Goal: Task Accomplishment & Management: Manage account settings

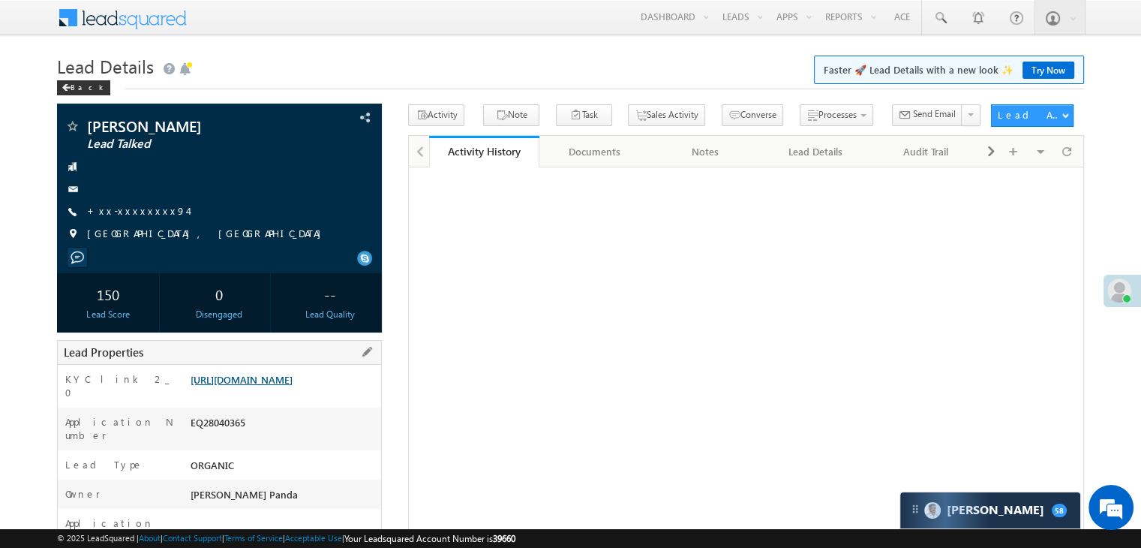
click at [287, 386] on link "https://angelbroking1-pk3em7sa.customui-test.leadsquared.com?leadId=781eded1-5b…" at bounding box center [242, 379] width 102 height 13
click at [122, 211] on link "+xx-xxxxxxxx94" at bounding box center [137, 210] width 101 height 13
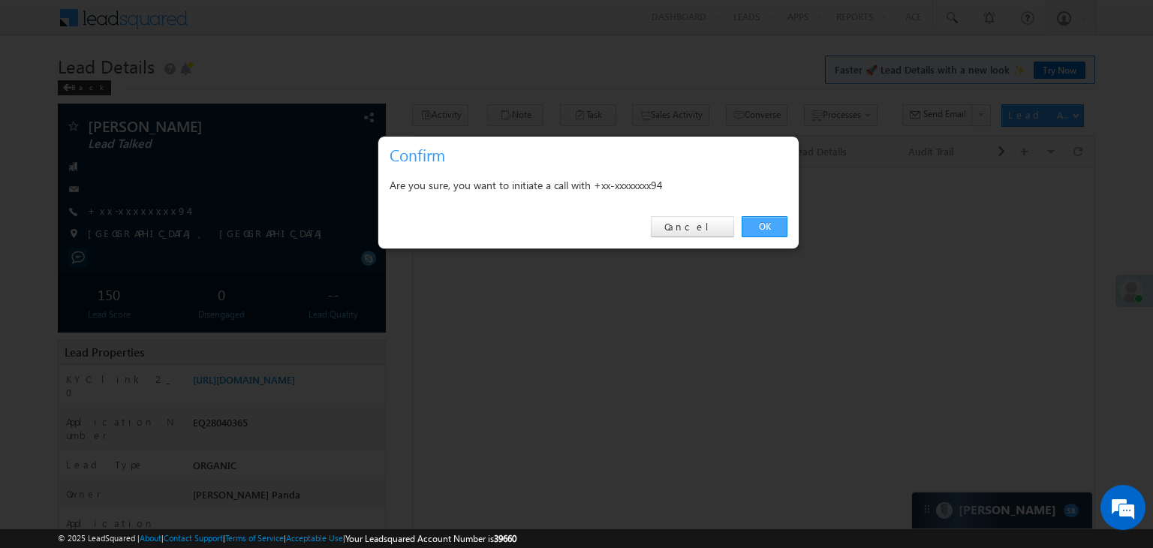
click at [760, 226] on link "OK" at bounding box center [764, 226] width 46 height 21
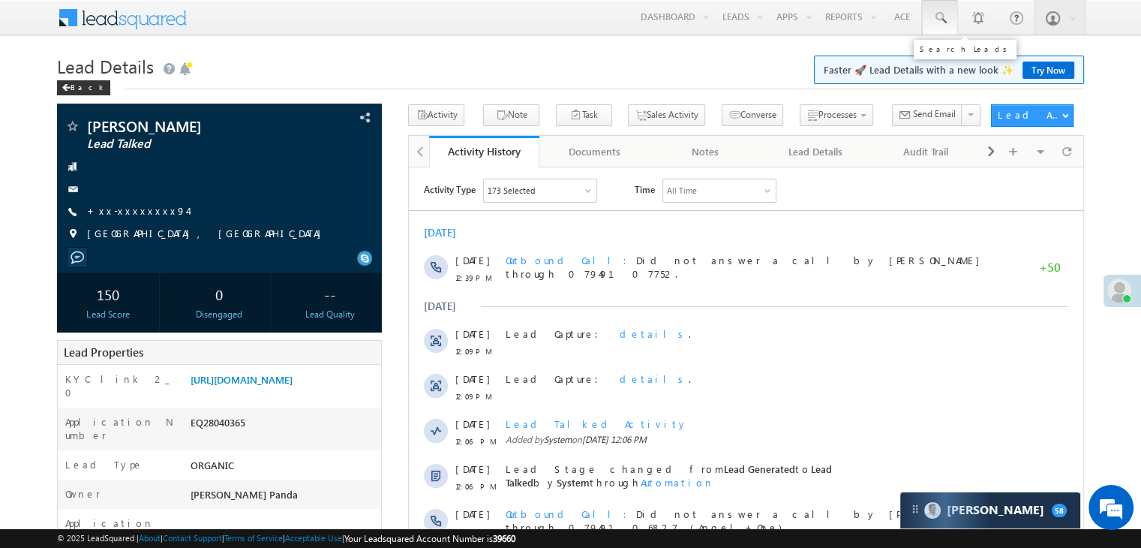
click at [939, 17] on span at bounding box center [940, 18] width 15 height 15
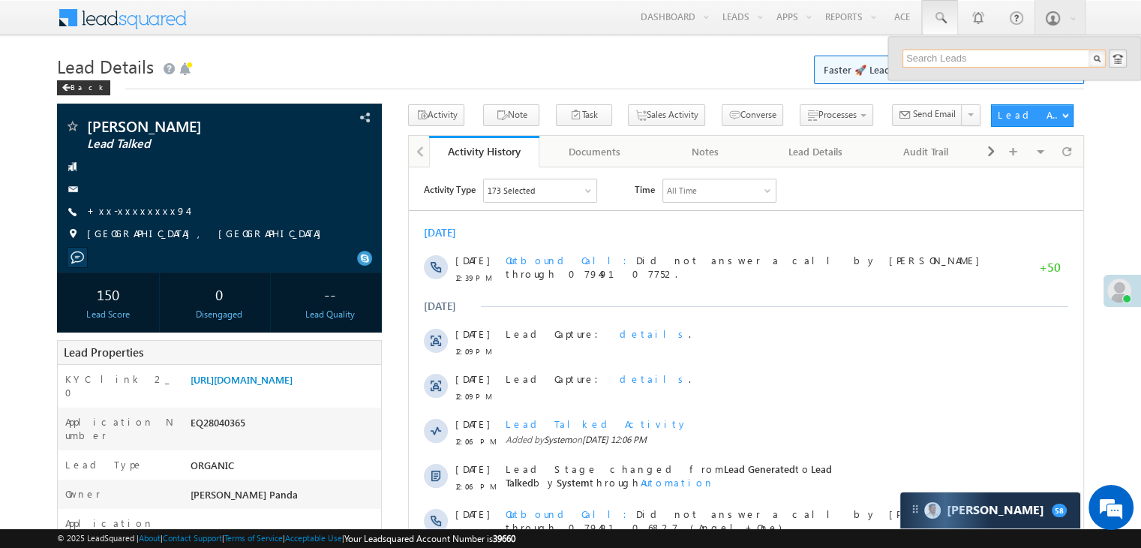
paste input "EQ28040365"
type input "EQ28040365"
click at [944, 83] on div "Devendra pandey" at bounding box center [1010, 80] width 201 height 17
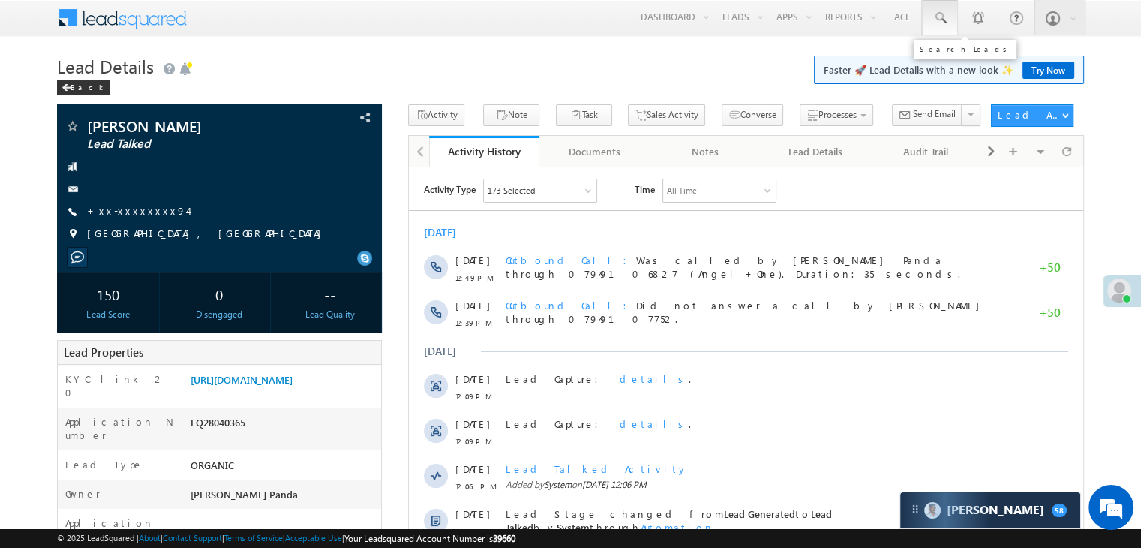
click at [940, 22] on span at bounding box center [940, 18] width 15 height 15
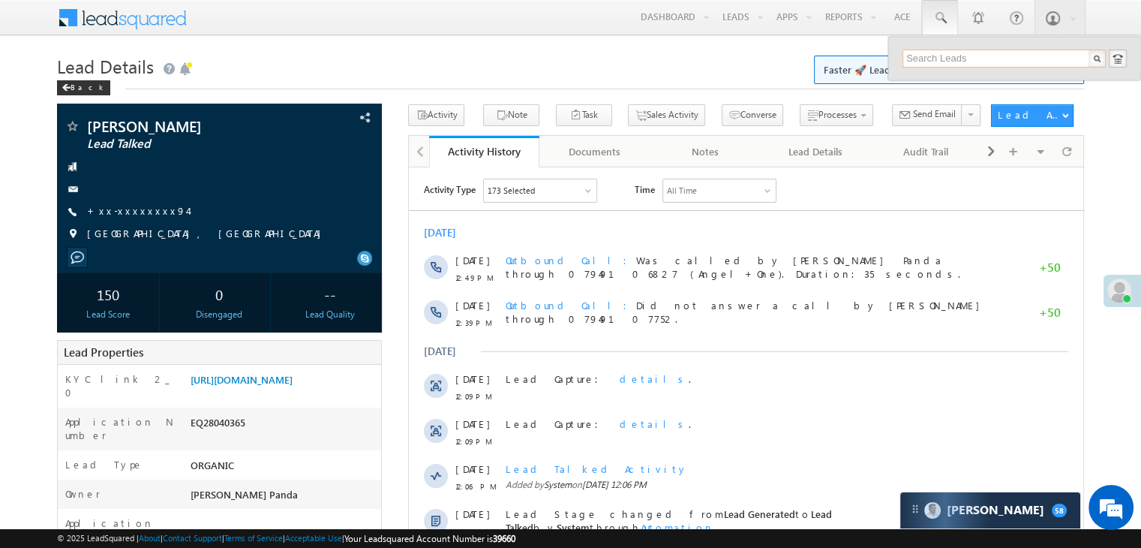
paste input "EQ28179256"
type input "EQ28179256"
click at [927, 83] on div "[PERSON_NAME]" at bounding box center [1010, 80] width 201 height 17
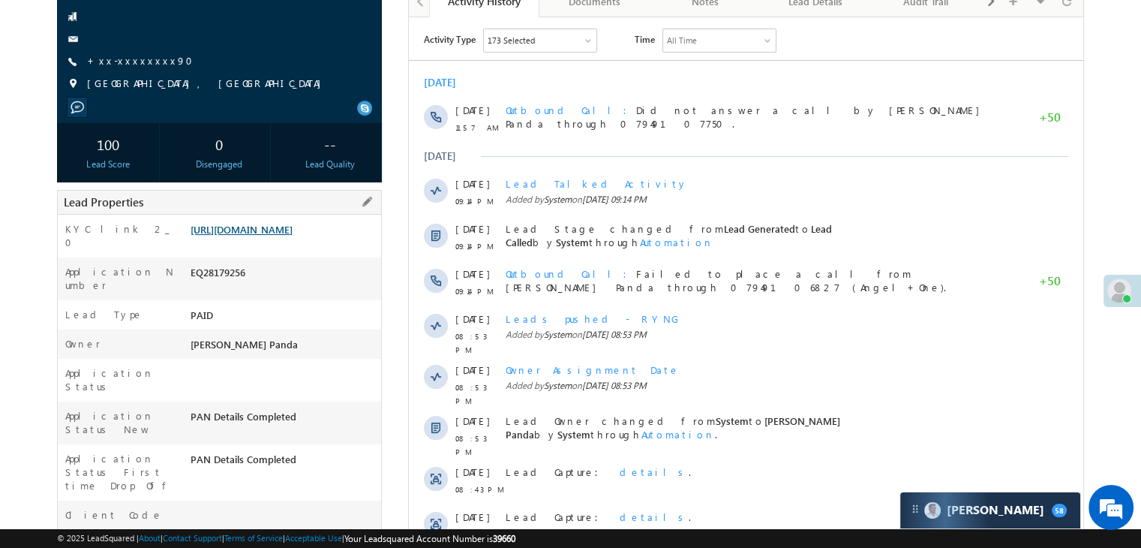
click at [289, 227] on link "[URL][DOMAIN_NAME]" at bounding box center [242, 229] width 102 height 13
click at [122, 65] on link "+xx-xxxxxxxx90" at bounding box center [144, 60] width 115 height 13
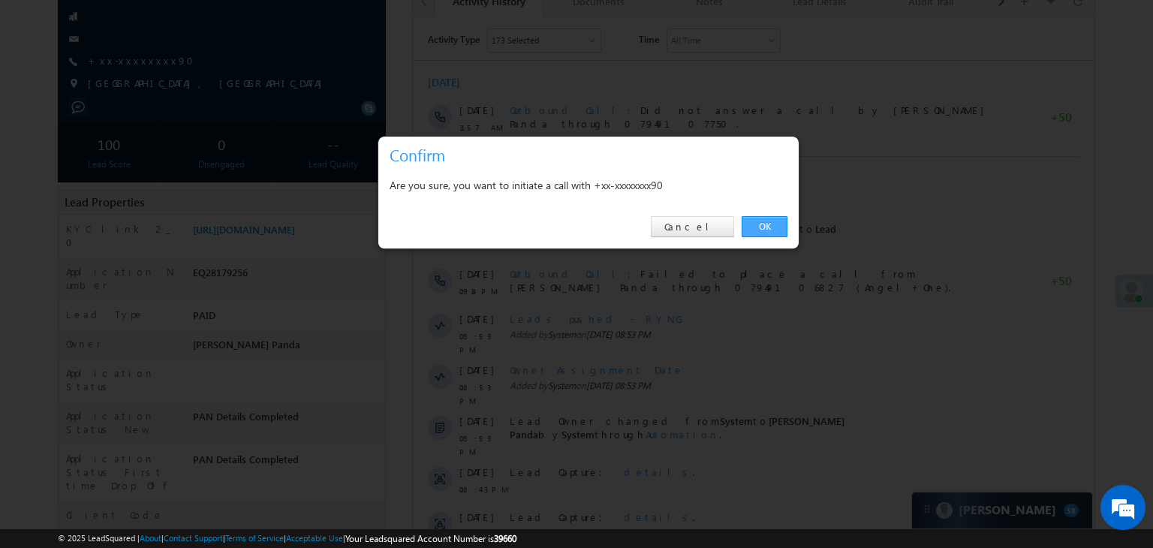
click at [759, 223] on link "OK" at bounding box center [764, 226] width 46 height 21
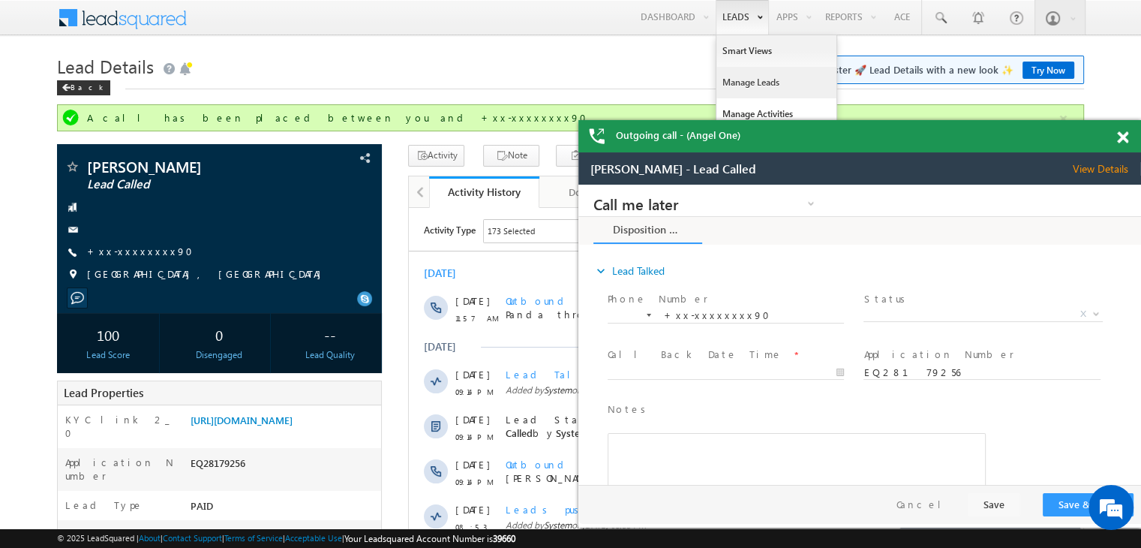
click at [410, 214] on link "Manage Leads" at bounding box center [218, 282] width 384 height 137
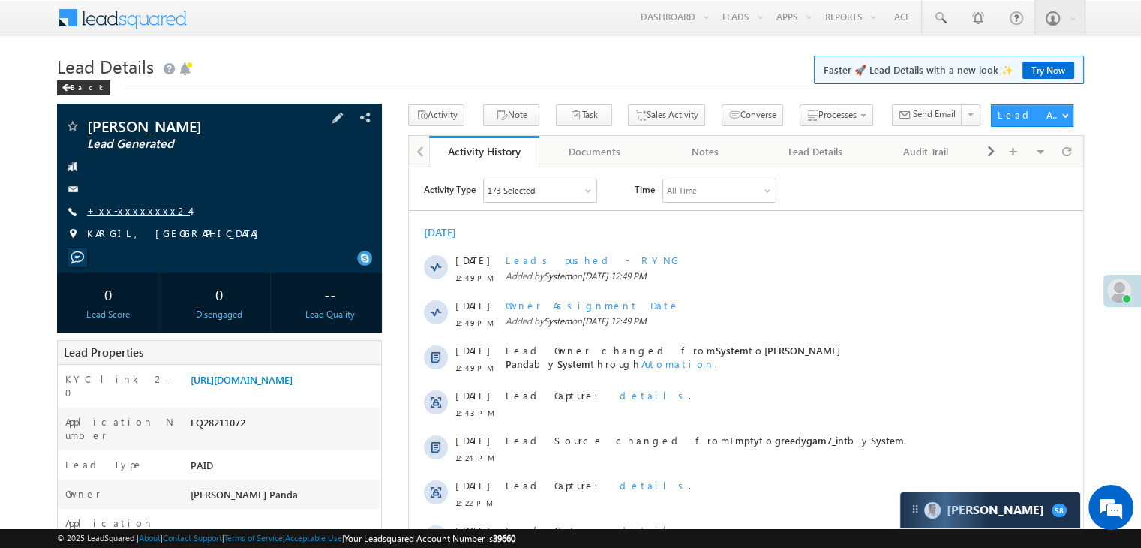
click at [143, 208] on link "+xx-xxxxxxxx24" at bounding box center [138, 210] width 103 height 13
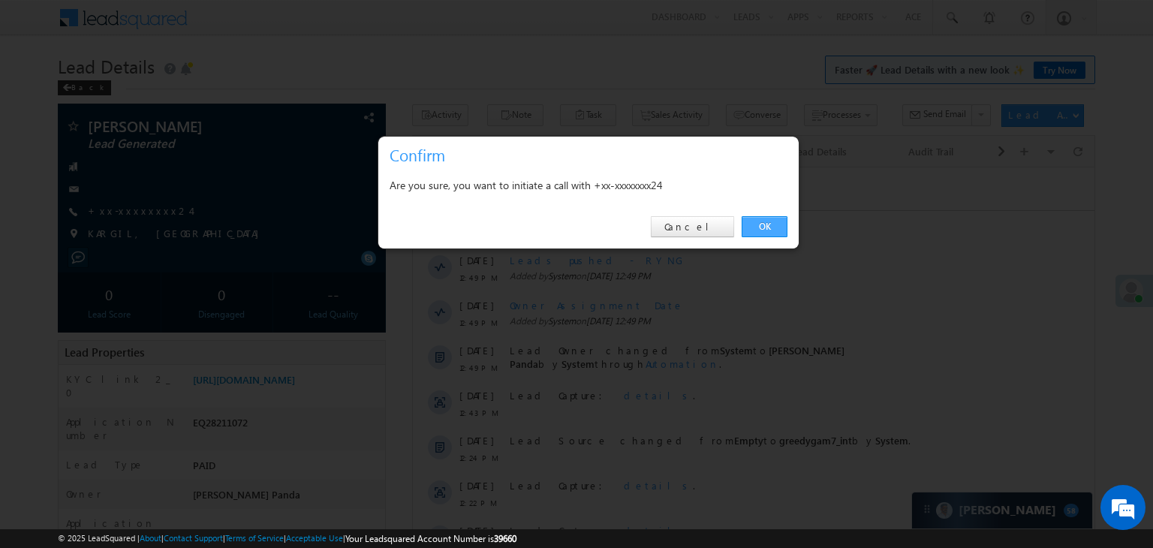
click at [753, 221] on link "OK" at bounding box center [764, 226] width 46 height 21
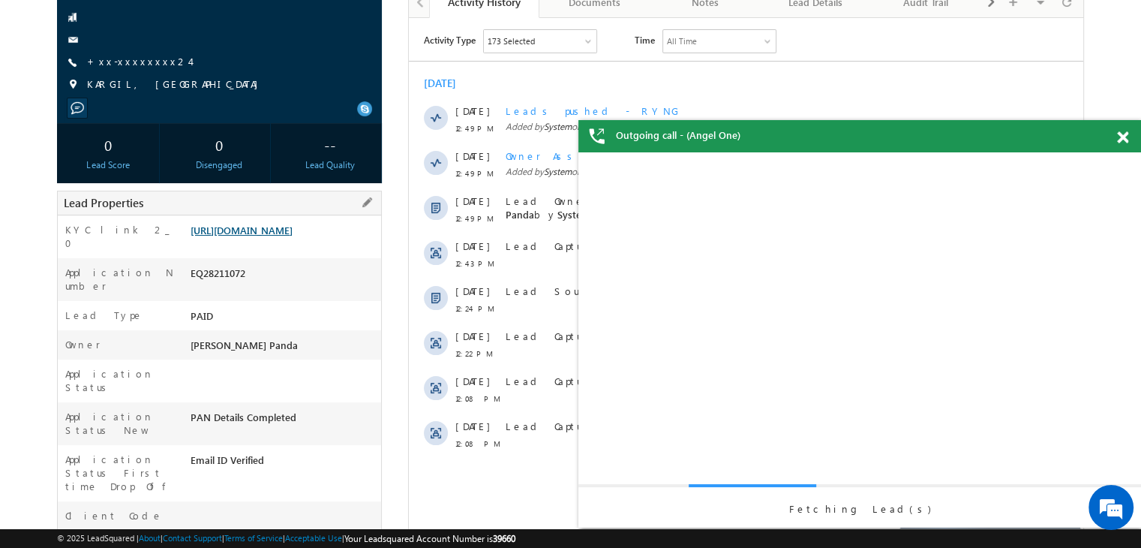
click at [273, 236] on link "[URL][DOMAIN_NAME]" at bounding box center [242, 230] width 102 height 13
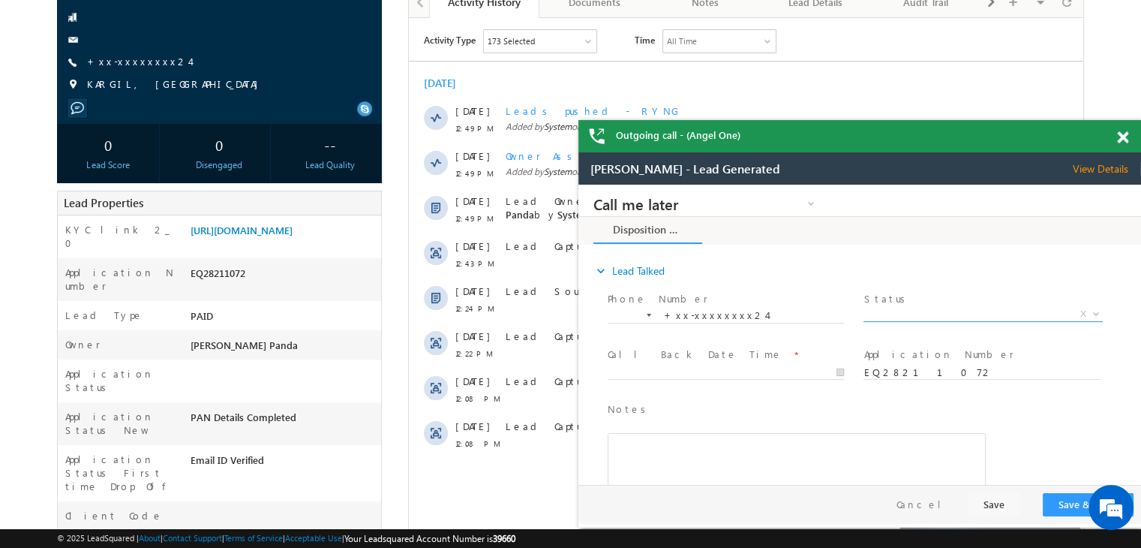
click at [982, 310] on span "X" at bounding box center [983, 314] width 239 height 15
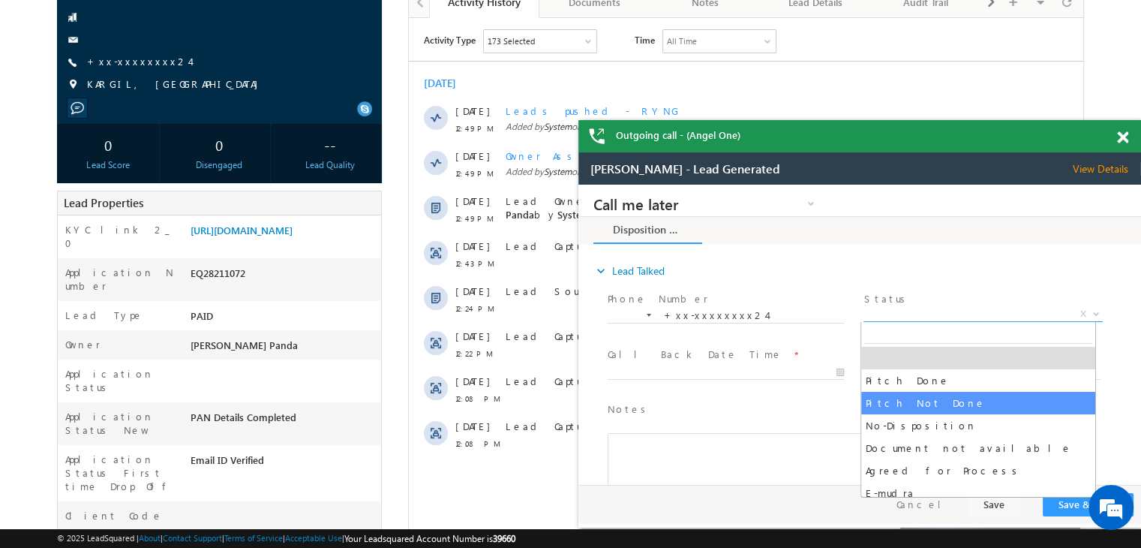
select select "Pitch Not Done"
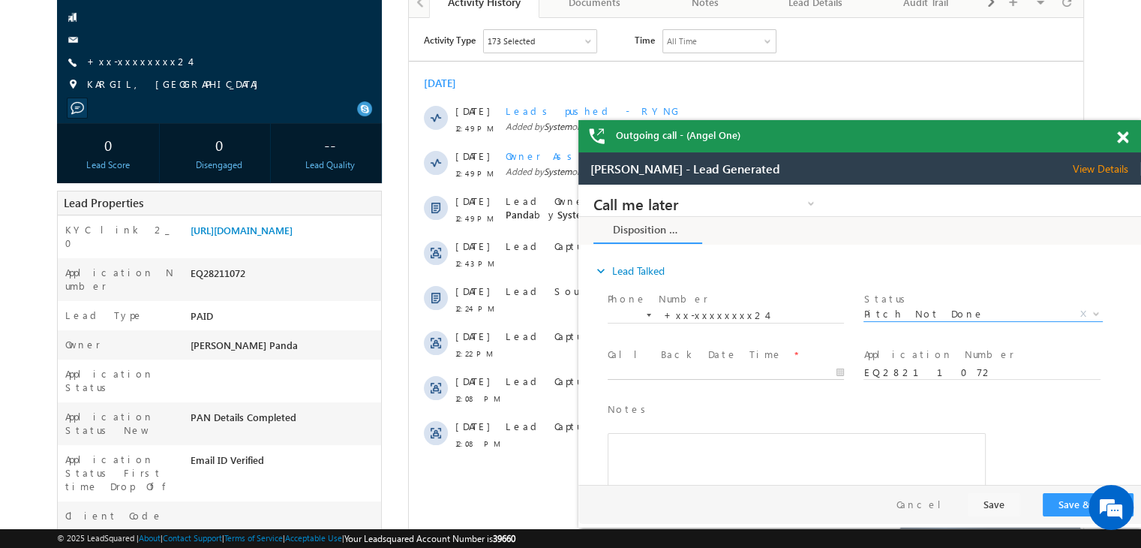
type input "09/02/25 12:54 PM"
click at [809, 374] on input "09/02/25 12:54 PM" at bounding box center [726, 372] width 236 height 15
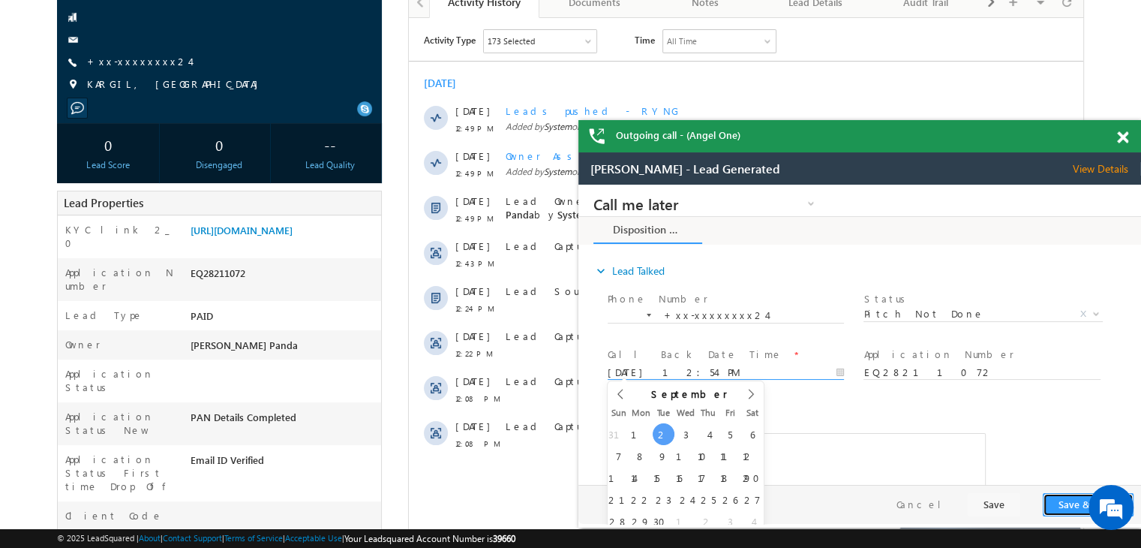
click at [1065, 501] on button "Save & Close" at bounding box center [1088, 504] width 91 height 23
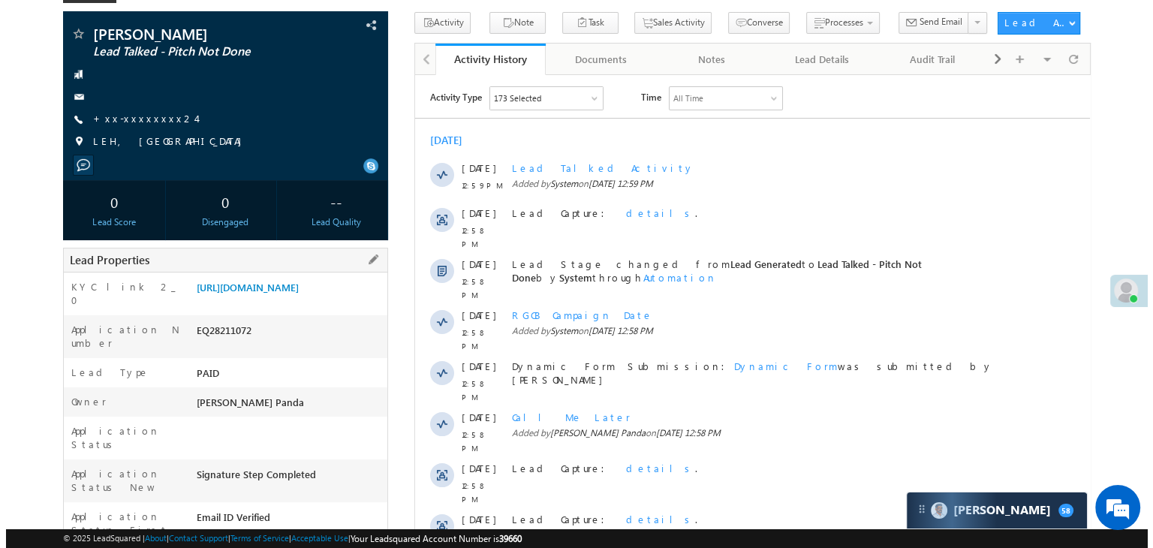
scroll to position [75, 0]
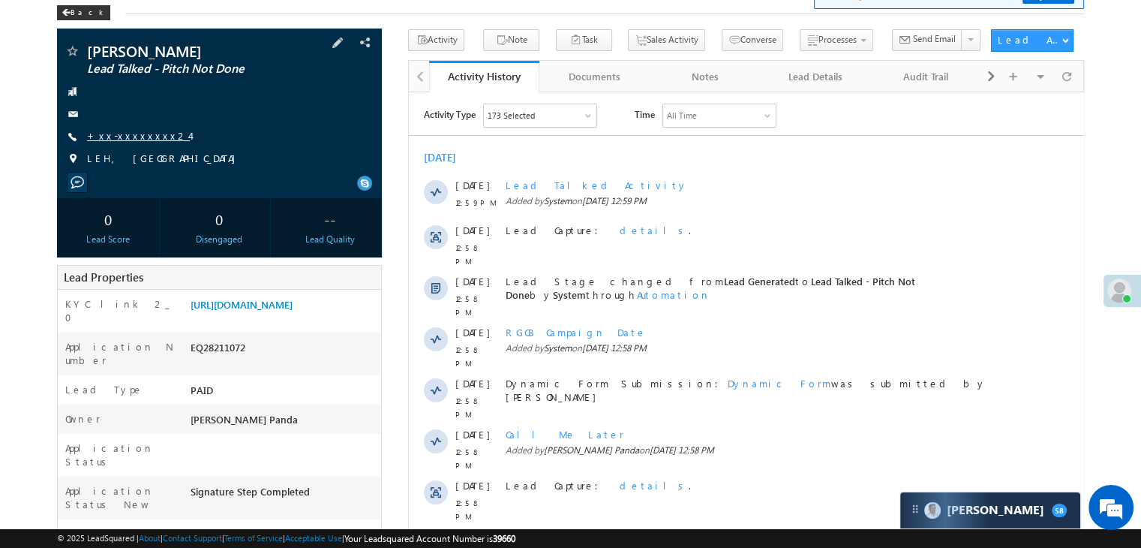
click at [127, 137] on link "+xx-xxxxxxxx24" at bounding box center [138, 135] width 103 height 13
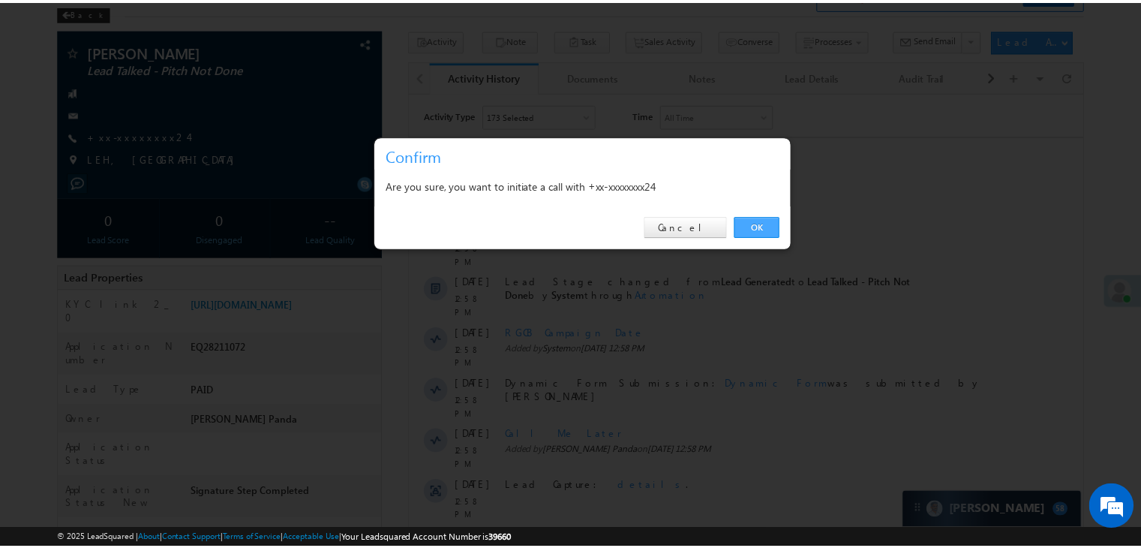
scroll to position [0, 0]
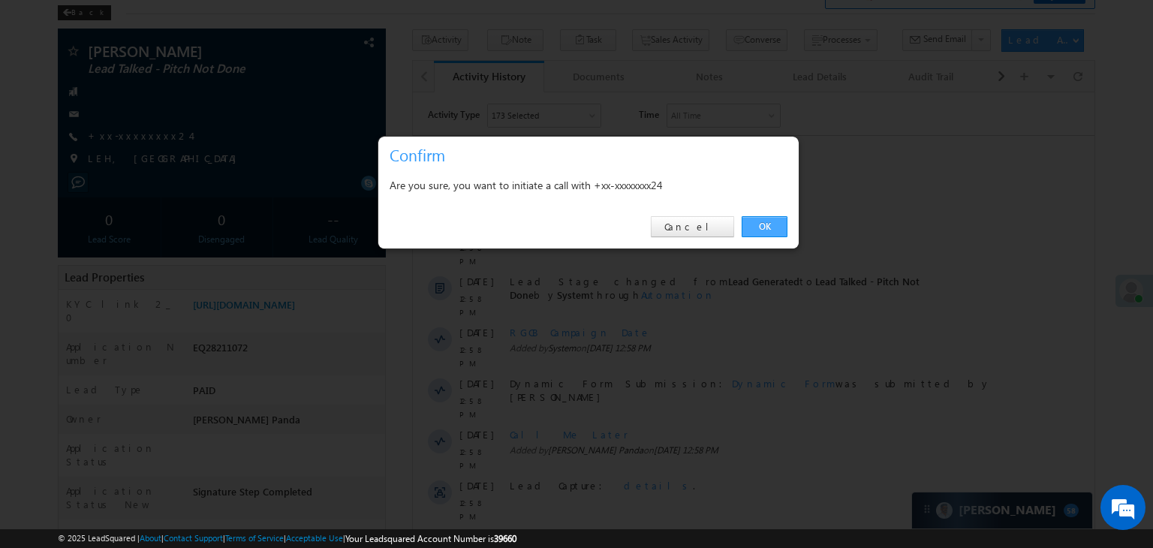
click at [765, 230] on link "OK" at bounding box center [764, 226] width 46 height 21
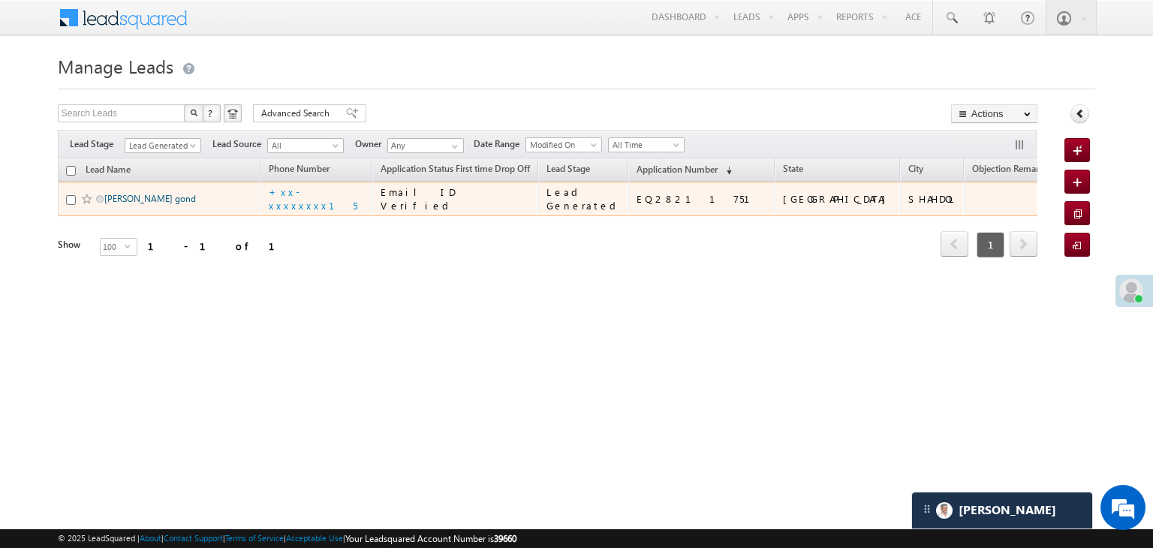
click at [144, 204] on link "Kailash singh gond" at bounding box center [150, 198] width 92 height 11
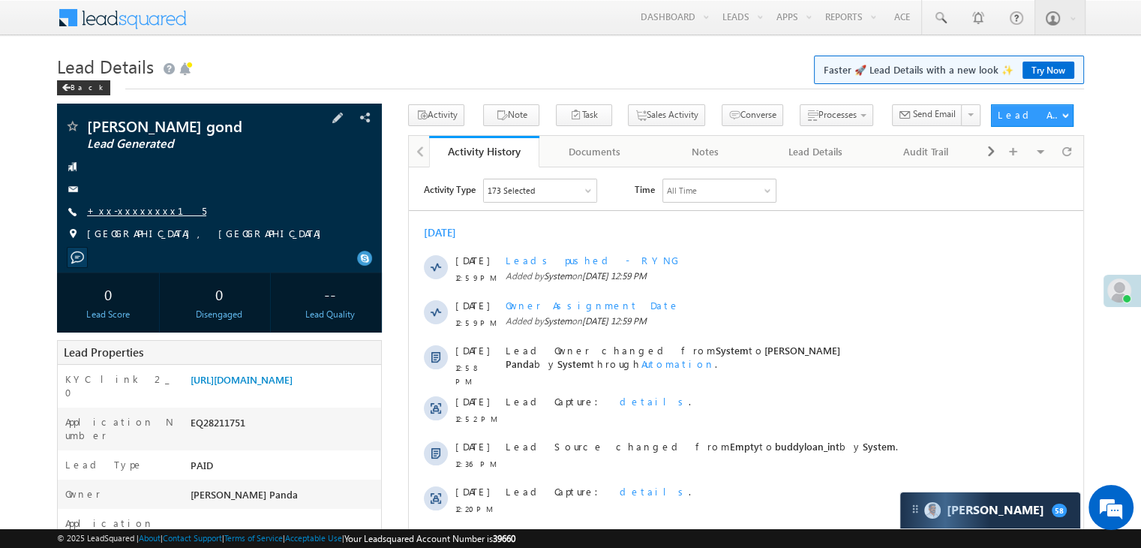
click at [128, 211] on link "+xx-xxxxxxxx15" at bounding box center [146, 210] width 119 height 13
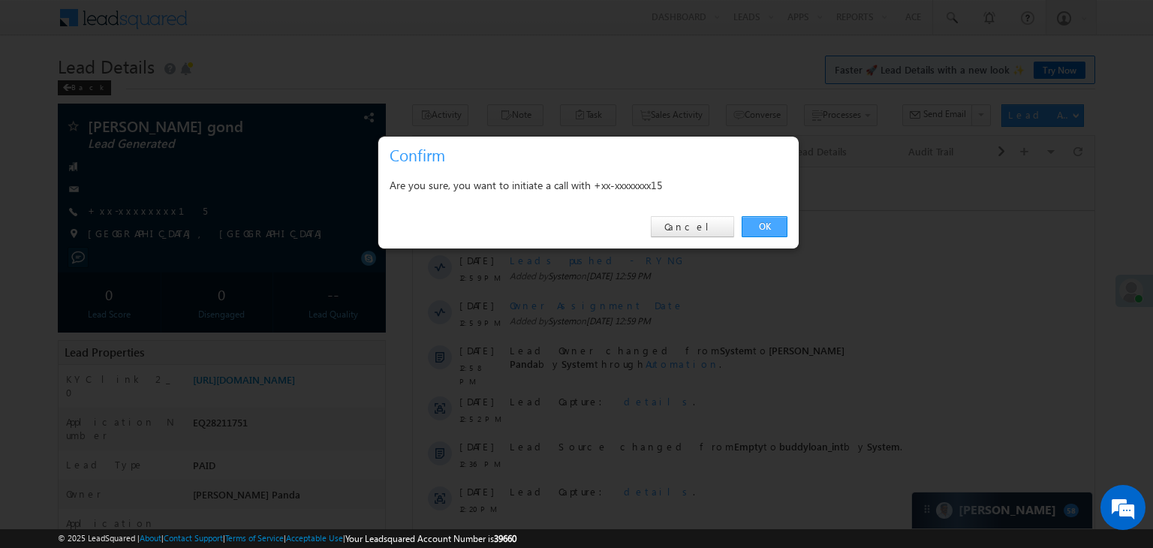
click at [759, 224] on link "OK" at bounding box center [764, 226] width 46 height 21
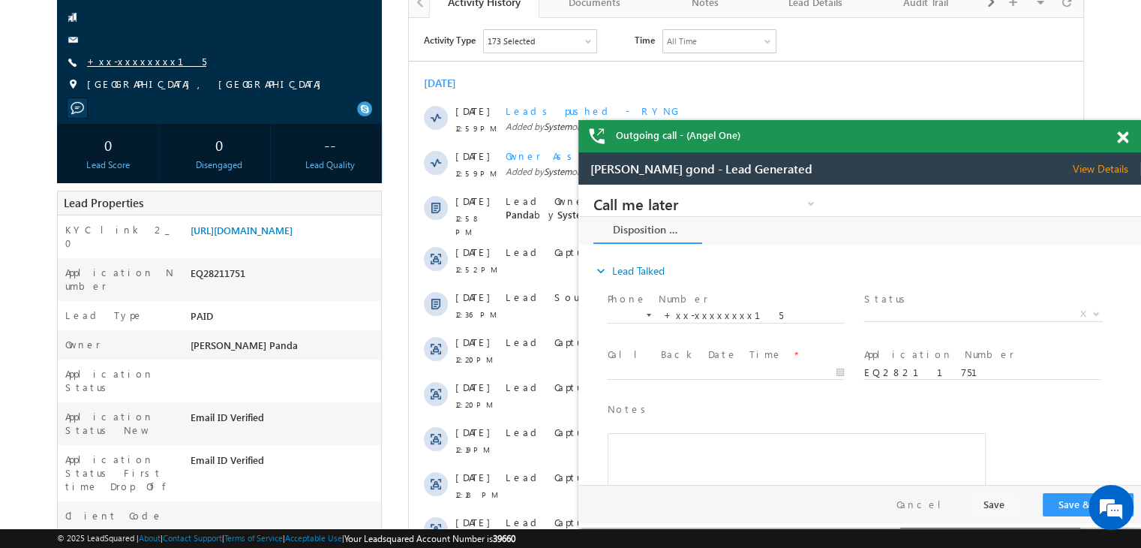
click at [126, 65] on link "+xx-xxxxxxxx15" at bounding box center [146, 61] width 119 height 13
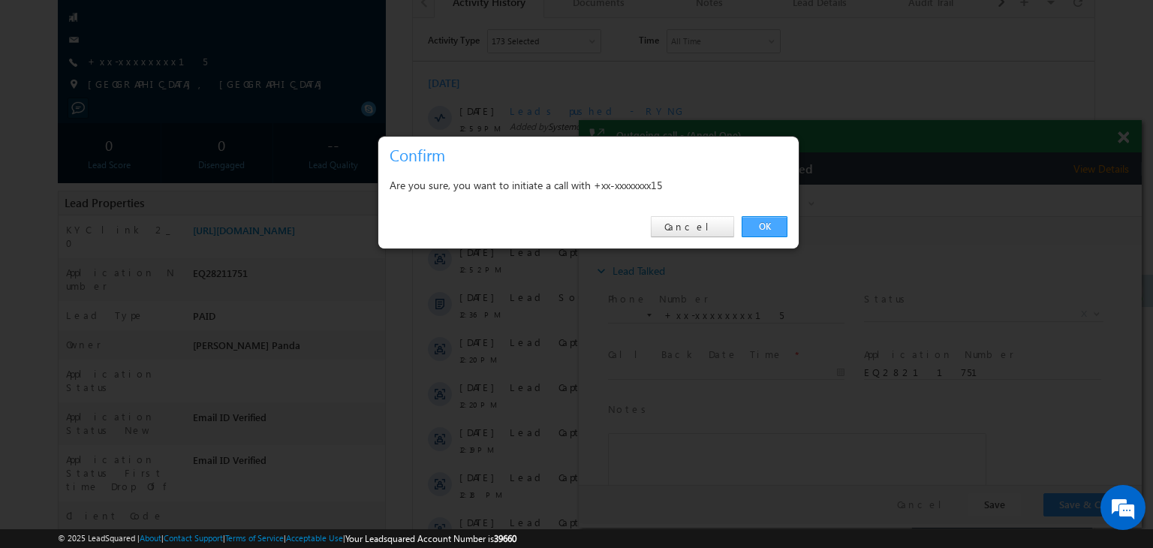
click at [764, 224] on link "OK" at bounding box center [764, 226] width 46 height 21
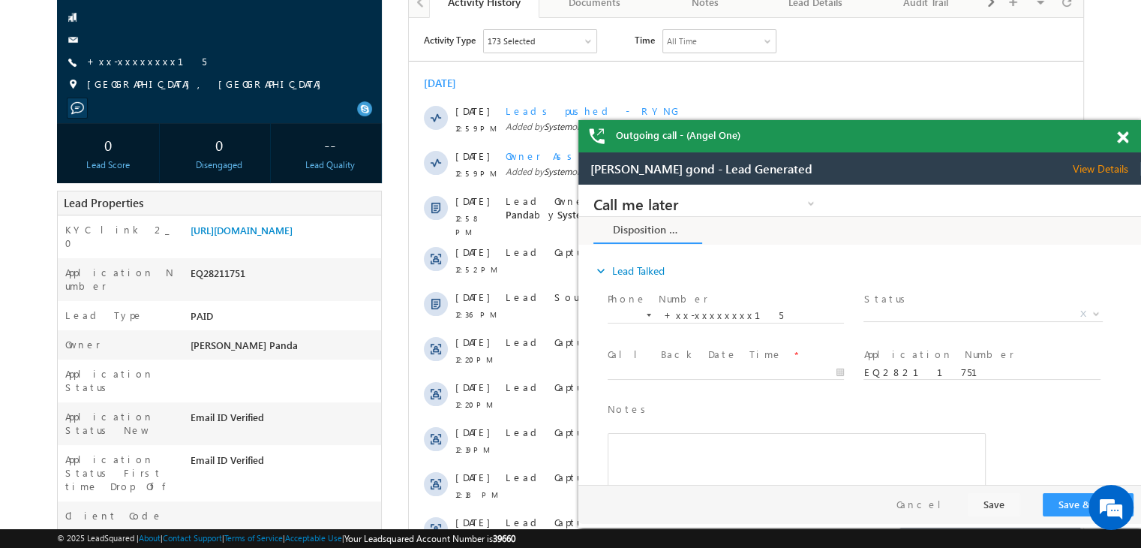
click at [1121, 136] on span at bounding box center [1122, 137] width 11 height 13
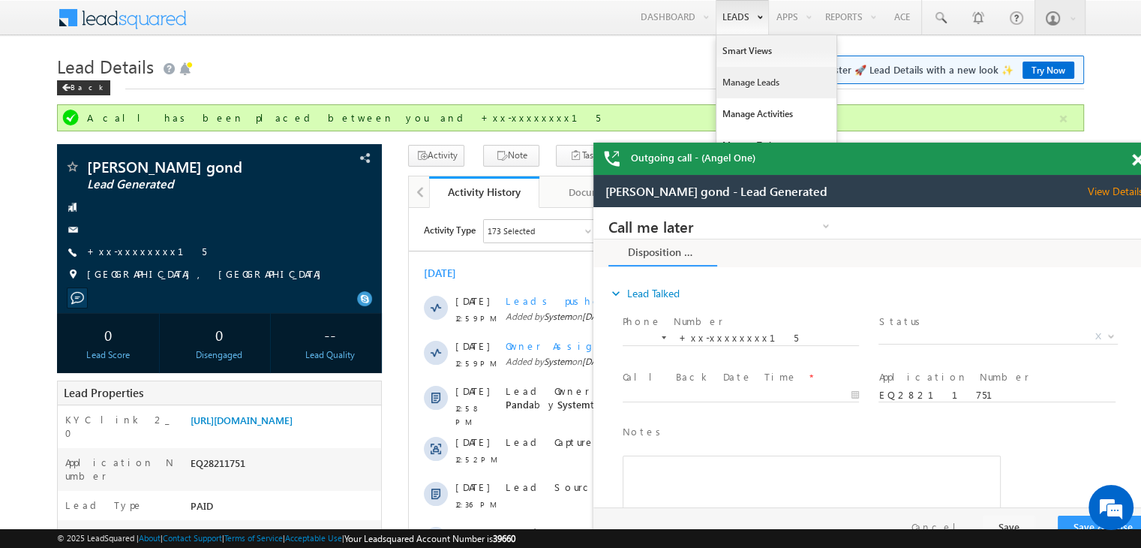
click at [750, 86] on link "Manage Leads" at bounding box center [777, 83] width 120 height 32
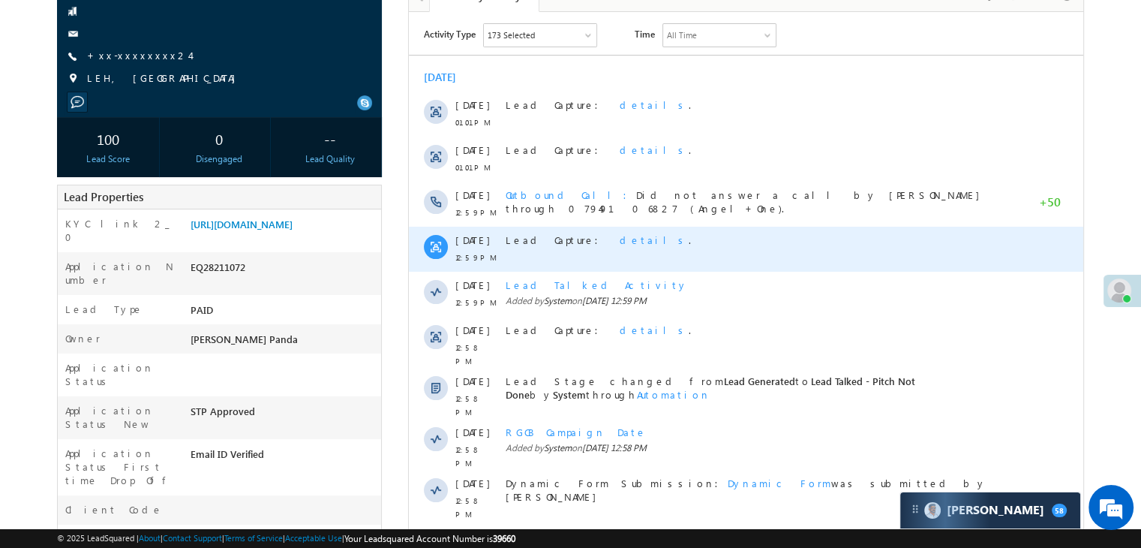
scroll to position [455, 0]
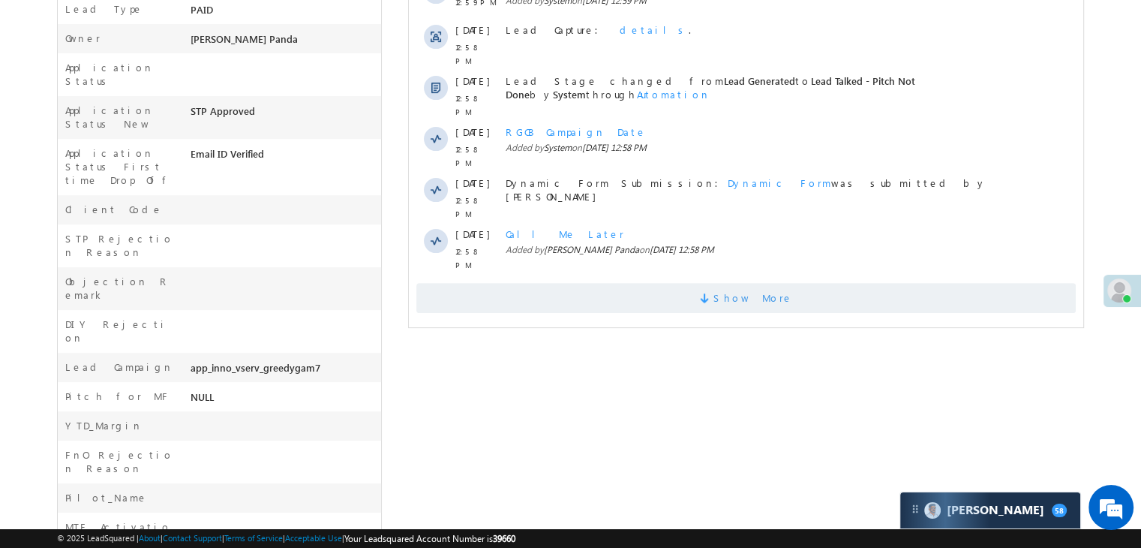
click at [748, 283] on span "Show More" at bounding box center [754, 298] width 80 height 30
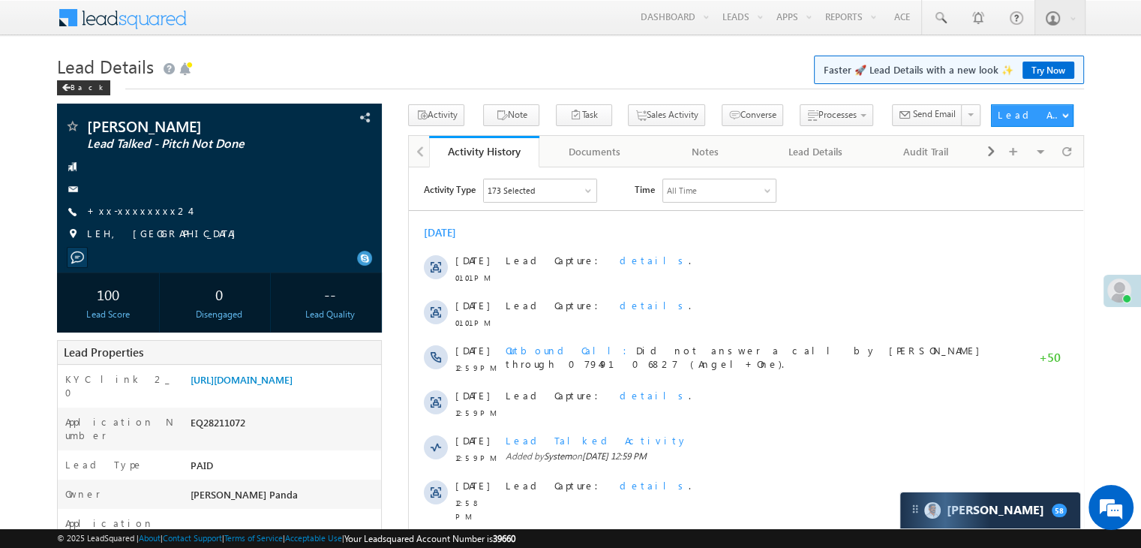
scroll to position [0, 0]
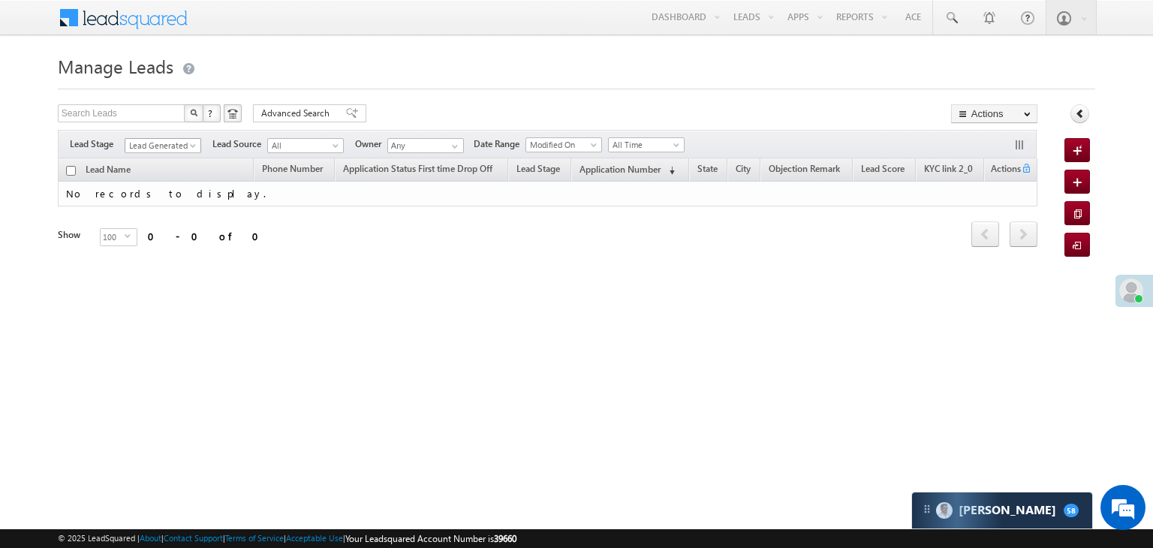
click at [197, 146] on span at bounding box center [194, 149] width 12 height 12
drag, startPoint x: 197, startPoint y: 146, endPoint x: 160, endPoint y: 149, distance: 36.9
click at [160, 149] on span "Lead Generated" at bounding box center [160, 146] width 71 height 14
click at [149, 164] on link "All" at bounding box center [163, 162] width 76 height 14
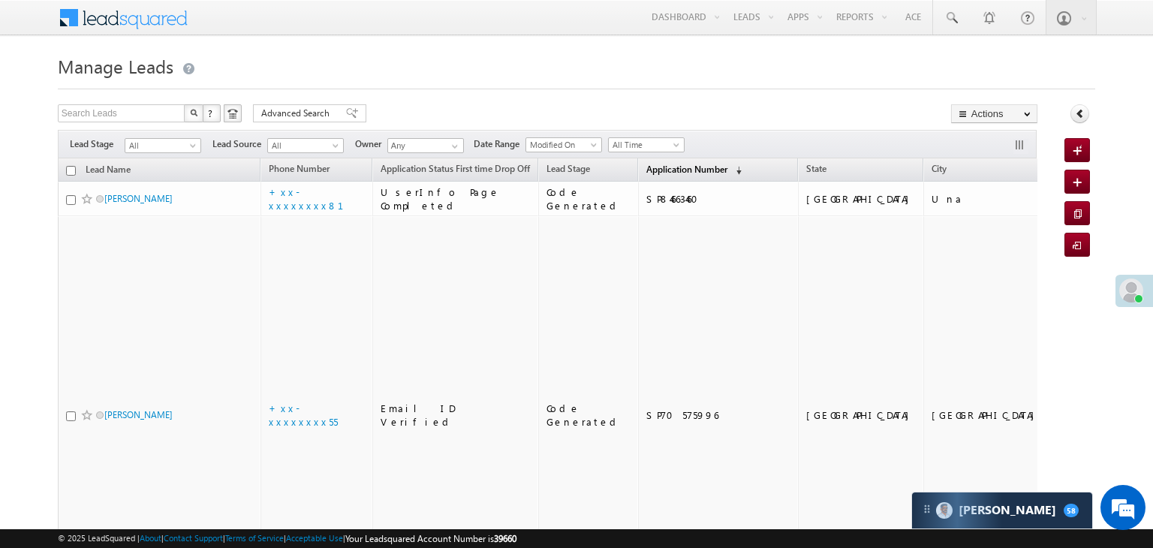
click at [674, 164] on span "Application Number" at bounding box center [686, 169] width 81 height 11
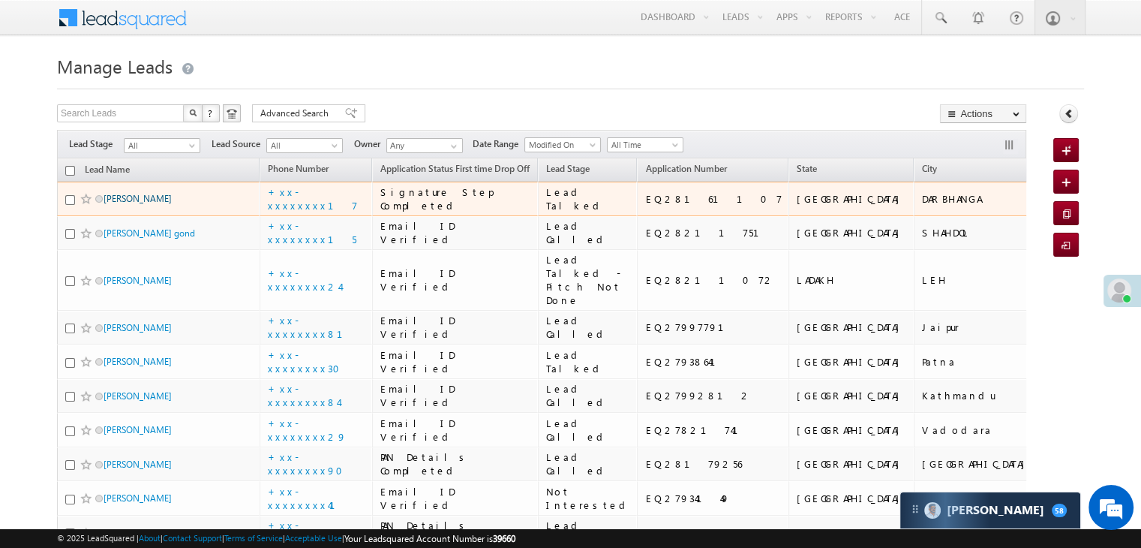
click at [127, 204] on link "Rajeev Jha" at bounding box center [138, 198] width 68 height 11
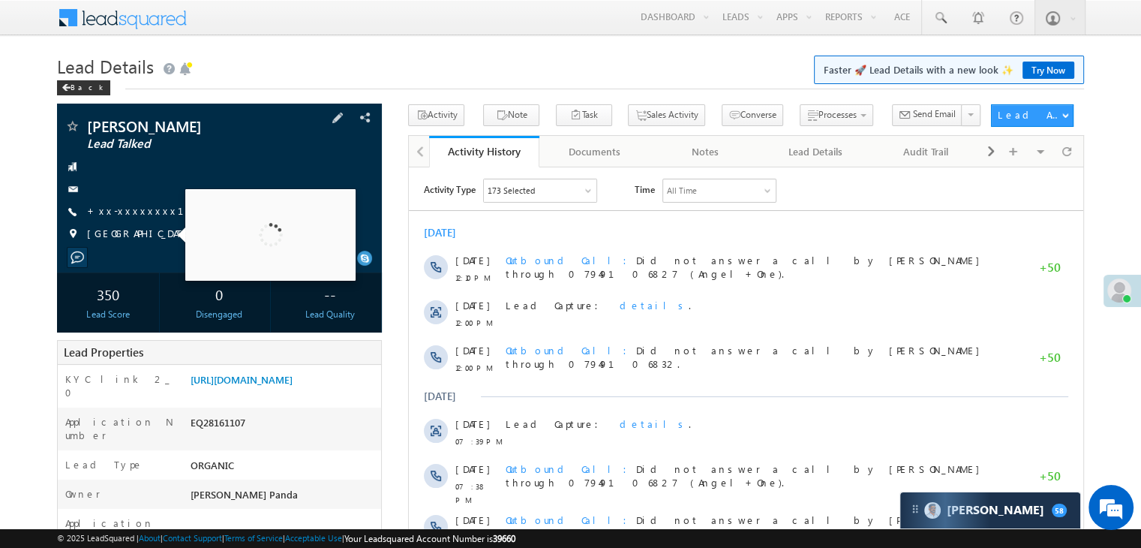
scroll to position [150, 0]
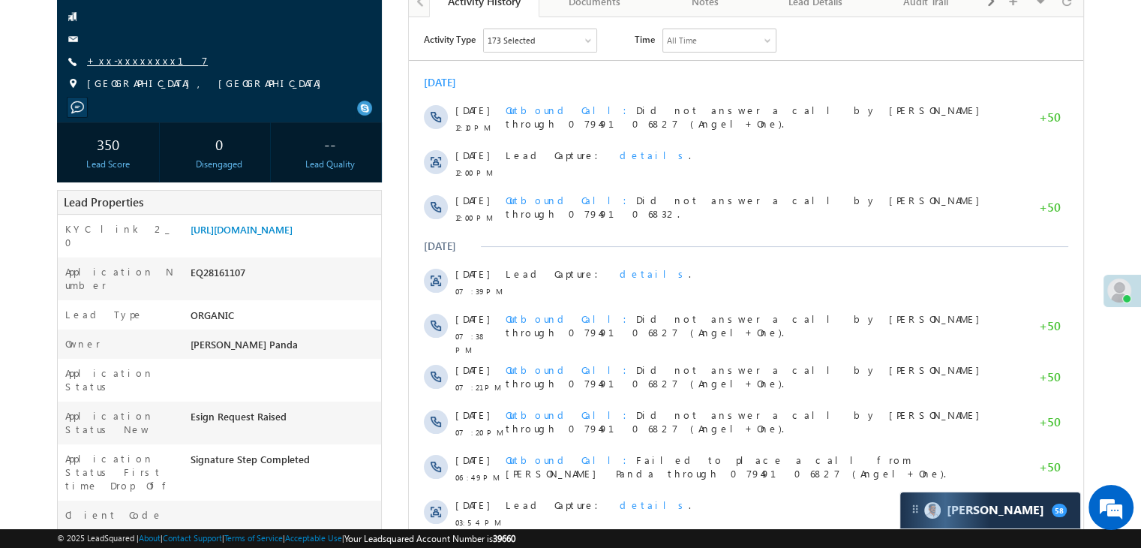
click at [128, 62] on link "+xx-xxxxxxxx17" at bounding box center [147, 60] width 121 height 13
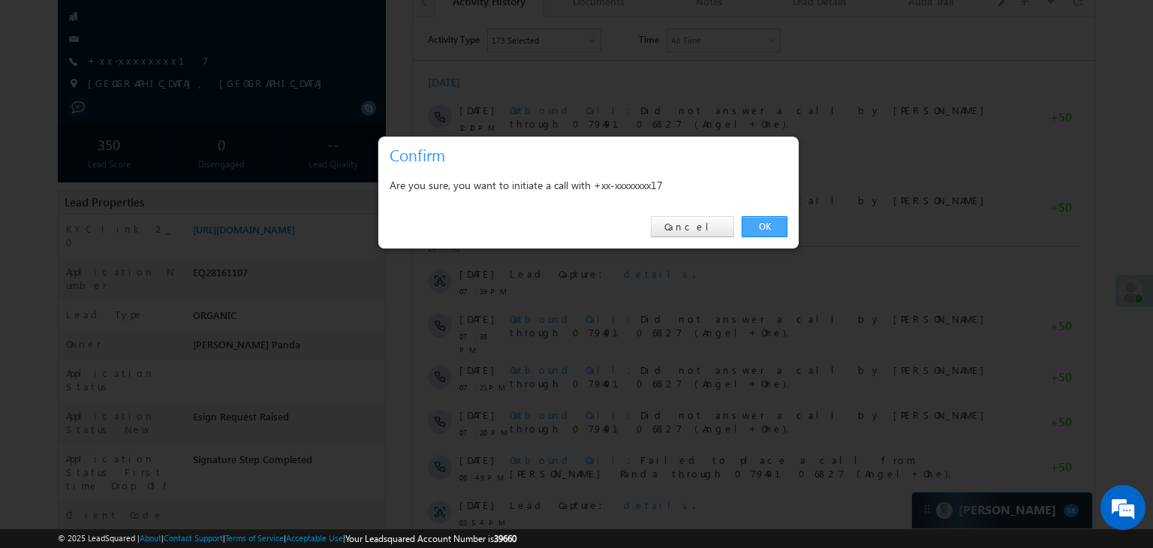
click at [762, 221] on link "OK" at bounding box center [764, 226] width 46 height 21
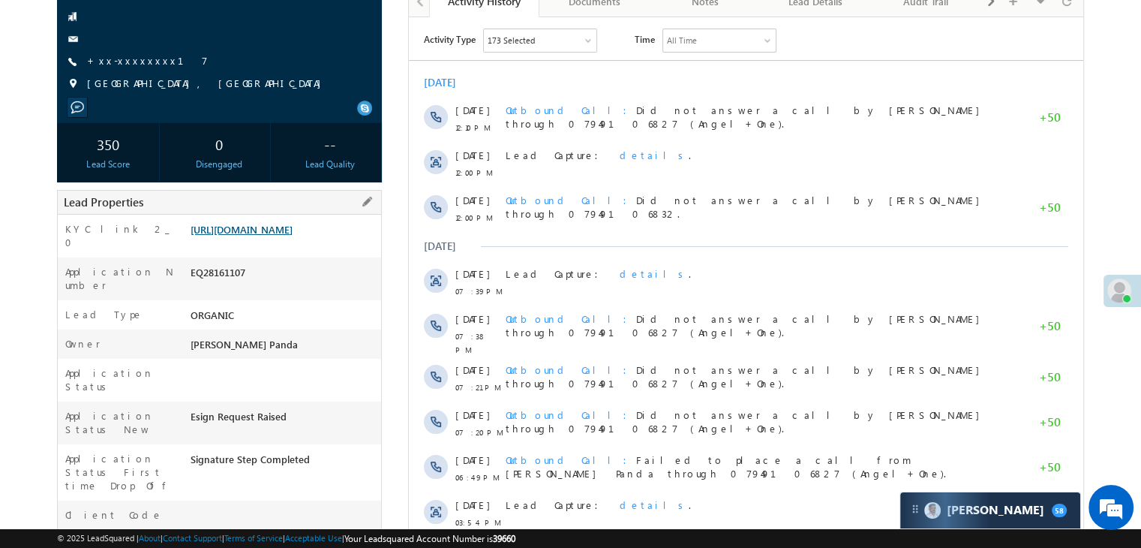
click at [281, 236] on link "[URL][DOMAIN_NAME]" at bounding box center [242, 229] width 102 height 13
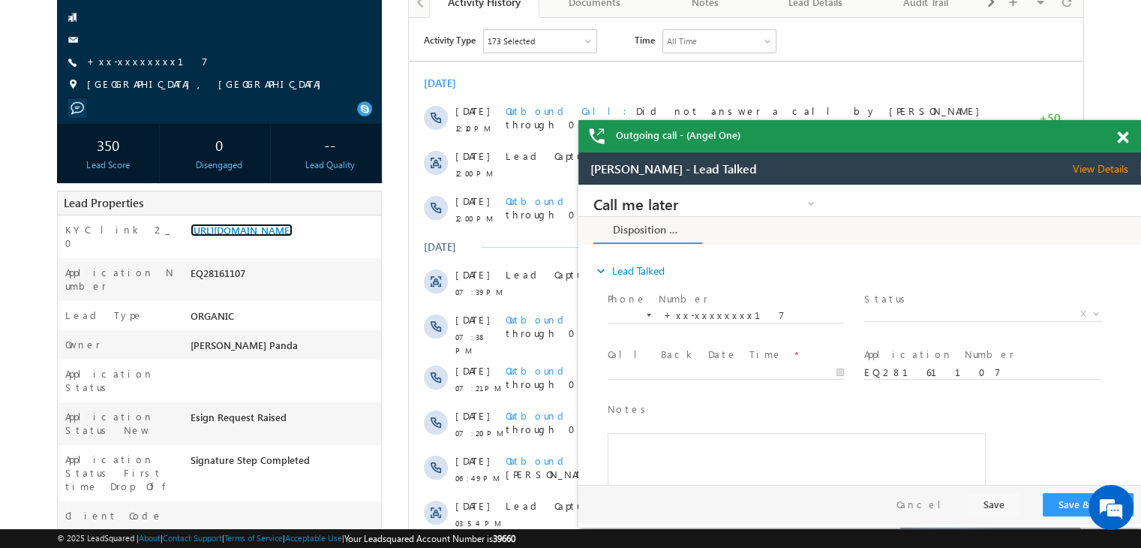
scroll to position [0, 0]
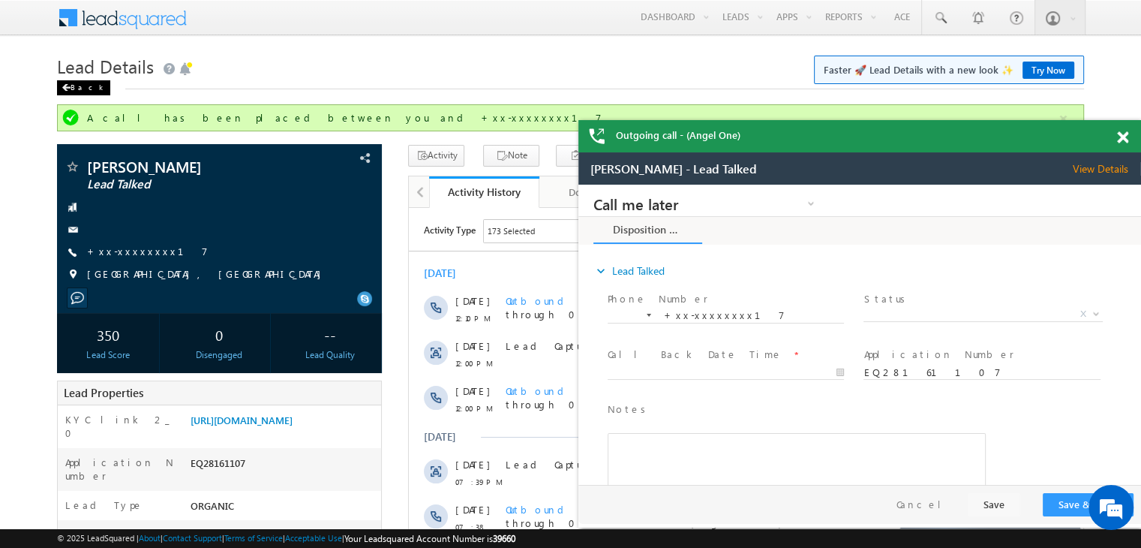
click at [0, 0] on div "Back" at bounding box center [0, 0] width 0 height 0
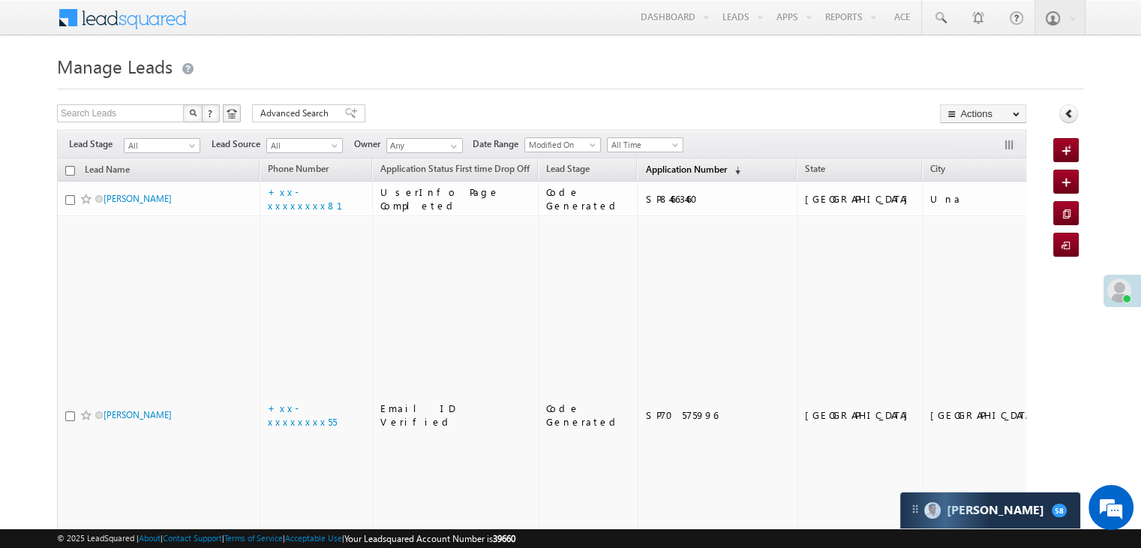
click at [646, 169] on span "Application Number" at bounding box center [685, 169] width 81 height 11
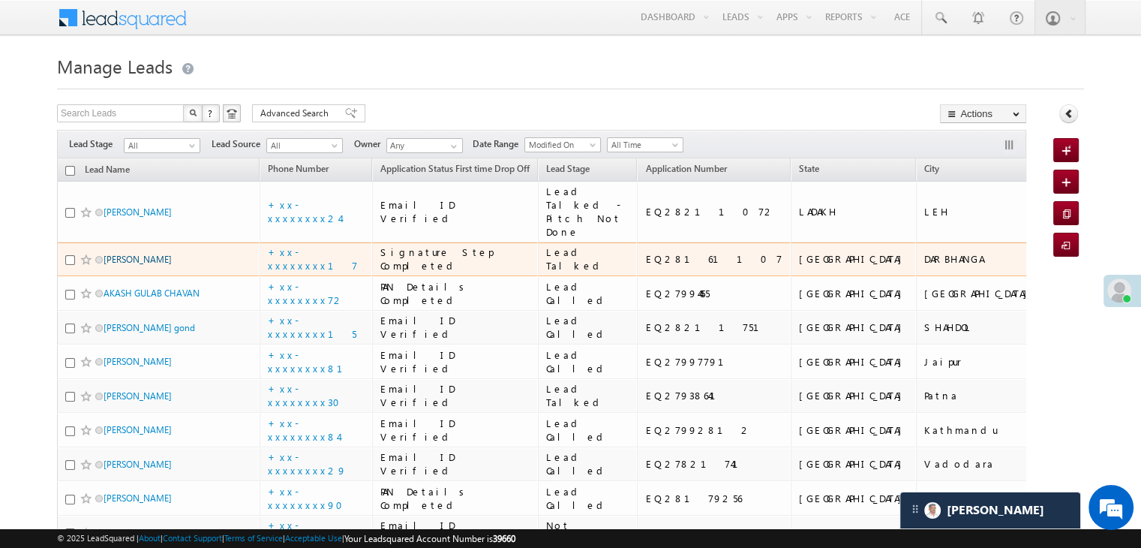
click at [119, 265] on link "[PERSON_NAME]" at bounding box center [138, 259] width 68 height 11
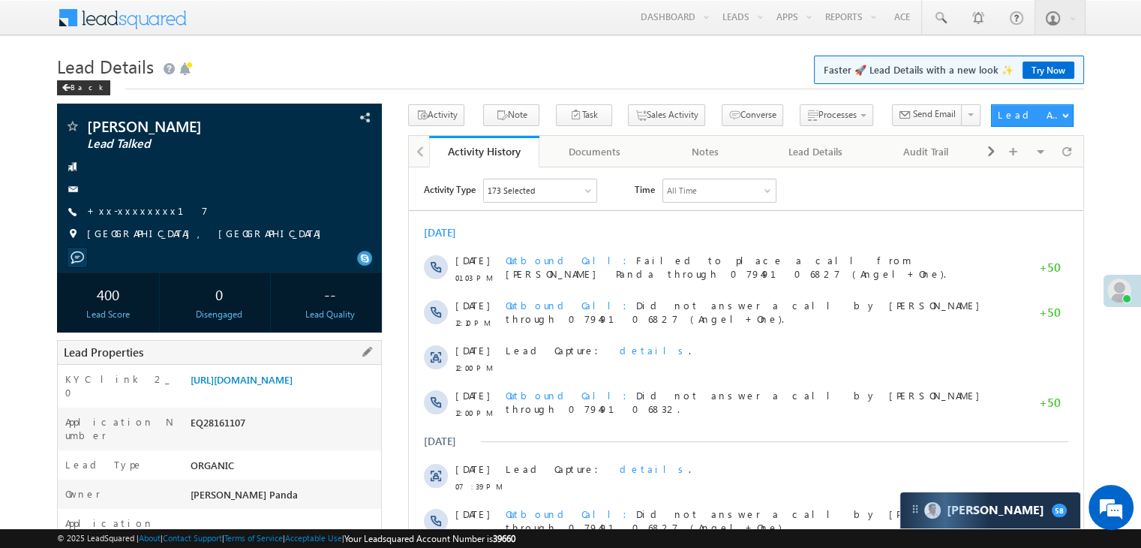
scroll to position [150, 0]
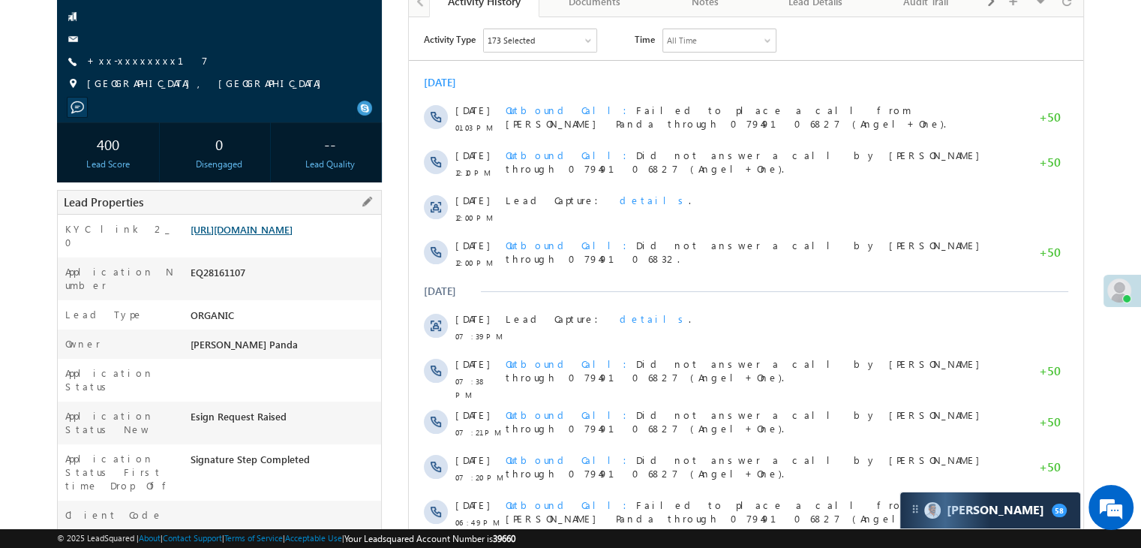
click at [275, 236] on link "https://angelbroking1-pk3em7sa.customui-test.leadsquared.com?leadId=ecaea277-0a…" at bounding box center [242, 229] width 102 height 13
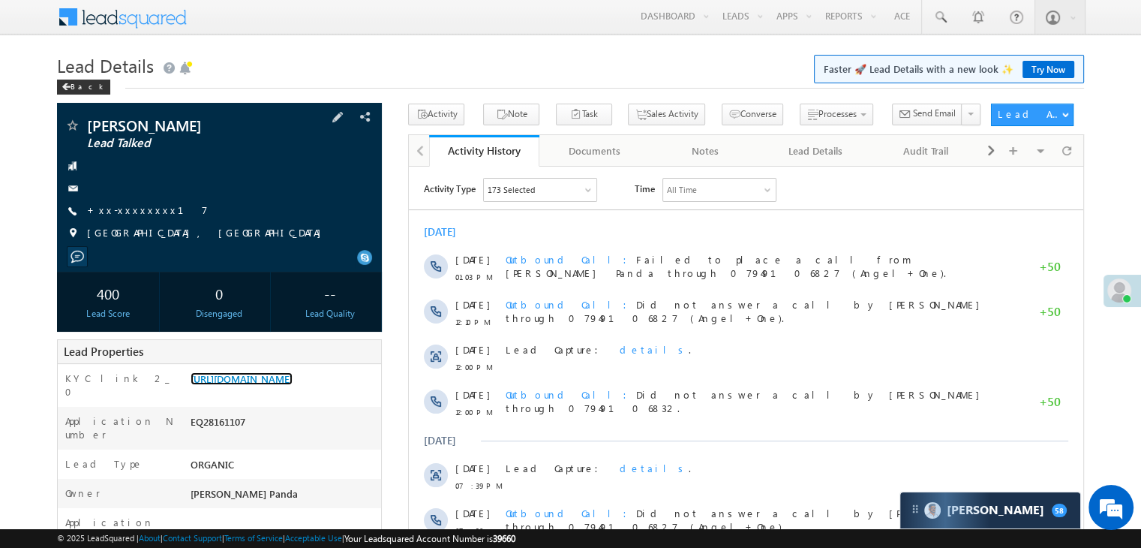
scroll to position [0, 0]
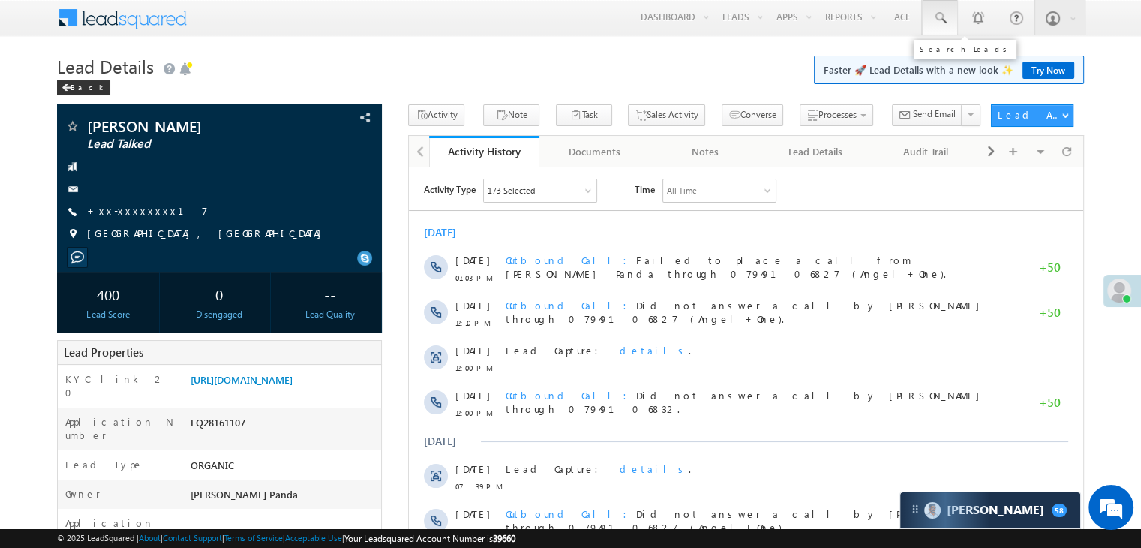
click at [939, 19] on span at bounding box center [940, 18] width 15 height 15
paste input "EQ27648538"
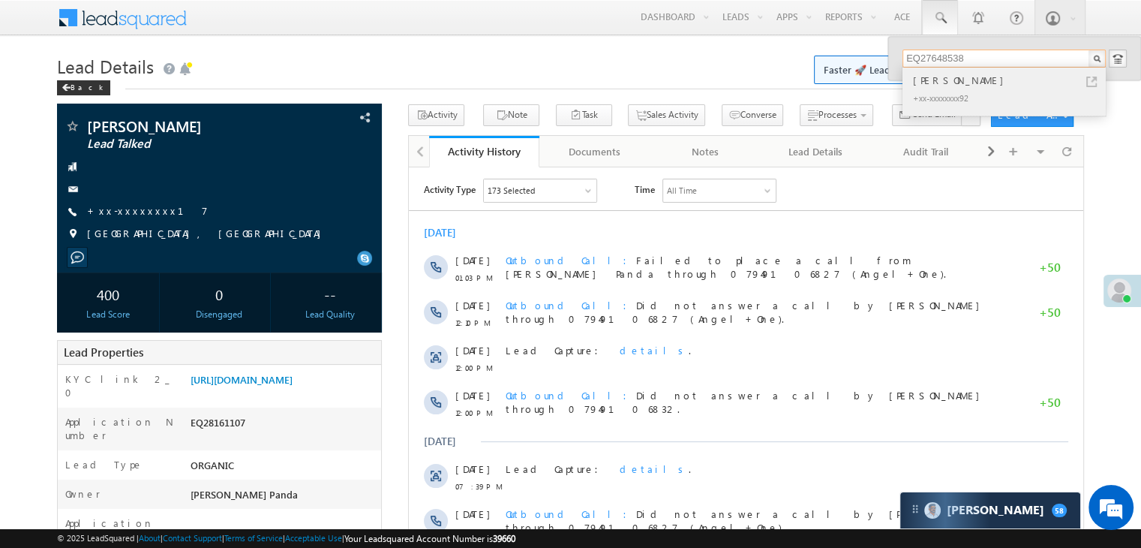
type input "EQ27648538"
click at [937, 81] on div "Suresh Jadhav" at bounding box center [1010, 80] width 201 height 17
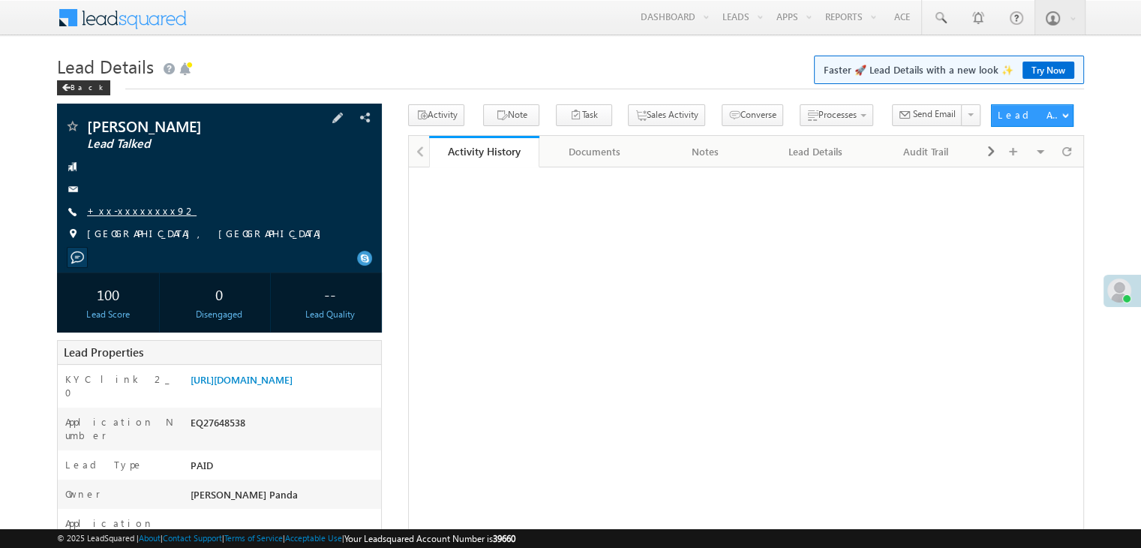
click at [120, 211] on link "+xx-xxxxxxxx92" at bounding box center [142, 210] width 110 height 13
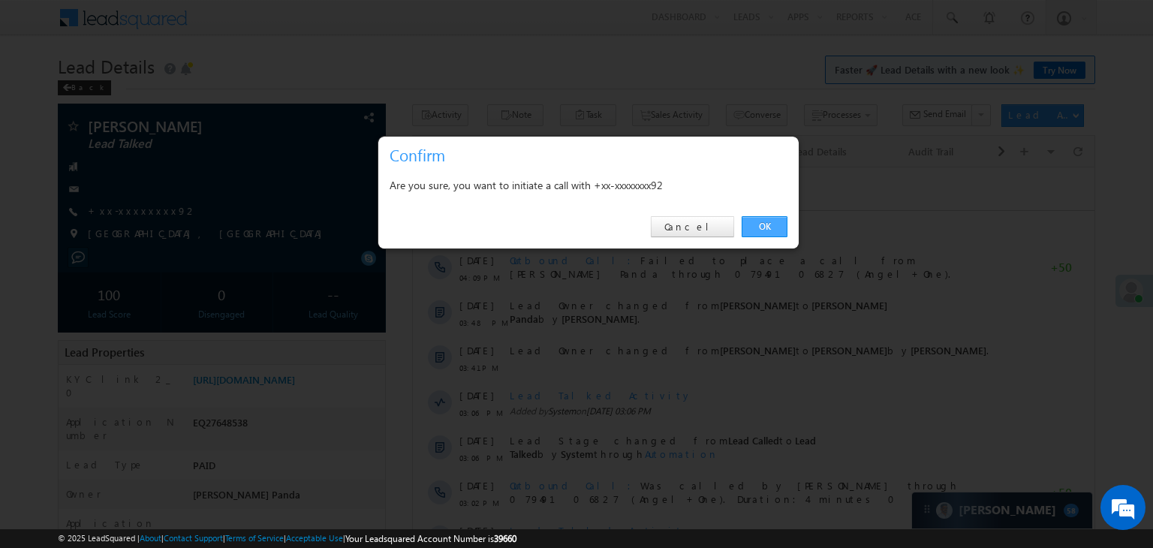
click at [754, 228] on link "OK" at bounding box center [764, 226] width 46 height 21
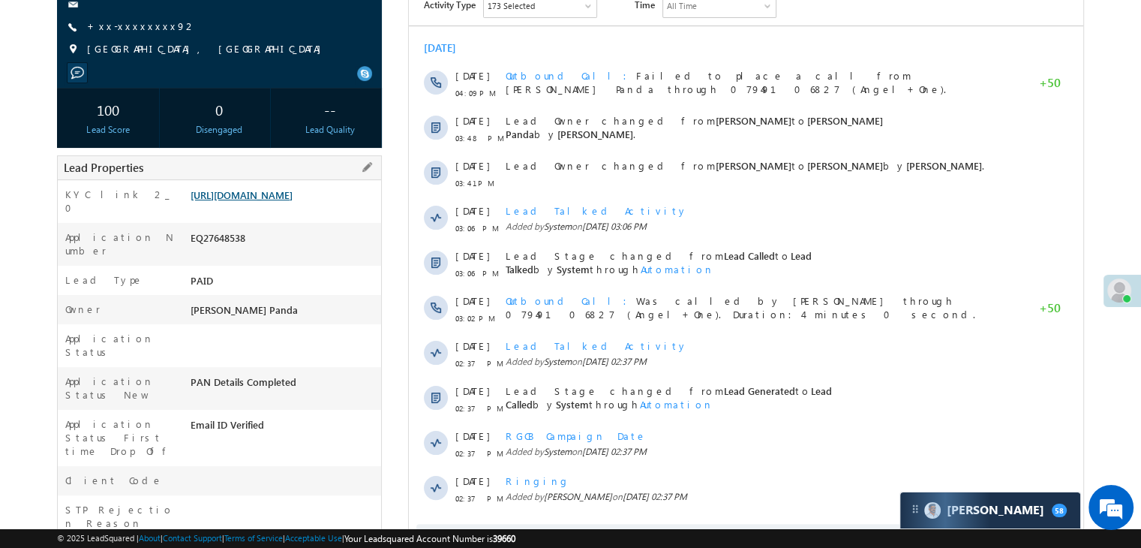
scroll to position [265, 0]
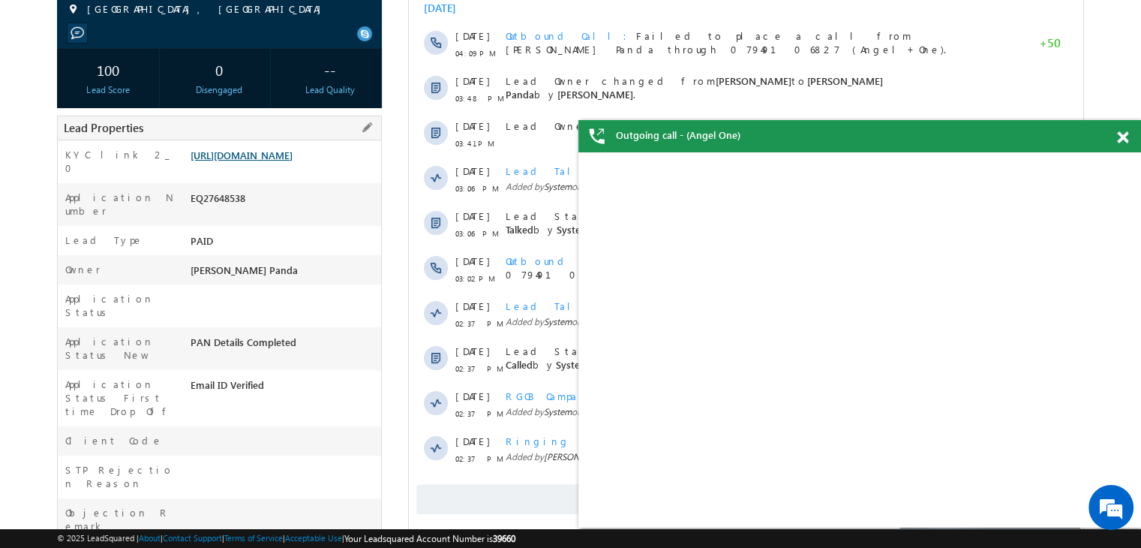
click at [277, 161] on link "[URL][DOMAIN_NAME]" at bounding box center [242, 155] width 102 height 13
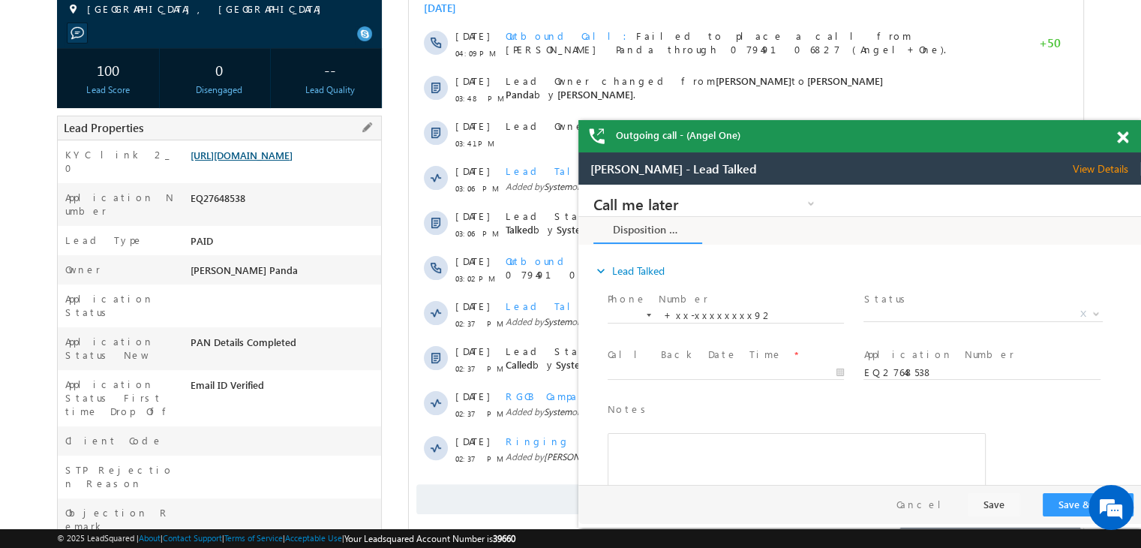
scroll to position [0, 0]
click at [1124, 137] on span at bounding box center [1122, 137] width 11 height 13
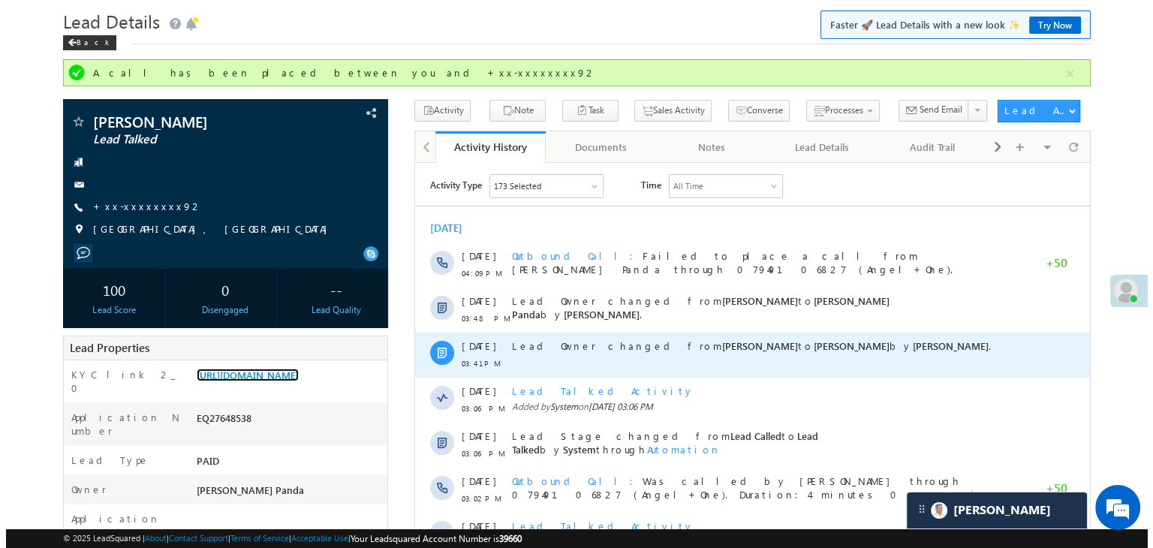
scroll to position [40, 0]
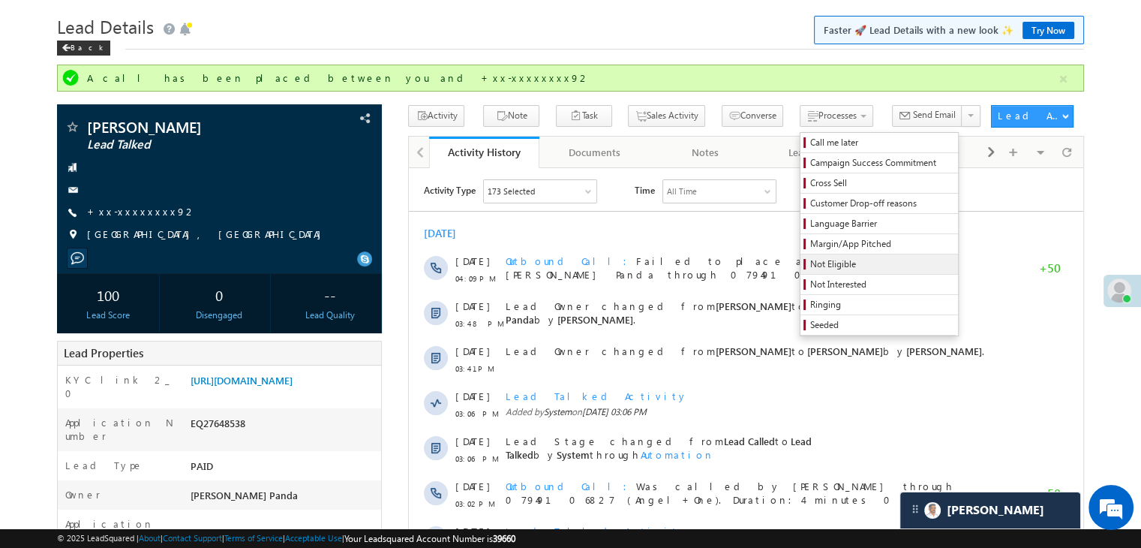
click at [810, 261] on span "Not Eligible" at bounding box center [881, 264] width 143 height 14
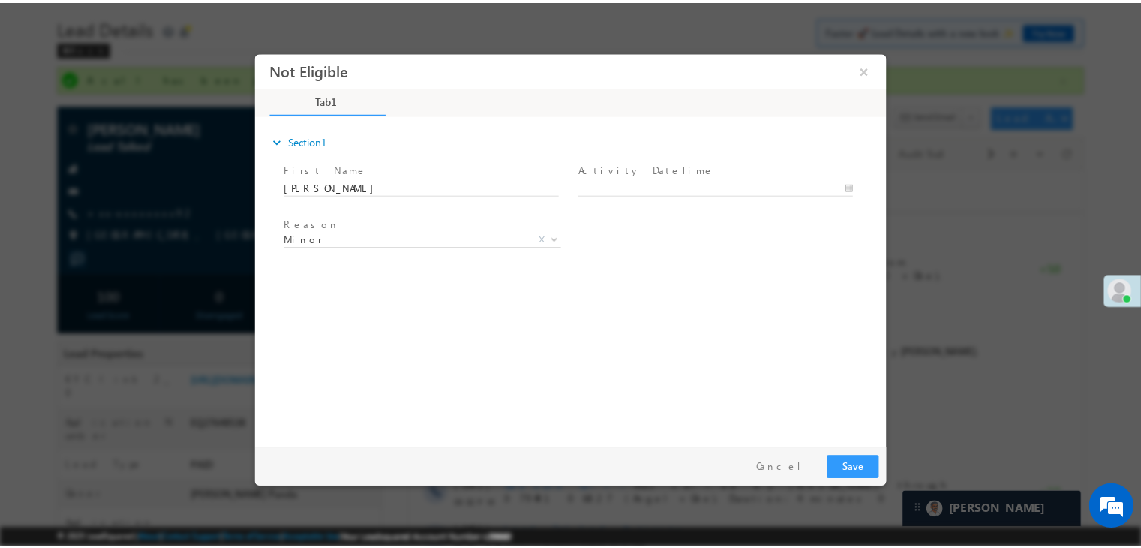
scroll to position [0, 0]
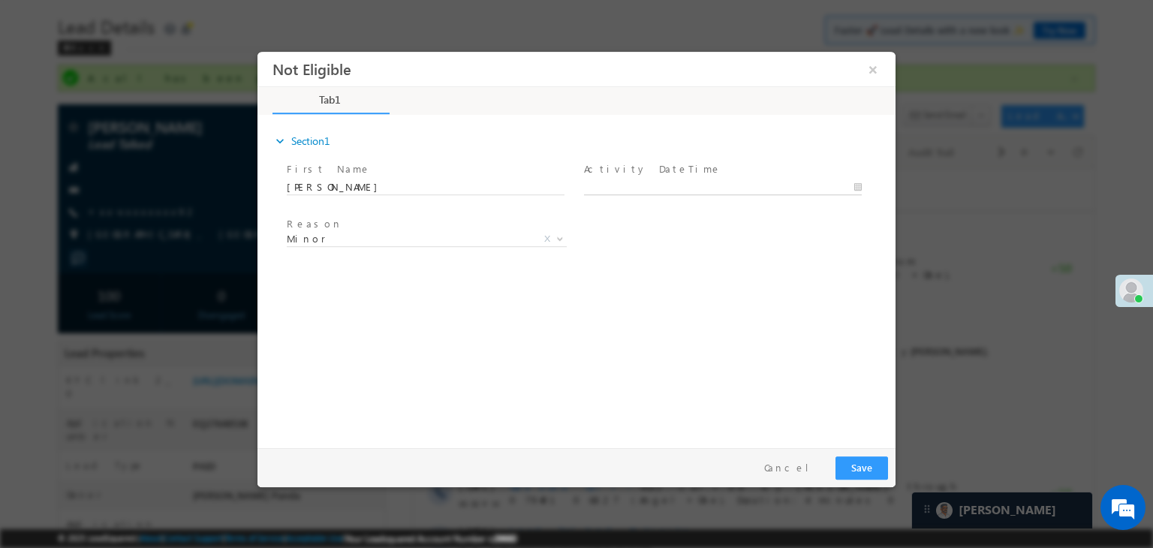
type input "09/02/25 1:08 PM"
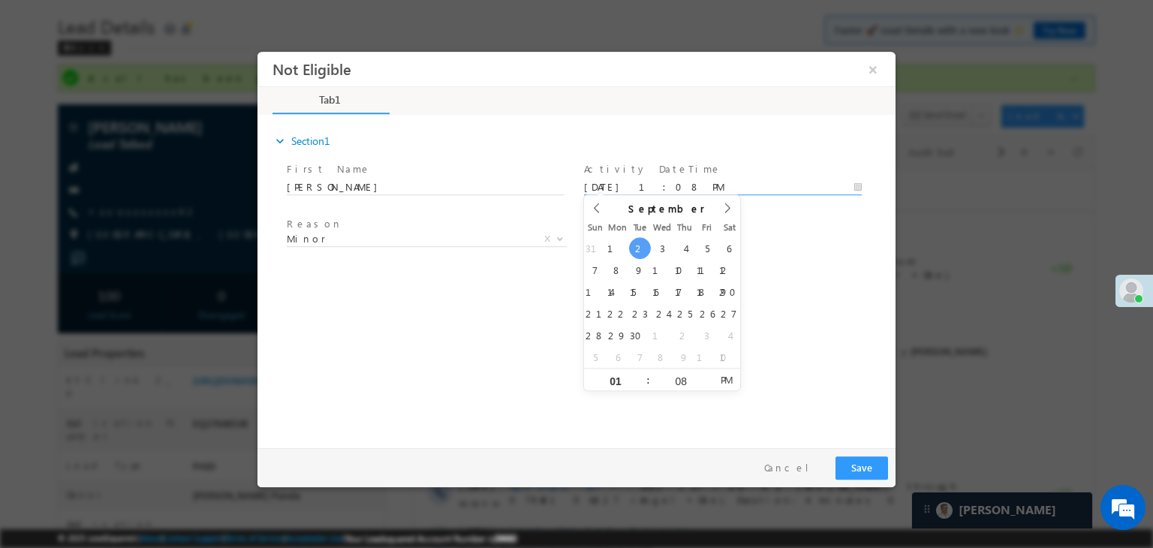
click at [684, 183] on input "09/02/25 1:08 PM" at bounding box center [723, 187] width 278 height 15
drag, startPoint x: 427, startPoint y: 131, endPoint x: 992, endPoint y: 230, distance: 573.5
click at [992, 230] on div at bounding box center [576, 274] width 1153 height 548
click at [390, 242] on span "Minor" at bounding box center [409, 239] width 244 height 14
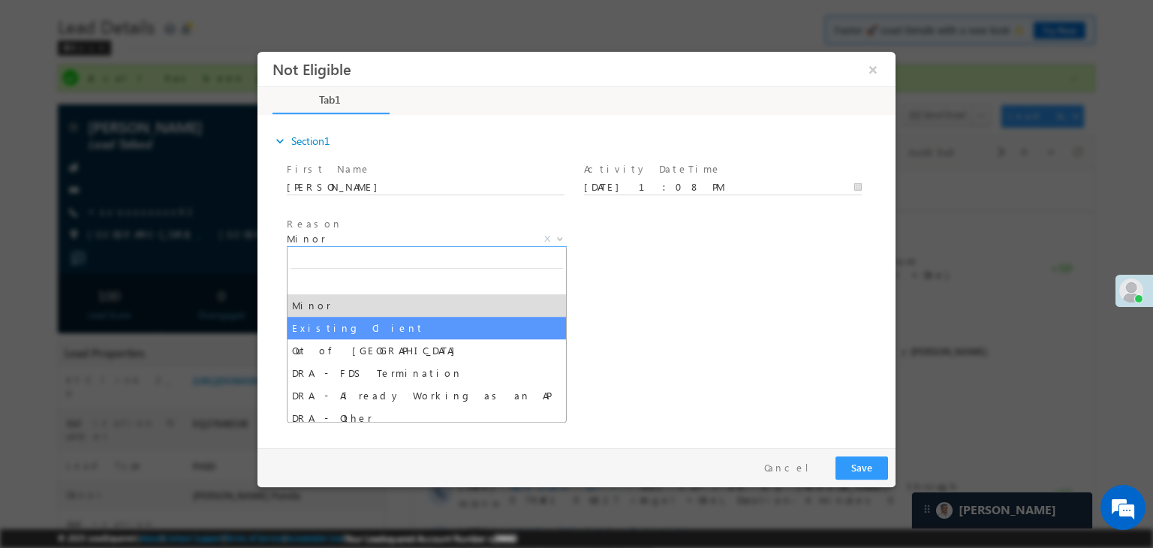
select select "Existing Client"
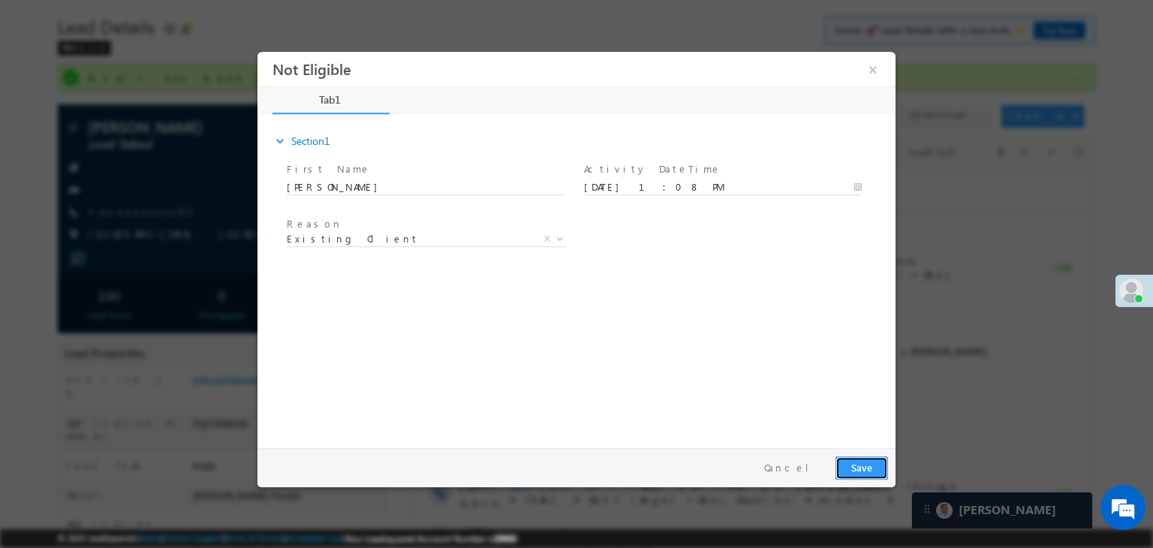
click at [867, 470] on button "Save" at bounding box center [861, 467] width 53 height 23
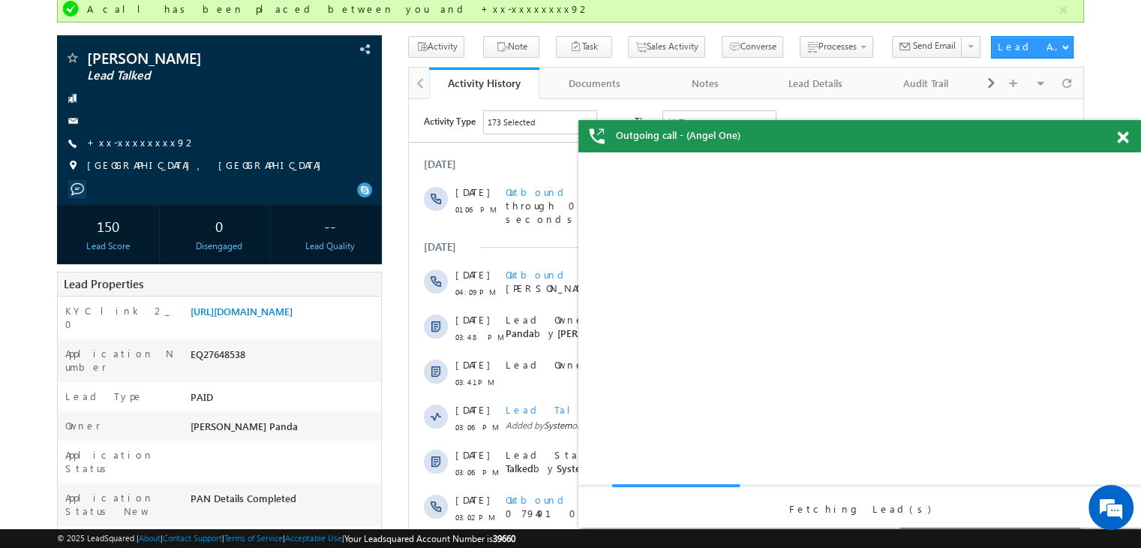
scroll to position [190, 0]
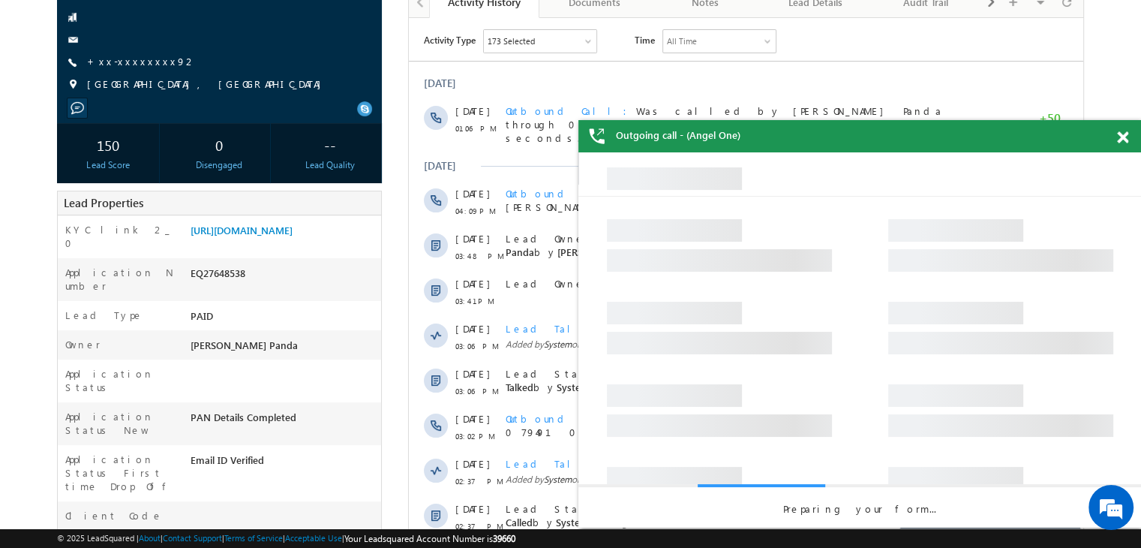
click at [1125, 135] on span at bounding box center [1122, 137] width 11 height 13
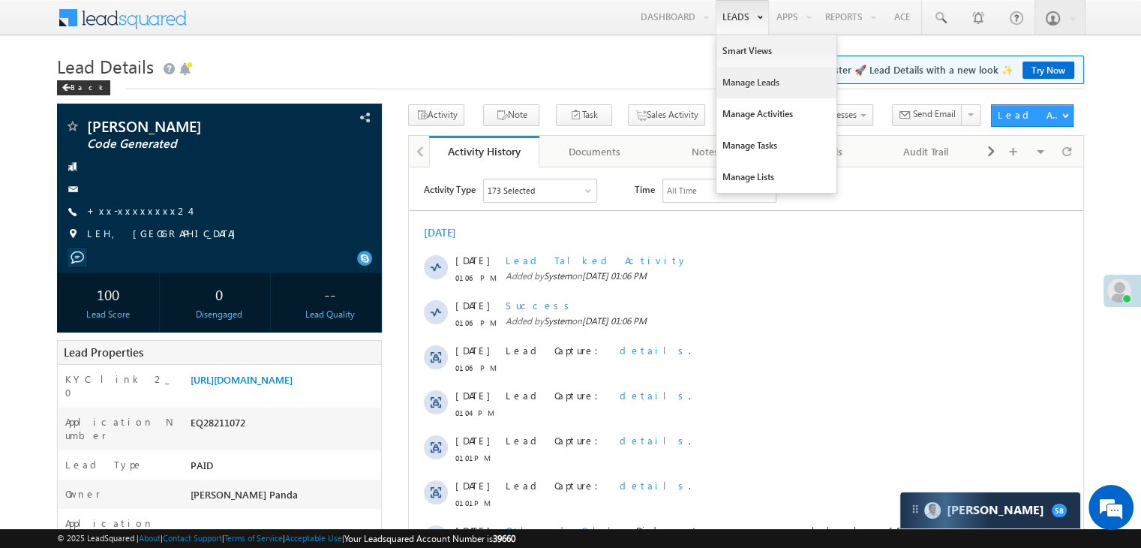
click at [736, 79] on link "Manage Leads" at bounding box center [777, 83] width 120 height 32
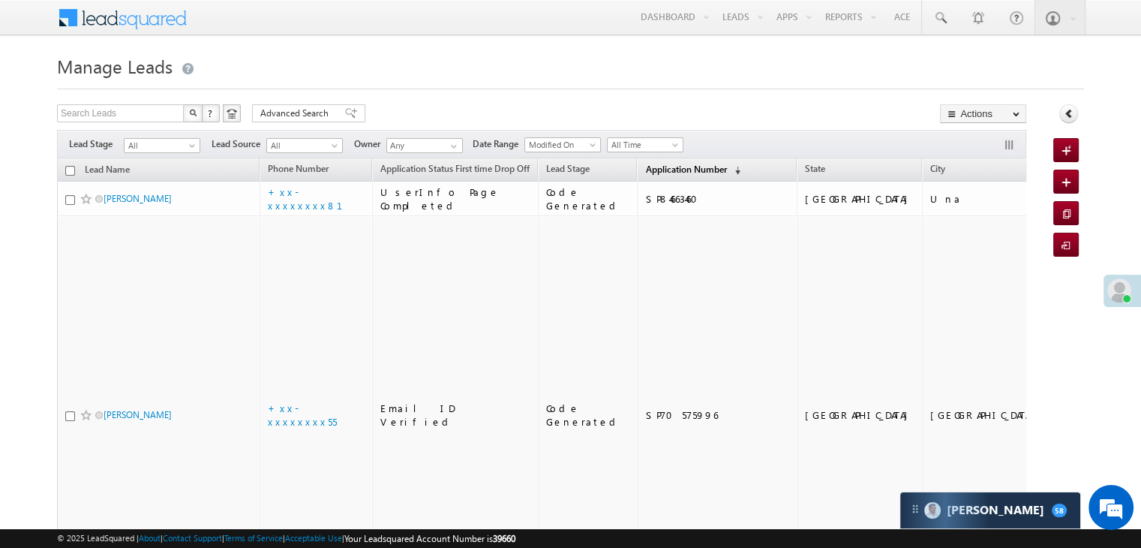
click at [661, 172] on span "Application Number" at bounding box center [685, 169] width 81 height 11
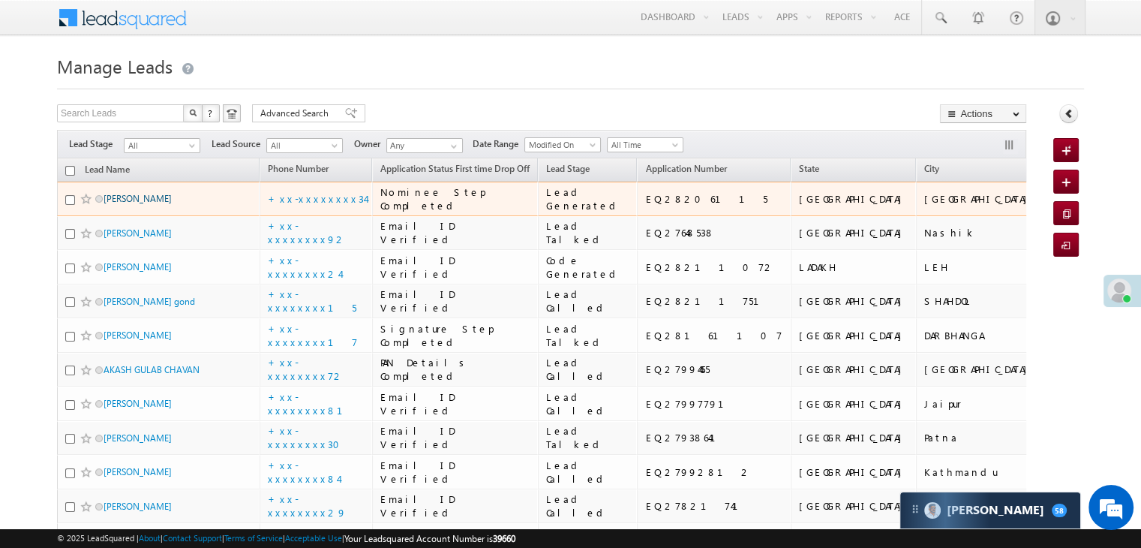
click at [153, 204] on link "[PERSON_NAME]" at bounding box center [138, 198] width 68 height 11
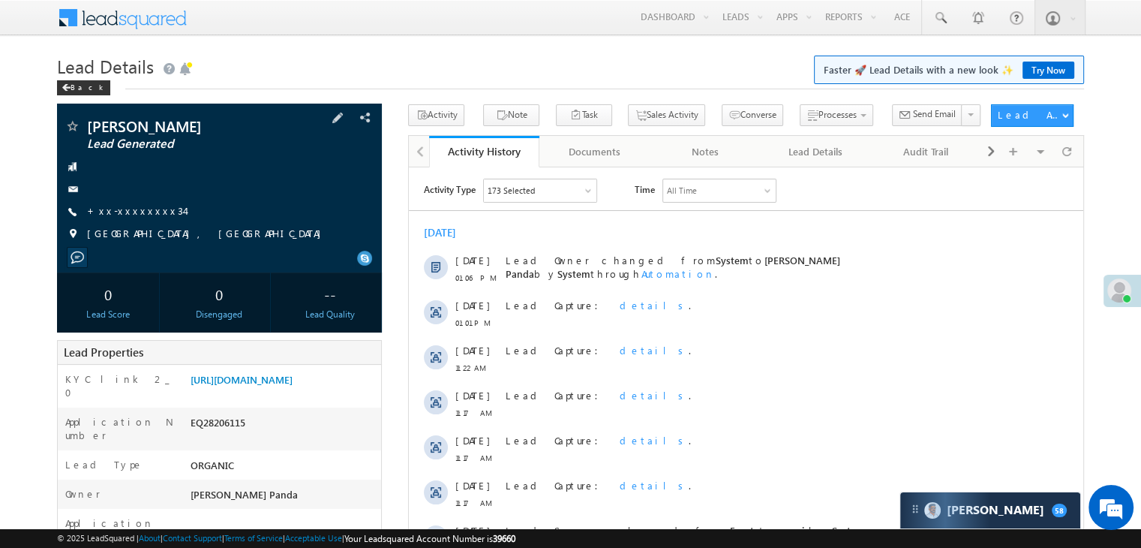
scroll to position [150, 0]
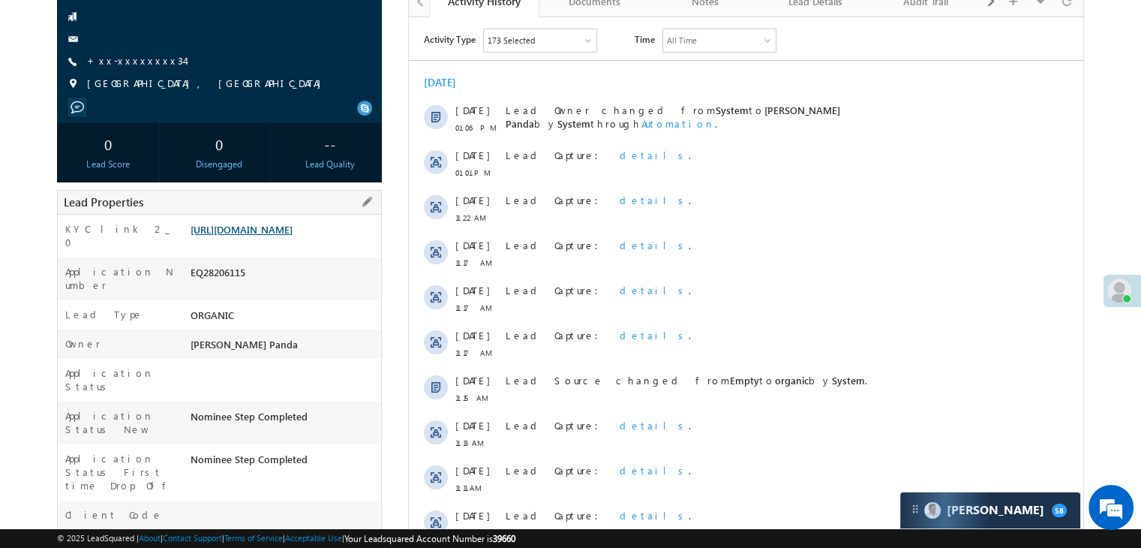
click at [290, 236] on link "[URL][DOMAIN_NAME]" at bounding box center [242, 229] width 102 height 13
click at [273, 236] on link "https://angelbroking1-pk3em7sa.customui-test.leadsquared.com?leadId=24304efb-1c…" at bounding box center [242, 229] width 102 height 13
click at [132, 65] on link "+xx-xxxxxxxx34" at bounding box center [136, 60] width 98 height 13
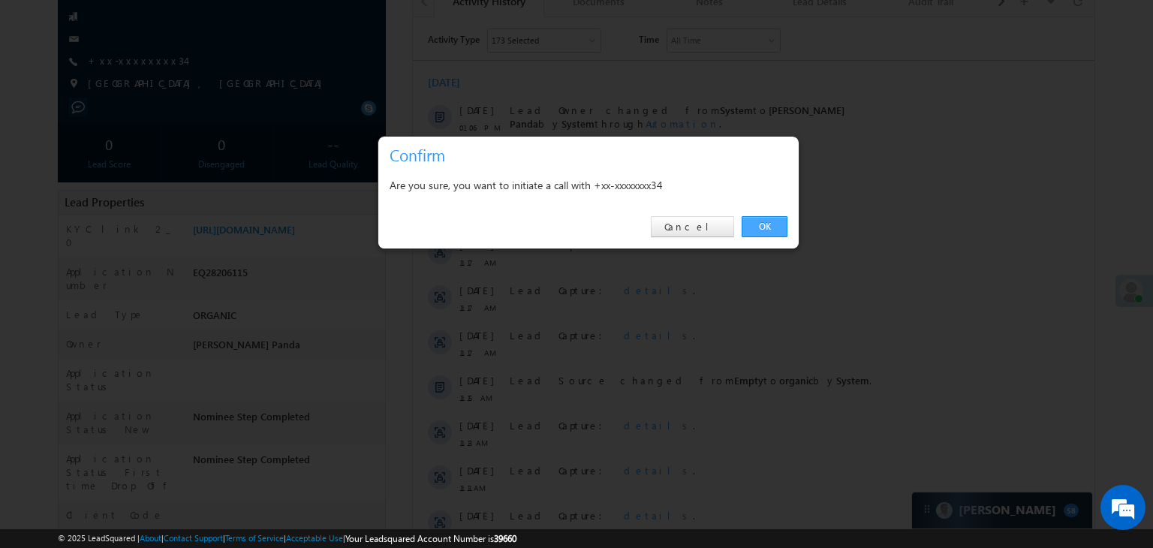
drag, startPoint x: 132, startPoint y: 65, endPoint x: 762, endPoint y: 228, distance: 651.2
click at [762, 228] on link "OK" at bounding box center [764, 226] width 46 height 21
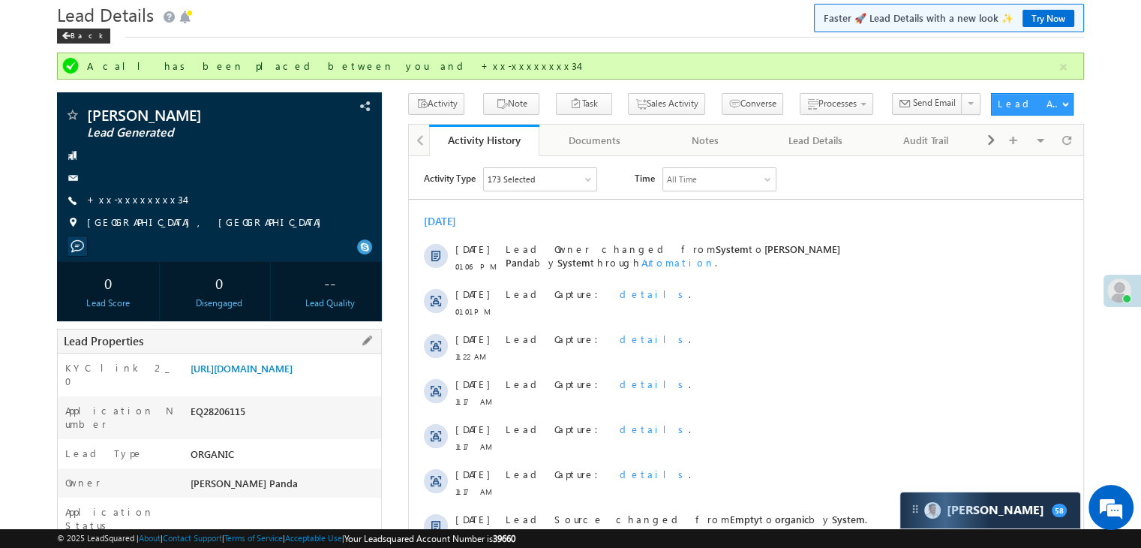
scroll to position [15, 0]
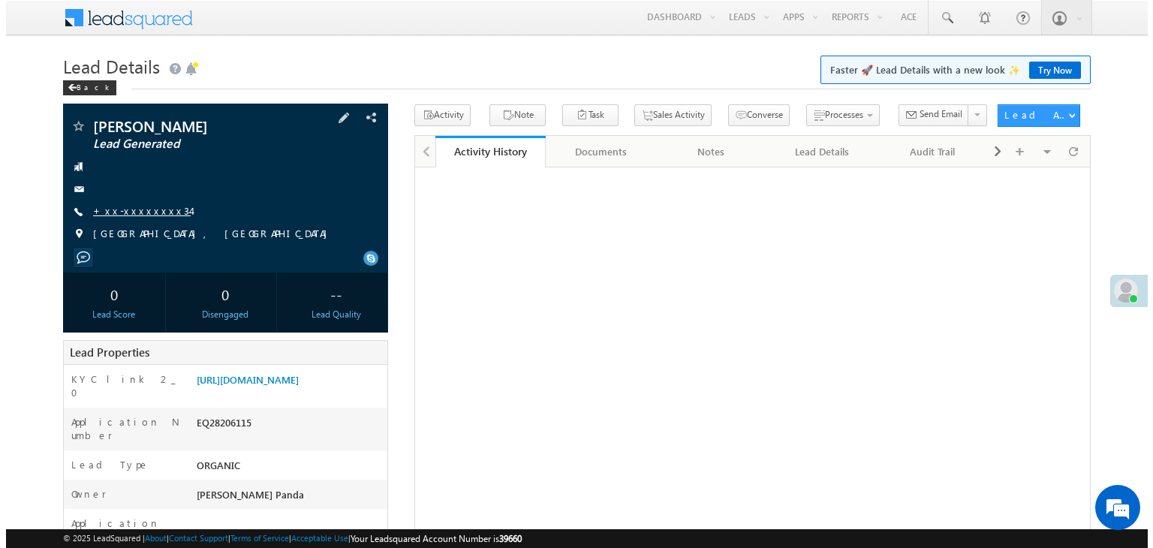
scroll to position [15, 0]
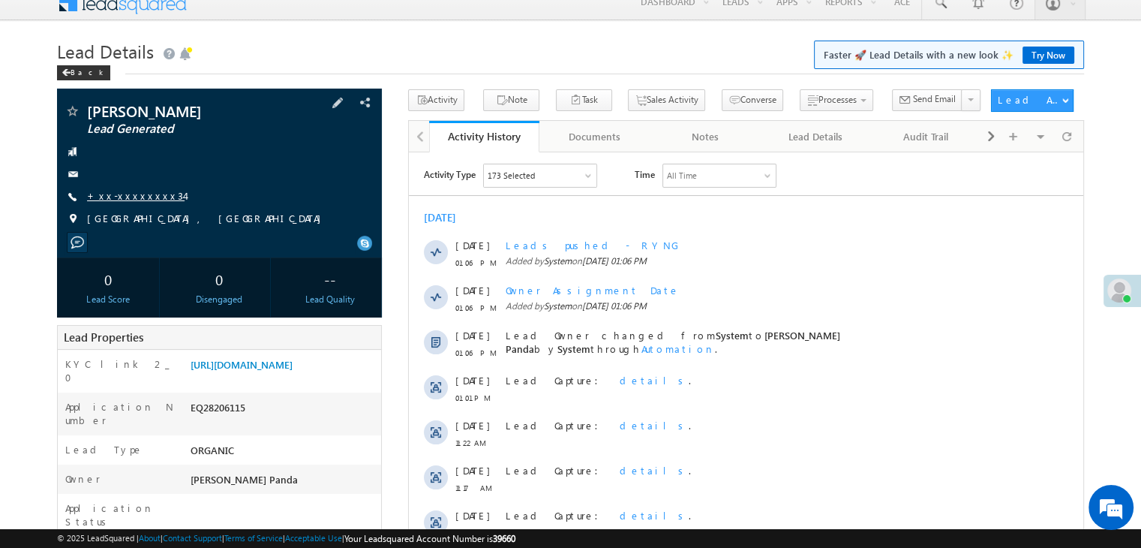
click at [132, 197] on link "+xx-xxxxxxxx34" at bounding box center [136, 195] width 98 height 13
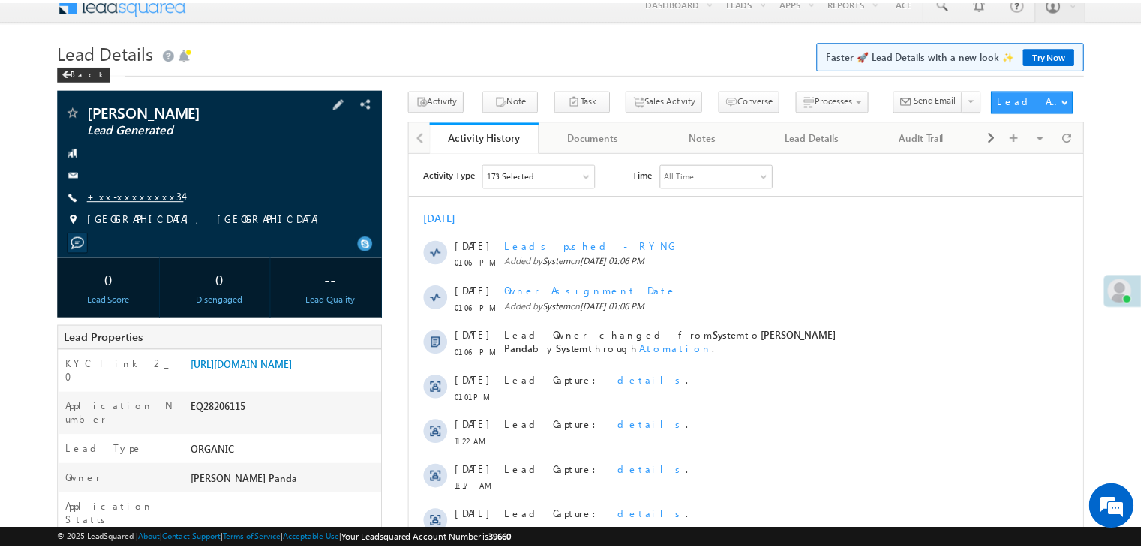
scroll to position [0, 0]
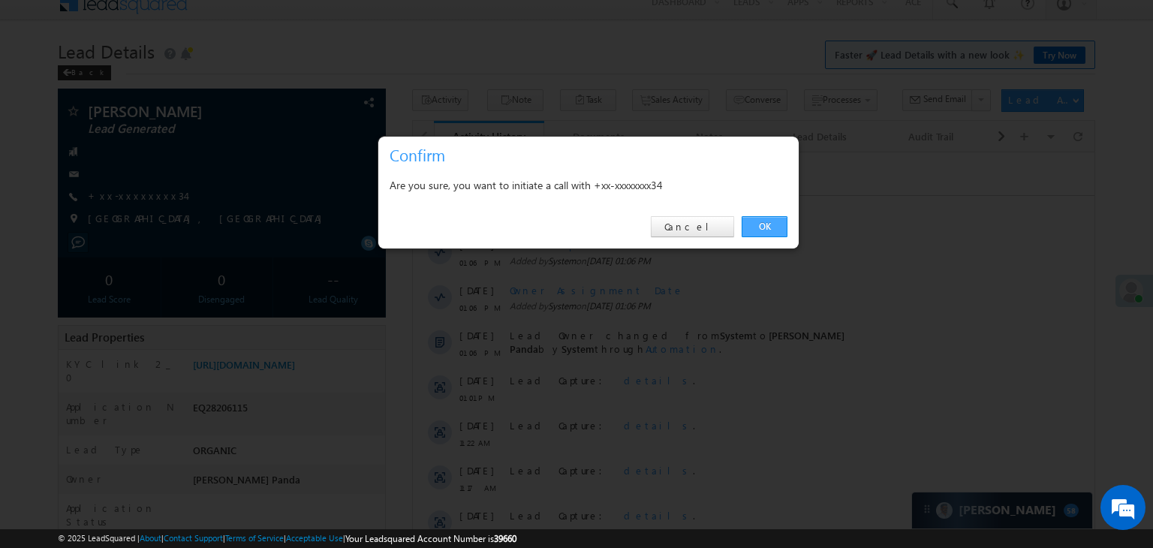
click at [762, 223] on link "OK" at bounding box center [764, 226] width 46 height 21
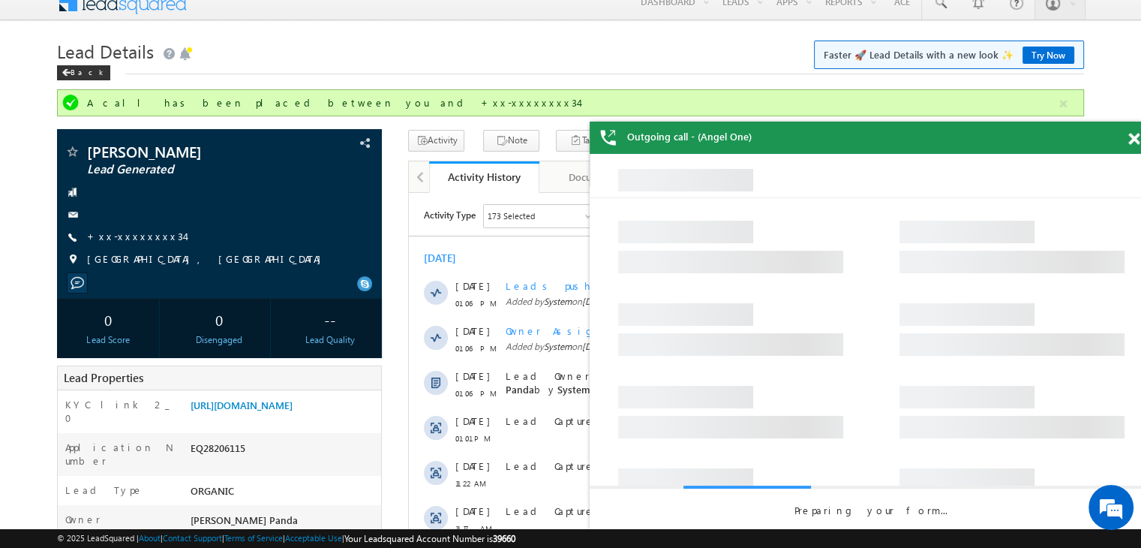
drag, startPoint x: 353, startPoint y: 71, endPoint x: 1120, endPoint y: 138, distance: 769.1
click at [1120, 138] on div "Outgoing call - (Angel One)" at bounding box center [871, 138] width 563 height 32
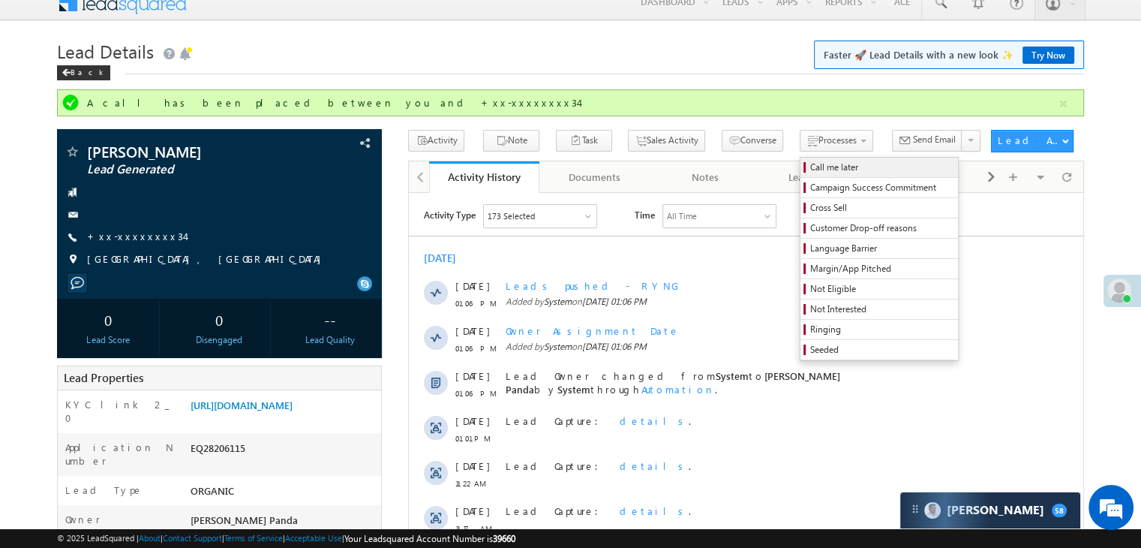
click at [810, 163] on span "Call me later" at bounding box center [881, 168] width 143 height 14
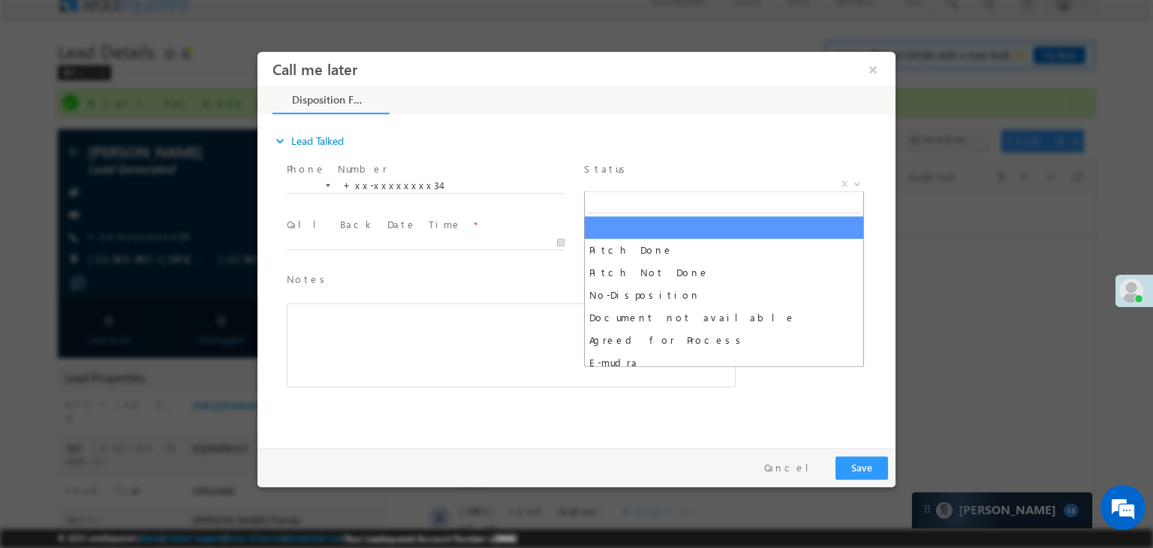
click at [672, 184] on span "X" at bounding box center [724, 184] width 280 height 15
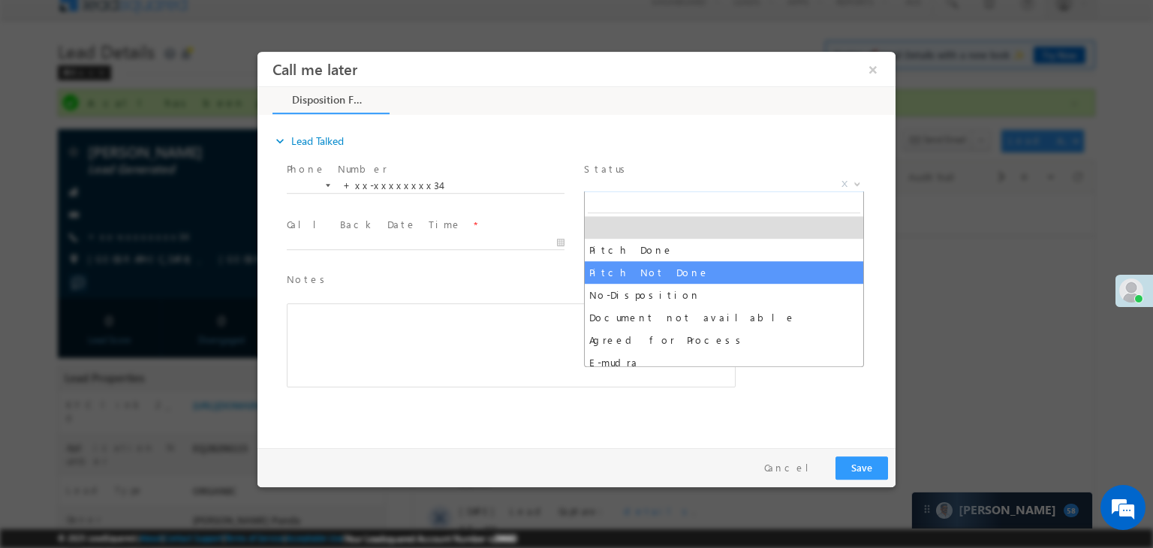
drag, startPoint x: 672, startPoint y: 184, endPoint x: 633, endPoint y: 271, distance: 95.4
select select "Pitch Not Done"
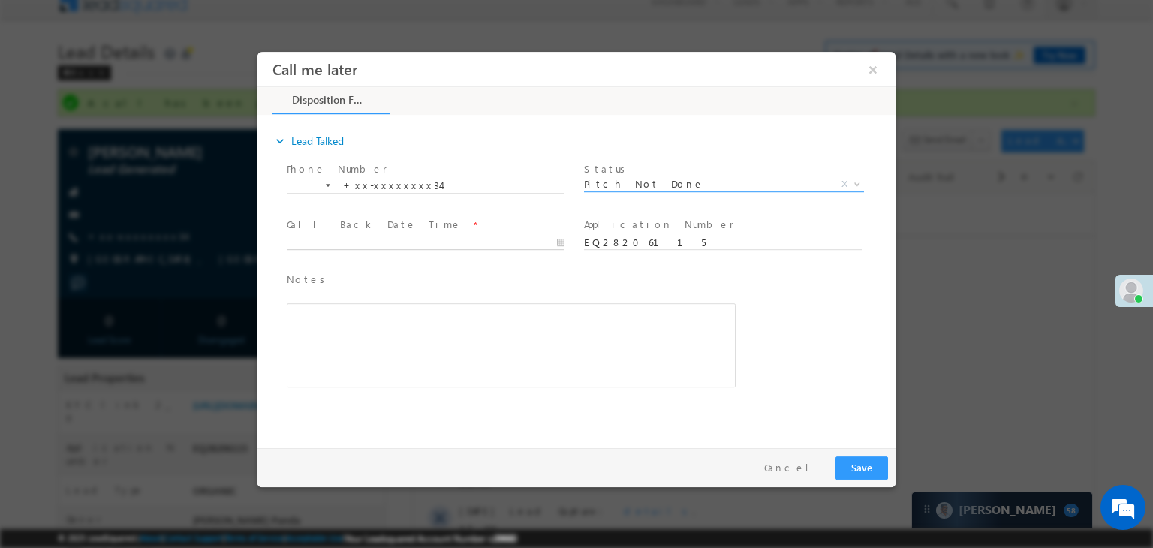
type input "09/02/25 1:09 PM"
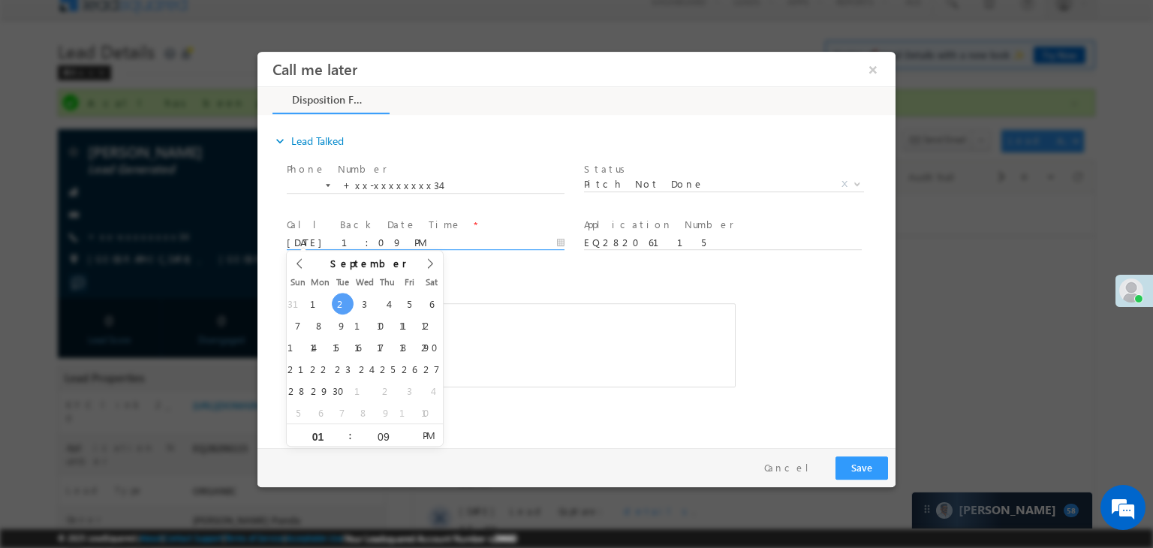
click at [493, 248] on input "09/02/25 1:09 PM" at bounding box center [426, 243] width 278 height 15
drag, startPoint x: 493, startPoint y: 249, endPoint x: 861, endPoint y: 467, distance: 427.3
click at [861, 467] on button "Save" at bounding box center [861, 467] width 53 height 23
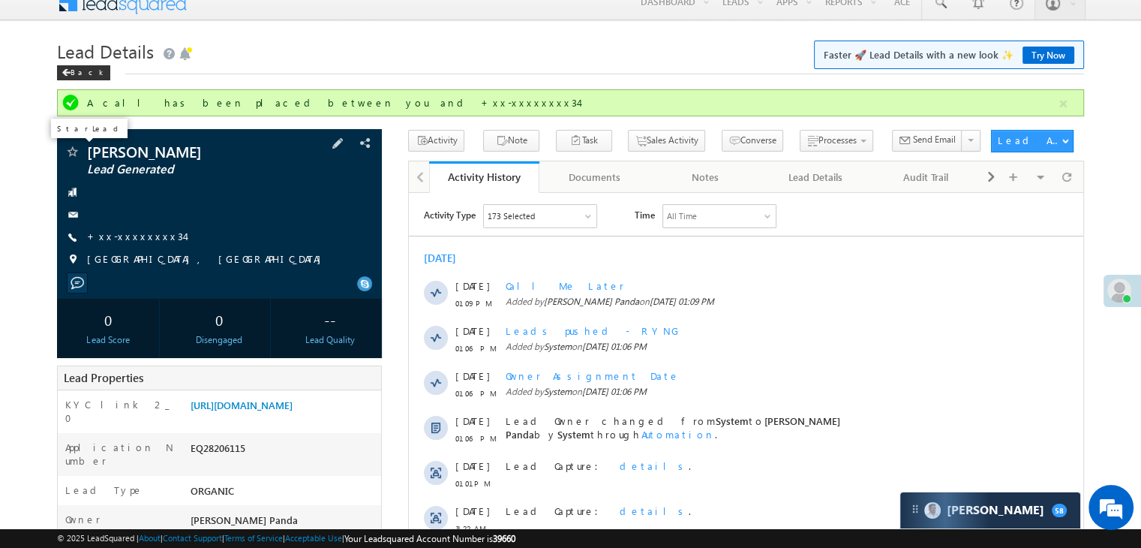
click at [78, 154] on span at bounding box center [72, 153] width 15 height 15
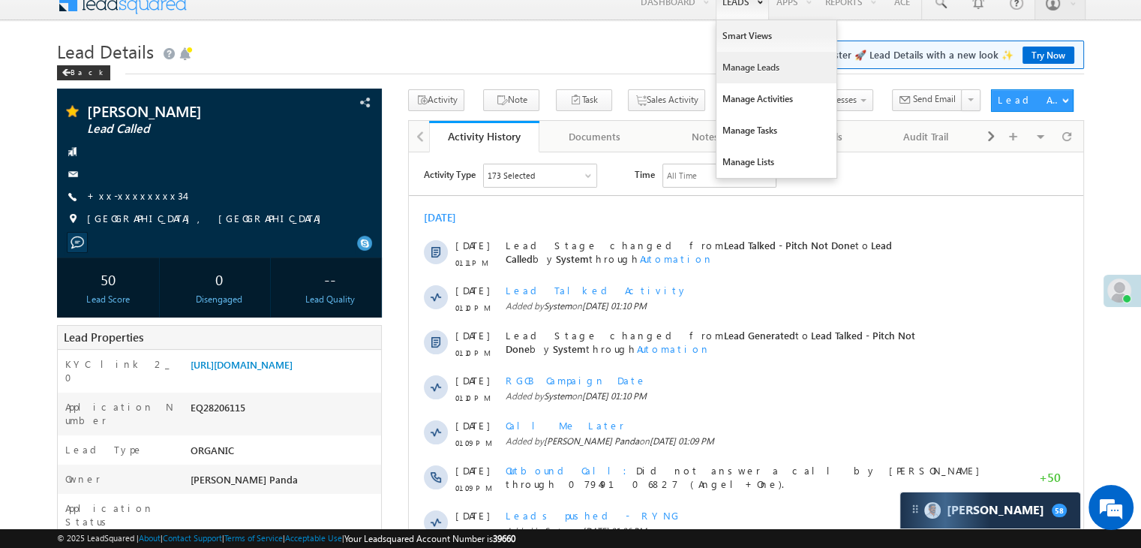
click at [733, 67] on link "Manage Leads" at bounding box center [777, 68] width 120 height 32
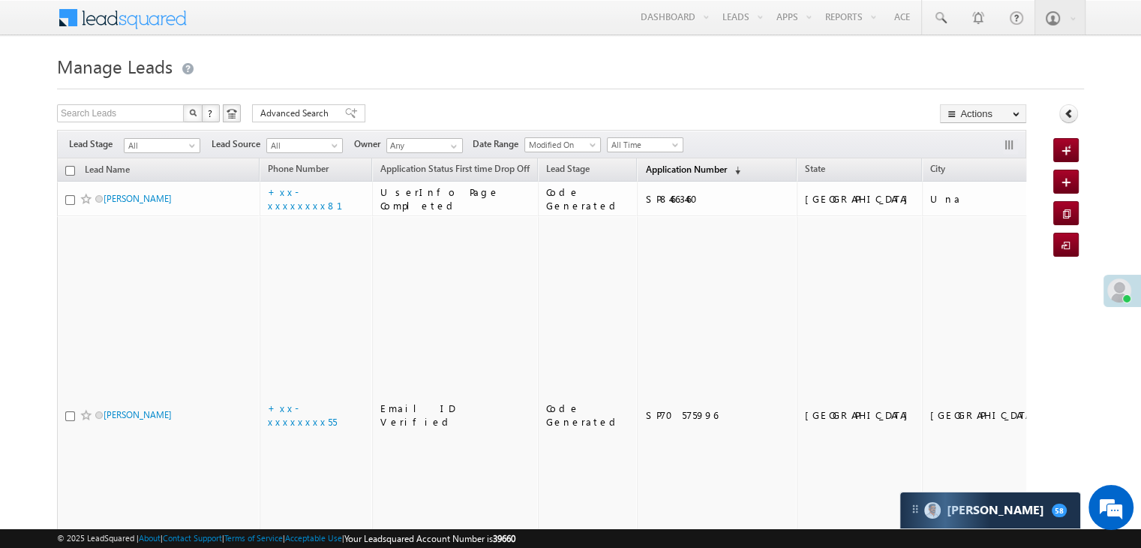
click at [649, 172] on span "Application Number" at bounding box center [685, 169] width 81 height 11
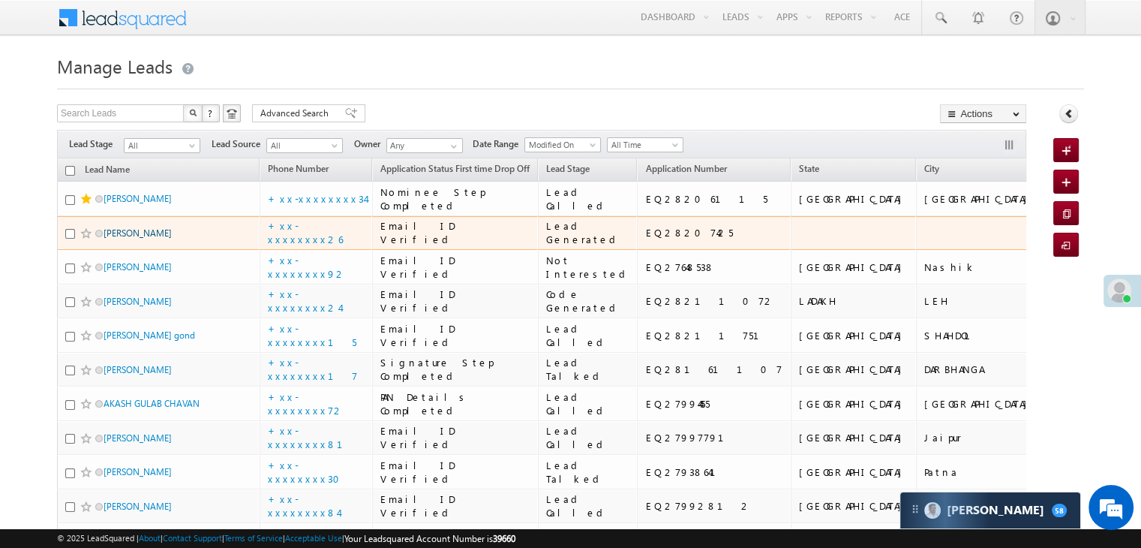
click at [125, 239] on link "[PERSON_NAME]" at bounding box center [138, 232] width 68 height 11
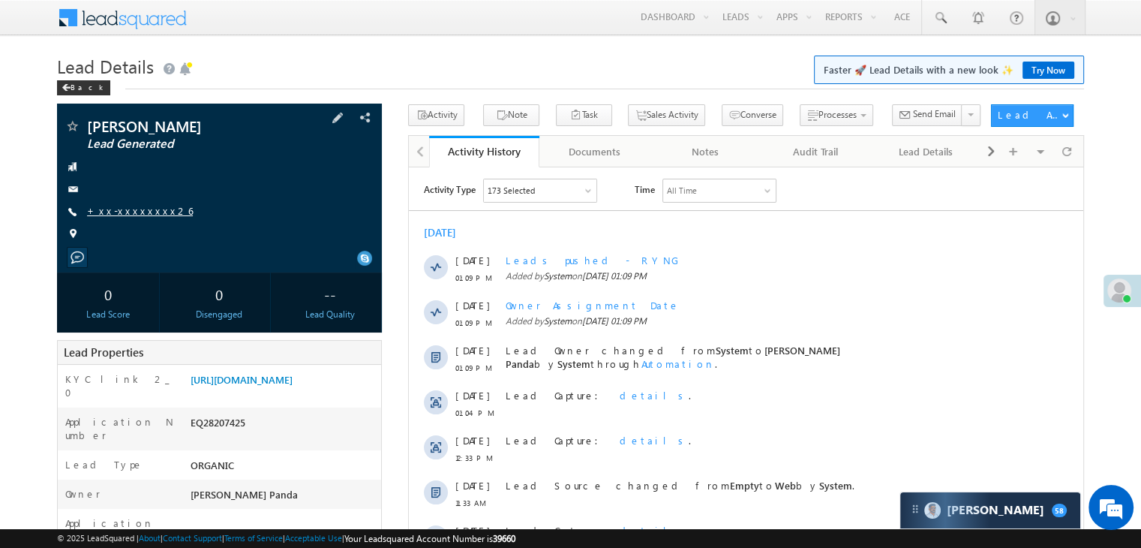
click at [130, 208] on link "+xx-xxxxxxxx26" at bounding box center [140, 210] width 106 height 13
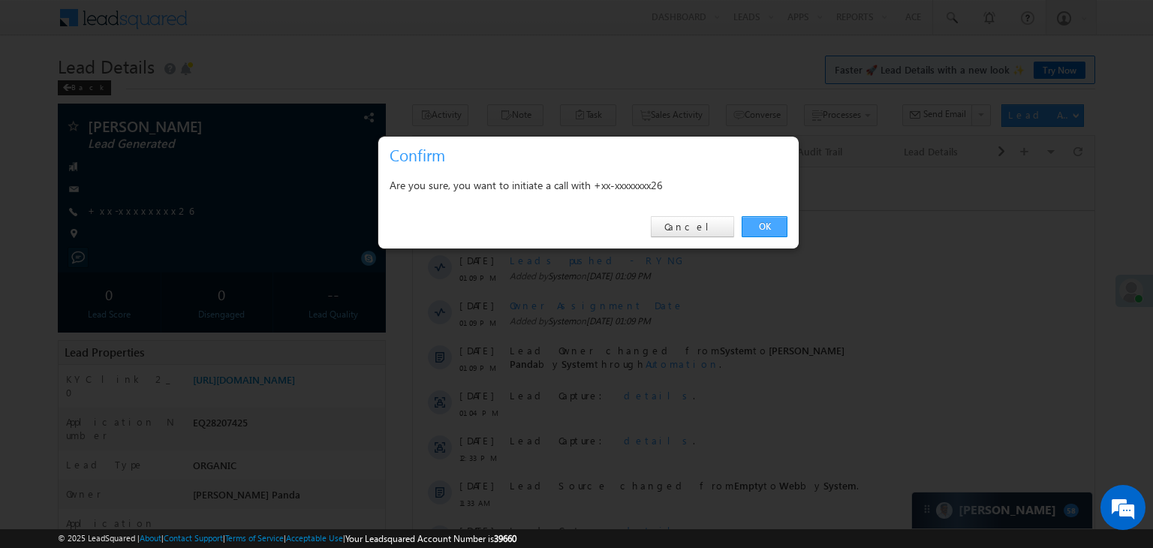
click at [762, 226] on link "OK" at bounding box center [764, 226] width 46 height 21
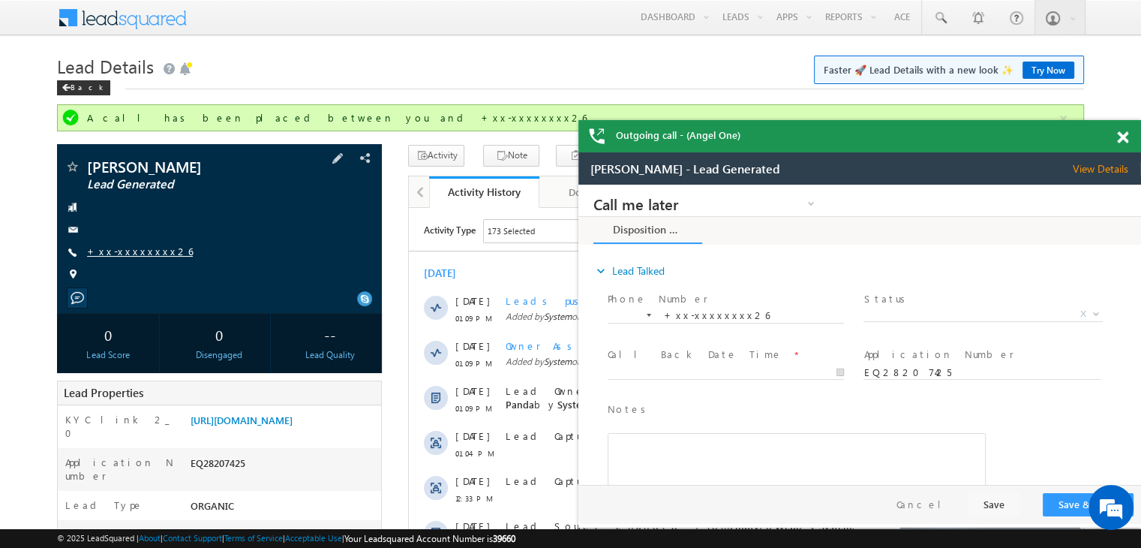
click at [0, 0] on link "+xx-xxxxxxxx26" at bounding box center [0, 0] width 0 height 0
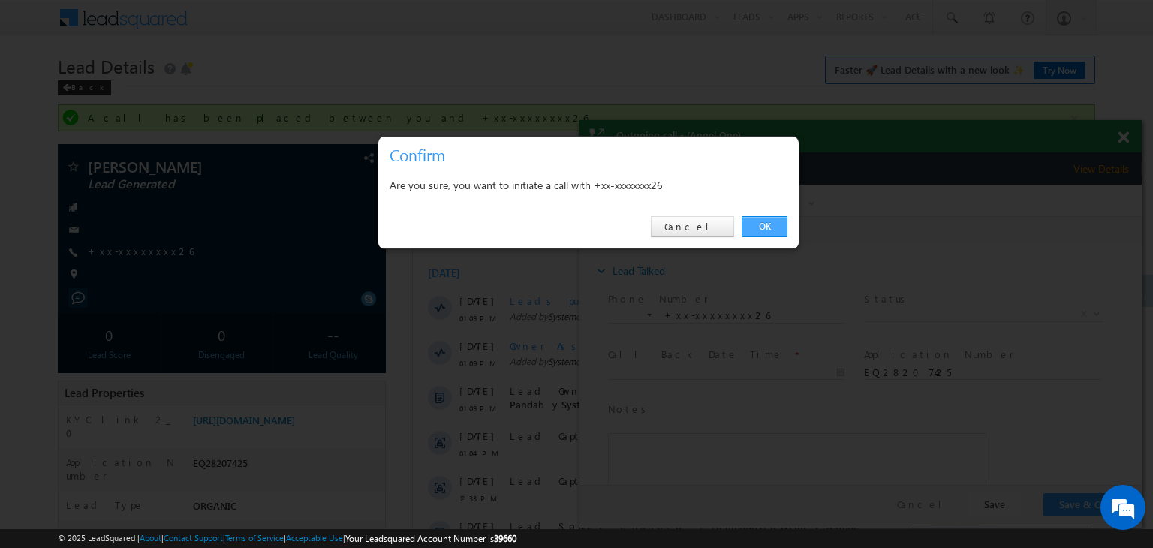
click at [765, 218] on link "OK" at bounding box center [764, 226] width 46 height 21
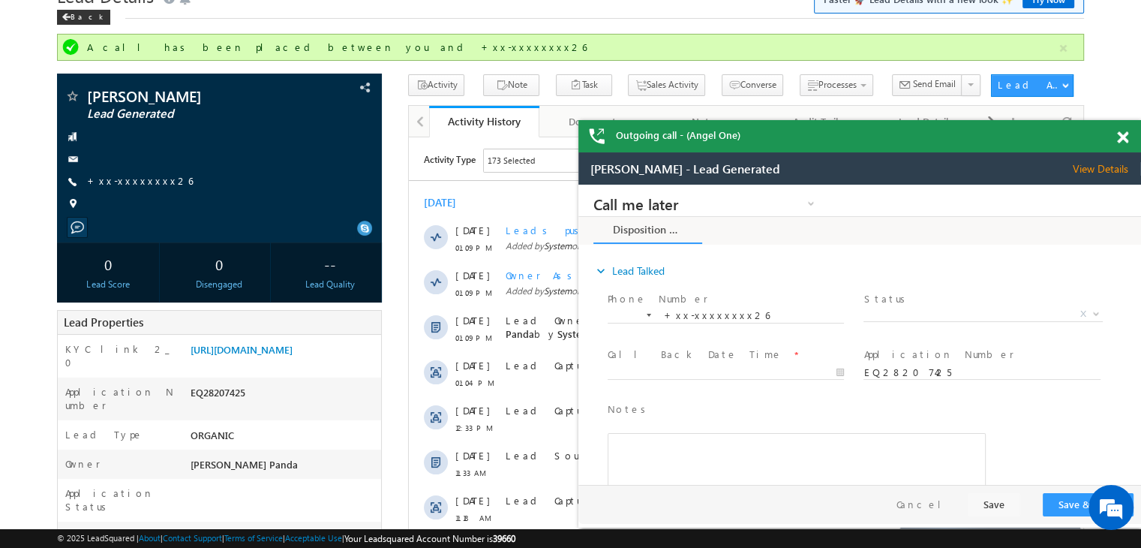
scroll to position [150, 0]
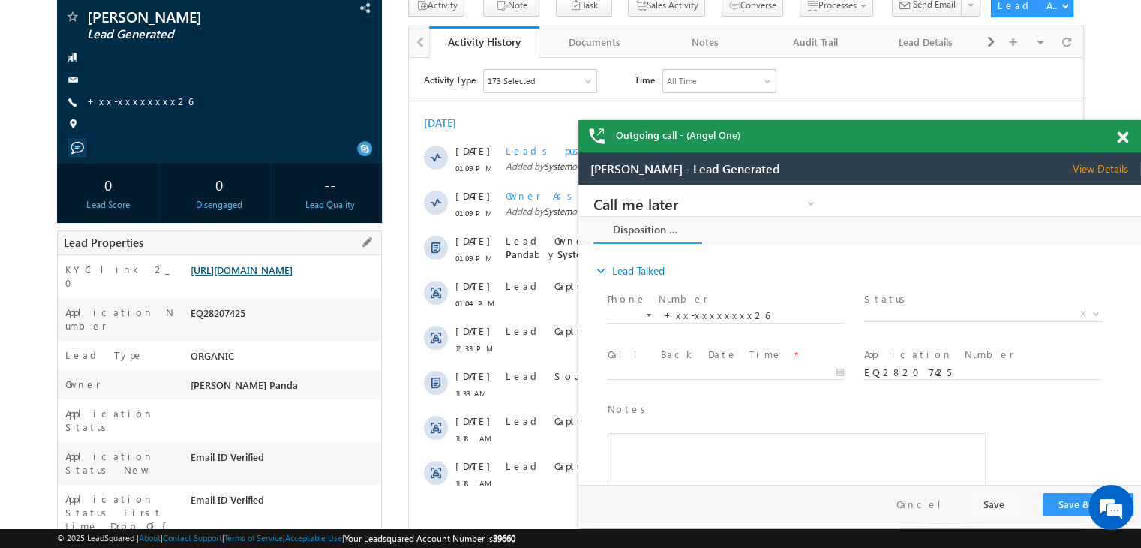
click at [0, 0] on link "https://angelbroking1-pk3em7sa.customui-test.leadsquared.com?leadId=d973aac9-4e…" at bounding box center [0, 0] width 0 height 0
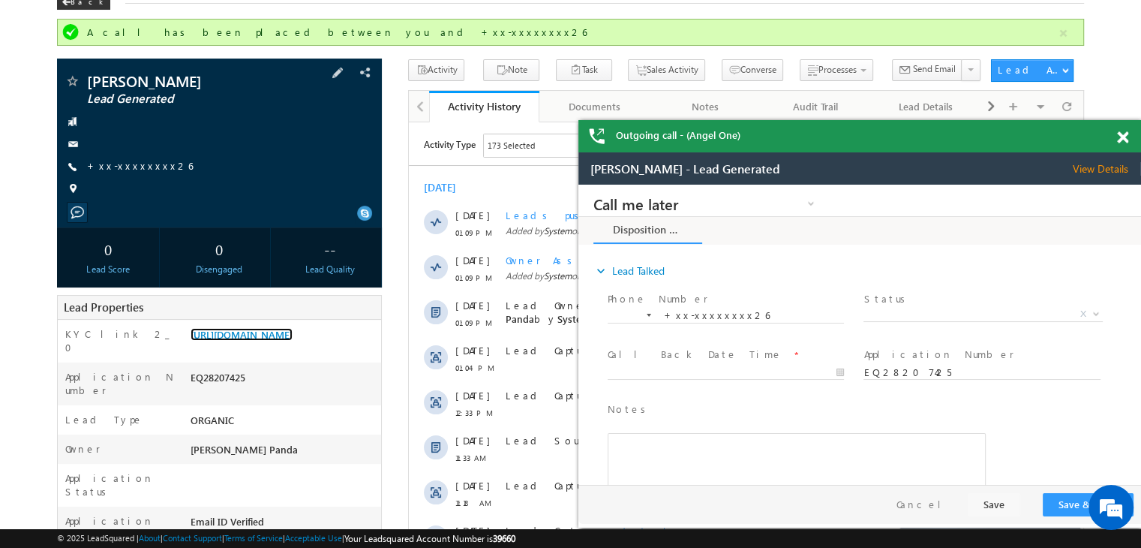
scroll to position [0, 0]
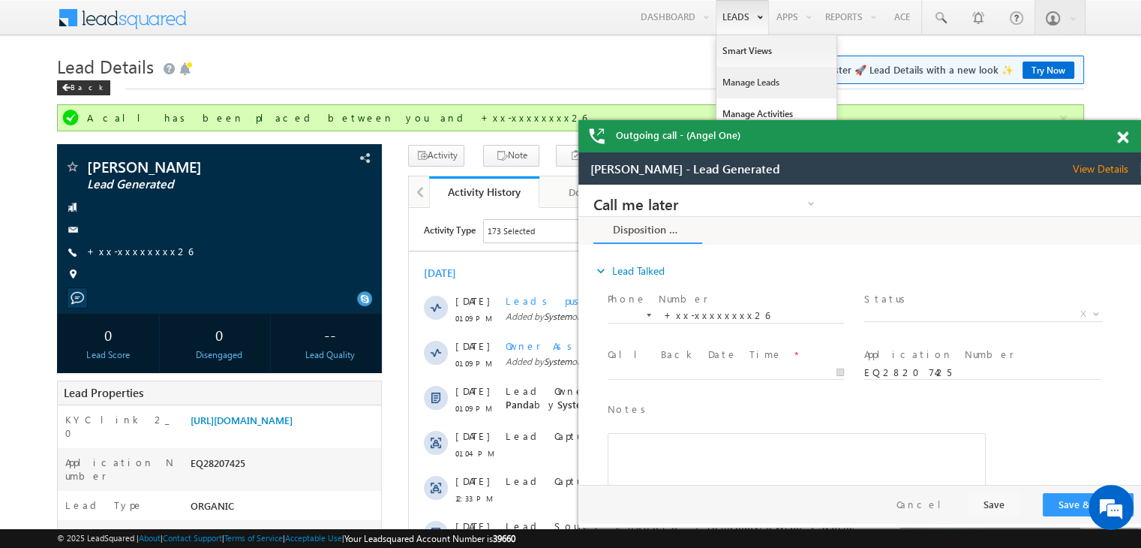
click at [389, 217] on link "Manage Leads" at bounding box center [208, 225] width 359 height 17
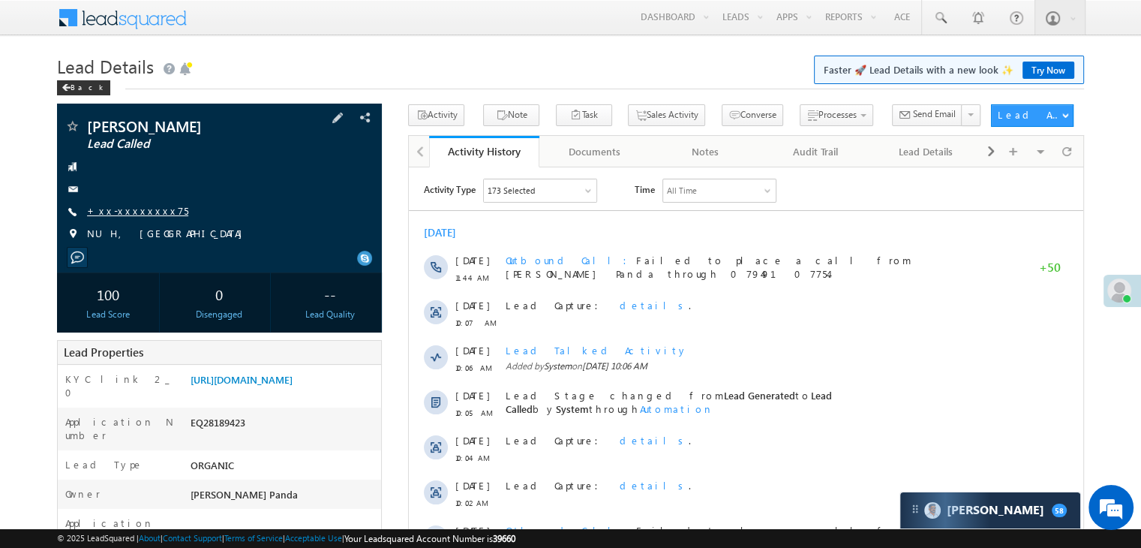
click at [115, 216] on link "+xx-xxxxxxxx75" at bounding box center [137, 210] width 101 height 13
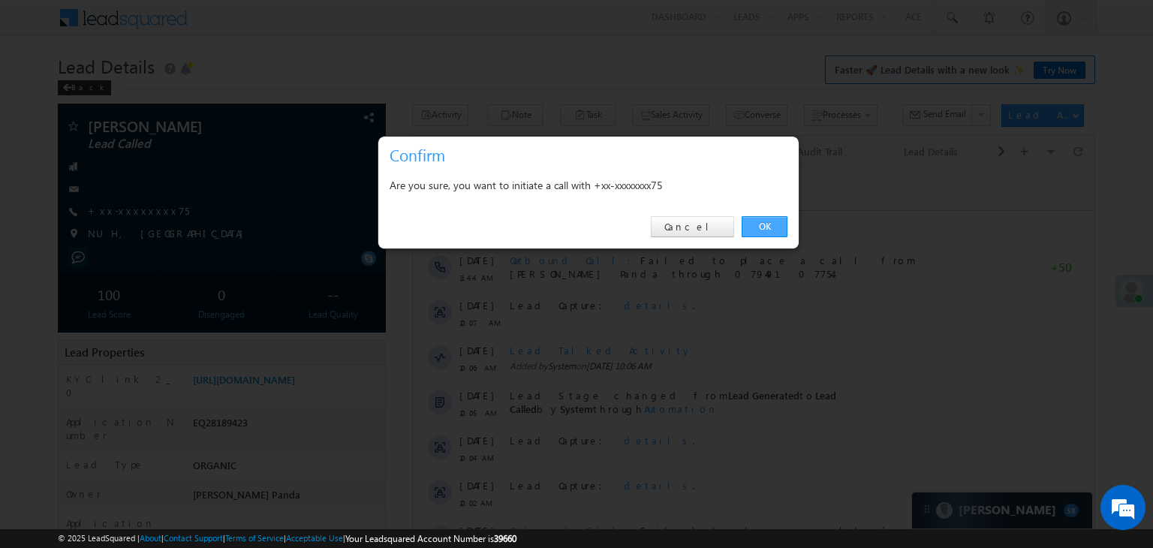
click at [759, 223] on link "OK" at bounding box center [764, 226] width 46 height 21
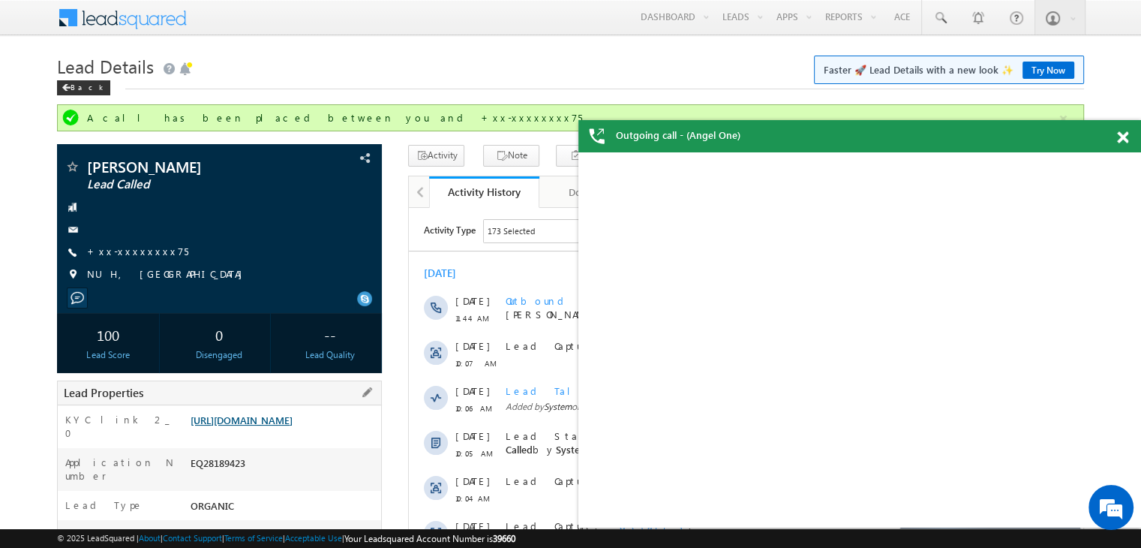
click at [274, 426] on link "[URL][DOMAIN_NAME]" at bounding box center [242, 419] width 102 height 13
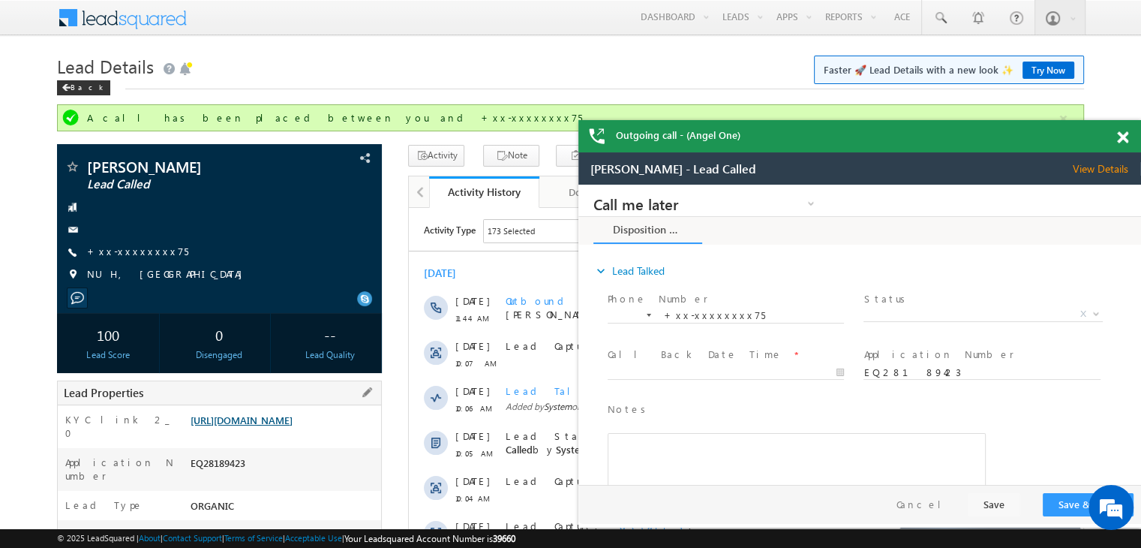
click at [0, 0] on link "[URL][DOMAIN_NAME]" at bounding box center [0, 0] width 0 height 0
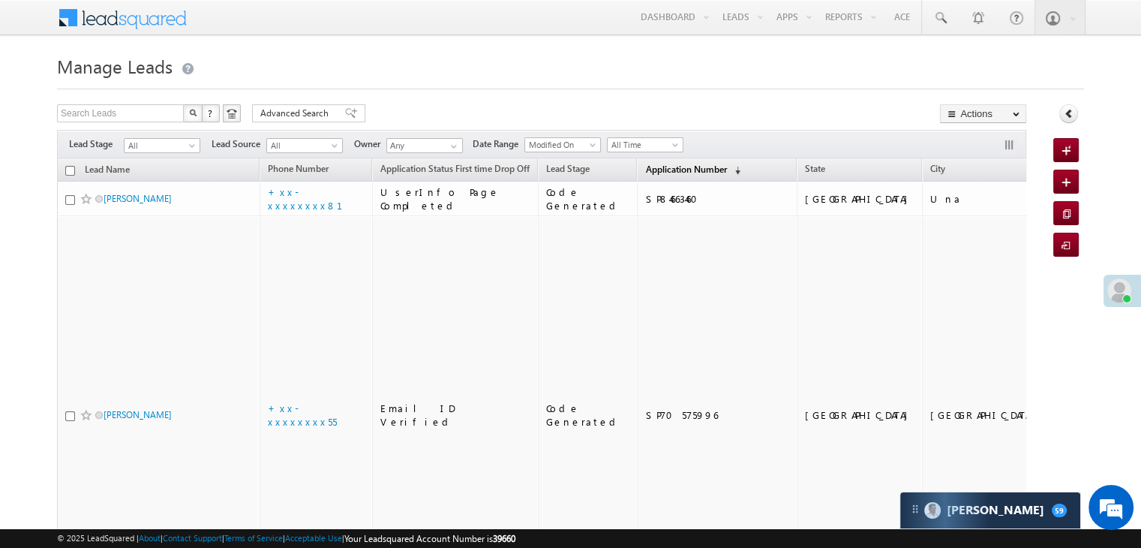
click at [662, 164] on span "Application Number" at bounding box center [685, 169] width 81 height 11
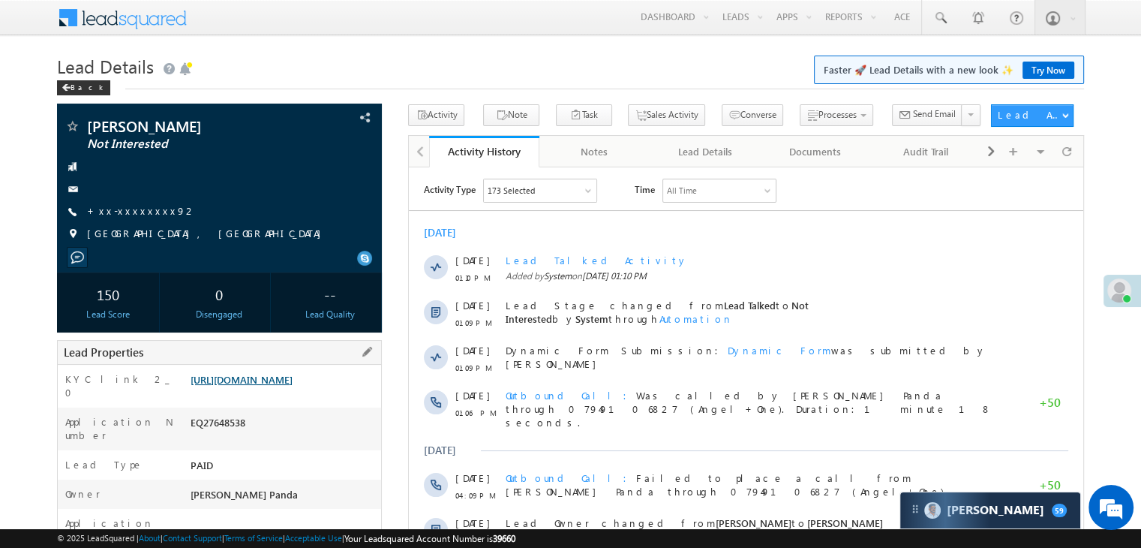
click at [292, 386] on link "[URL][DOMAIN_NAME]" at bounding box center [242, 379] width 102 height 13
click at [77, 89] on div "Back" at bounding box center [83, 87] width 53 height 15
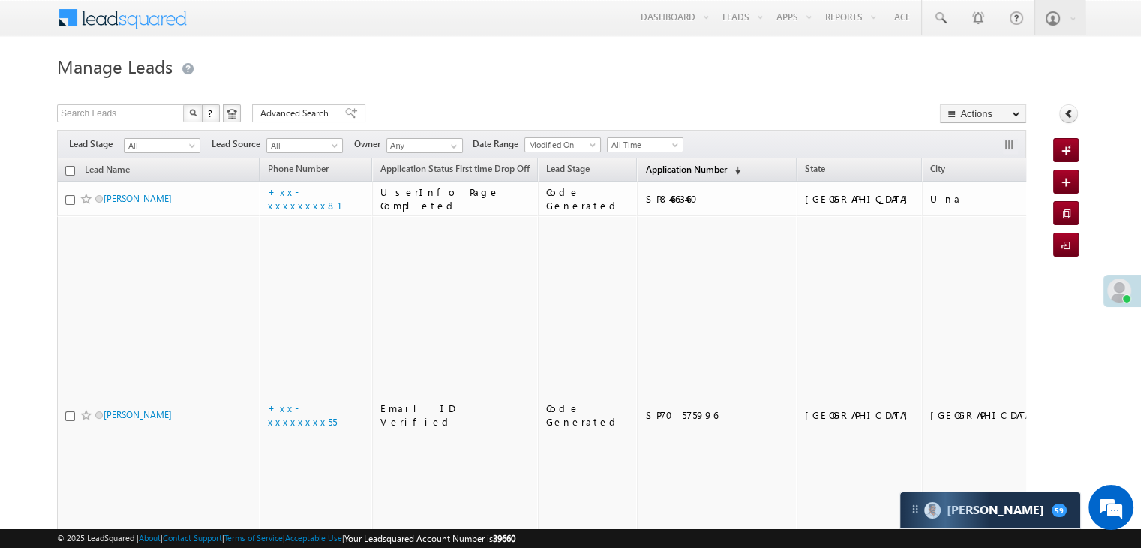
click at [651, 172] on span "Application Number" at bounding box center [685, 169] width 81 height 11
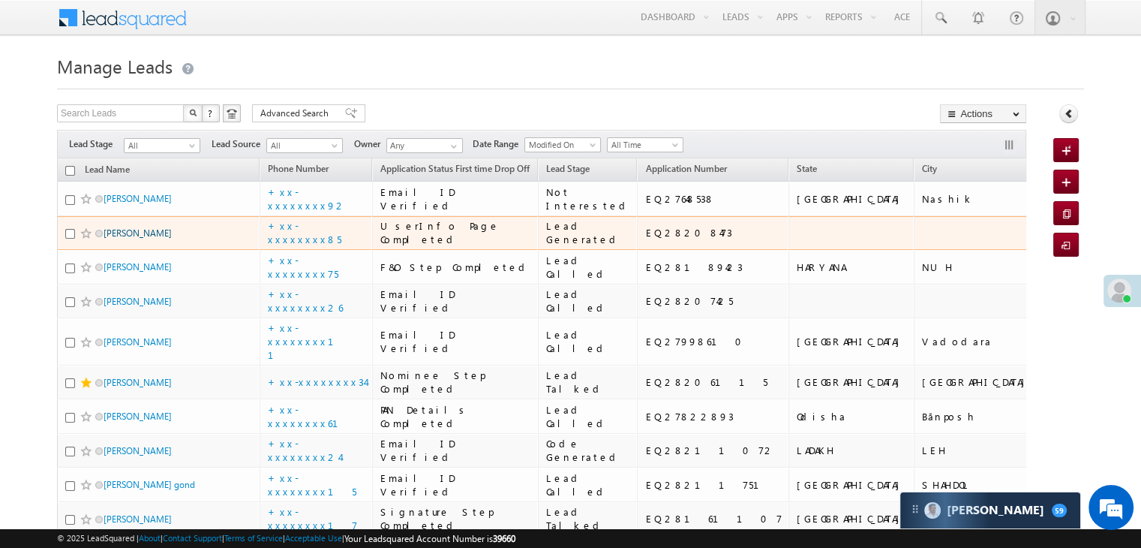
click at [114, 239] on link "[PERSON_NAME]" at bounding box center [138, 232] width 68 height 11
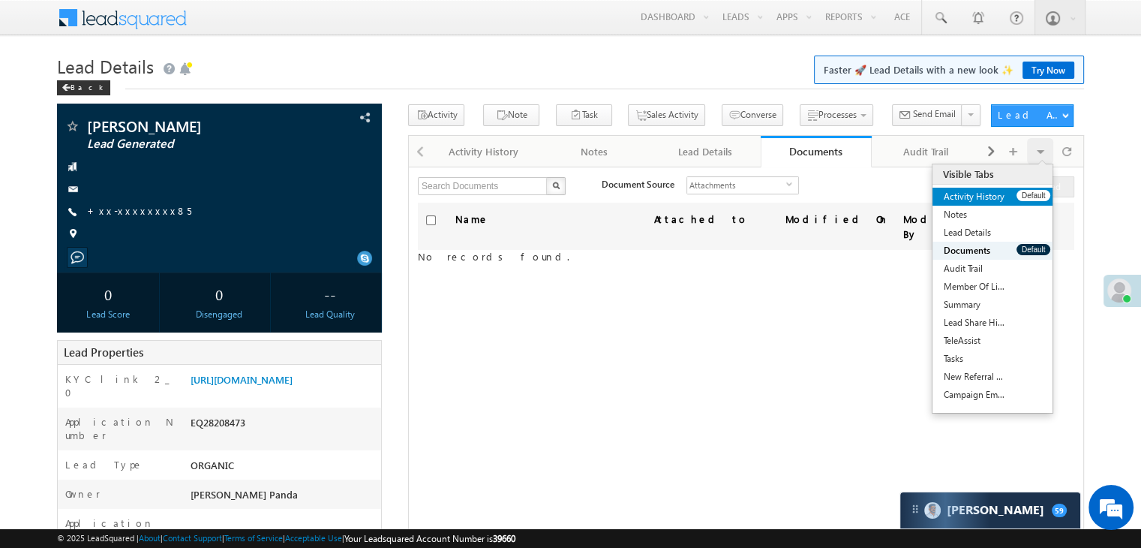
click at [1015, 199] on link "Activity History" at bounding box center [975, 197] width 84 height 18
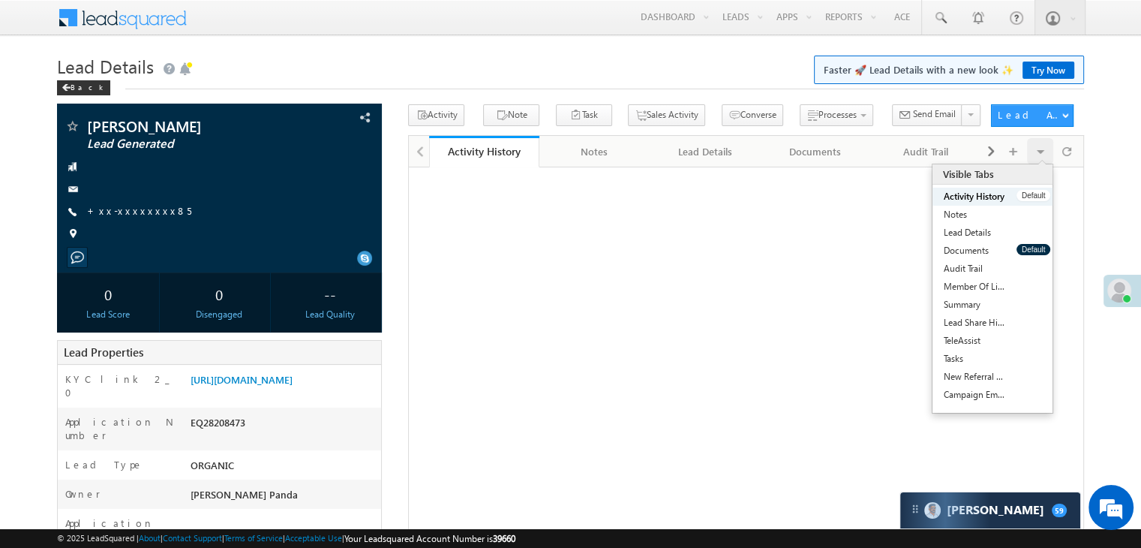
click at [1015, 199] on link "Activity History" at bounding box center [975, 197] width 84 height 18
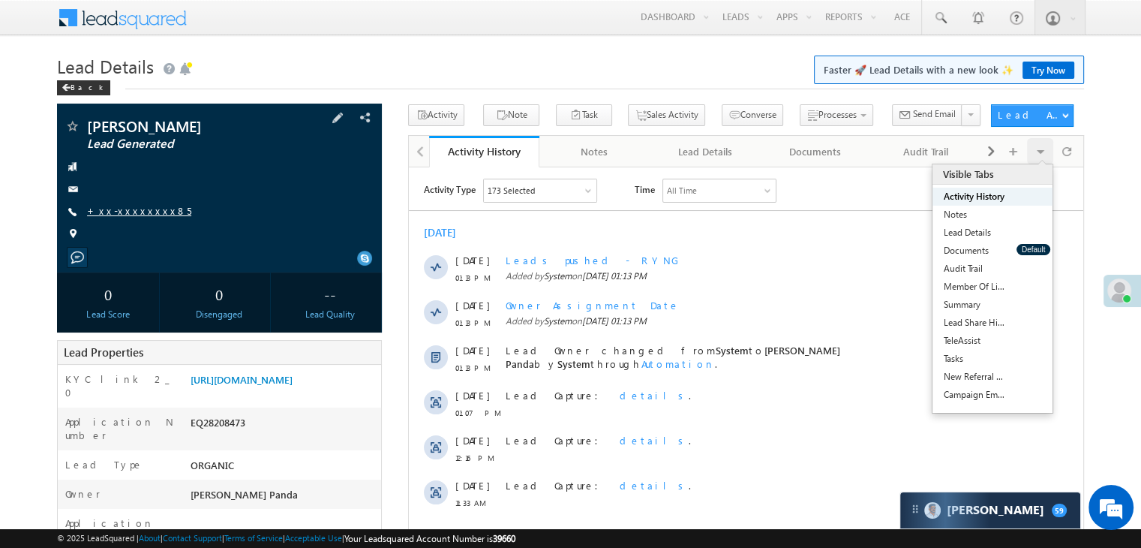
click at [126, 210] on link "+xx-xxxxxxxx85" at bounding box center [139, 210] width 104 height 13
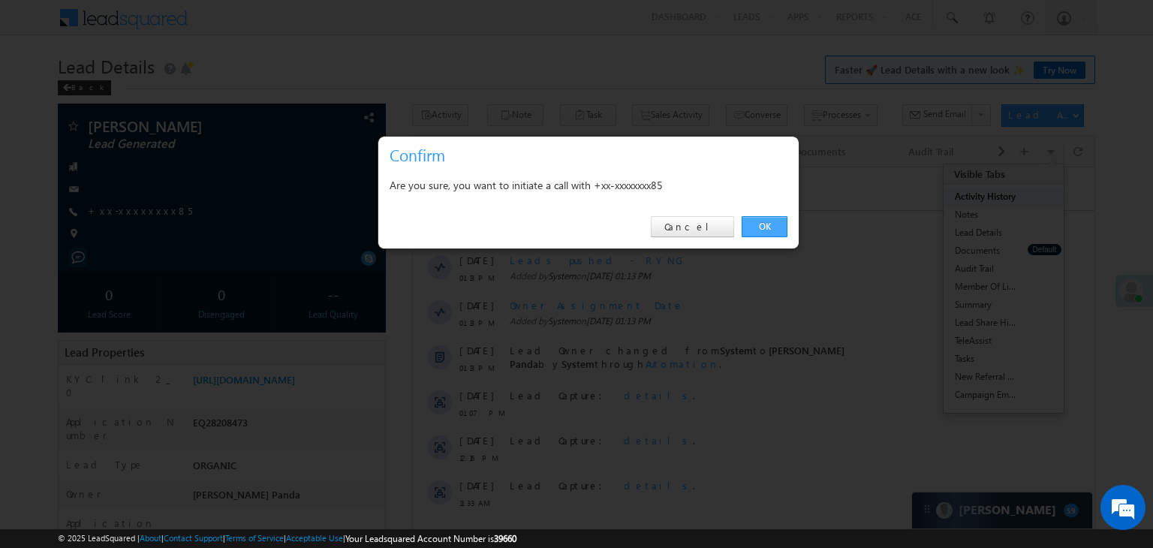
click at [759, 229] on link "OK" at bounding box center [764, 226] width 46 height 21
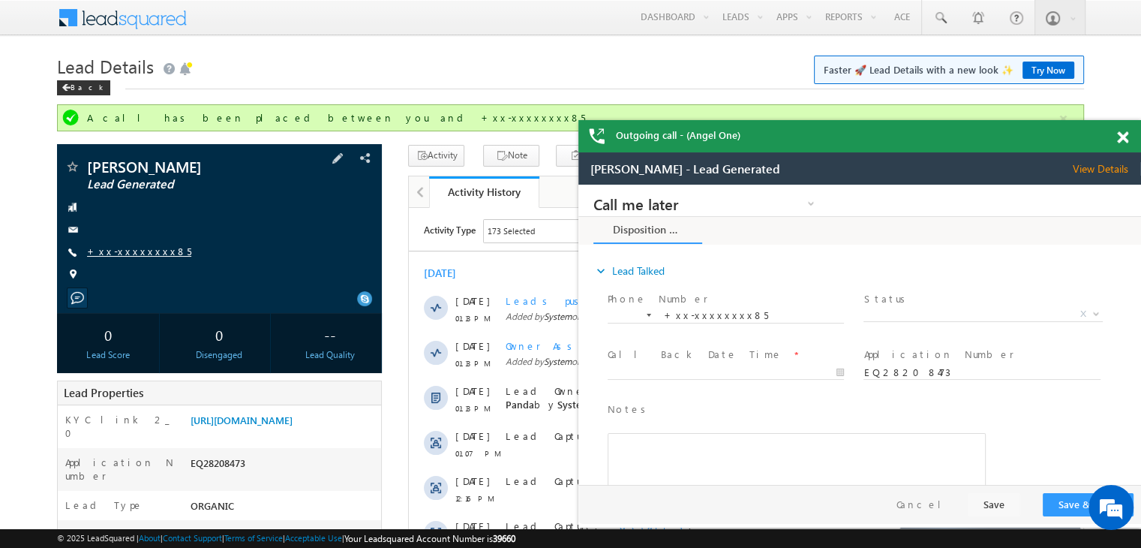
click at [136, 252] on link "+xx-xxxxxxxx85" at bounding box center [139, 251] width 104 height 13
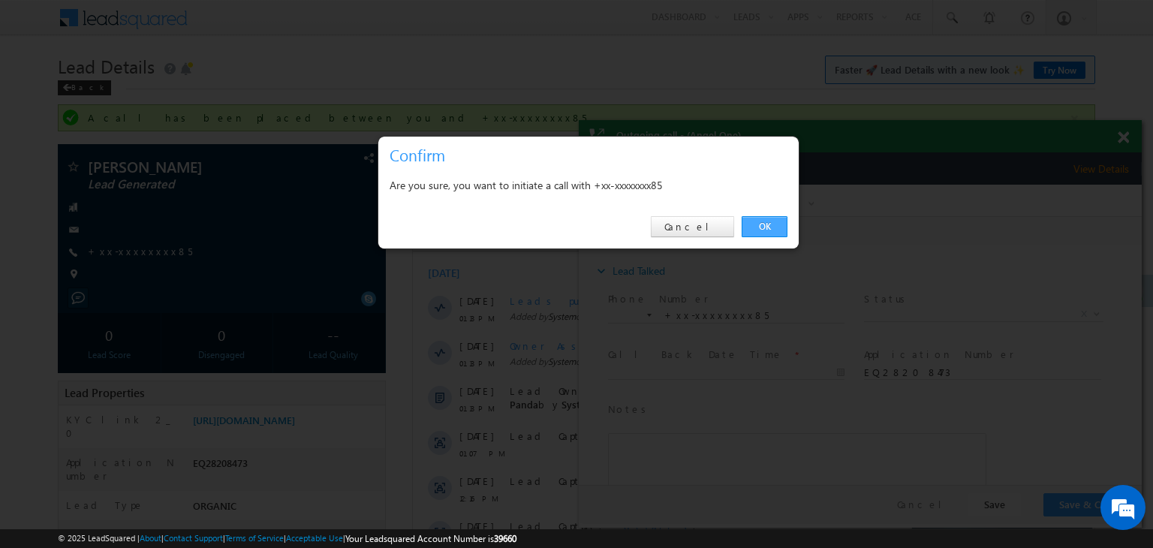
click at [765, 223] on link "OK" at bounding box center [764, 226] width 46 height 21
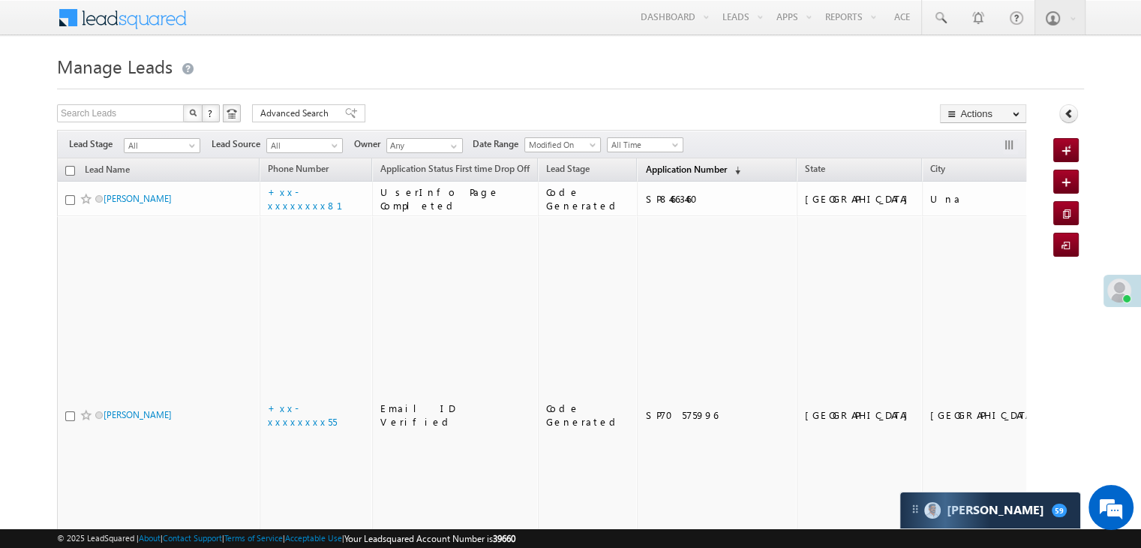
click at [661, 164] on span "Application Number" at bounding box center [685, 169] width 81 height 11
click at [655, 169] on span "Application Number" at bounding box center [685, 169] width 81 height 11
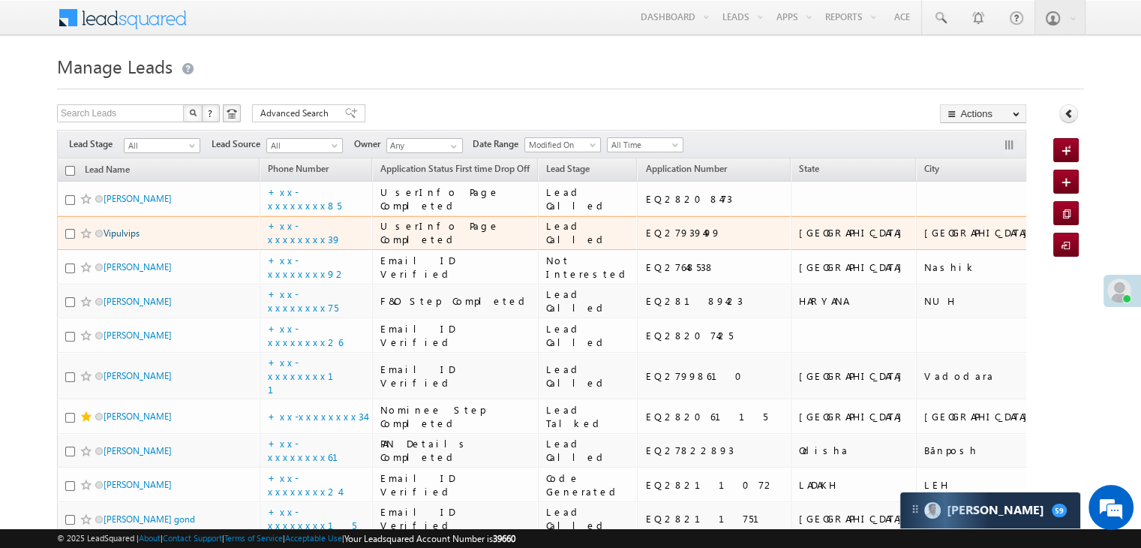
click at [121, 239] on link "Vipulvips" at bounding box center [122, 232] width 36 height 11
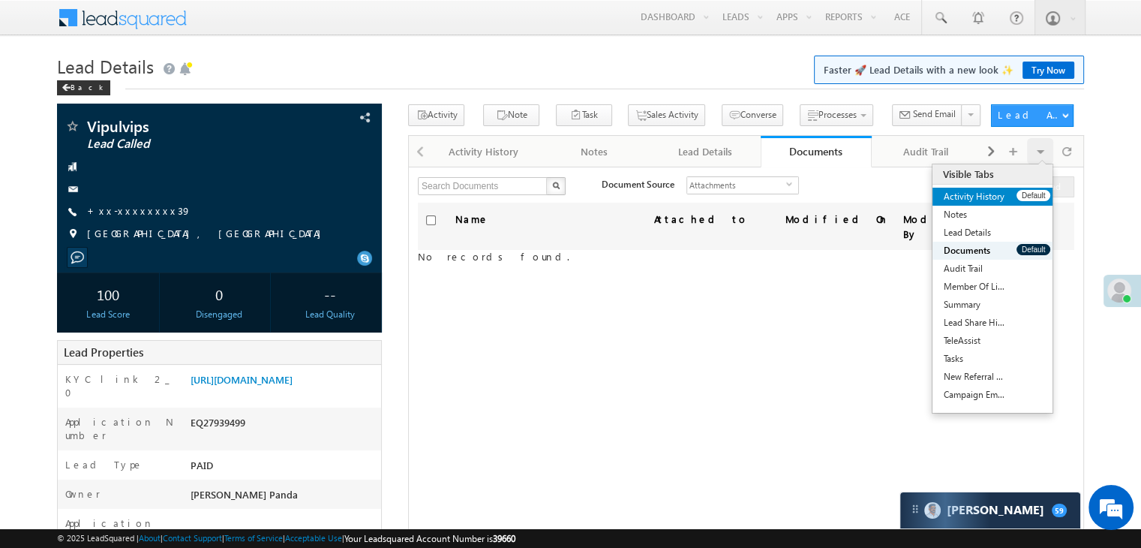
click at [996, 201] on link "Activity History" at bounding box center [975, 197] width 84 height 18
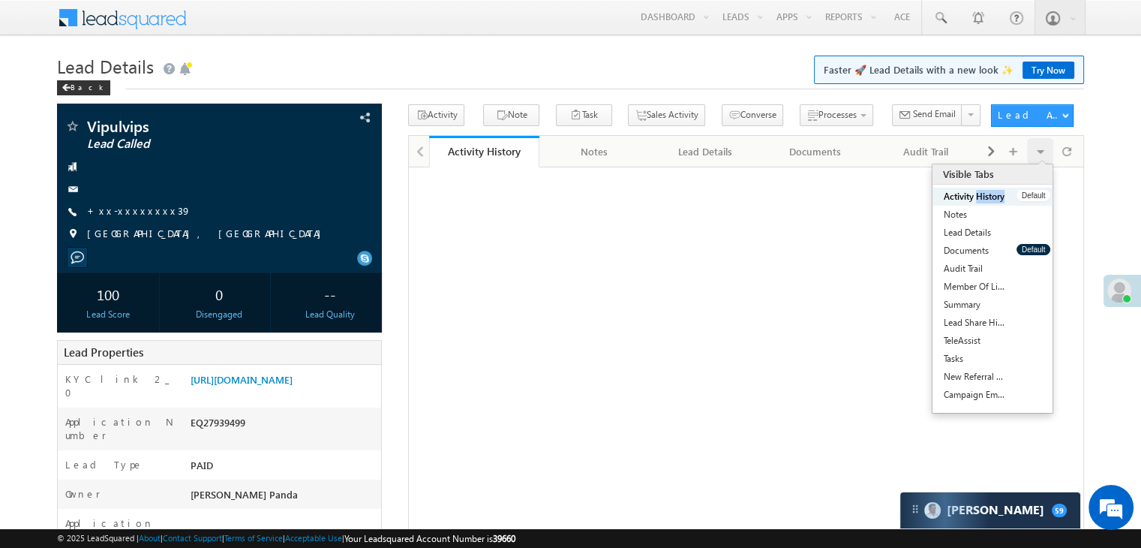
click at [996, 201] on link "Activity History" at bounding box center [975, 197] width 84 height 18
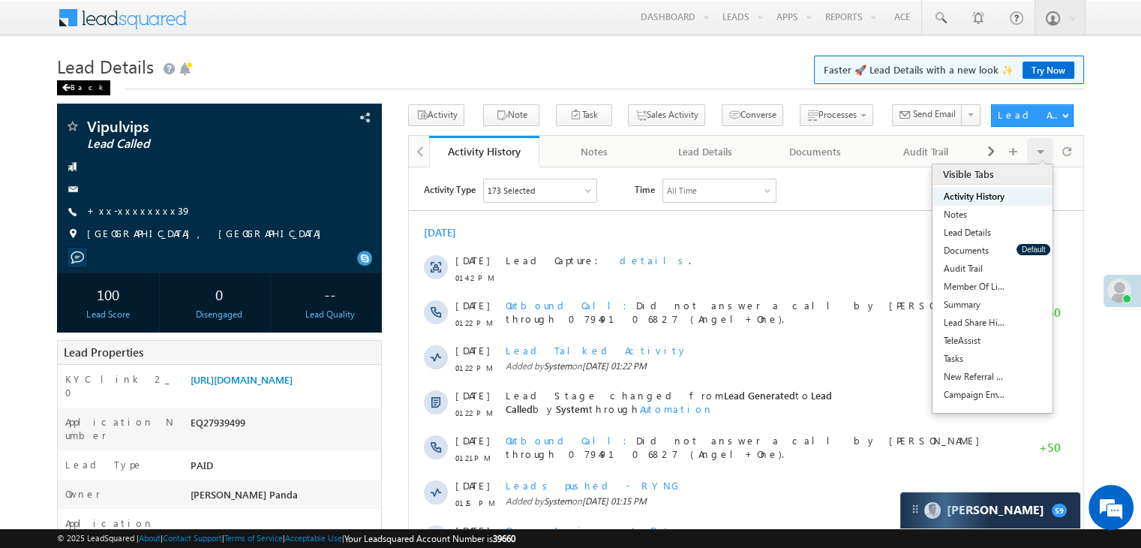
click at [65, 88] on span at bounding box center [66, 88] width 9 height 8
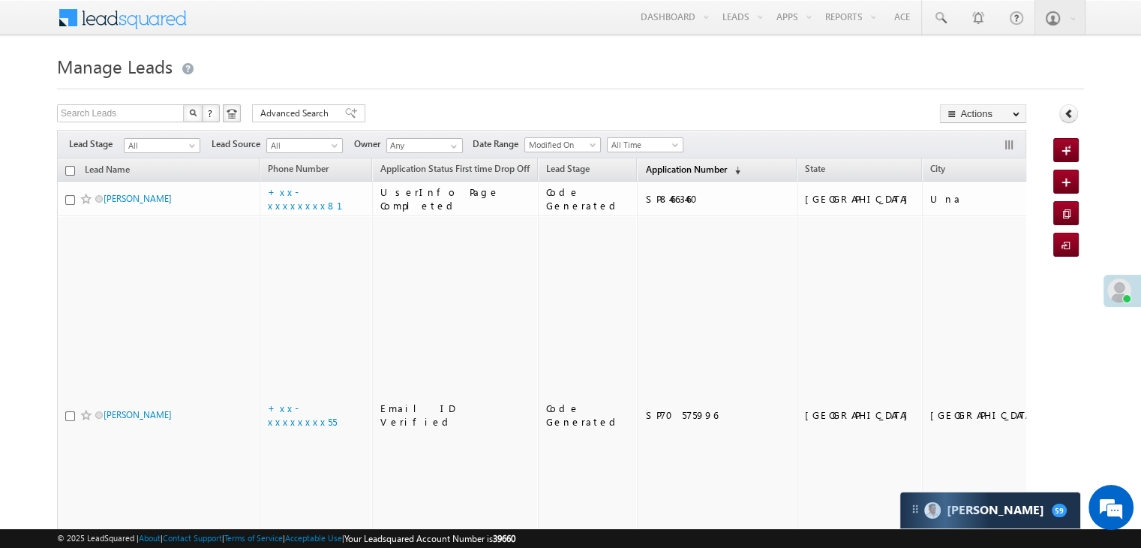
click at [645, 167] on span "Application Number" at bounding box center [685, 169] width 81 height 11
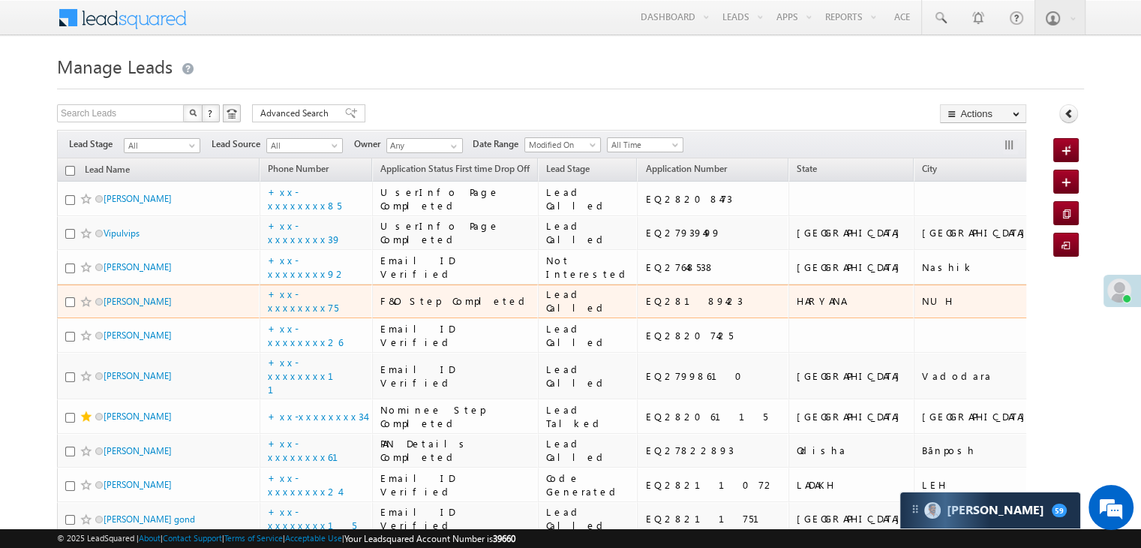
scroll to position [75, 0]
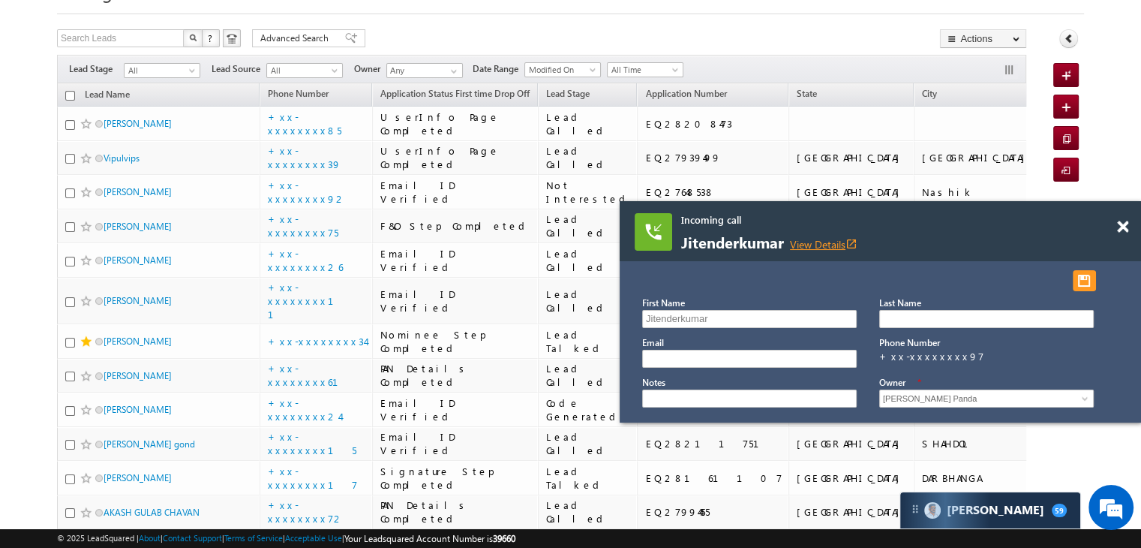
click at [834, 241] on link "View Details open_in_new" at bounding box center [824, 244] width 68 height 14
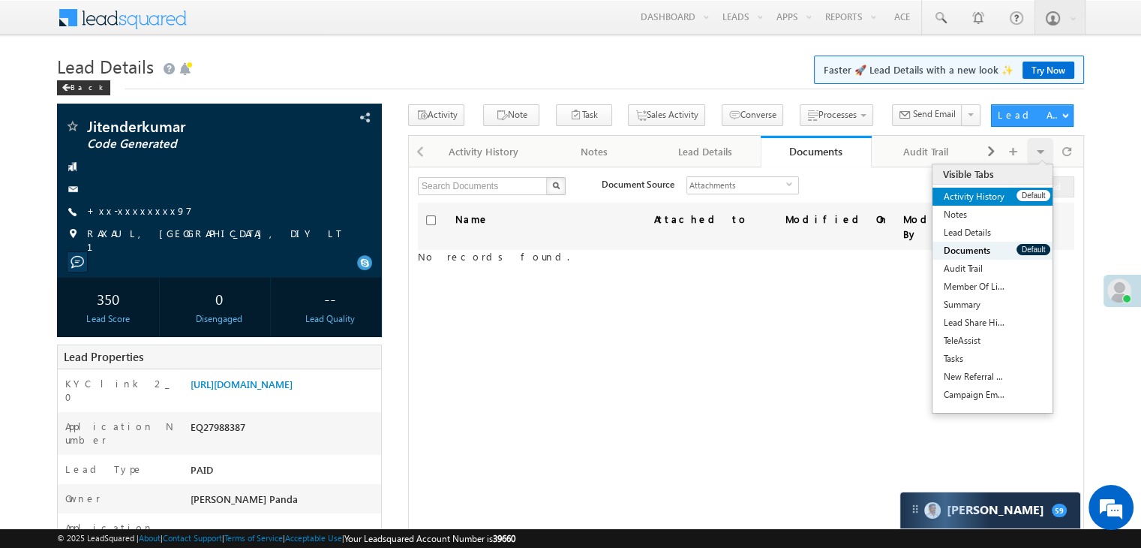
click at [1015, 196] on link "Activity History" at bounding box center [975, 197] width 84 height 18
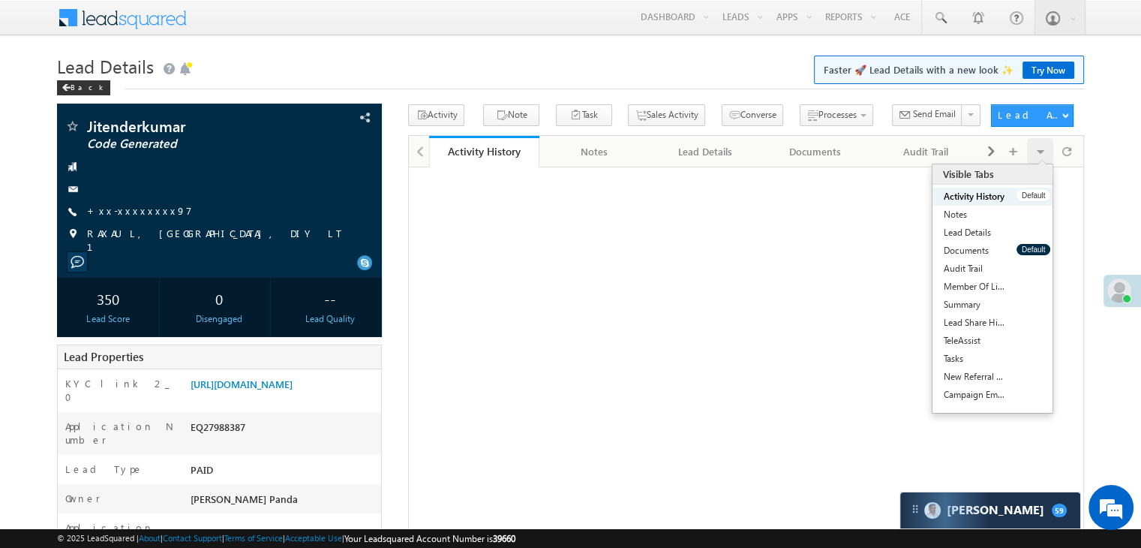
click at [1015, 196] on link "Activity History" at bounding box center [975, 197] width 84 height 18
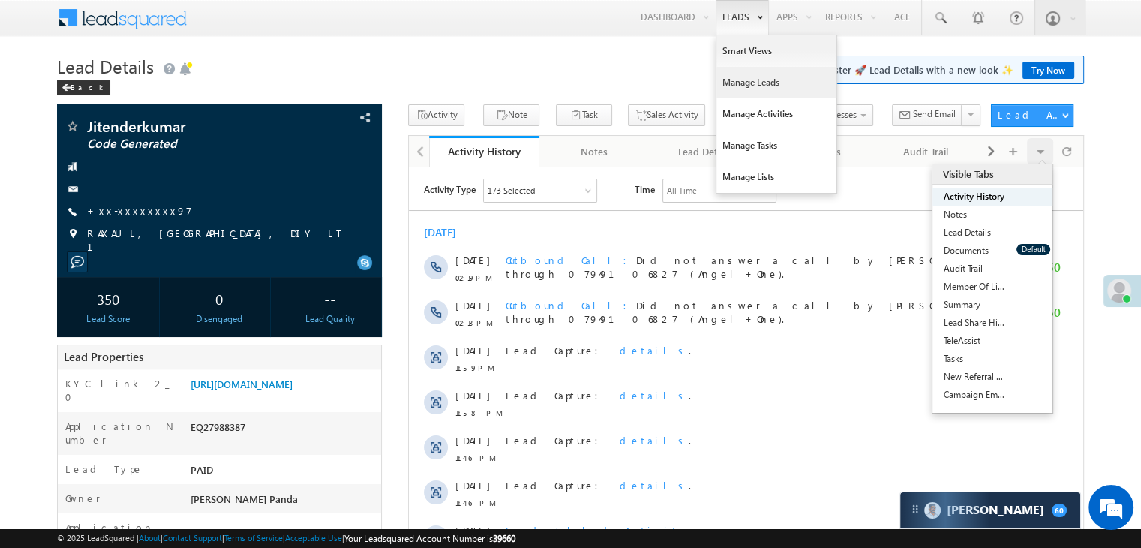
click at [746, 88] on link "Manage Leads" at bounding box center [777, 83] width 120 height 32
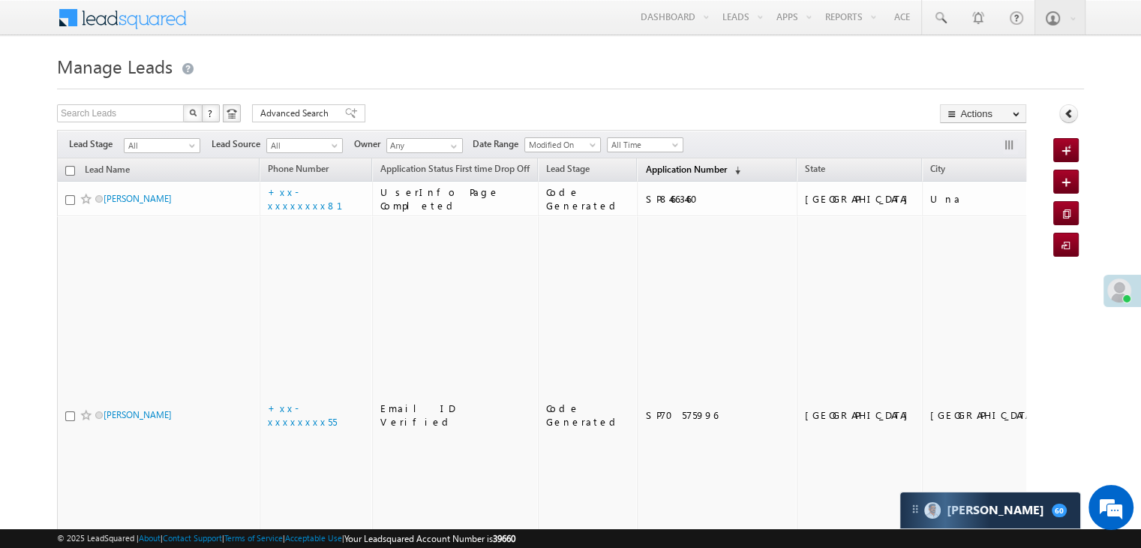
click at [651, 168] on span "Application Number" at bounding box center [685, 169] width 81 height 11
click at [645, 169] on span "Application Number" at bounding box center [685, 169] width 81 height 11
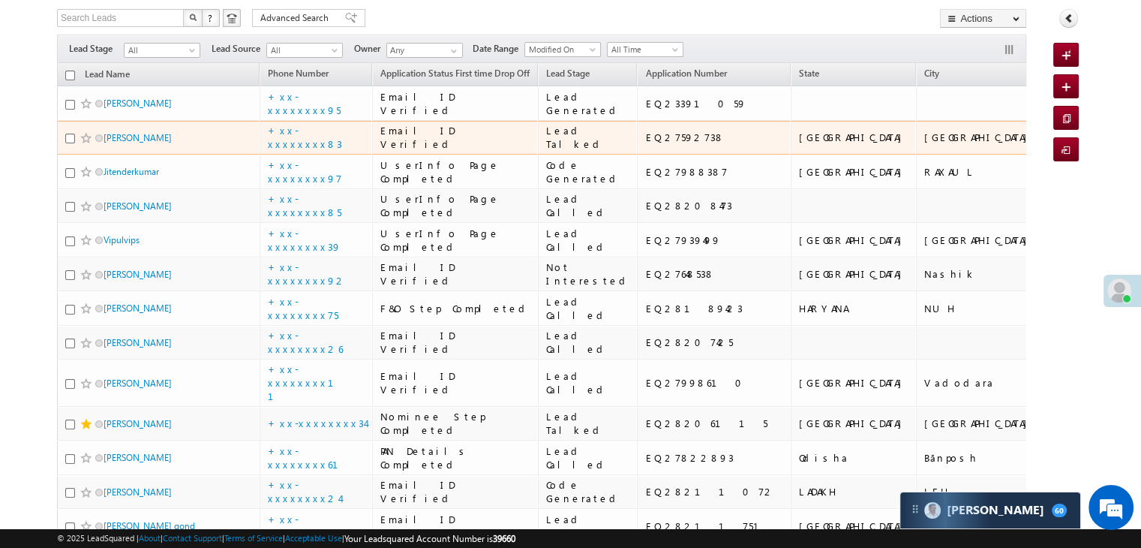
scroll to position [150, 0]
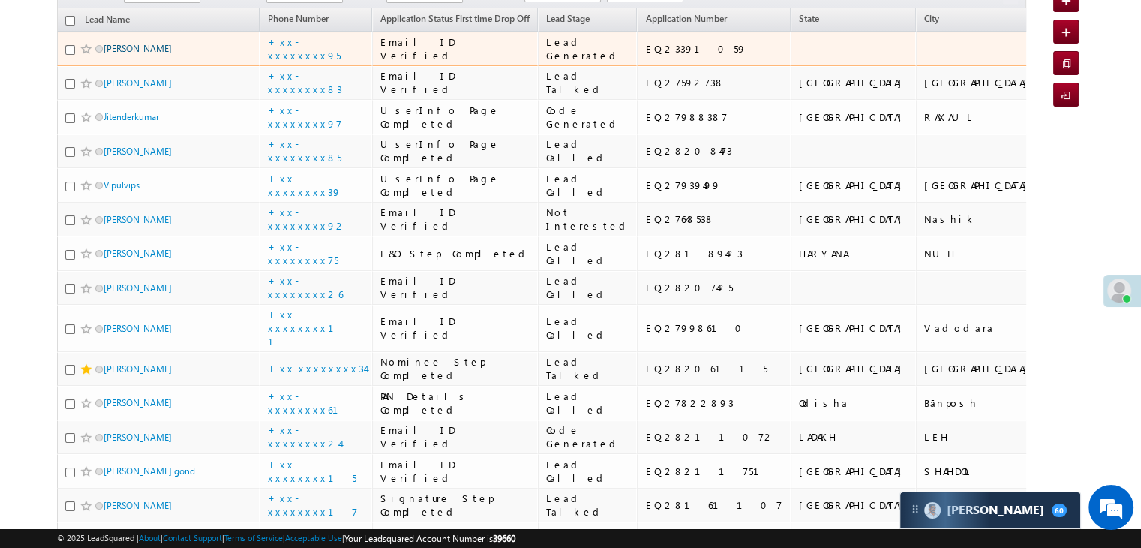
click at [146, 54] on link "[PERSON_NAME]" at bounding box center [138, 48] width 68 height 11
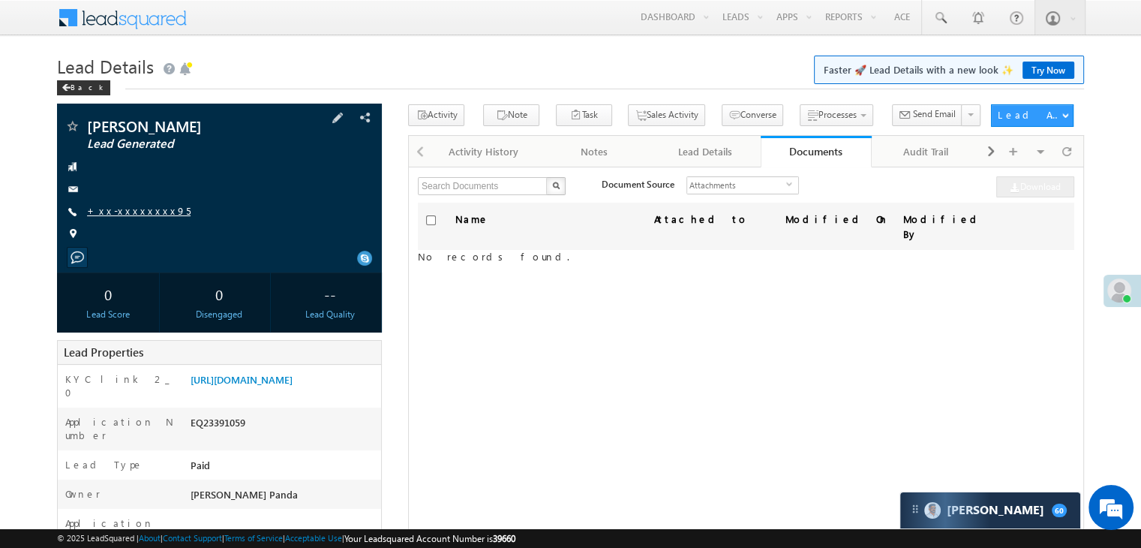
click at [134, 212] on link "+xx-xxxxxxxx95" at bounding box center [139, 210] width 104 height 13
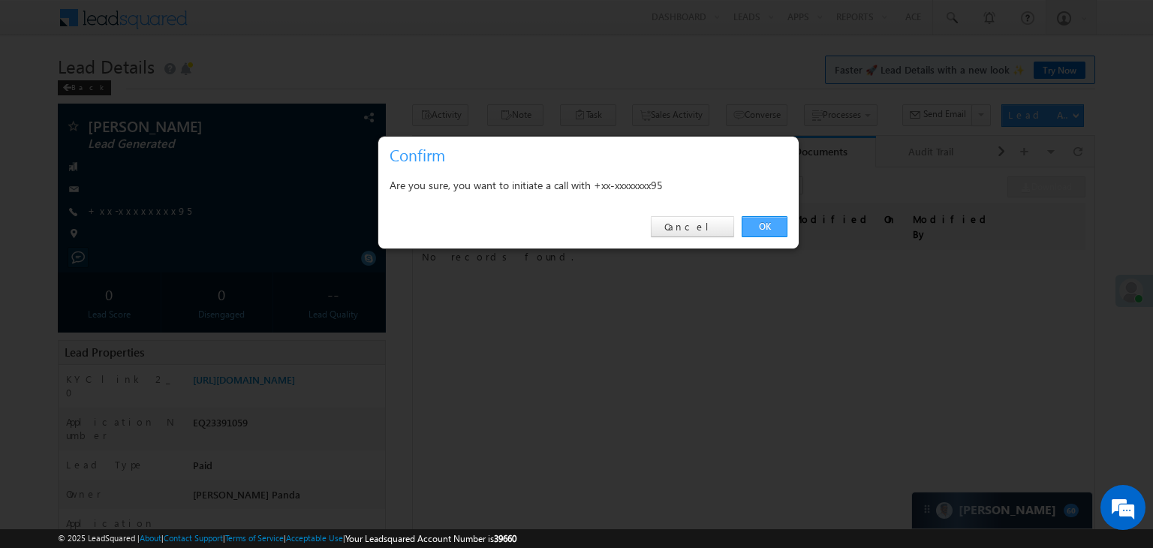
click at [760, 223] on link "OK" at bounding box center [764, 226] width 46 height 21
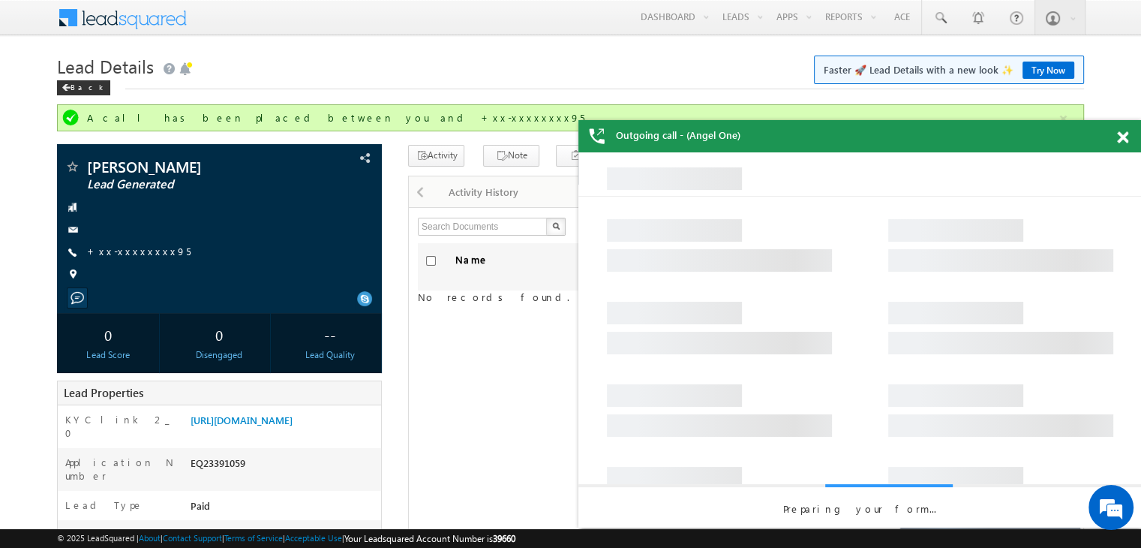
click at [1123, 142] on span at bounding box center [1122, 137] width 11 height 13
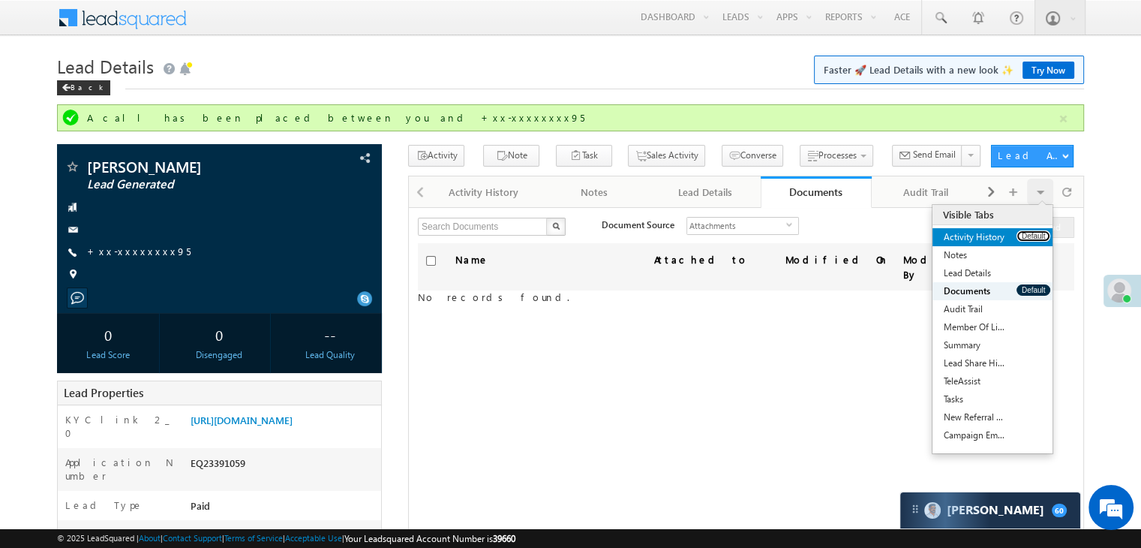
click at [1017, 235] on button "Default" at bounding box center [1034, 235] width 34 height 11
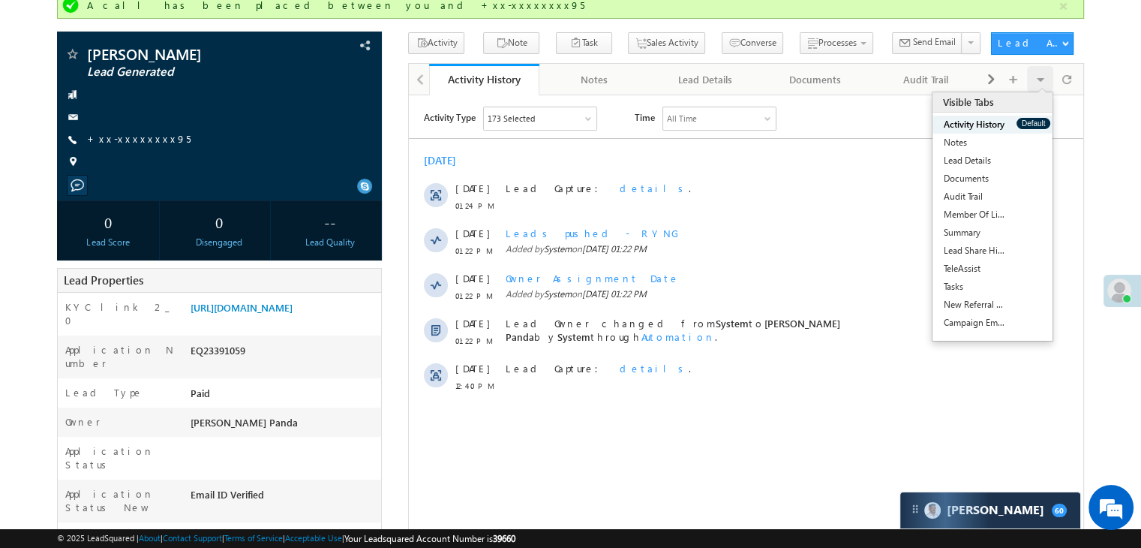
scroll to position [150, 0]
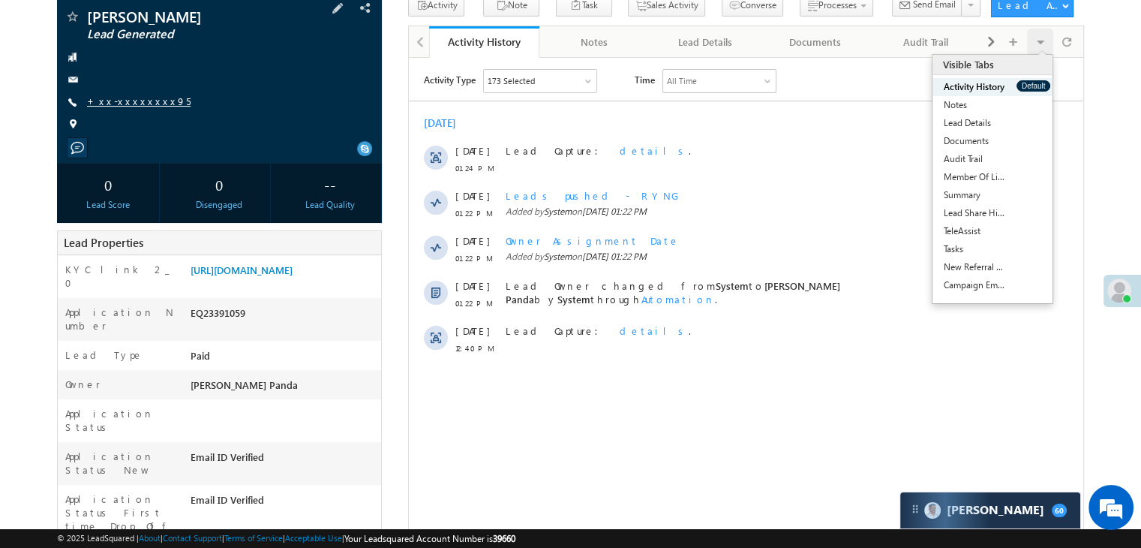
click at [140, 105] on link "+xx-xxxxxxxx95" at bounding box center [139, 101] width 104 height 13
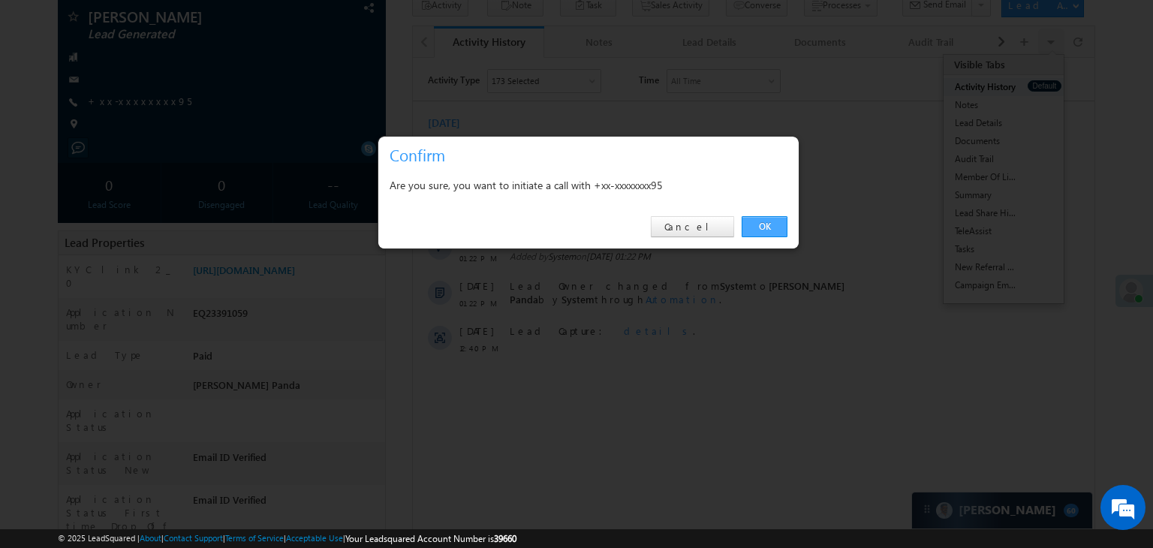
click at [765, 228] on link "OK" at bounding box center [764, 226] width 46 height 21
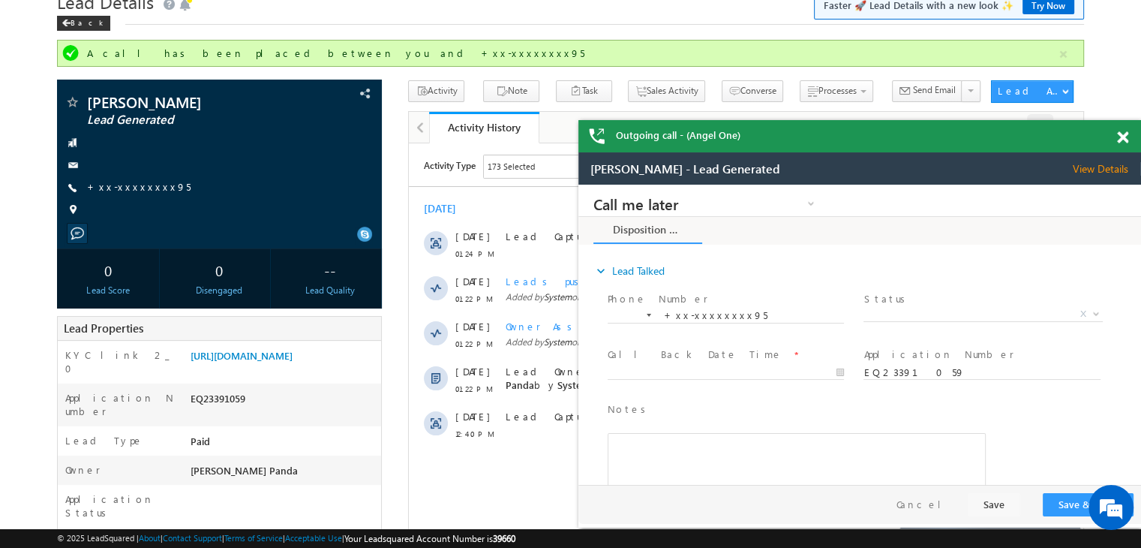
scroll to position [0, 0]
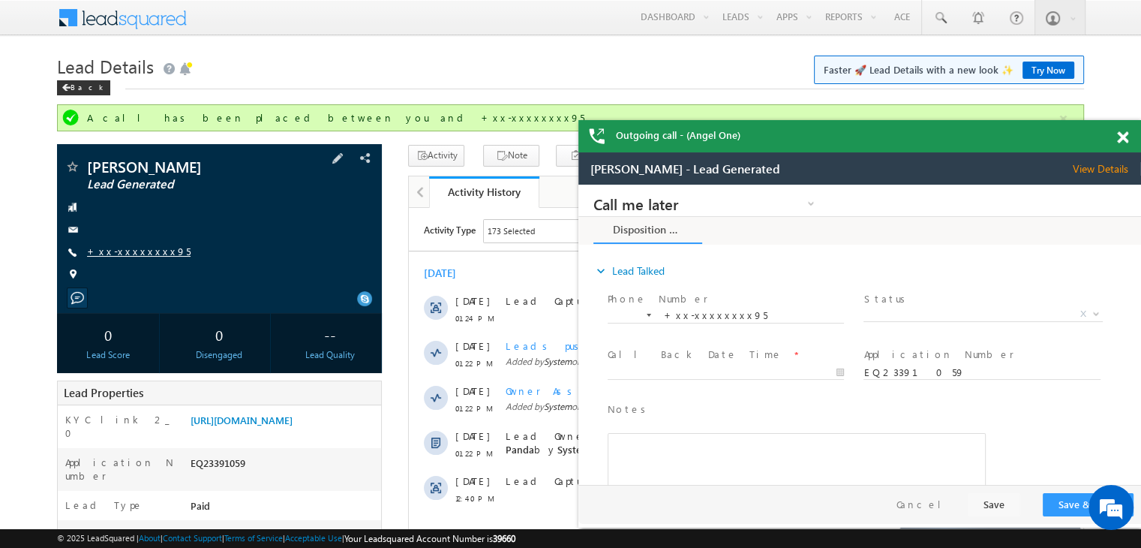
click at [124, 245] on link "+xx-xxxxxxxx95" at bounding box center [139, 251] width 104 height 13
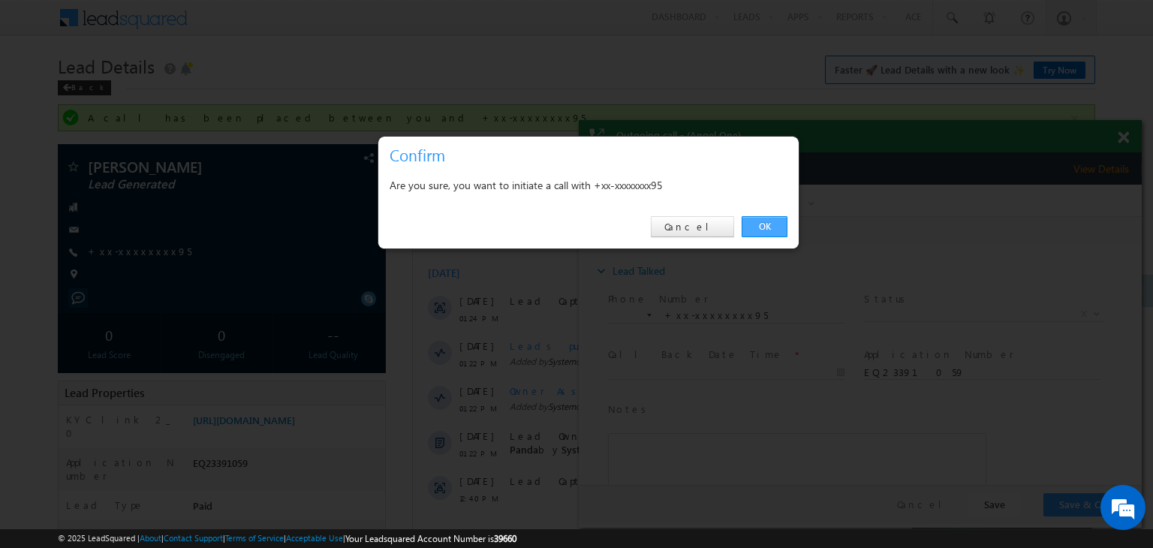
click at [762, 226] on link "OK" at bounding box center [764, 226] width 46 height 21
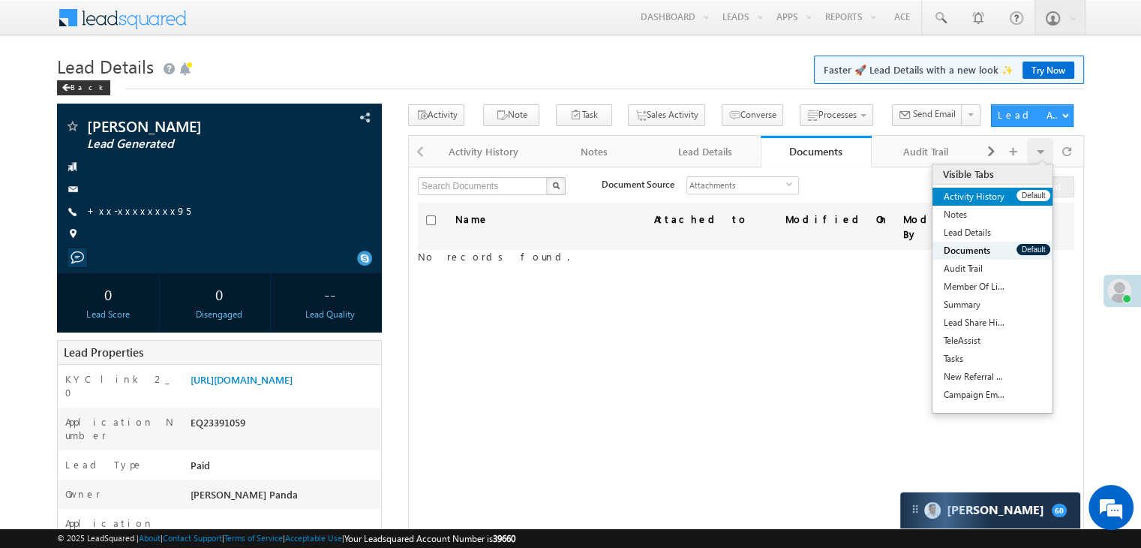
click at [1011, 202] on link "Activity History" at bounding box center [975, 197] width 84 height 18
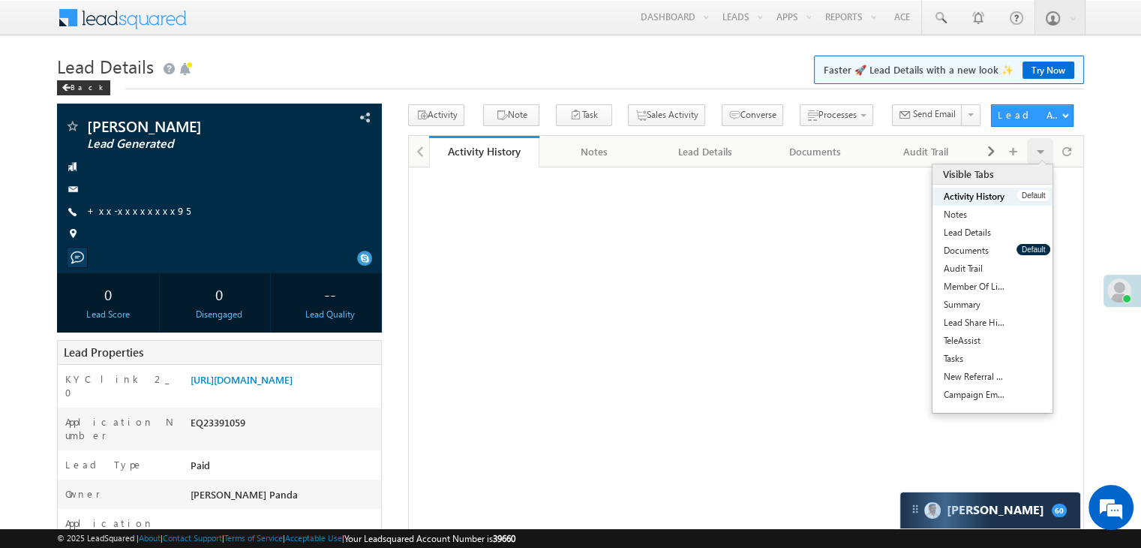
click at [1011, 202] on link "Activity History" at bounding box center [975, 197] width 84 height 18
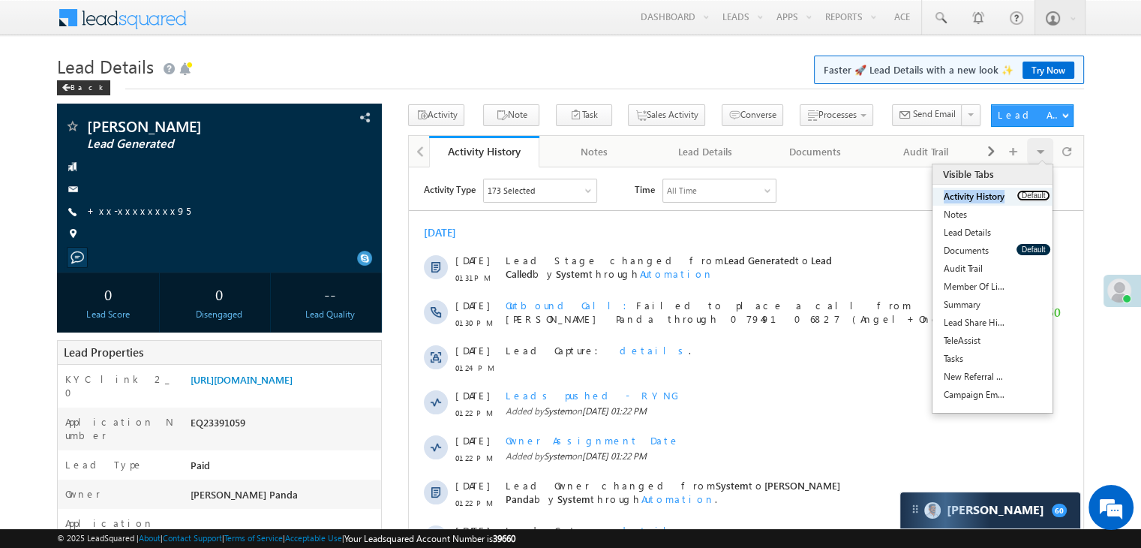
click at [1022, 192] on button "Default" at bounding box center [1034, 195] width 34 height 11
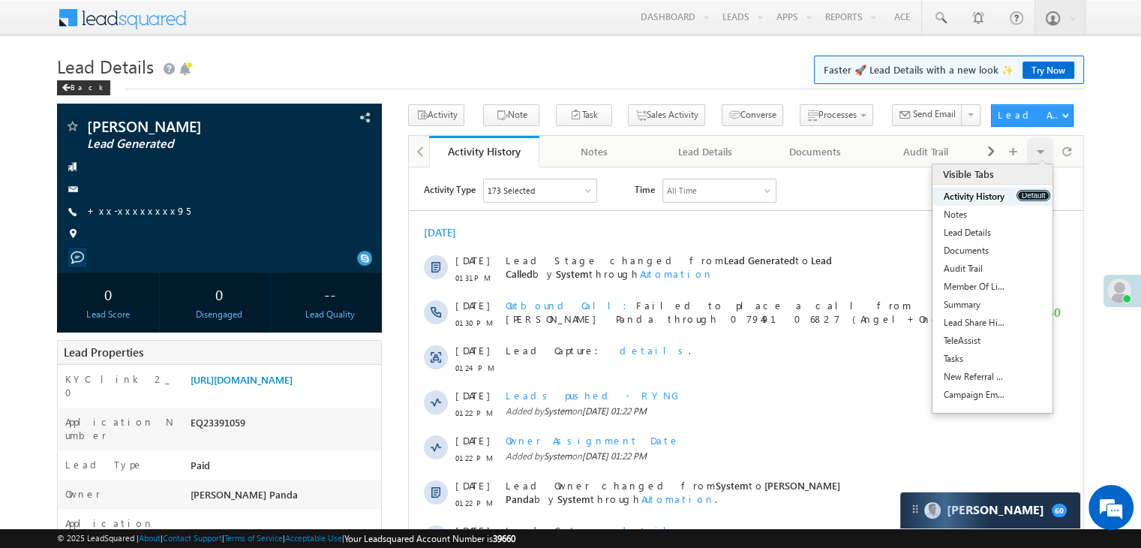
click at [1022, 192] on button "Default" at bounding box center [1034, 195] width 34 height 11
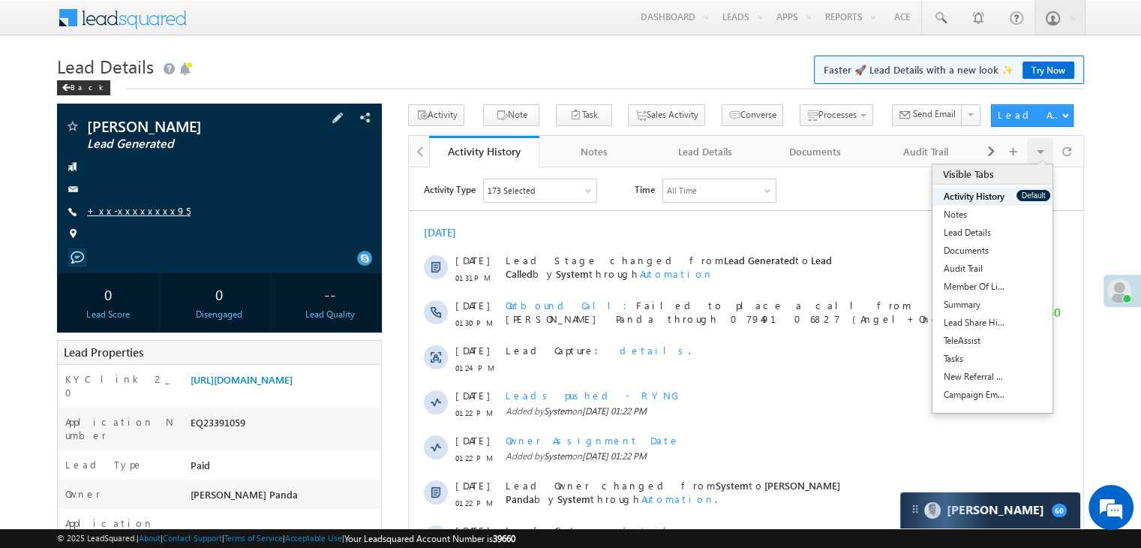
click at [132, 212] on link "+xx-xxxxxxxx95" at bounding box center [139, 210] width 104 height 13
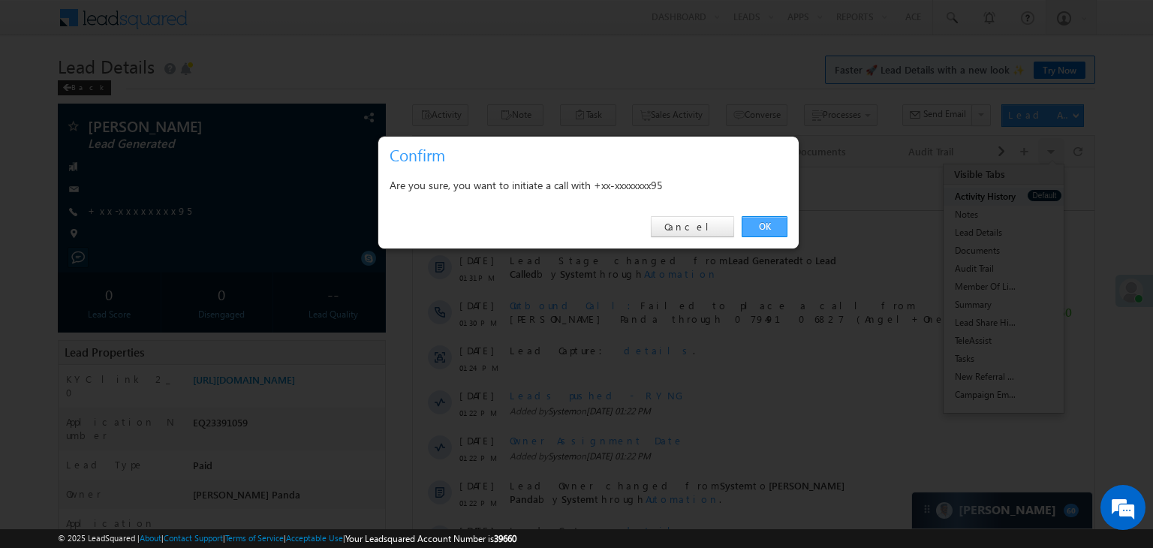
click at [775, 226] on link "OK" at bounding box center [764, 226] width 46 height 21
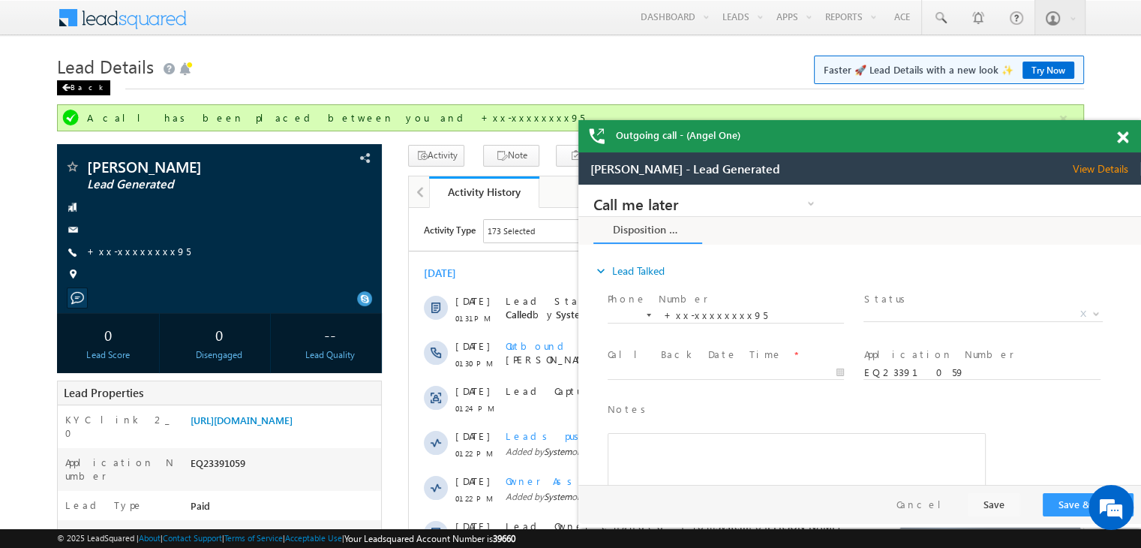
click at [0, 0] on span at bounding box center [0, 0] width 0 height 0
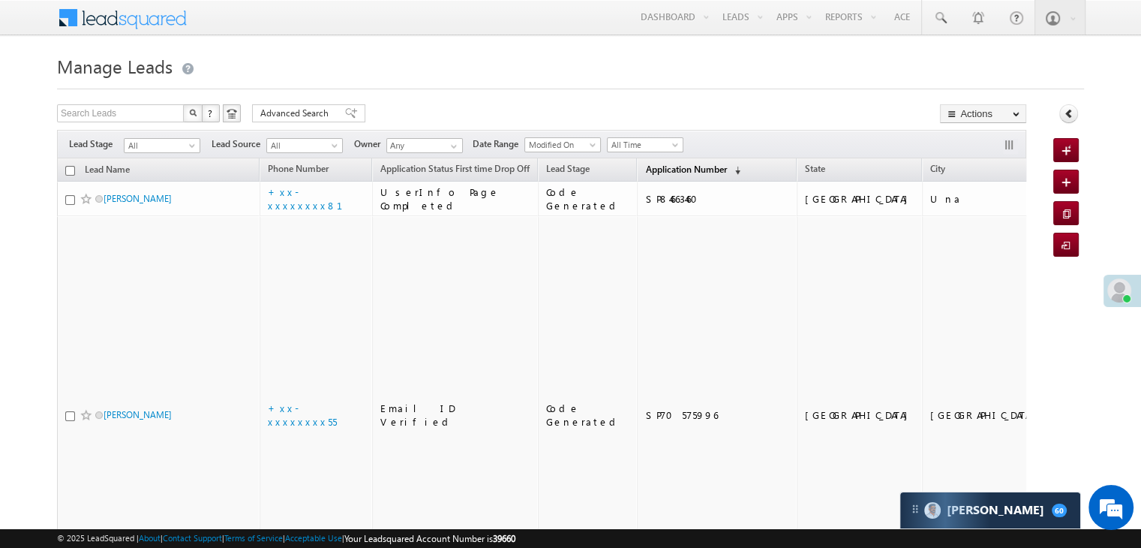
click at [651, 167] on span "Application Number" at bounding box center [685, 169] width 81 height 11
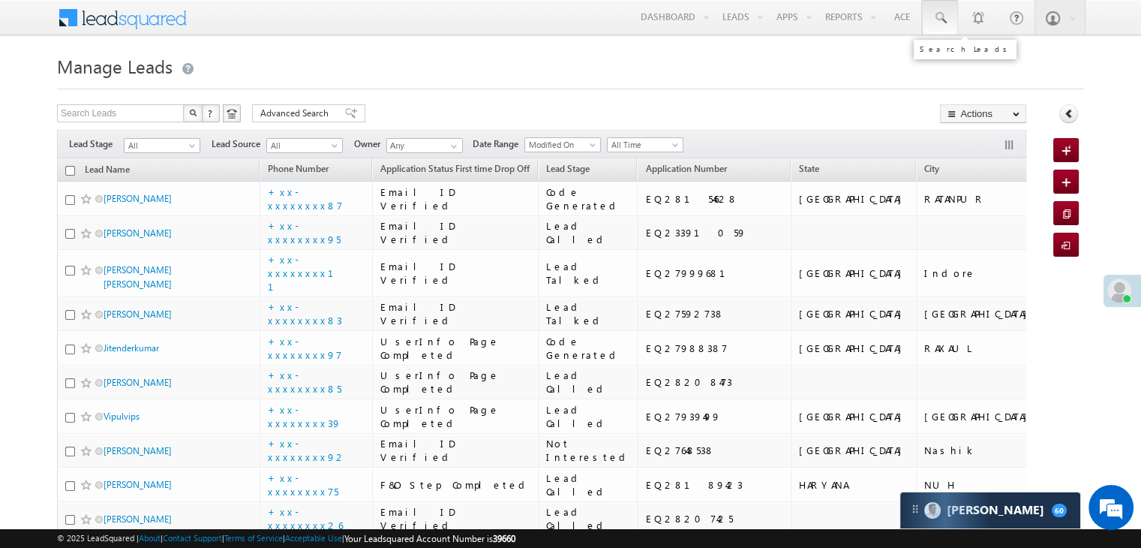
click at [933, 21] on span at bounding box center [940, 18] width 15 height 15
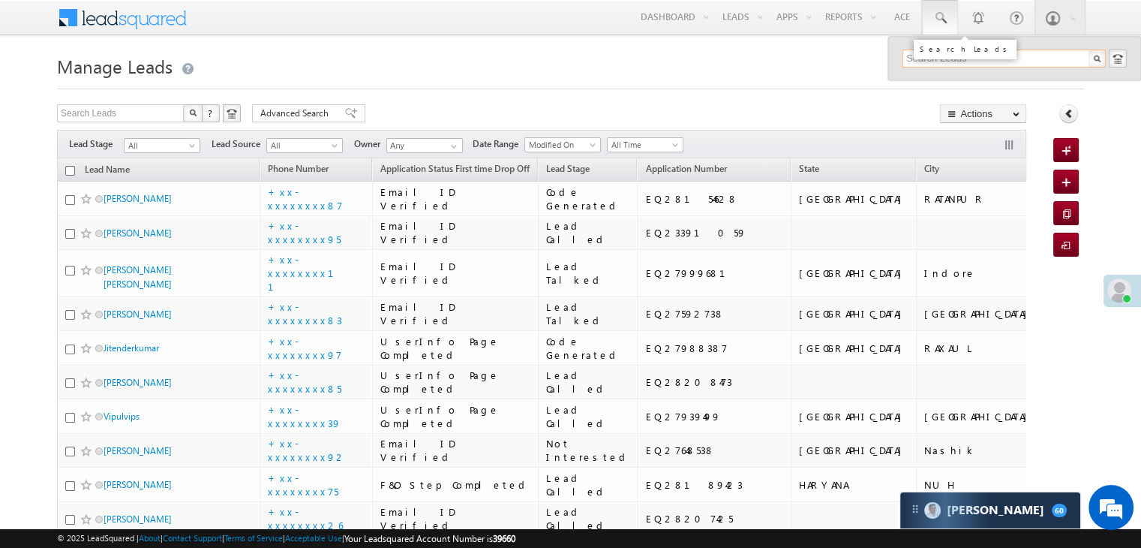
paste input "EQ27648723"
type input "EQ27648723"
click at [930, 82] on div "Laxman lal Chavhan" at bounding box center [1010, 80] width 201 height 17
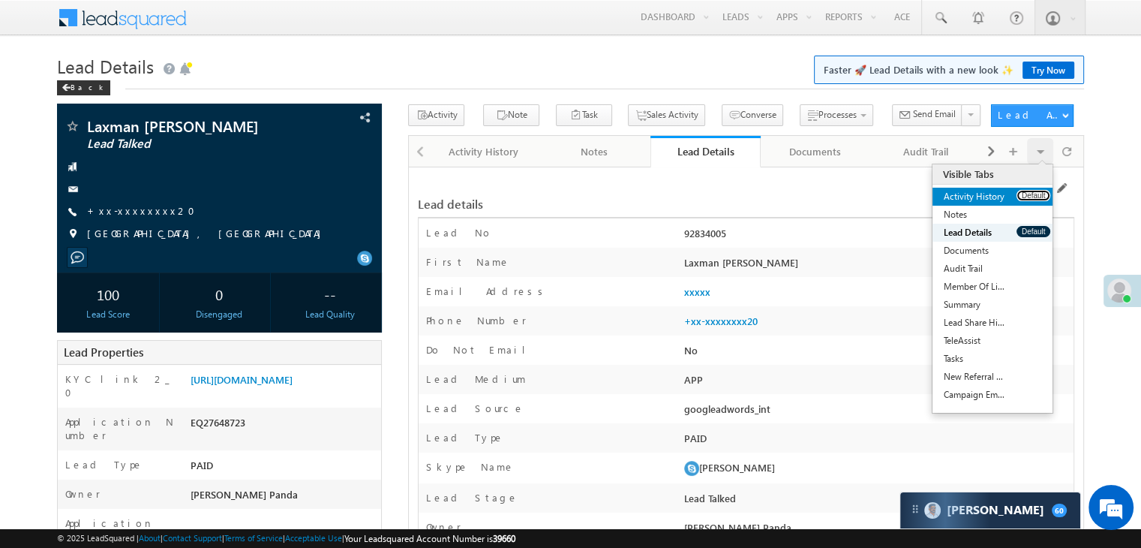
click at [1024, 194] on button "Default" at bounding box center [1034, 195] width 34 height 11
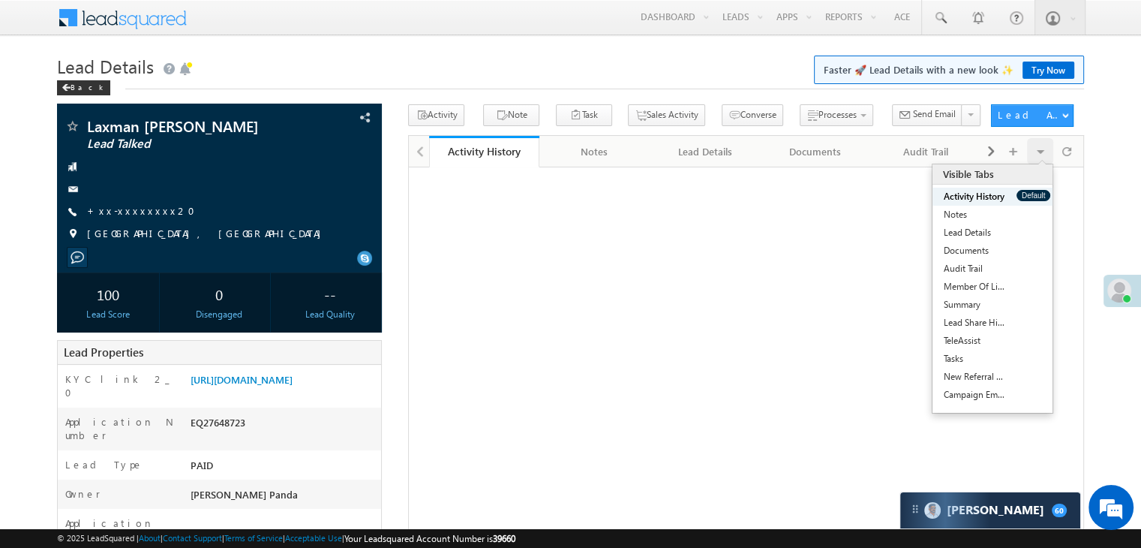
click at [1024, 194] on button "Default" at bounding box center [1034, 195] width 34 height 11
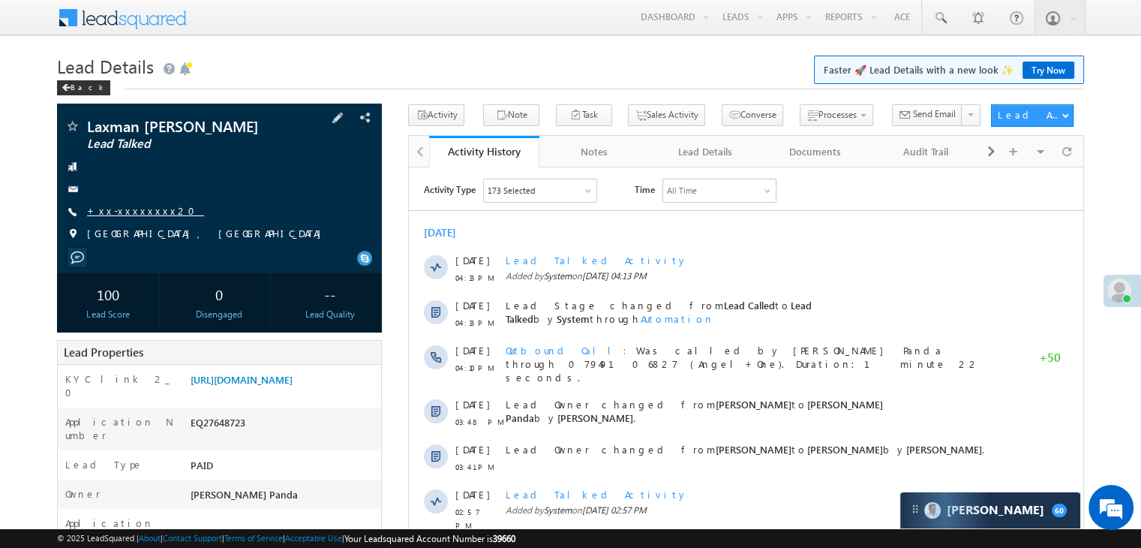
click at [149, 213] on link "+xx-xxxxxxxx20" at bounding box center [145, 210] width 117 height 13
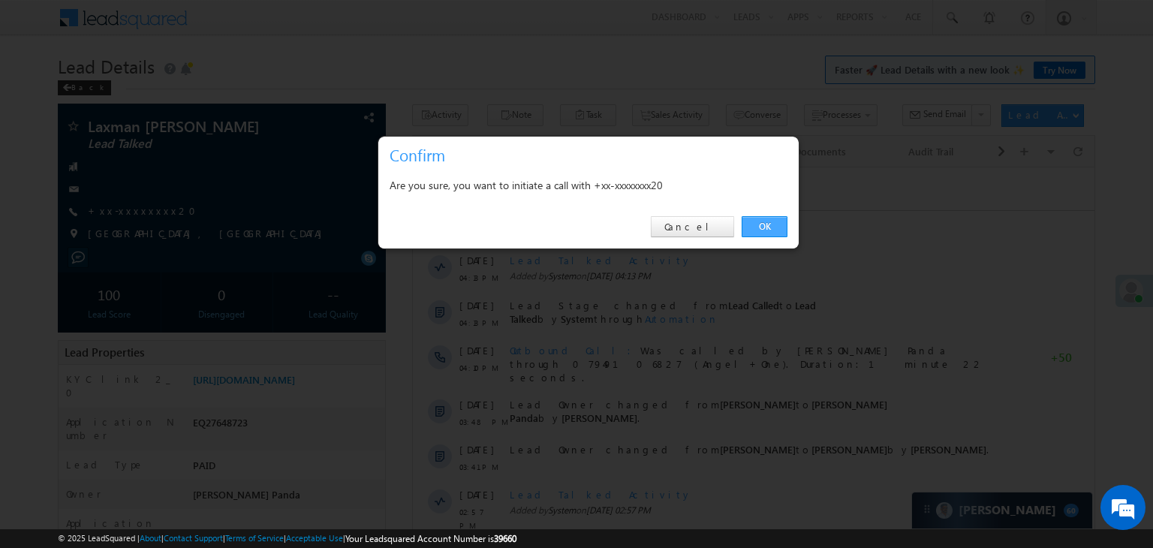
click at [767, 232] on link "OK" at bounding box center [764, 226] width 46 height 21
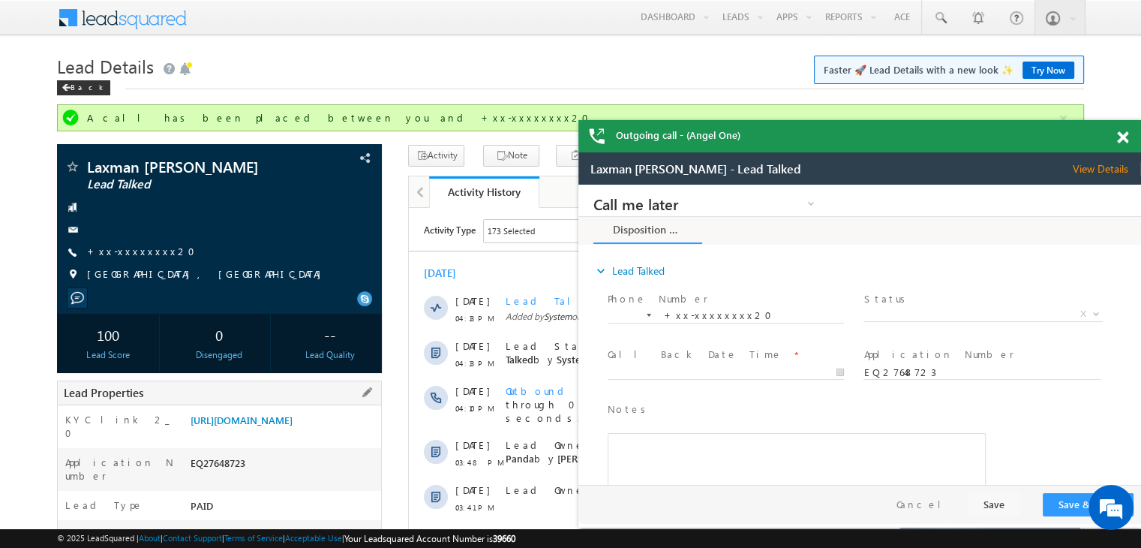
scroll to position [225, 0]
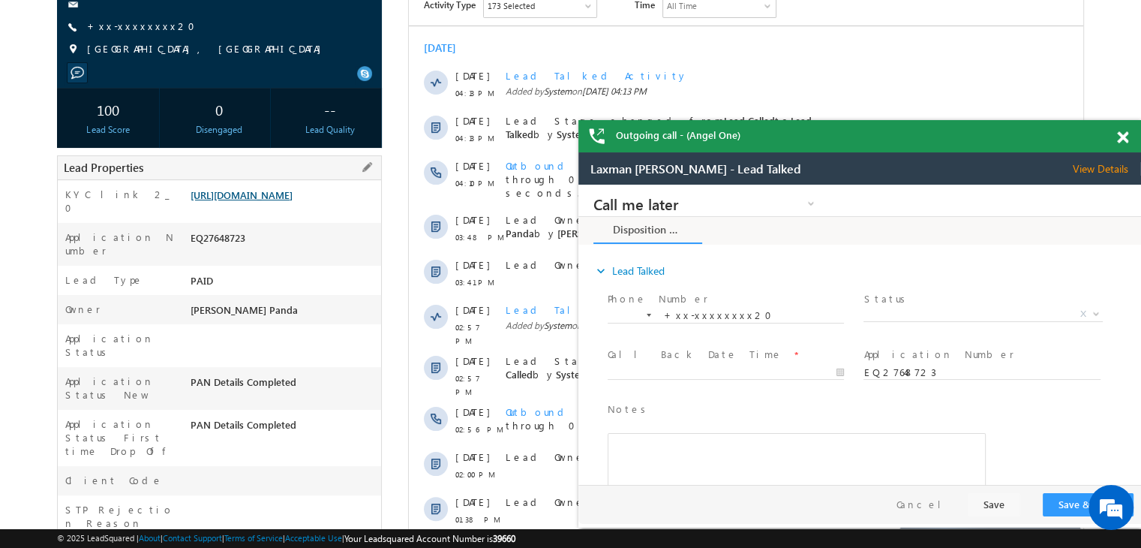
click at [272, 201] on link "[URL][DOMAIN_NAME]" at bounding box center [242, 194] width 102 height 13
click at [120, 28] on link "+xx-xxxxxxxx20" at bounding box center [145, 26] width 117 height 13
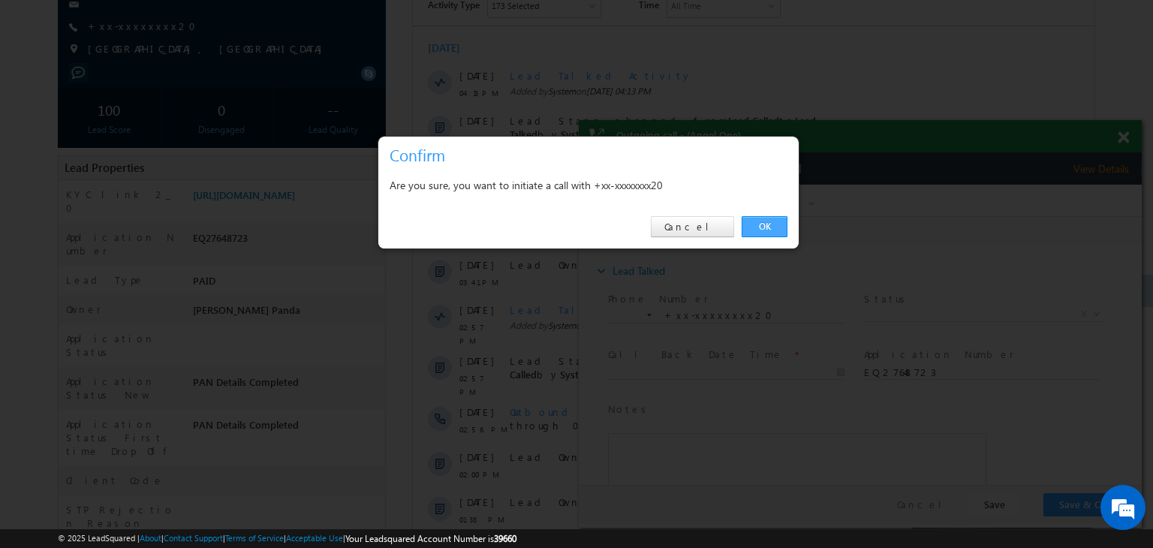
click at [764, 227] on link "OK" at bounding box center [764, 226] width 46 height 21
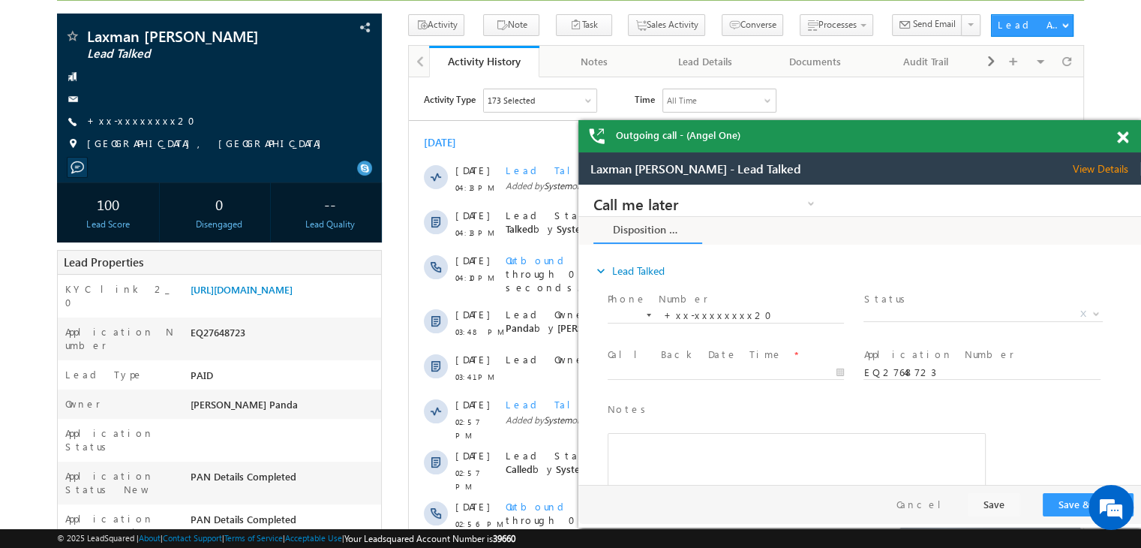
scroll to position [0, 0]
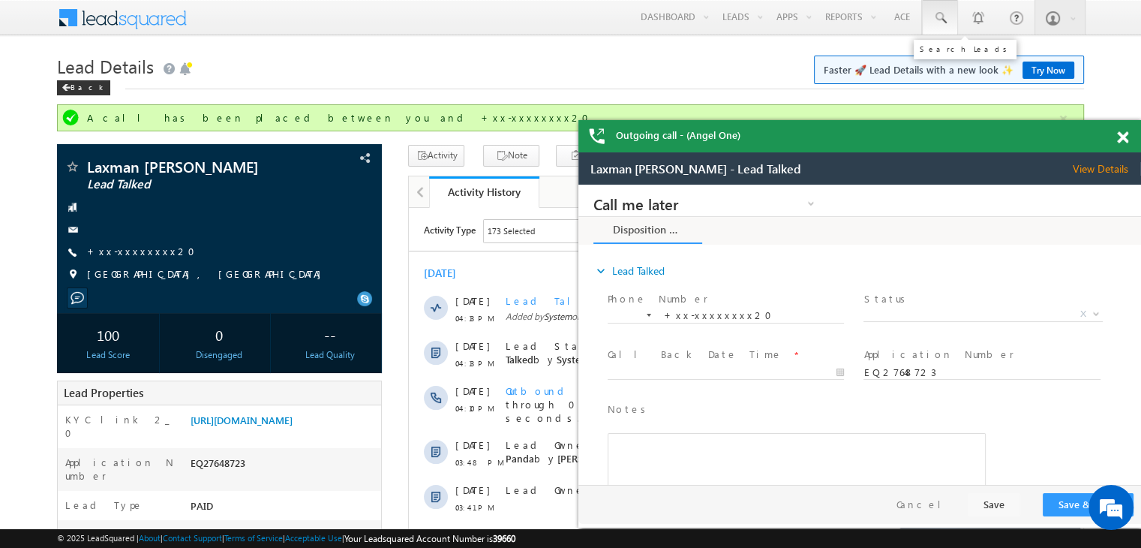
click at [0, 0] on span at bounding box center [0, 0] width 0 height 0
paste input "EQ27650929"
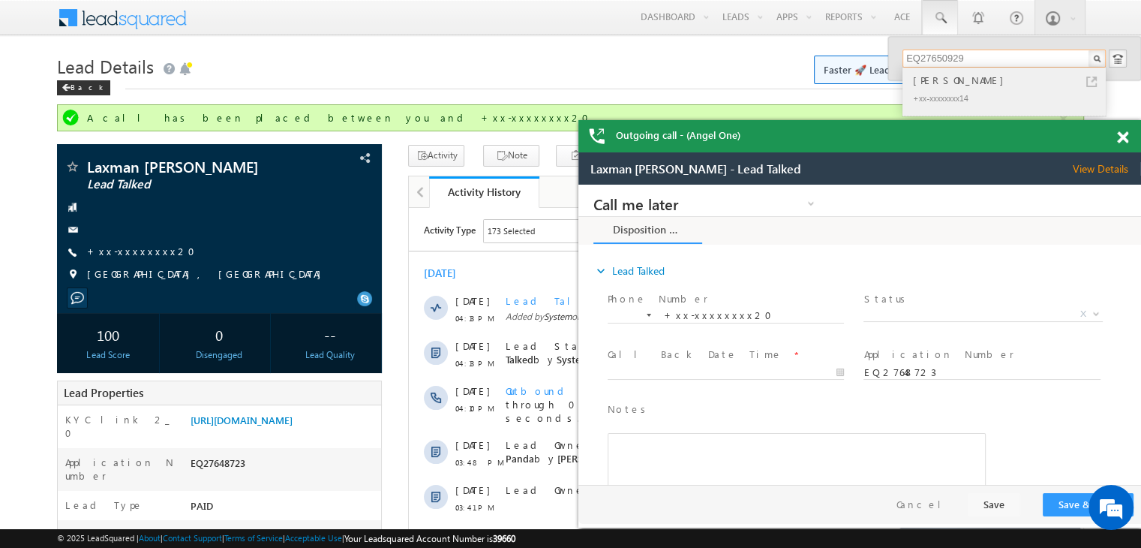
type input "EQ27650929"
click at [927, 79] on div "[PERSON_NAME]" at bounding box center [1010, 80] width 201 height 17
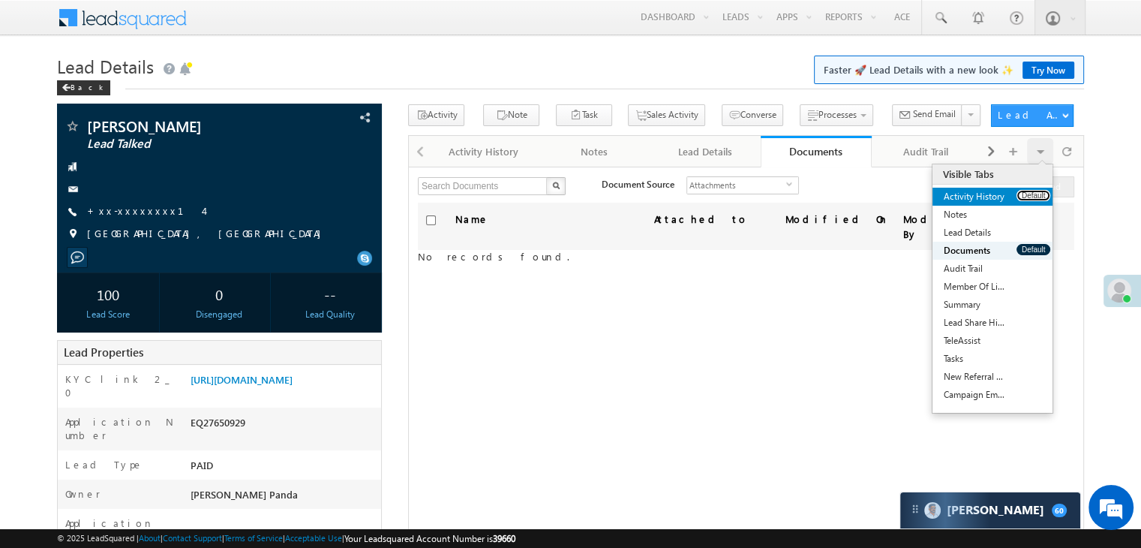
click at [1030, 193] on button "Default" at bounding box center [1034, 195] width 34 height 11
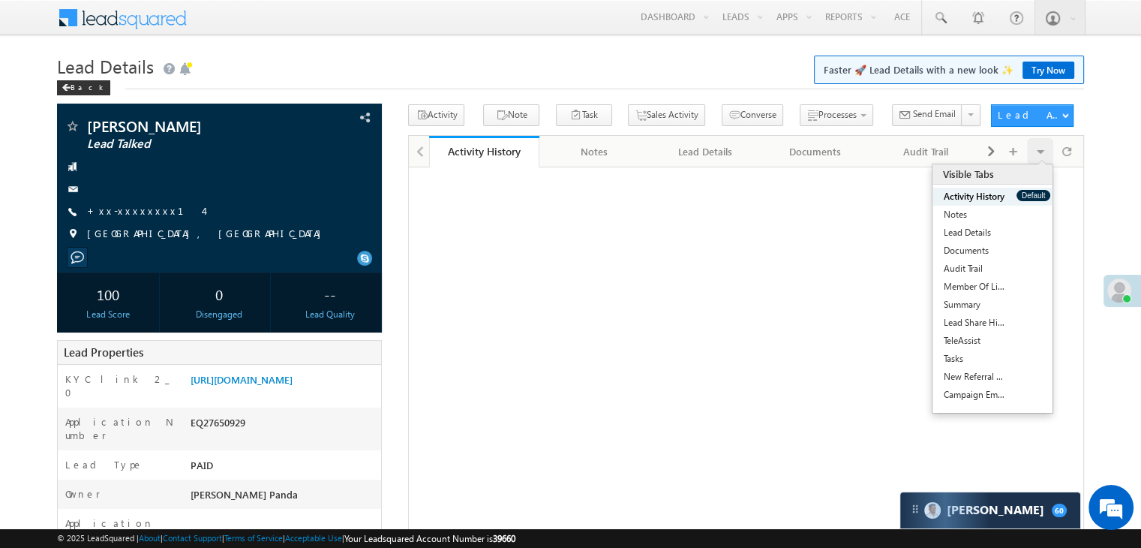
click at [1030, 193] on button "Default" at bounding box center [1034, 195] width 34 height 11
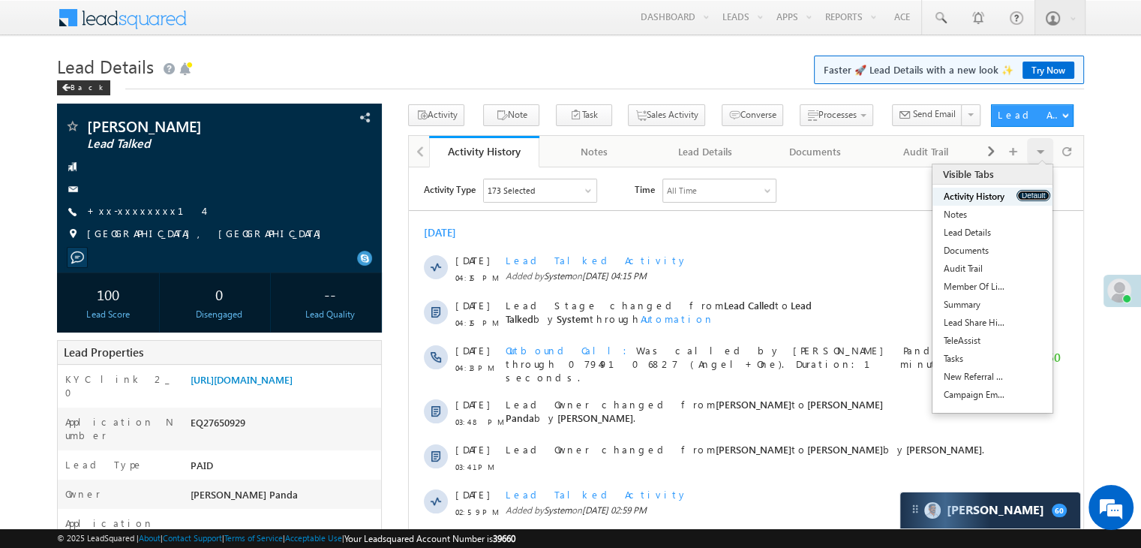
click at [1030, 193] on button "Default" at bounding box center [1034, 195] width 34 height 11
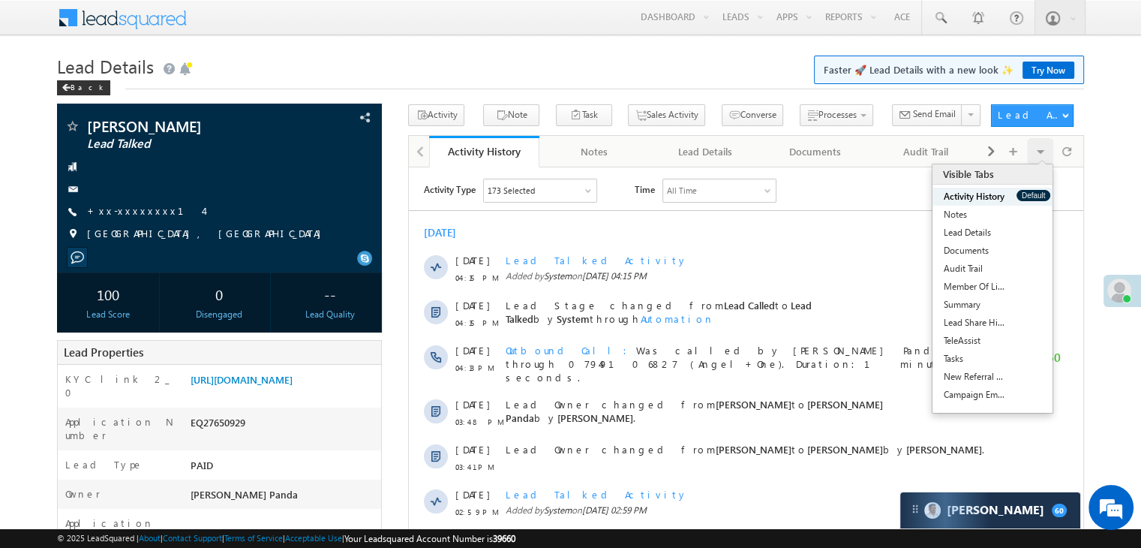
click at [1030, 193] on button "Default" at bounding box center [1034, 195] width 34 height 11
click at [1033, 197] on button "Default" at bounding box center [1034, 195] width 34 height 11
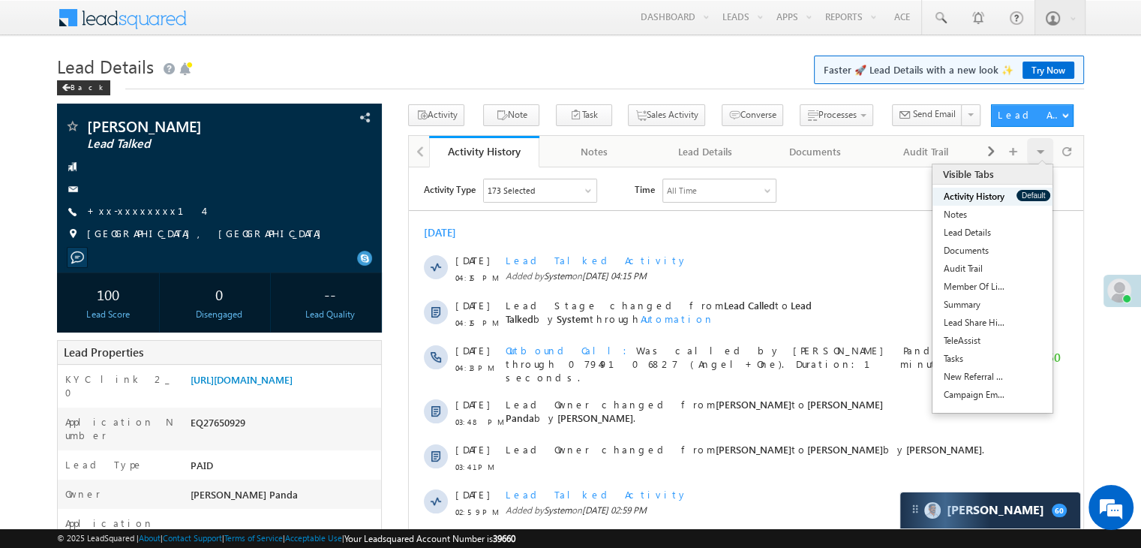
click at [1033, 197] on button "Default" at bounding box center [1034, 195] width 34 height 11
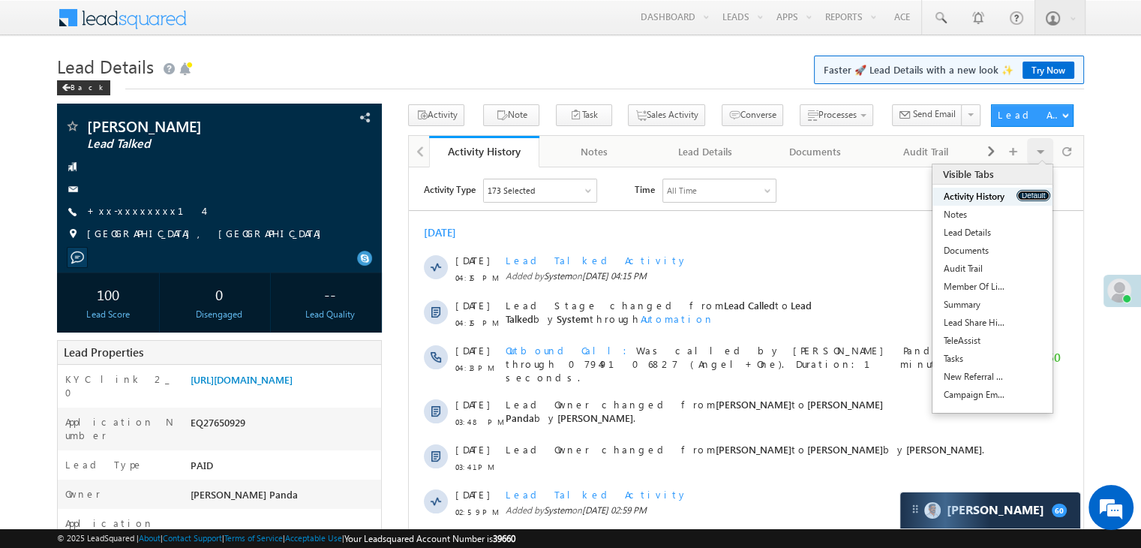
click at [1033, 197] on button "Default" at bounding box center [1034, 195] width 34 height 11
click at [132, 211] on link "+xx-xxxxxxxx14" at bounding box center [145, 210] width 116 height 13
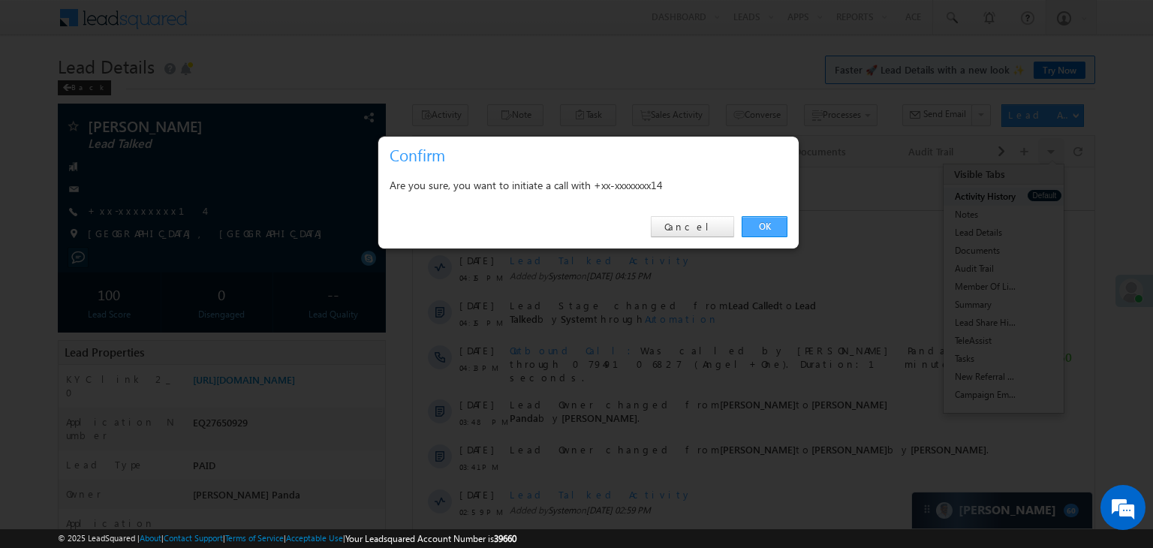
click at [759, 231] on link "OK" at bounding box center [764, 226] width 46 height 21
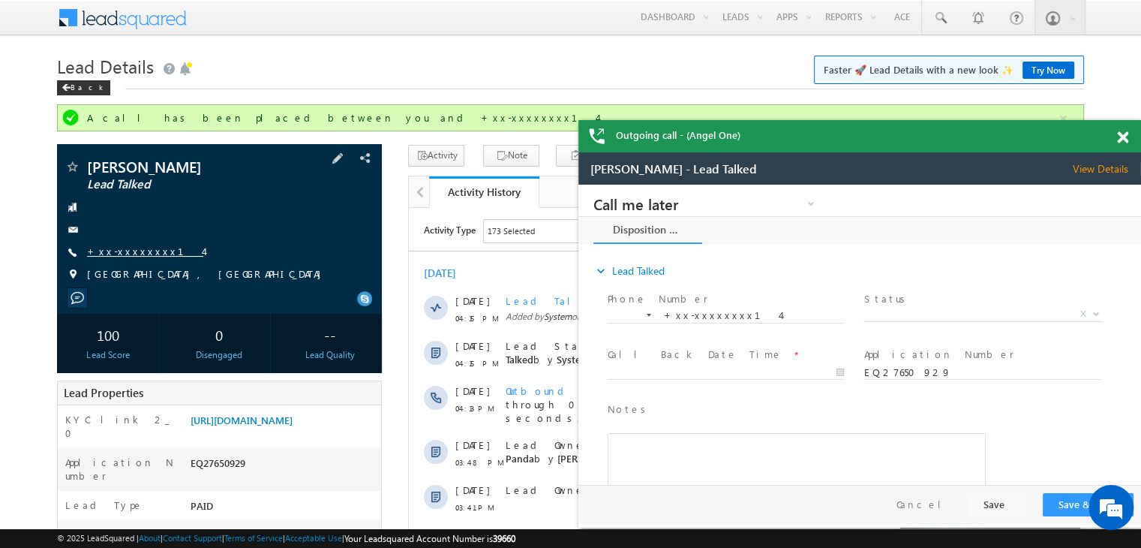
click at [147, 247] on link "+xx-xxxxxxxx14" at bounding box center [145, 251] width 116 height 13
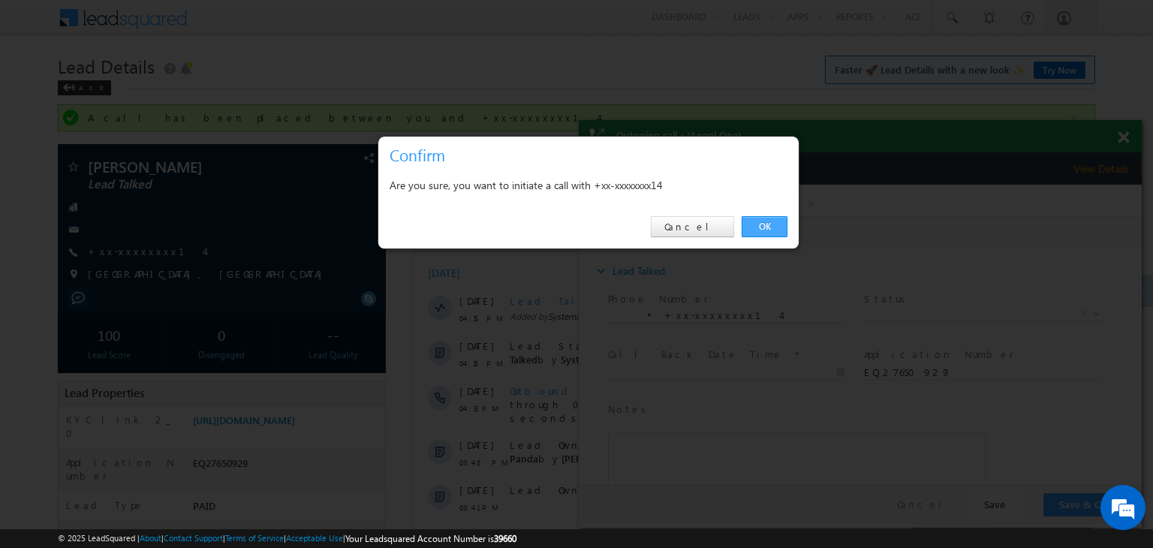
click at [777, 230] on link "OK" at bounding box center [764, 226] width 46 height 21
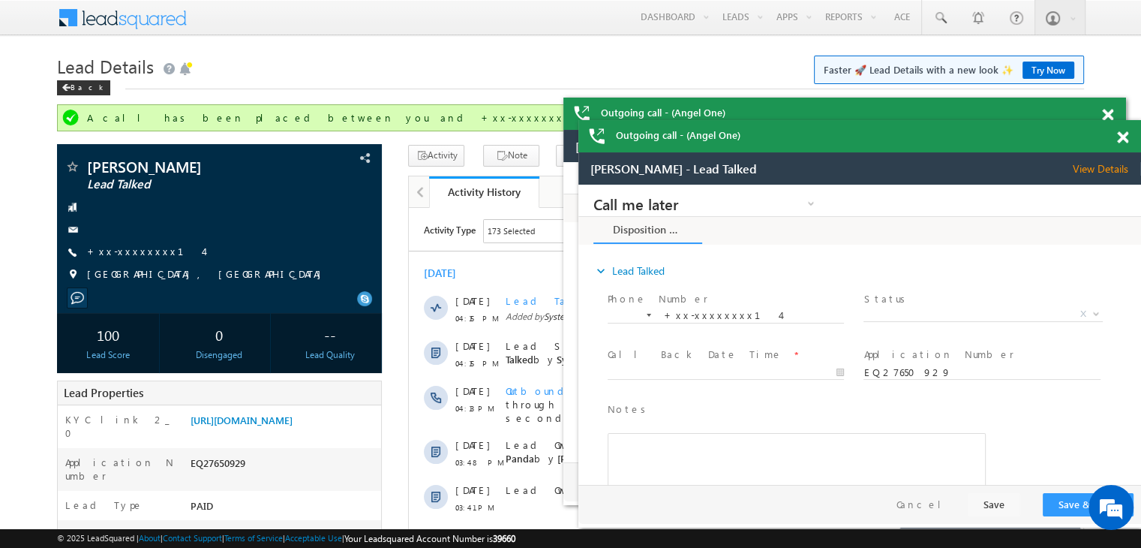
click at [1117, 140] on div "Outgoing call - (Angel One)" at bounding box center [860, 136] width 563 height 32
click at [1122, 139] on span at bounding box center [1122, 137] width 11 height 13
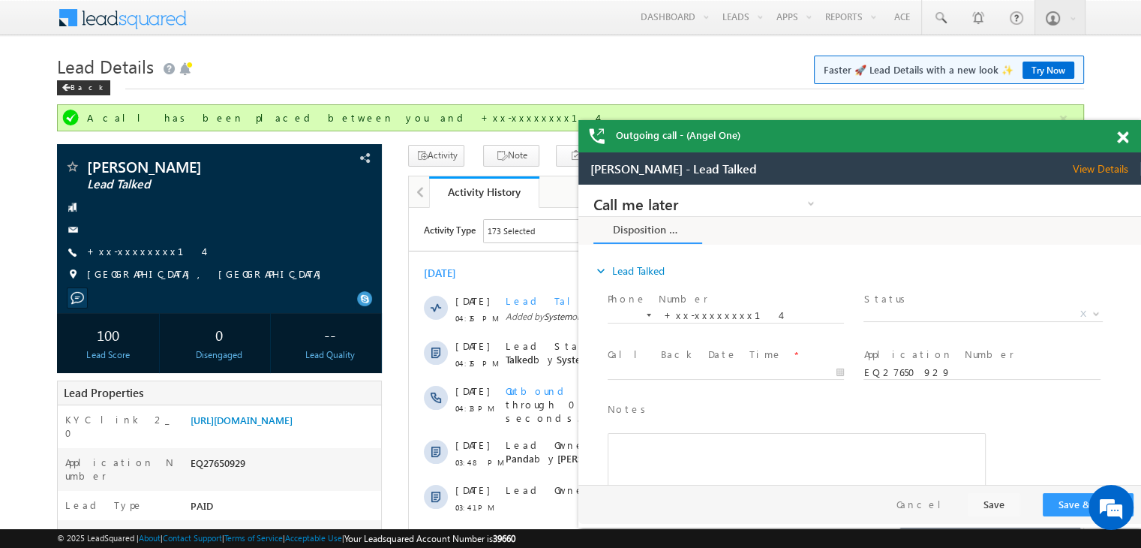
click at [1122, 139] on span at bounding box center [1122, 137] width 11 height 13
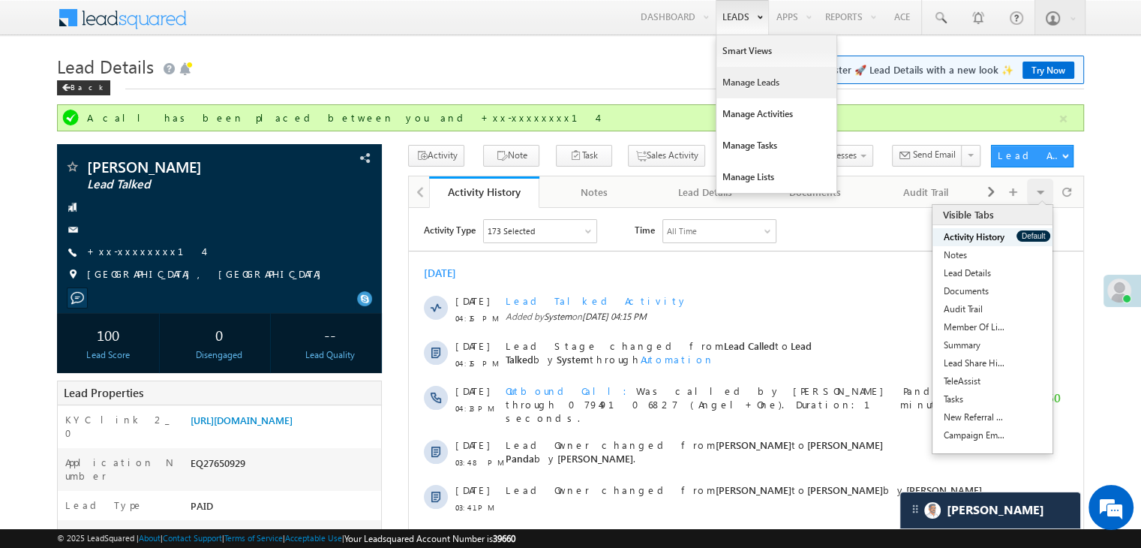
click at [732, 80] on link "Manage Leads" at bounding box center [777, 83] width 120 height 32
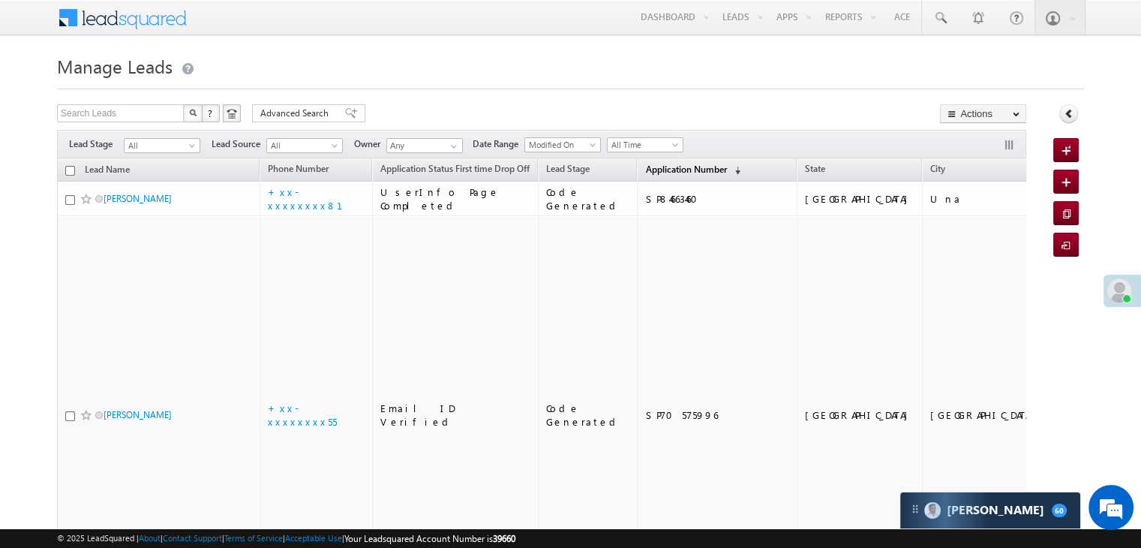
click at [645, 170] on span "Application Number" at bounding box center [685, 169] width 81 height 11
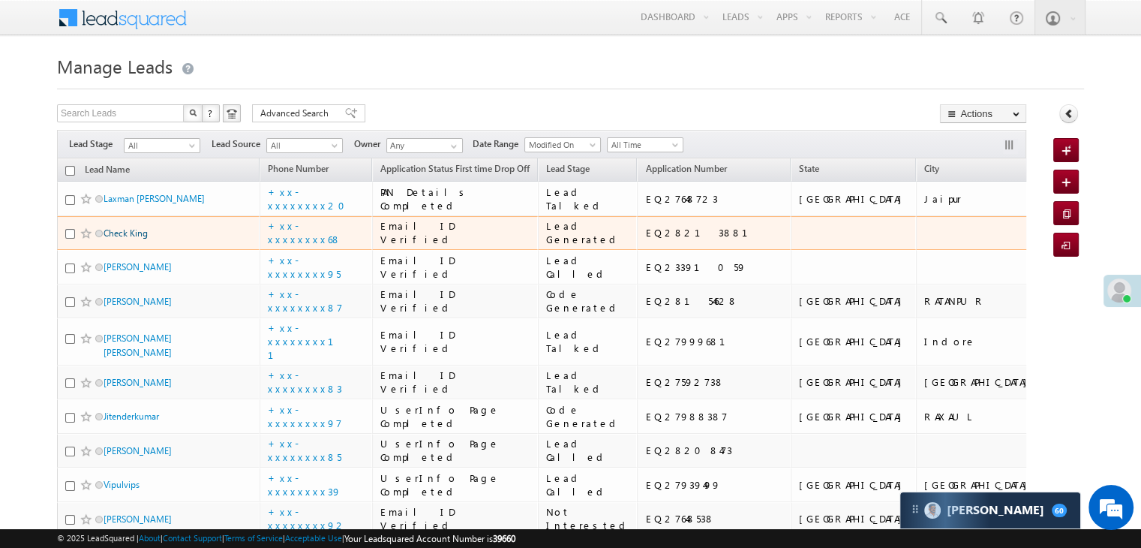
click at [141, 239] on link "Check King" at bounding box center [126, 232] width 44 height 11
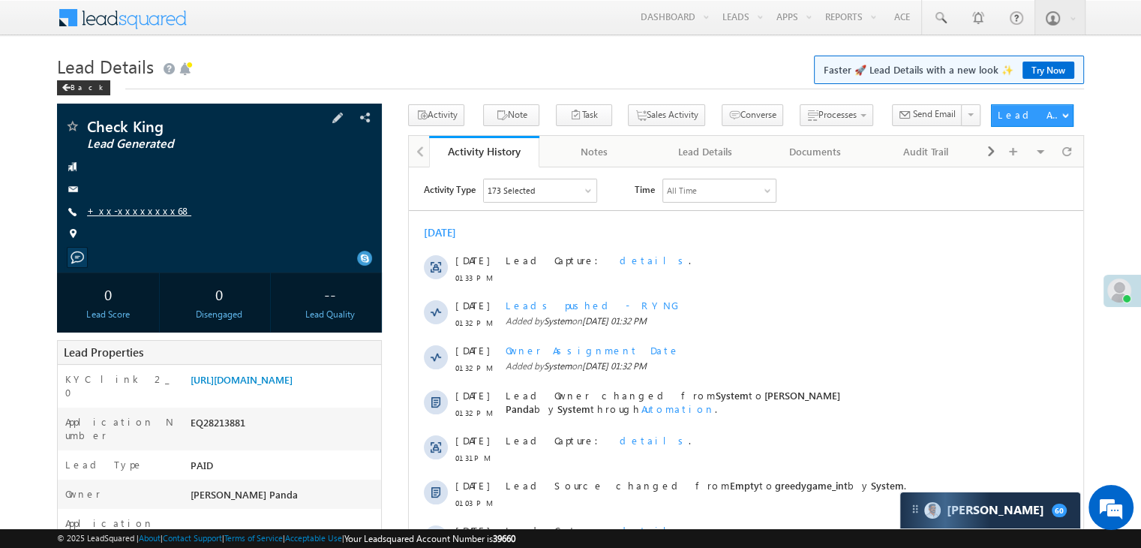
click at [121, 206] on link "+xx-xxxxxxxx68" at bounding box center [139, 210] width 104 height 13
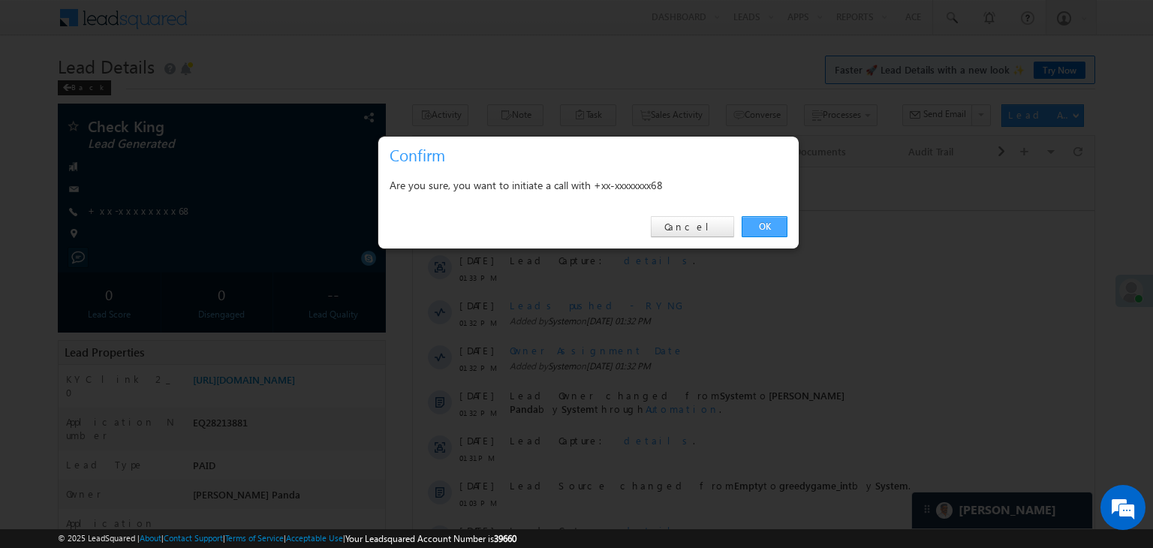
click at [761, 227] on link "OK" at bounding box center [764, 226] width 46 height 21
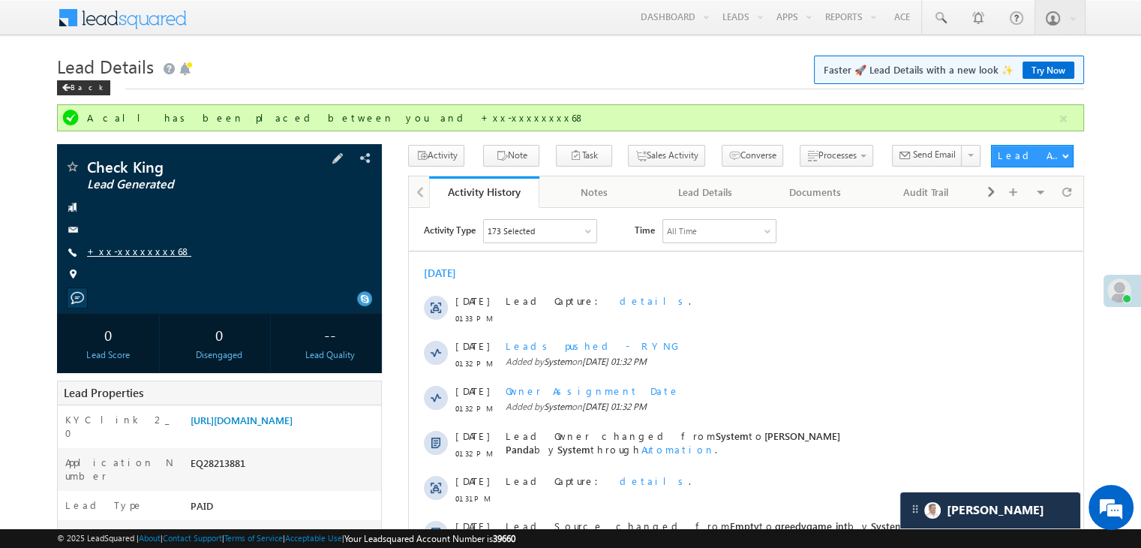
click at [129, 252] on link "+xx-xxxxxxxx68" at bounding box center [139, 251] width 104 height 13
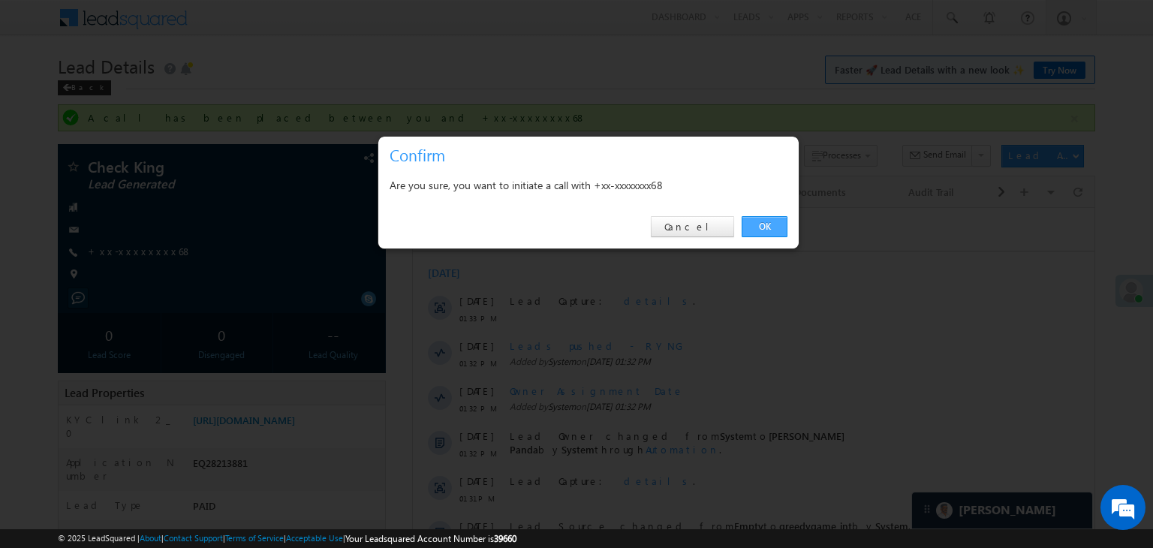
click at [774, 227] on link "OK" at bounding box center [764, 226] width 46 height 21
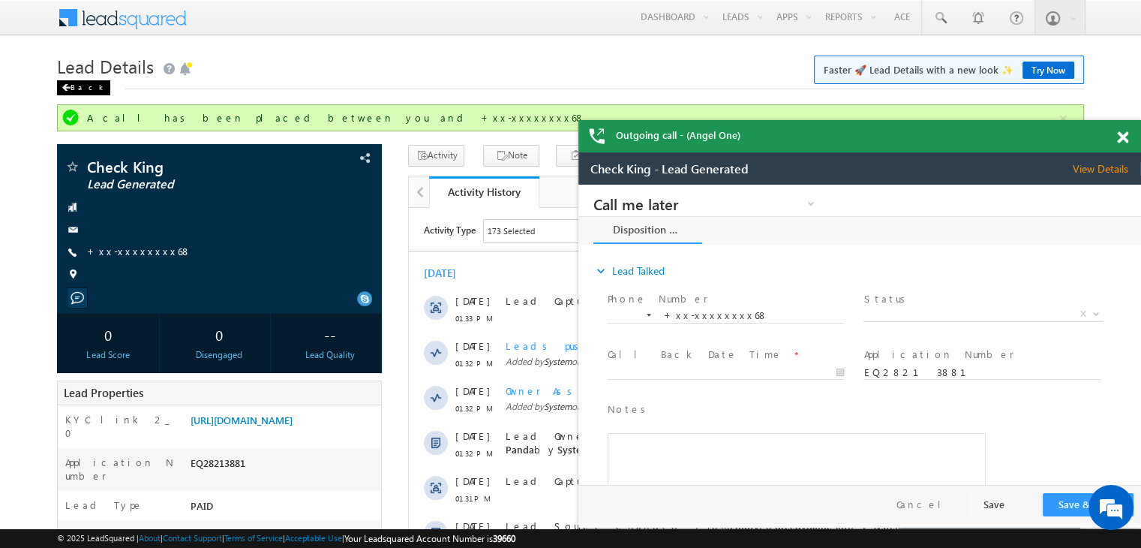
click at [79, 91] on div "Back" at bounding box center [83, 87] width 53 height 15
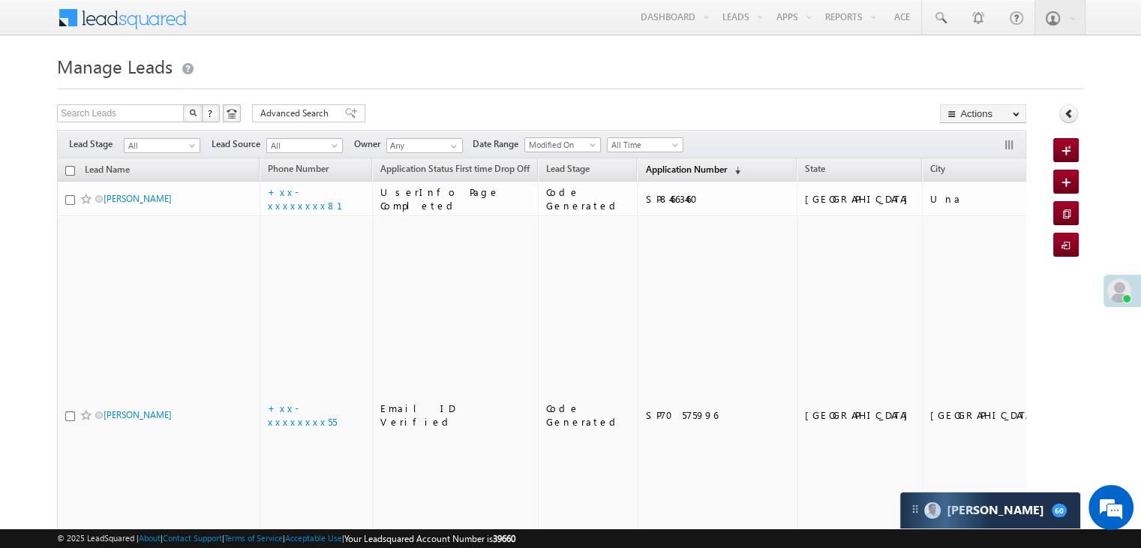
click at [653, 170] on span "Application Number" at bounding box center [685, 169] width 81 height 11
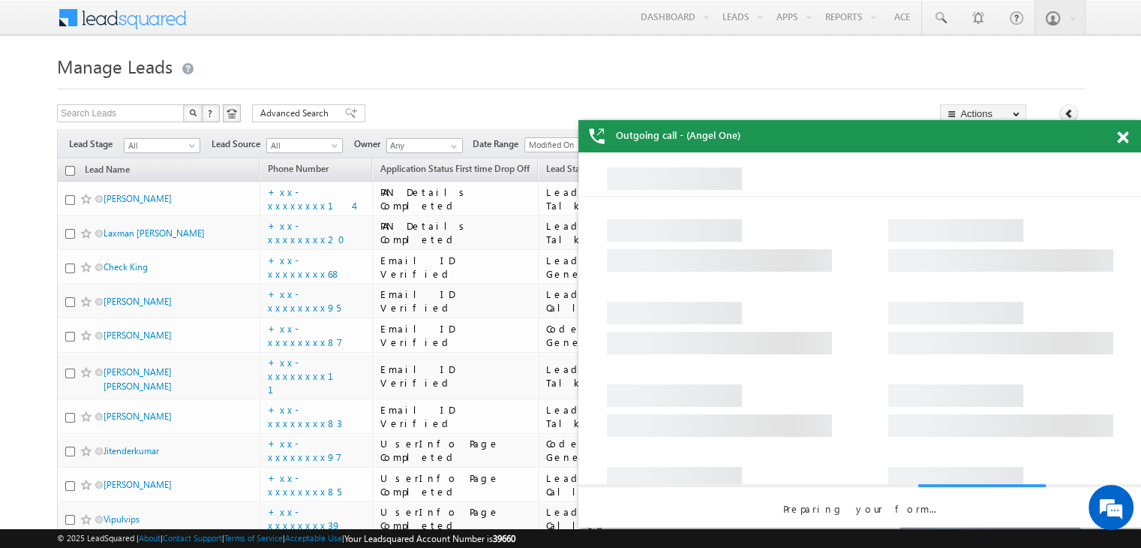
click at [1123, 139] on span at bounding box center [1122, 137] width 11 height 13
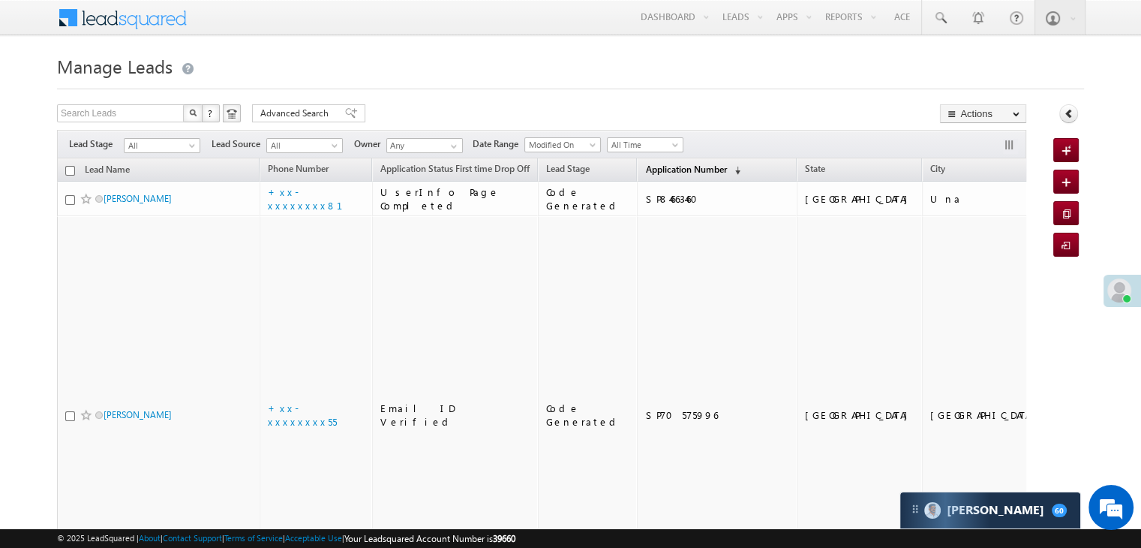
click at [645, 171] on span "Application Number" at bounding box center [685, 169] width 81 height 11
click at [678, 169] on span "Application Number" at bounding box center [685, 169] width 81 height 11
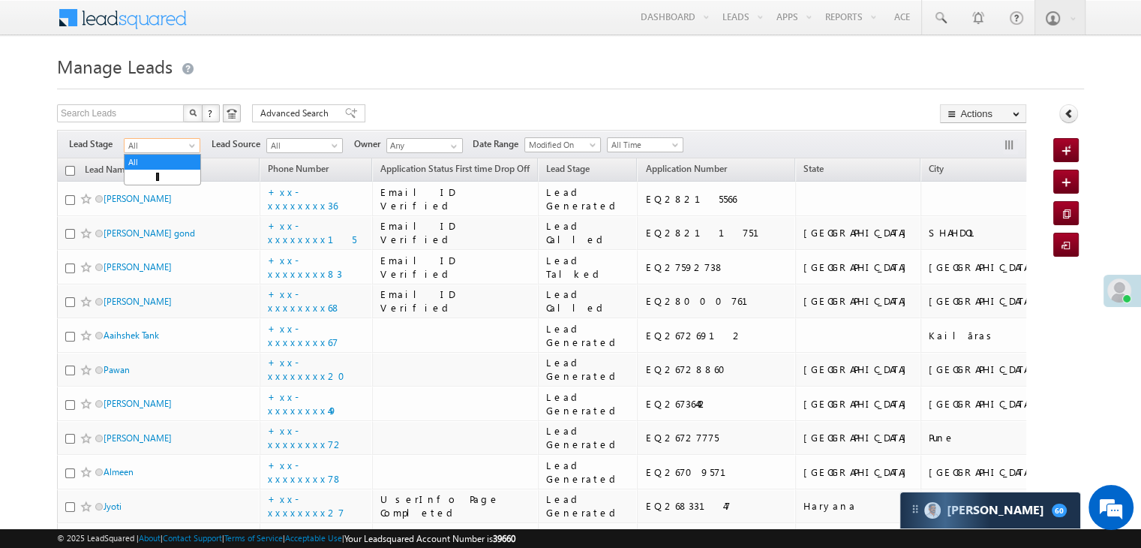
click at [190, 146] on span at bounding box center [194, 149] width 12 height 12
click at [164, 172] on link "Lead Generated" at bounding box center [163, 177] width 76 height 14
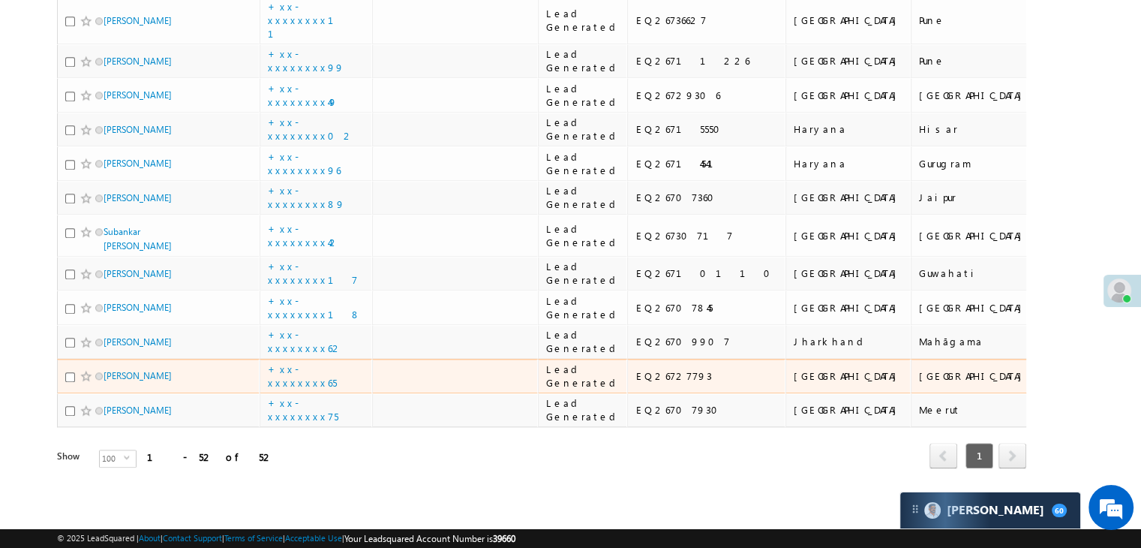
scroll to position [4295, 0]
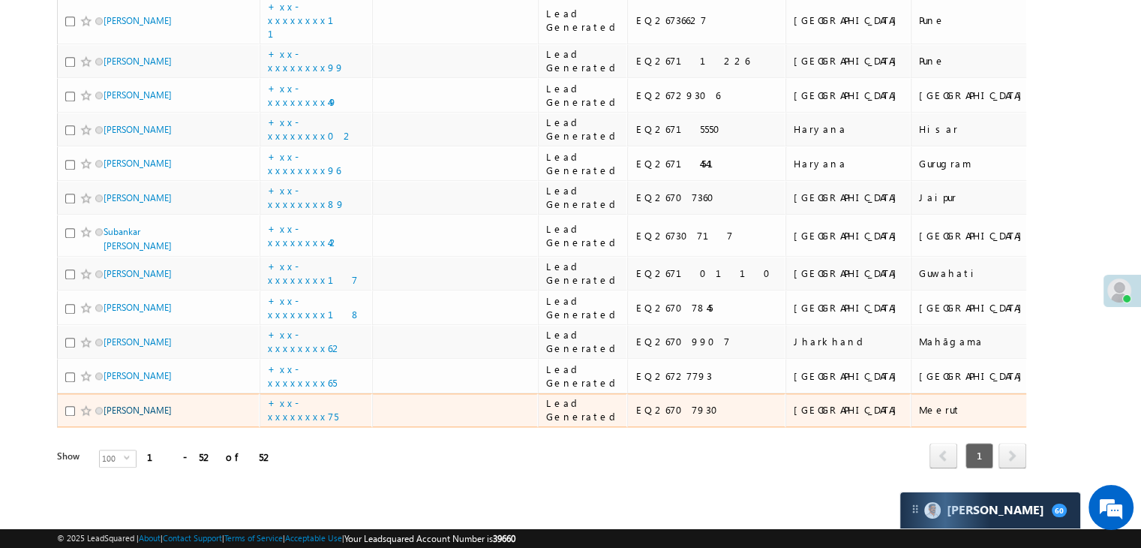
click at [108, 404] on link "[PERSON_NAME]" at bounding box center [138, 409] width 68 height 11
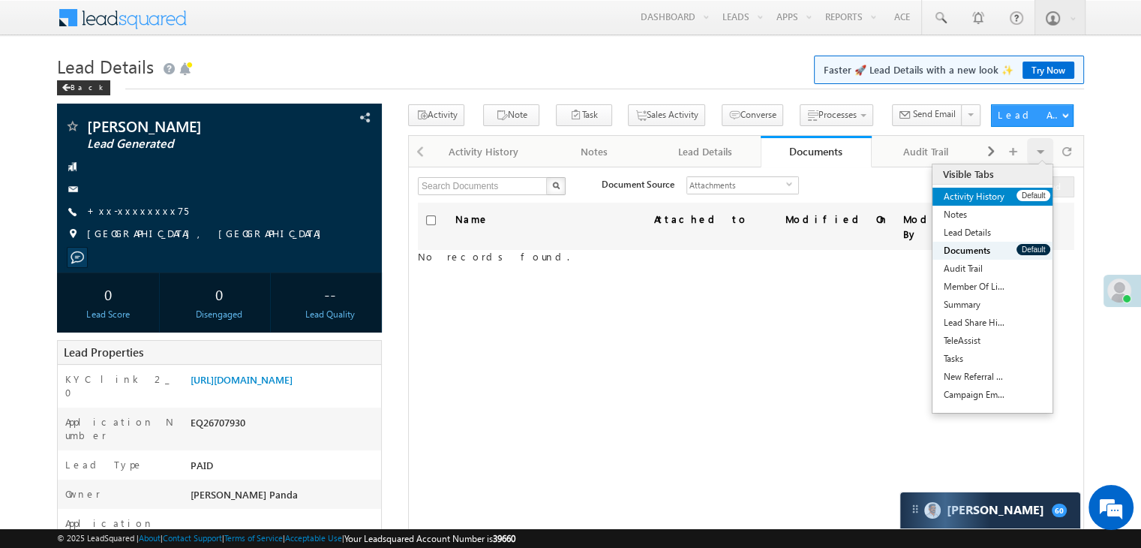
click at [1012, 194] on link "Activity History" at bounding box center [975, 197] width 84 height 18
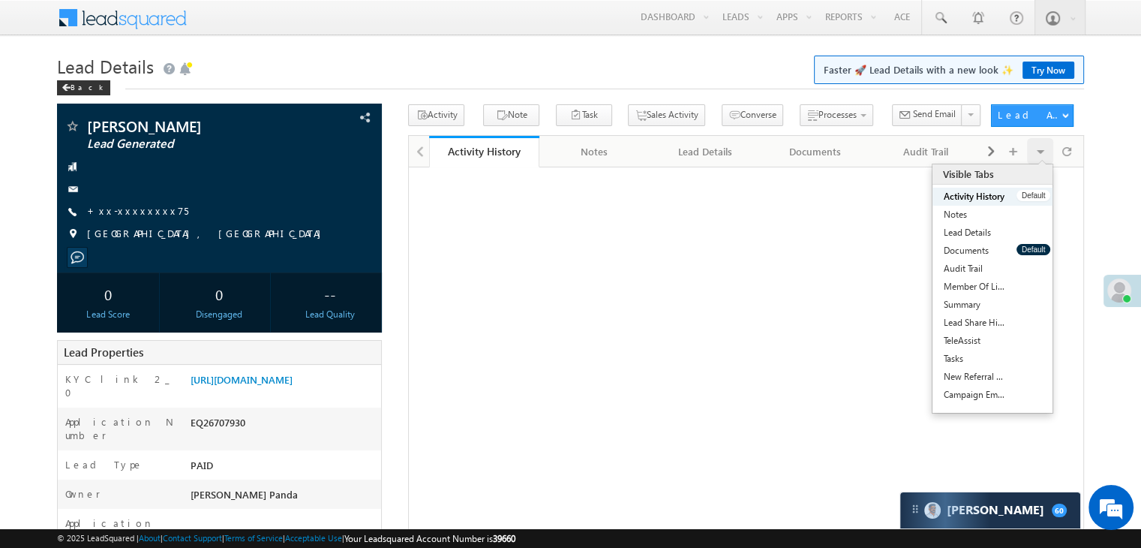
click at [1012, 194] on link "Activity History" at bounding box center [975, 197] width 84 height 18
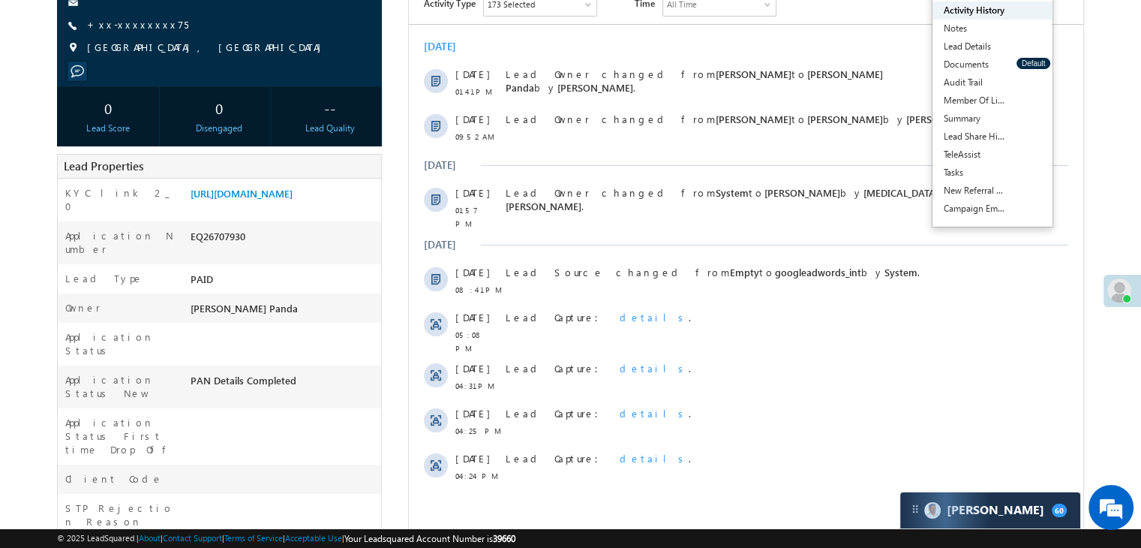
scroll to position [150, 0]
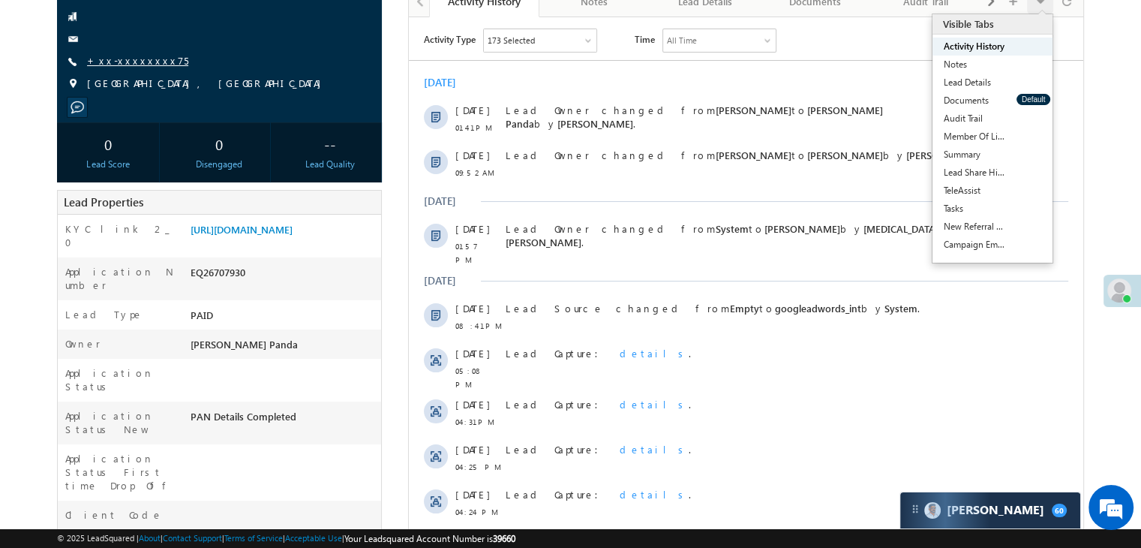
click at [119, 65] on link "+xx-xxxxxxxx75" at bounding box center [137, 60] width 101 height 13
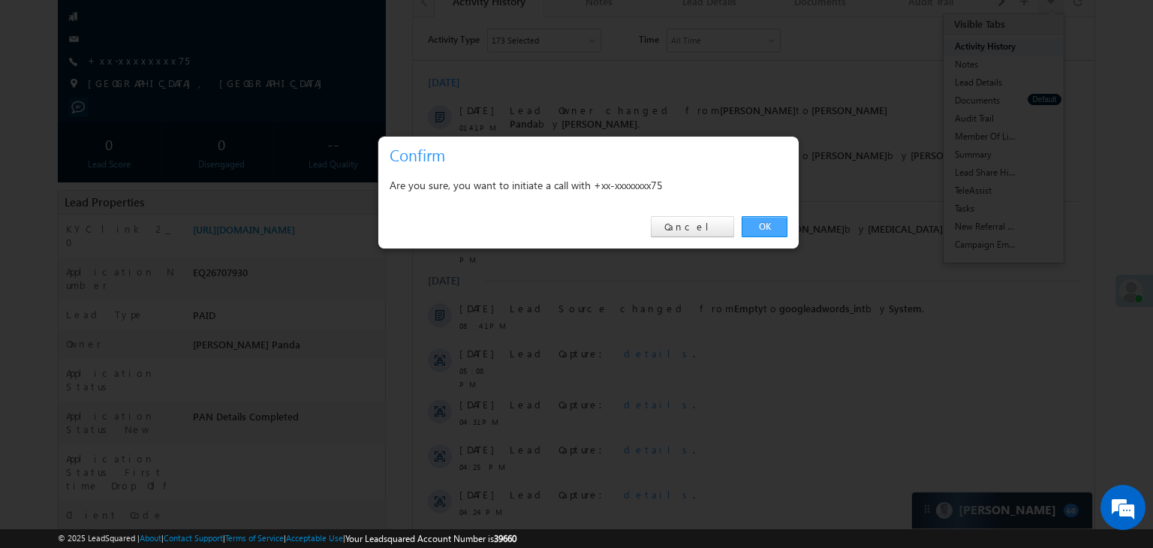
click at [766, 229] on link "OK" at bounding box center [764, 226] width 46 height 21
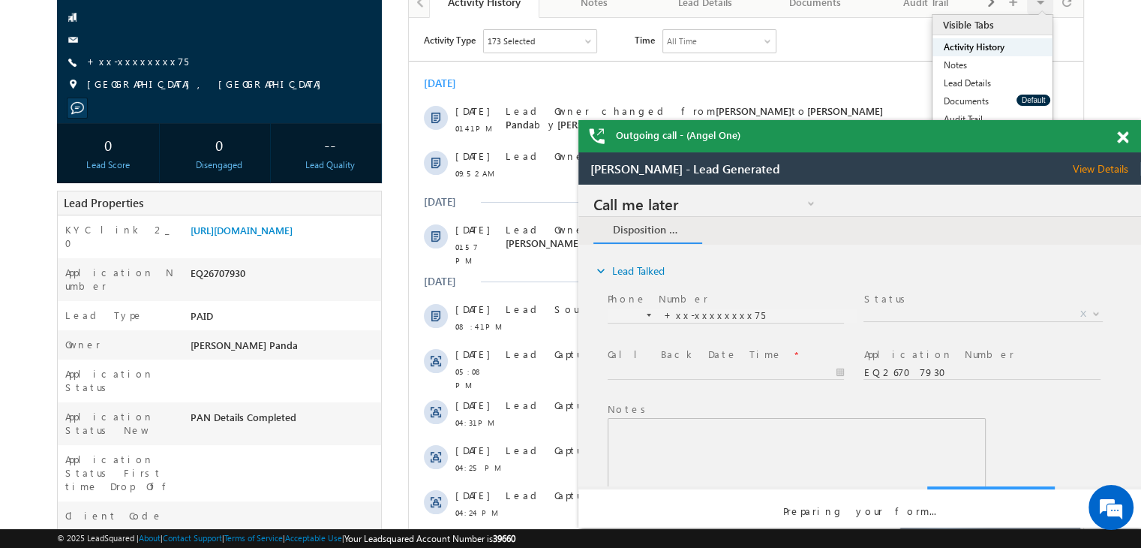
scroll to position [0, 0]
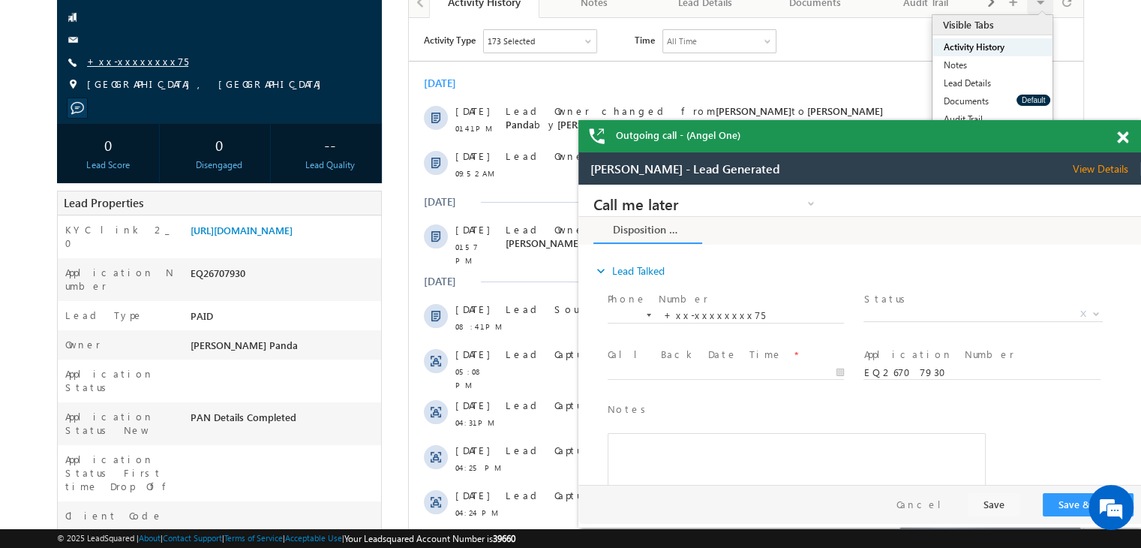
click at [121, 61] on link "+xx-xxxxxxxx75" at bounding box center [137, 61] width 101 height 13
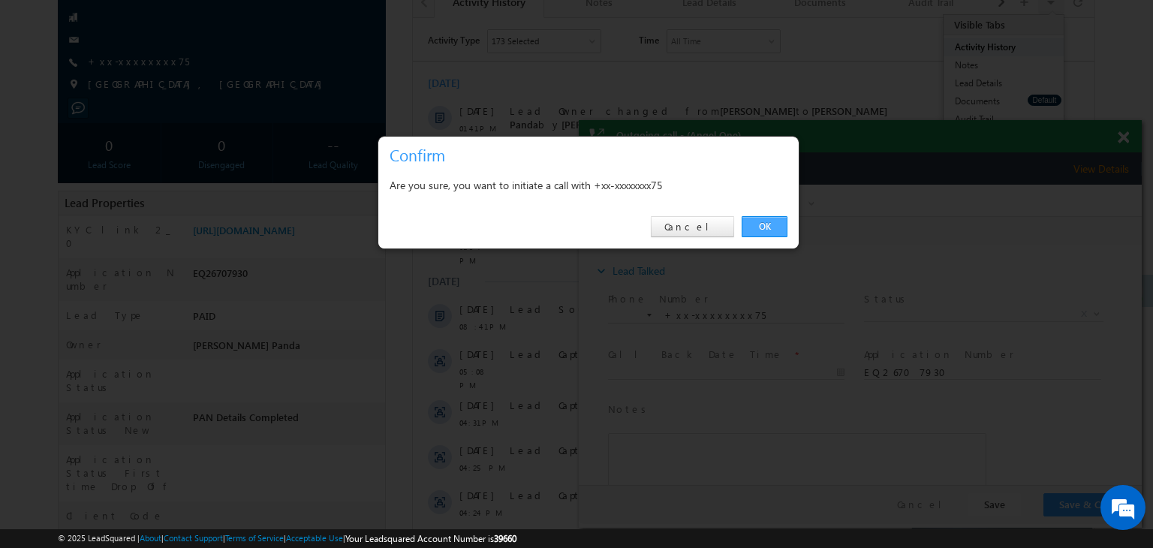
click at [756, 230] on link "OK" at bounding box center [764, 226] width 46 height 21
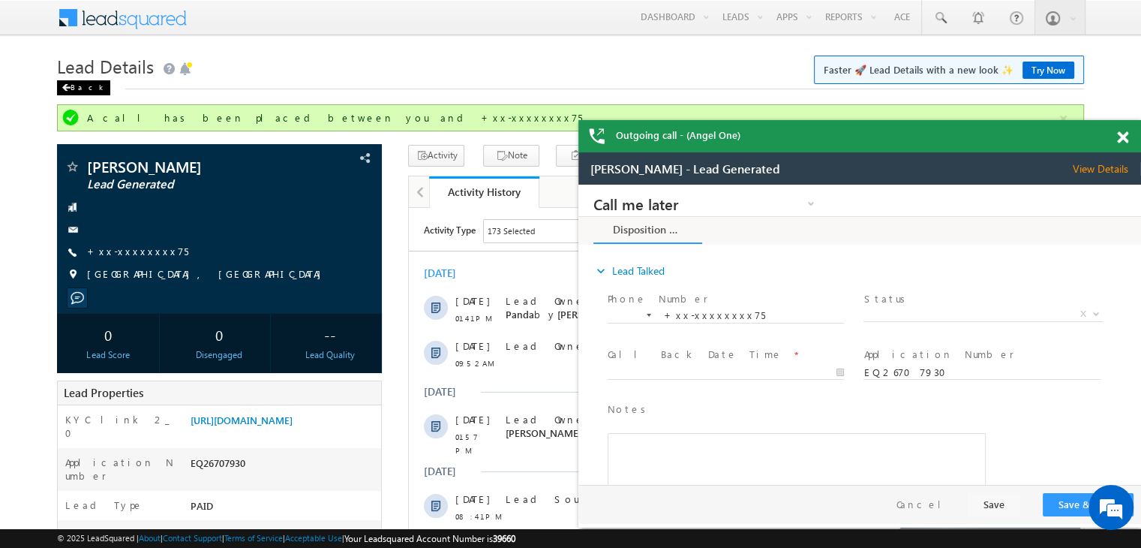
click at [0, 0] on span at bounding box center [0, 0] width 0 height 0
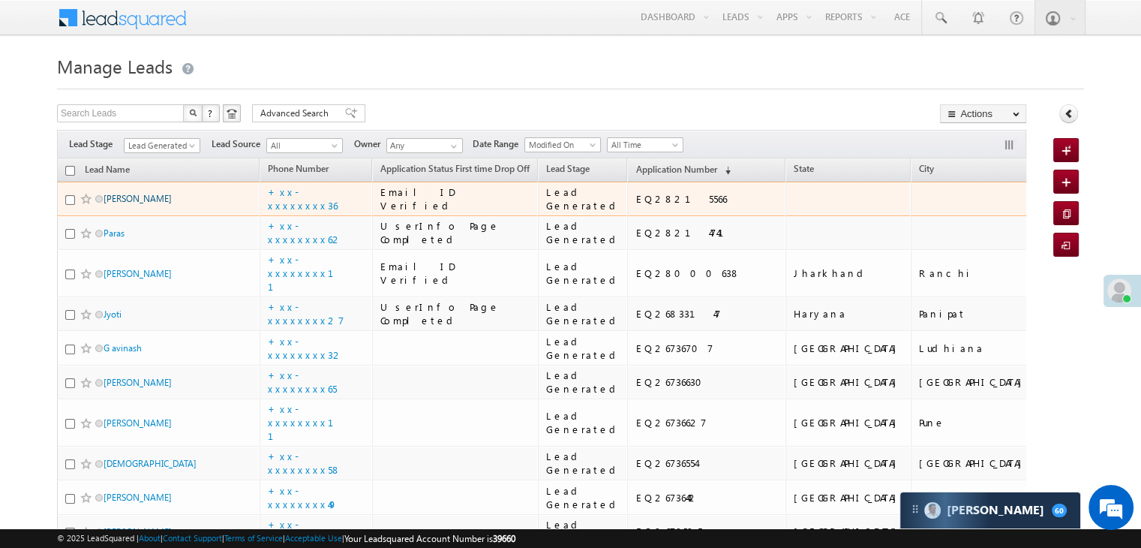
click at [129, 204] on link "[PERSON_NAME]" at bounding box center [138, 198] width 68 height 11
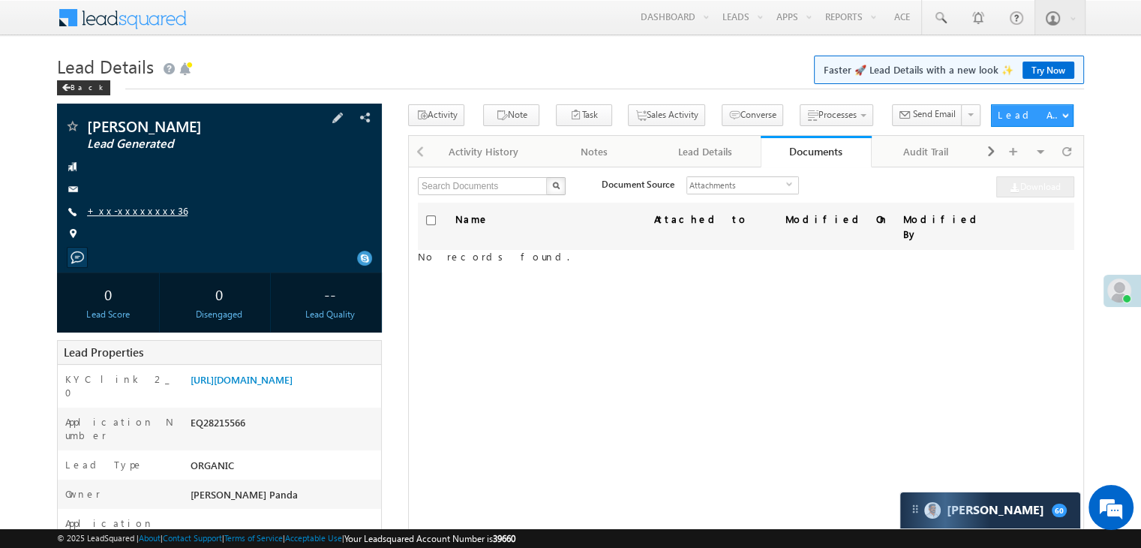
click at [135, 210] on link "+xx-xxxxxxxx36" at bounding box center [137, 210] width 101 height 13
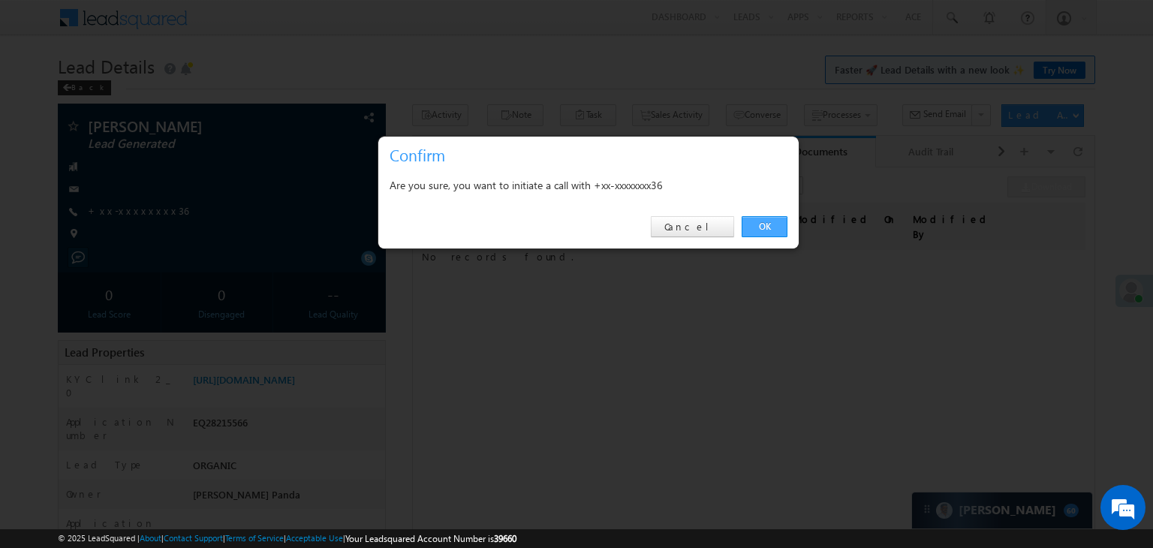
click at [768, 231] on link "OK" at bounding box center [764, 226] width 46 height 21
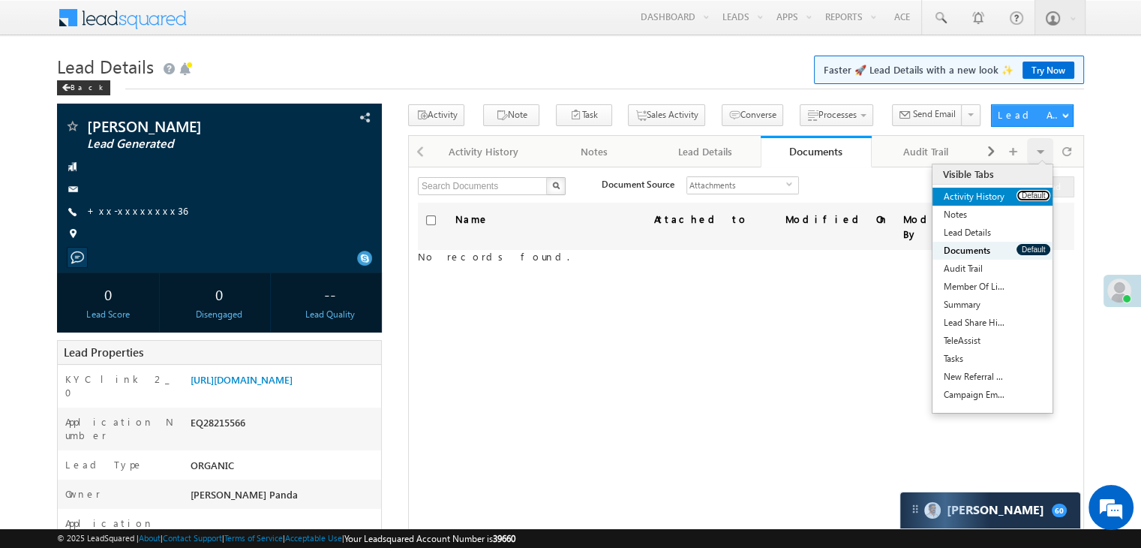
click at [1022, 197] on button "Default" at bounding box center [1034, 195] width 34 height 11
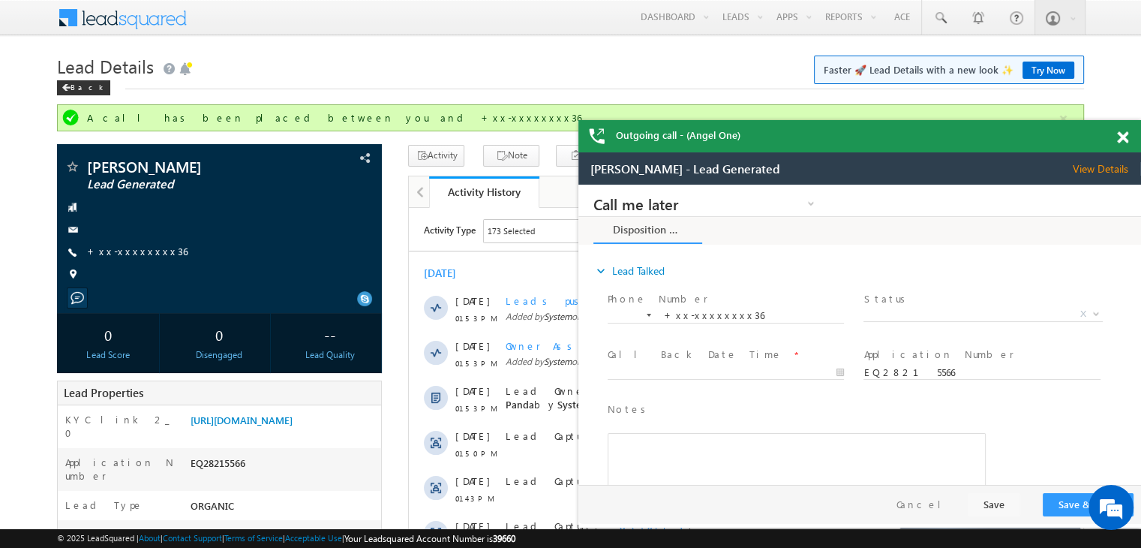
click at [1128, 136] on span at bounding box center [1122, 137] width 11 height 13
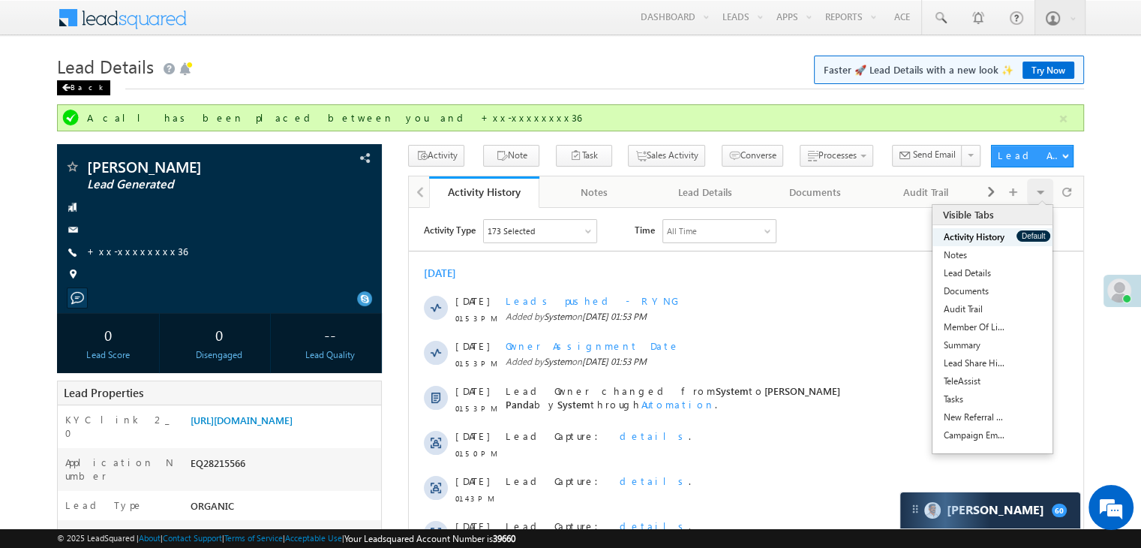
click at [76, 85] on div "Back" at bounding box center [83, 87] width 53 height 15
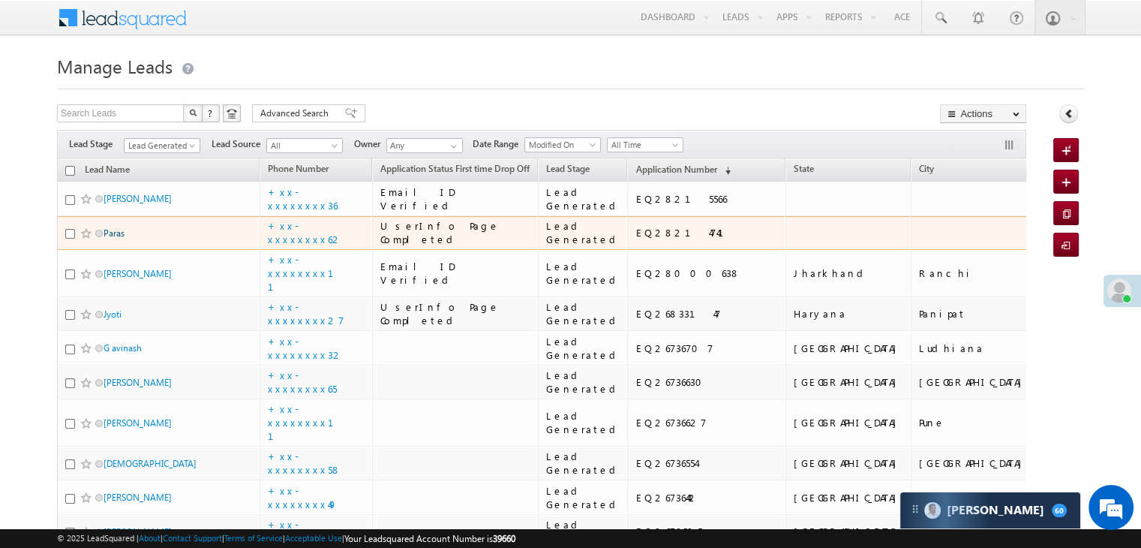
click at [119, 239] on link "Paras" at bounding box center [114, 232] width 21 height 11
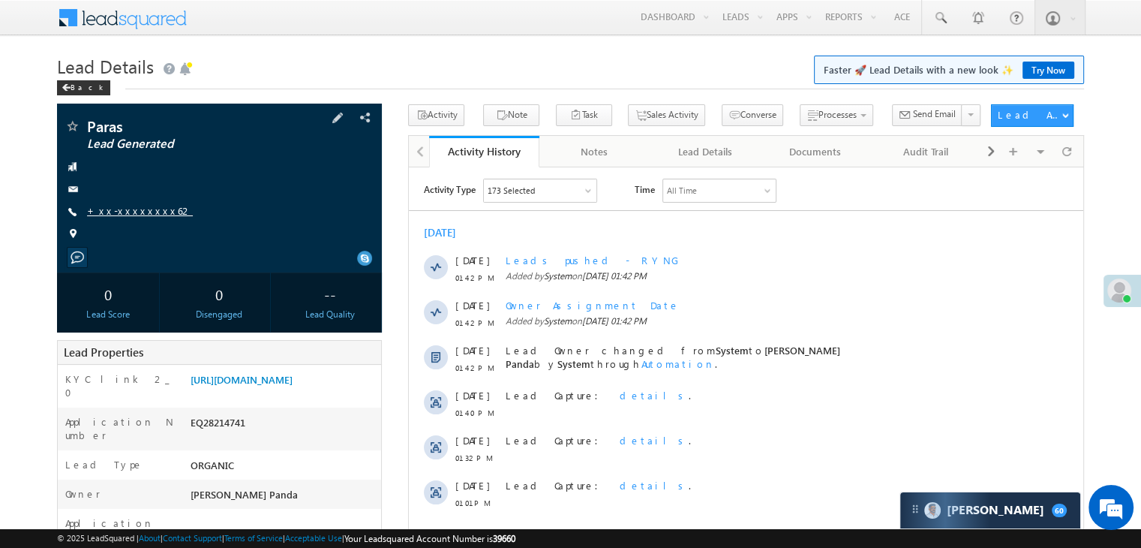
click at [123, 214] on link "+xx-xxxxxxxx62" at bounding box center [140, 210] width 106 height 13
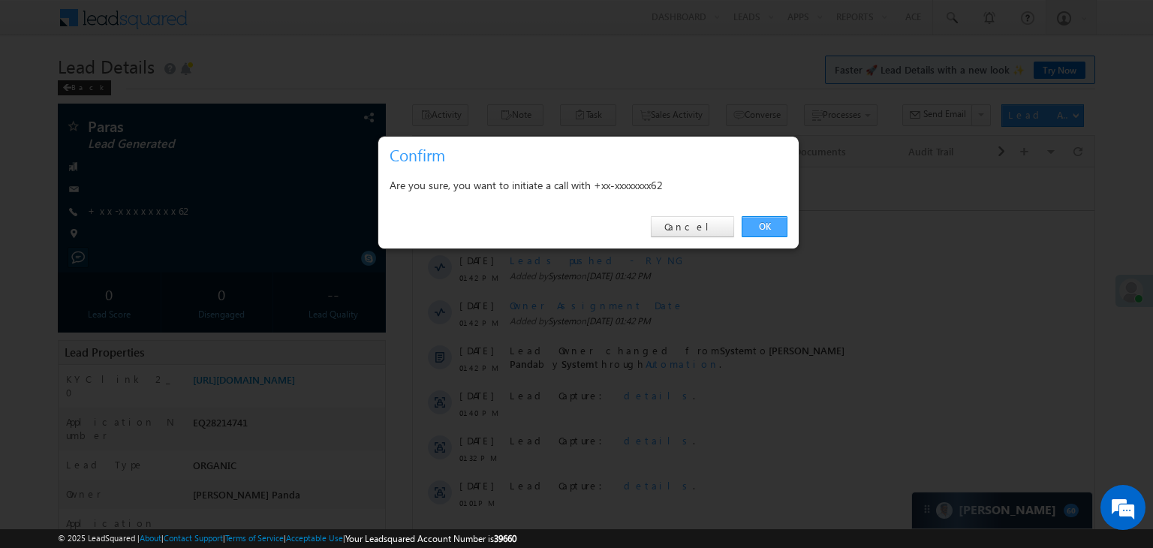
click at [759, 224] on link "OK" at bounding box center [764, 226] width 46 height 21
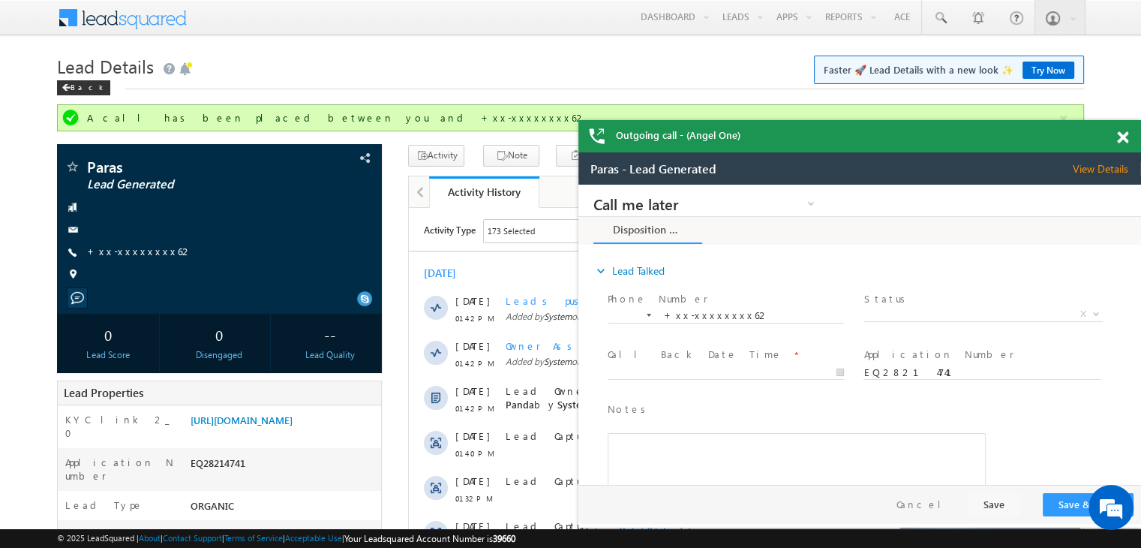
drag, startPoint x: 759, startPoint y: 224, endPoint x: 480, endPoint y: 59, distance: 324.3
click at [480, 59] on h1 "Lead Details Faster 🚀 Lead Details with a new look ✨ Try Now" at bounding box center [570, 64] width 1027 height 29
click at [0, 0] on div "Back" at bounding box center [0, 0] width 0 height 0
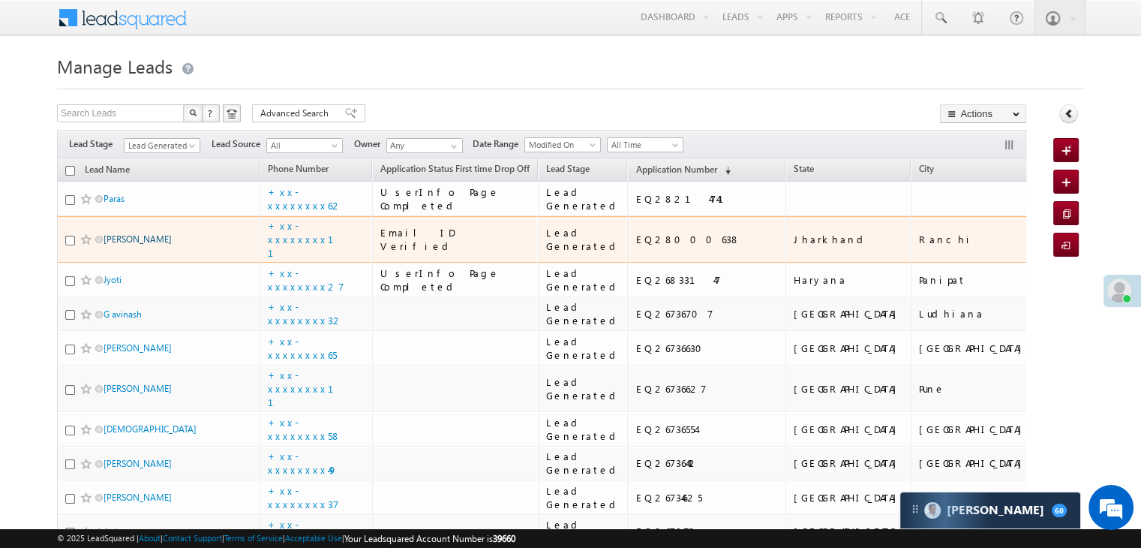
click at [145, 245] on link "[PERSON_NAME]" at bounding box center [138, 238] width 68 height 11
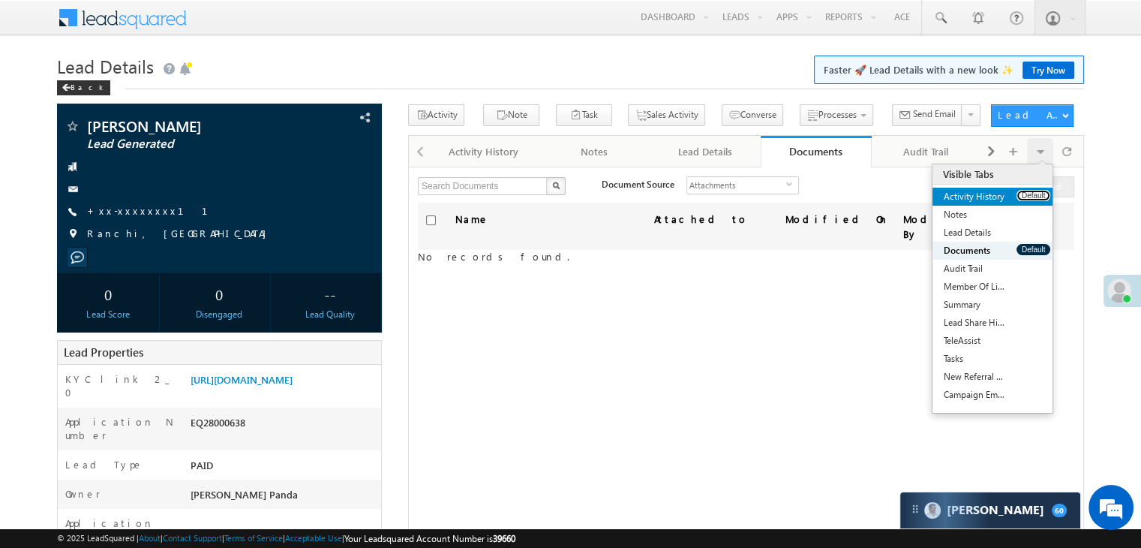
click at [1034, 199] on button "Default" at bounding box center [1034, 195] width 34 height 11
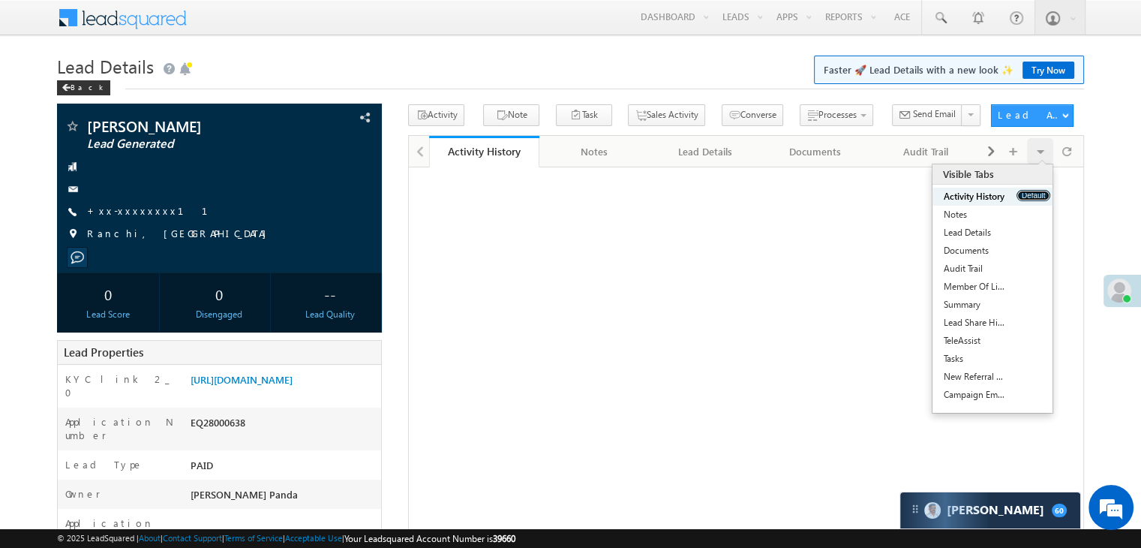
click at [1033, 198] on button "Default" at bounding box center [1034, 195] width 34 height 11
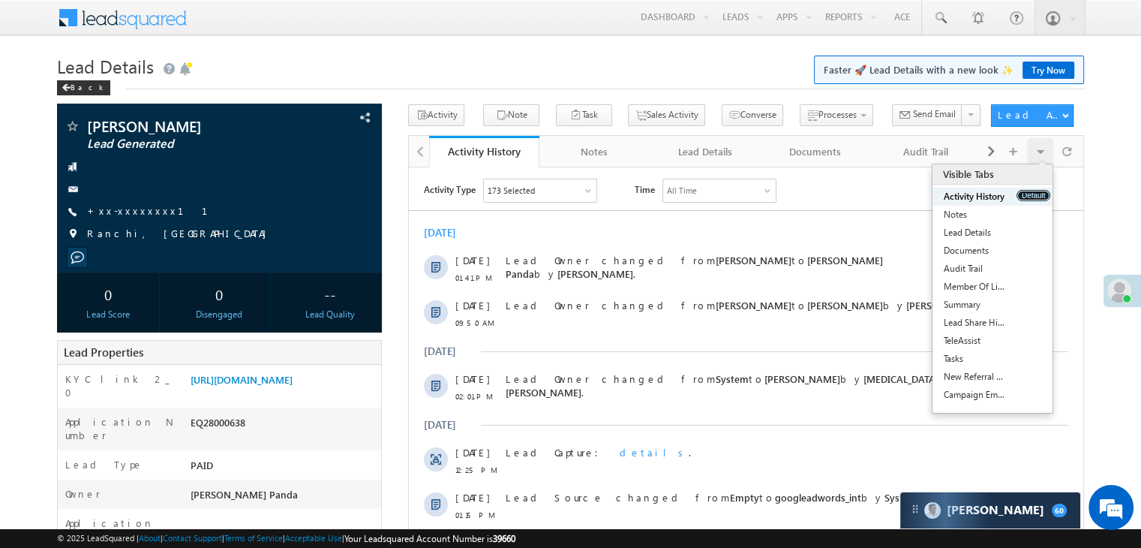
click at [1033, 198] on button "Default" at bounding box center [1034, 195] width 34 height 11
click at [129, 209] on link "+xx-xxxxxxxx11" at bounding box center [156, 210] width 139 height 13
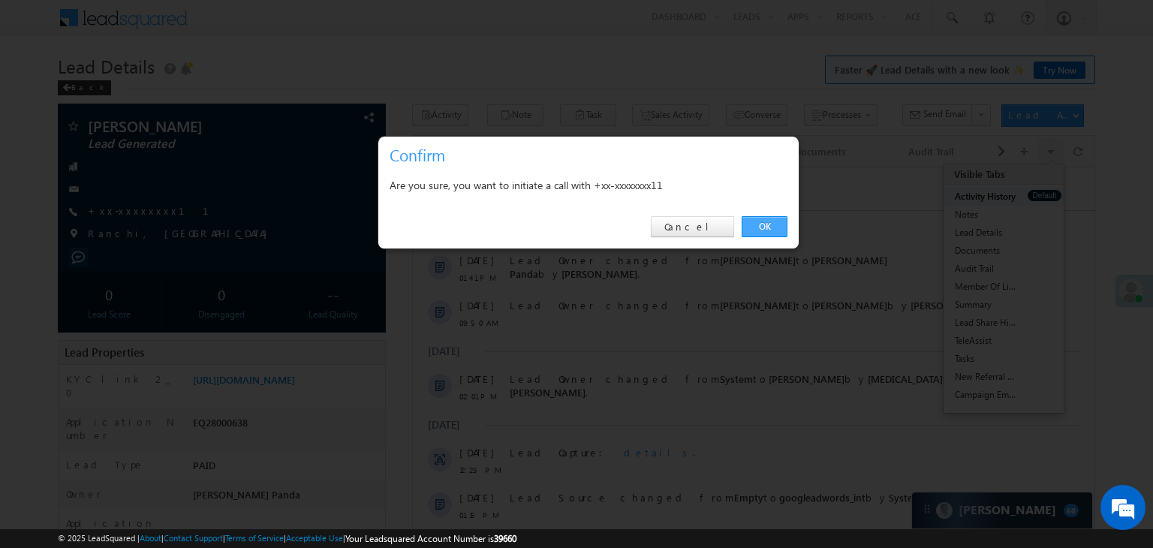
click at [758, 229] on link "OK" at bounding box center [764, 226] width 46 height 21
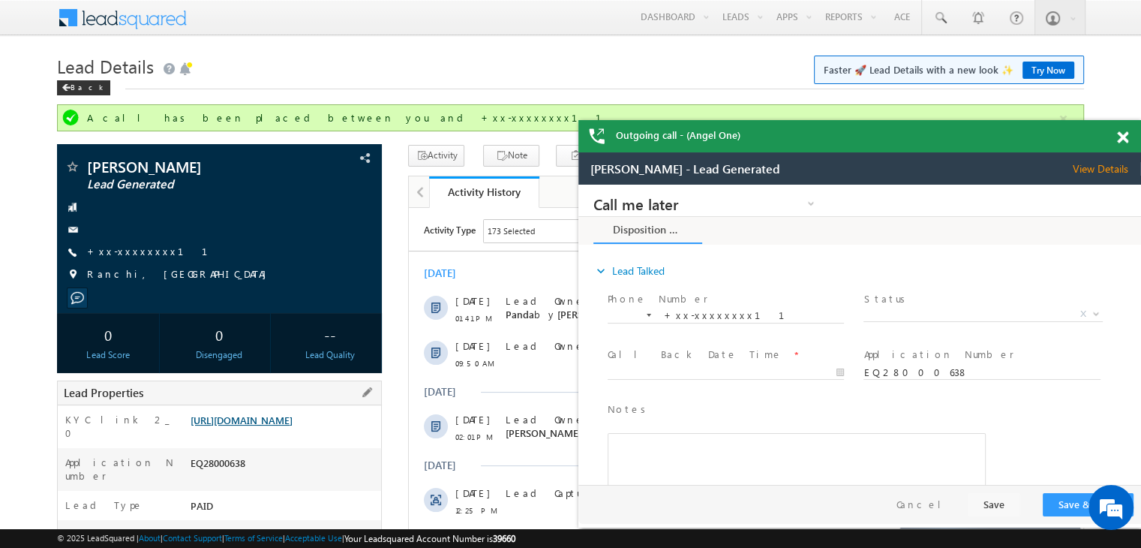
click at [293, 426] on link "https://angelbroking1-pk3em7sa.customui-test.leadsquared.com?leadId=decb88c4-28…" at bounding box center [242, 419] width 102 height 13
click at [0, 0] on div "Back" at bounding box center [0, 0] width 0 height 0
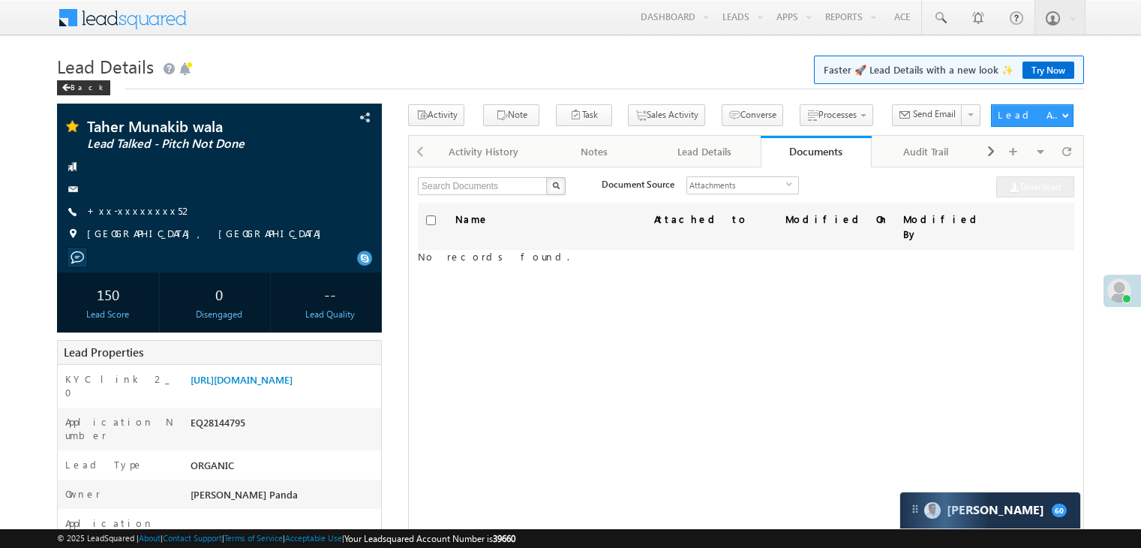
scroll to position [75, 0]
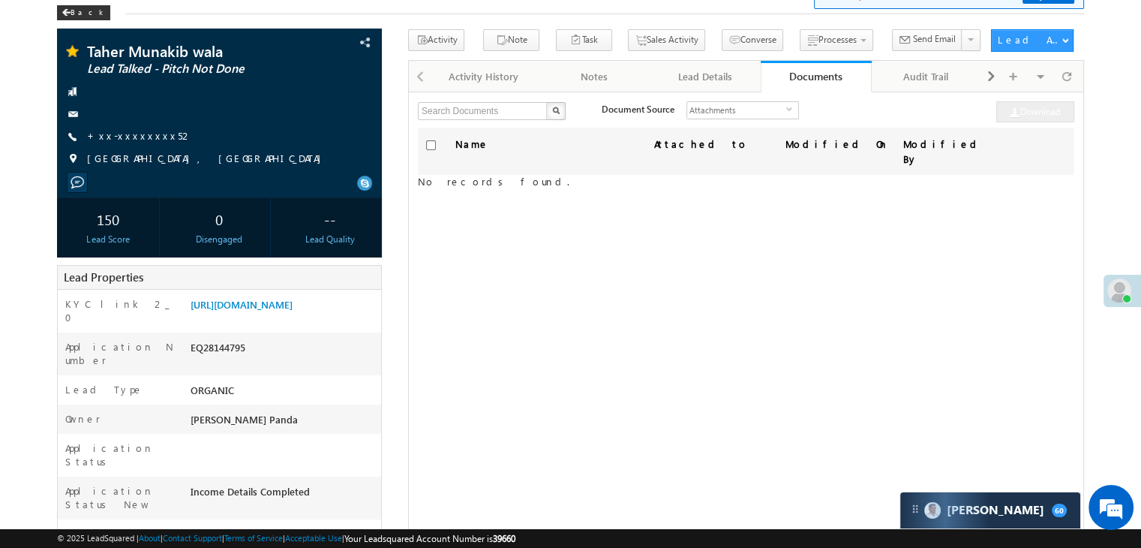
click at [1027, 200] on div "Name Attached to Modified On Modified By No records found." at bounding box center [746, 315] width 657 height 375
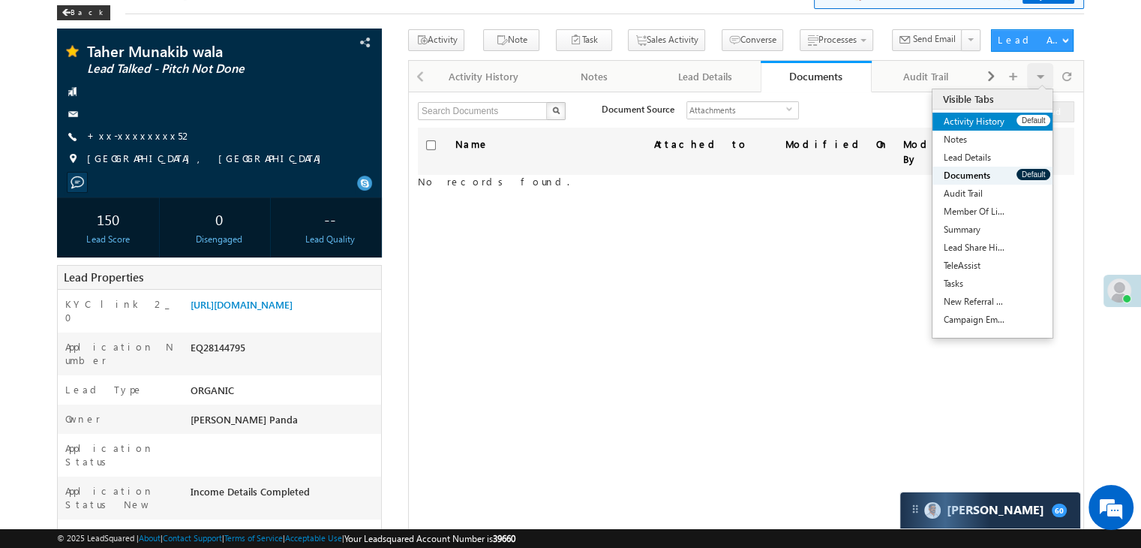
click at [1042, 115] on div "Activity History Default" at bounding box center [993, 122] width 120 height 18
drag, startPoint x: 1038, startPoint y: 175, endPoint x: 1029, endPoint y: 117, distance: 58.5
click at [1029, 117] on ul "Activity History Default Notes Default Lead Details Default Documents Default A…" at bounding box center [993, 221] width 120 height 216
click at [1029, 117] on button "Default" at bounding box center [1034, 120] width 34 height 11
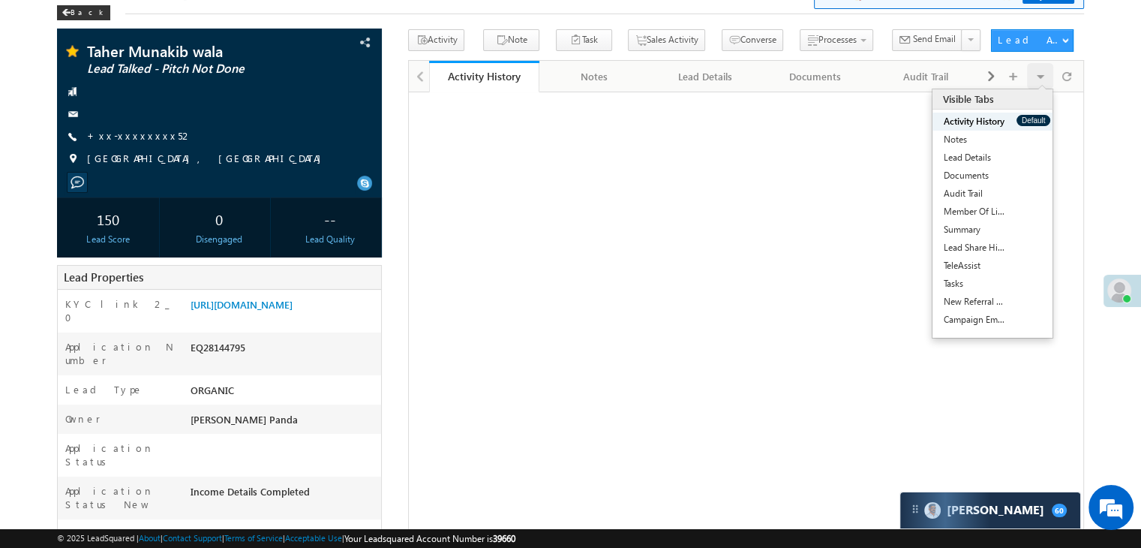
click at [1029, 117] on button "Default" at bounding box center [1034, 120] width 34 height 11
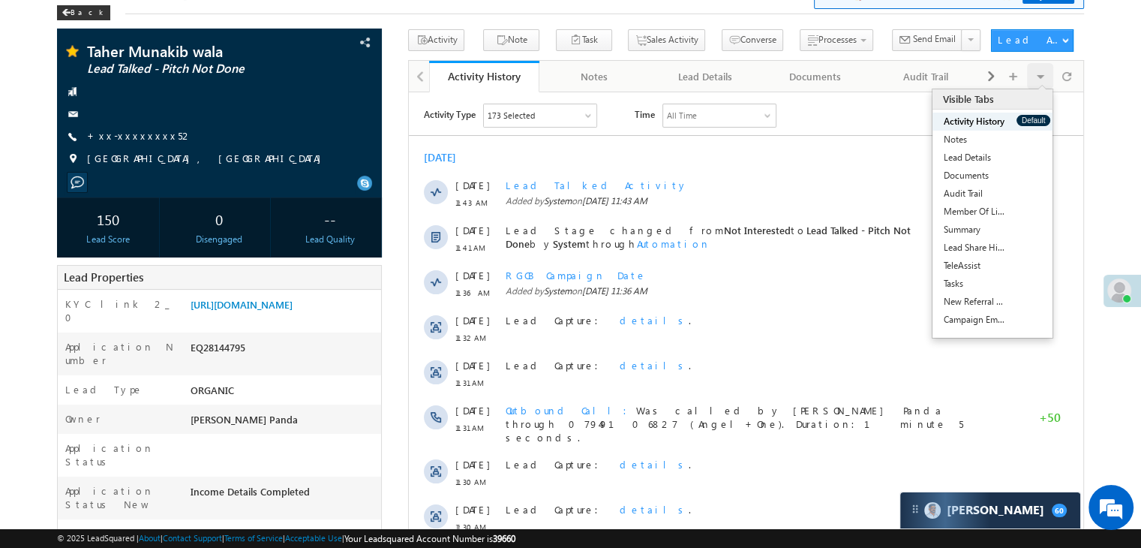
scroll to position [0, 0]
click at [1029, 117] on button "Default" at bounding box center [1034, 120] width 34 height 11
click at [1029, 116] on button "Default" at bounding box center [1034, 120] width 34 height 11
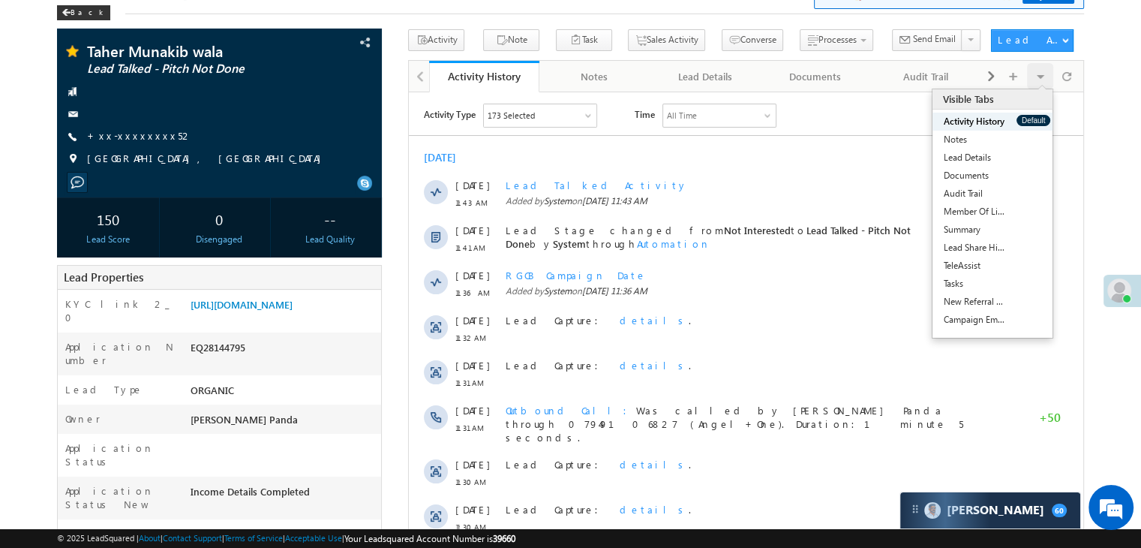
click at [1029, 116] on button "Default" at bounding box center [1034, 120] width 34 height 11
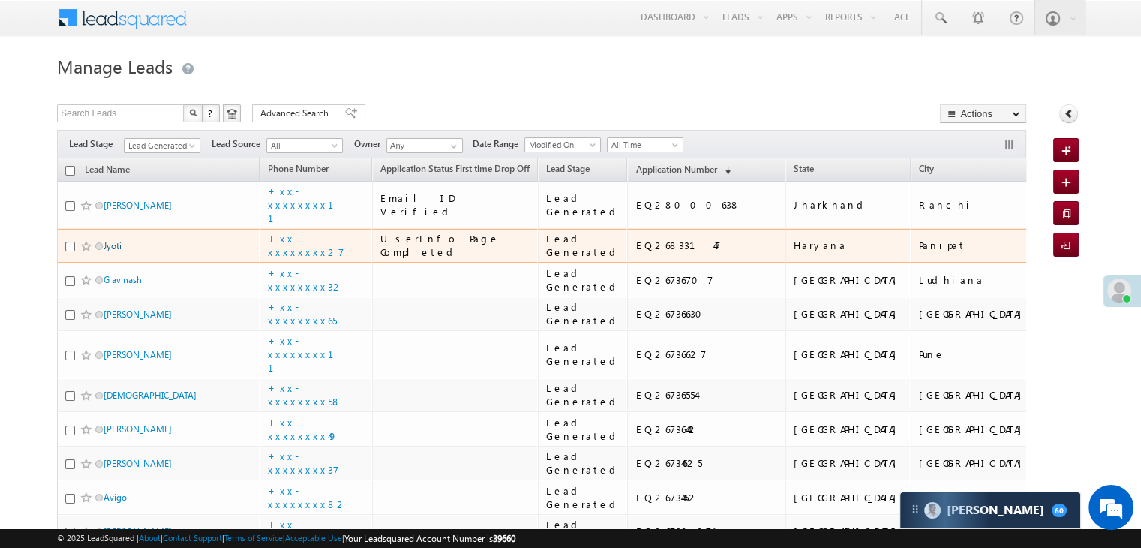
click at [116, 251] on link "Jyoti" at bounding box center [113, 245] width 18 height 11
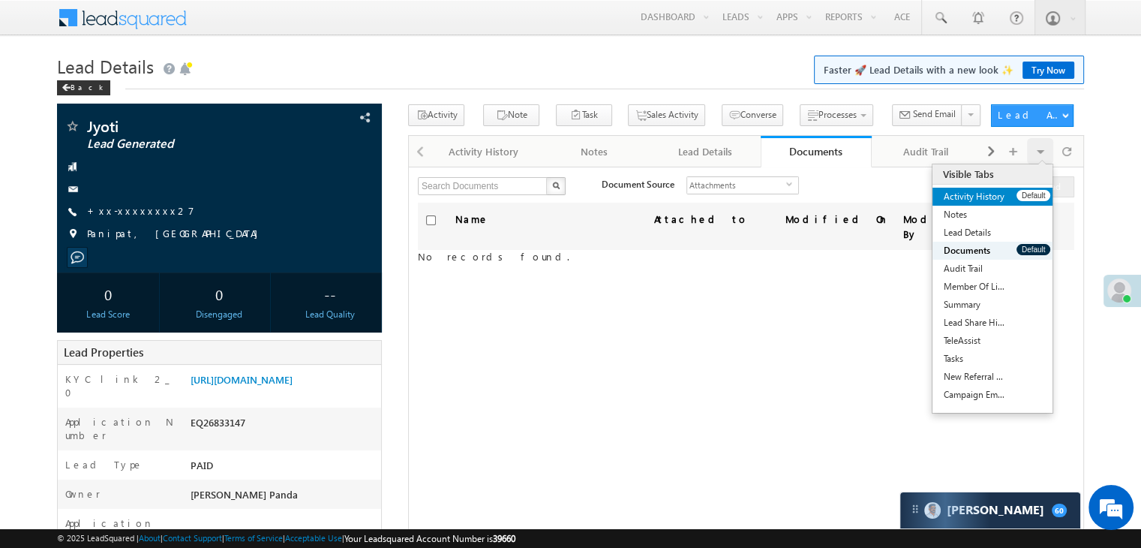
click at [1009, 195] on link "Activity History" at bounding box center [975, 197] width 84 height 18
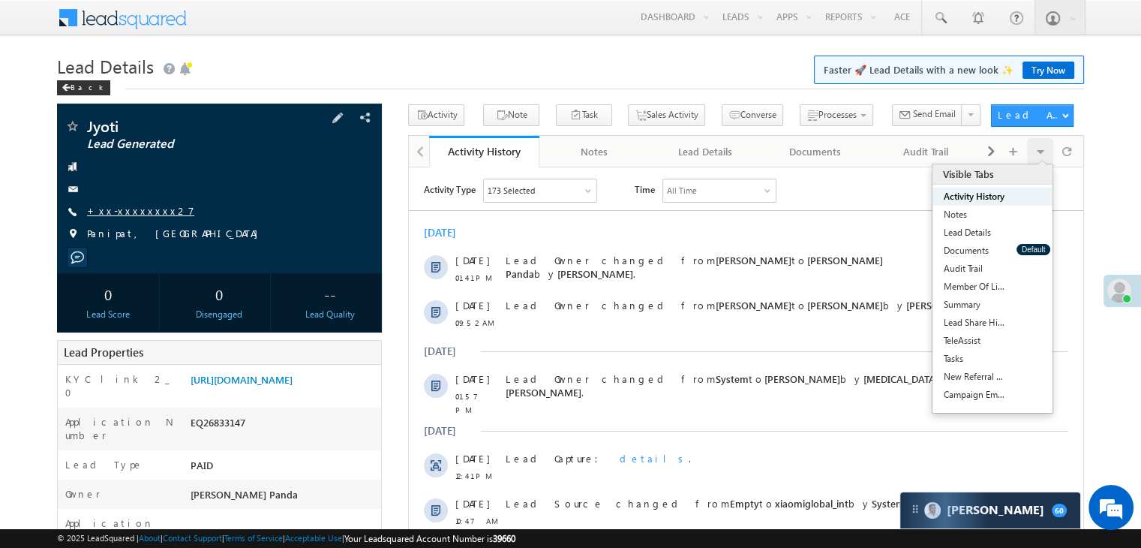
click at [118, 216] on link "+xx-xxxxxxxx27" at bounding box center [140, 210] width 107 height 13
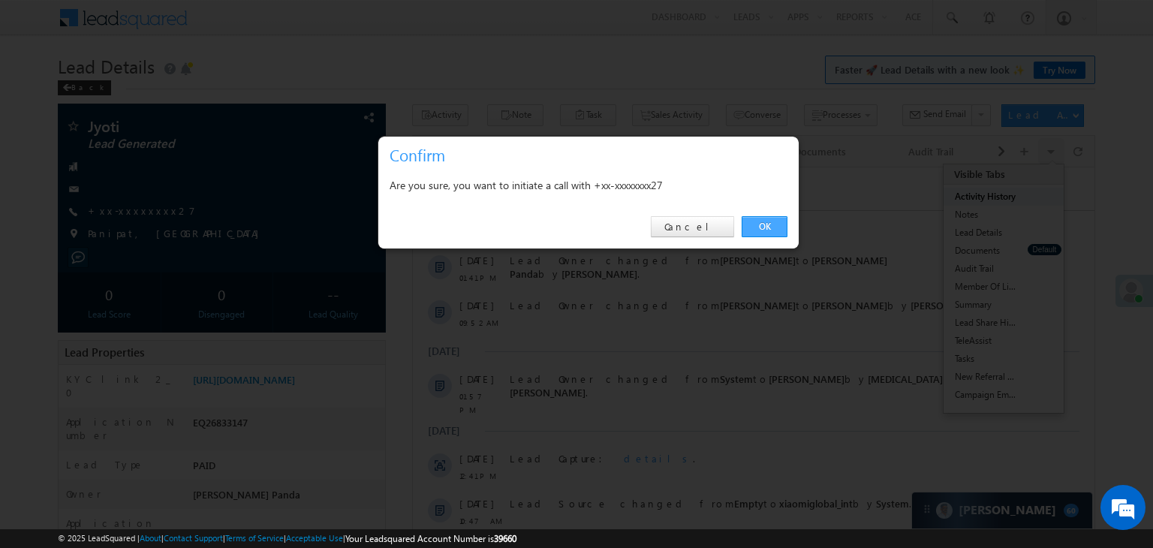
click at [758, 226] on link "OK" at bounding box center [764, 226] width 46 height 21
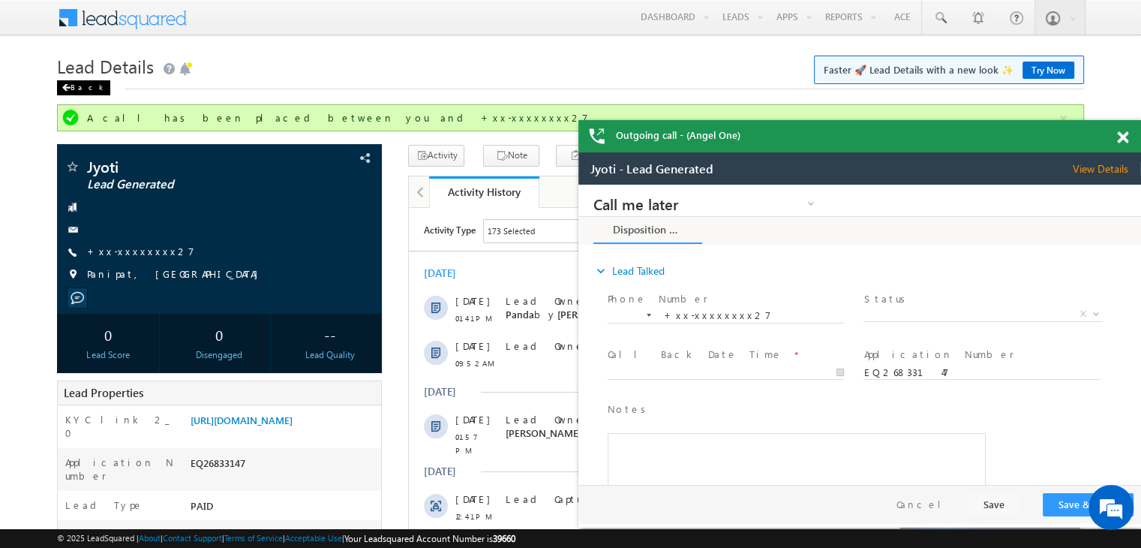
click at [0, 0] on div "Back" at bounding box center [0, 0] width 0 height 0
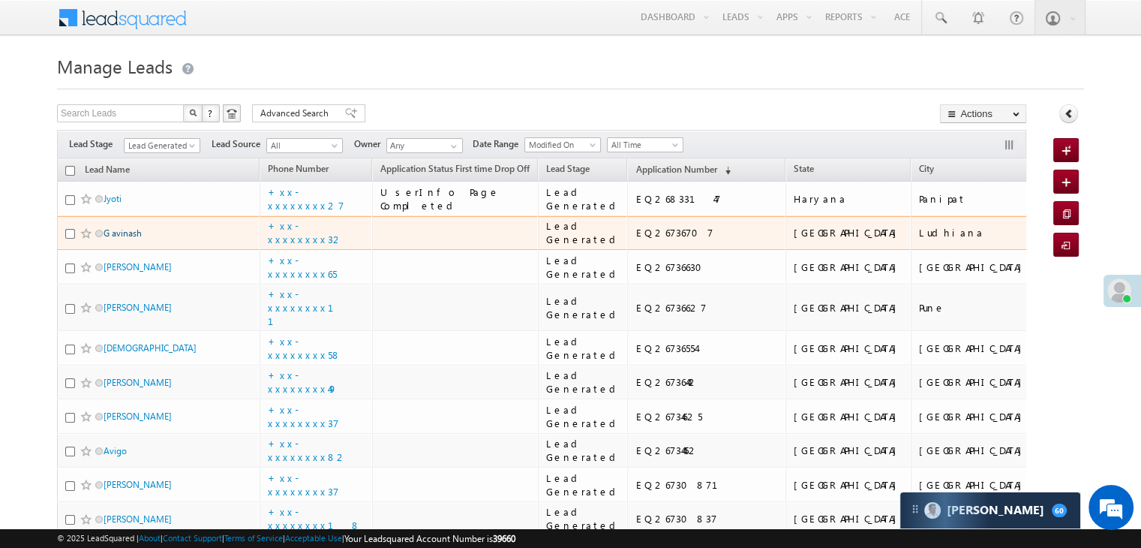
click at [128, 239] on link "G avinash" at bounding box center [123, 232] width 38 height 11
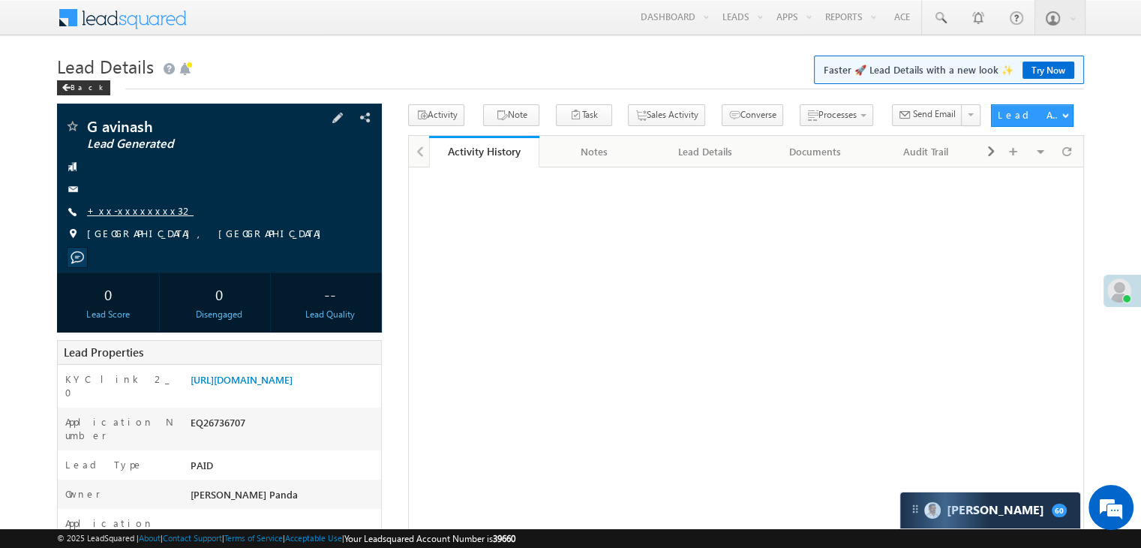
click at [131, 214] on link "+xx-xxxxxxxx32" at bounding box center [140, 210] width 107 height 13
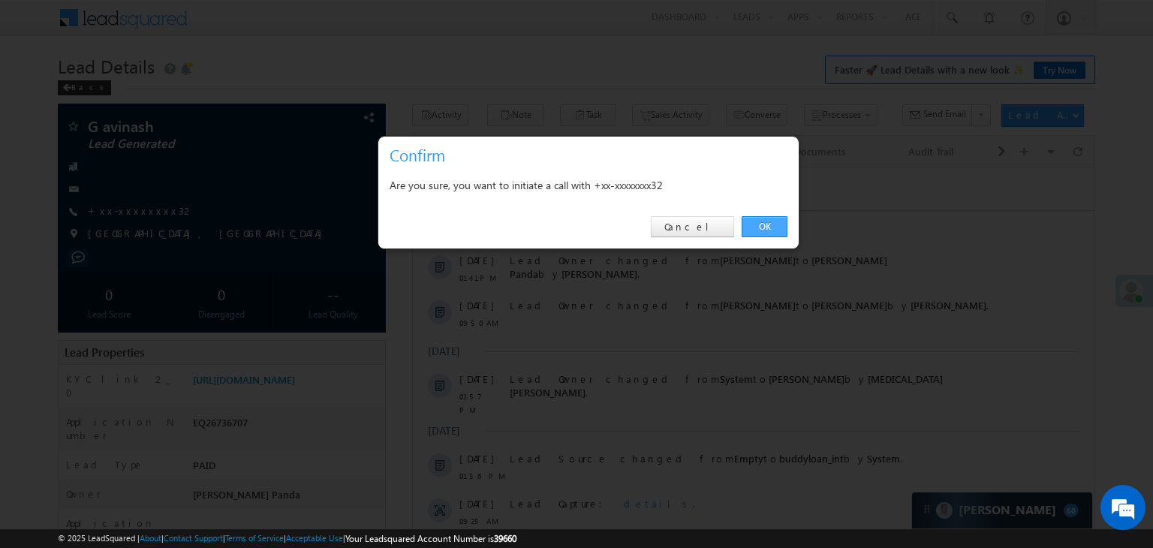
drag, startPoint x: 762, startPoint y: 225, endPoint x: 290, endPoint y: 60, distance: 500.0
click at [762, 225] on link "OK" at bounding box center [764, 226] width 46 height 21
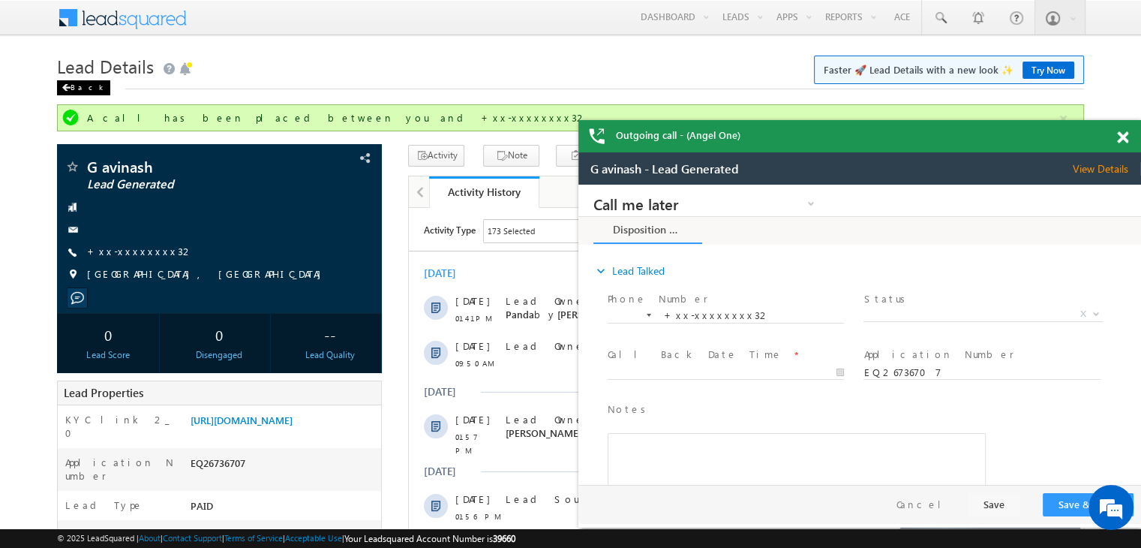
click at [0, 0] on div "Back" at bounding box center [0, 0] width 0 height 0
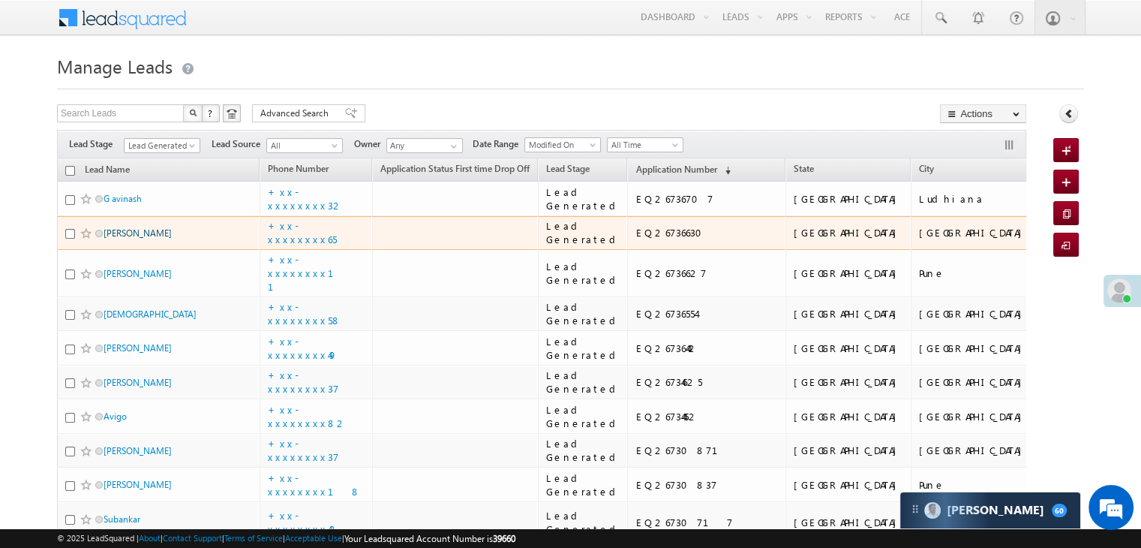
click at [153, 239] on link "[PERSON_NAME]" at bounding box center [138, 232] width 68 height 11
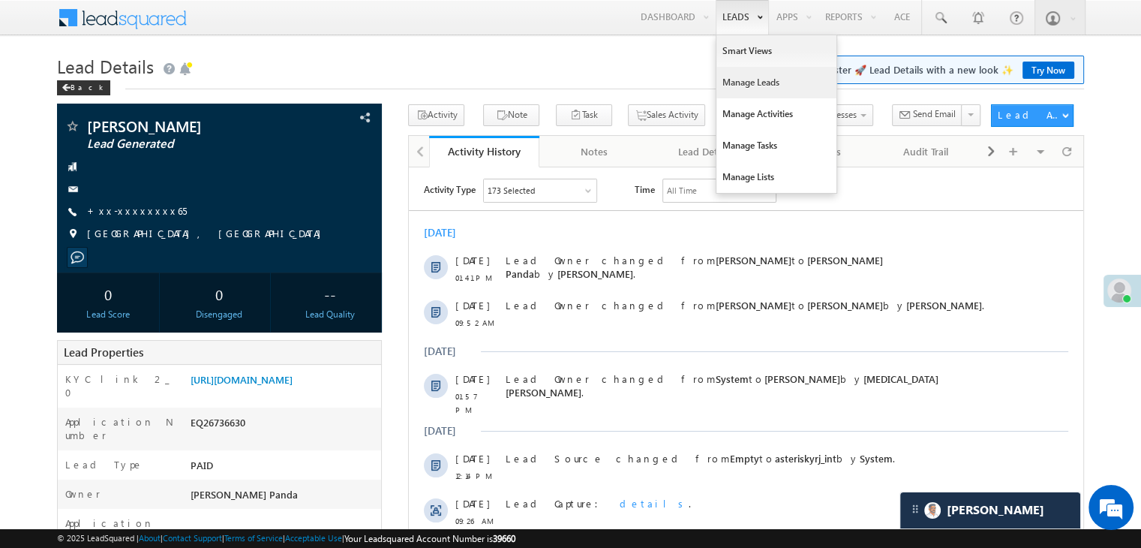
click at [753, 85] on link "Manage Leads" at bounding box center [777, 83] width 120 height 32
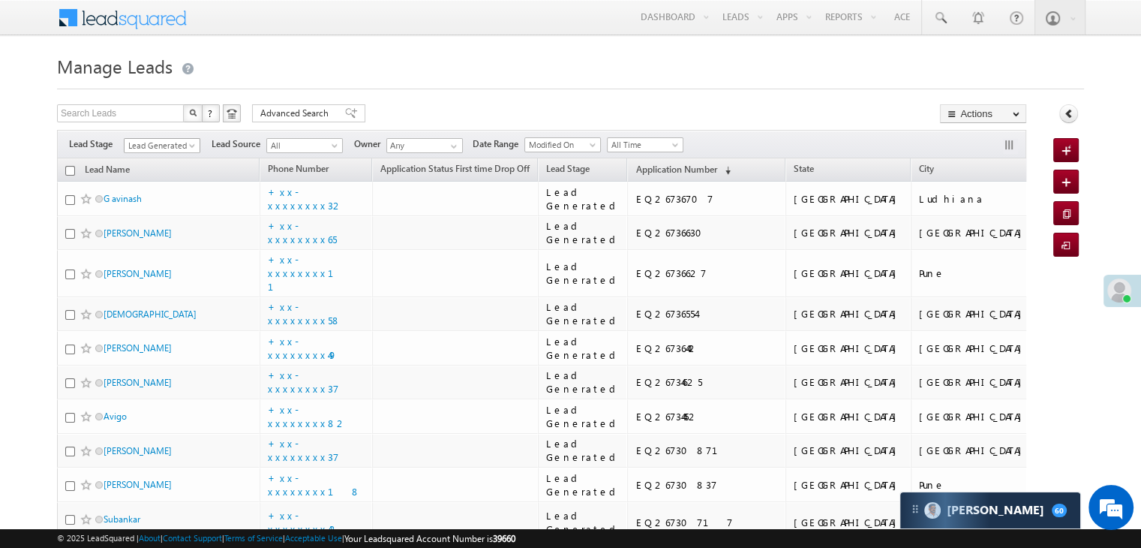
click at [192, 148] on span at bounding box center [194, 149] width 12 height 12
click at [158, 160] on link "All" at bounding box center [163, 162] width 76 height 14
click at [673, 170] on span "Application Number" at bounding box center [676, 169] width 81 height 11
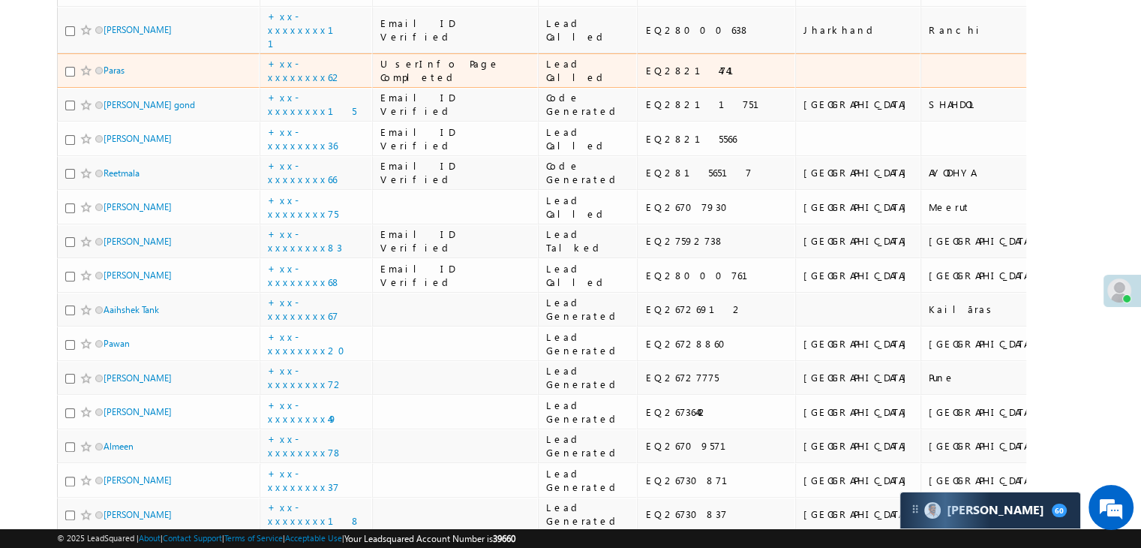
scroll to position [300, 0]
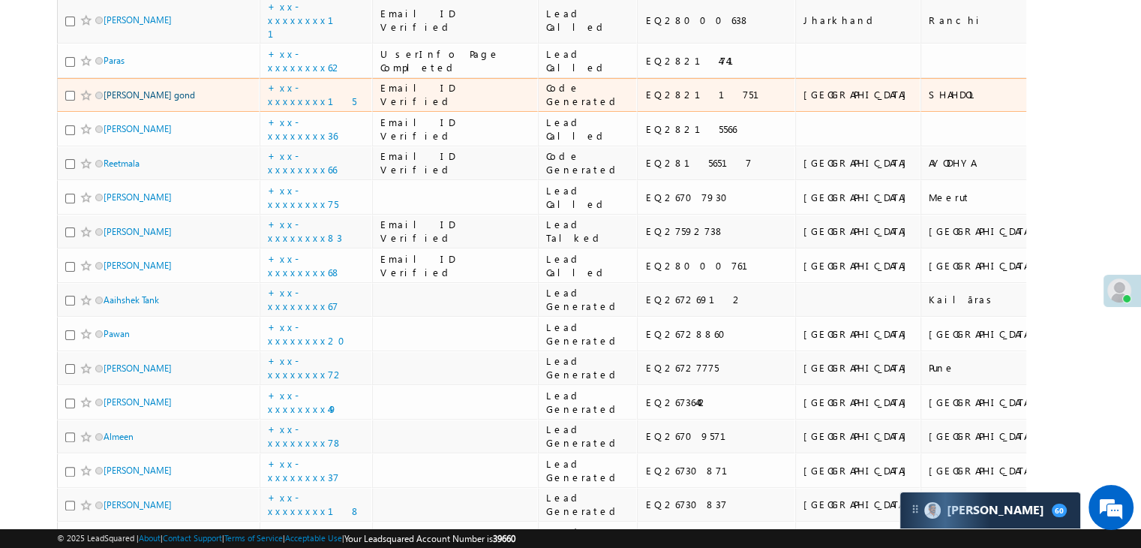
click at [150, 101] on link "[PERSON_NAME] gond" at bounding box center [150, 94] width 92 height 11
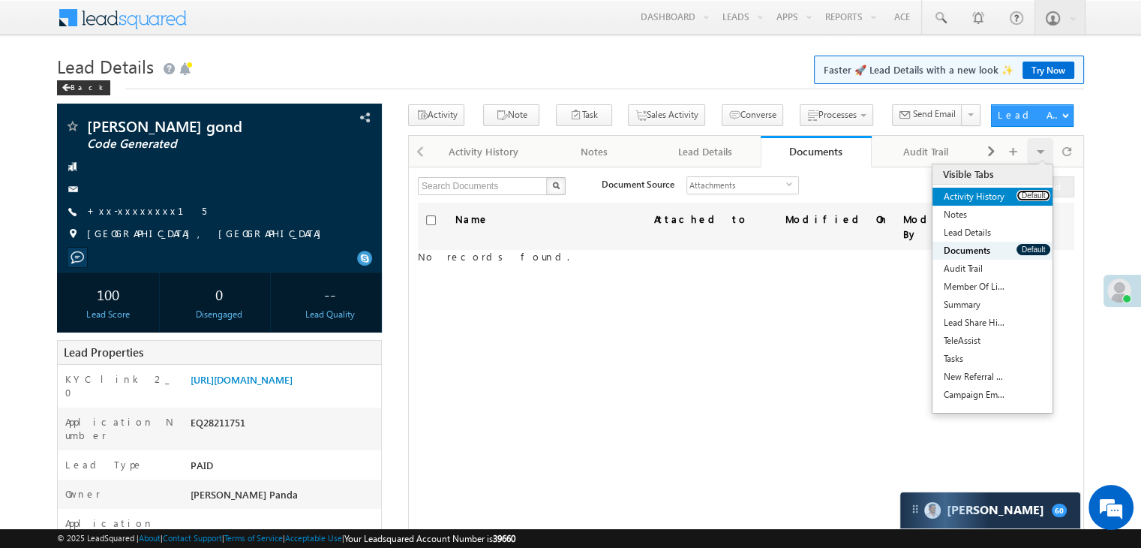
click at [1035, 194] on button "Default" at bounding box center [1034, 195] width 34 height 11
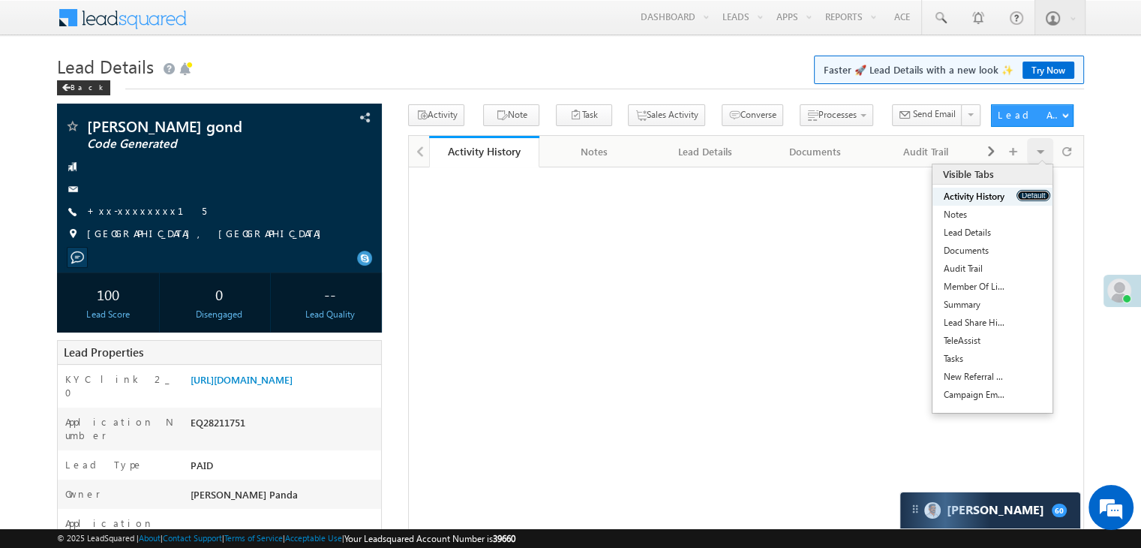
click at [1035, 194] on button "Default" at bounding box center [1034, 195] width 34 height 11
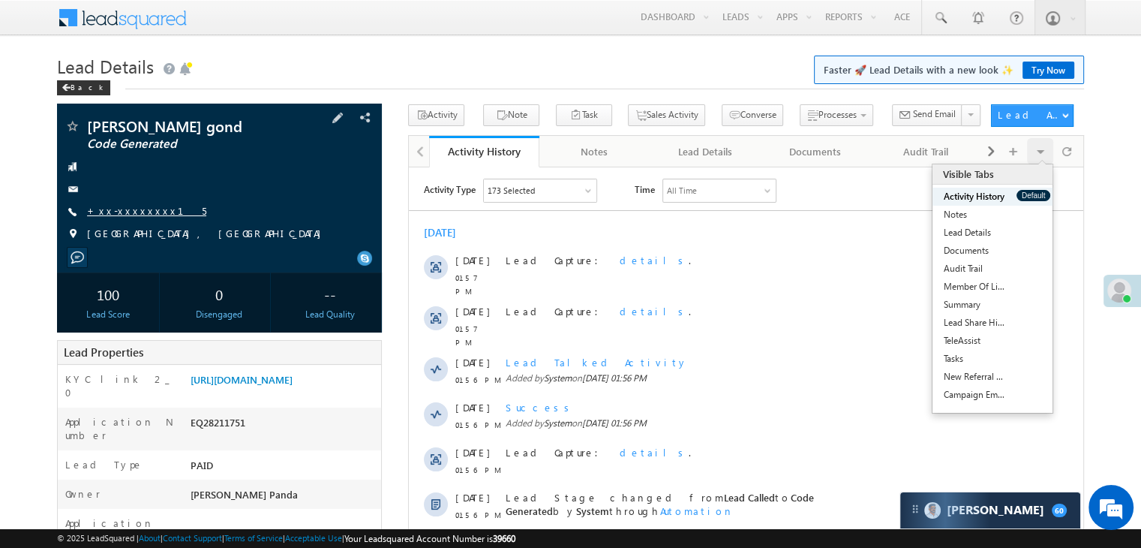
click at [125, 215] on link "+xx-xxxxxxxx15" at bounding box center [146, 210] width 119 height 13
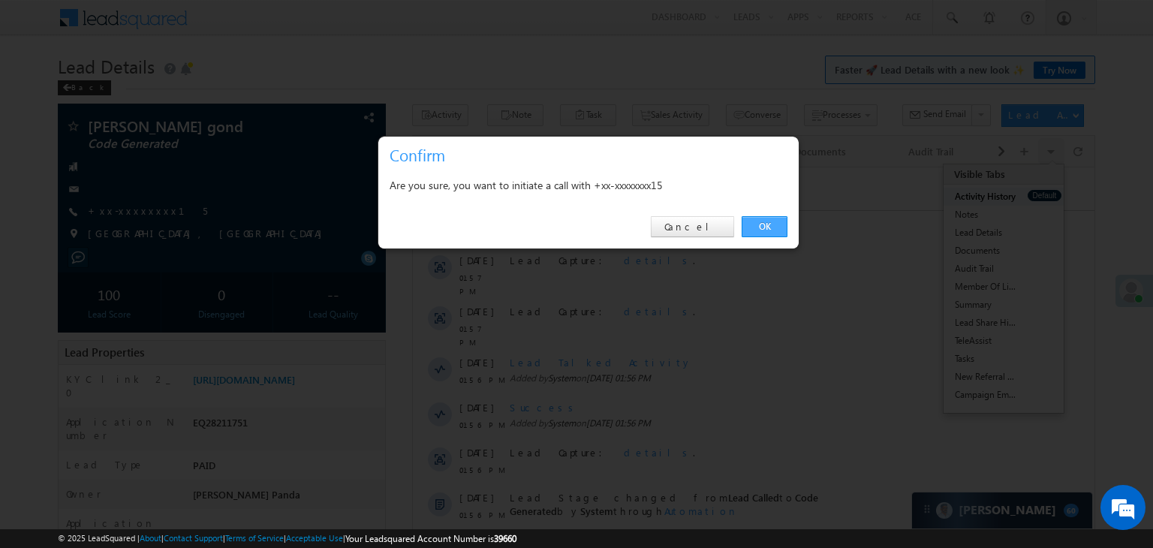
click at [762, 225] on link "OK" at bounding box center [764, 226] width 46 height 21
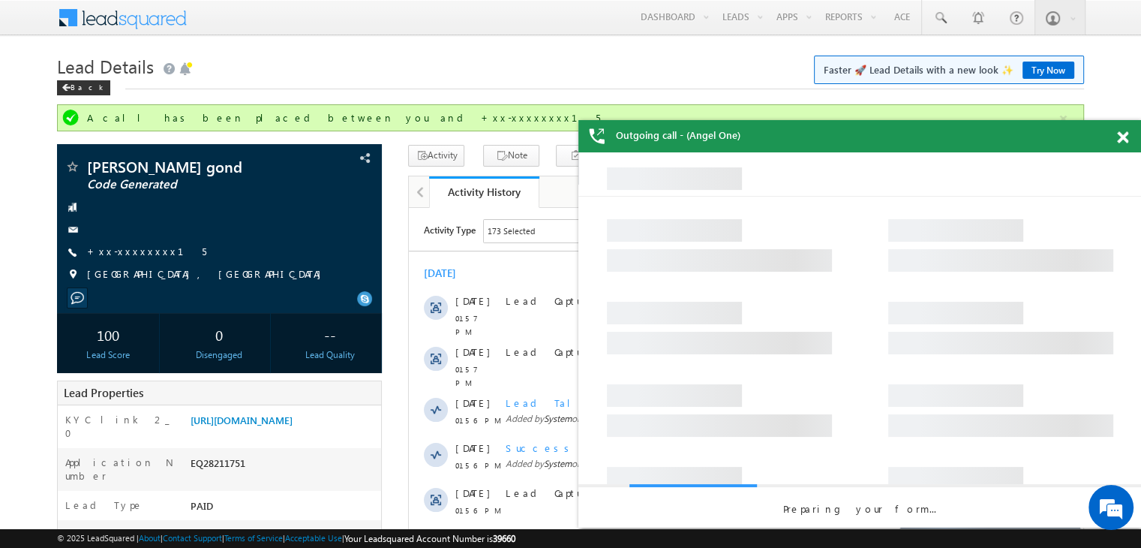
click at [1129, 137] on div at bounding box center [1131, 134] width 20 height 29
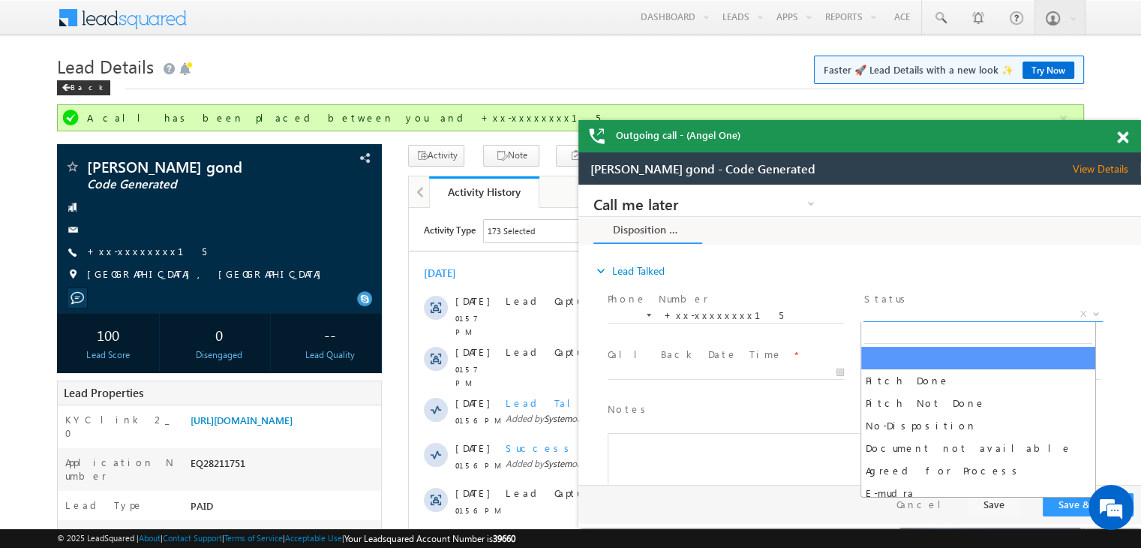
click at [955, 314] on span "X" at bounding box center [983, 314] width 239 height 15
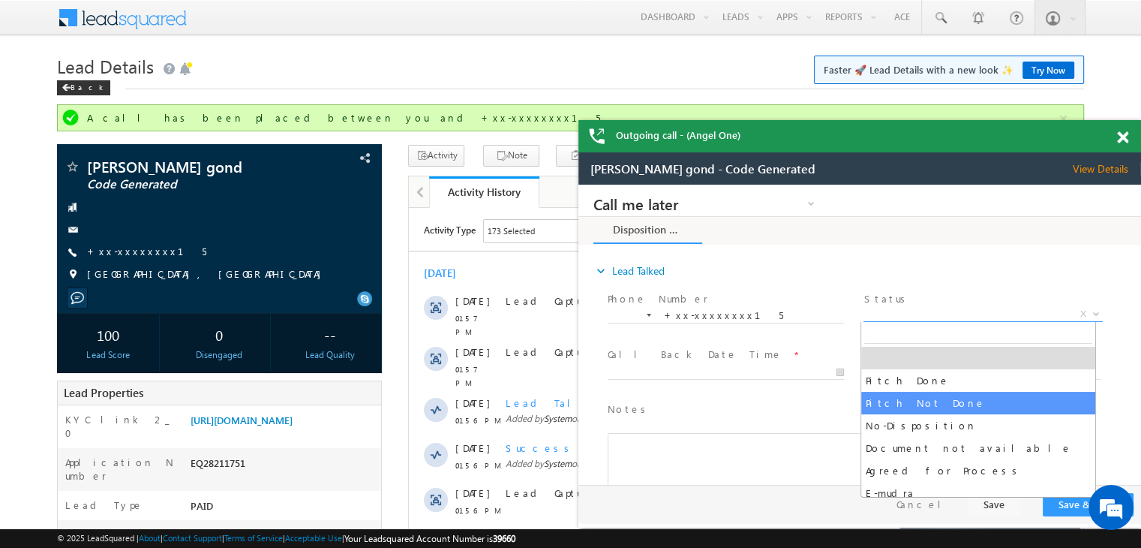
select select "Pitch Not Done"
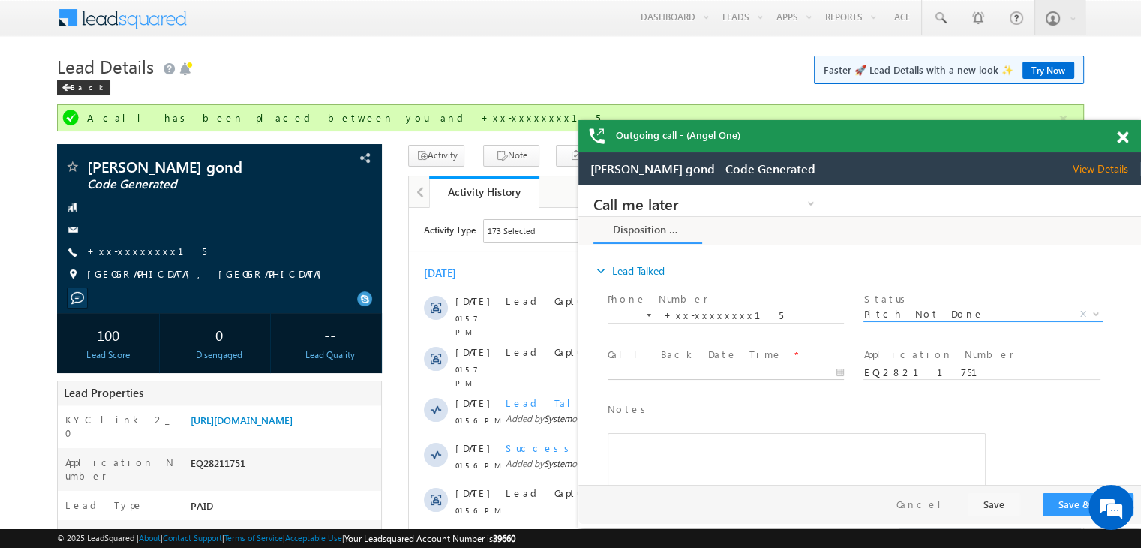
type input "09/02/25 2:01 PM"
click at [786, 371] on input "09/02/25 2:01 PM" at bounding box center [726, 372] width 236 height 15
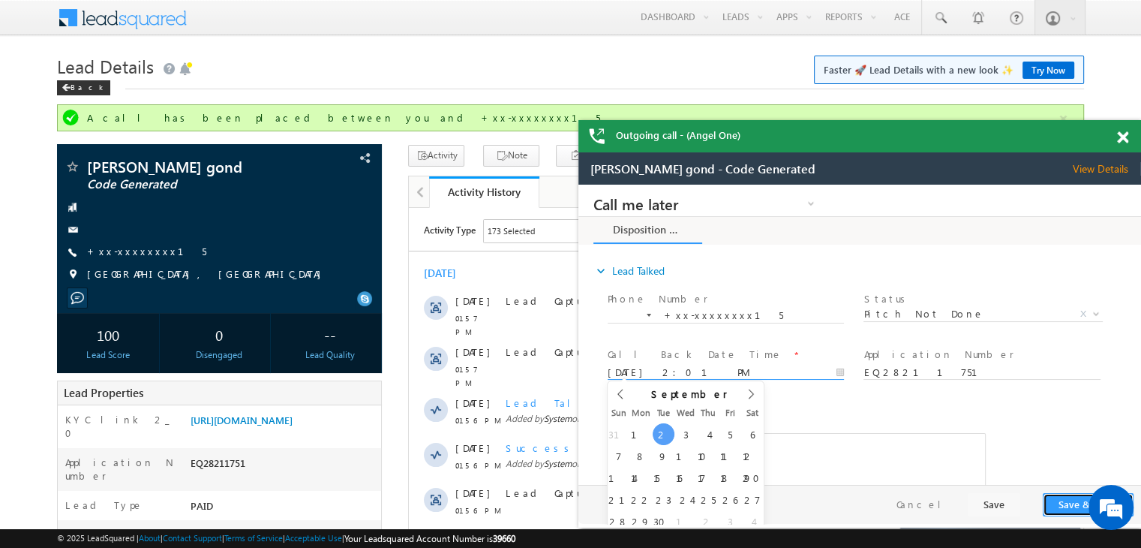
click at [1063, 505] on button "Save & Close" at bounding box center [1088, 504] width 91 height 23
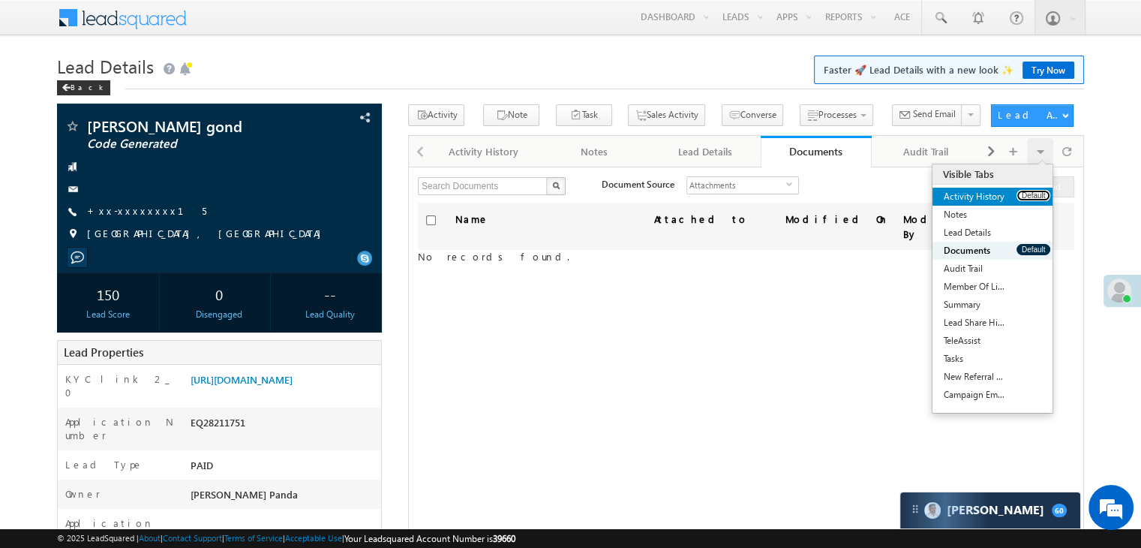
click at [1032, 197] on button "Default" at bounding box center [1034, 195] width 34 height 11
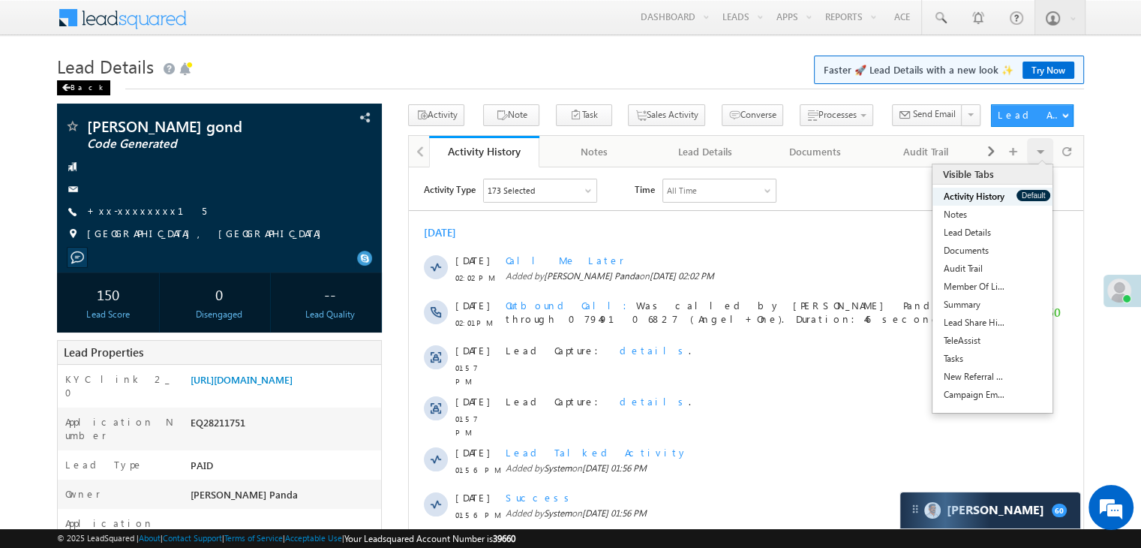
click at [74, 85] on div "Back" at bounding box center [83, 87] width 53 height 15
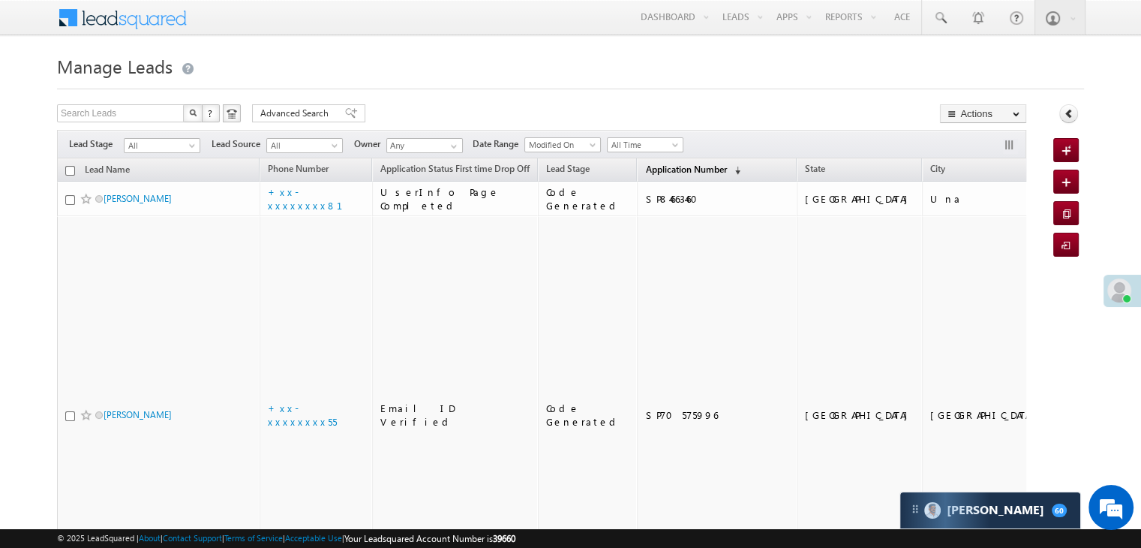
click at [660, 172] on span "Application Number" at bounding box center [685, 169] width 81 height 11
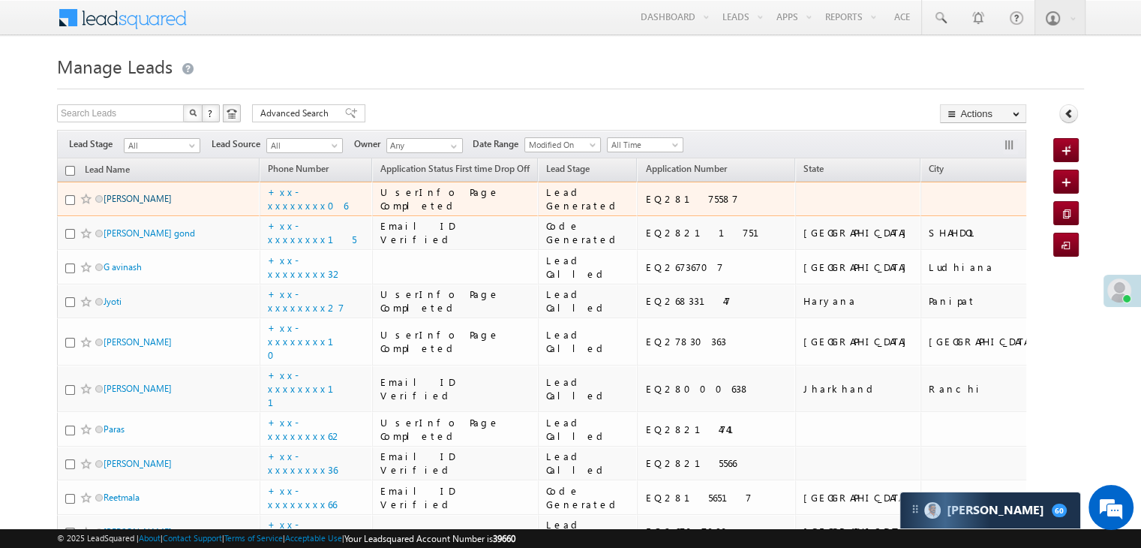
click at [126, 204] on link "Shudhansu kumar" at bounding box center [138, 198] width 68 height 11
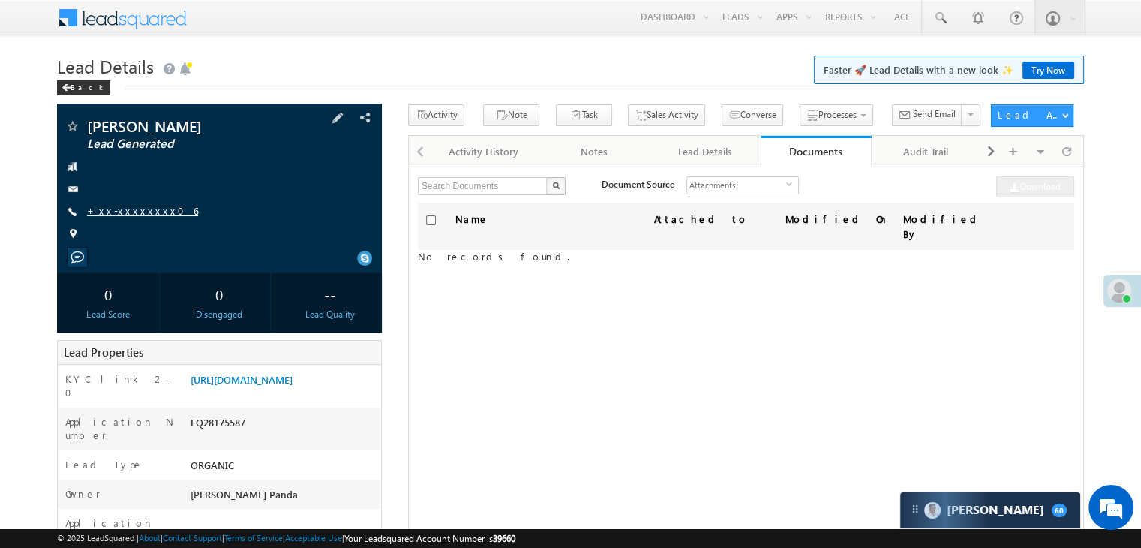
click at [127, 212] on link "+xx-xxxxxxxx06" at bounding box center [142, 210] width 111 height 13
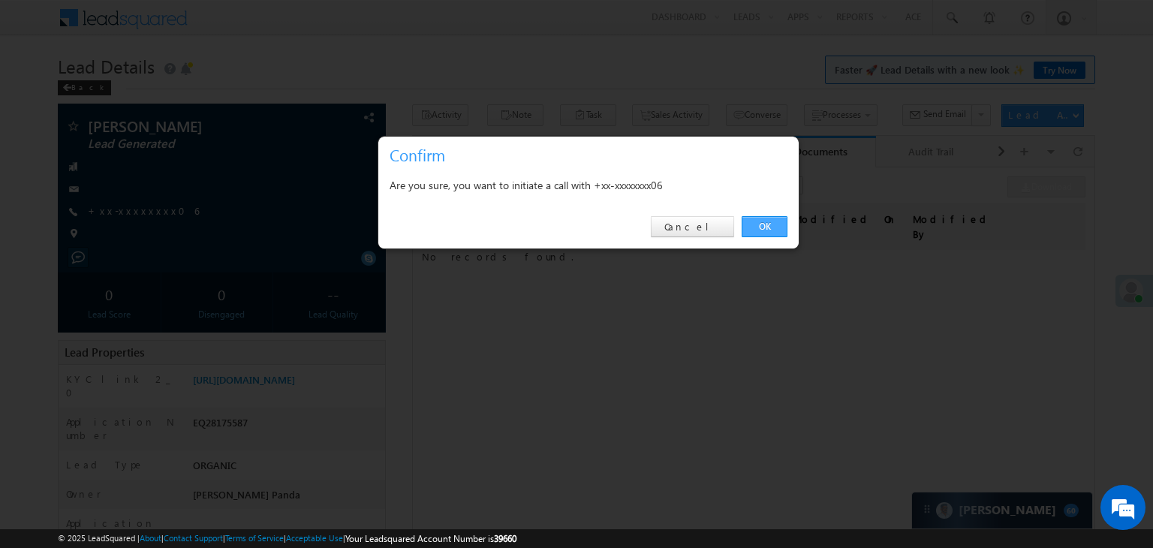
click at [765, 221] on link "OK" at bounding box center [764, 226] width 46 height 21
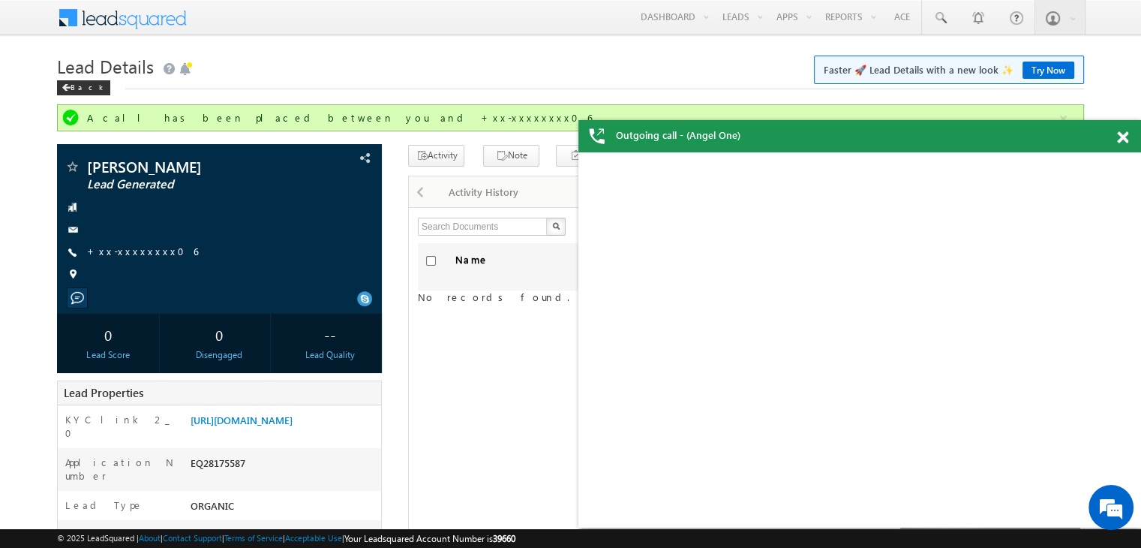
click at [1123, 135] on span at bounding box center [1122, 137] width 11 height 13
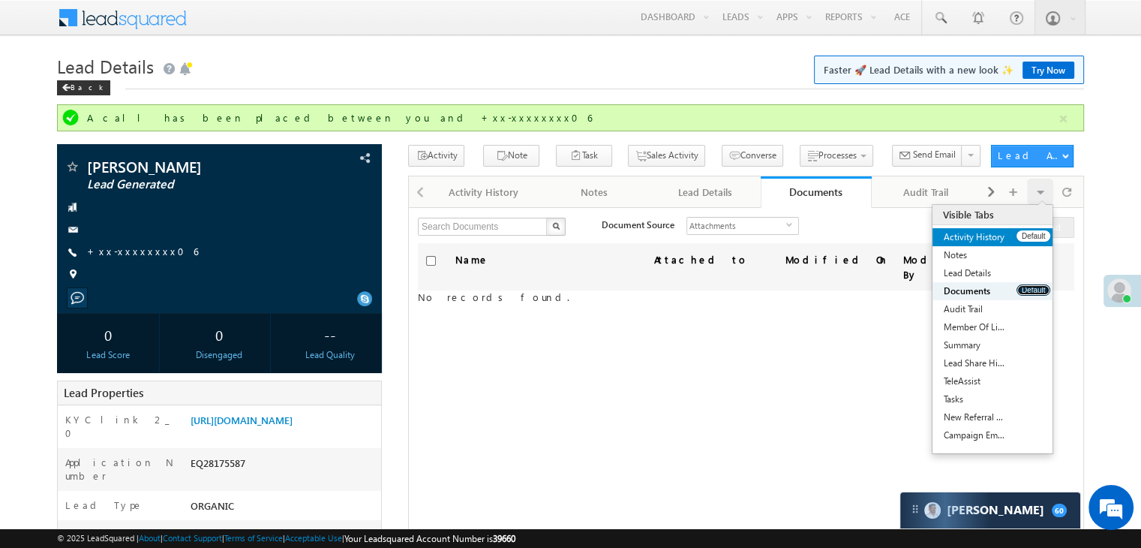
drag, startPoint x: 1042, startPoint y: 291, endPoint x: 1030, endPoint y: 235, distance: 57.5
click at [1030, 235] on ul "Activity History Default Notes Default Lead Details Default Documents Default A…" at bounding box center [993, 336] width 120 height 216
click at [1030, 235] on button "Default" at bounding box center [1034, 235] width 34 height 11
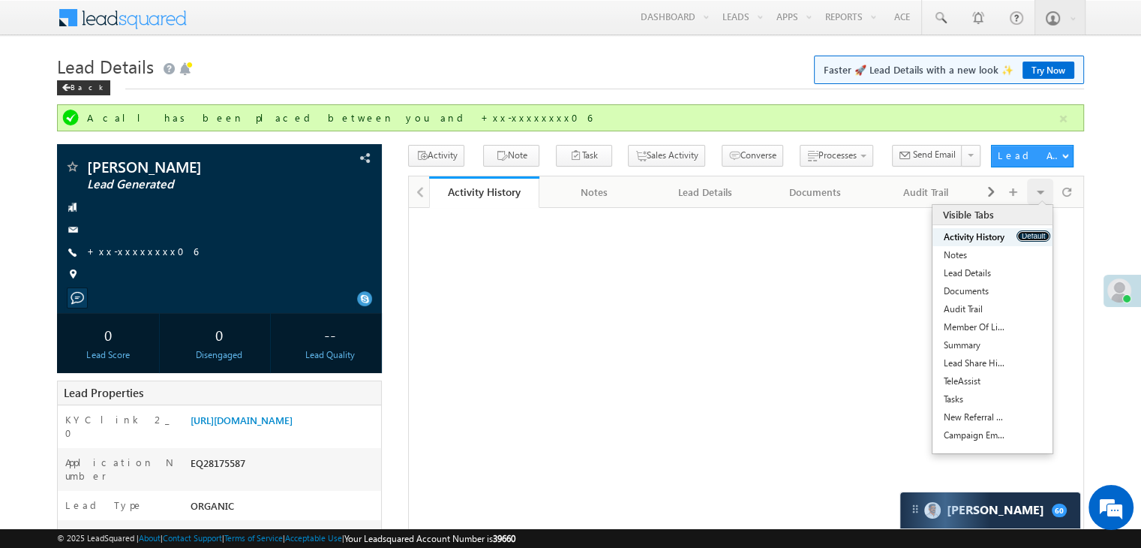
click at [1028, 235] on button "Default" at bounding box center [1034, 235] width 34 height 11
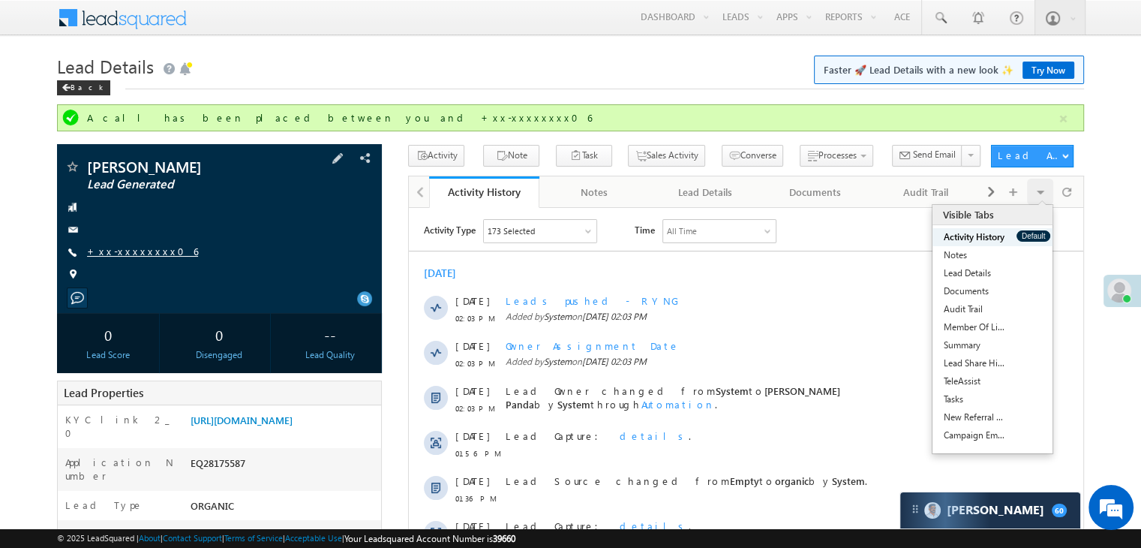
click at [122, 249] on link "+xx-xxxxxxxx06" at bounding box center [142, 251] width 111 height 13
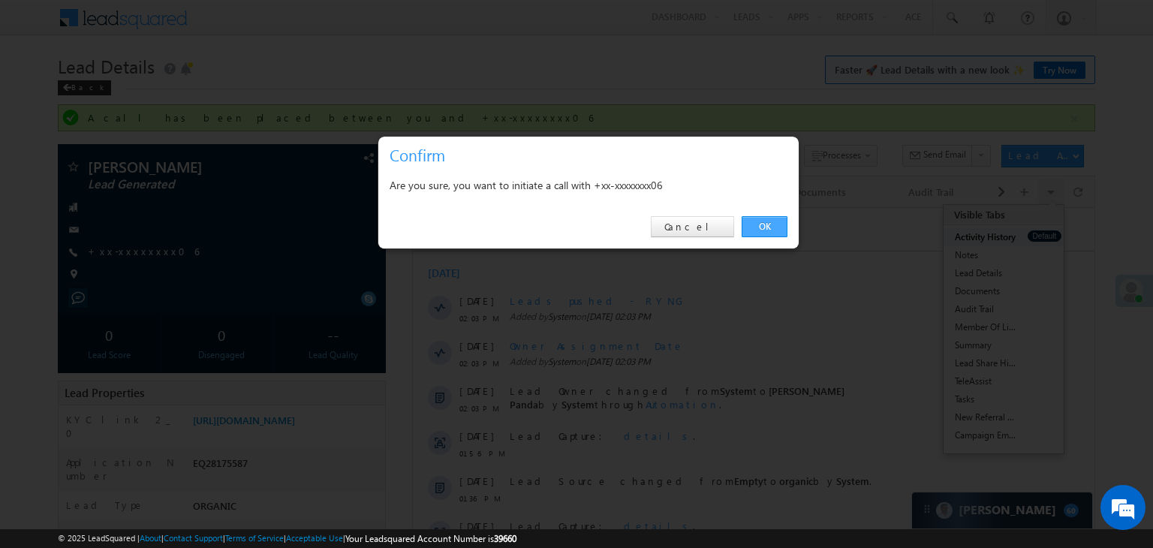
click at [764, 221] on link "OK" at bounding box center [764, 226] width 46 height 21
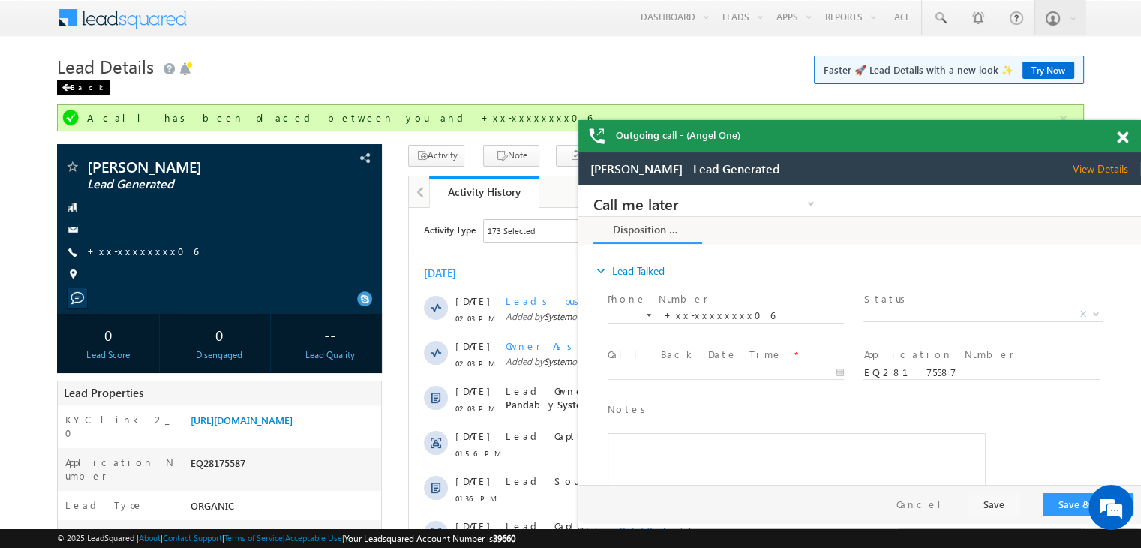
click at [0, 0] on div "Back" at bounding box center [0, 0] width 0 height 0
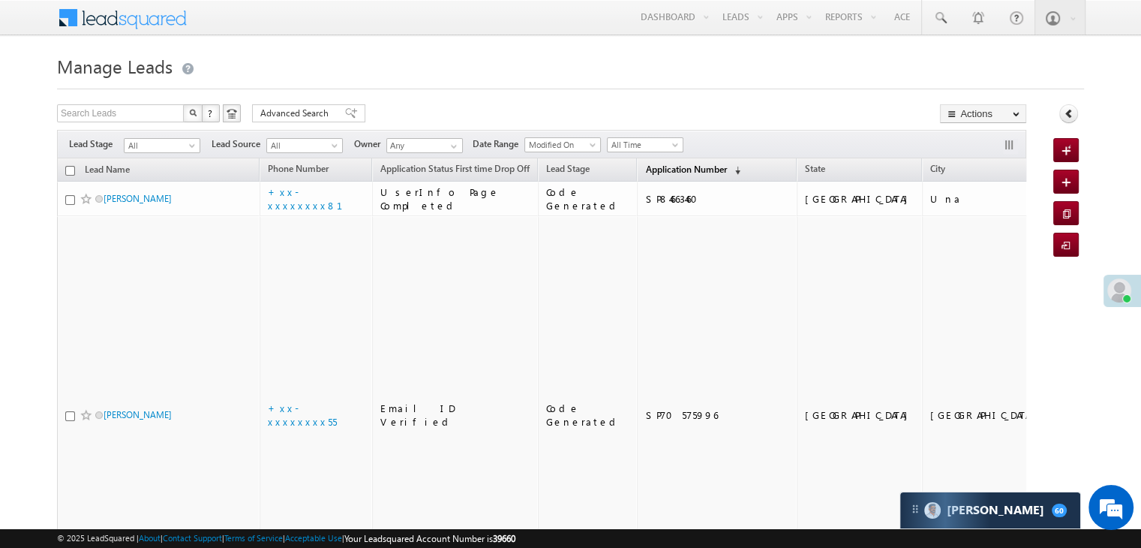
click at [651, 172] on span "Application Number" at bounding box center [685, 169] width 81 height 11
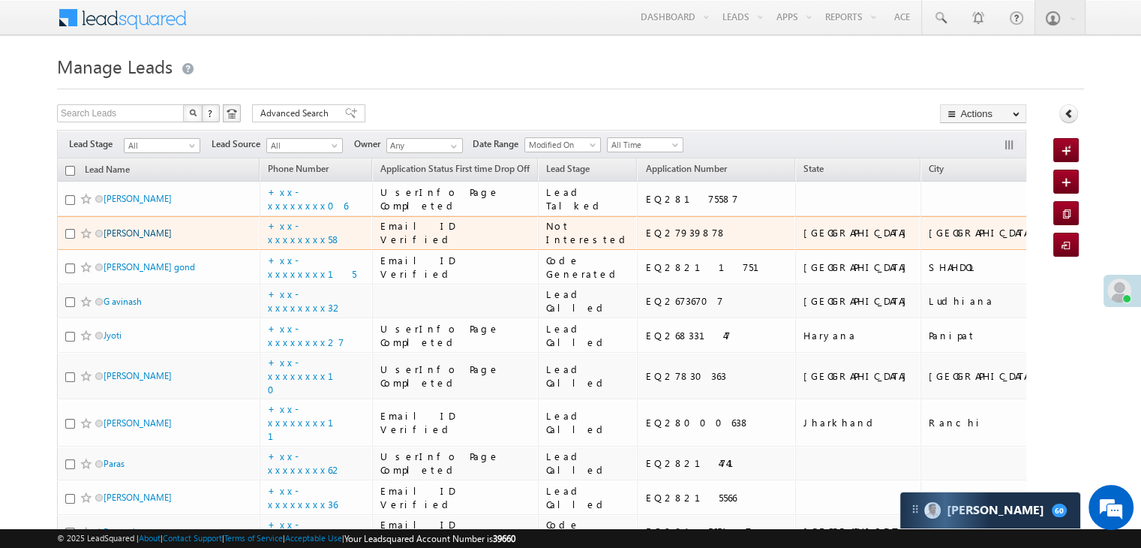
click at [132, 239] on link "[PERSON_NAME]" at bounding box center [138, 232] width 68 height 11
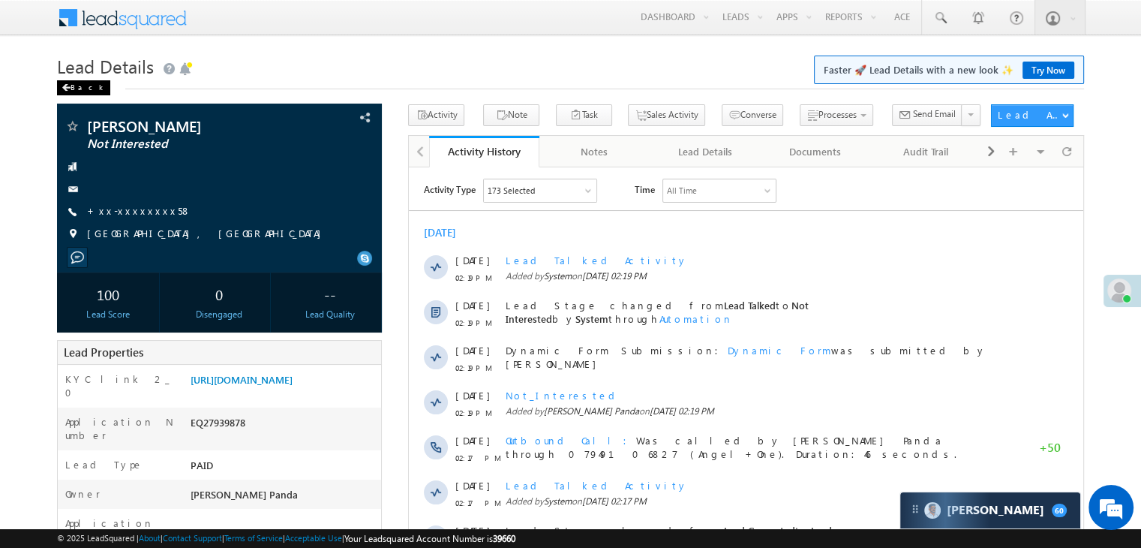
click at [69, 87] on span at bounding box center [66, 88] width 9 height 8
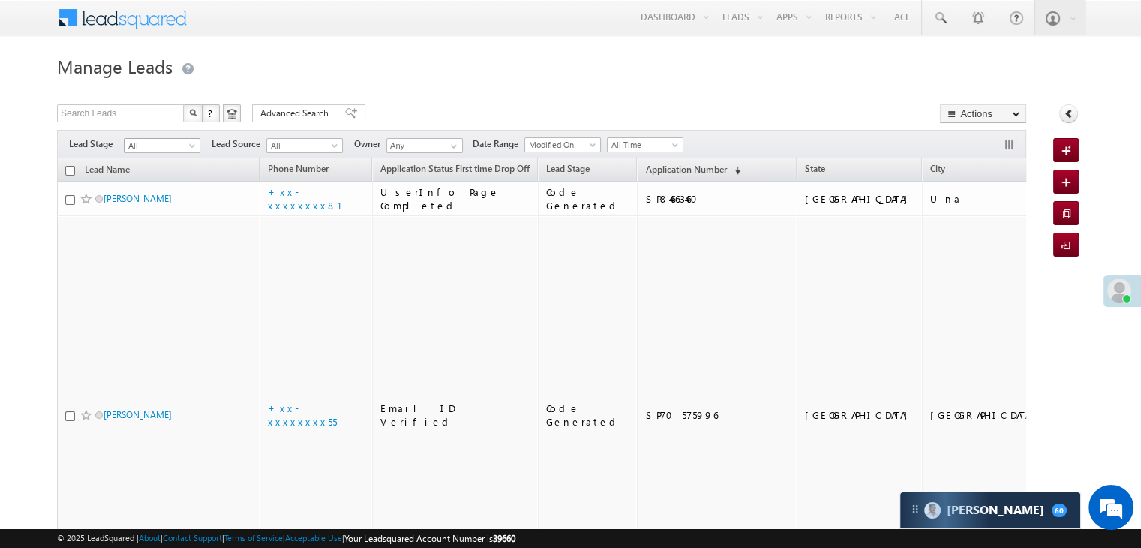
click at [192, 147] on span at bounding box center [194, 149] width 12 height 12
click at [153, 173] on link "Lead Generated" at bounding box center [163, 177] width 76 height 14
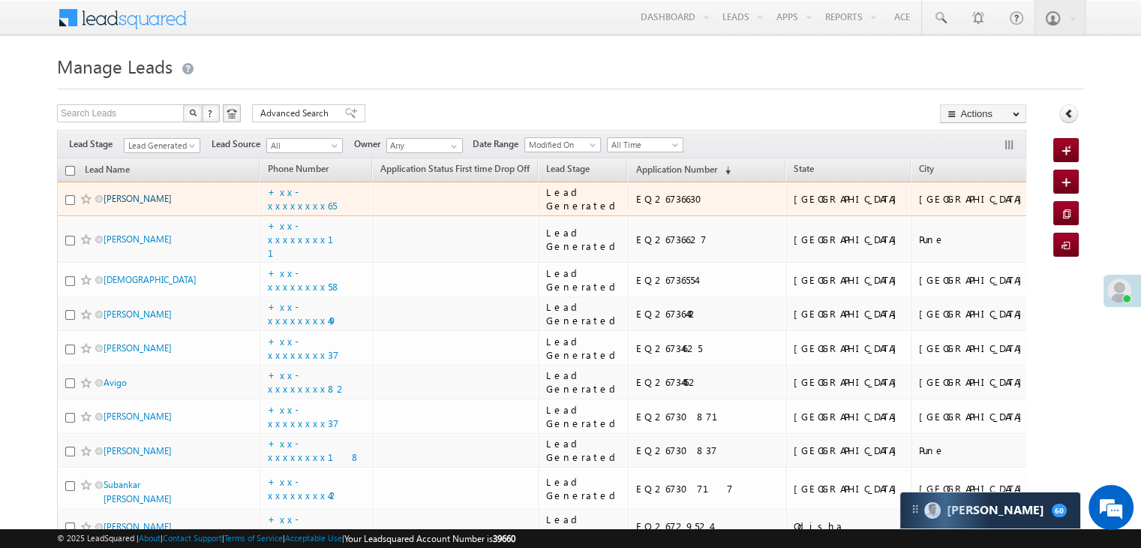
click at [127, 204] on link "ASHISH CHAUDHARY" at bounding box center [138, 198] width 68 height 11
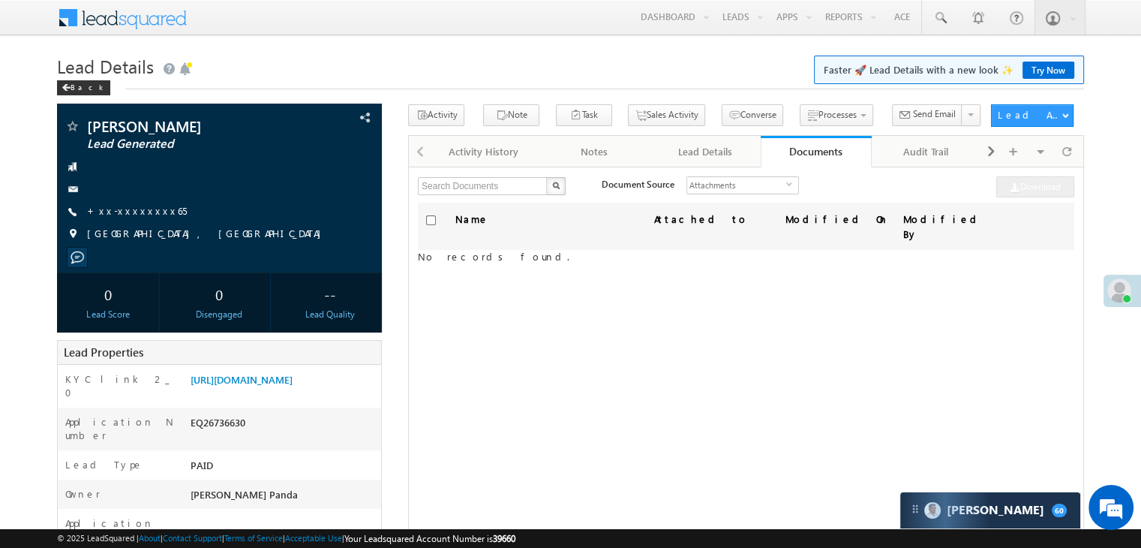
click at [127, 214] on link "+xx-xxxxxxxx65" at bounding box center [137, 210] width 100 height 13
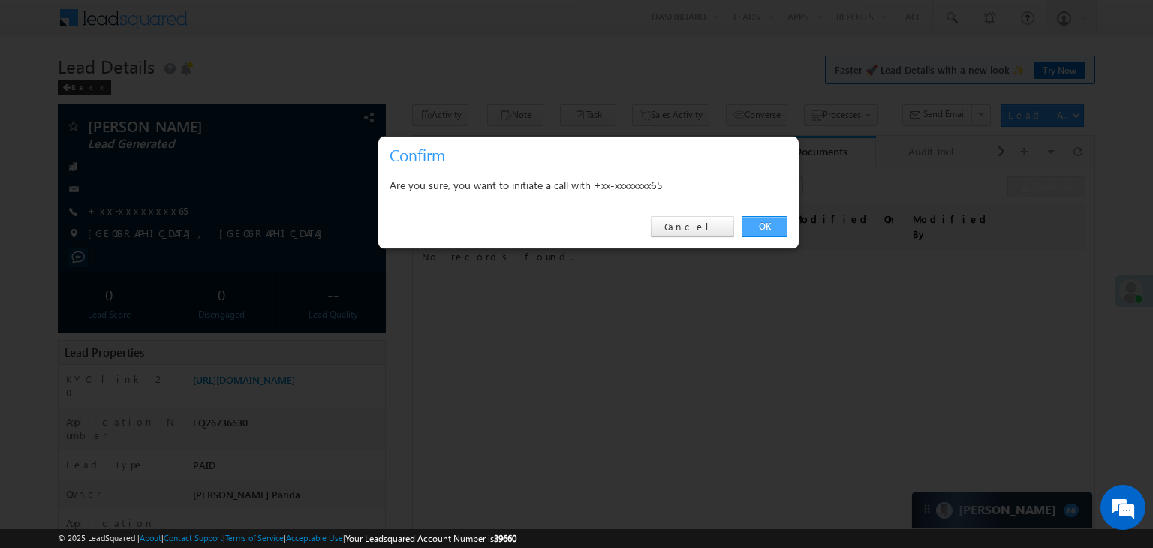
click at [765, 219] on link "OK" at bounding box center [764, 226] width 46 height 21
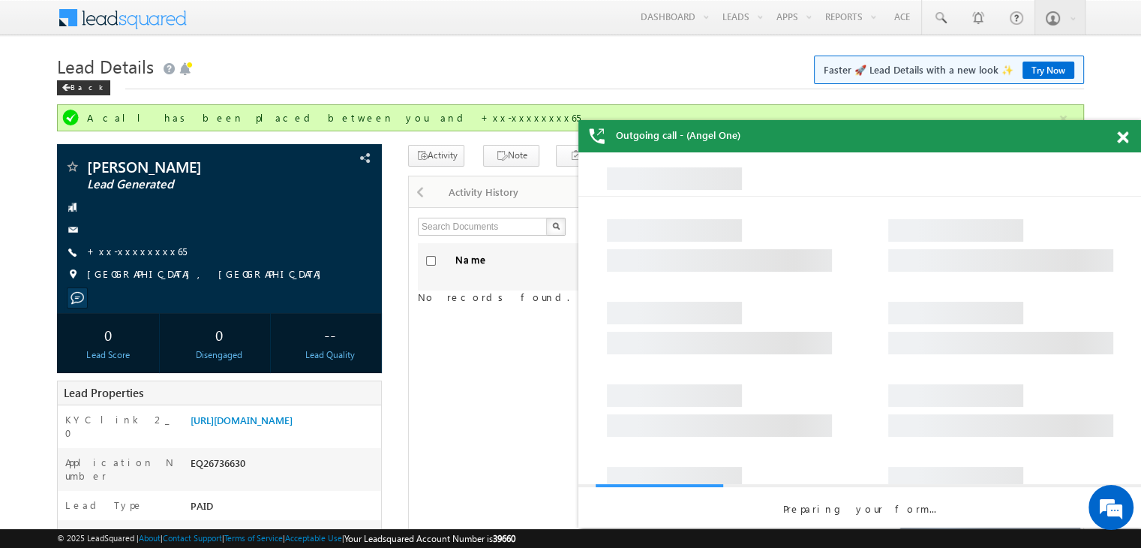
click at [1121, 140] on span at bounding box center [1122, 137] width 11 height 13
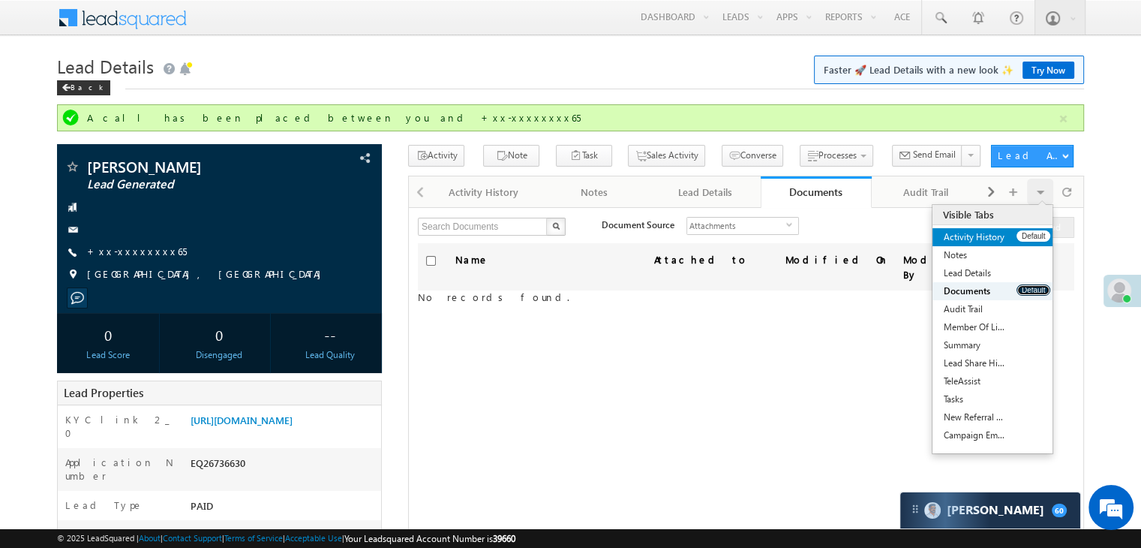
drag, startPoint x: 1039, startPoint y: 289, endPoint x: 1030, endPoint y: 237, distance: 52.4
click at [1030, 237] on ul "Activity History Default Notes Default Lead Details Default Documents Default A…" at bounding box center [993, 336] width 120 height 216
click at [1030, 237] on button "Default" at bounding box center [1034, 235] width 34 height 11
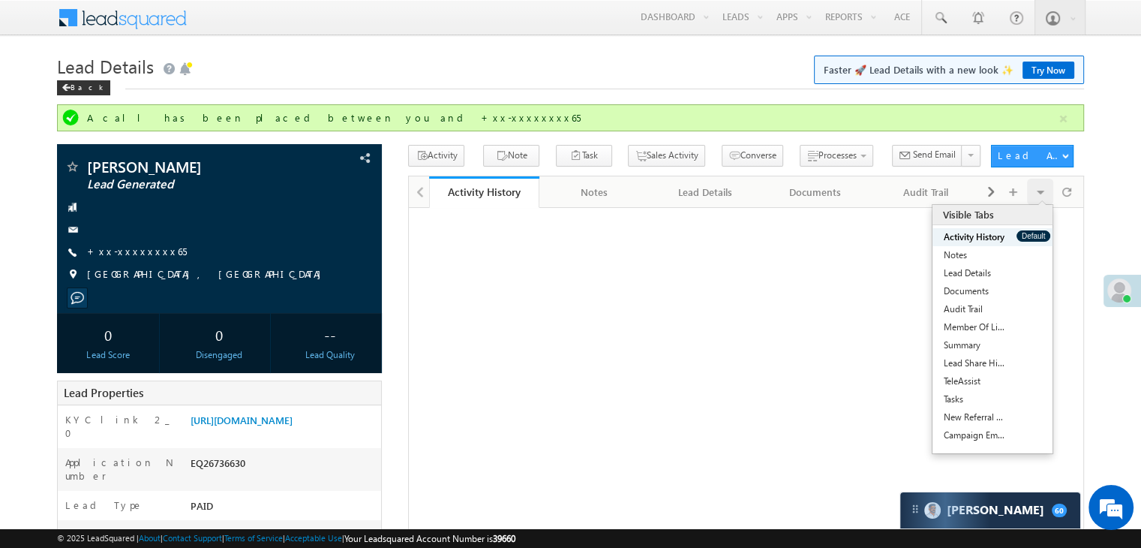
click at [1030, 237] on button "Default" at bounding box center [1034, 235] width 34 height 11
click at [1032, 239] on button "Default" at bounding box center [1034, 235] width 34 height 11
click at [1033, 240] on button "Default" at bounding box center [1034, 235] width 34 height 11
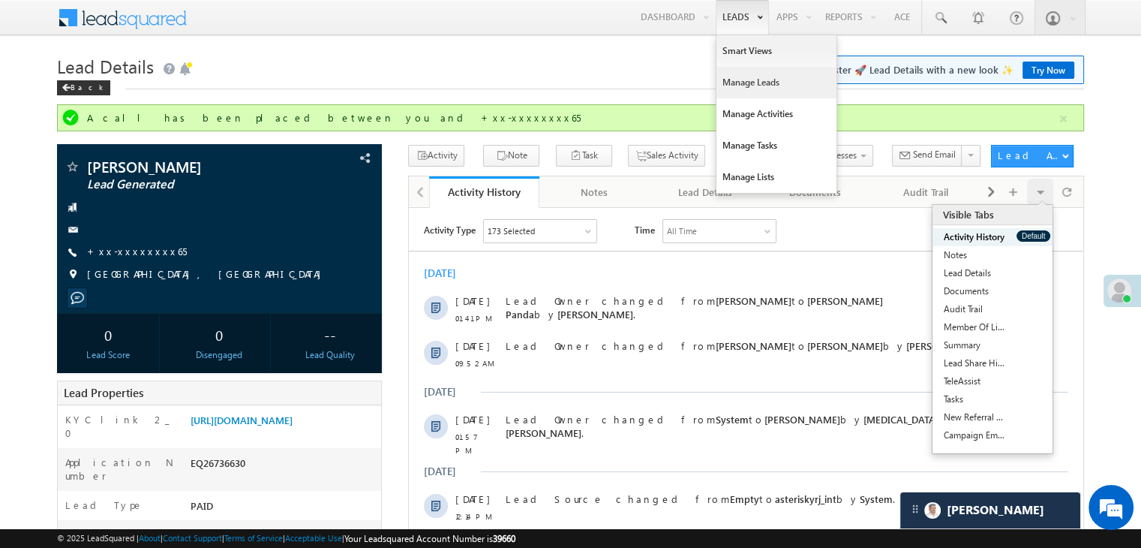
click at [735, 80] on link "Manage Leads" at bounding box center [777, 83] width 120 height 32
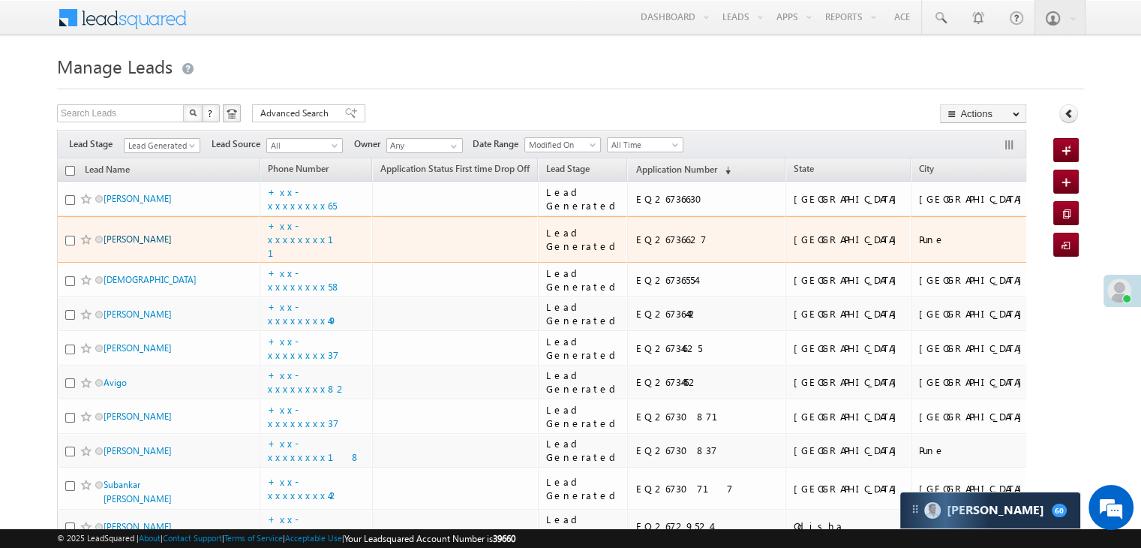
click at [144, 245] on link "[PERSON_NAME]" at bounding box center [138, 238] width 68 height 11
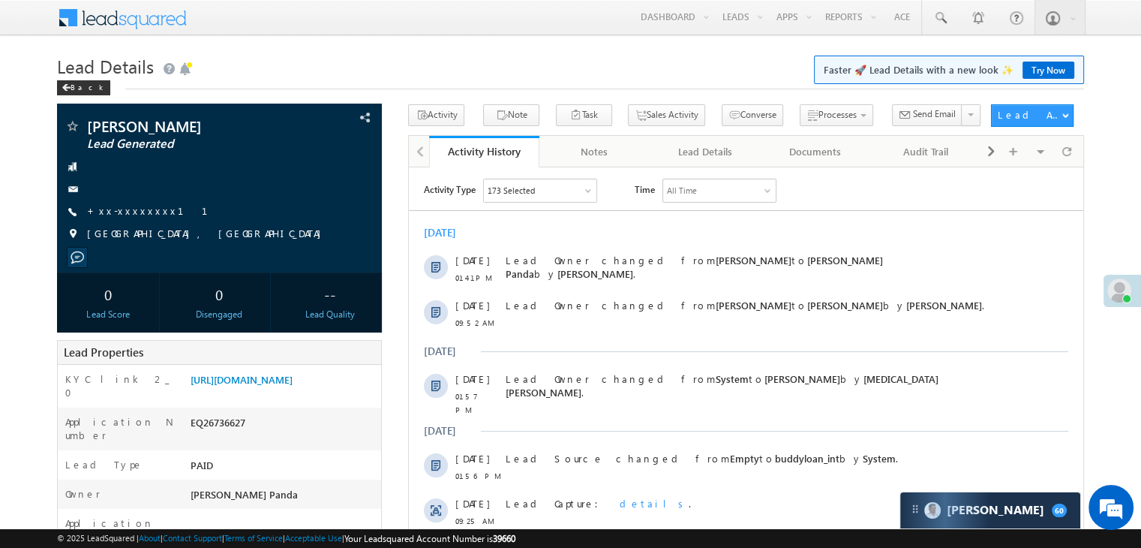
click at [128, 211] on link "+xx-xxxxxxxx11" at bounding box center [156, 210] width 139 height 13
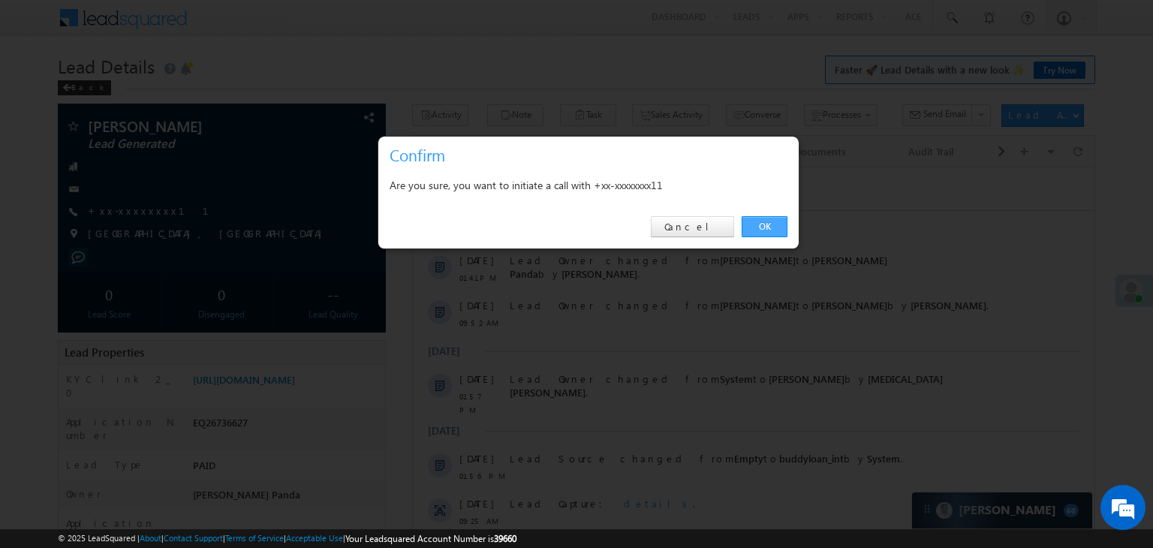
click at [757, 223] on link "OK" at bounding box center [764, 226] width 46 height 21
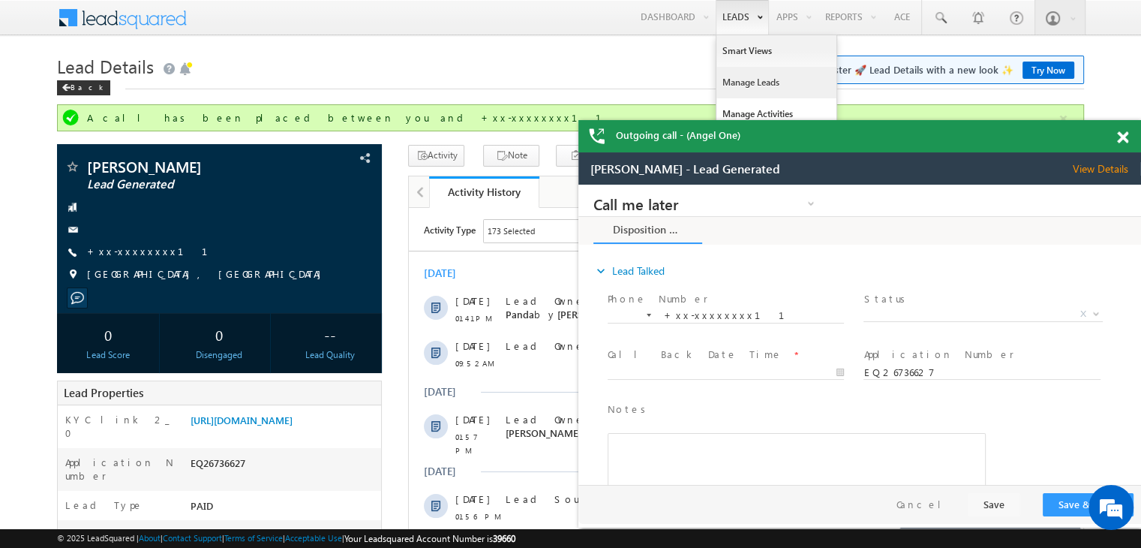
click at [389, 217] on link "Manage Leads" at bounding box center [208, 225] width 359 height 17
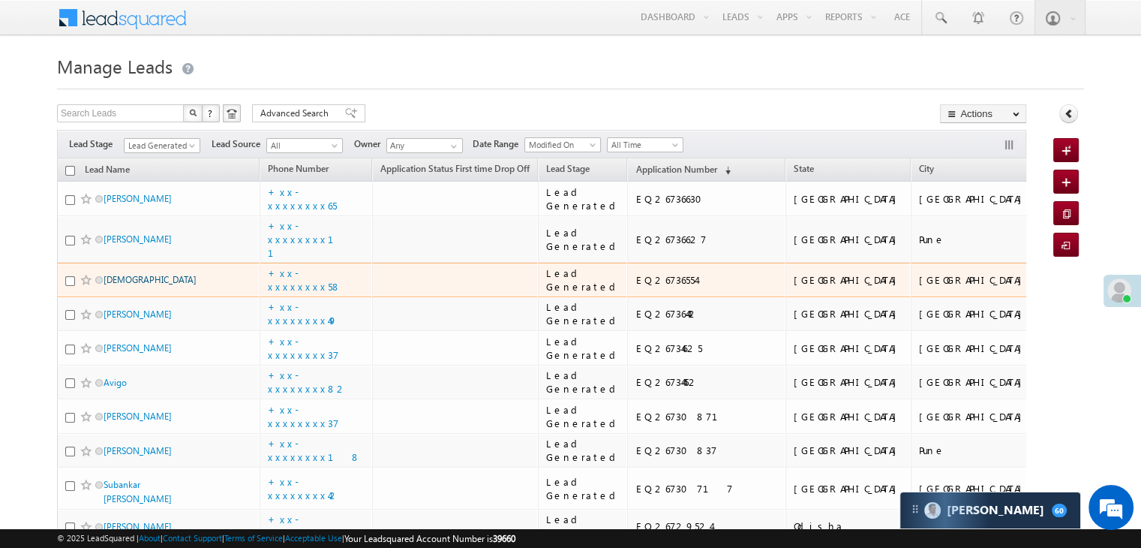
click at [123, 285] on link "[DEMOGRAPHIC_DATA]" at bounding box center [150, 279] width 93 height 11
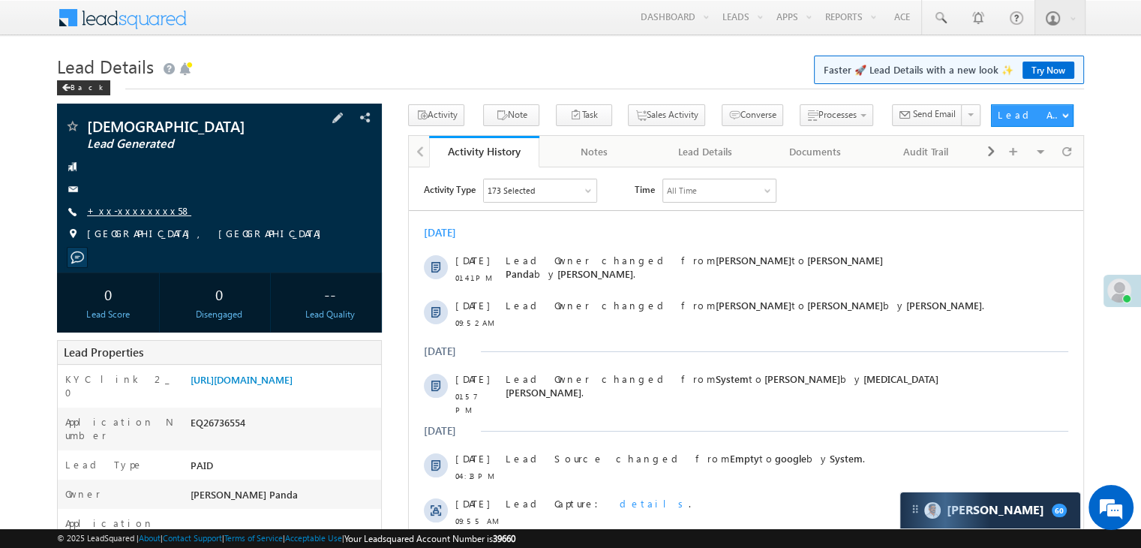
click at [125, 211] on link "+xx-xxxxxxxx58" at bounding box center [139, 210] width 104 height 13
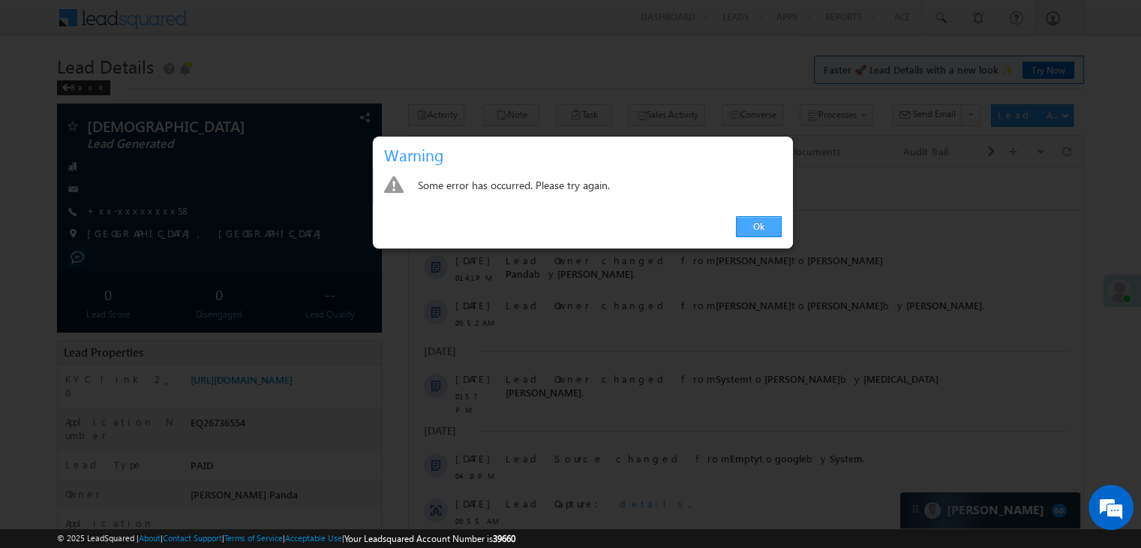
click at [765, 224] on link "Ok" at bounding box center [759, 226] width 46 height 21
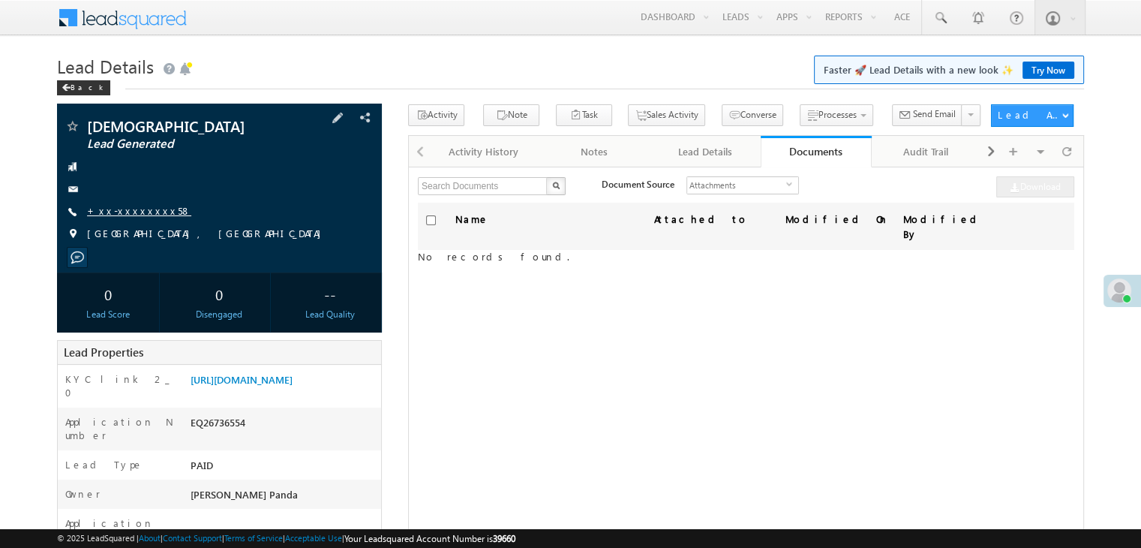
click at [113, 213] on link "+xx-xxxxxxxx58" at bounding box center [139, 210] width 104 height 13
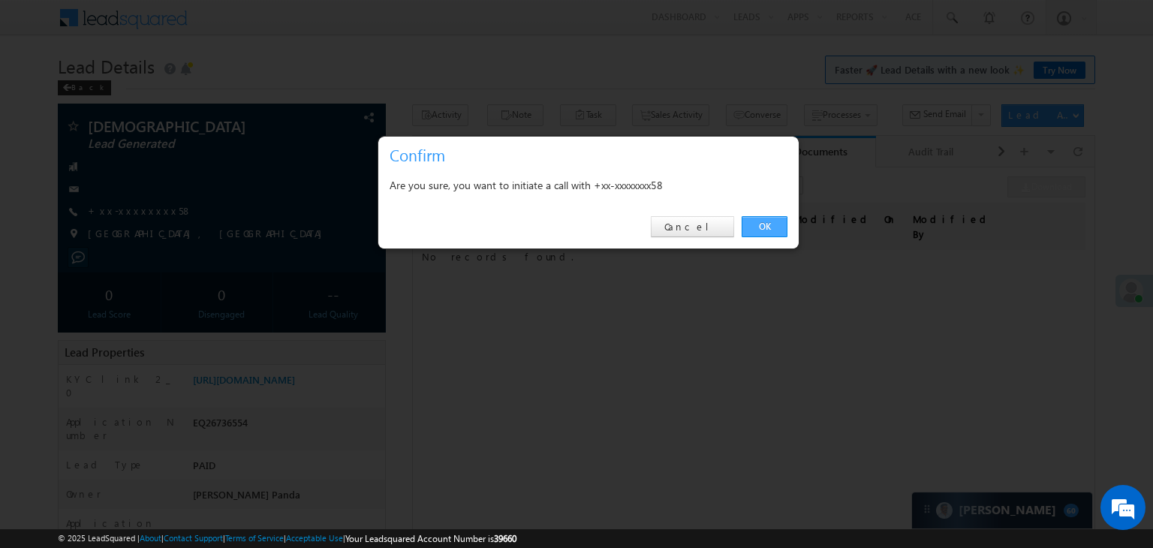
click at [771, 227] on link "OK" at bounding box center [764, 226] width 46 height 21
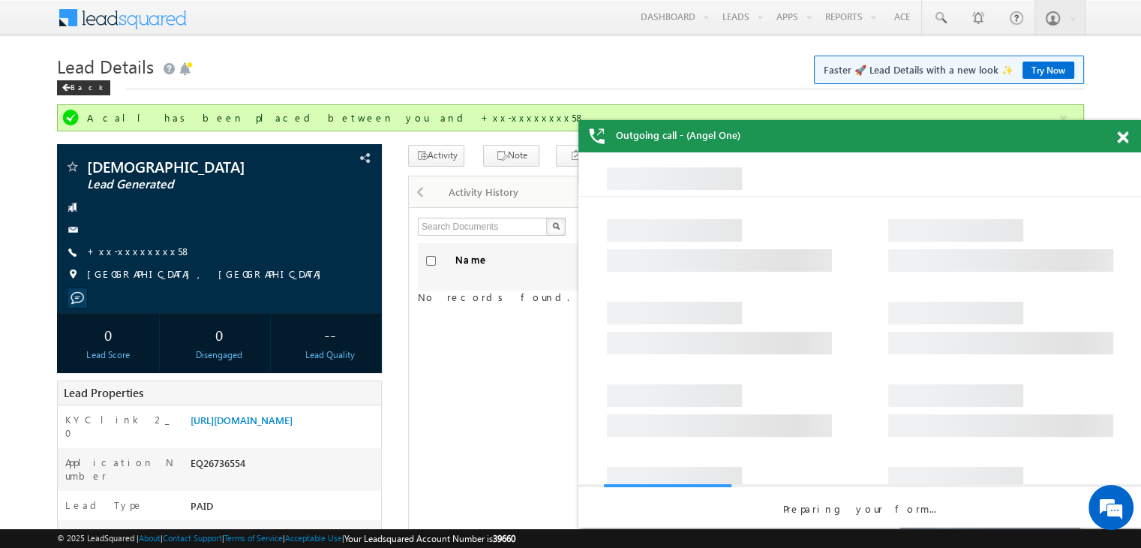
click at [1126, 140] on span at bounding box center [1122, 137] width 11 height 13
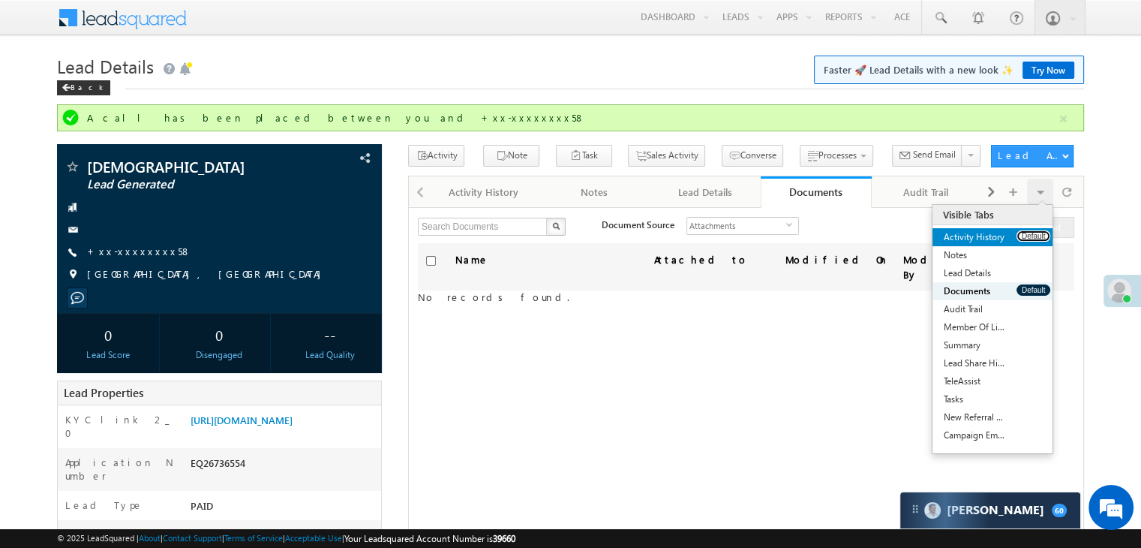
click at [1036, 236] on button "Default" at bounding box center [1034, 235] width 34 height 11
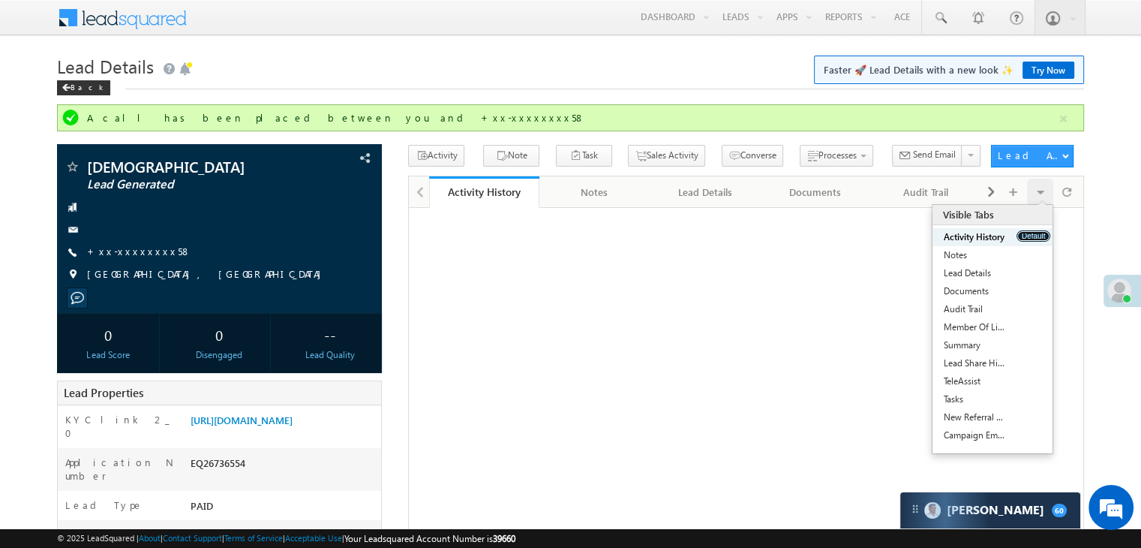
click at [1036, 236] on button "Default" at bounding box center [1034, 235] width 34 height 11
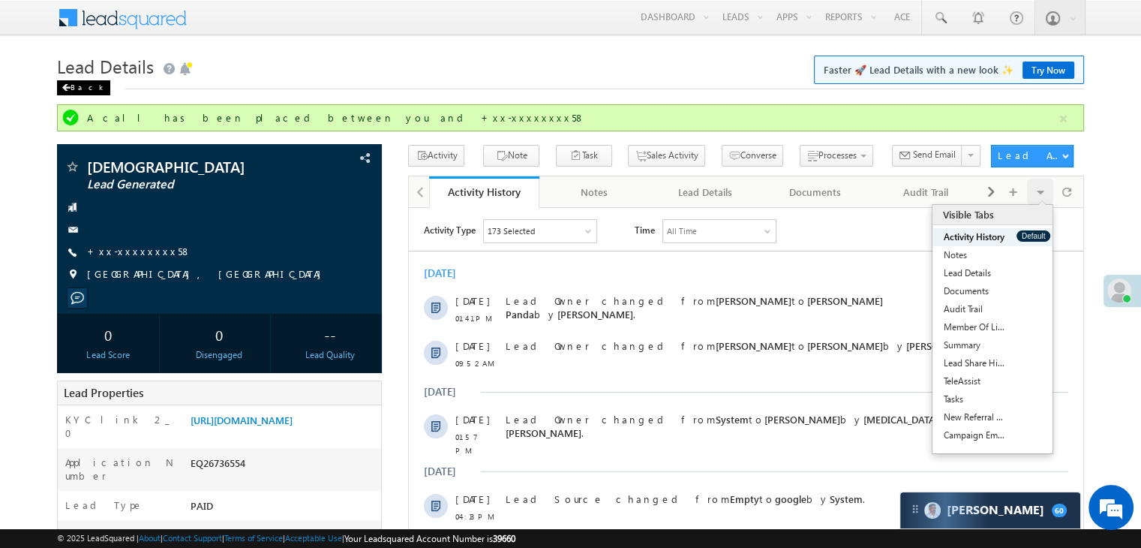
click at [66, 84] on div "Back" at bounding box center [83, 87] width 53 height 15
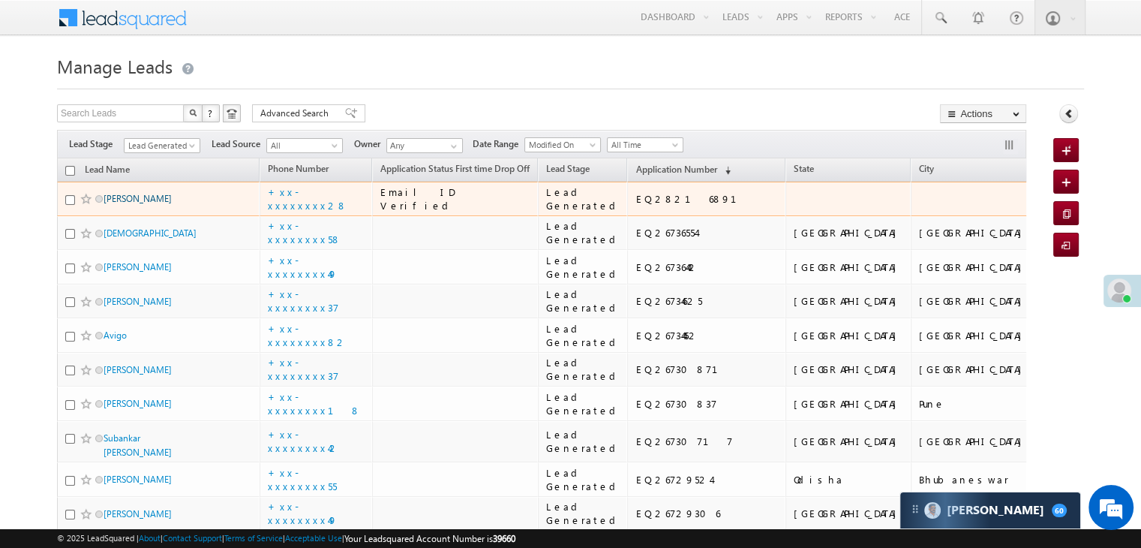
click at [129, 204] on link "Tej Dhar" at bounding box center [138, 198] width 68 height 11
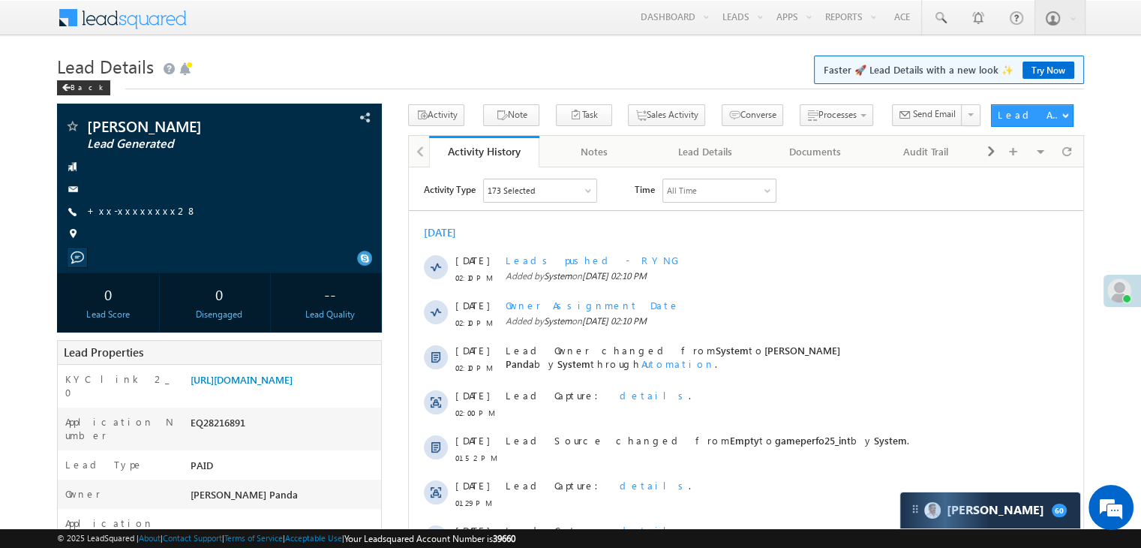
click at [143, 218] on span "+xx-xxxxxxxx28" at bounding box center [142, 211] width 110 height 15
click at [136, 207] on link "+xx-xxxxxxxx28" at bounding box center [142, 210] width 110 height 13
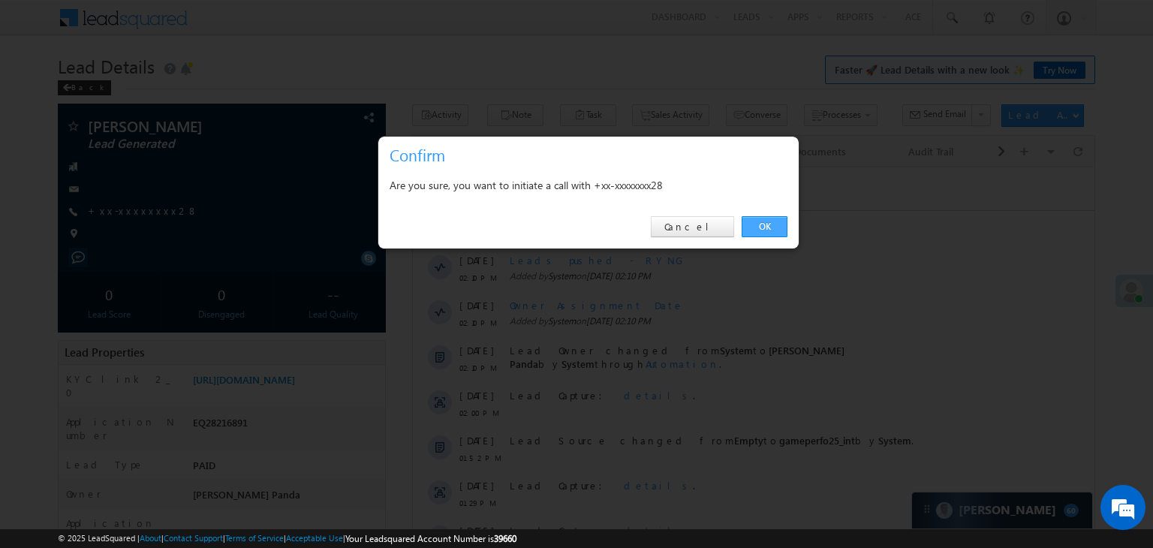
click at [767, 230] on link "OK" at bounding box center [764, 226] width 46 height 21
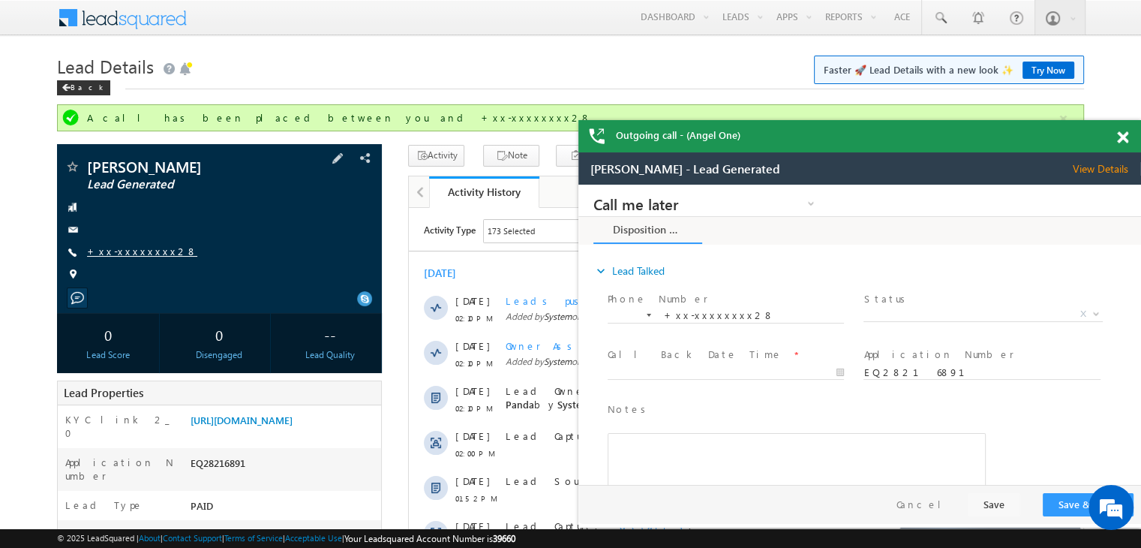
click at [143, 254] on link "+xx-xxxxxxxx28" at bounding box center [142, 251] width 110 height 13
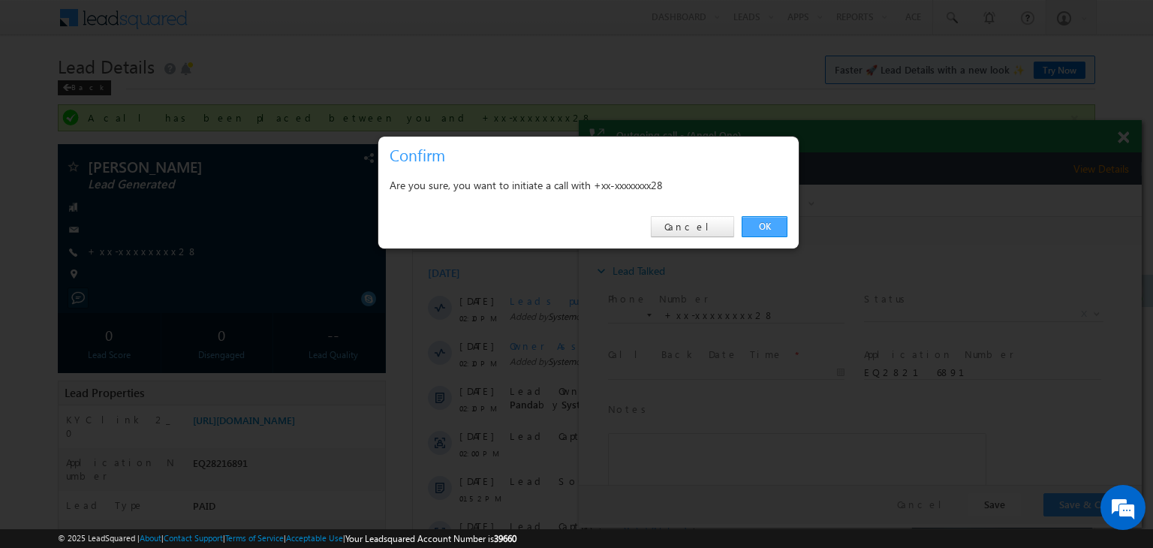
click at [762, 220] on link "OK" at bounding box center [764, 226] width 46 height 21
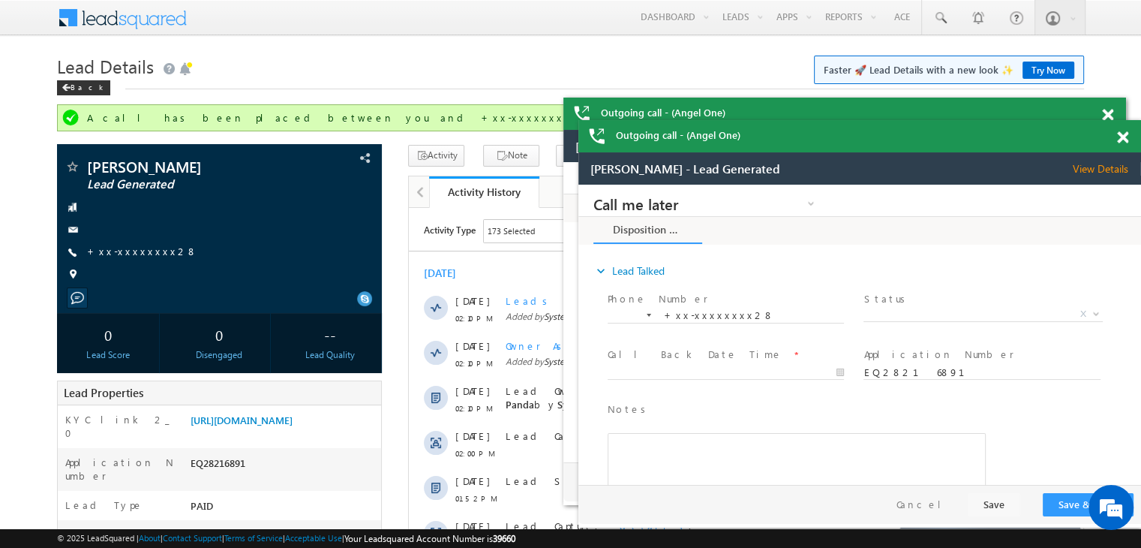
click at [1119, 140] on span at bounding box center [1122, 137] width 11 height 13
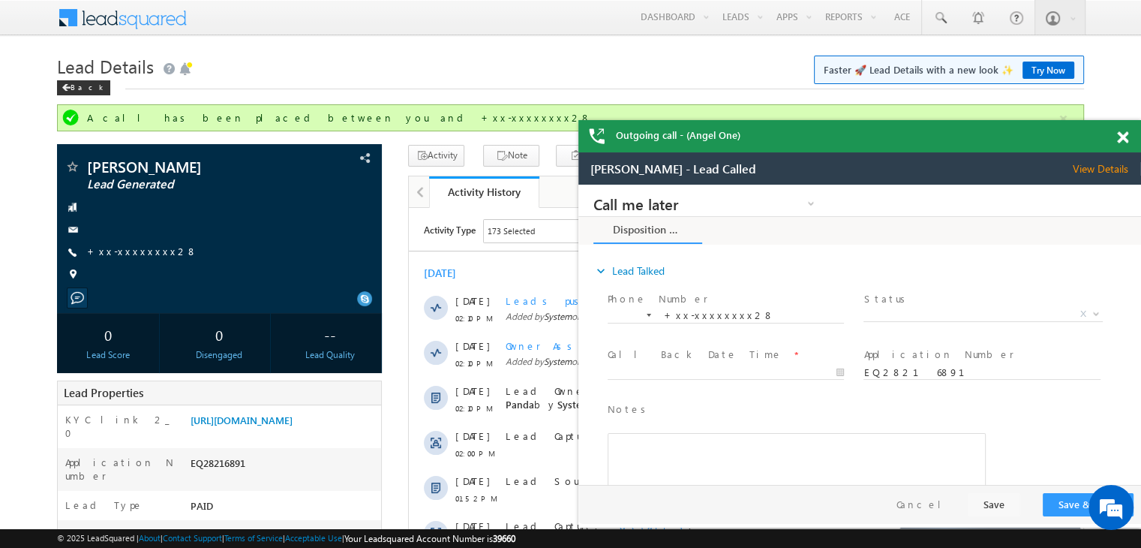
click at [1123, 140] on span at bounding box center [1122, 137] width 11 height 13
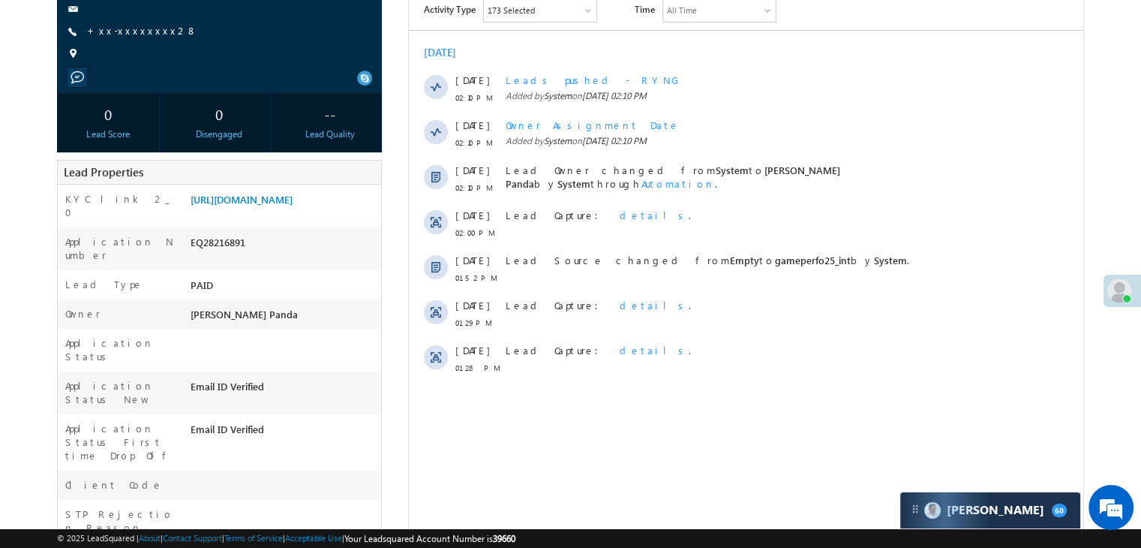
scroll to position [75, 0]
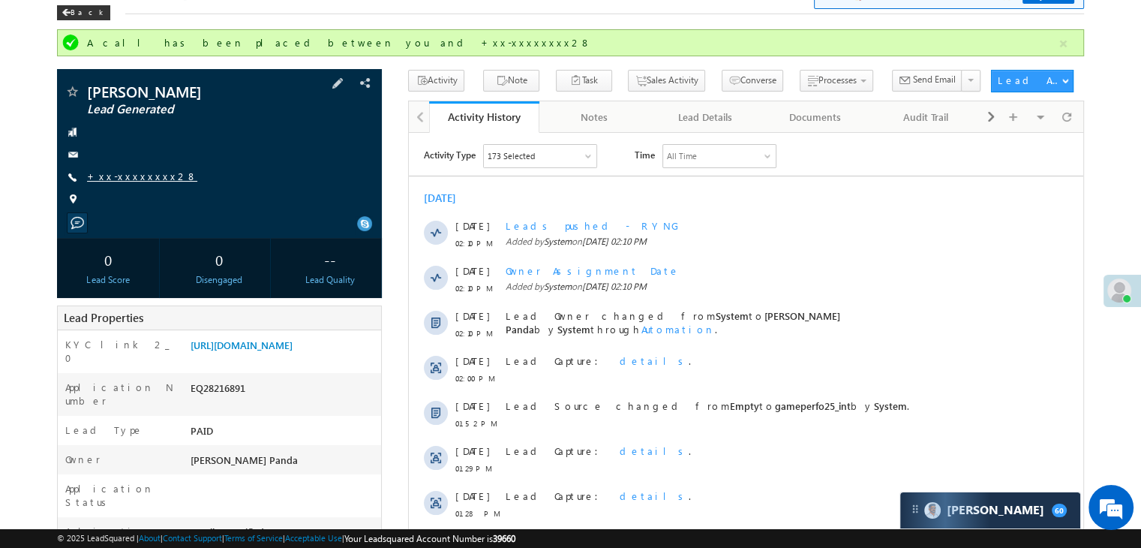
click at [128, 178] on link "+xx-xxxxxxxx28" at bounding box center [142, 176] width 110 height 13
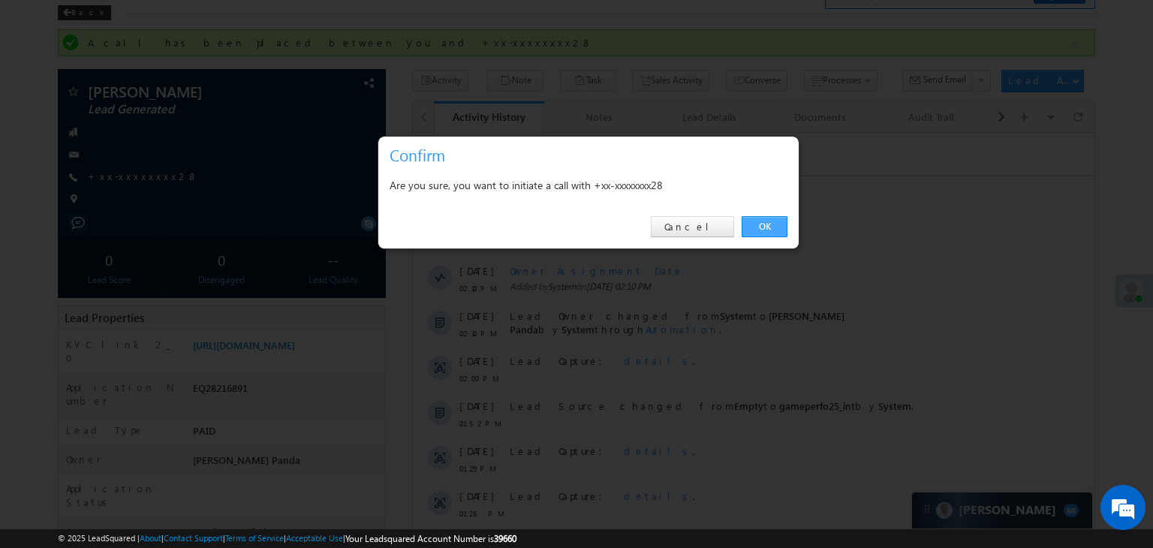
click at [767, 228] on link "OK" at bounding box center [764, 226] width 46 height 21
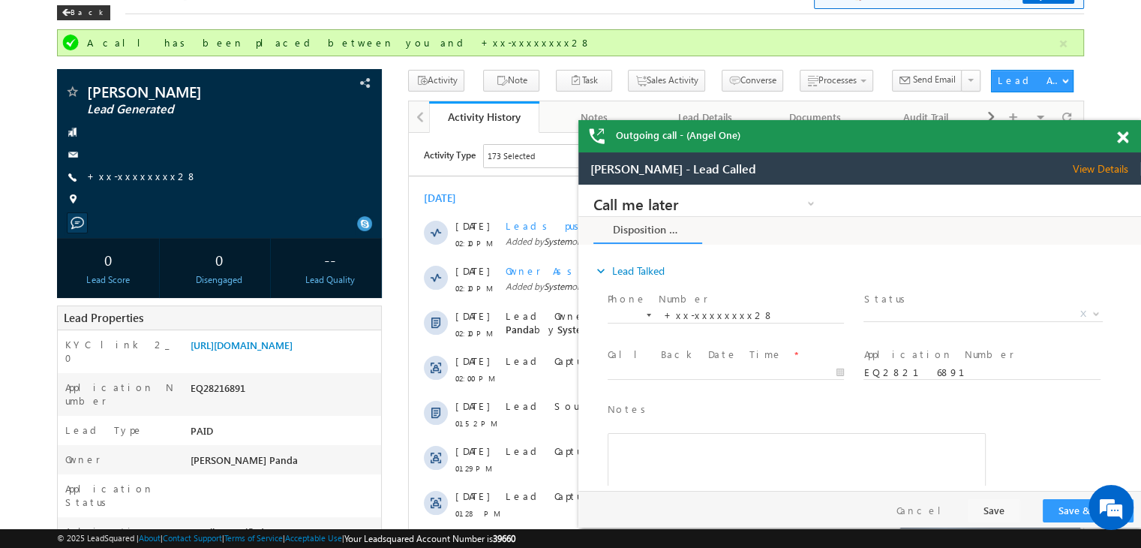
scroll to position [0, 0]
click at [73, 14] on div "Back" at bounding box center [83, 12] width 53 height 15
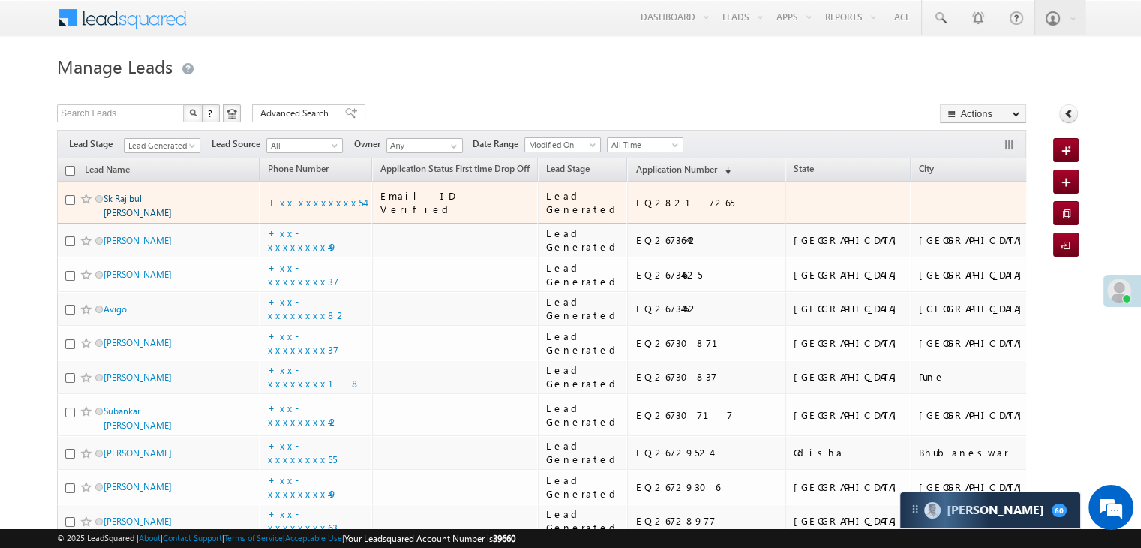
click at [128, 218] on link "Sk Rajibull [PERSON_NAME]" at bounding box center [138, 206] width 68 height 26
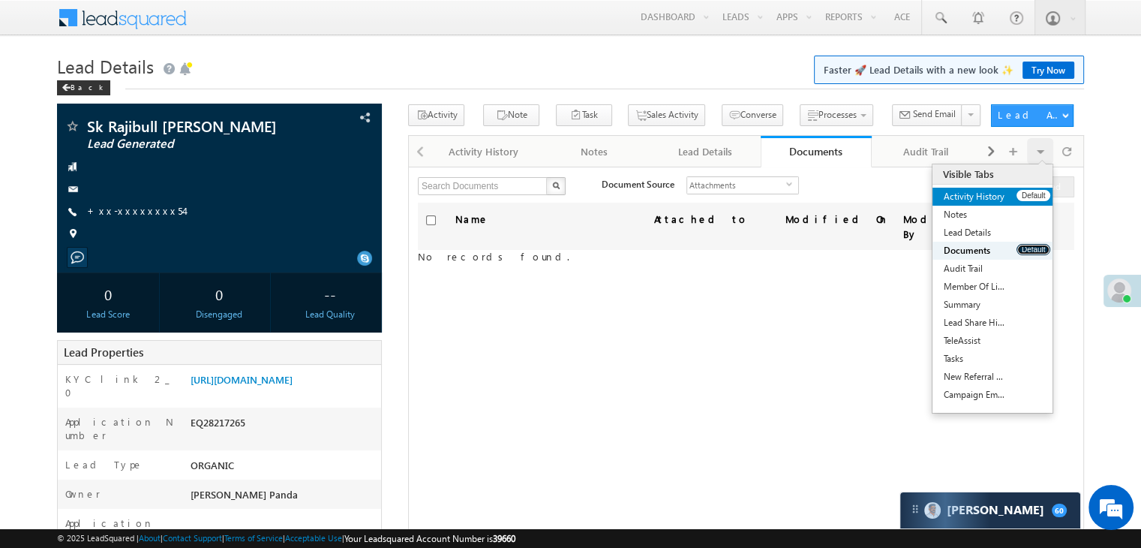
drag, startPoint x: 1033, startPoint y: 250, endPoint x: 1030, endPoint y: 194, distance: 55.6
click at [1030, 194] on ul "Activity History Default Notes Default Lead Details Default Documents Default A…" at bounding box center [993, 296] width 120 height 216
click at [1029, 194] on button "Default" at bounding box center [1034, 195] width 34 height 11
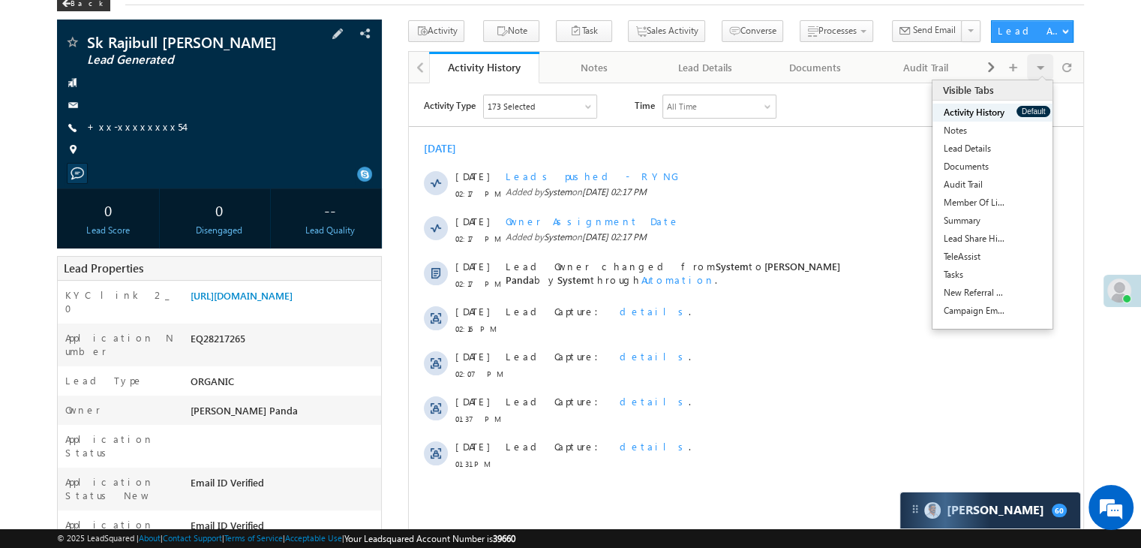
scroll to position [75, 0]
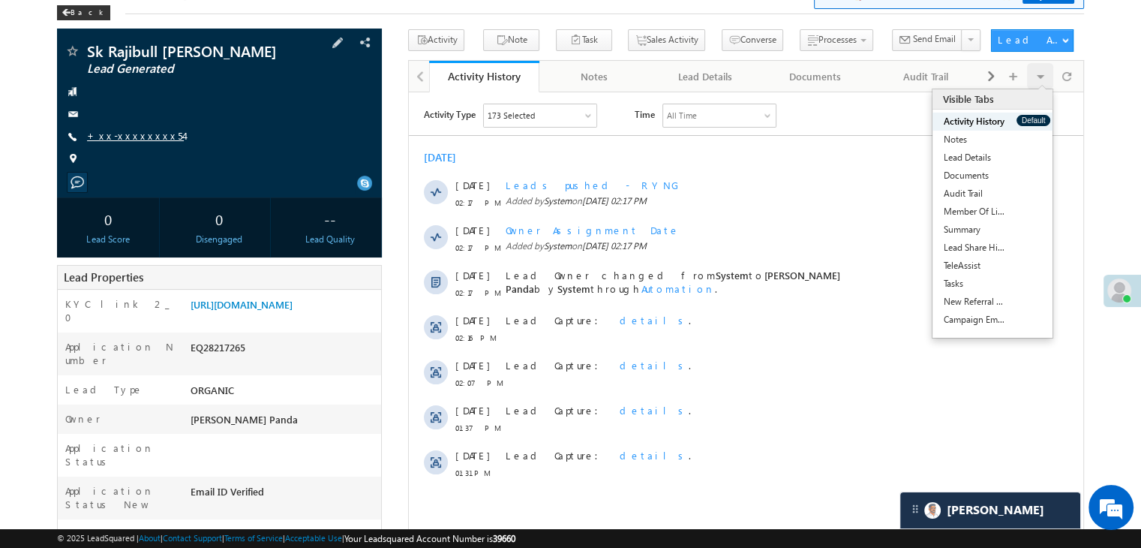
click at [123, 137] on link "+xx-xxxxxxxx54" at bounding box center [135, 135] width 97 height 13
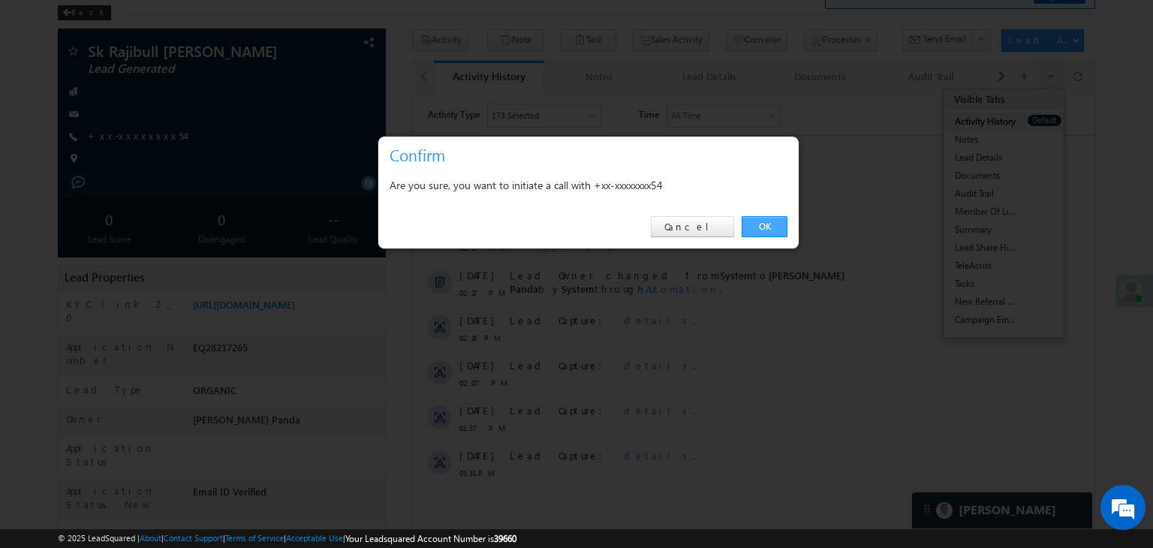
click at [765, 221] on link "OK" at bounding box center [764, 226] width 46 height 21
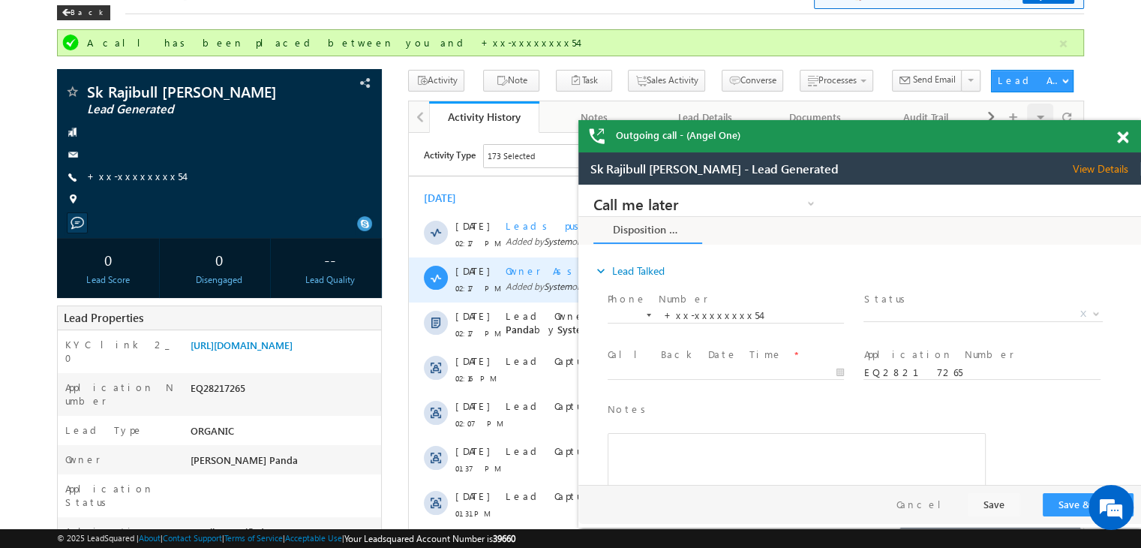
scroll to position [0, 0]
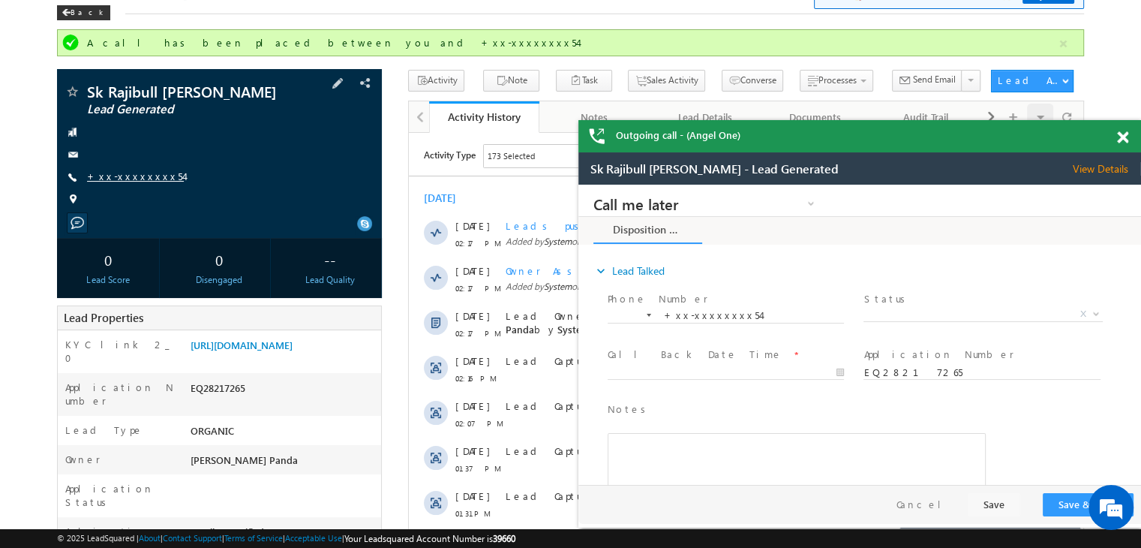
click at [0, 0] on link "+xx-xxxxxxxx54" at bounding box center [0, 0] width 0 height 0
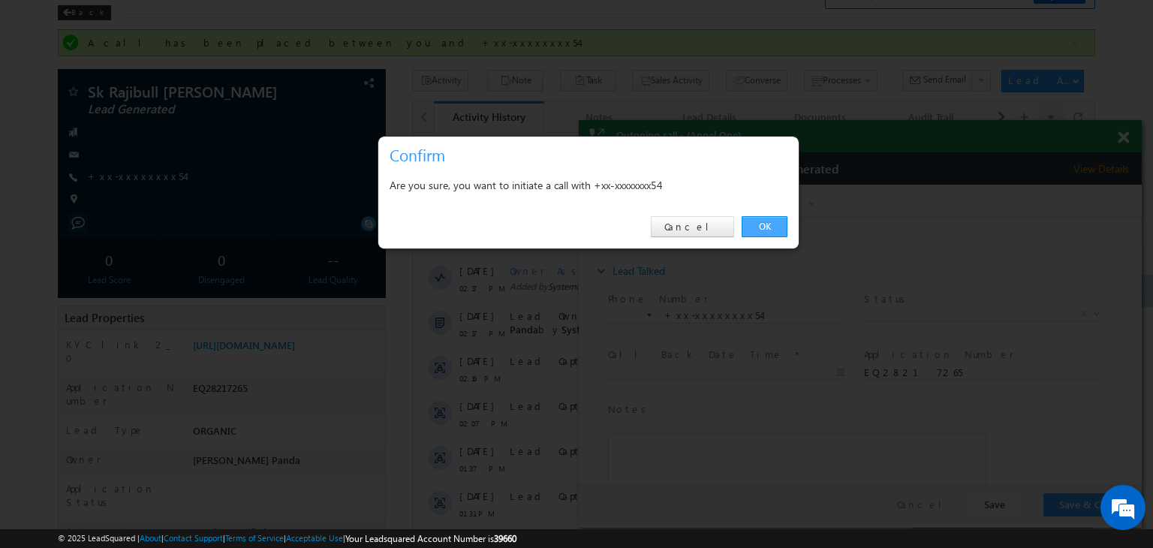
click at [762, 228] on link "OK" at bounding box center [764, 226] width 46 height 21
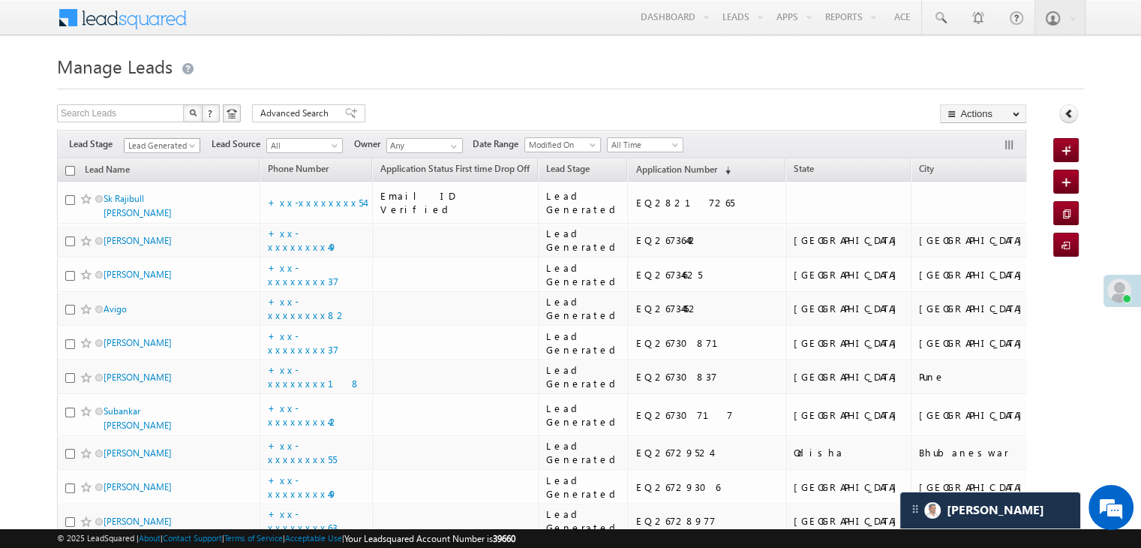
click at [191, 146] on span at bounding box center [194, 149] width 12 height 12
click at [167, 160] on link "All" at bounding box center [163, 162] width 76 height 14
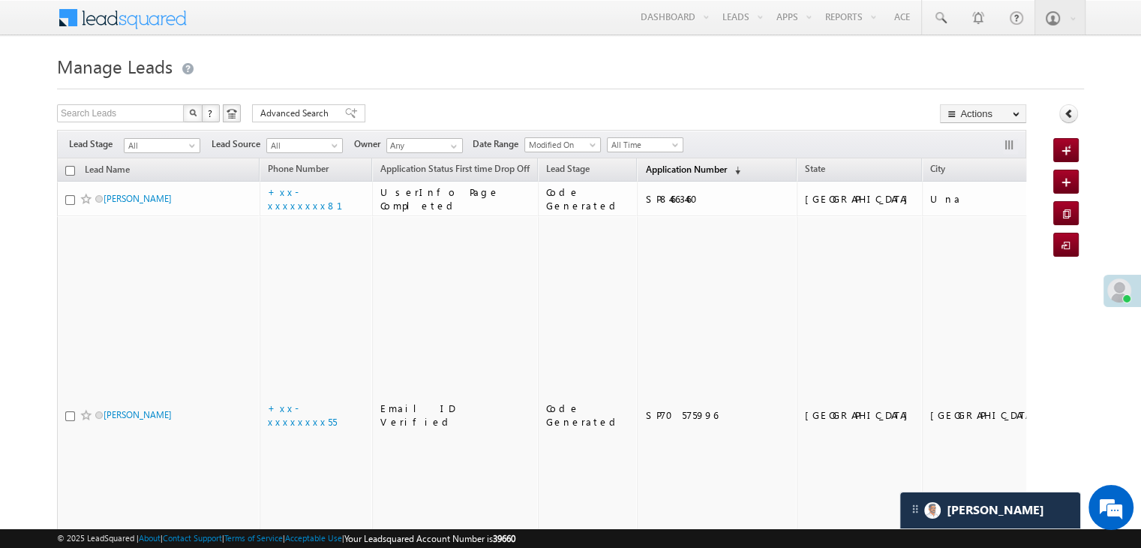
click at [645, 169] on span "Application Number" at bounding box center [685, 169] width 81 height 11
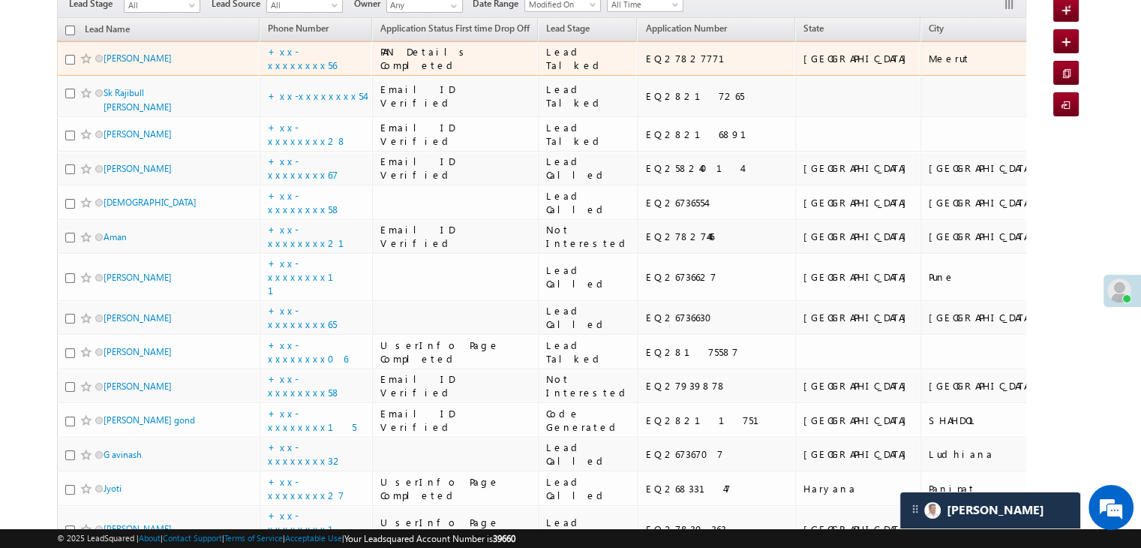
scroll to position [150, 0]
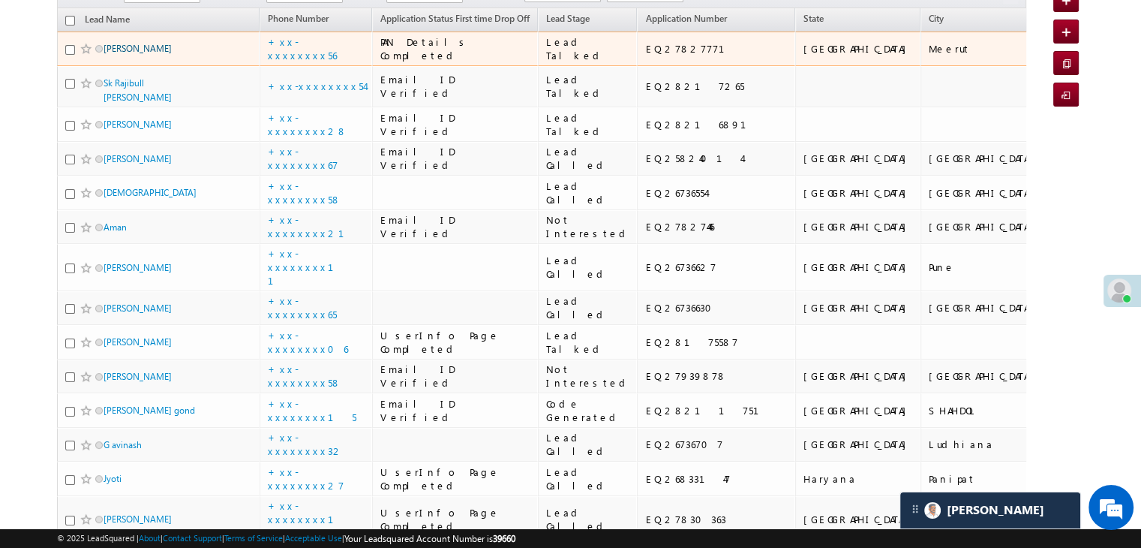
click at [132, 54] on link "Vipin gupta" at bounding box center [138, 48] width 68 height 11
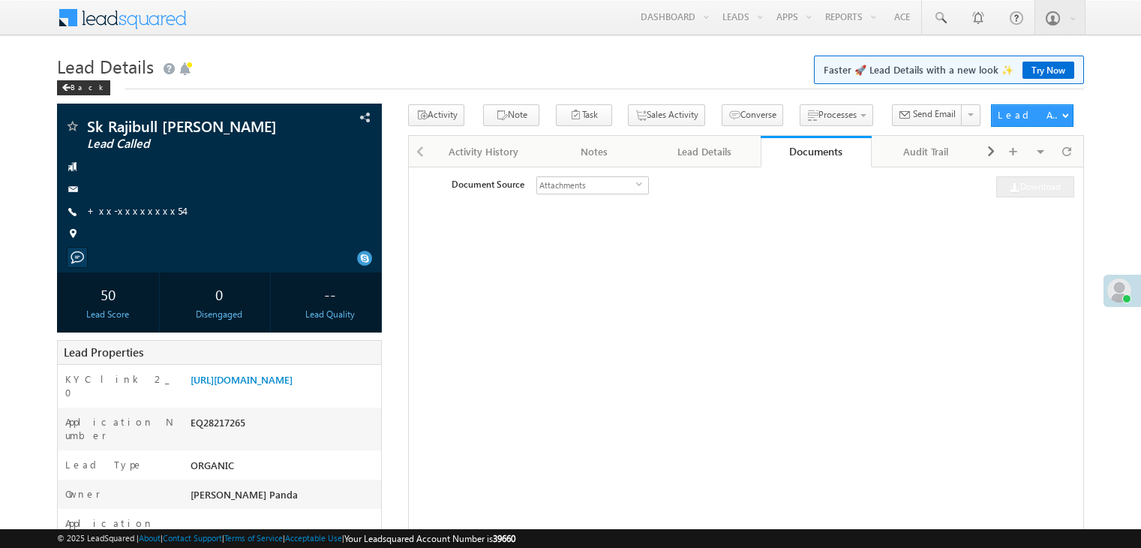
scroll to position [75, 0]
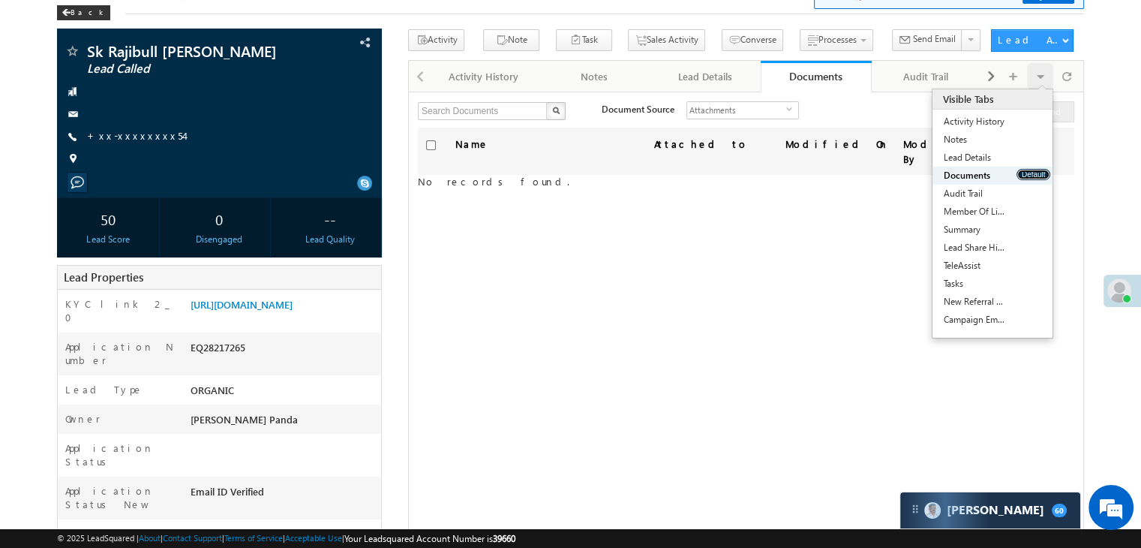
drag, startPoint x: 1033, startPoint y: 171, endPoint x: 1030, endPoint y: 112, distance: 59.4
click at [1030, 112] on div "Visible Tabs Activity History Default Notes Default Lead Details Default Docume…" at bounding box center [993, 208] width 120 height 239
click at [1031, 116] on button "Default" at bounding box center [1034, 120] width 34 height 11
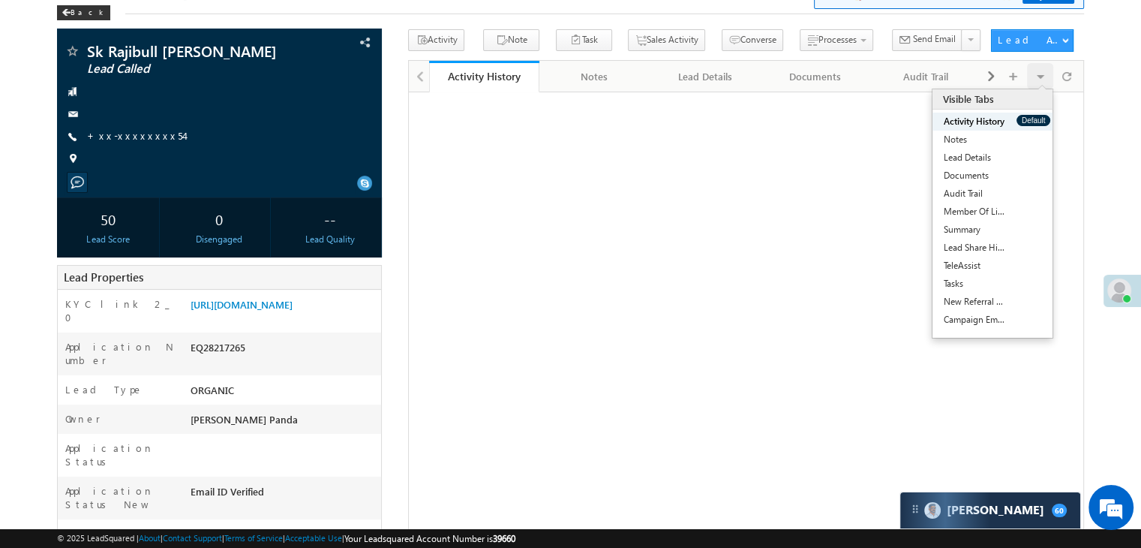
click at [1031, 116] on button "Default" at bounding box center [1034, 120] width 34 height 11
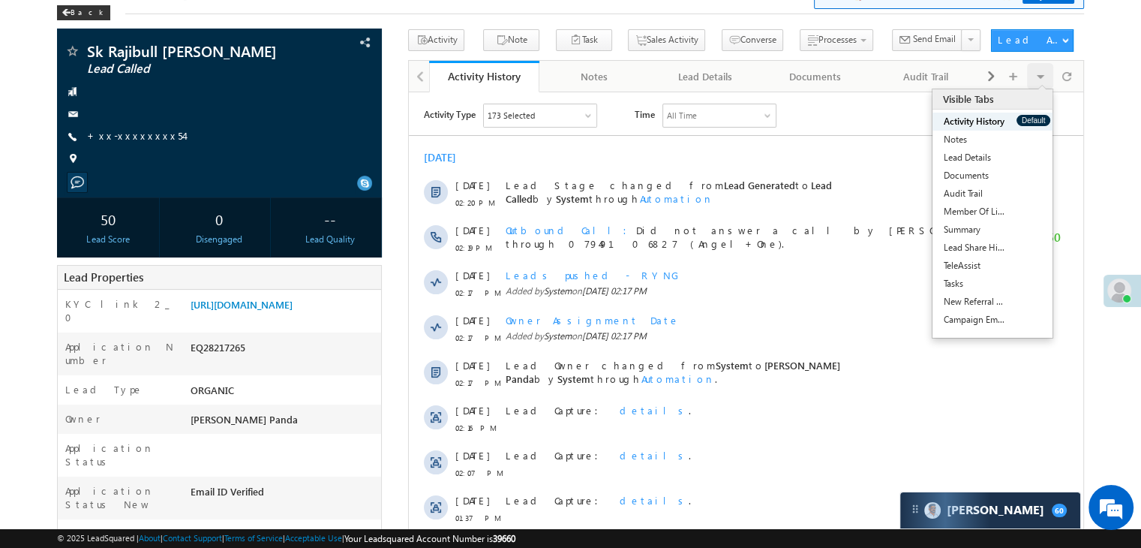
scroll to position [0, 0]
click at [81, 16] on div "Back" at bounding box center [83, 12] width 53 height 15
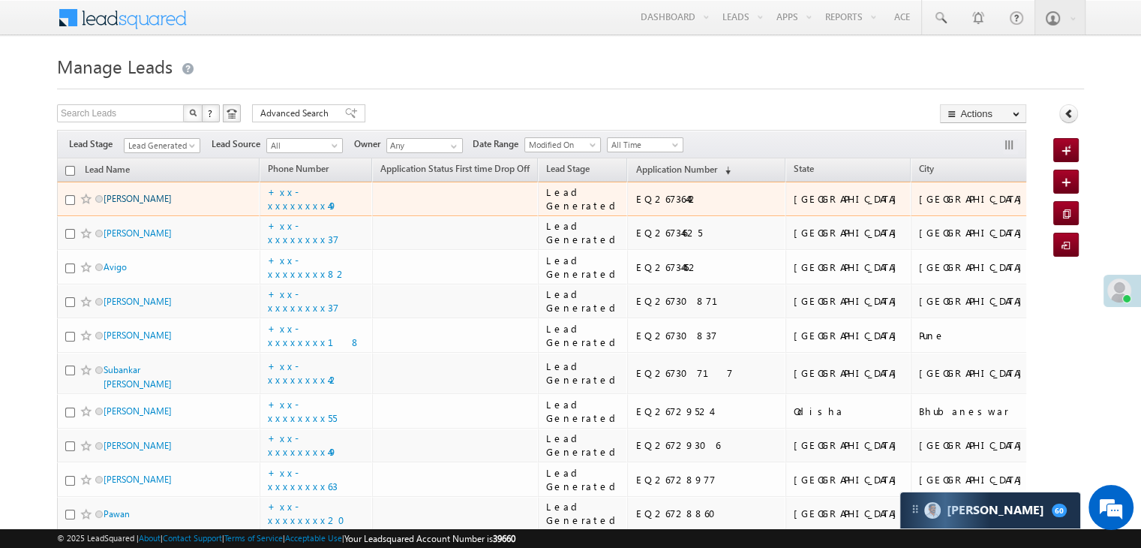
click at [117, 204] on link "[PERSON_NAME]" at bounding box center [138, 198] width 68 height 11
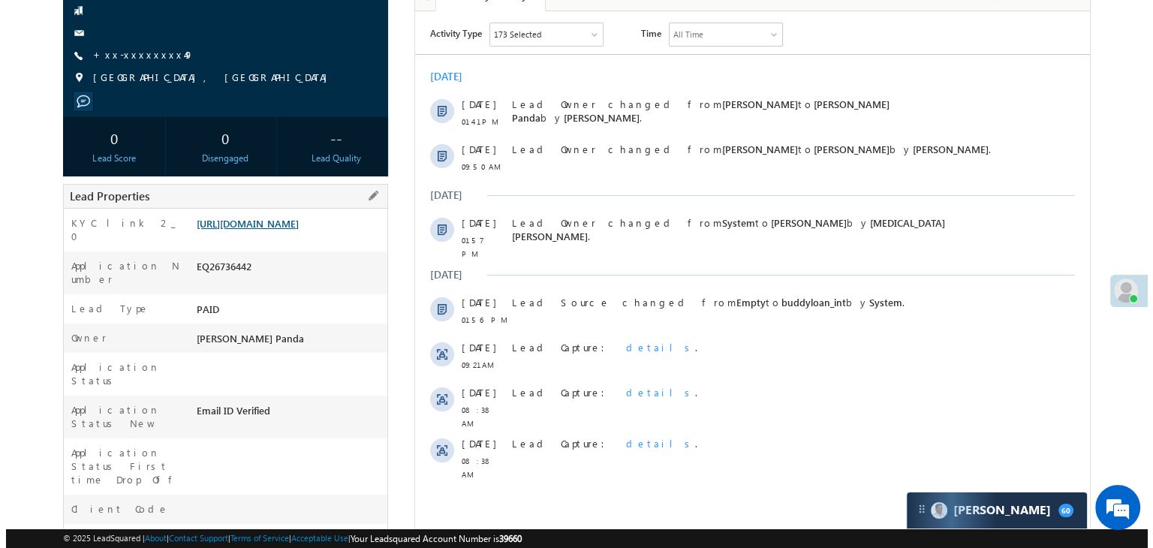
scroll to position [75, 0]
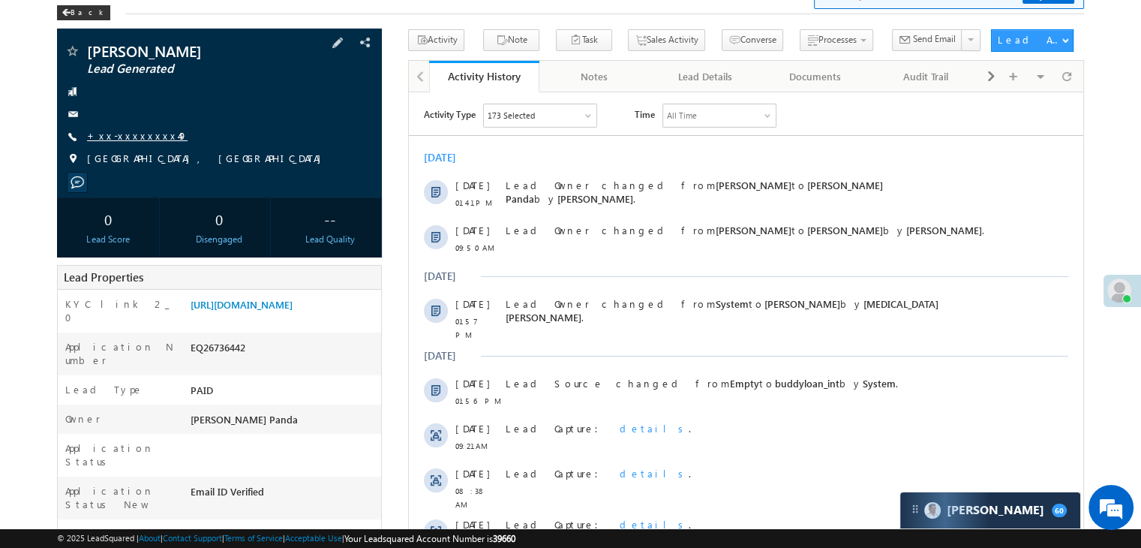
click at [128, 135] on link "+xx-xxxxxxxx49" at bounding box center [137, 135] width 101 height 13
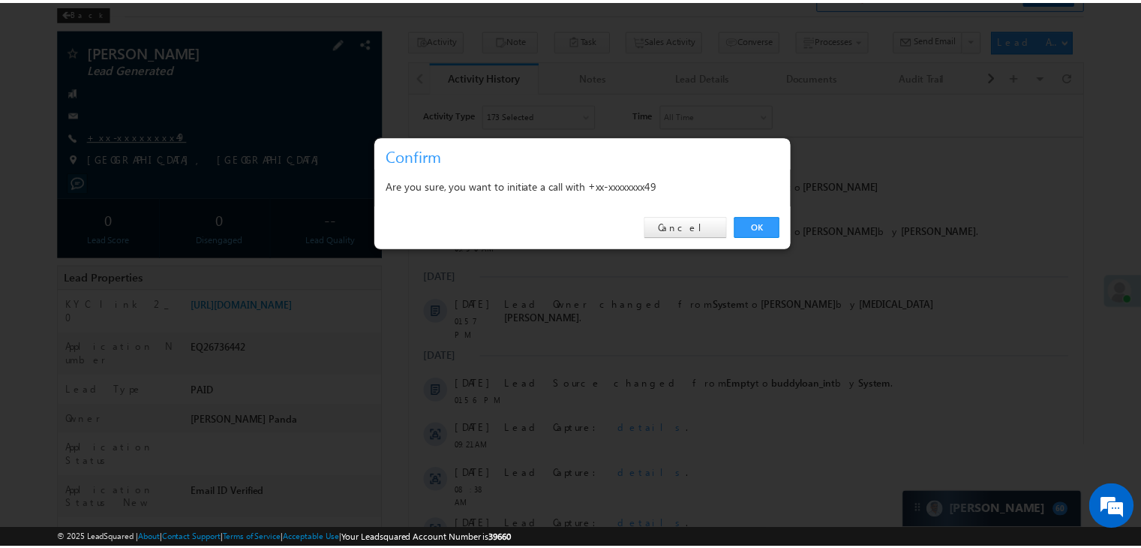
scroll to position [0, 0]
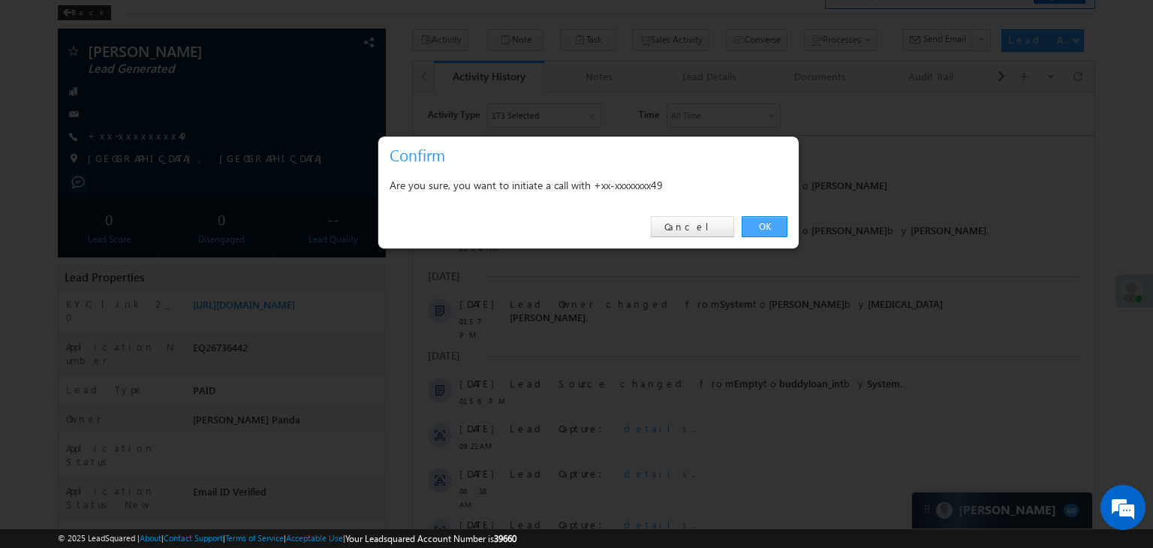
click at [770, 232] on link "OK" at bounding box center [764, 226] width 46 height 21
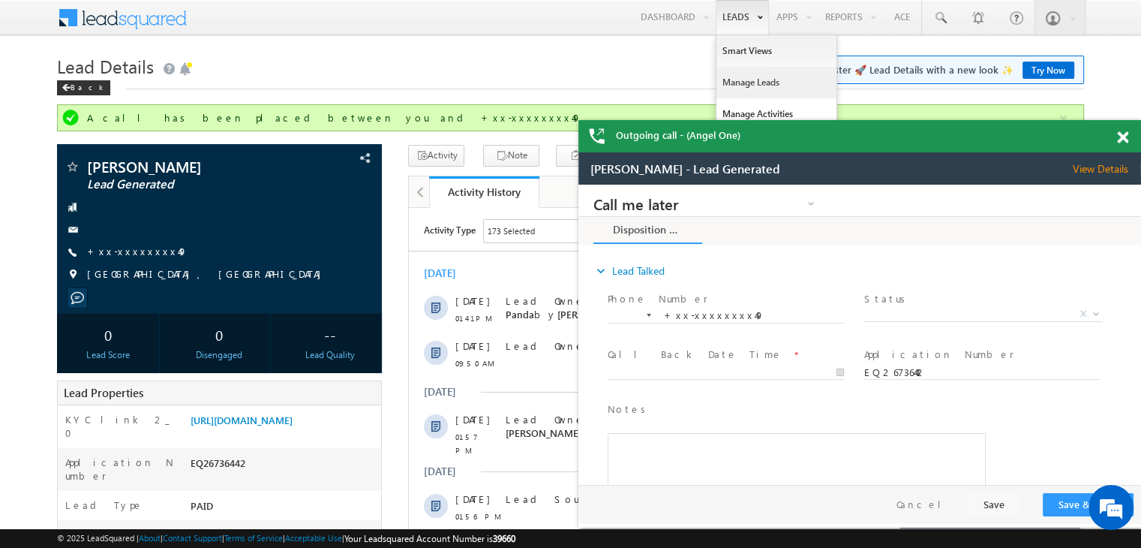
click at [389, 217] on link "Manage Leads" at bounding box center [208, 225] width 359 height 17
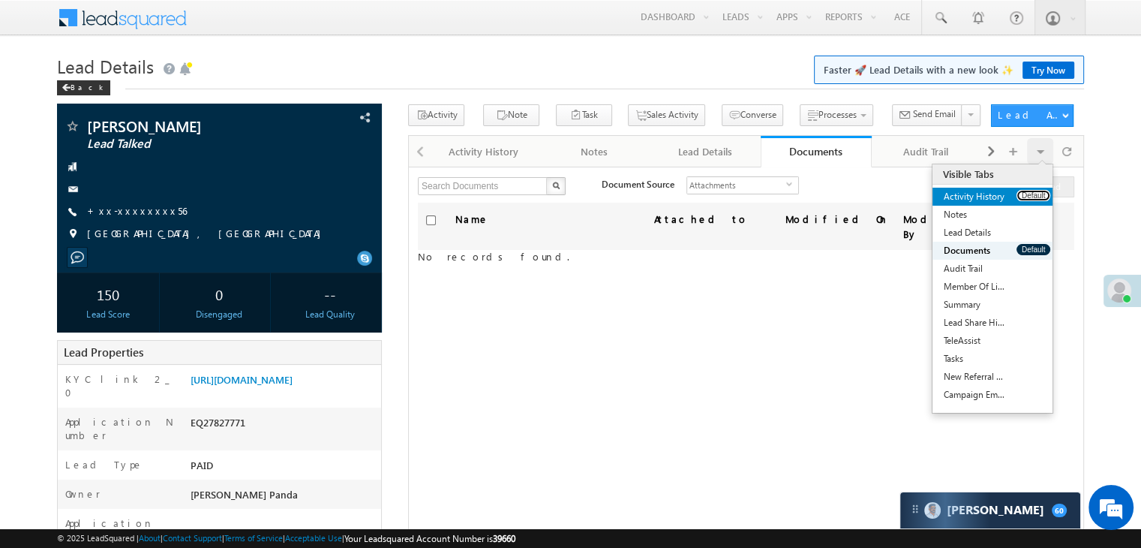
click at [1033, 196] on button "Default" at bounding box center [1034, 195] width 34 height 11
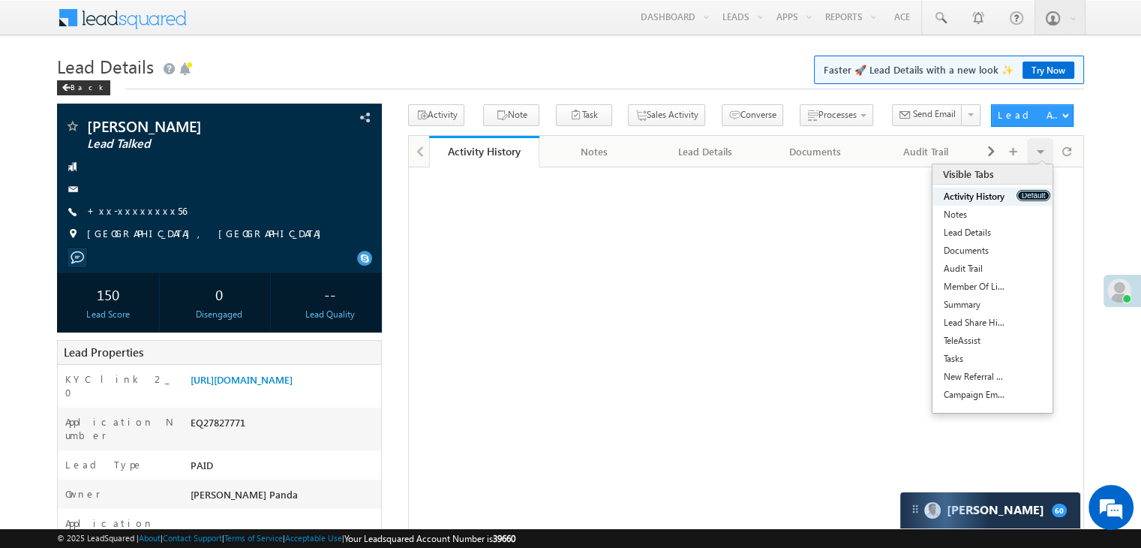
click at [1033, 196] on button "Default" at bounding box center [1034, 195] width 34 height 11
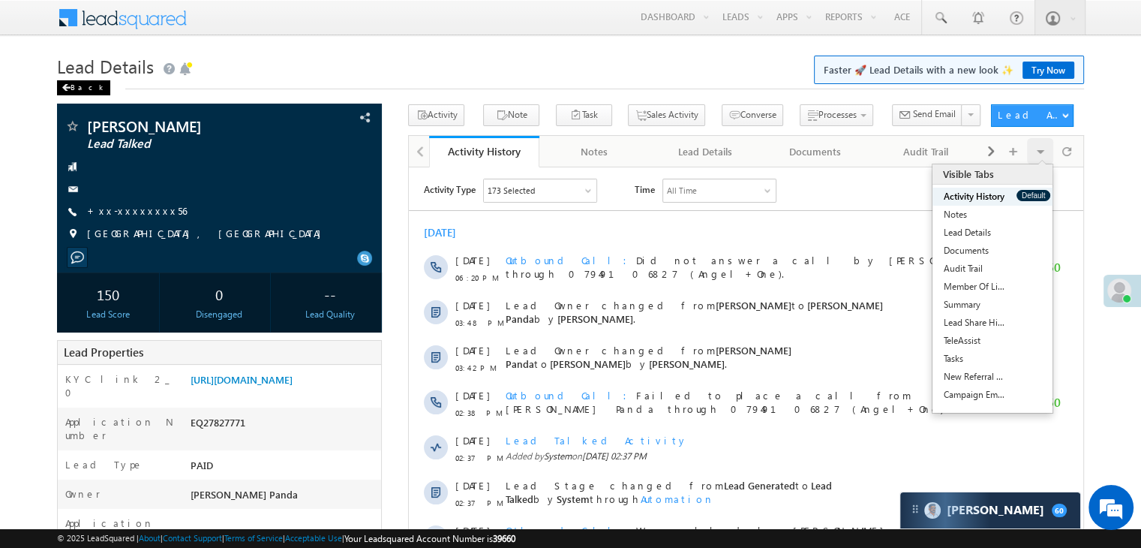
click at [78, 86] on div "Back" at bounding box center [83, 87] width 53 height 15
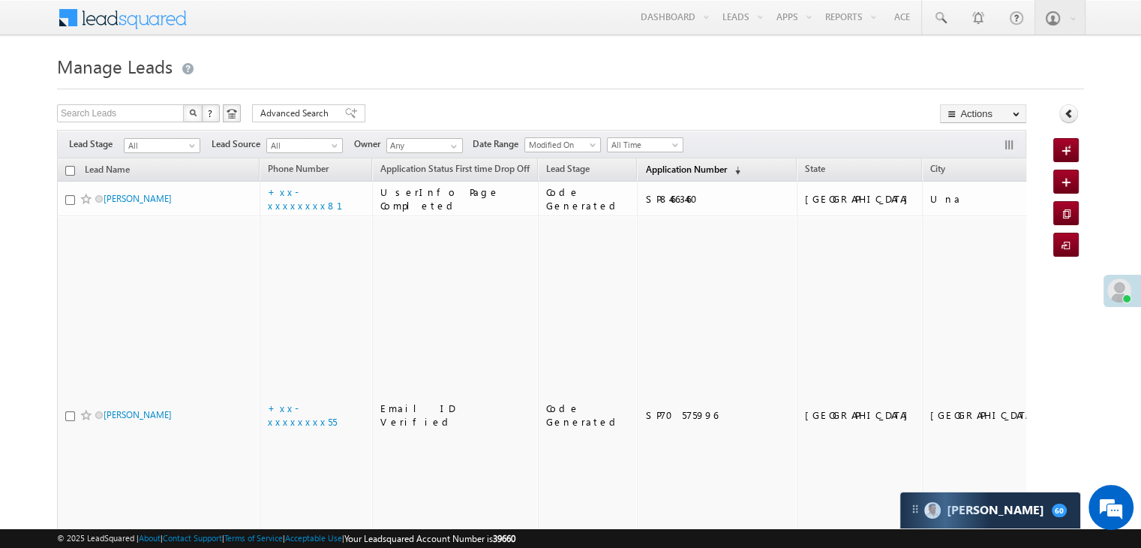
click at [645, 169] on span "Application Number" at bounding box center [685, 169] width 81 height 11
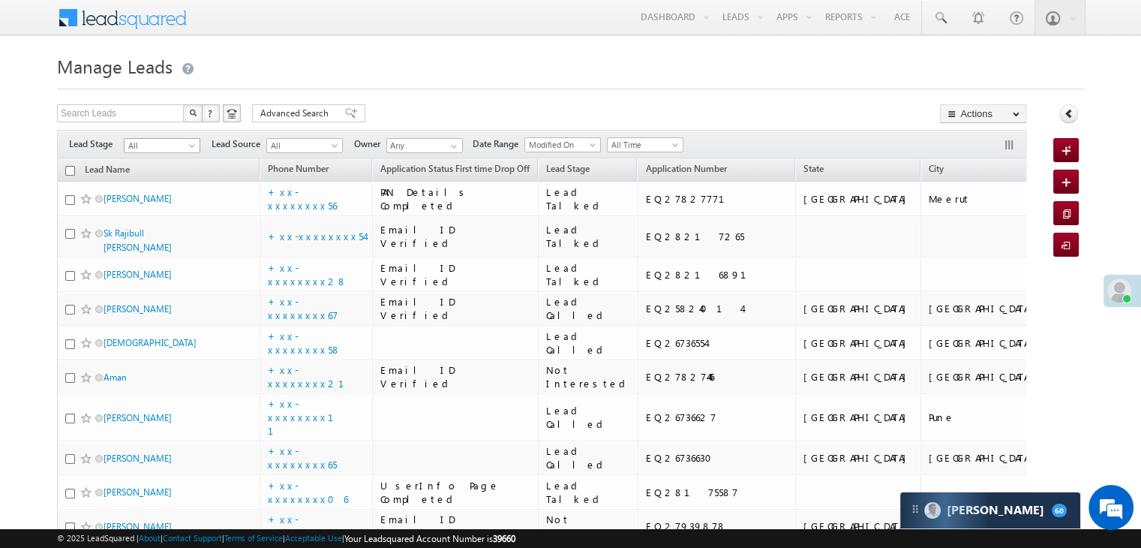
click at [192, 145] on span at bounding box center [194, 149] width 12 height 12
click at [165, 172] on link "Lead Generated" at bounding box center [163, 177] width 76 height 14
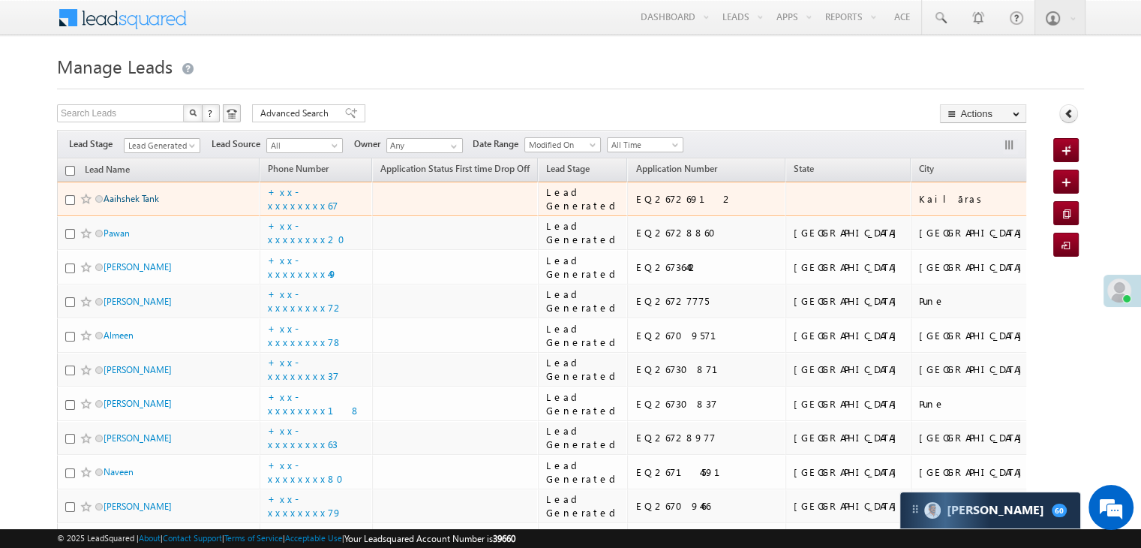
click at [135, 204] on link "Aaihshek Tank" at bounding box center [132, 198] width 56 height 11
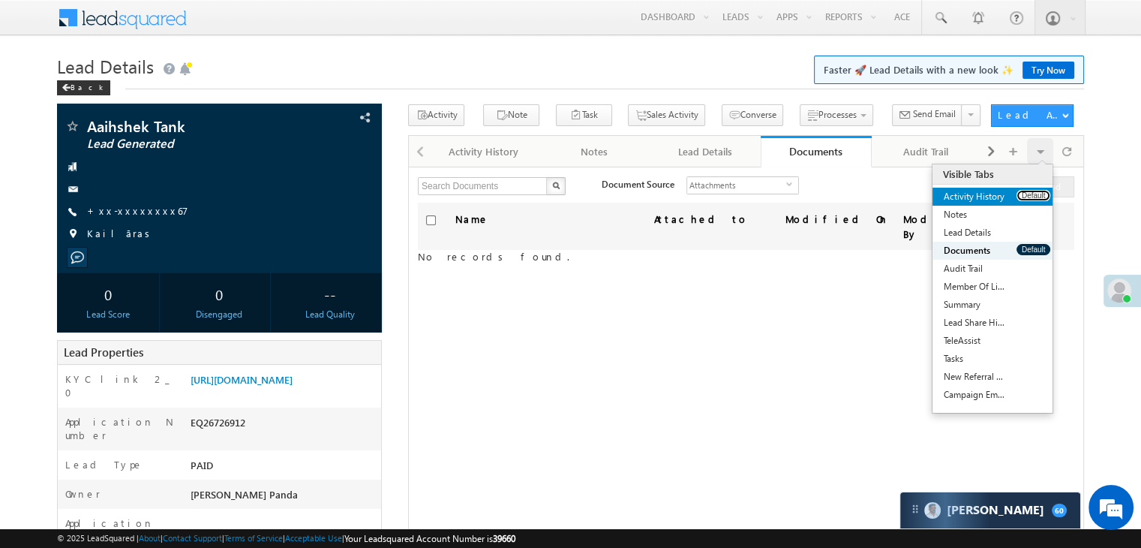
click at [1036, 194] on button "Default" at bounding box center [1034, 195] width 34 height 11
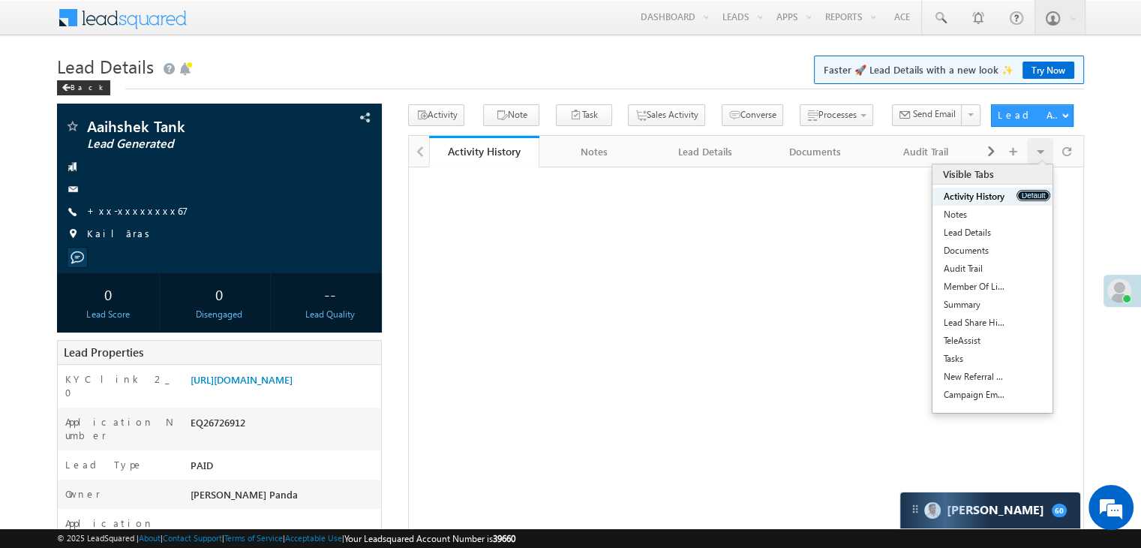
click at [1036, 194] on button "Default" at bounding box center [1034, 195] width 34 height 11
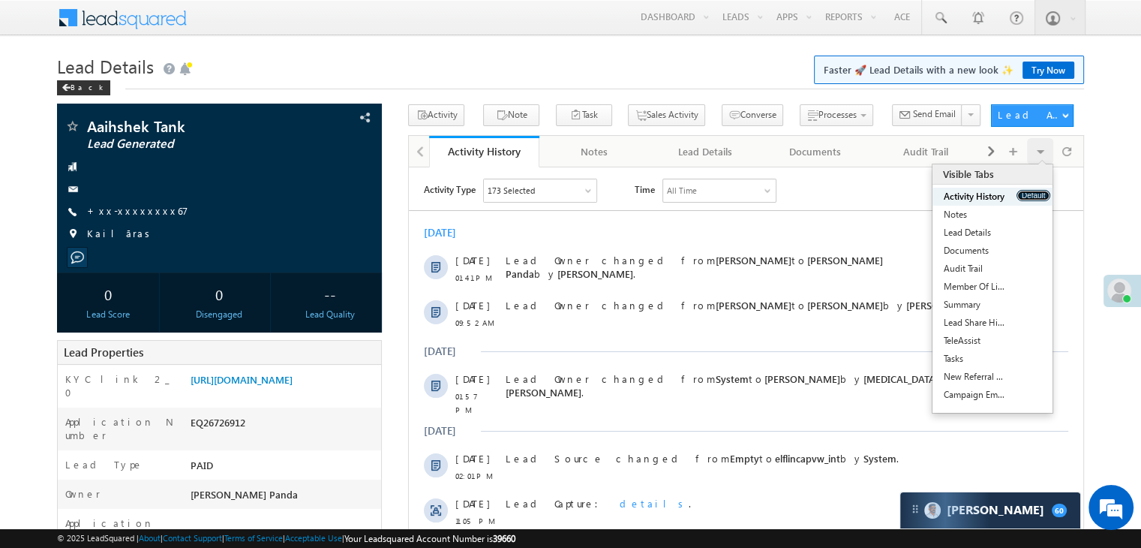
click at [1036, 194] on button "Default" at bounding box center [1034, 195] width 34 height 11
click at [125, 211] on link "+xx-xxxxxxxx67" at bounding box center [137, 210] width 101 height 13
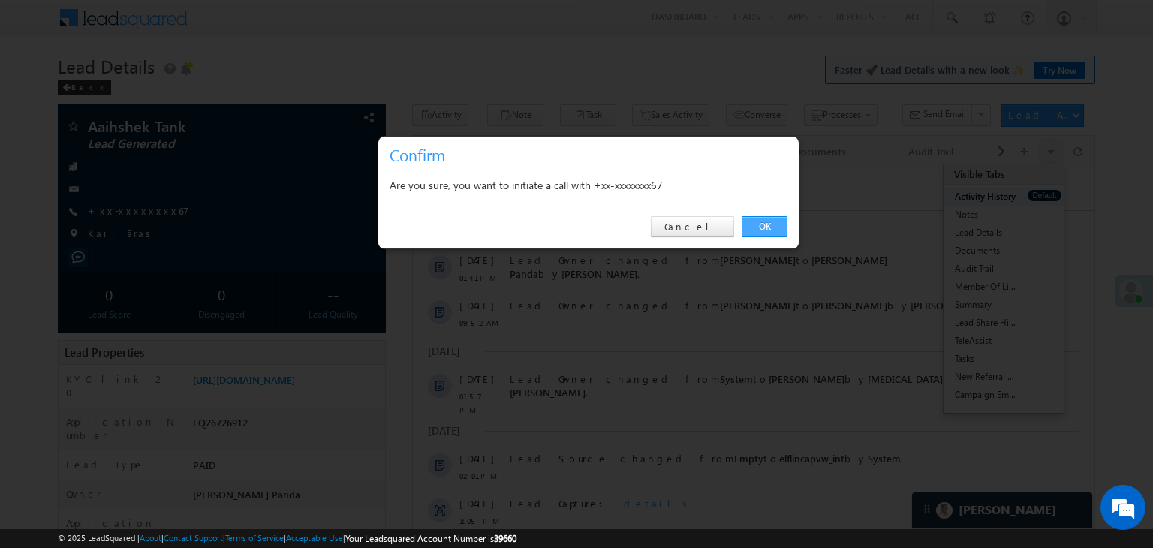
click at [768, 224] on link "OK" at bounding box center [764, 226] width 46 height 21
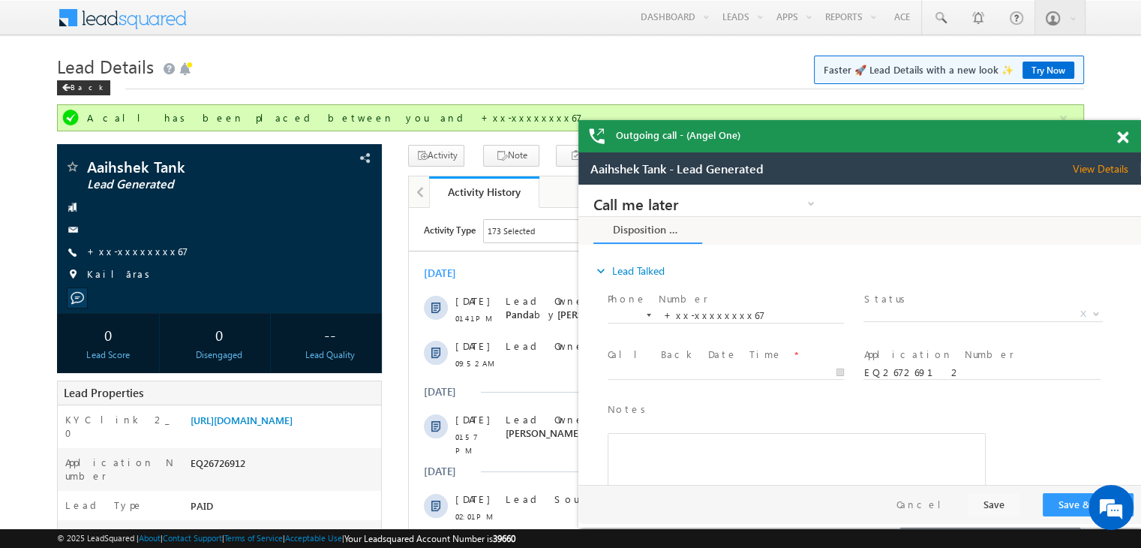
click at [1119, 137] on span at bounding box center [1122, 137] width 11 height 13
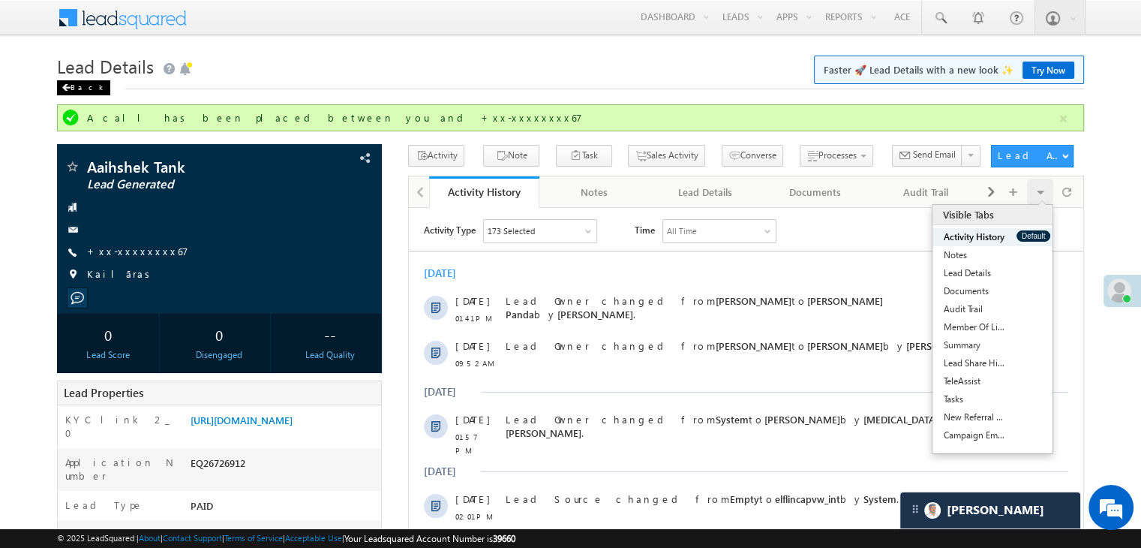
click at [68, 85] on span at bounding box center [66, 88] width 9 height 8
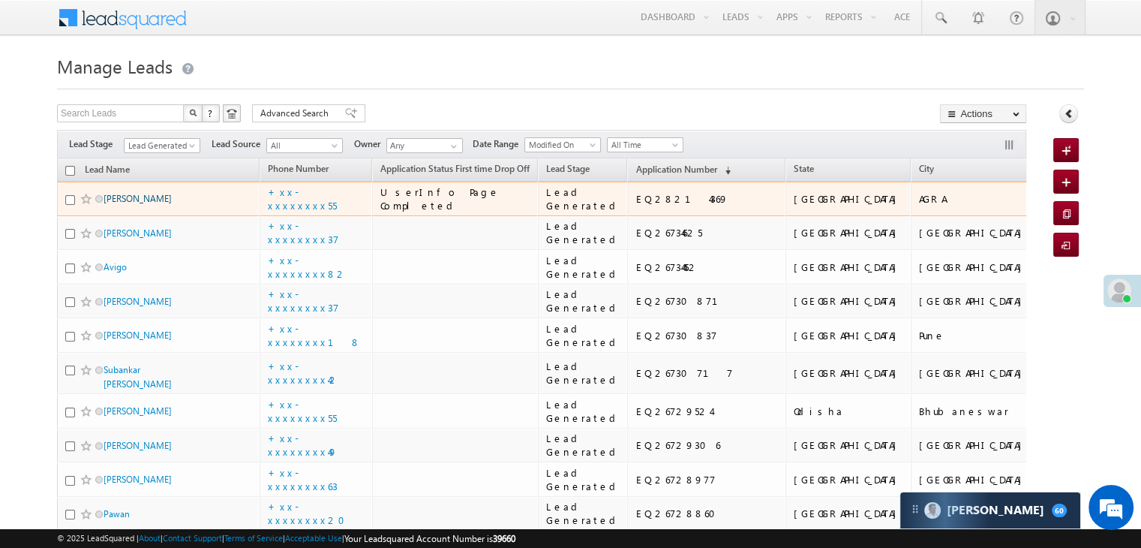
click at [126, 204] on link "[PERSON_NAME]" at bounding box center [138, 198] width 68 height 11
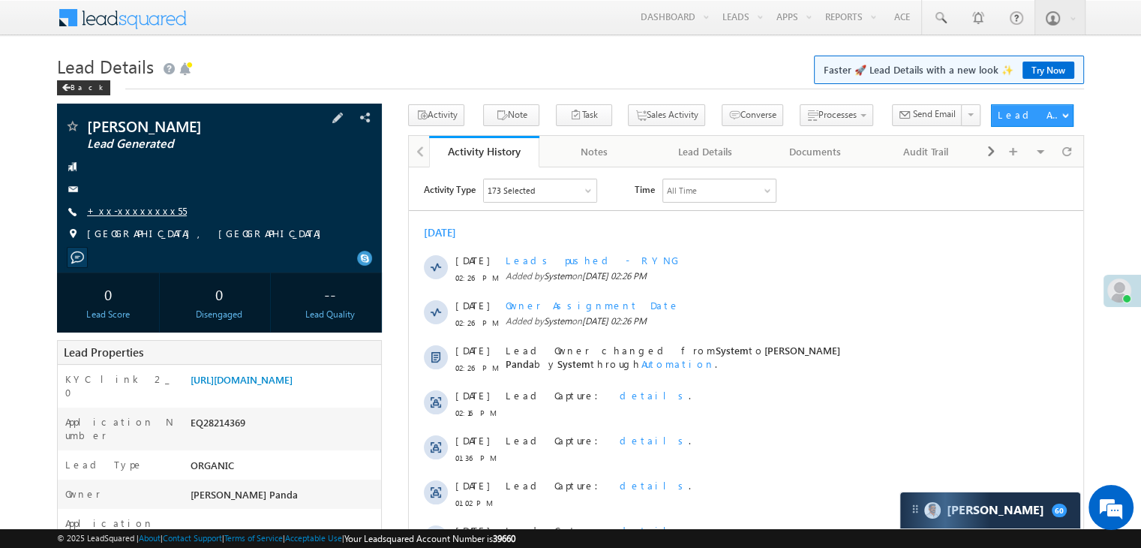
click at [126, 214] on link "+xx-xxxxxxxx55" at bounding box center [137, 210] width 100 height 13
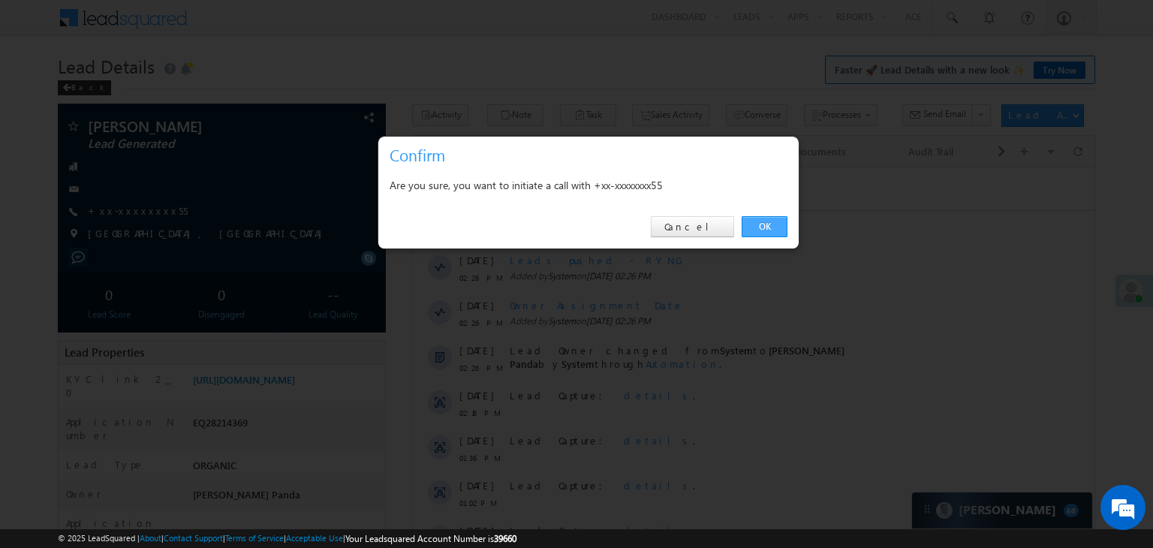
click at [762, 228] on link "OK" at bounding box center [764, 226] width 46 height 21
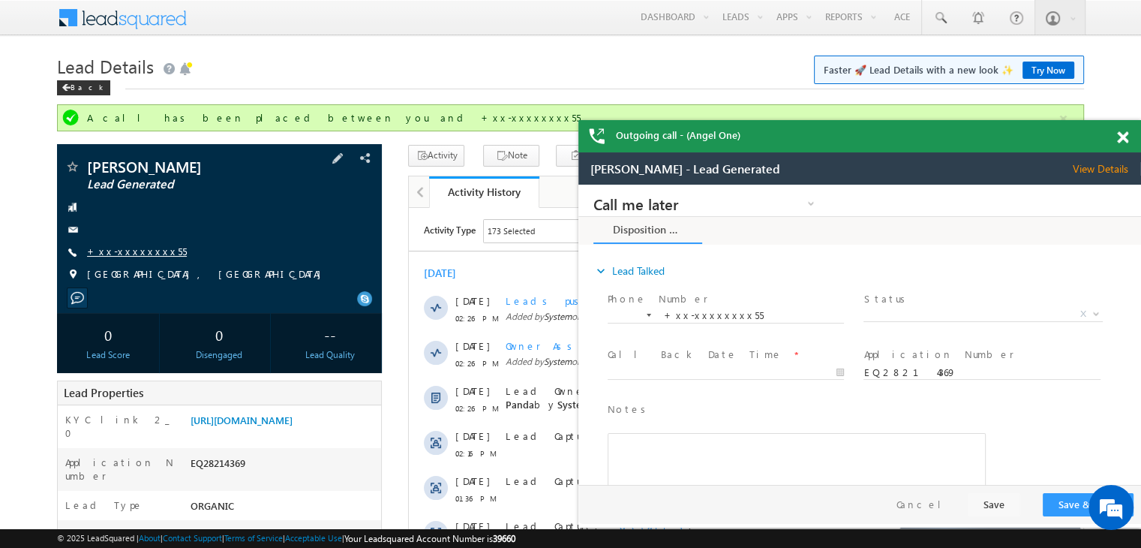
click at [0, 0] on link "+xx-xxxxxxxx55" at bounding box center [0, 0] width 0 height 0
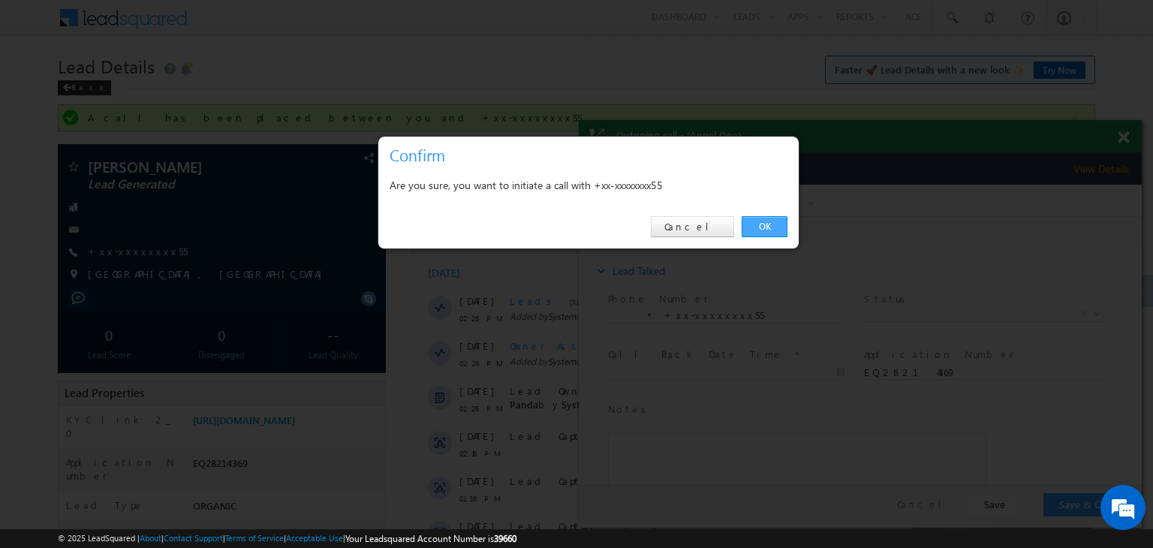
click at [765, 227] on link "OK" at bounding box center [764, 226] width 46 height 21
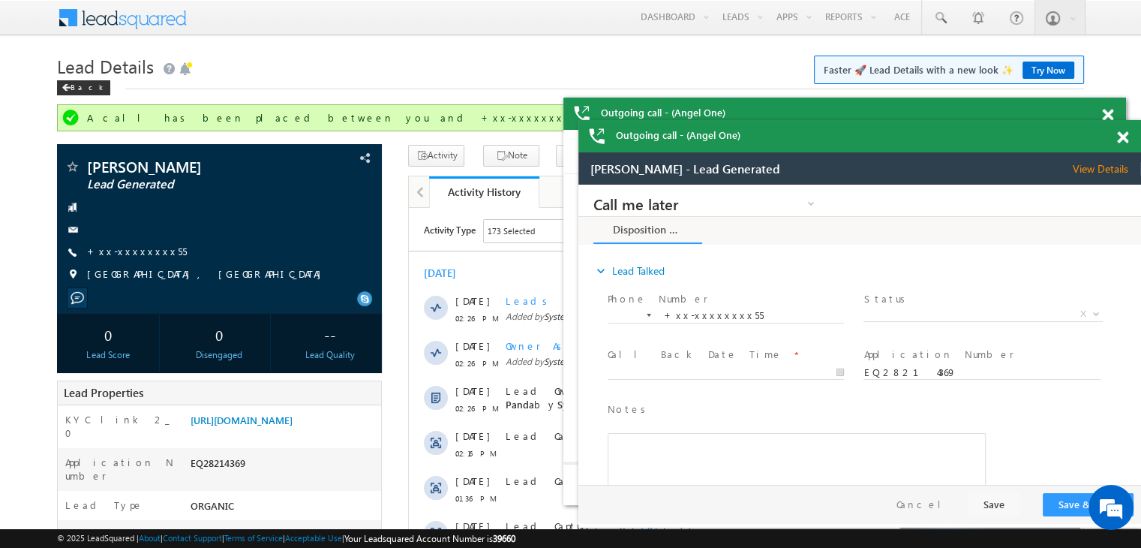
click at [1119, 142] on span at bounding box center [1122, 137] width 11 height 13
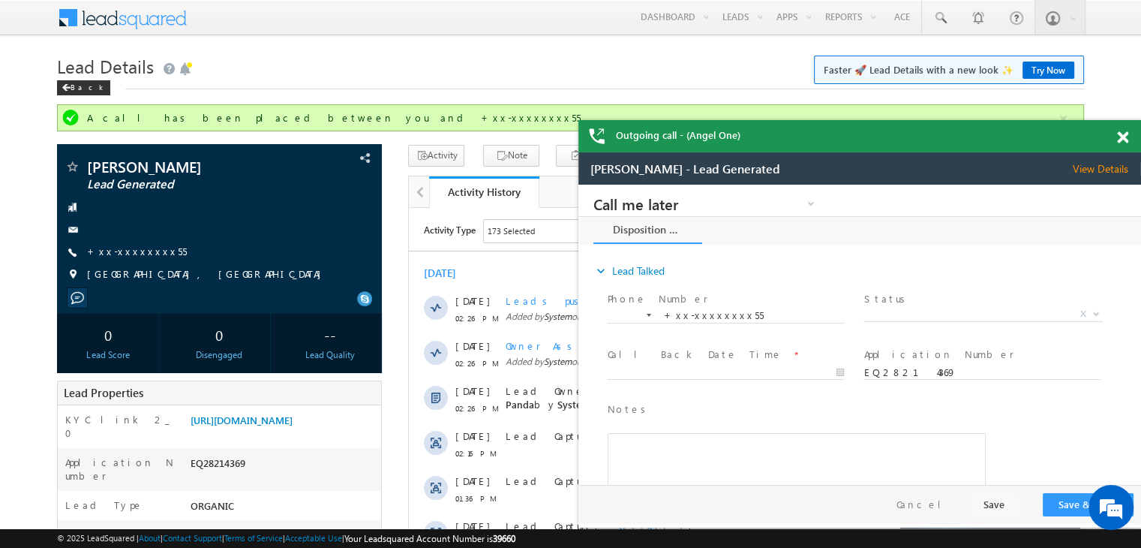
click at [1123, 142] on span at bounding box center [1122, 137] width 11 height 13
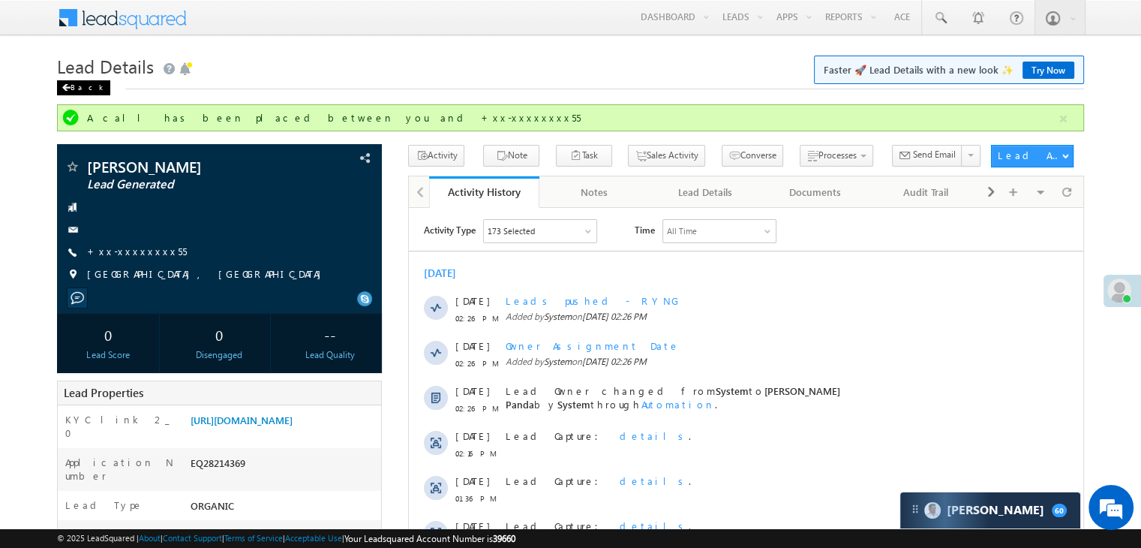
click at [69, 90] on span at bounding box center [66, 88] width 9 height 8
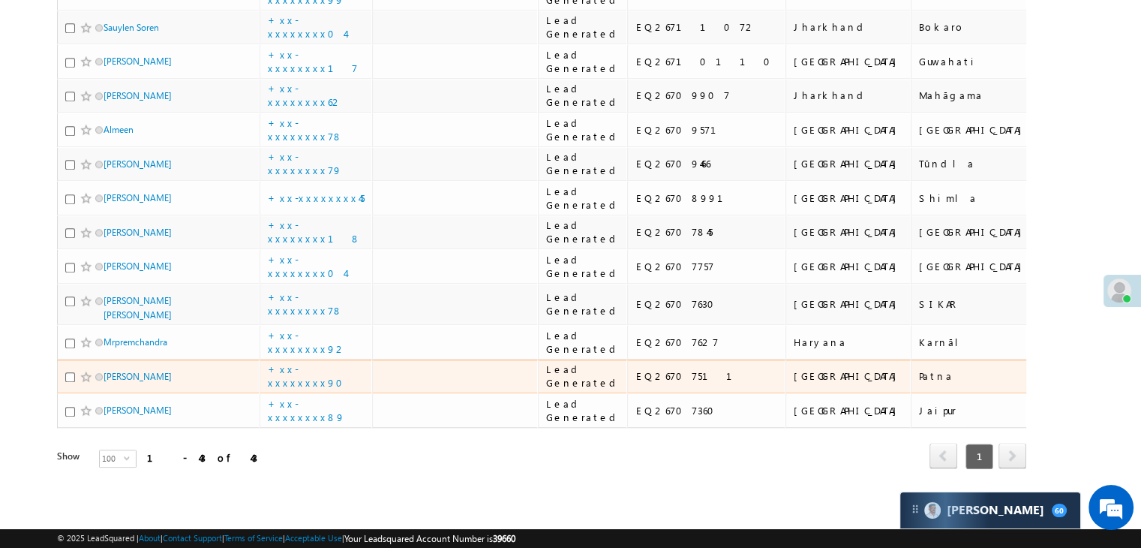
scroll to position [3511, 0]
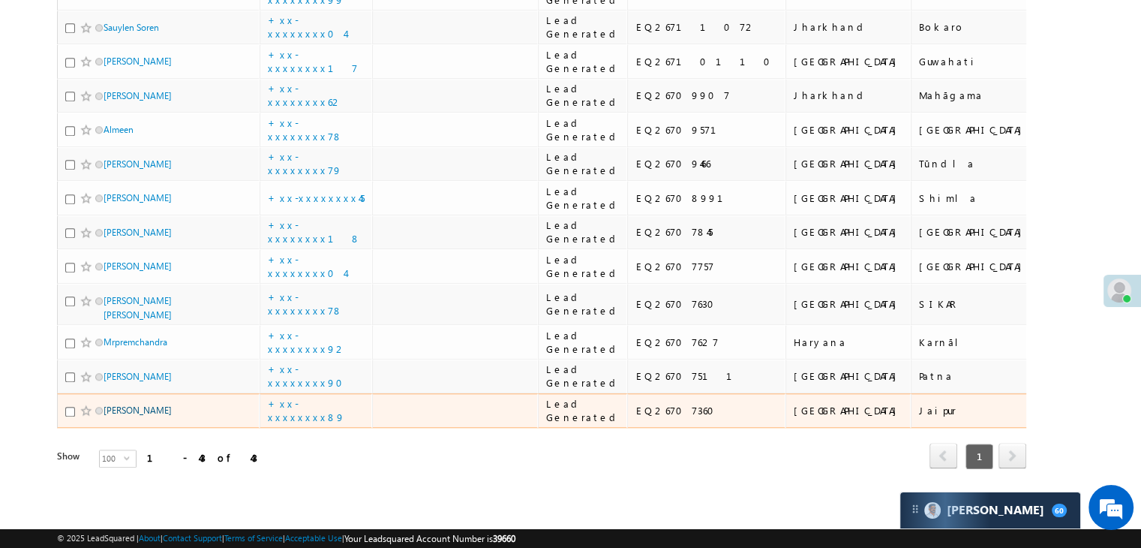
click at [129, 404] on link "[PERSON_NAME]" at bounding box center [138, 409] width 68 height 11
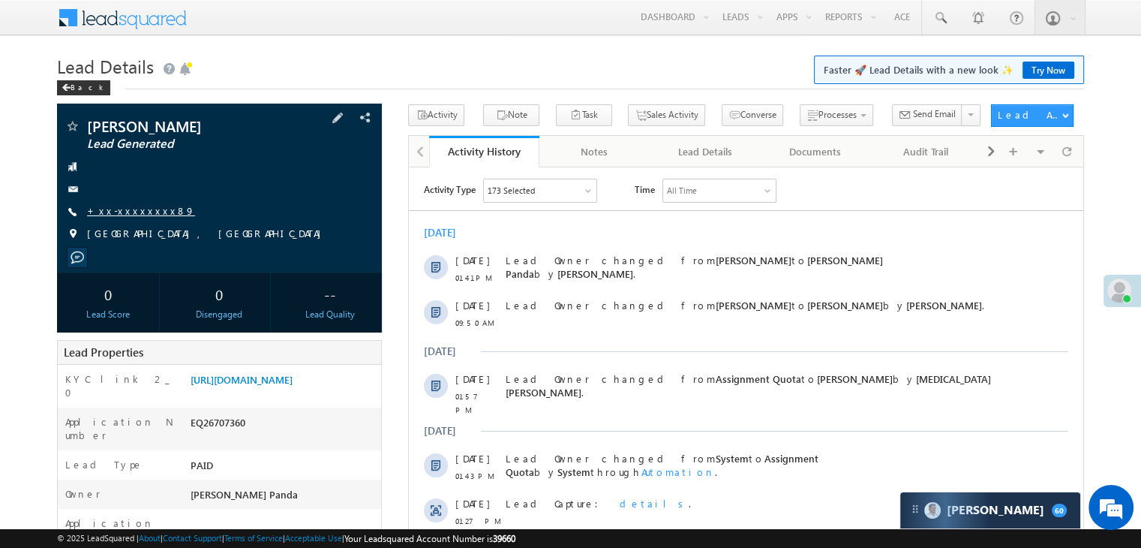
click at [132, 208] on link "+xx-xxxxxxxx89" at bounding box center [141, 210] width 108 height 13
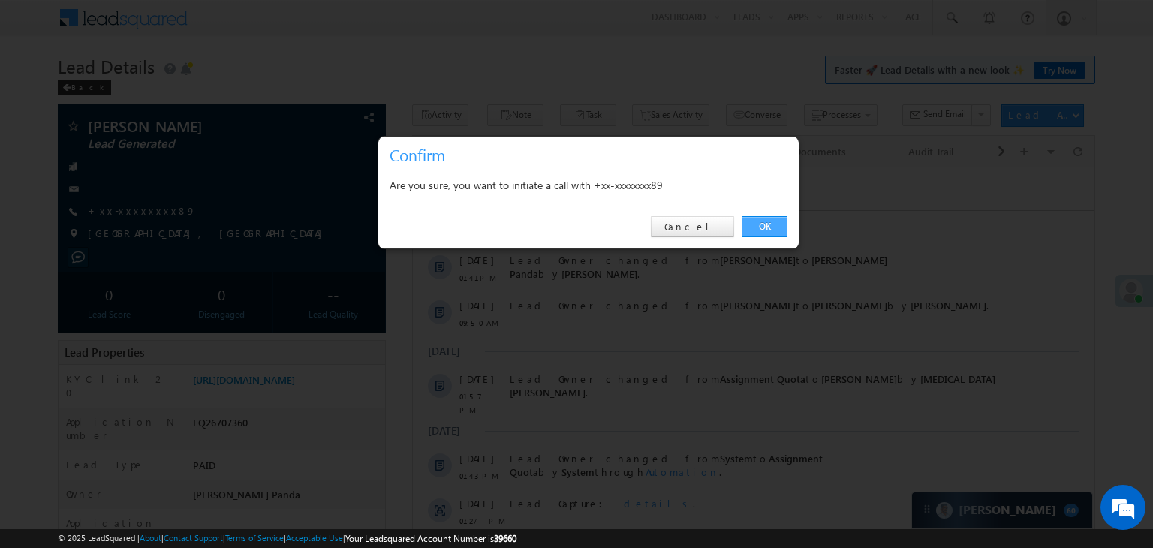
click at [768, 221] on link "OK" at bounding box center [764, 226] width 46 height 21
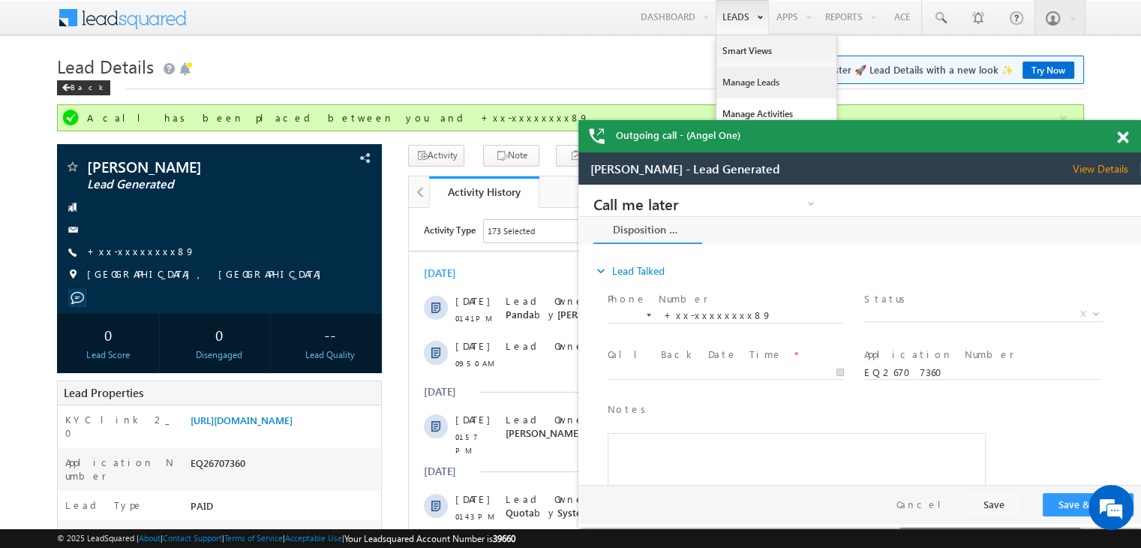
click at [740, 75] on link "Manage Leads" at bounding box center [777, 83] width 120 height 32
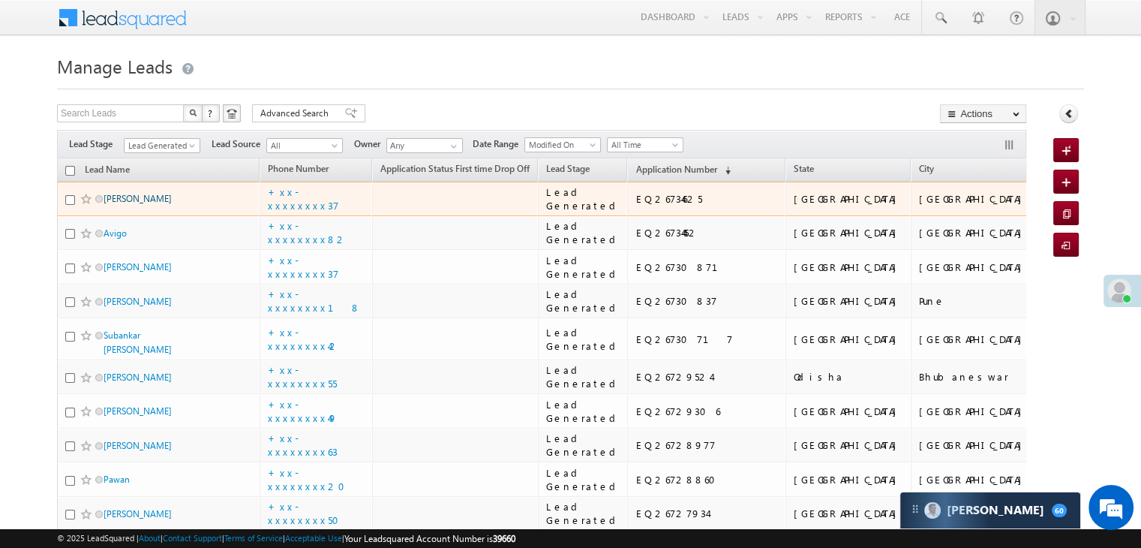
click at [125, 204] on link "[PERSON_NAME]" at bounding box center [138, 198] width 68 height 11
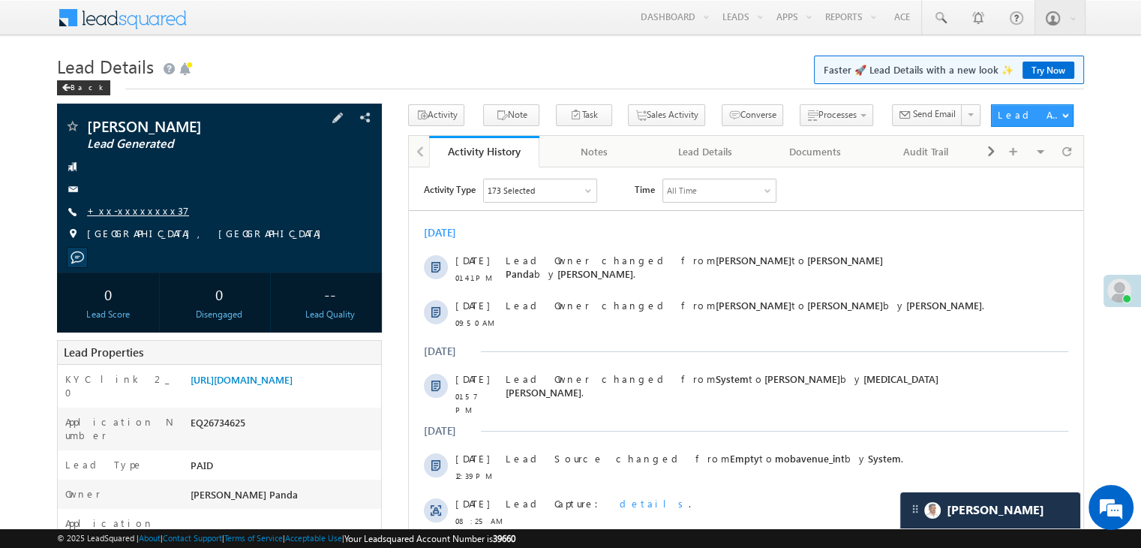
click at [122, 210] on link "+xx-xxxxxxxx37" at bounding box center [138, 210] width 102 height 13
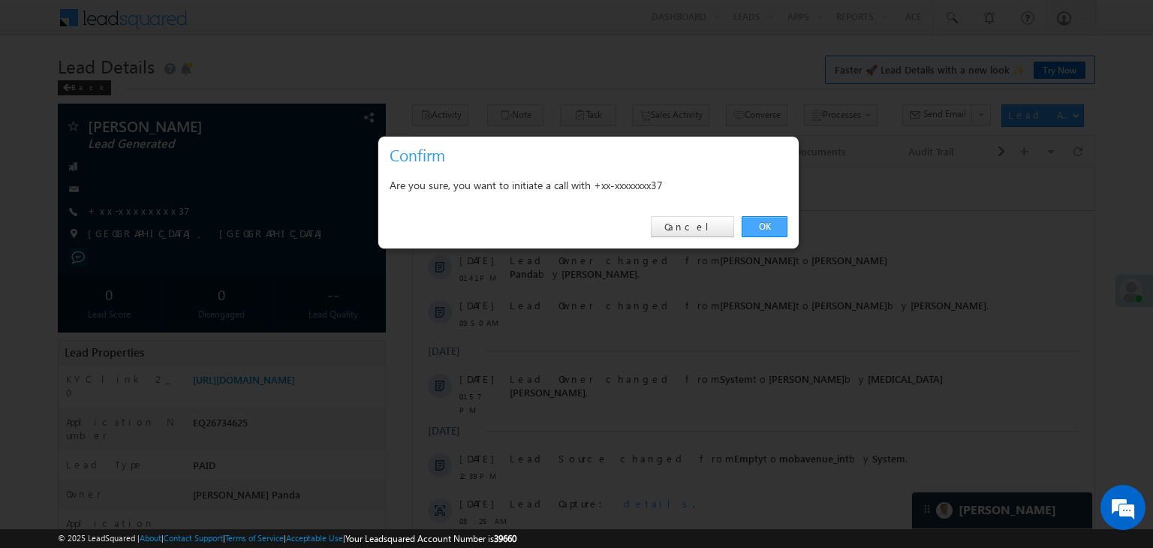
click at [765, 226] on link "OK" at bounding box center [764, 226] width 46 height 21
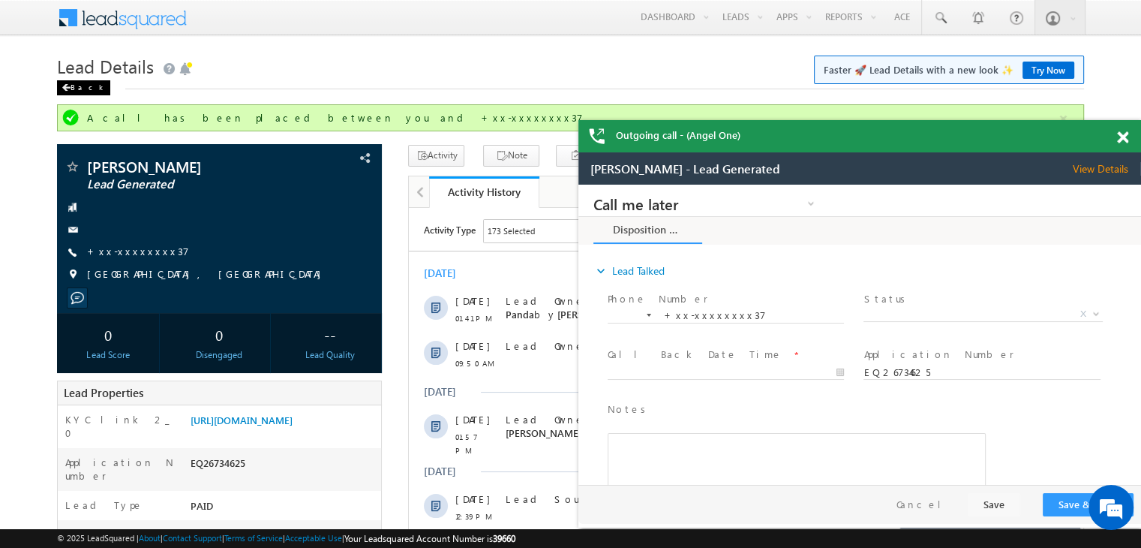
click at [82, 91] on div "Back" at bounding box center [83, 87] width 53 height 15
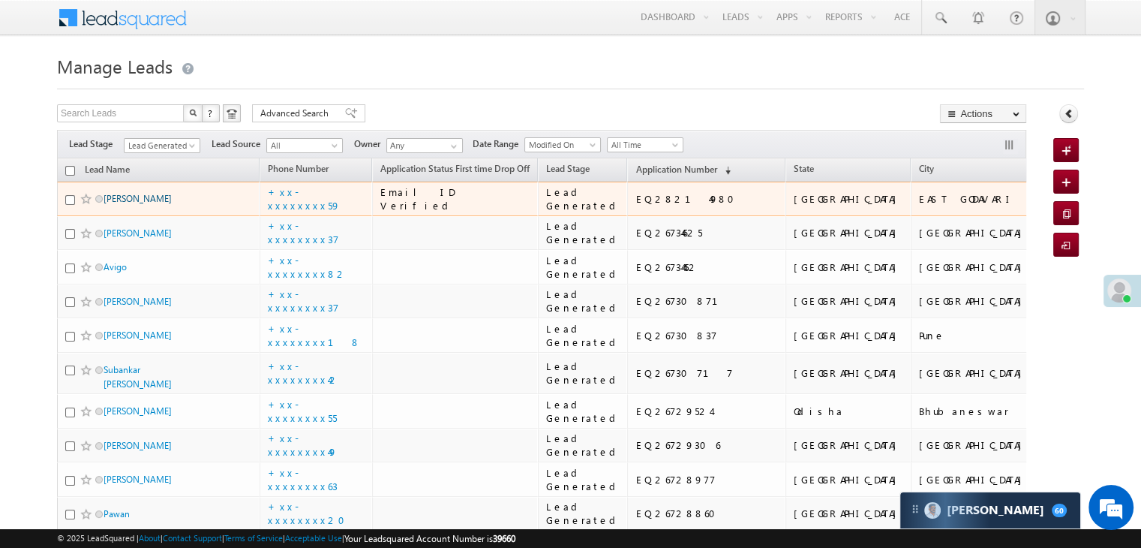
click at [135, 204] on link "P sanjeevarao" at bounding box center [138, 198] width 68 height 11
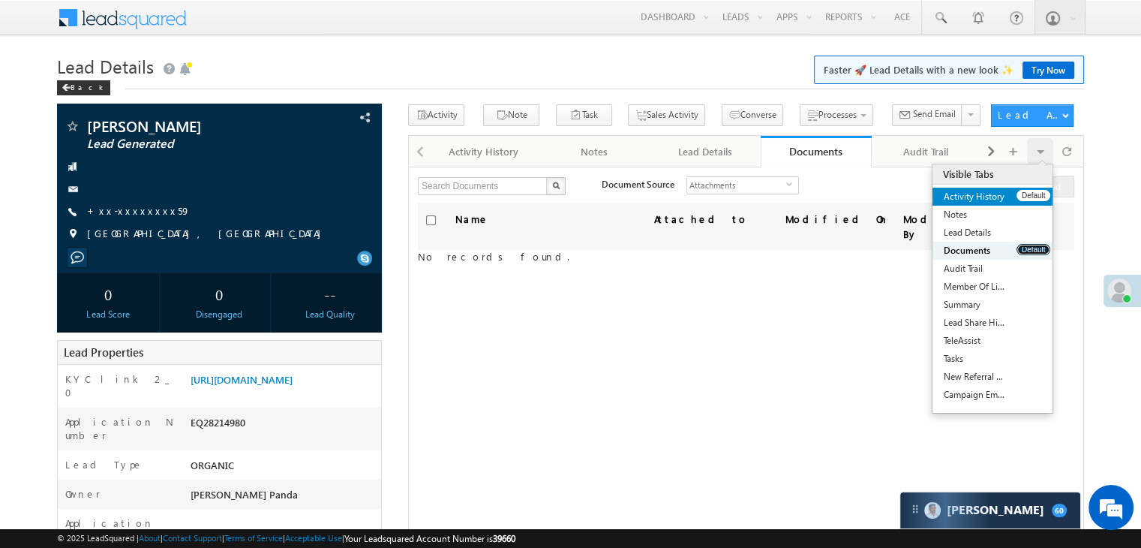
drag, startPoint x: 1038, startPoint y: 247, endPoint x: 1039, endPoint y: 198, distance: 48.8
click at [1039, 198] on ul "Activity History Default Notes Default Lead Details Default Documents Default A…" at bounding box center [993, 296] width 120 height 216
click at [1040, 197] on button "Default" at bounding box center [1034, 195] width 34 height 11
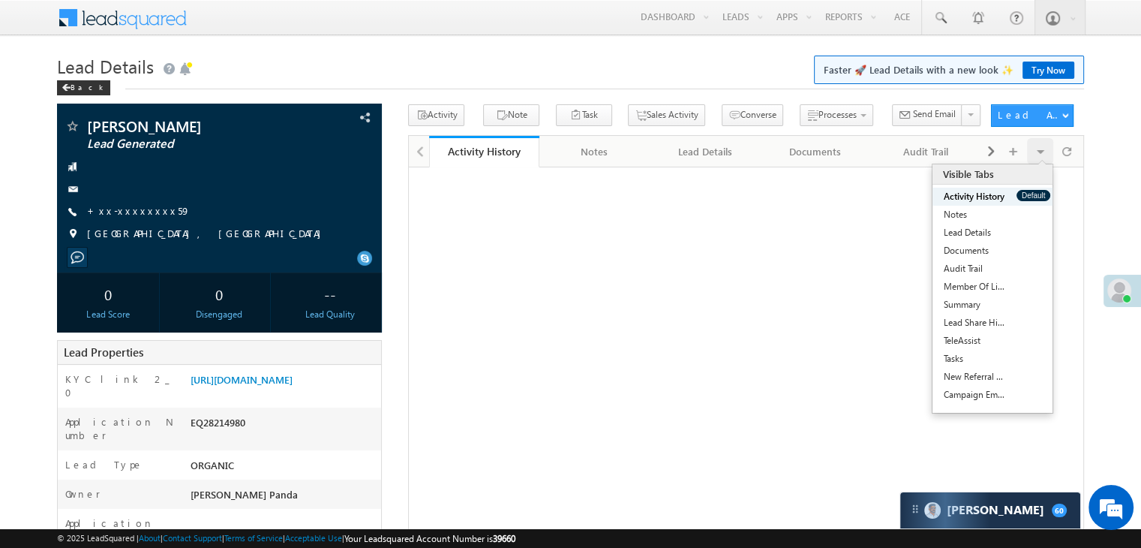
click at [1040, 197] on button "Default" at bounding box center [1034, 195] width 34 height 11
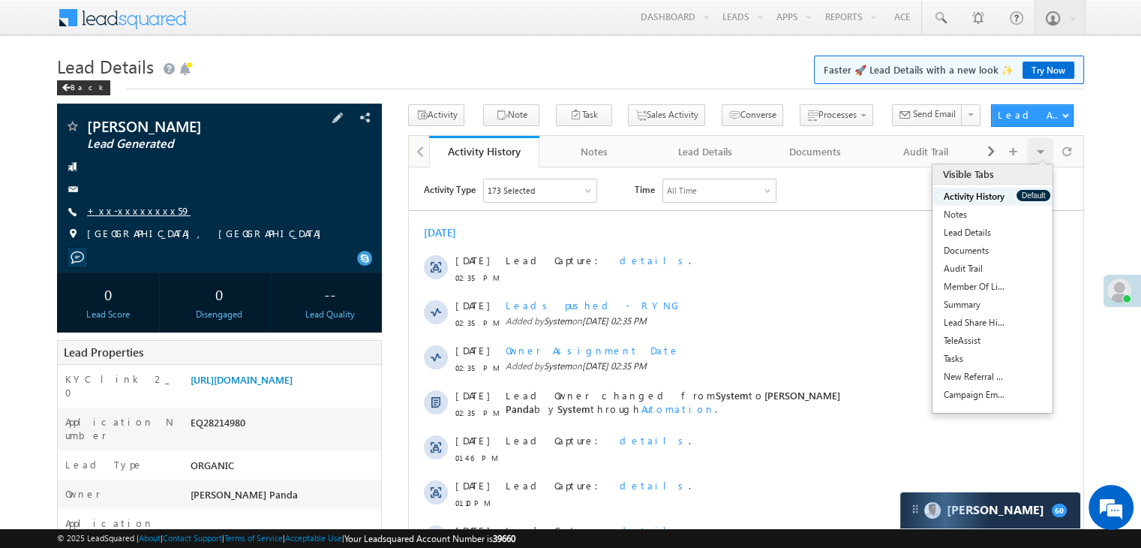
click at [137, 213] on link "+xx-xxxxxxxx59" at bounding box center [139, 210] width 104 height 13
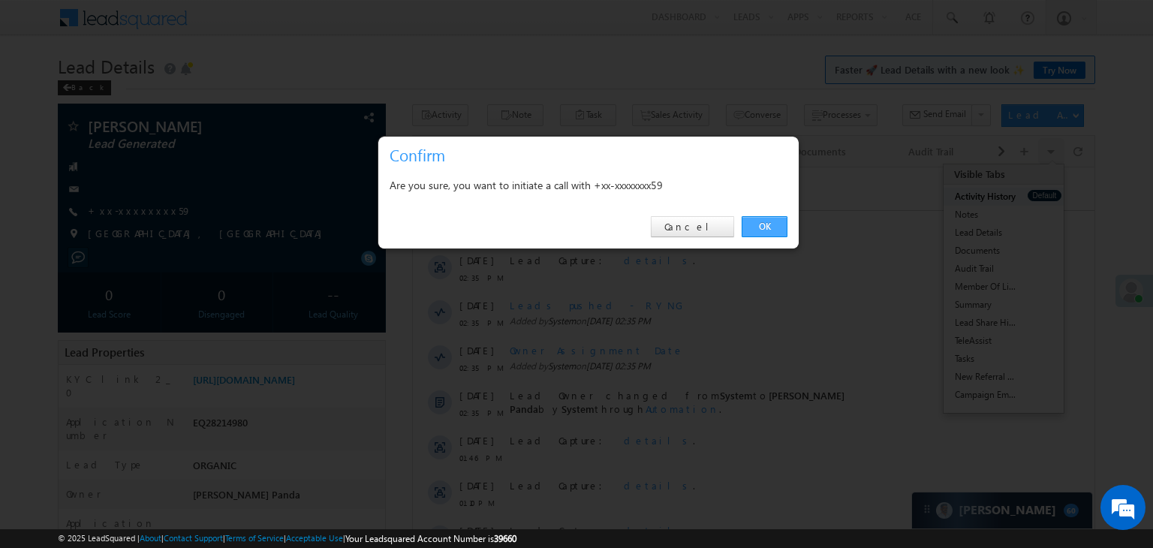
click at [766, 224] on link "OK" at bounding box center [764, 226] width 46 height 21
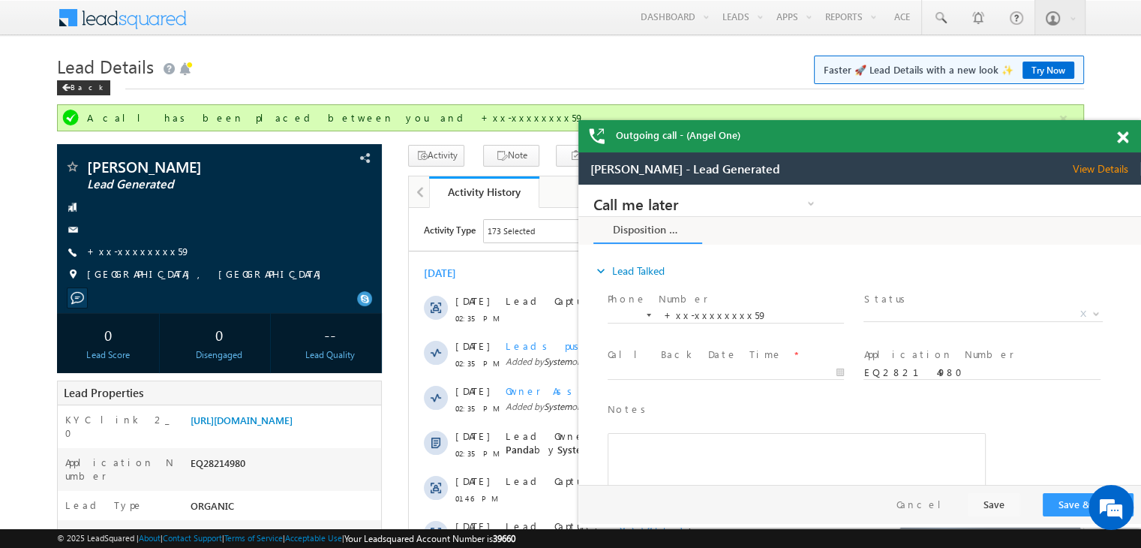
click at [1121, 140] on div "Outgoing call - (Angel One)" at bounding box center [860, 136] width 563 height 32
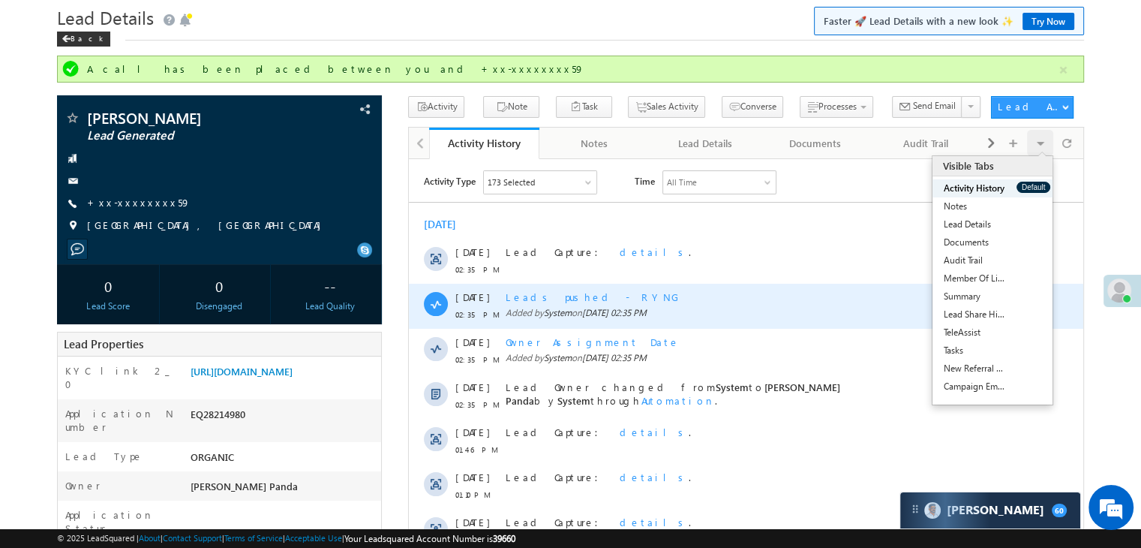
scroll to position [75, 0]
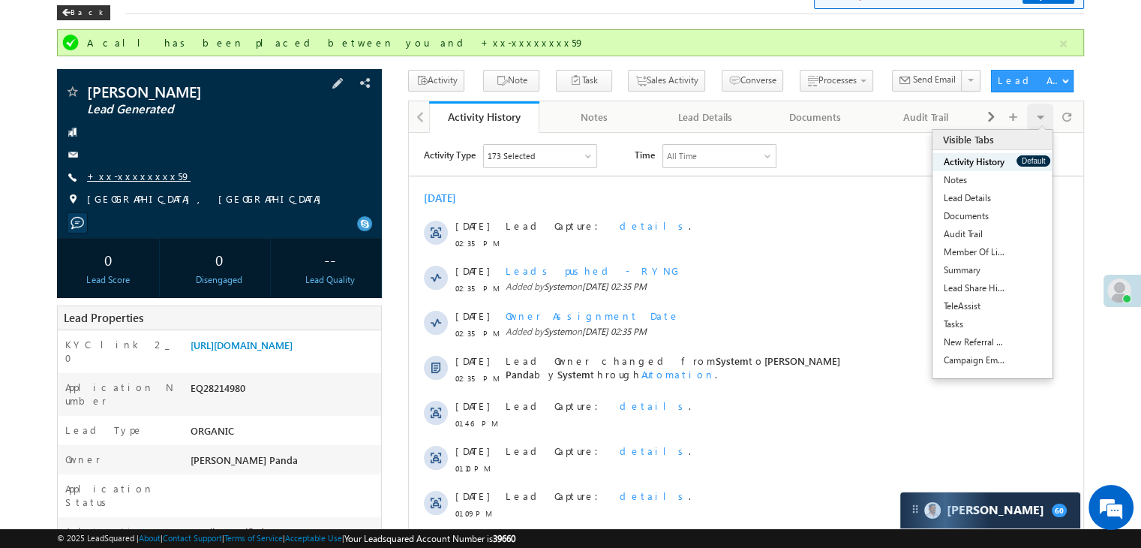
click at [128, 178] on link "+xx-xxxxxxxx59" at bounding box center [139, 176] width 104 height 13
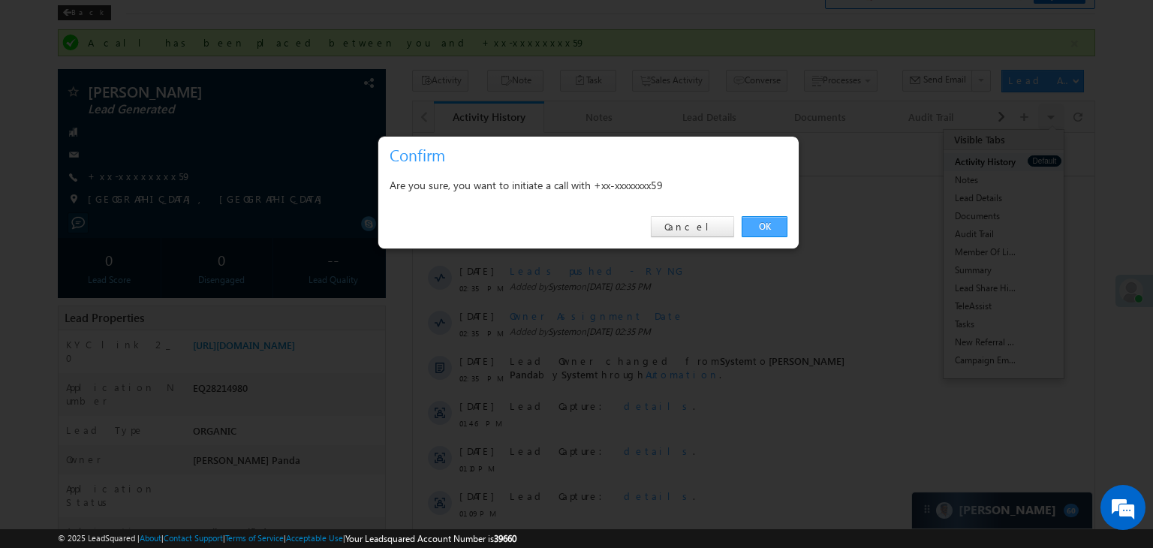
click at [755, 227] on link "OK" at bounding box center [764, 226] width 46 height 21
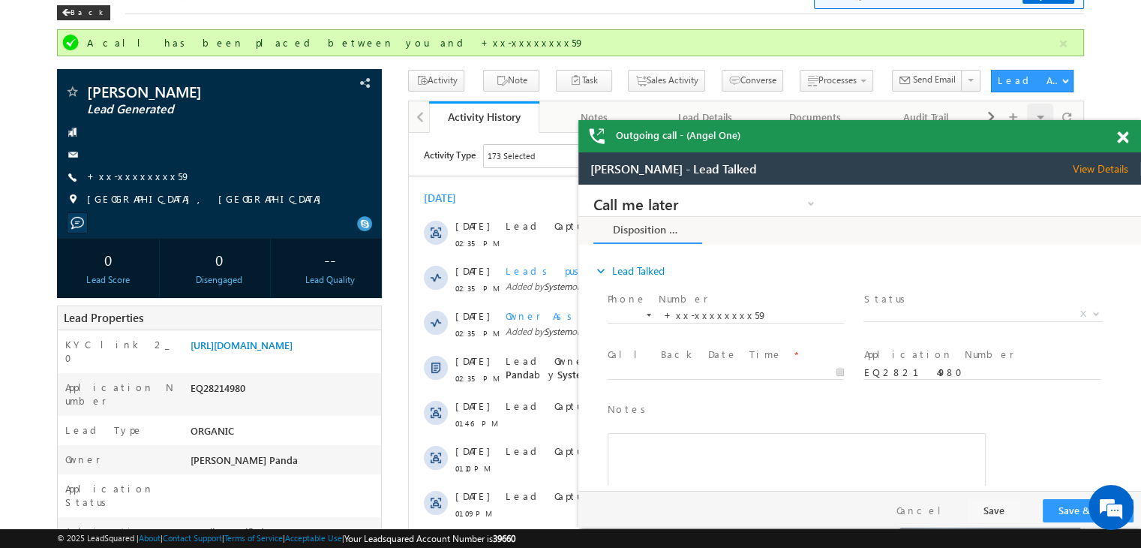
scroll to position [0, 0]
click at [68, 17] on span at bounding box center [66, 13] width 9 height 8
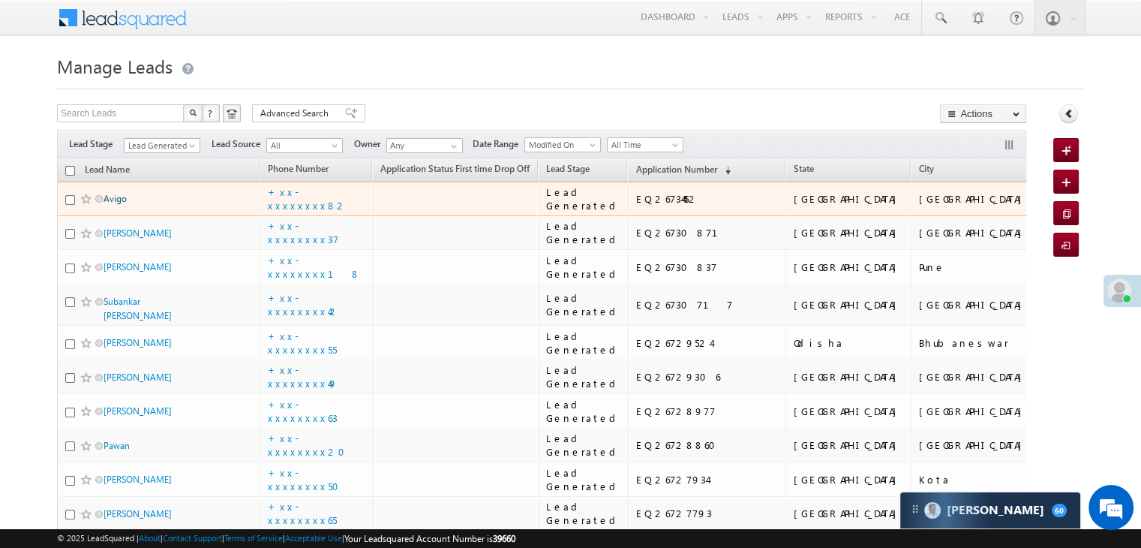
click at [119, 204] on link "Avigo" at bounding box center [115, 198] width 23 height 11
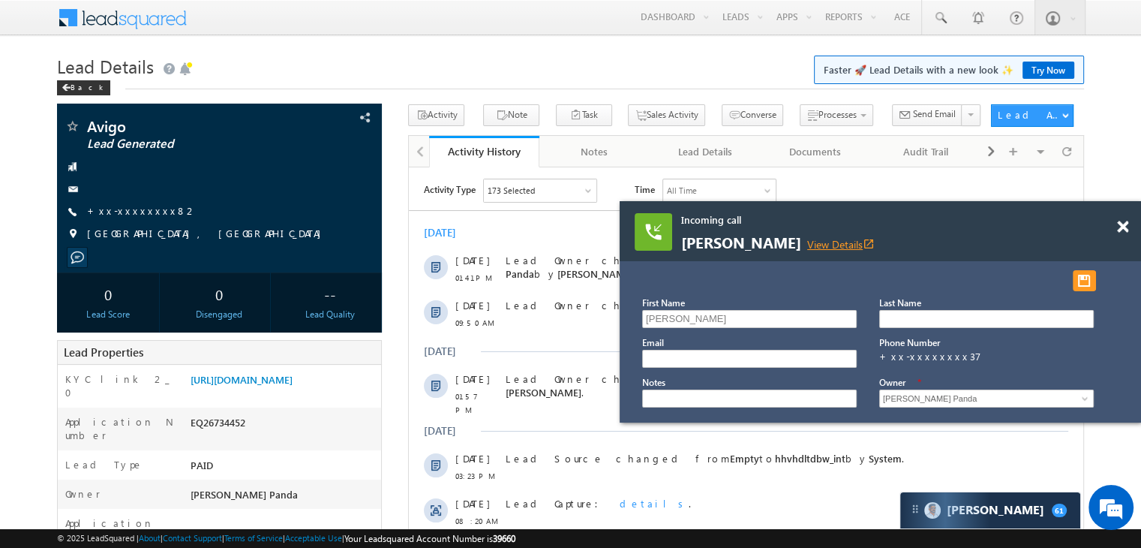
click at [807, 244] on link "View Details open_in_new" at bounding box center [841, 244] width 68 height 14
click at [135, 209] on link "+xx-xxxxxxxx82" at bounding box center [142, 210] width 110 height 13
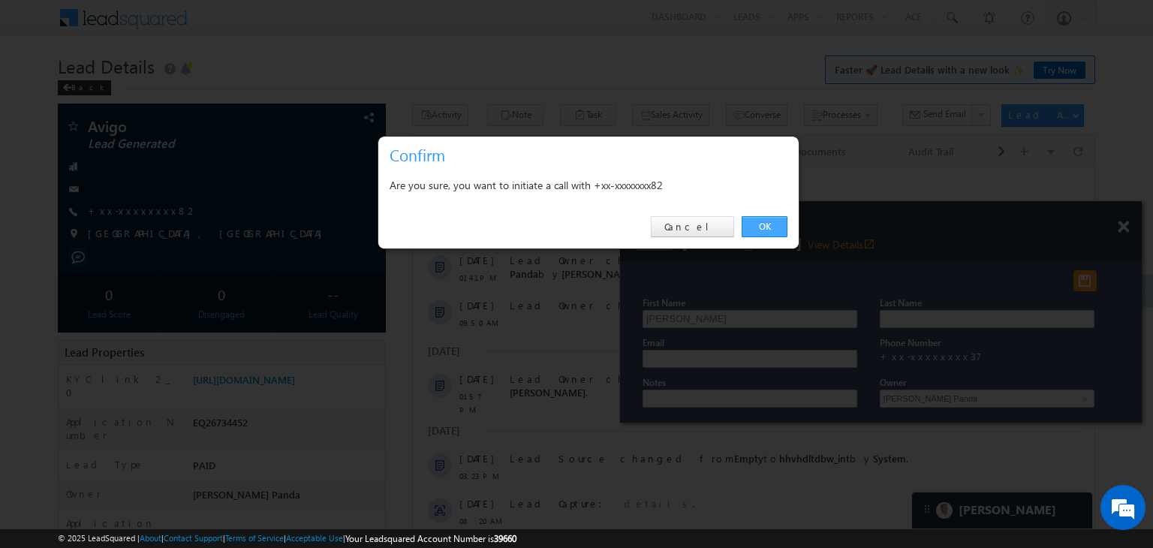
click at [776, 223] on link "OK" at bounding box center [764, 226] width 46 height 21
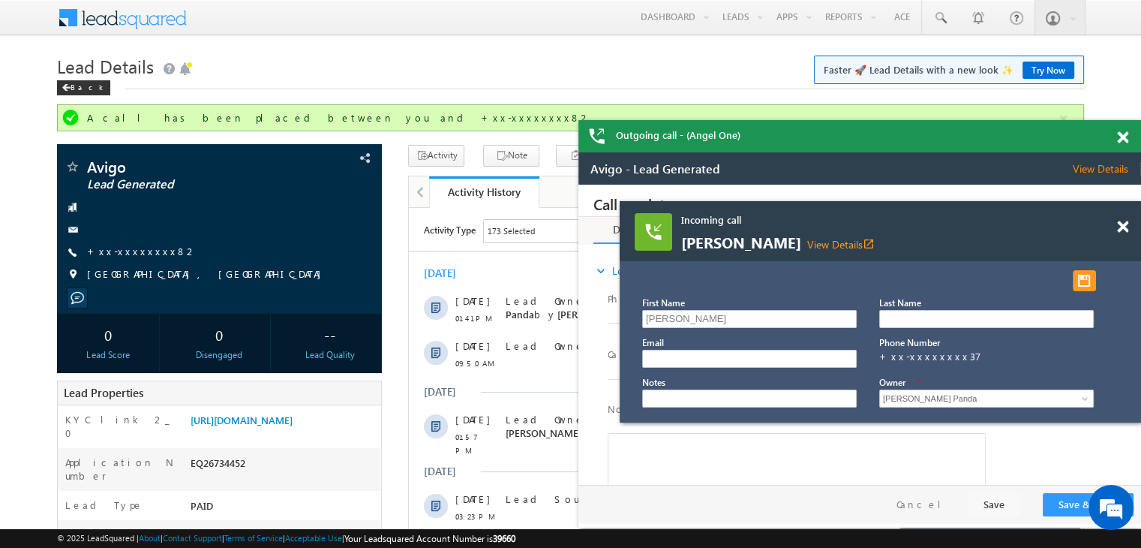
click at [77, 77] on span "Lead Details" at bounding box center [105, 66] width 97 height 24
click at [80, 89] on div "Back" at bounding box center [83, 87] width 53 height 15
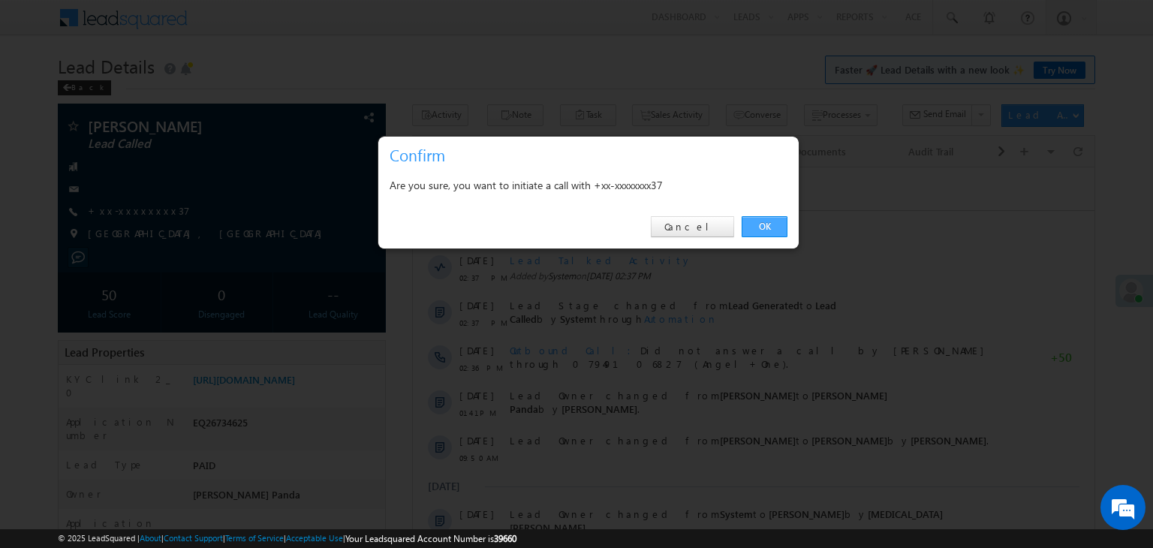
click at [774, 227] on link "OK" at bounding box center [764, 226] width 46 height 21
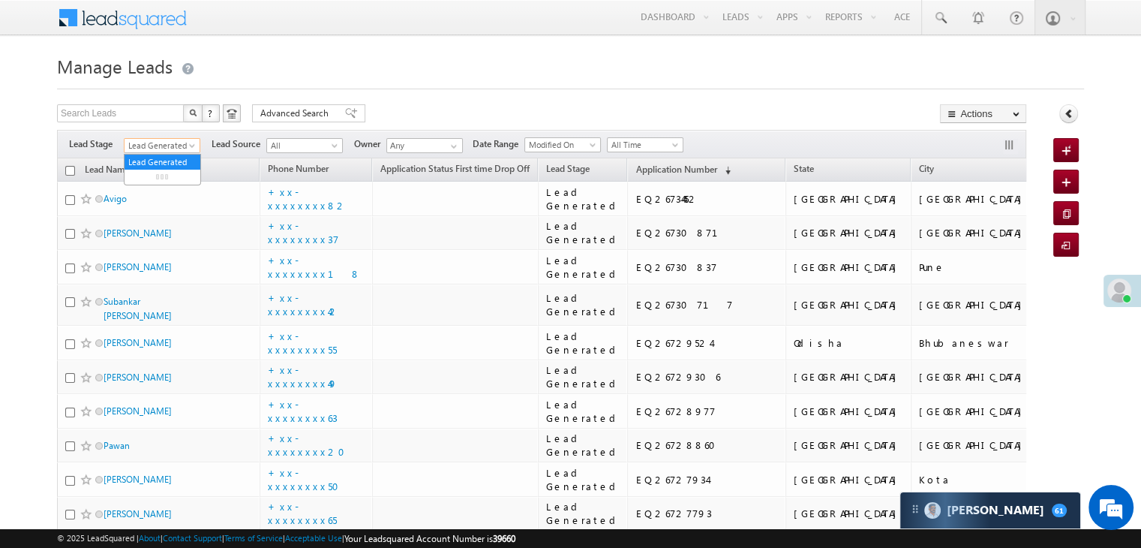
click at [190, 145] on span at bounding box center [194, 149] width 12 height 12
click at [162, 163] on link "All" at bounding box center [163, 162] width 76 height 14
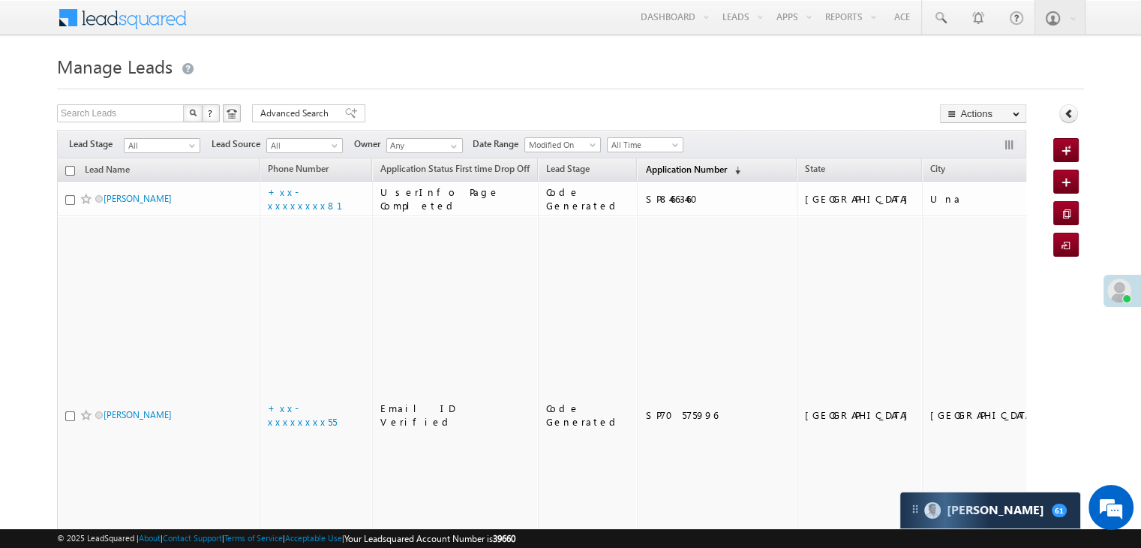
click at [660, 168] on span "Application Number" at bounding box center [685, 169] width 81 height 11
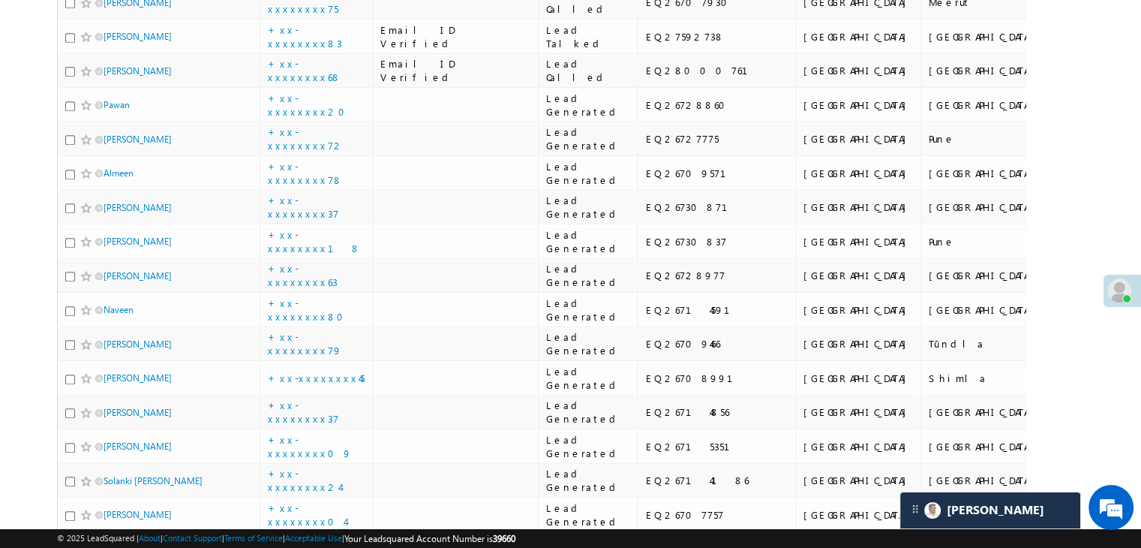
scroll to position [900, 0]
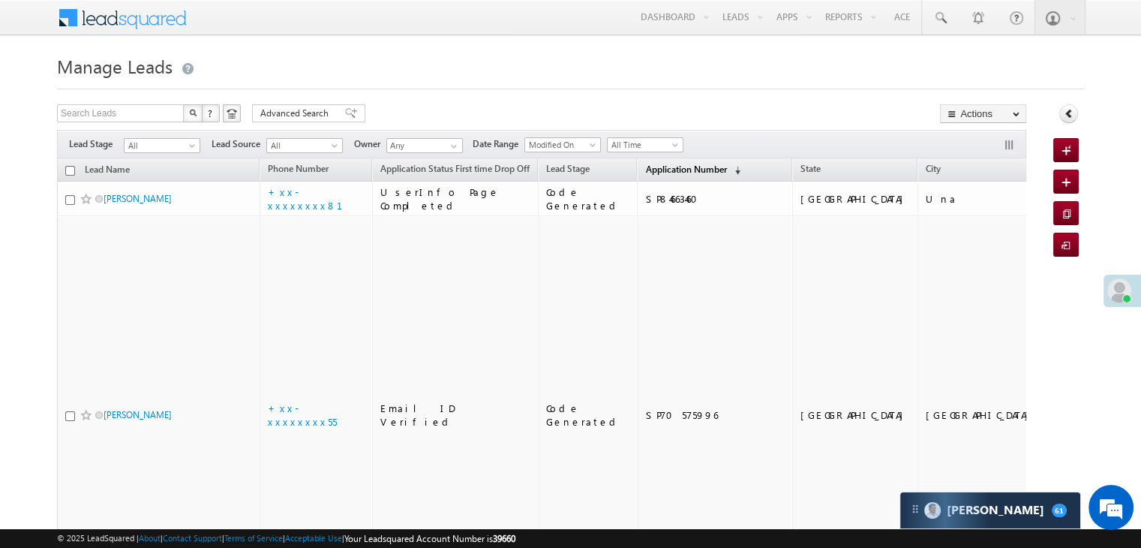
click at [645, 166] on span "Application Number" at bounding box center [685, 169] width 81 height 11
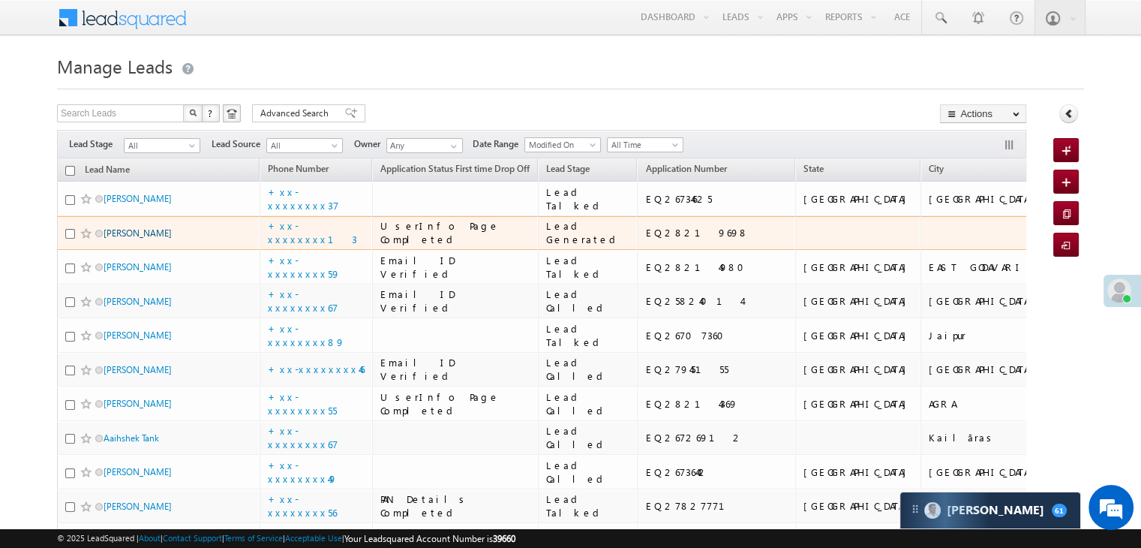
click at [149, 239] on link "[PERSON_NAME]" at bounding box center [138, 232] width 68 height 11
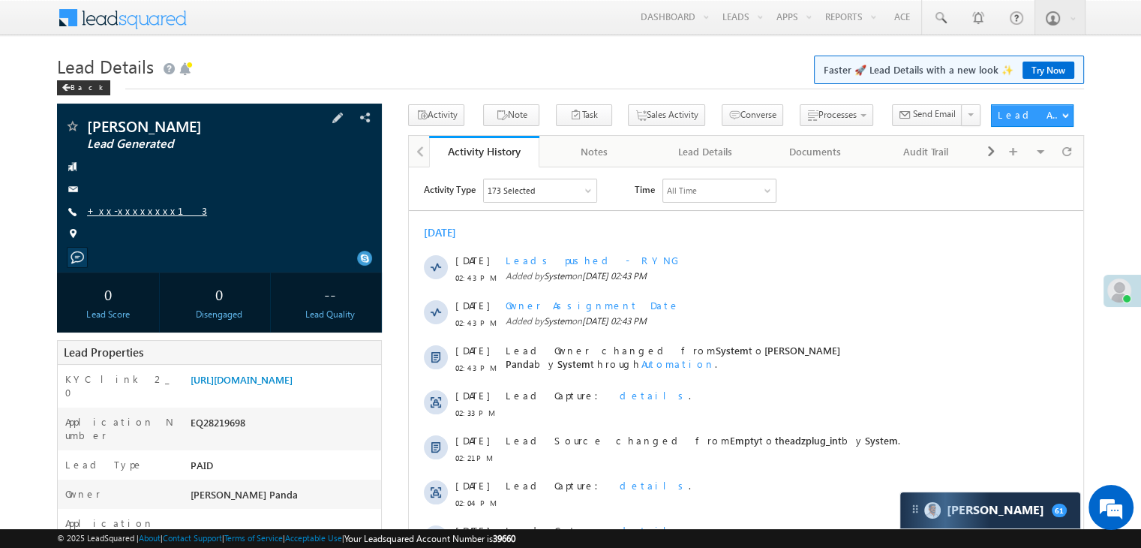
click at [130, 215] on link "+xx-xxxxxxxx13" at bounding box center [147, 210] width 120 height 13
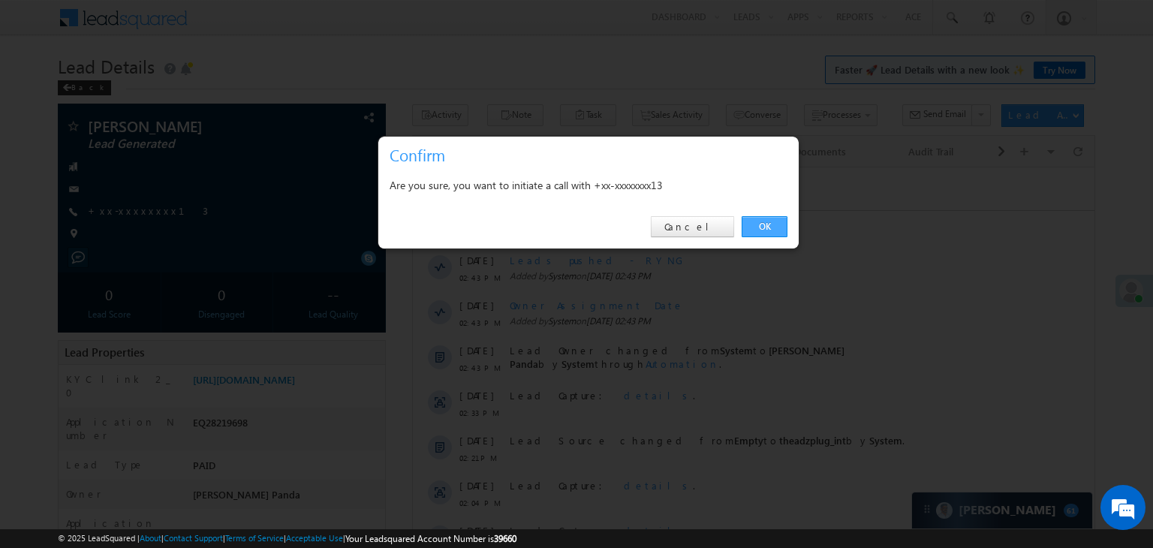
click at [761, 231] on link "OK" at bounding box center [764, 226] width 46 height 21
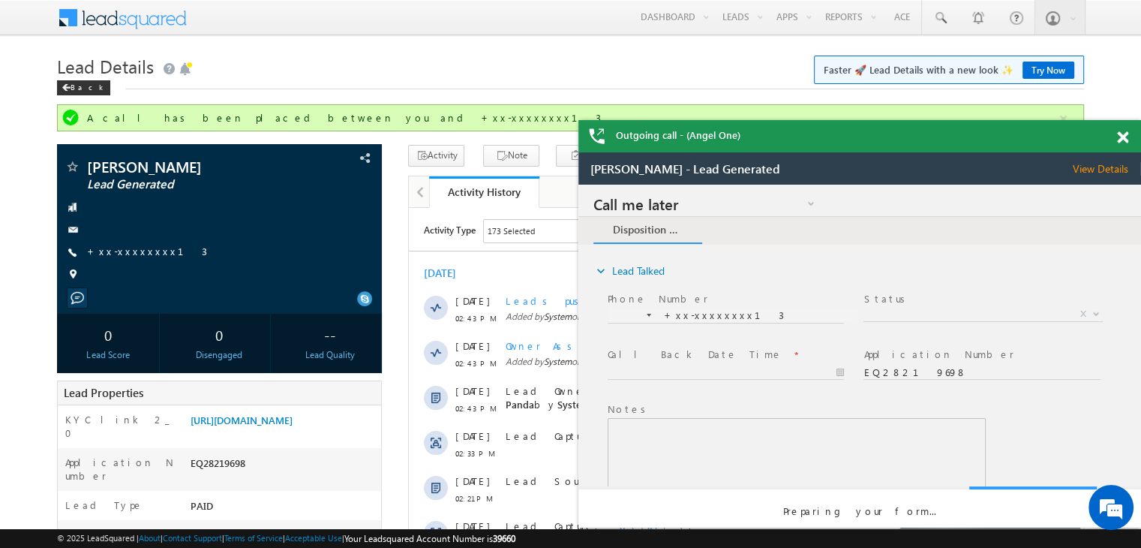
click at [1122, 133] on span at bounding box center [1122, 137] width 11 height 13
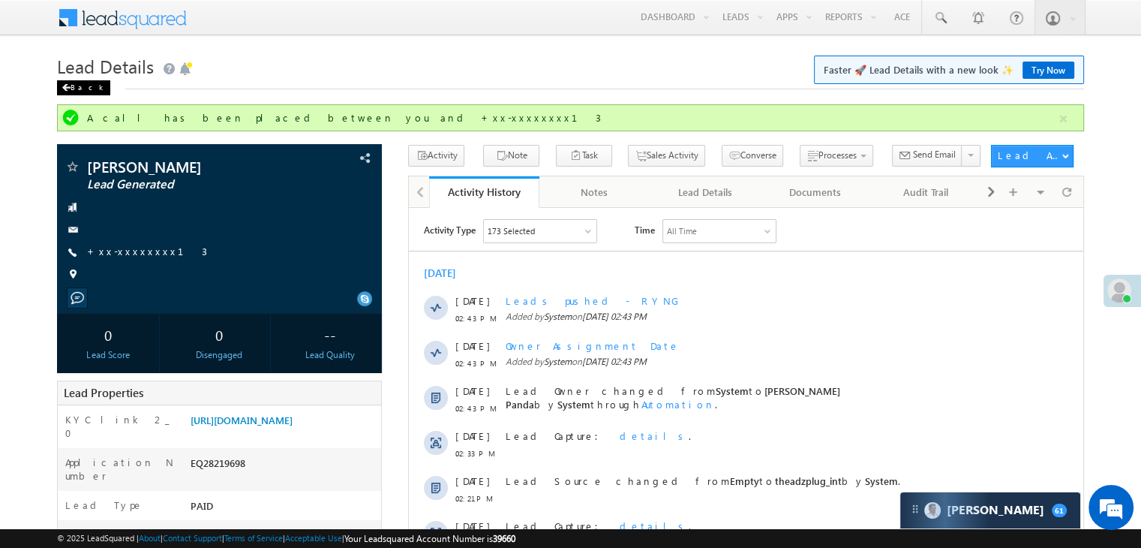
click at [72, 92] on div "Back" at bounding box center [83, 87] width 53 height 15
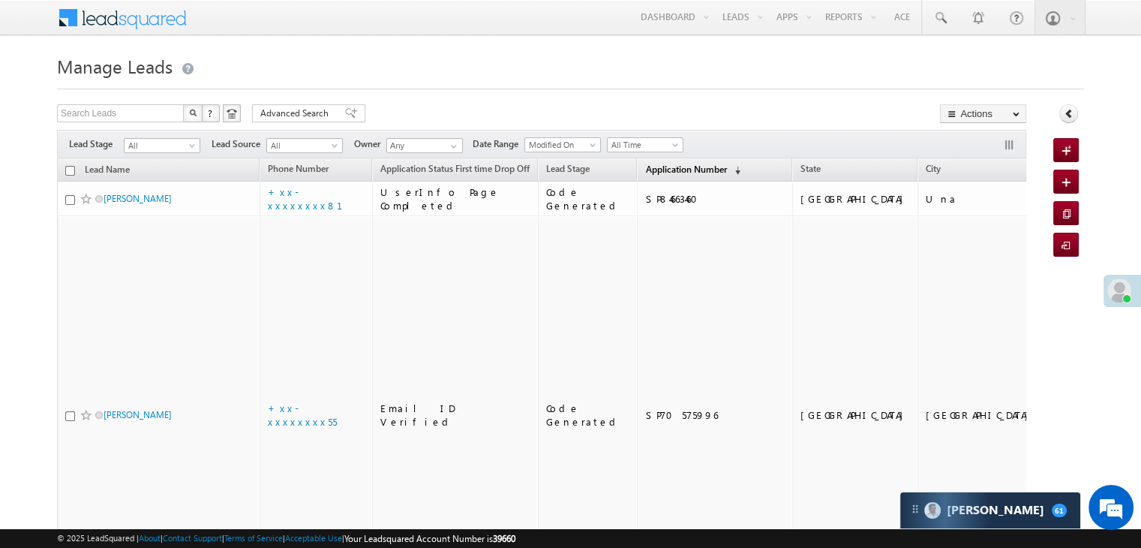
click at [672, 164] on span "Application Number" at bounding box center [685, 169] width 81 height 11
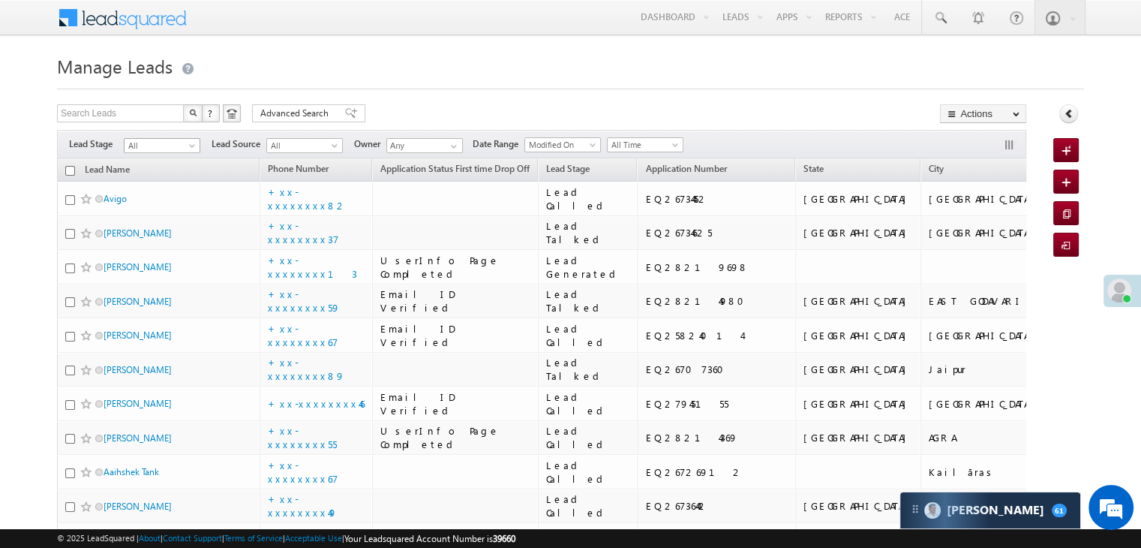
click at [193, 145] on span at bounding box center [194, 149] width 12 height 12
click at [161, 175] on link "Lead Generated" at bounding box center [163, 177] width 76 height 14
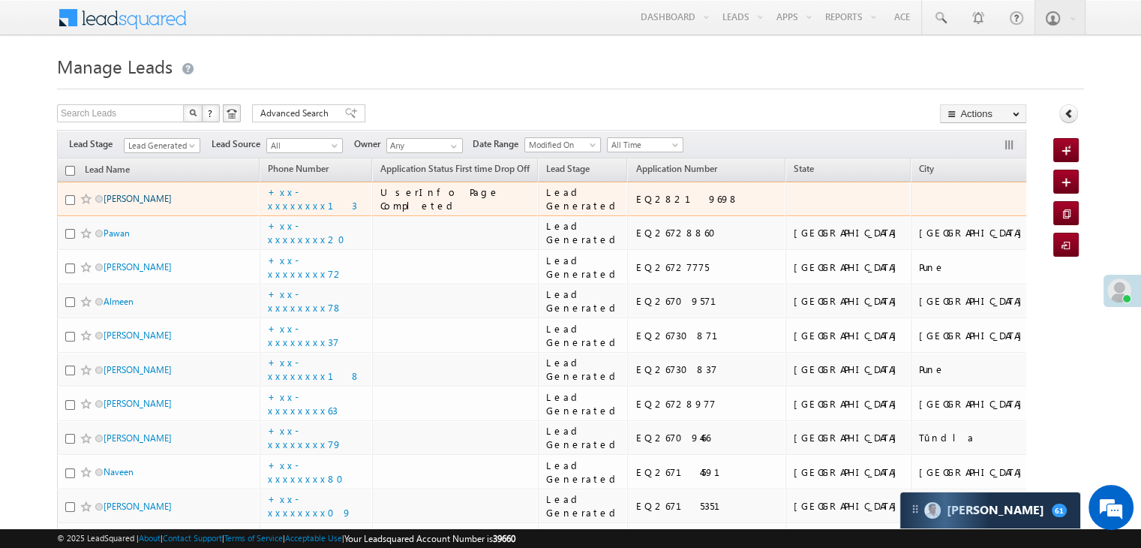
click at [119, 204] on link "[PERSON_NAME]" at bounding box center [138, 198] width 68 height 11
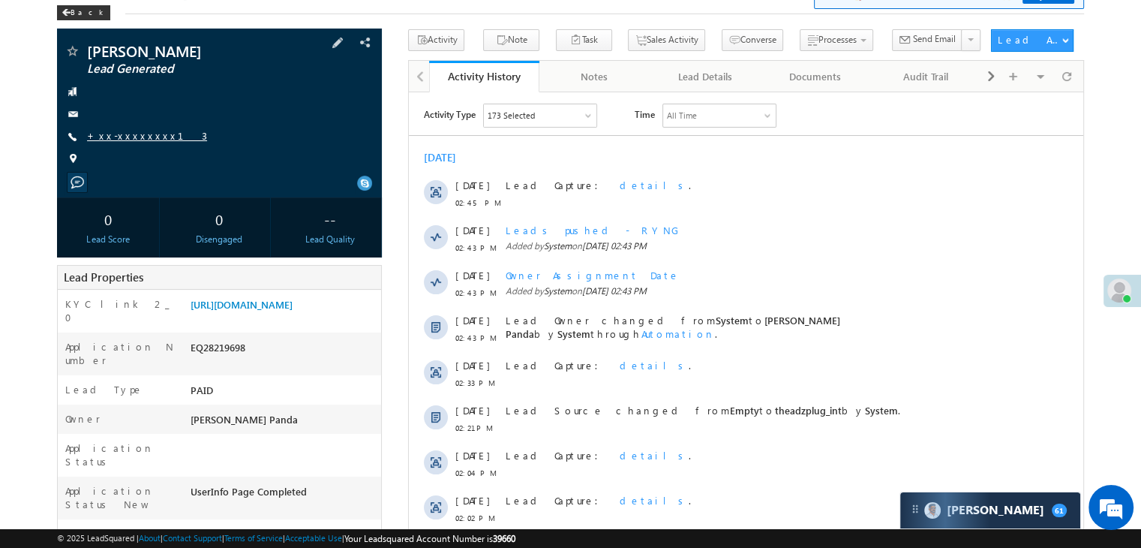
click at [140, 138] on link "+xx-xxxxxxxx13" at bounding box center [147, 135] width 120 height 13
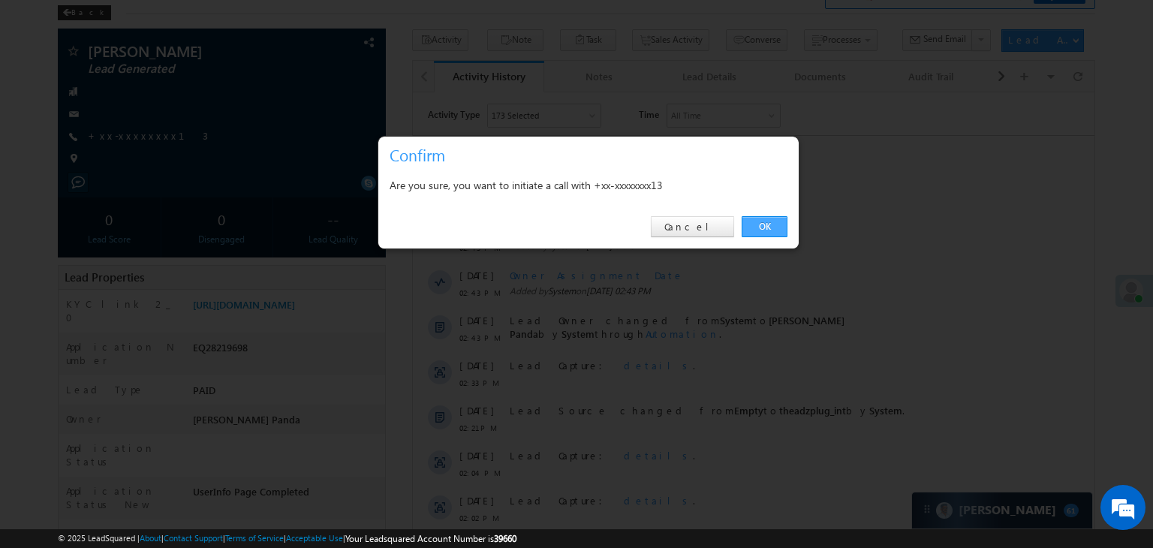
click at [762, 228] on link "OK" at bounding box center [764, 226] width 46 height 21
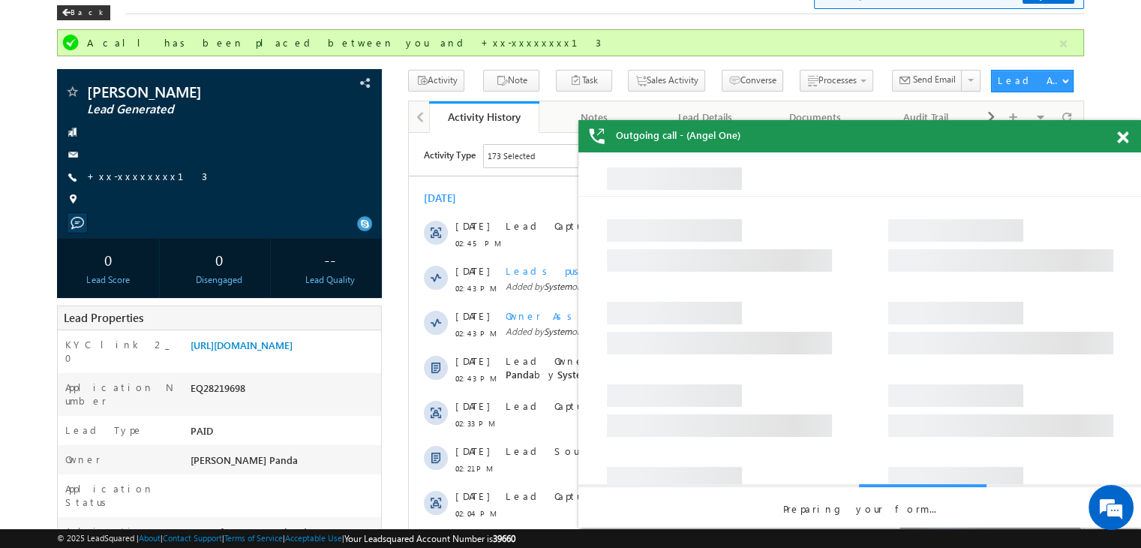
click at [1126, 138] on span at bounding box center [1122, 137] width 11 height 13
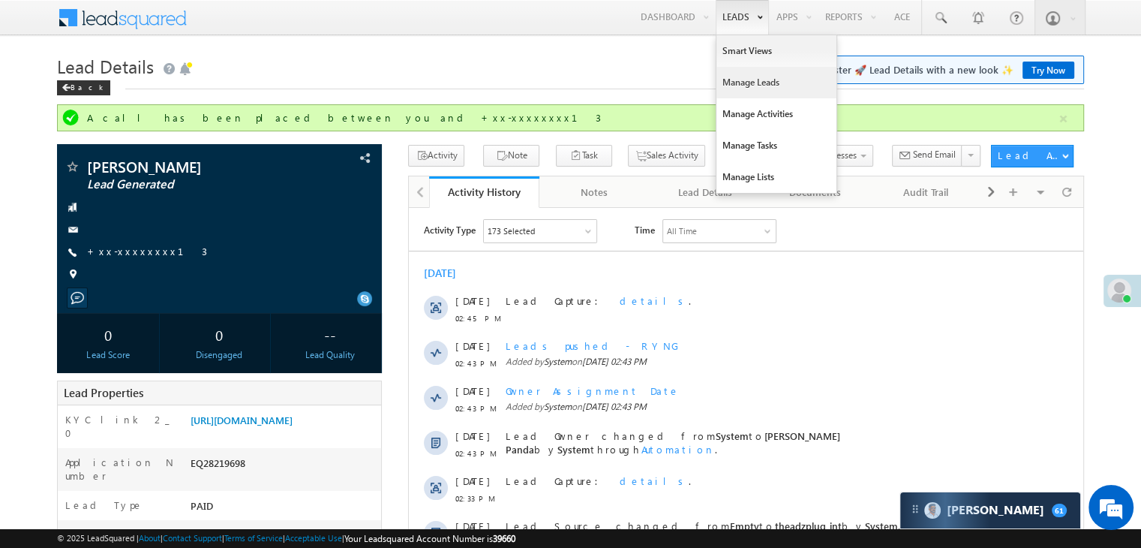
click at [744, 82] on link "Manage Leads" at bounding box center [777, 83] width 120 height 32
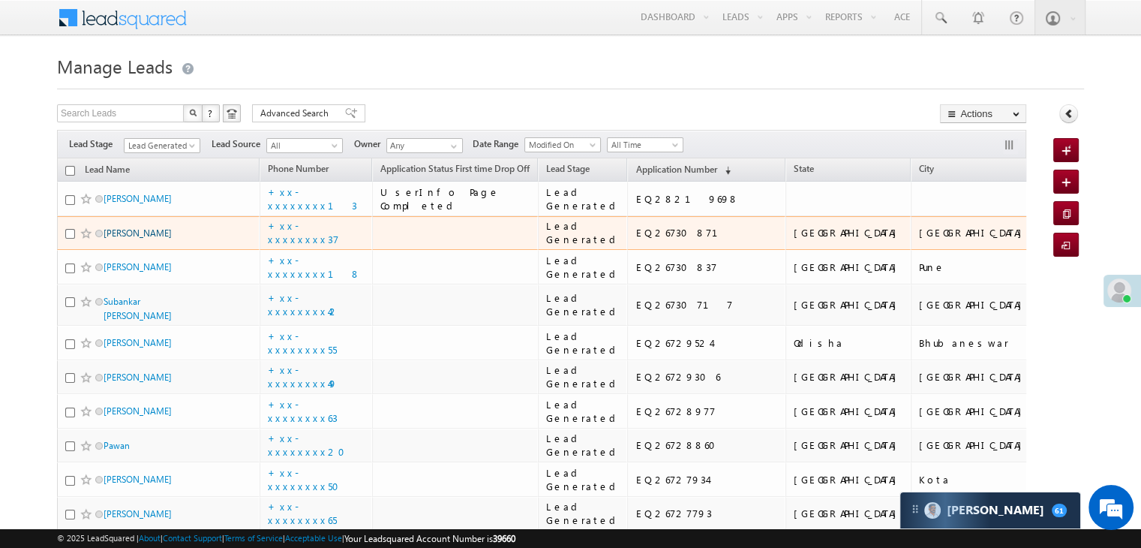
click at [125, 239] on link "[PERSON_NAME]" at bounding box center [138, 232] width 68 height 11
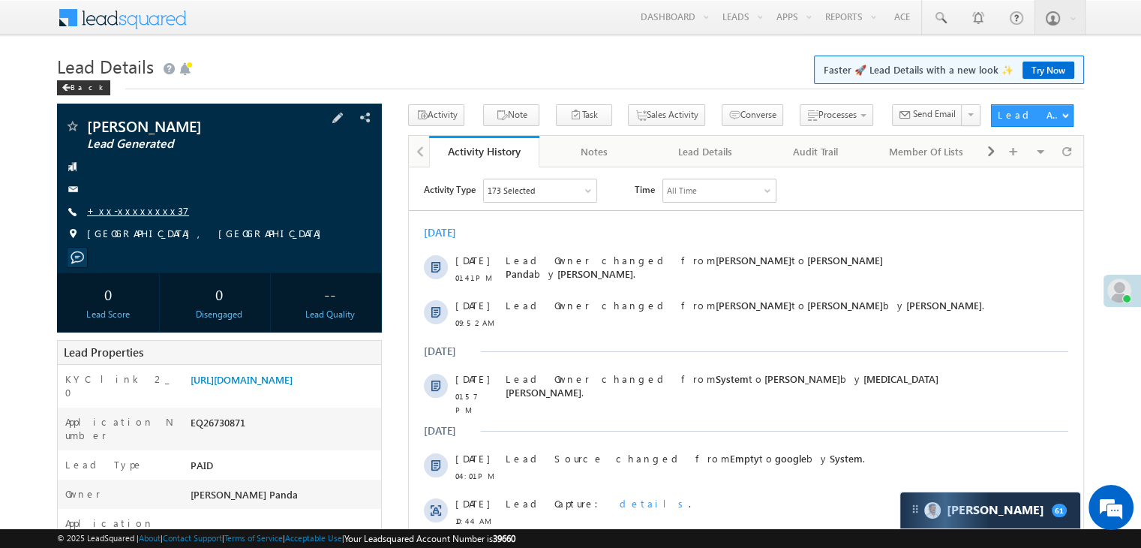
click at [129, 217] on link "+xx-xxxxxxxx37" at bounding box center [138, 210] width 102 height 13
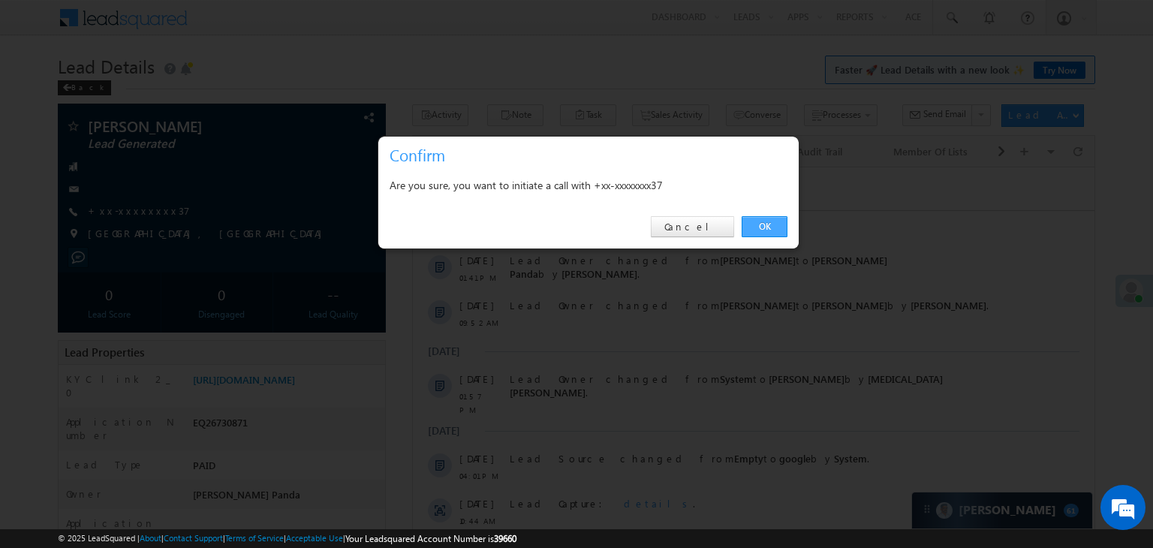
click at [769, 224] on link "OK" at bounding box center [764, 226] width 46 height 21
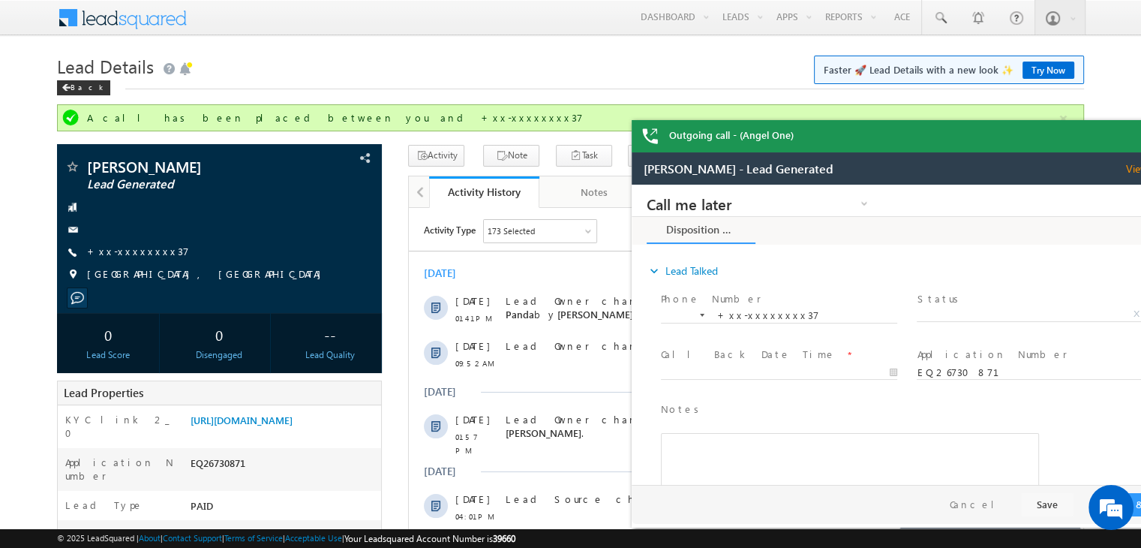
click at [1120, 138] on div "Outgoing call - (Angel One)" at bounding box center [913, 136] width 563 height 32
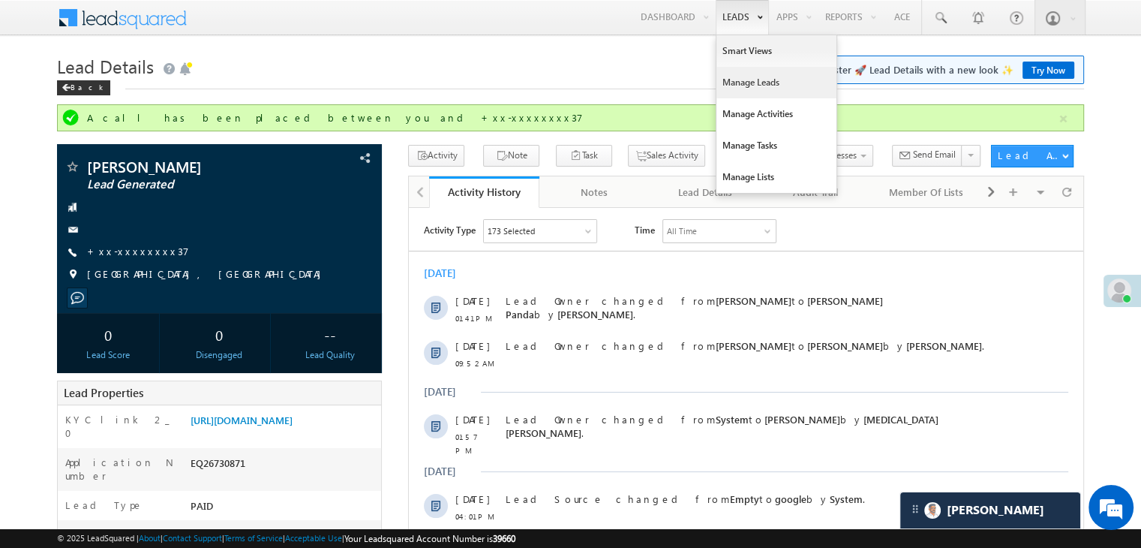
click at [738, 80] on link "Manage Leads" at bounding box center [777, 83] width 120 height 32
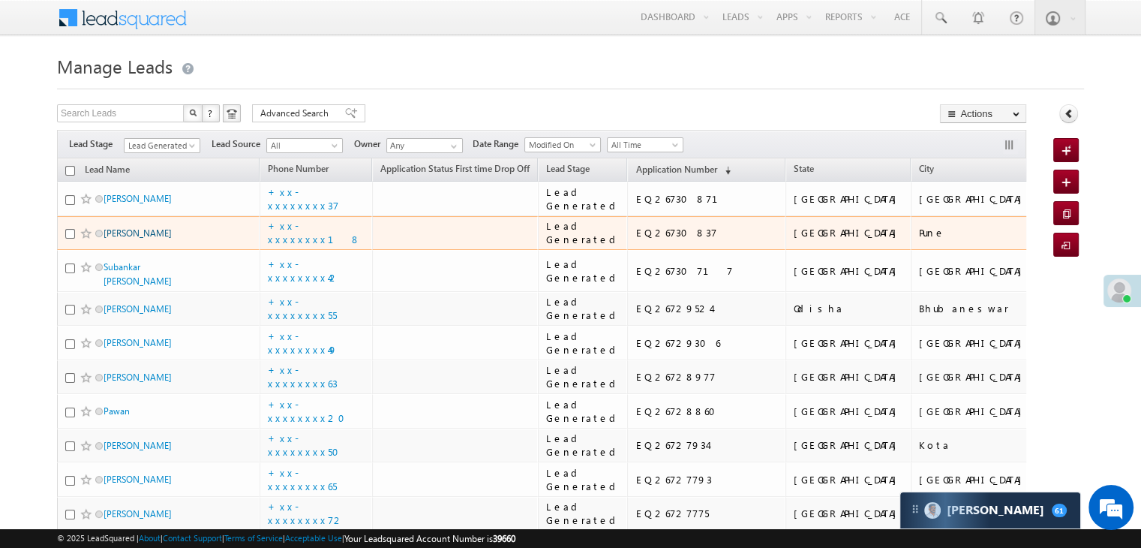
click at [131, 239] on link "[PERSON_NAME]" at bounding box center [138, 232] width 68 height 11
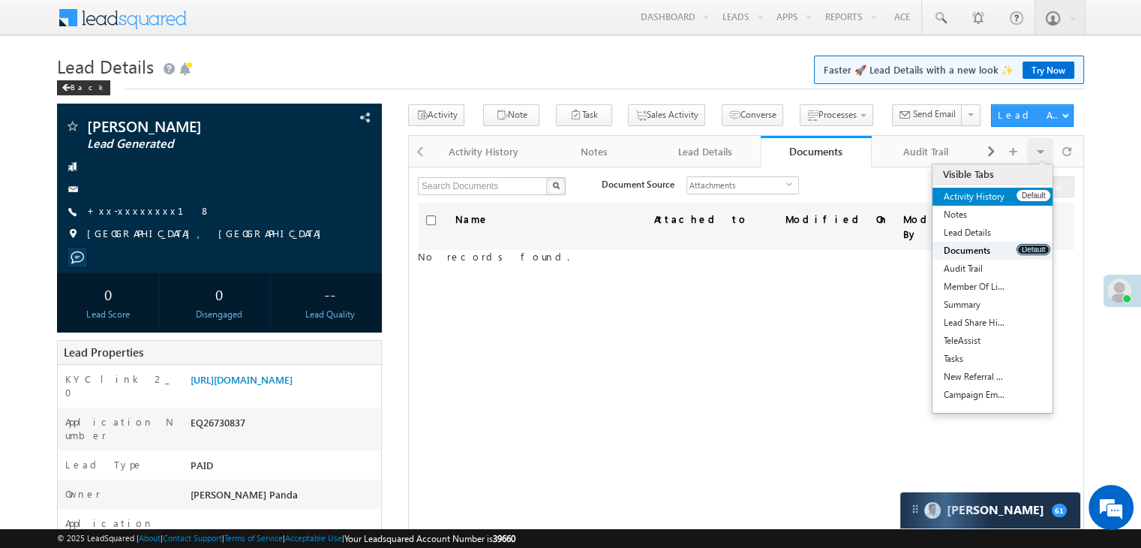
drag, startPoint x: 1038, startPoint y: 253, endPoint x: 1033, endPoint y: 197, distance: 56.5
click at [1033, 197] on ul "Activity History Default Notes Default Lead Details Default Documents Default A…" at bounding box center [993, 296] width 120 height 216
click at [1033, 197] on button "Default" at bounding box center [1034, 195] width 34 height 11
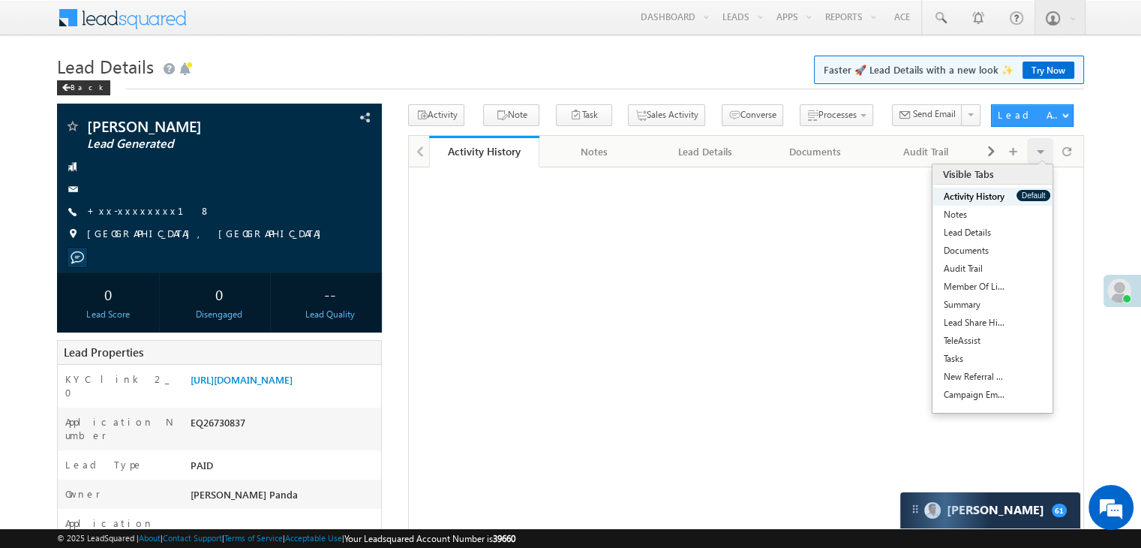
click at [1033, 197] on button "Default" at bounding box center [1034, 195] width 34 height 11
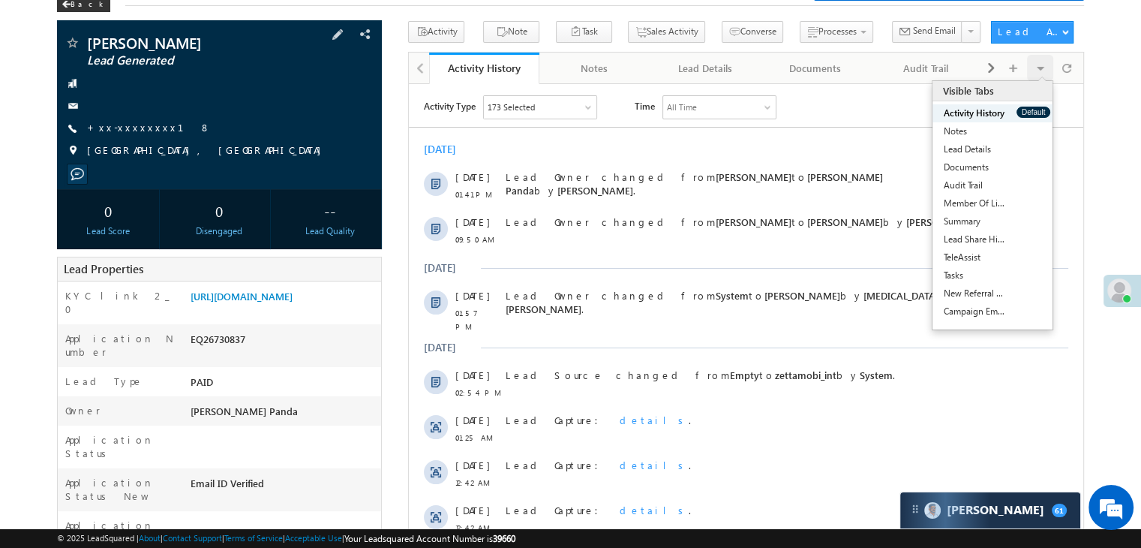
scroll to position [75, 0]
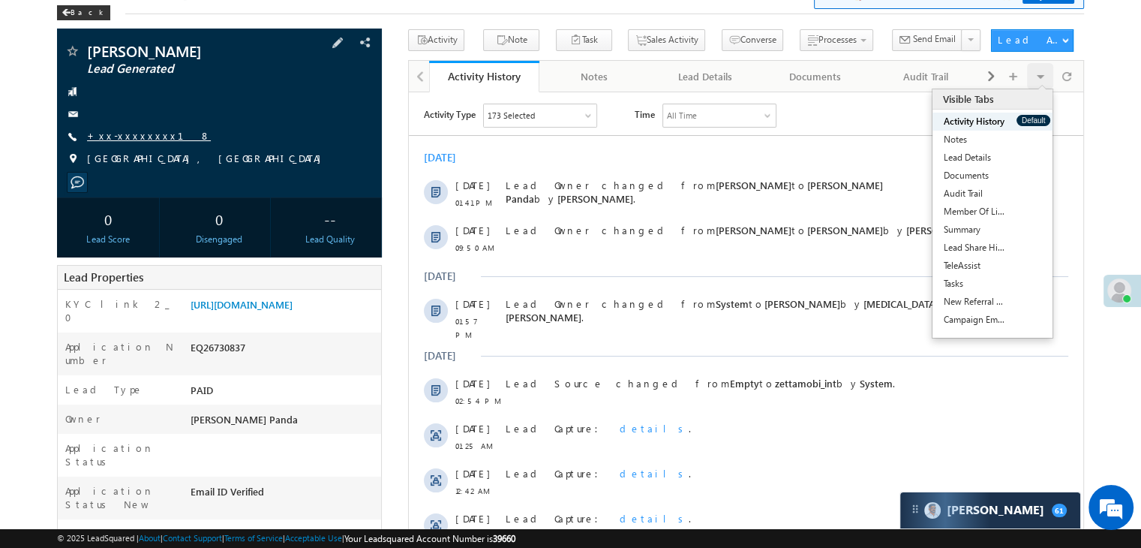
click at [137, 133] on link "+xx-xxxxxxxx18" at bounding box center [149, 135] width 124 height 13
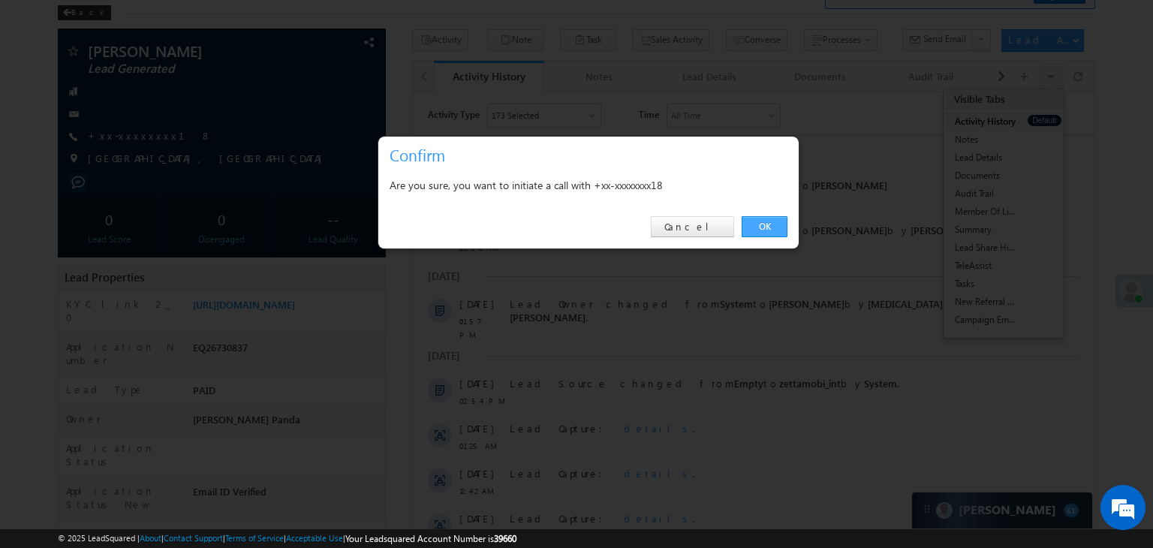
click at [770, 224] on link "OK" at bounding box center [764, 226] width 46 height 21
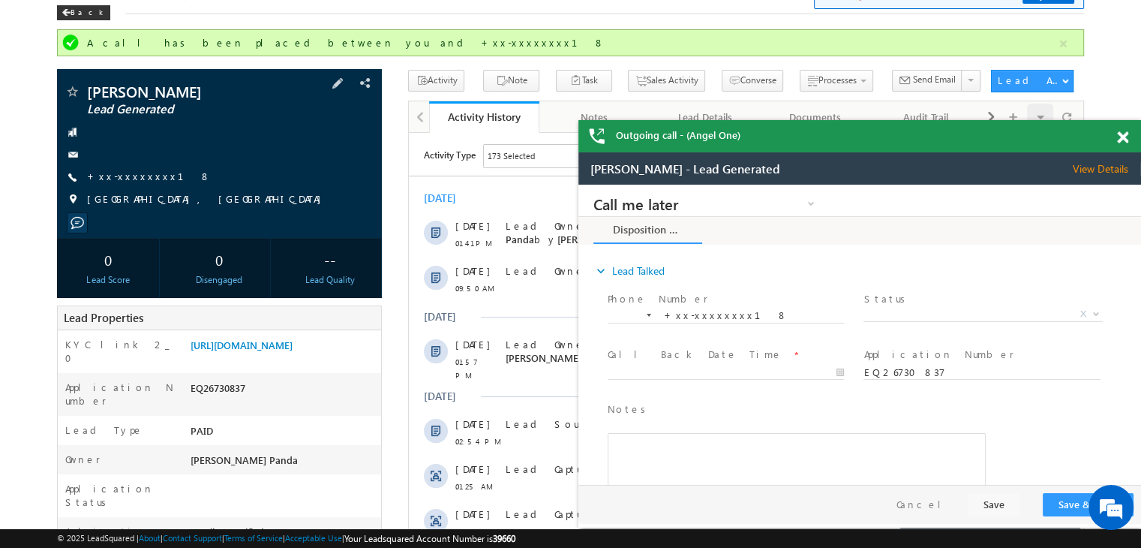
scroll to position [0, 0]
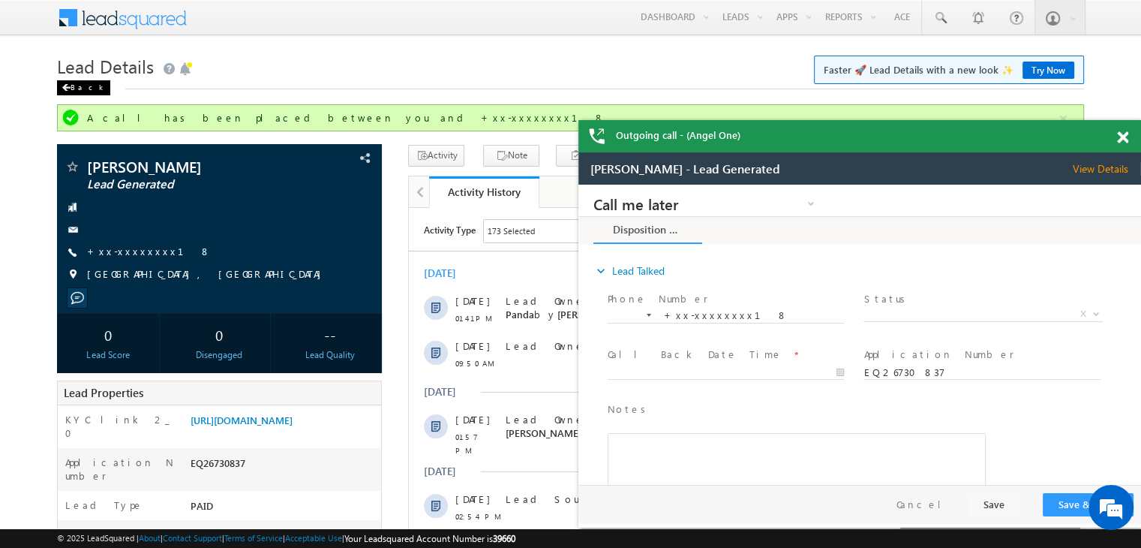
click at [0, 0] on div "Back" at bounding box center [0, 0] width 0 height 0
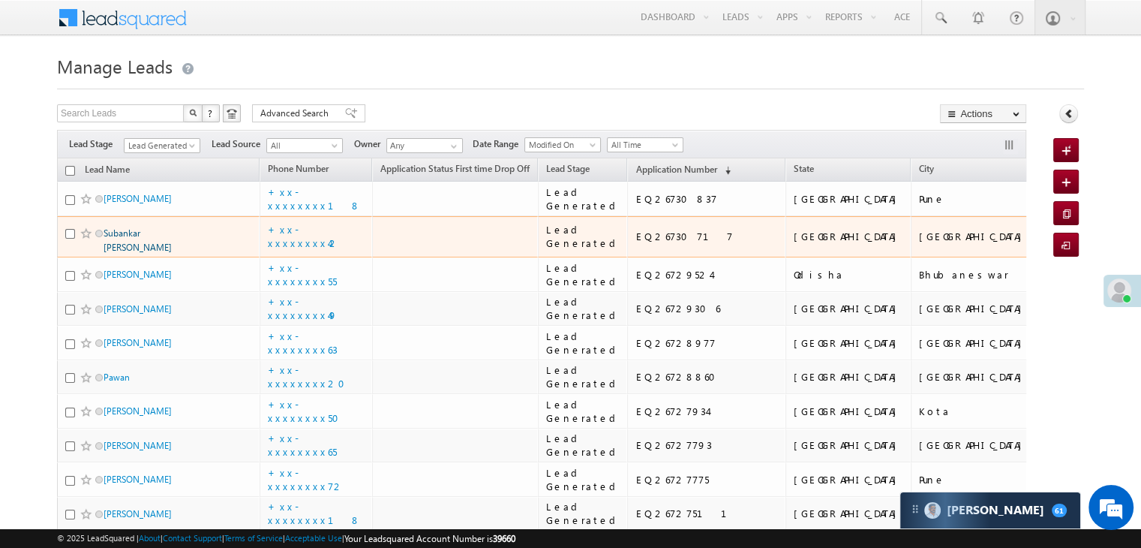
click at [128, 253] on link "Subankar [PERSON_NAME]" at bounding box center [138, 240] width 68 height 26
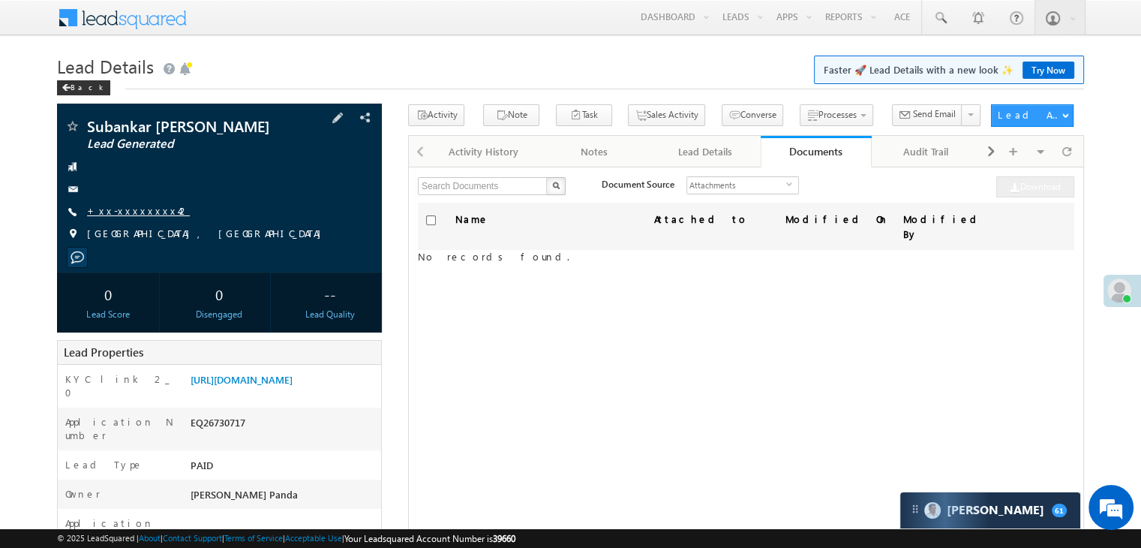
click at [129, 215] on link "+xx-xxxxxxxx42" at bounding box center [138, 210] width 103 height 13
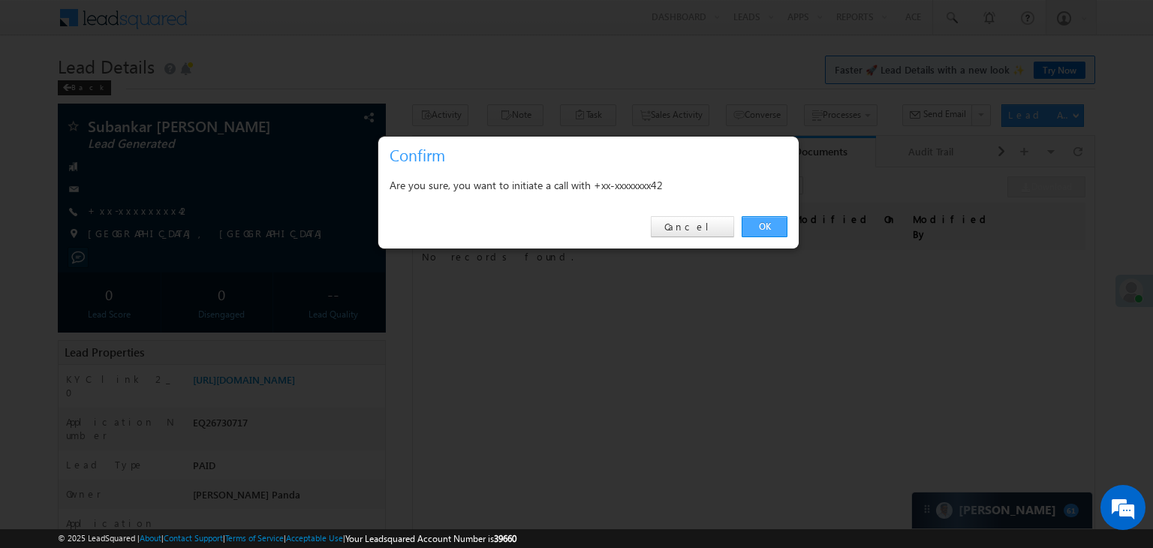
click at [758, 218] on link "OK" at bounding box center [764, 226] width 46 height 21
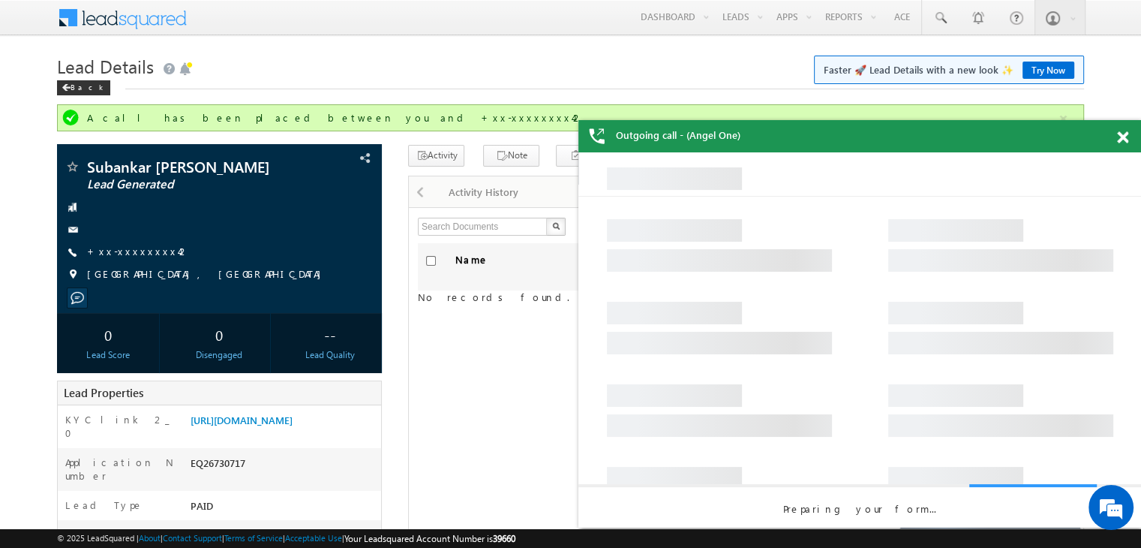
click at [1120, 137] on span at bounding box center [1122, 137] width 11 height 13
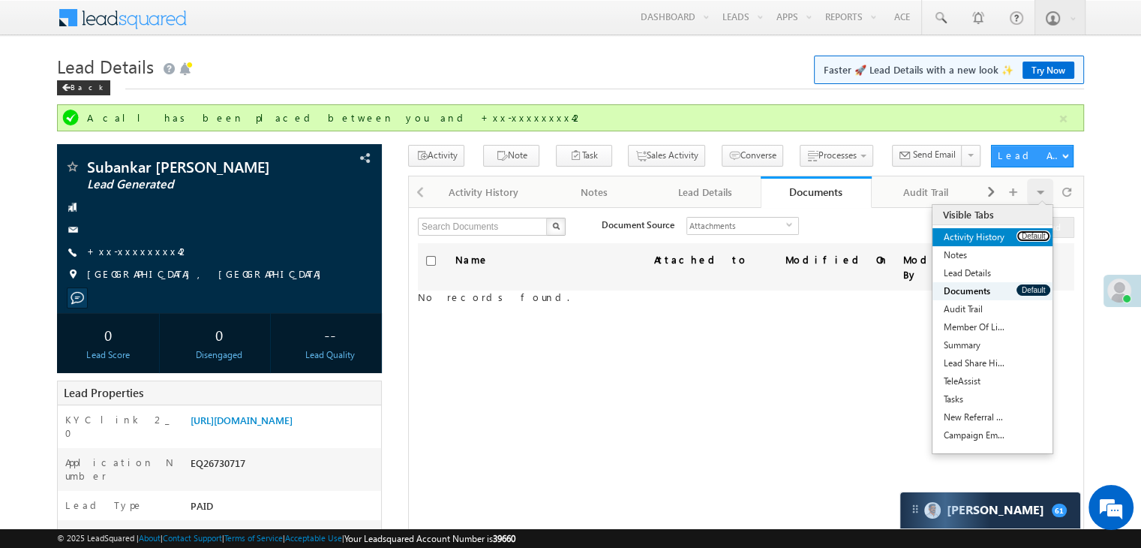
click at [1036, 235] on button "Default" at bounding box center [1034, 235] width 34 height 11
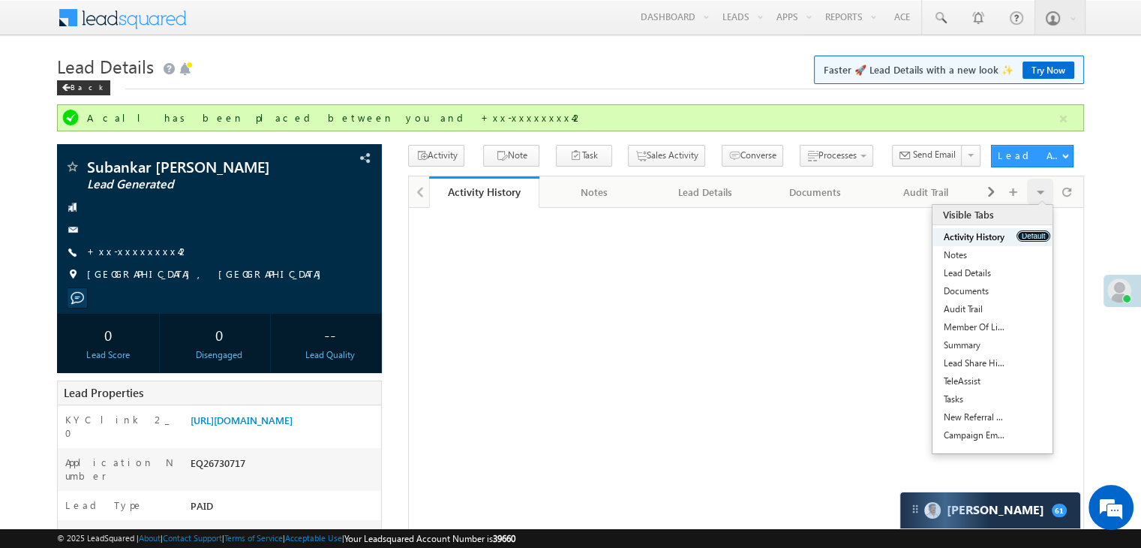
click at [1036, 235] on button "Default" at bounding box center [1034, 235] width 34 height 11
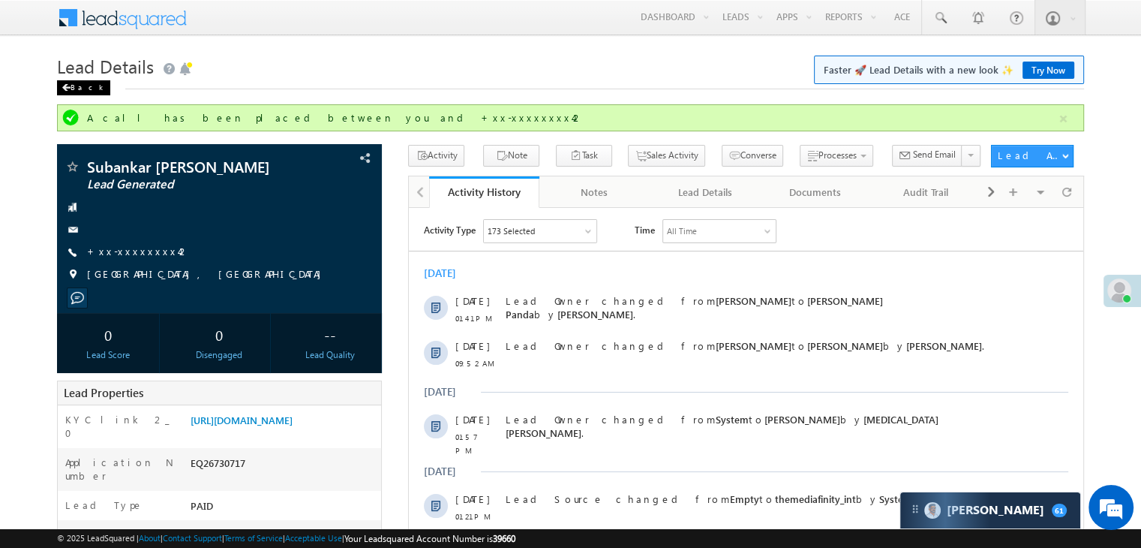
click at [63, 89] on span at bounding box center [66, 88] width 9 height 8
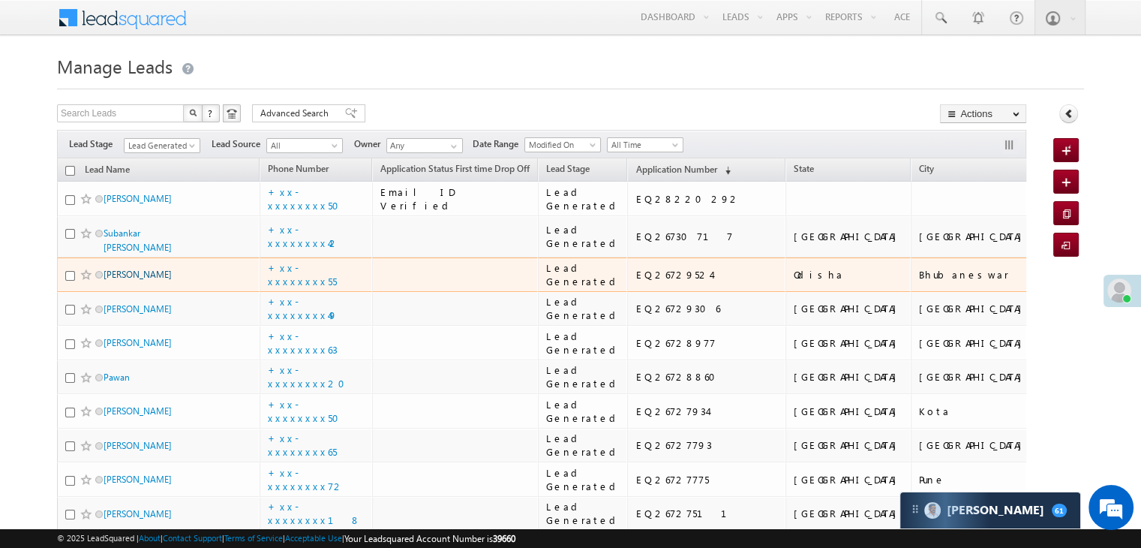
click at [133, 280] on link "[PERSON_NAME]" at bounding box center [138, 274] width 68 height 11
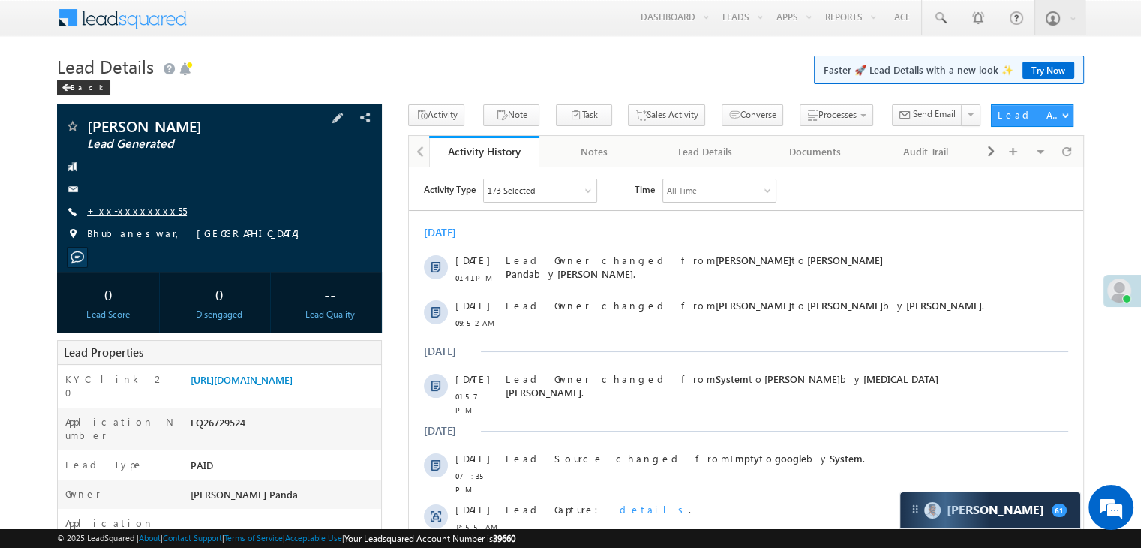
click at [135, 209] on link "+xx-xxxxxxxx55" at bounding box center [137, 210] width 100 height 13
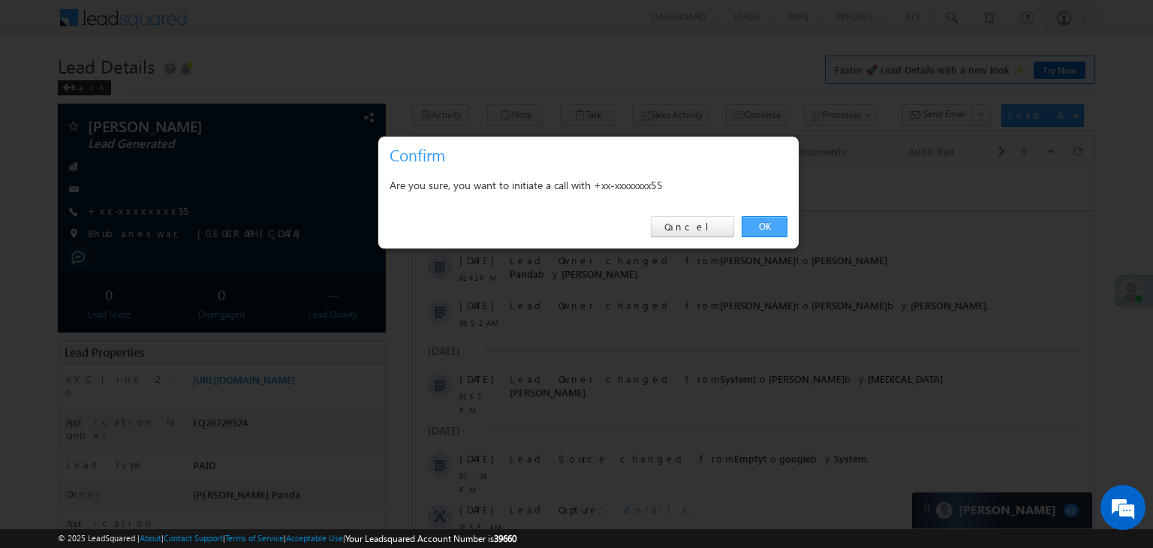
click at [762, 226] on link "OK" at bounding box center [764, 226] width 46 height 21
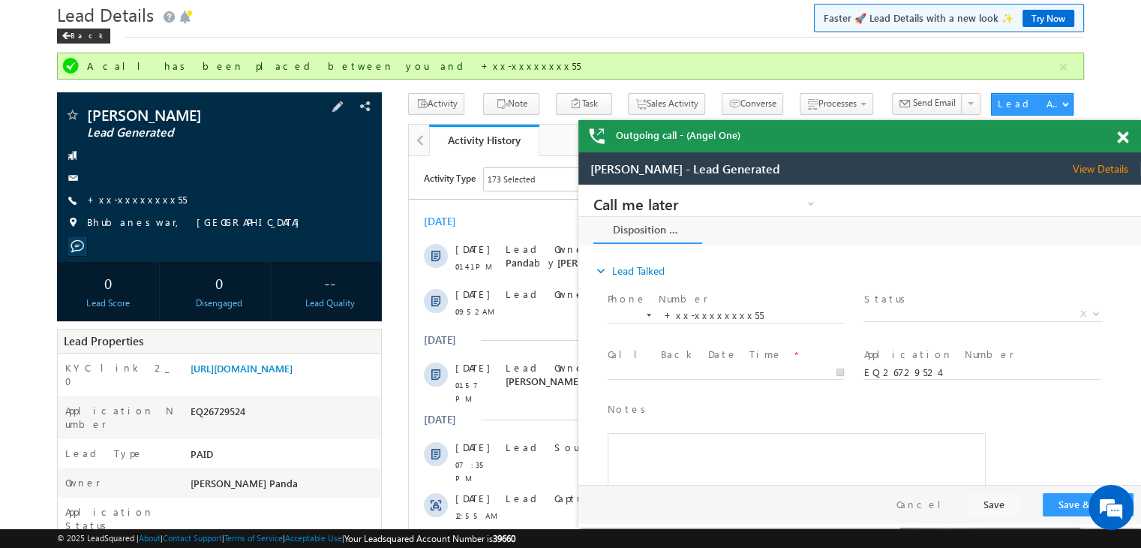
scroll to position [150, 0]
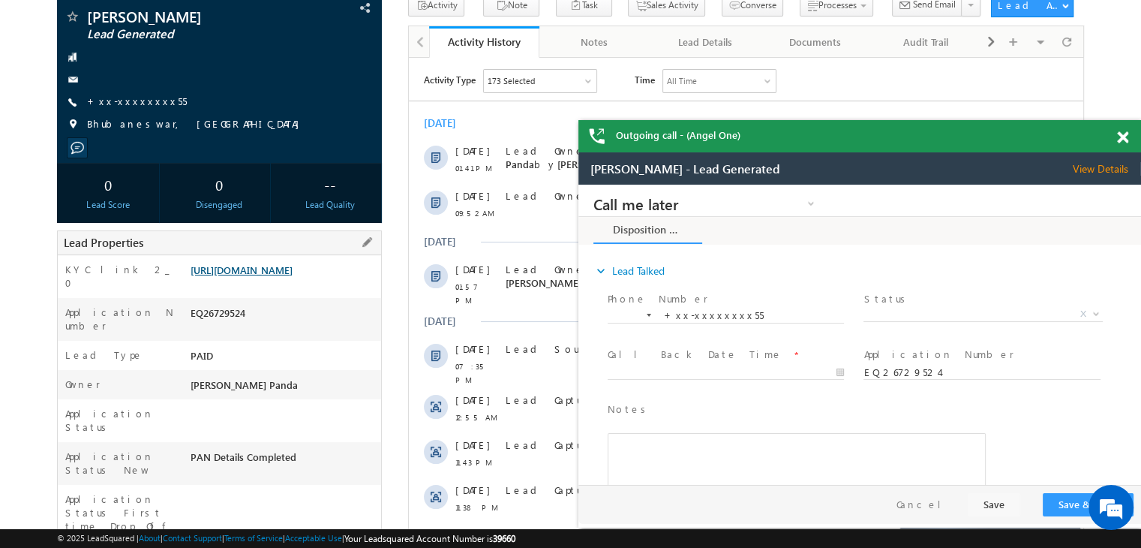
click at [293, 276] on link "https://angelbroking1-pk3em7sa.customui-test.leadsquared.com?leadId=c45462c2-60…" at bounding box center [242, 269] width 102 height 13
click at [123, 101] on link "+xx-xxxxxxxx55" at bounding box center [137, 101] width 100 height 13
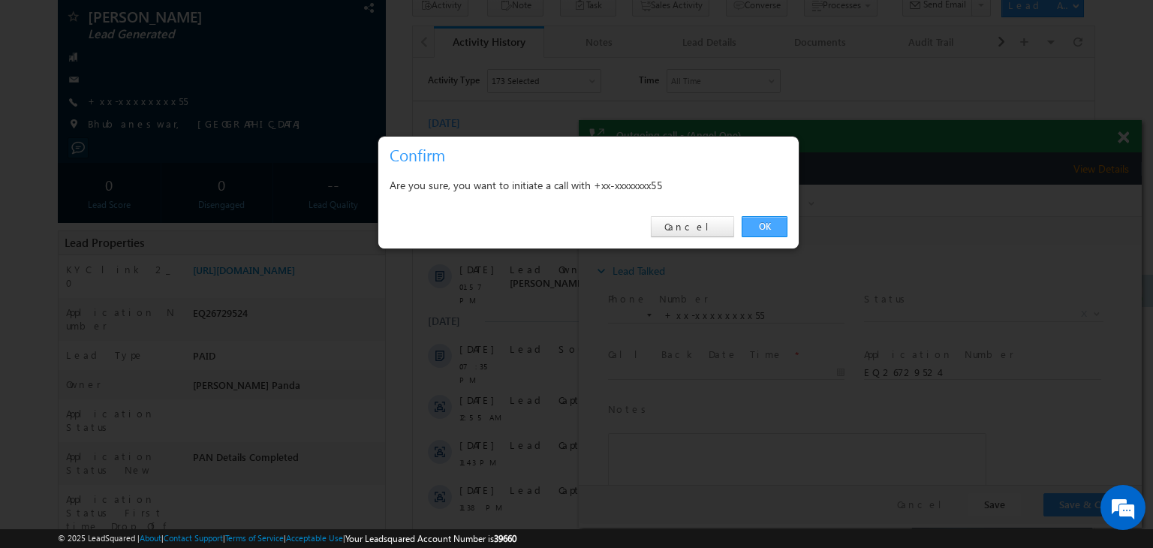
click at [771, 224] on link "OK" at bounding box center [764, 226] width 46 height 21
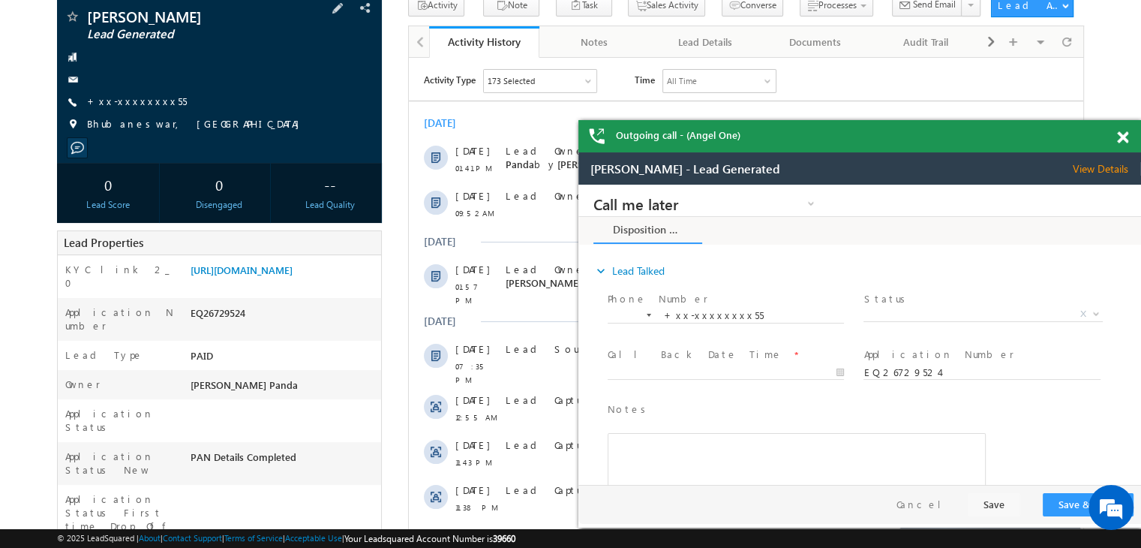
scroll to position [0, 0]
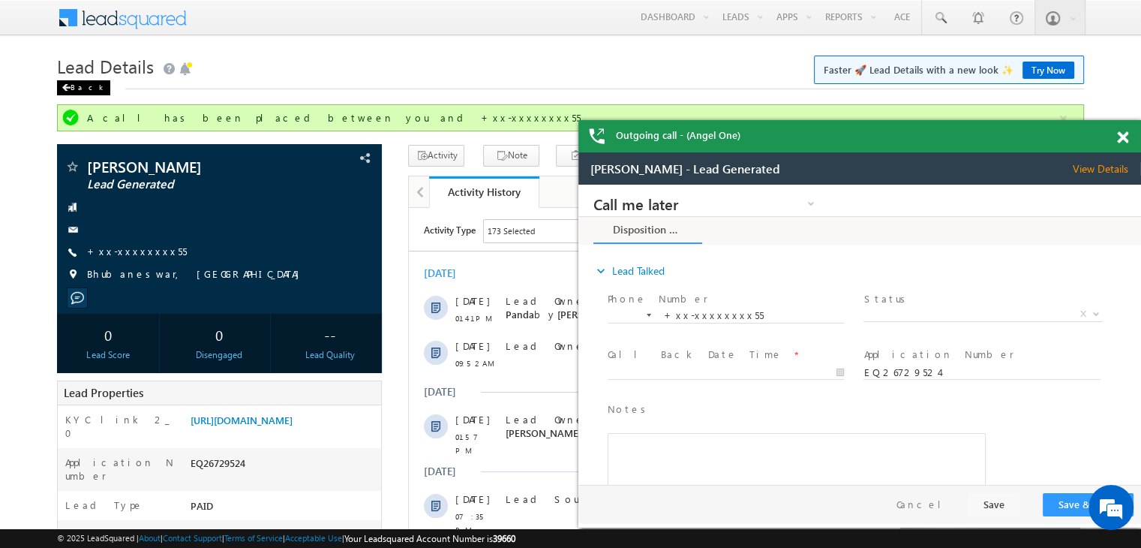
click at [0, 0] on div "Back" at bounding box center [0, 0] width 0 height 0
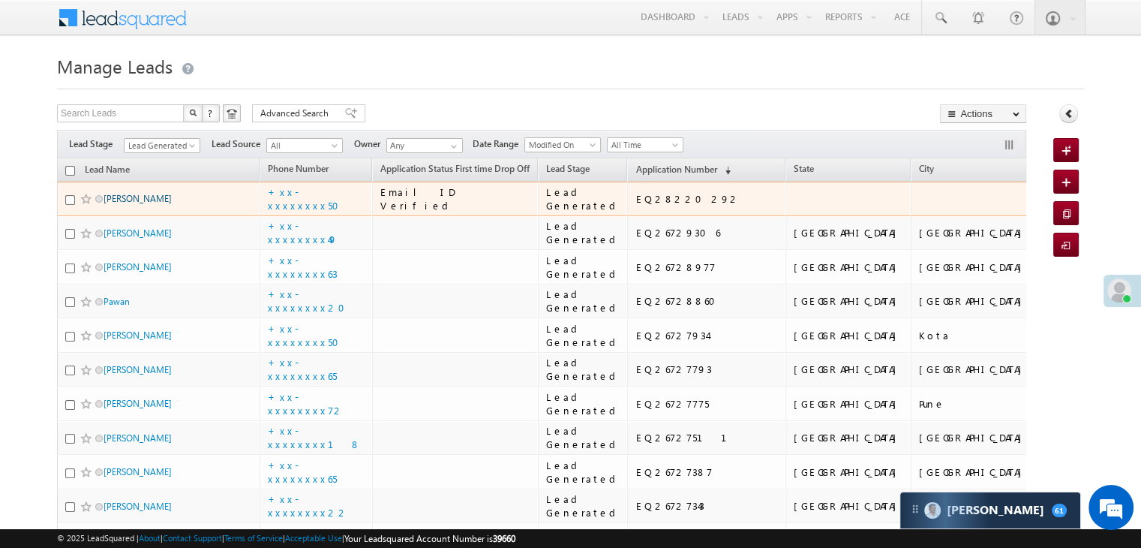
click at [119, 204] on link "[PERSON_NAME]" at bounding box center [138, 198] width 68 height 11
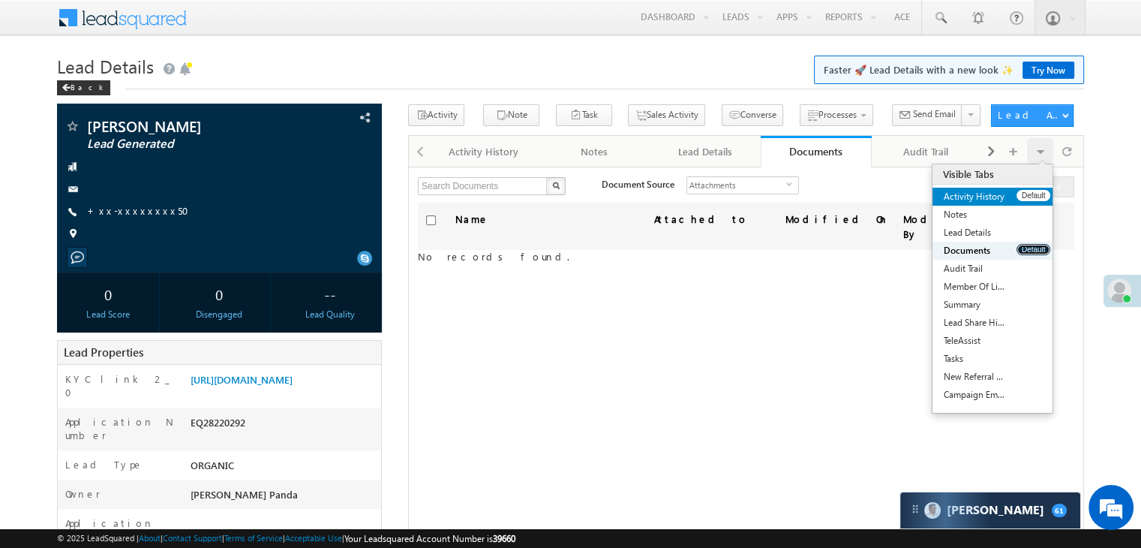
drag, startPoint x: 1036, startPoint y: 248, endPoint x: 1034, endPoint y: 194, distance: 54.0
click at [1034, 194] on ul "Activity History Default Notes Default Lead Details Default Documents Default A…" at bounding box center [993, 296] width 120 height 216
click at [1034, 194] on button "Default" at bounding box center [1034, 195] width 34 height 11
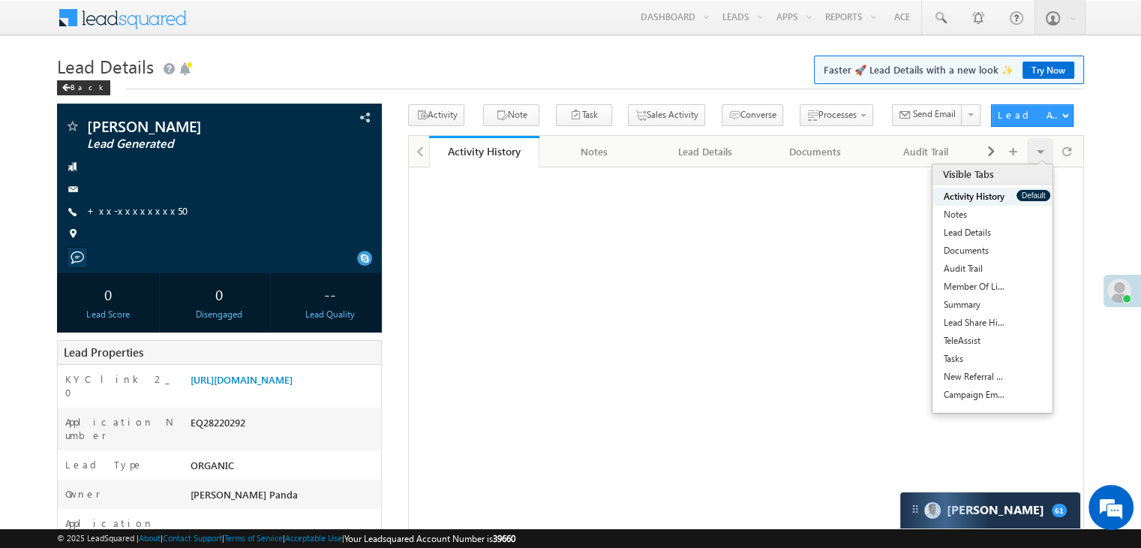
click at [1034, 194] on button "Default" at bounding box center [1034, 195] width 34 height 11
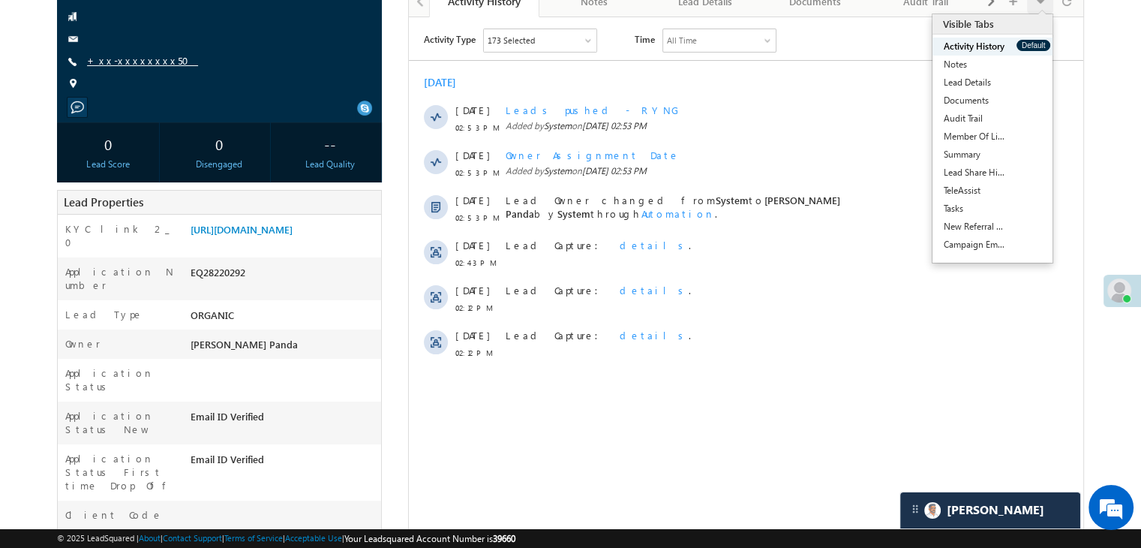
click at [127, 67] on link "+xx-xxxxxxxx50" at bounding box center [142, 60] width 111 height 13
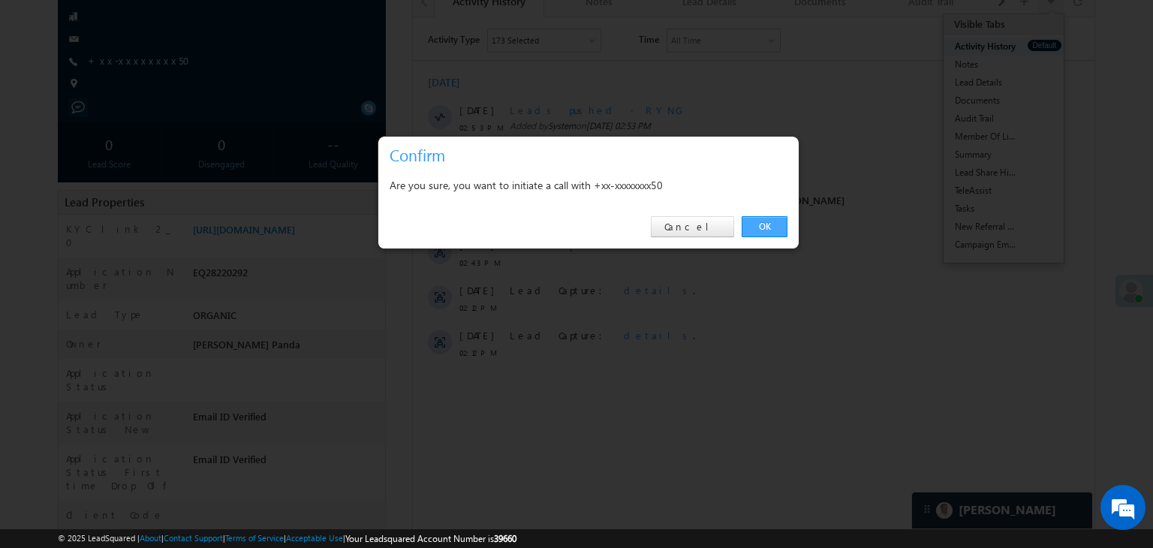
click at [765, 232] on link "OK" at bounding box center [764, 226] width 46 height 21
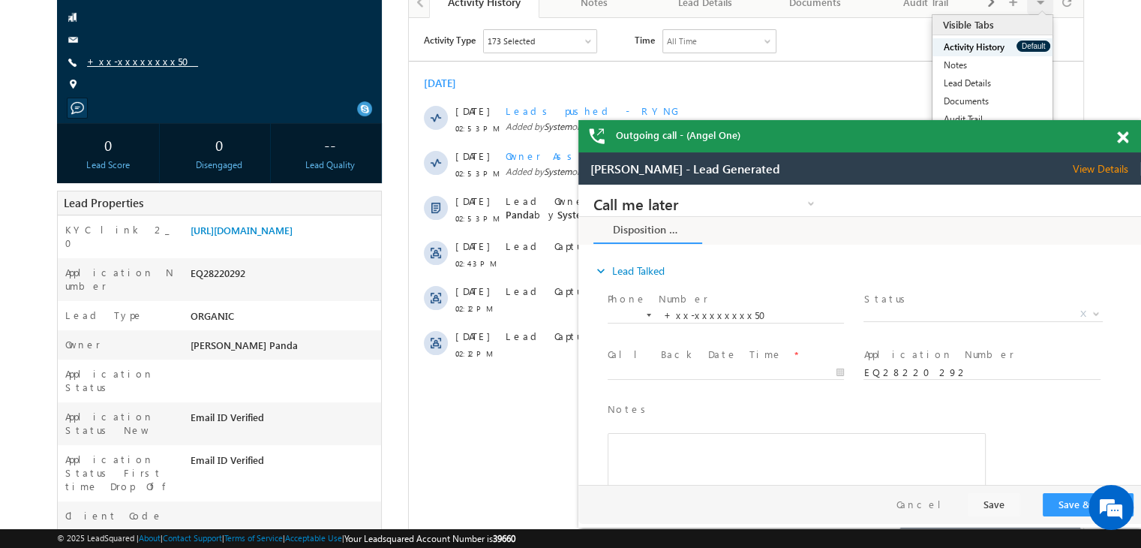
click at [0, 0] on link "+xx-xxxxxxxx50" at bounding box center [0, 0] width 0 height 0
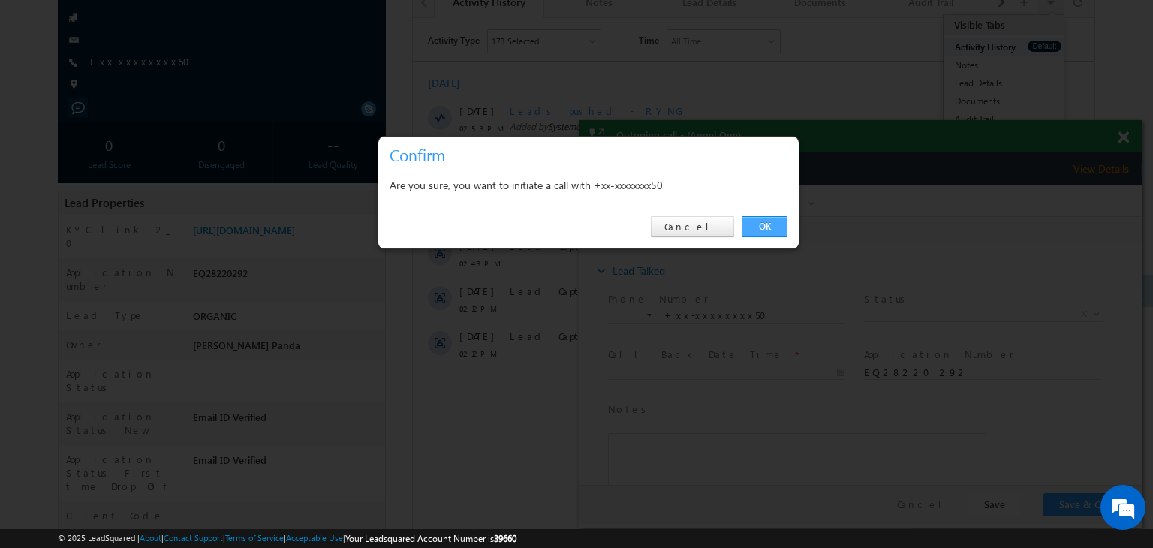
click at [764, 220] on link "OK" at bounding box center [764, 226] width 46 height 21
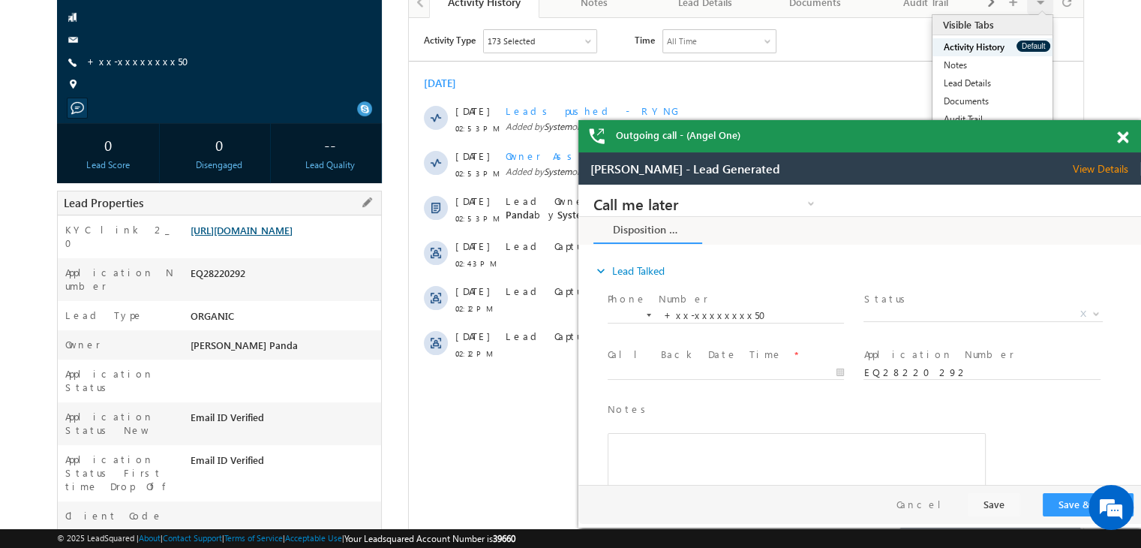
click at [0, 0] on link "[URL][DOMAIN_NAME]" at bounding box center [0, 0] width 0 height 0
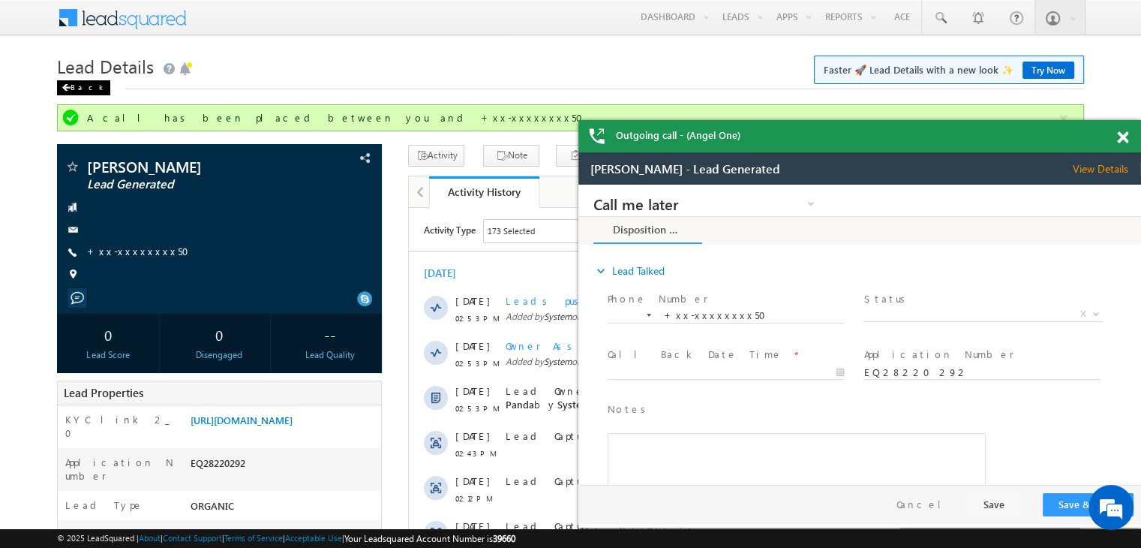
click at [83, 83] on div "Back" at bounding box center [83, 87] width 53 height 15
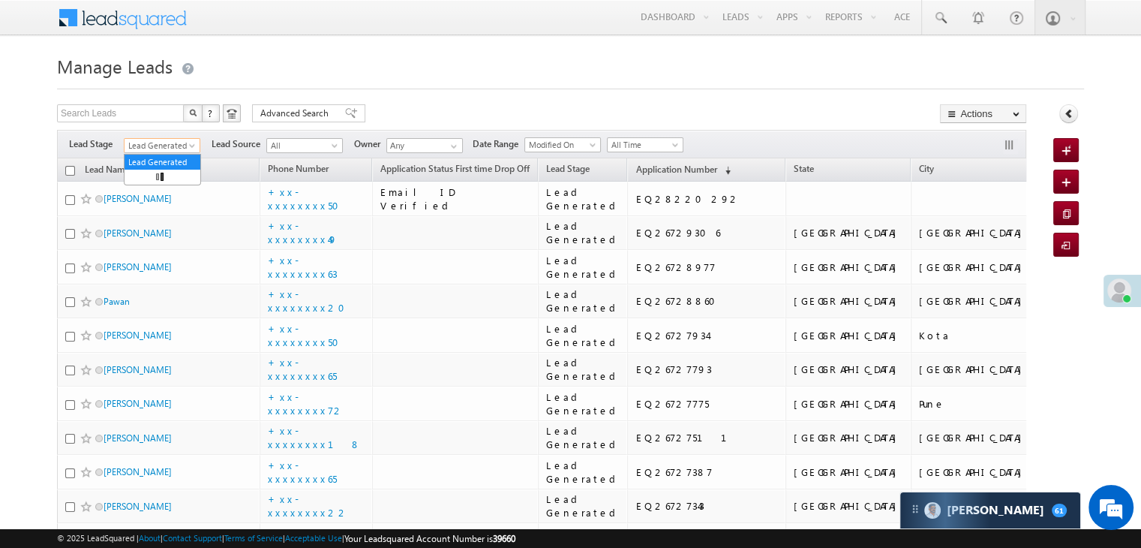
click at [188, 149] on span at bounding box center [194, 149] width 12 height 12
click at [163, 160] on link "All" at bounding box center [163, 162] width 76 height 14
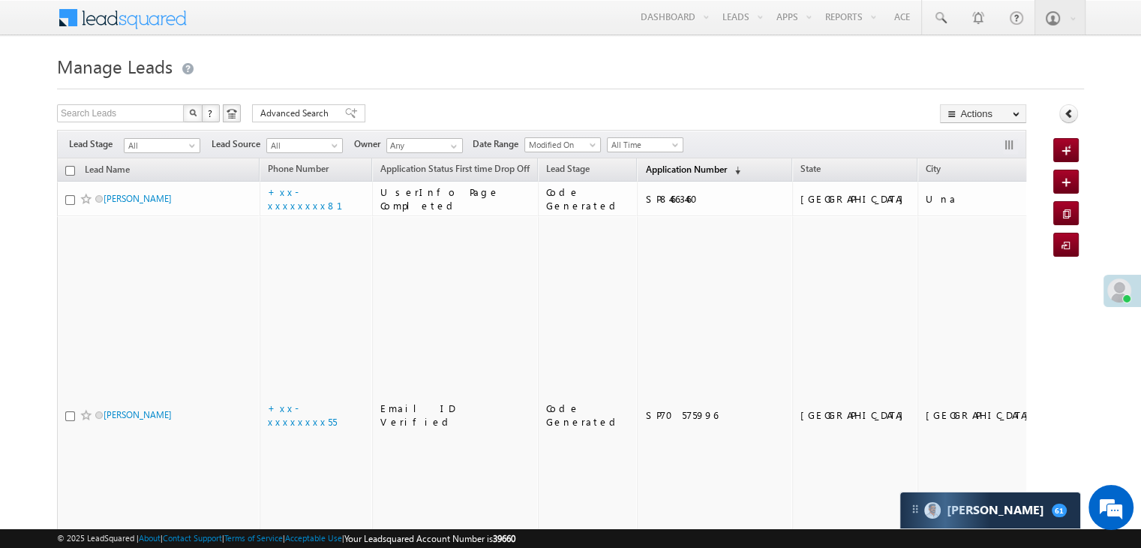
click at [660, 173] on span "Application Number" at bounding box center [685, 169] width 81 height 11
click at [645, 167] on span "Application Number" at bounding box center [685, 169] width 81 height 11
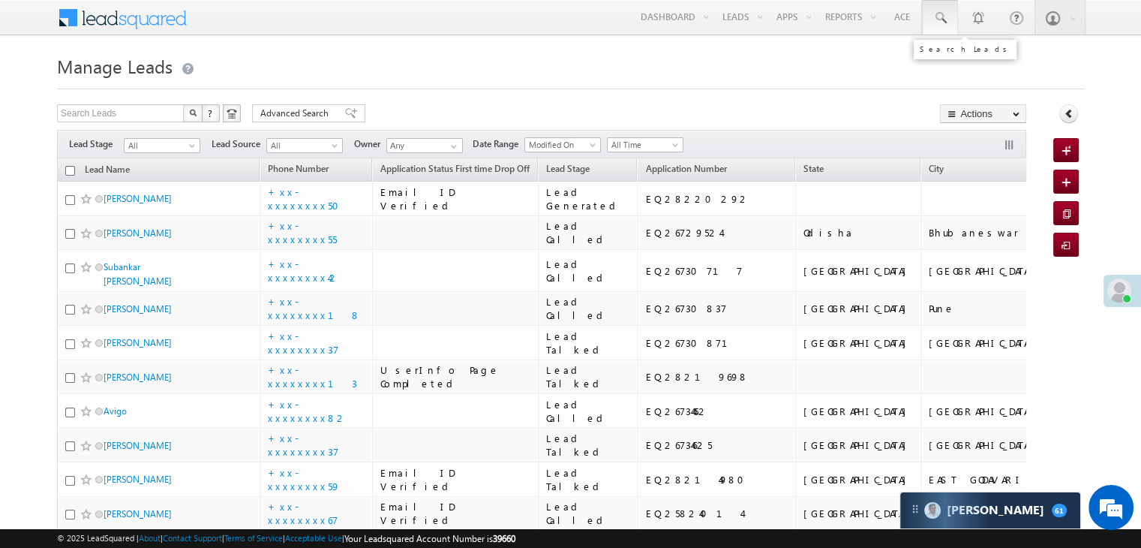
click at [942, 19] on span at bounding box center [940, 18] width 15 height 15
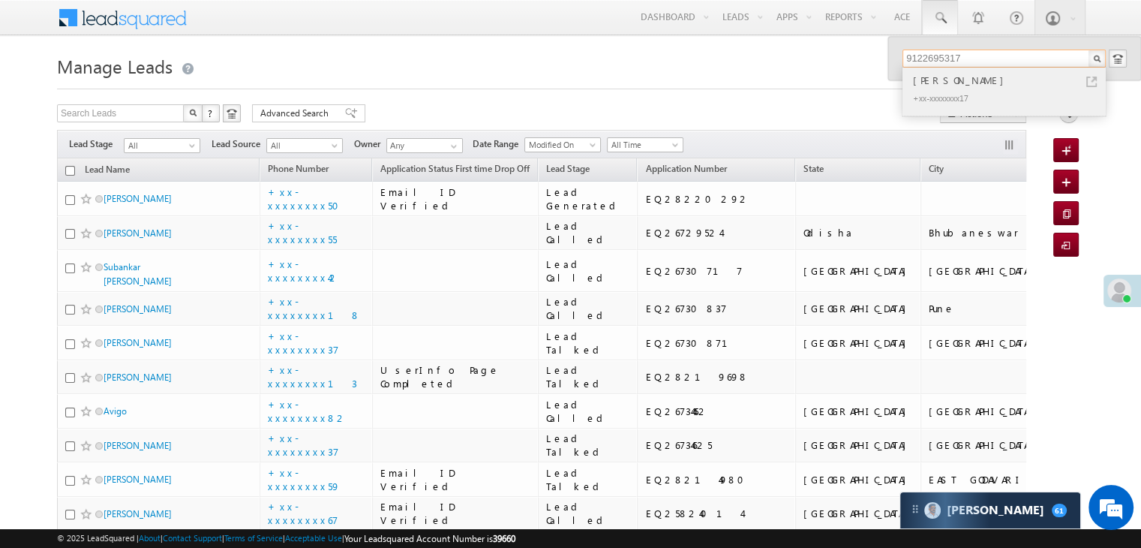
type input "9122695317"
click at [924, 77] on div "[PERSON_NAME]" at bounding box center [1010, 80] width 201 height 17
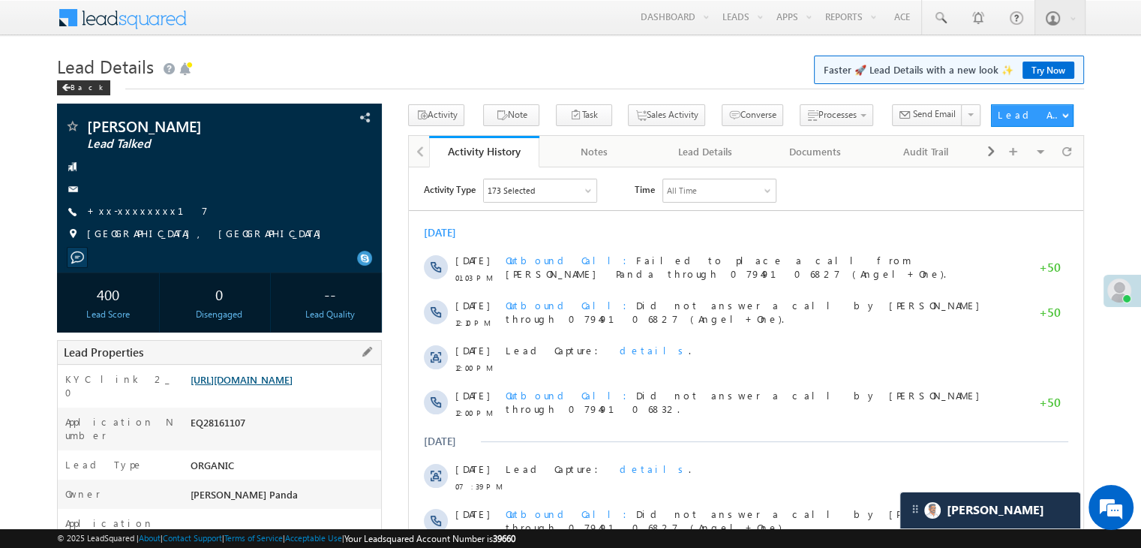
click at [288, 386] on link "[URL][DOMAIN_NAME]" at bounding box center [242, 379] width 102 height 13
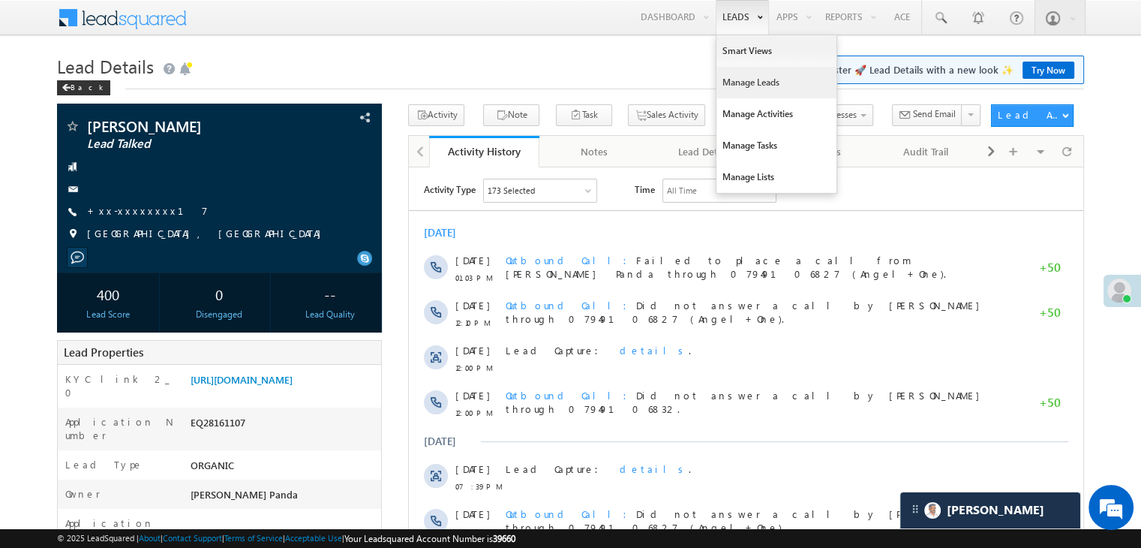
click at [741, 82] on link "Manage Leads" at bounding box center [777, 83] width 120 height 32
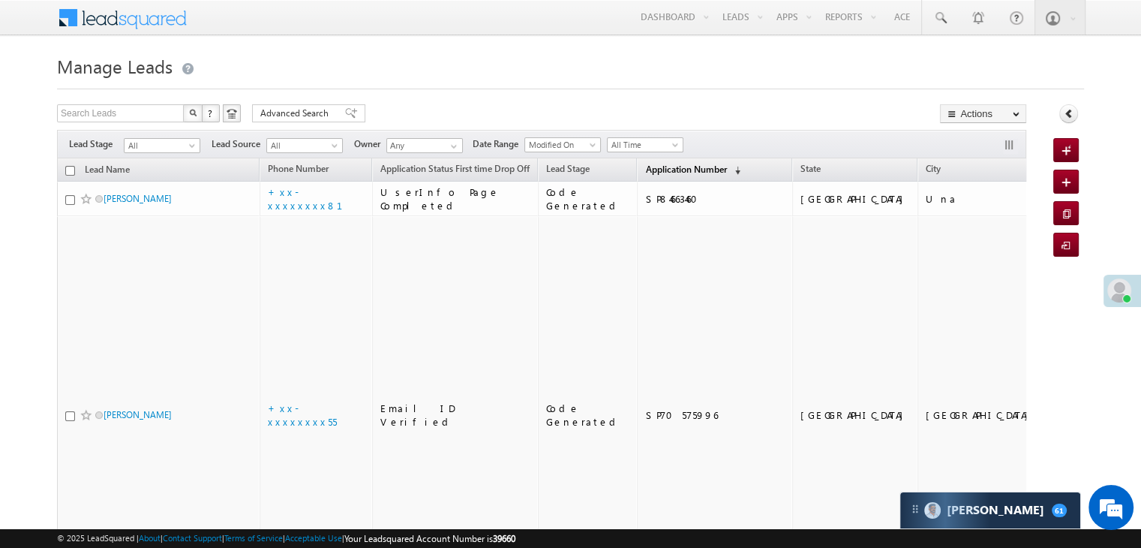
click at [646, 169] on span "Application Number" at bounding box center [685, 169] width 81 height 11
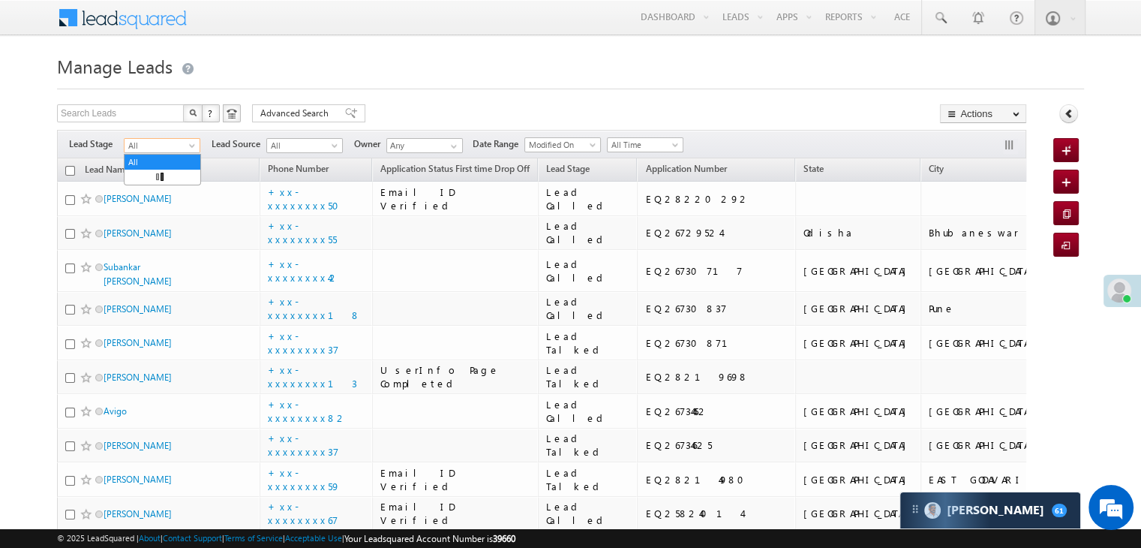
click at [194, 148] on span at bounding box center [194, 149] width 12 height 12
click at [158, 176] on link "Lead Generated" at bounding box center [163, 177] width 76 height 14
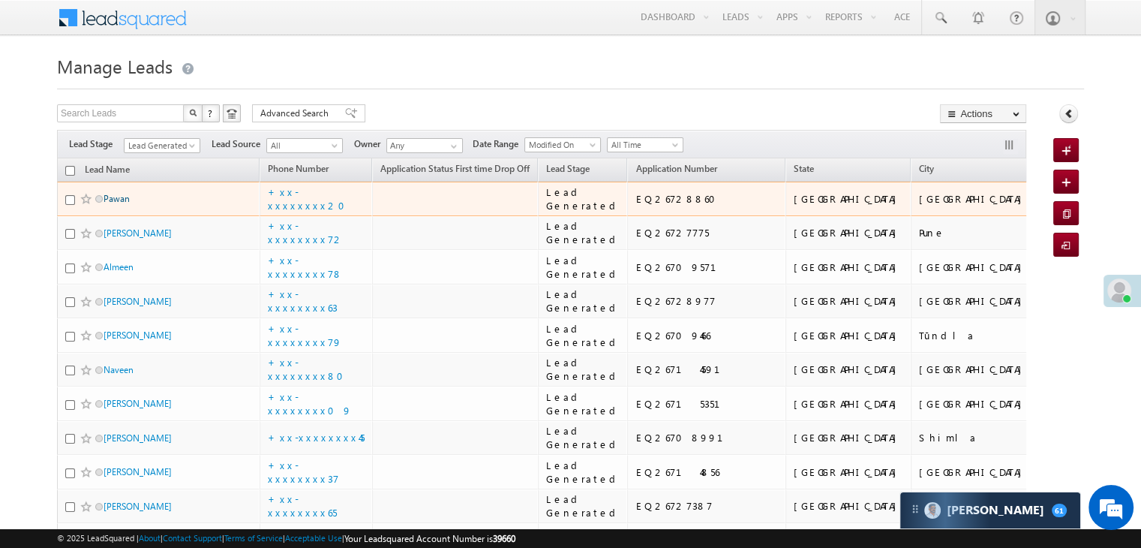
click at [123, 204] on link "Pawan" at bounding box center [117, 198] width 26 height 11
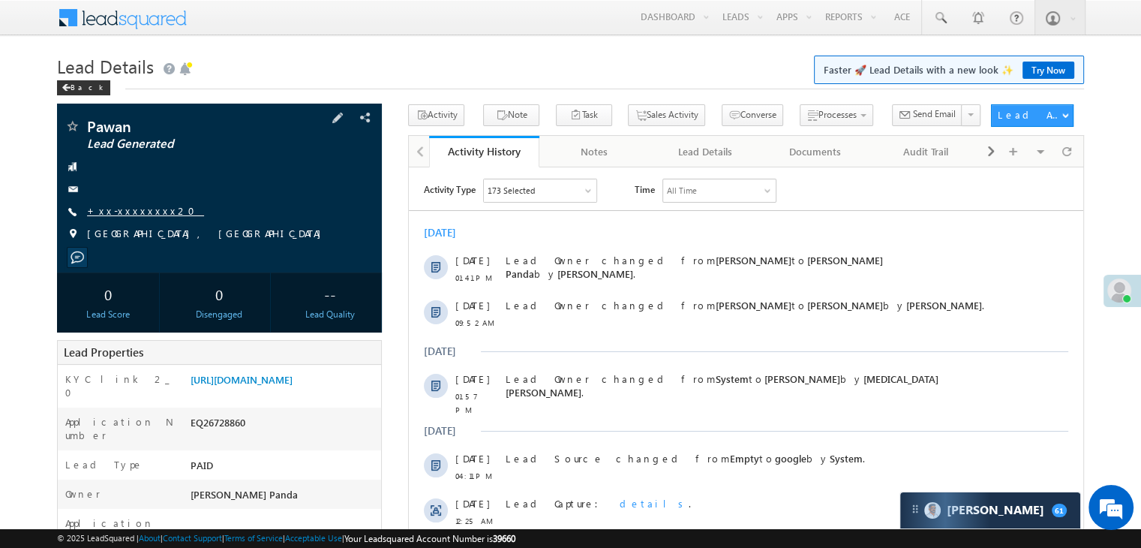
click at [129, 210] on link "+xx-xxxxxxxx20" at bounding box center [145, 210] width 117 height 13
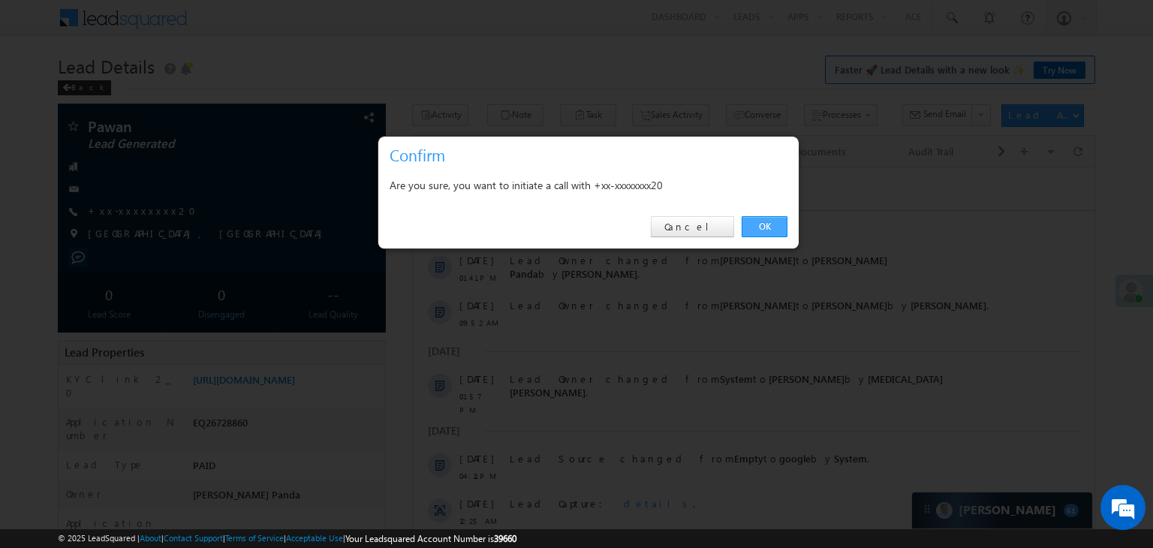
click at [774, 229] on link "OK" at bounding box center [764, 226] width 46 height 21
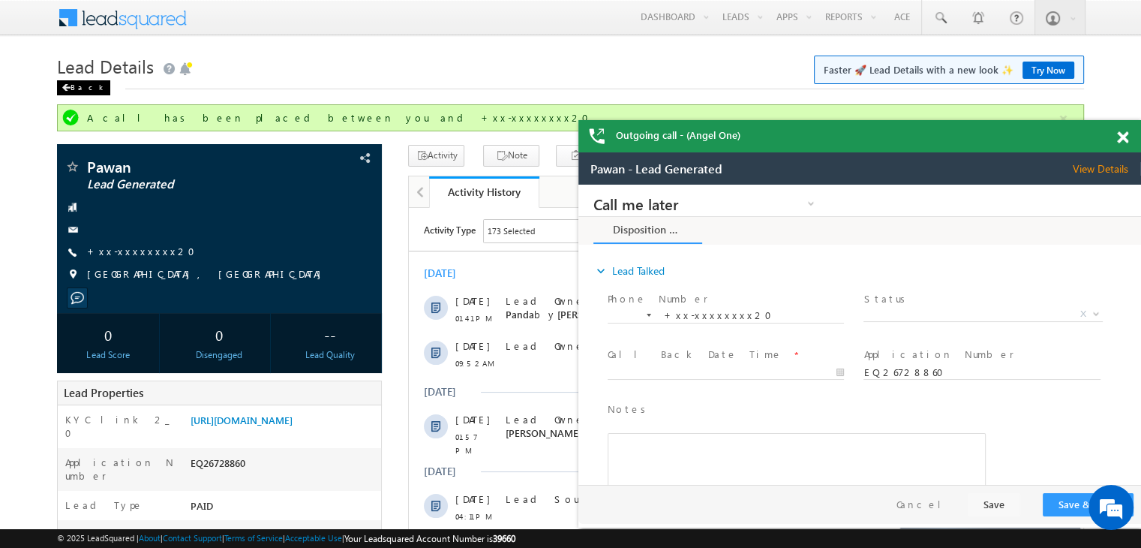
click at [0, 0] on span at bounding box center [0, 0] width 0 height 0
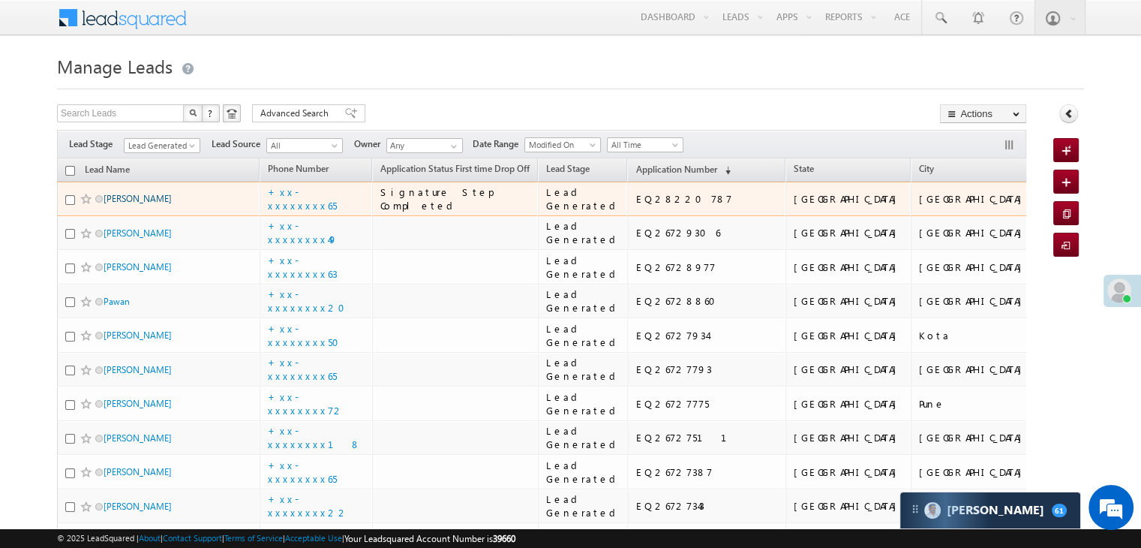
click at [162, 204] on link "[PERSON_NAME]" at bounding box center [138, 198] width 68 height 11
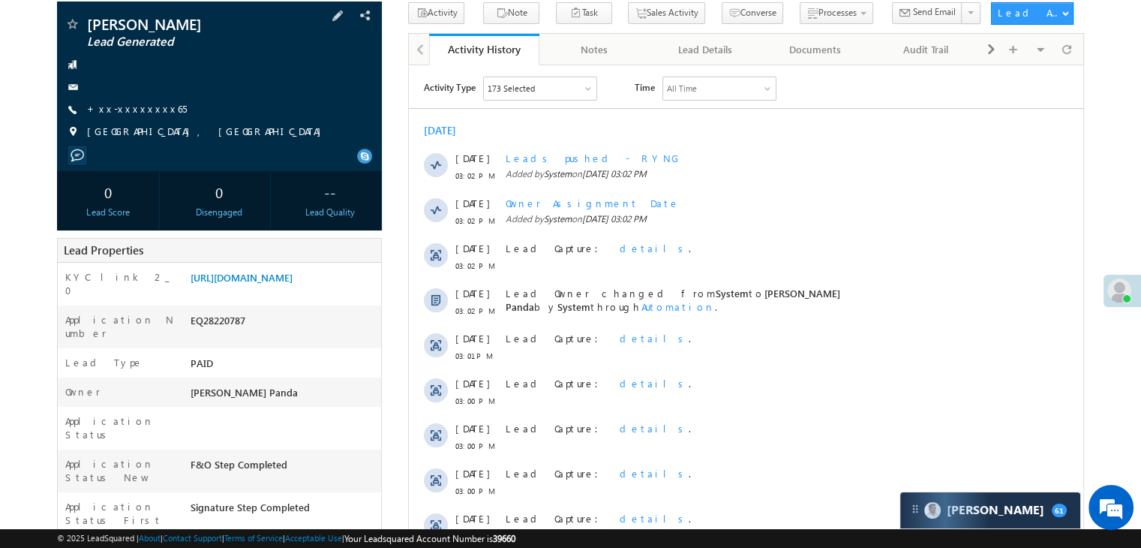
scroll to position [150, 0]
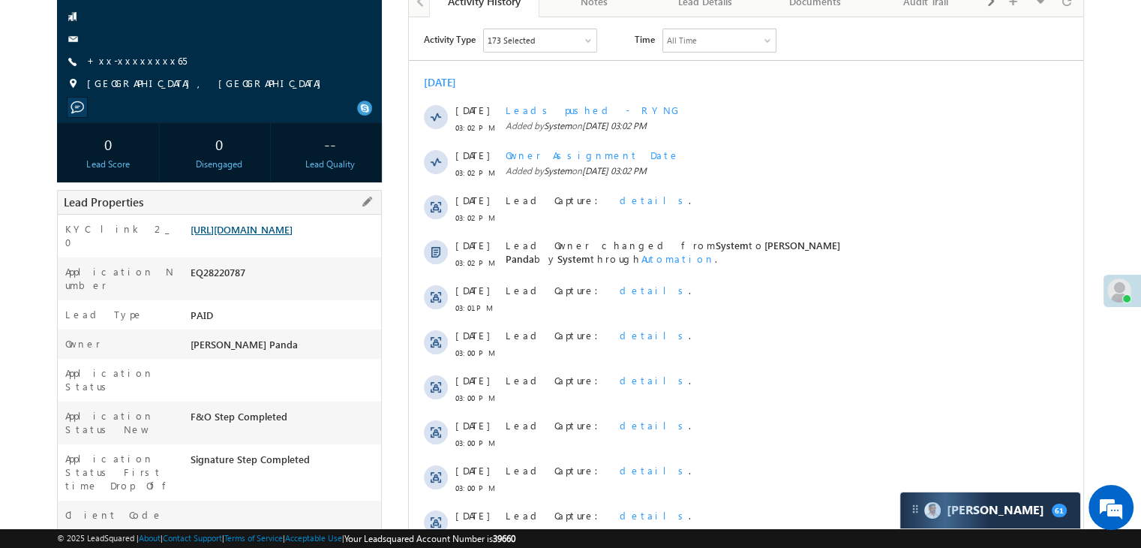
click at [293, 236] on link "[URL][DOMAIN_NAME]" at bounding box center [242, 229] width 102 height 13
click at [125, 63] on link "+xx-xxxxxxxx65" at bounding box center [137, 60] width 100 height 13
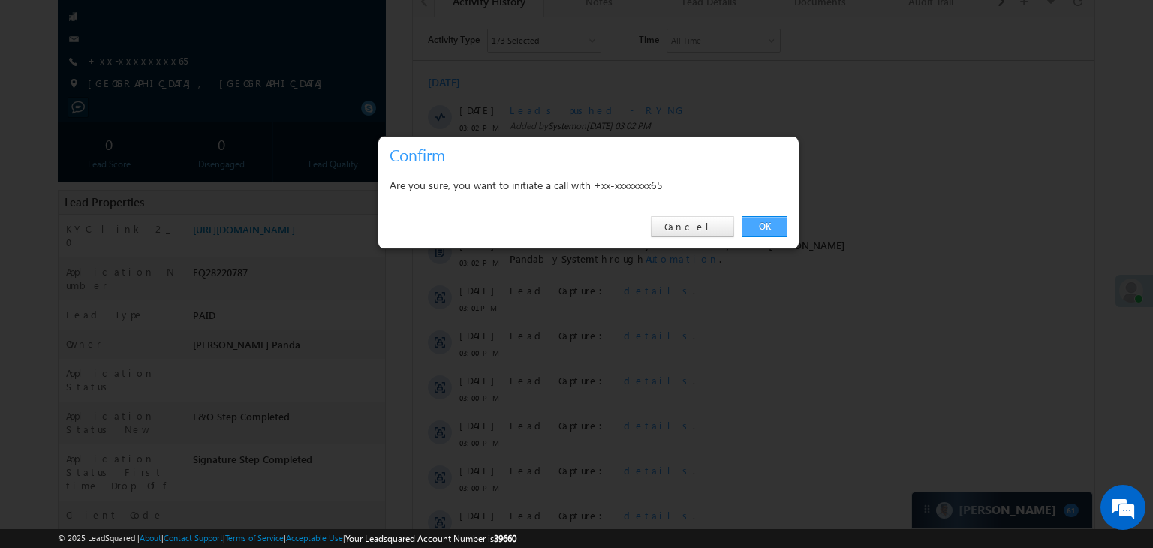
click at [763, 227] on link "OK" at bounding box center [764, 226] width 46 height 21
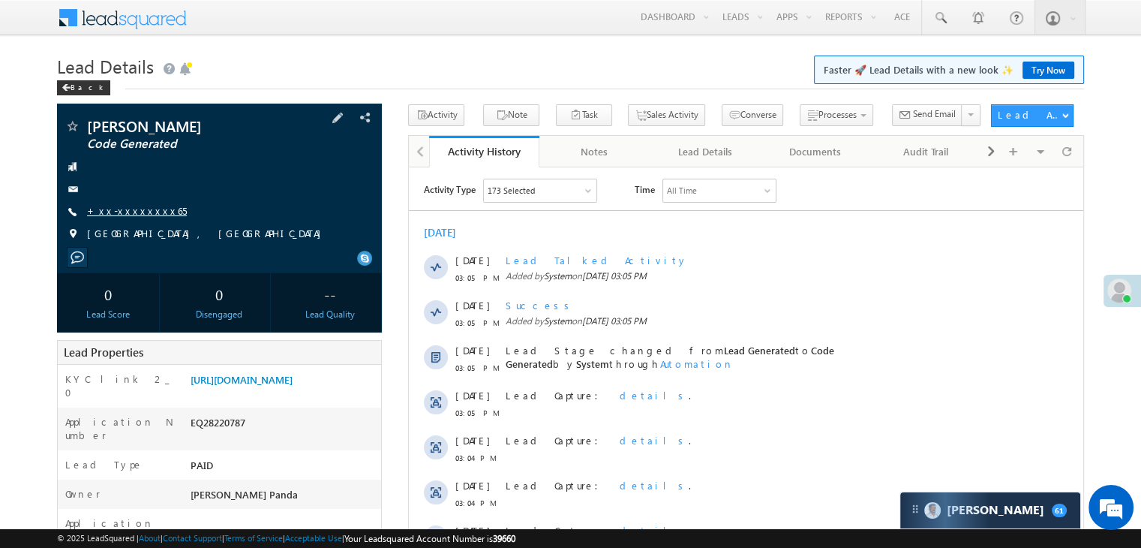
click at [126, 212] on link "+xx-xxxxxxxx65" at bounding box center [137, 210] width 100 height 13
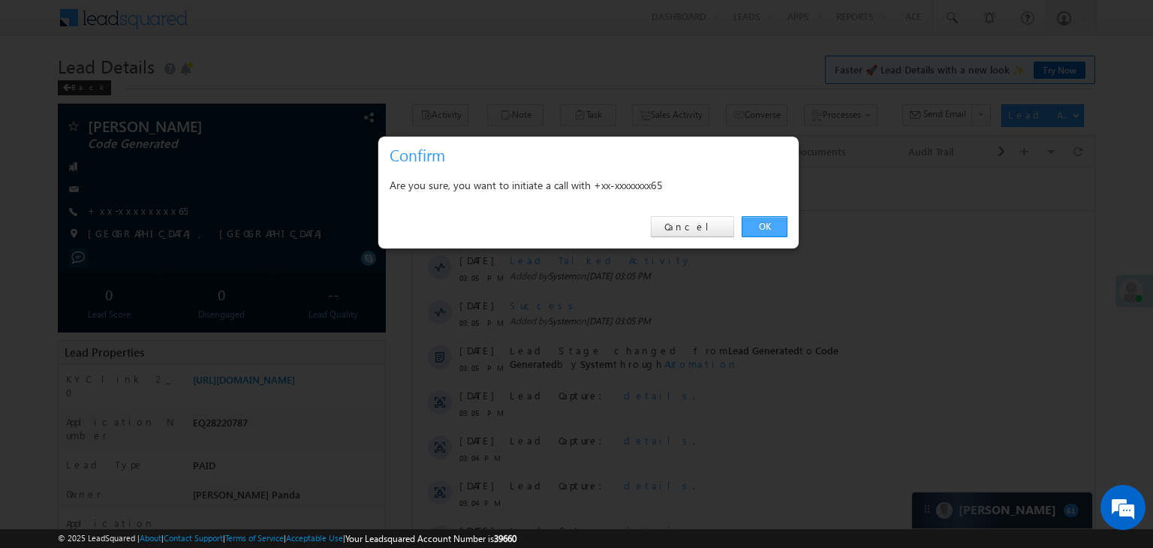
click at [762, 227] on link "OK" at bounding box center [764, 226] width 46 height 21
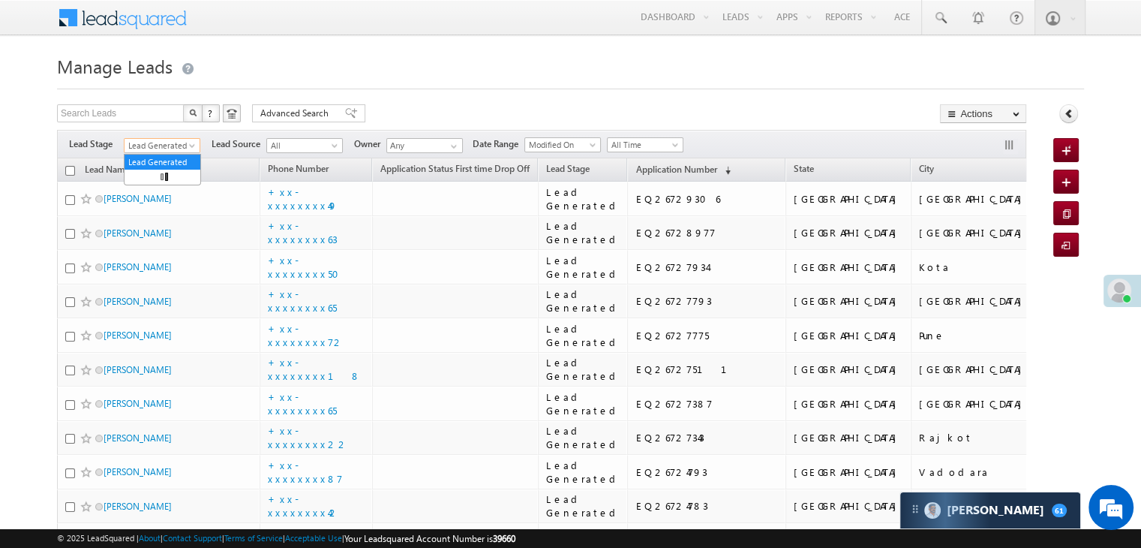
click at [191, 146] on span at bounding box center [194, 149] width 12 height 12
click at [164, 155] on link "All" at bounding box center [163, 162] width 76 height 14
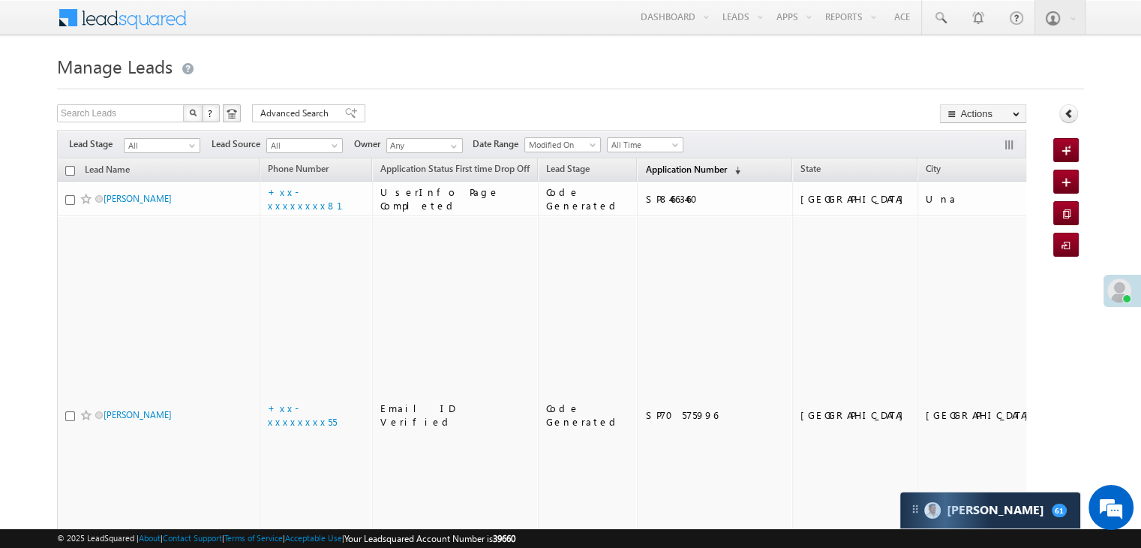
click at [645, 172] on span "Application Number" at bounding box center [685, 169] width 81 height 11
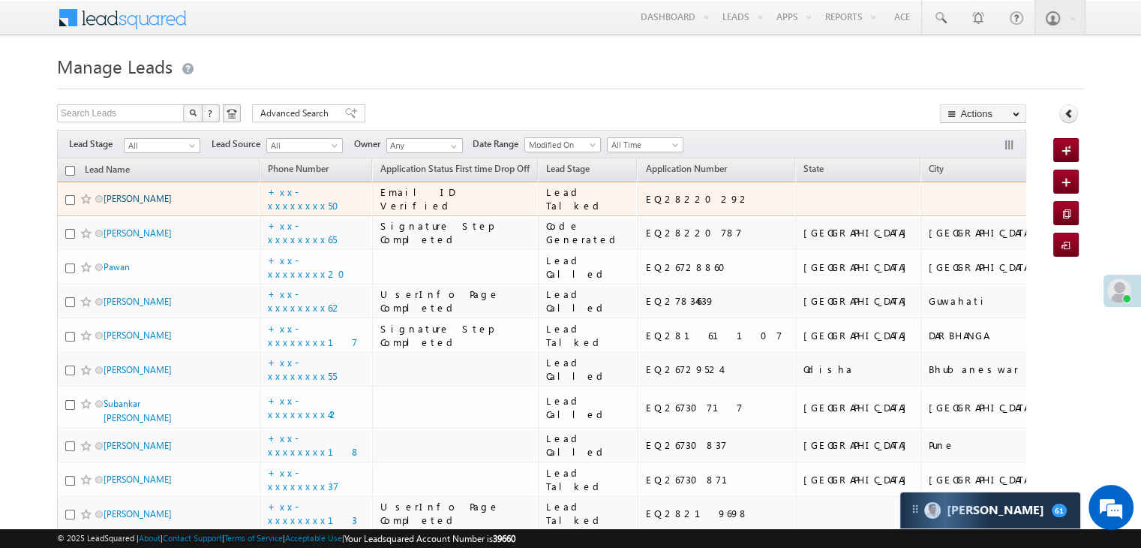
click at [124, 204] on link "Abdullah Neyaz" at bounding box center [138, 198] width 68 height 11
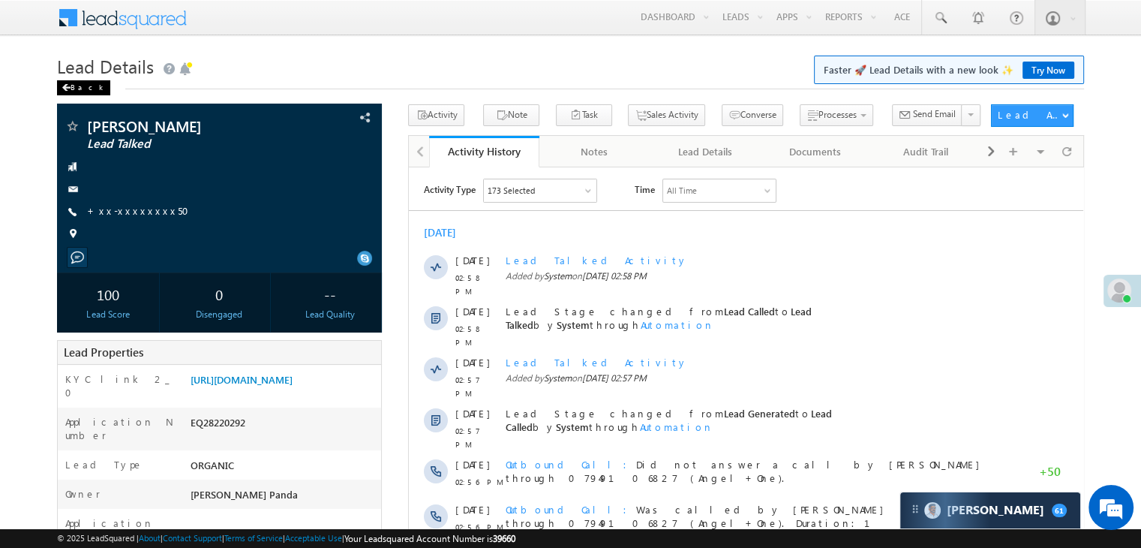
click at [71, 86] on div "Back" at bounding box center [83, 87] width 53 height 15
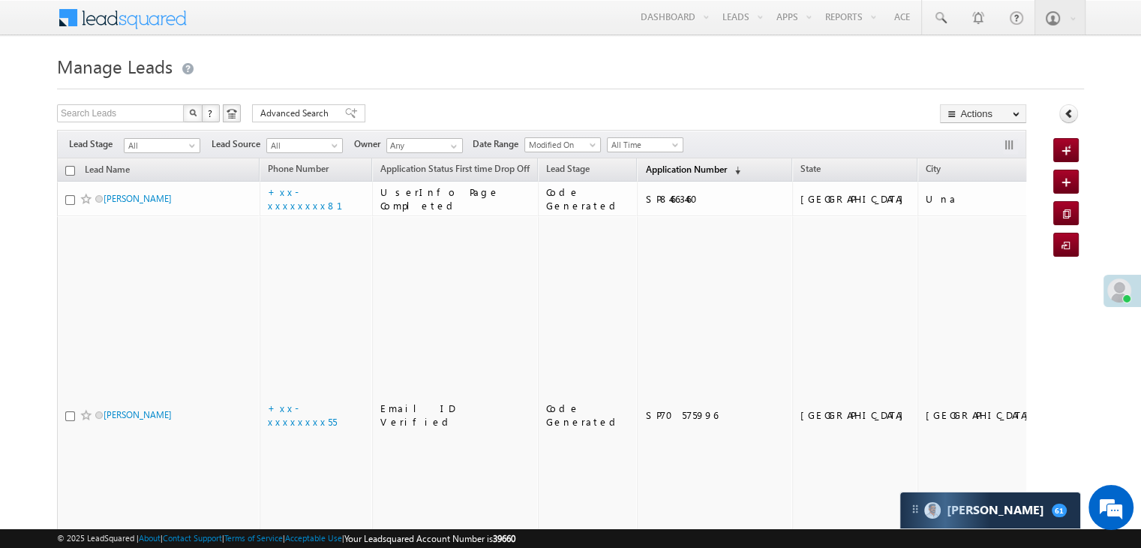
click at [645, 167] on span "Application Number" at bounding box center [685, 169] width 81 height 11
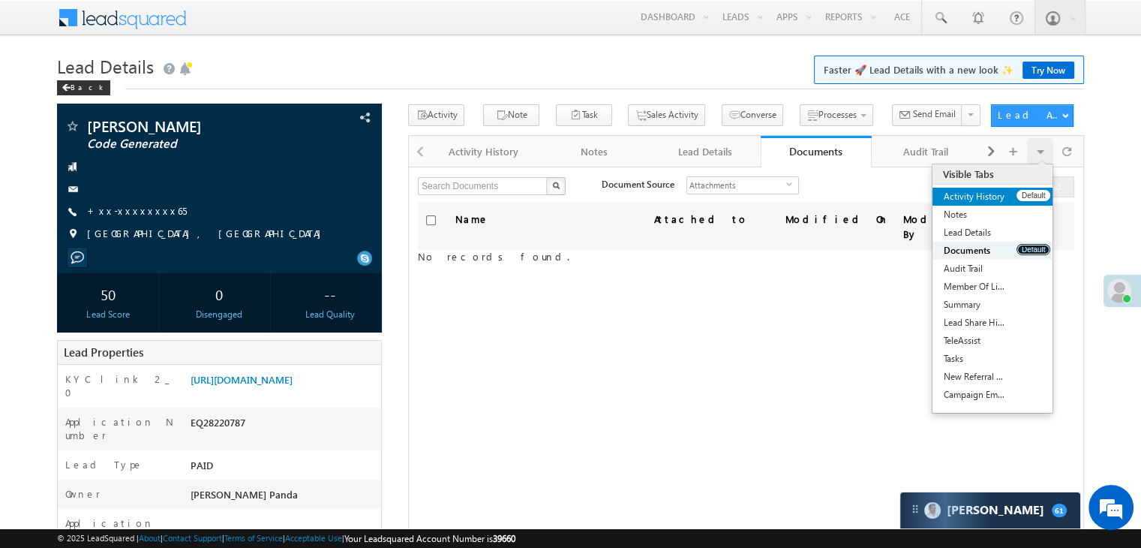
drag, startPoint x: 1035, startPoint y: 247, endPoint x: 1037, endPoint y: 204, distance: 42.8
click at [1037, 204] on ul "Activity History Default Notes Default Lead Details Default Documents Default A…" at bounding box center [993, 296] width 120 height 216
click at [1031, 200] on button "Default" at bounding box center [1034, 195] width 34 height 11
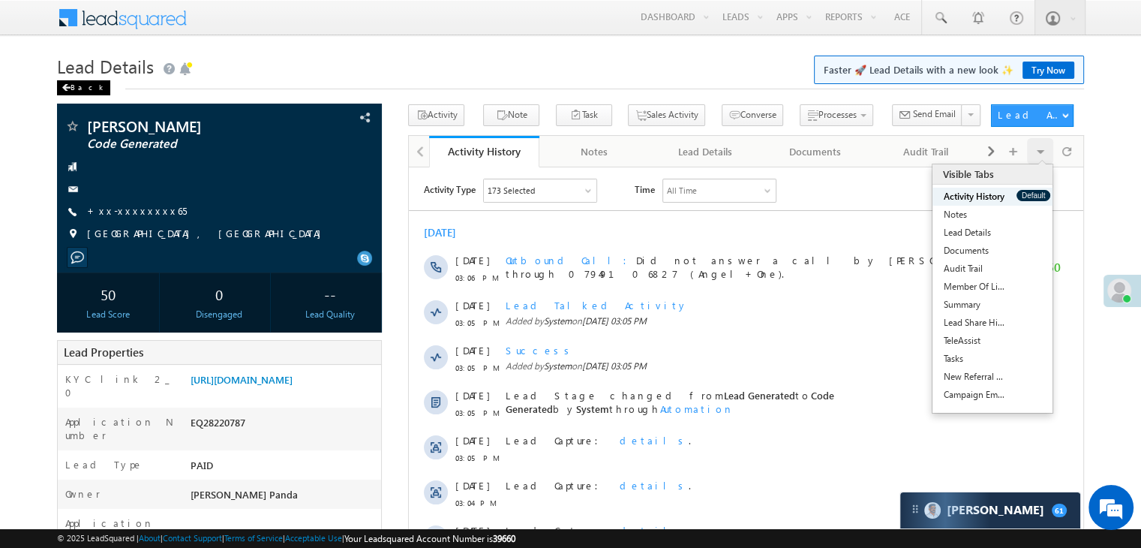
click at [77, 85] on div "Back" at bounding box center [83, 87] width 53 height 15
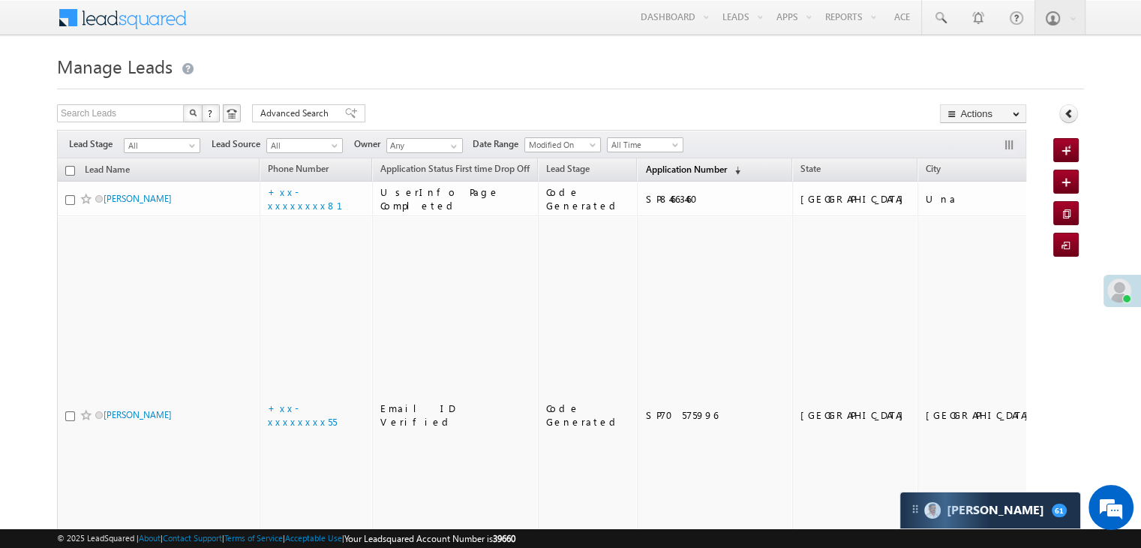
click at [645, 167] on span "Application Number" at bounding box center [685, 169] width 81 height 11
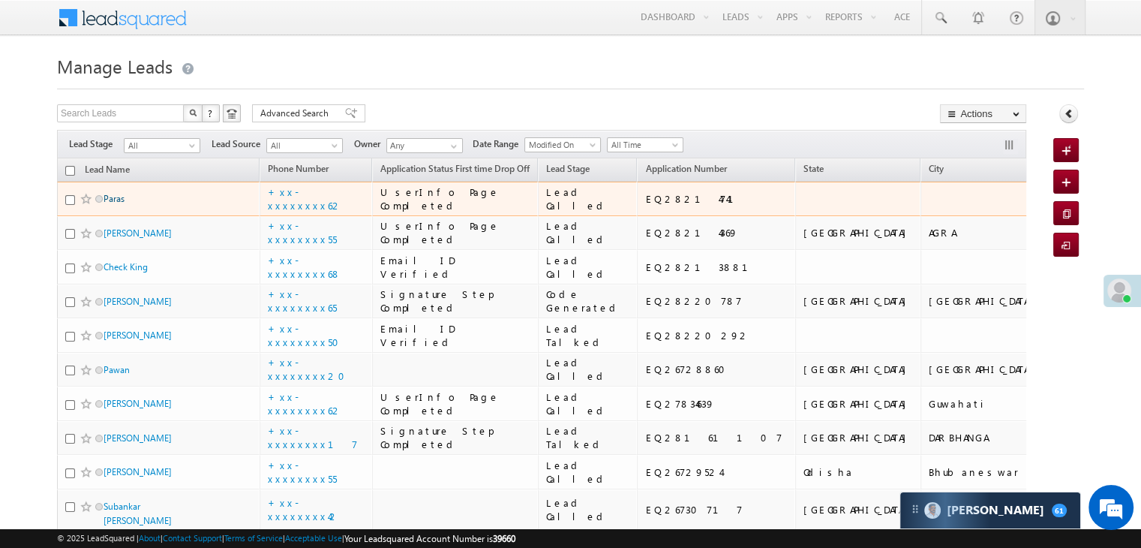
click at [116, 204] on link "Paras" at bounding box center [114, 198] width 21 height 11
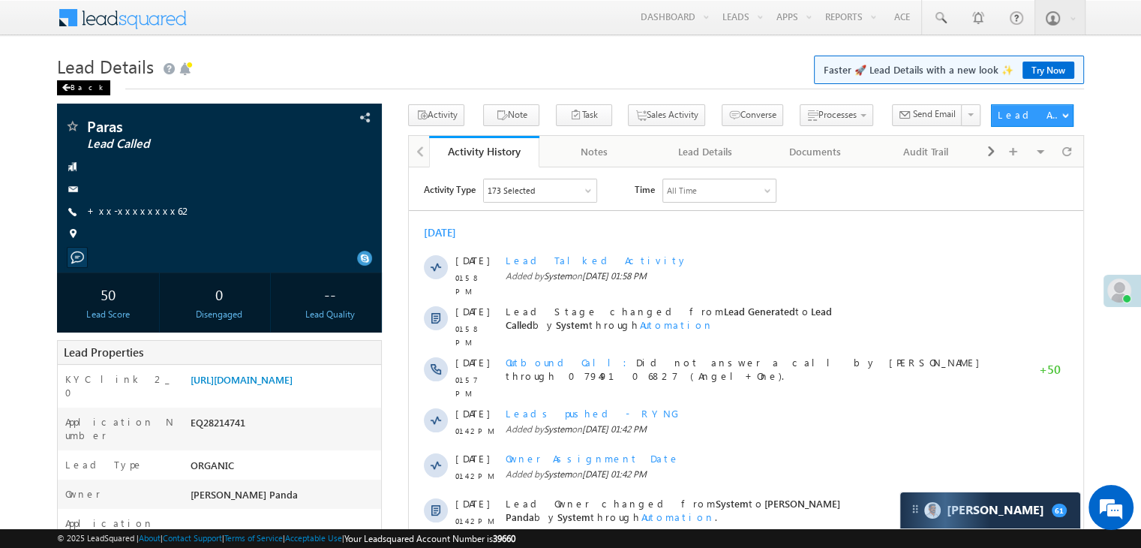
click at [69, 89] on span at bounding box center [66, 88] width 9 height 8
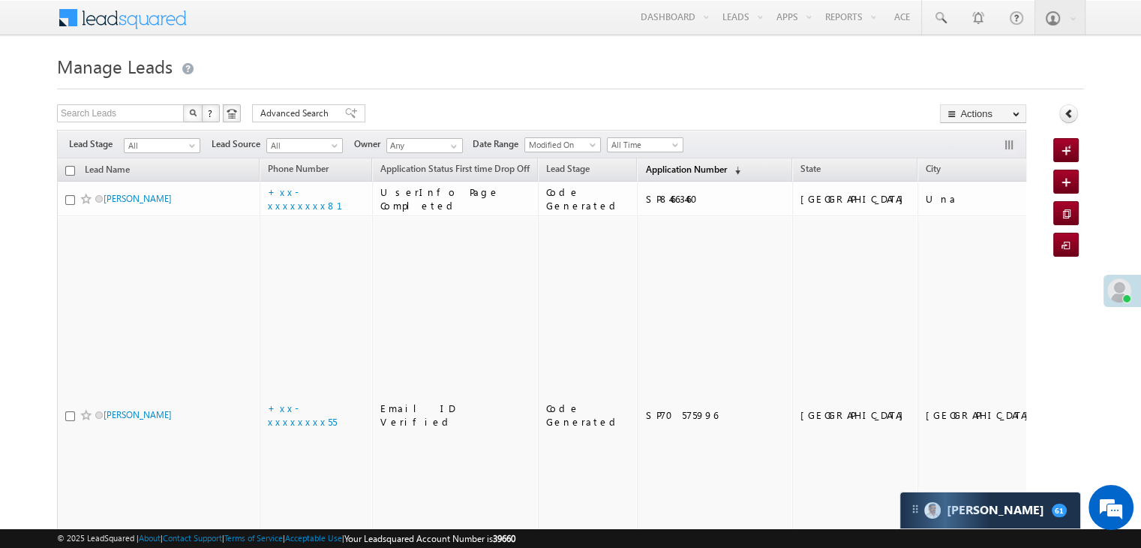
click at [645, 166] on span "Application Number" at bounding box center [685, 169] width 81 height 11
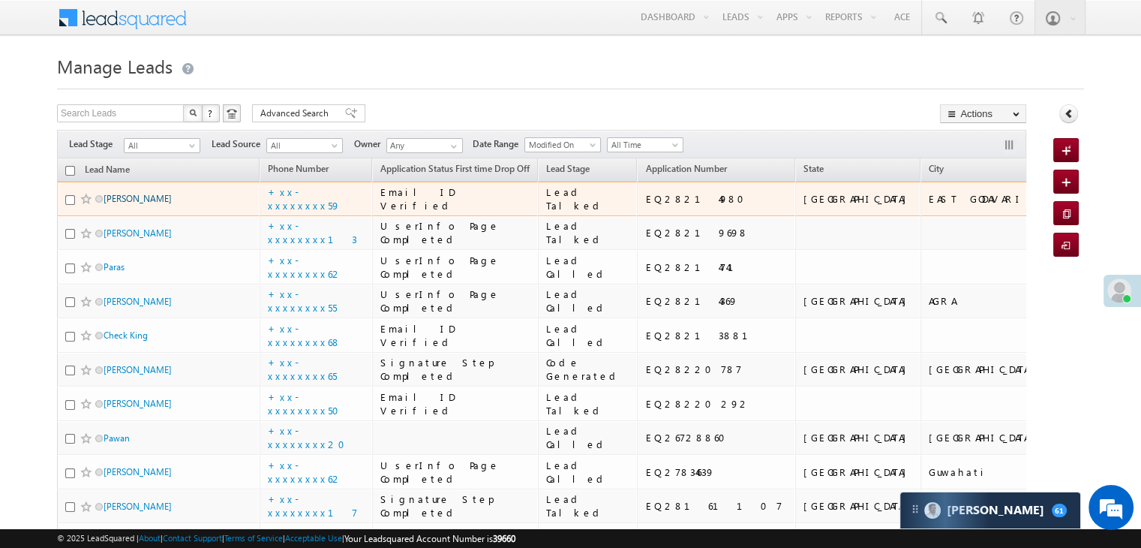
click at [138, 204] on link "P sanjeevarao" at bounding box center [138, 198] width 68 height 11
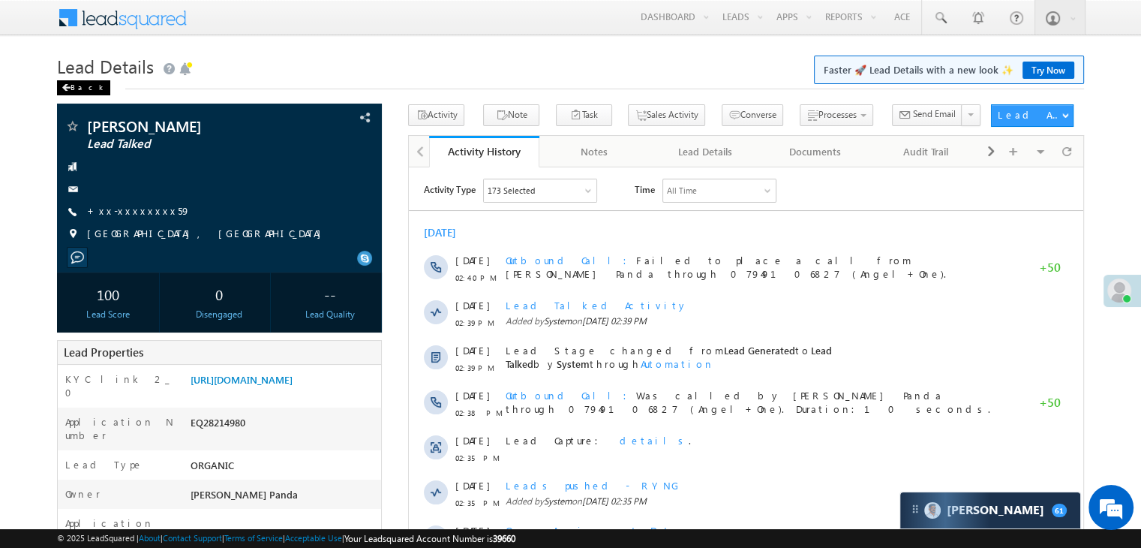
click at [77, 89] on div "Back" at bounding box center [83, 87] width 53 height 15
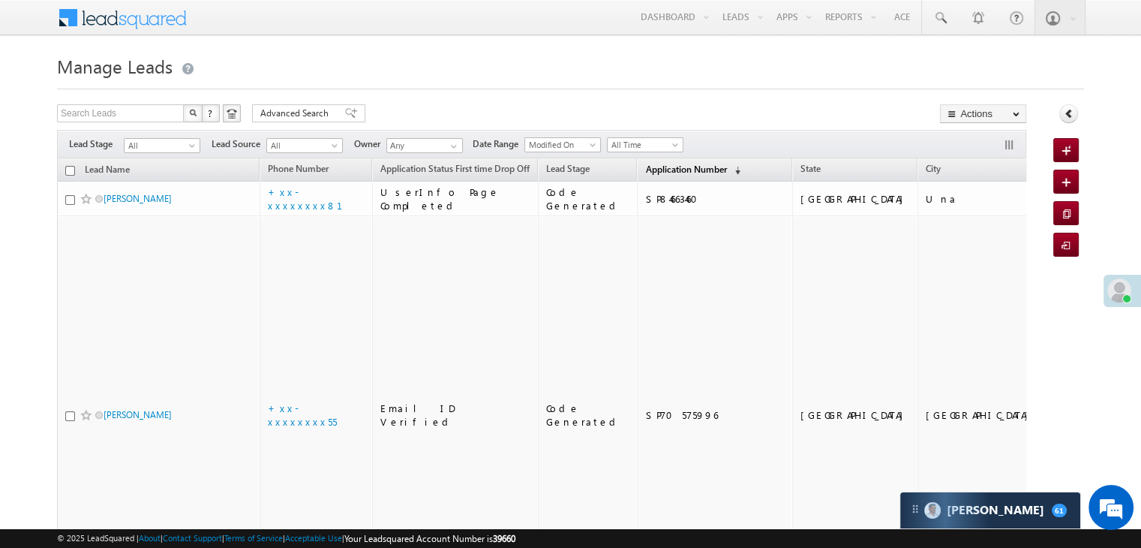
click at [660, 173] on span "Application Number" at bounding box center [685, 169] width 81 height 11
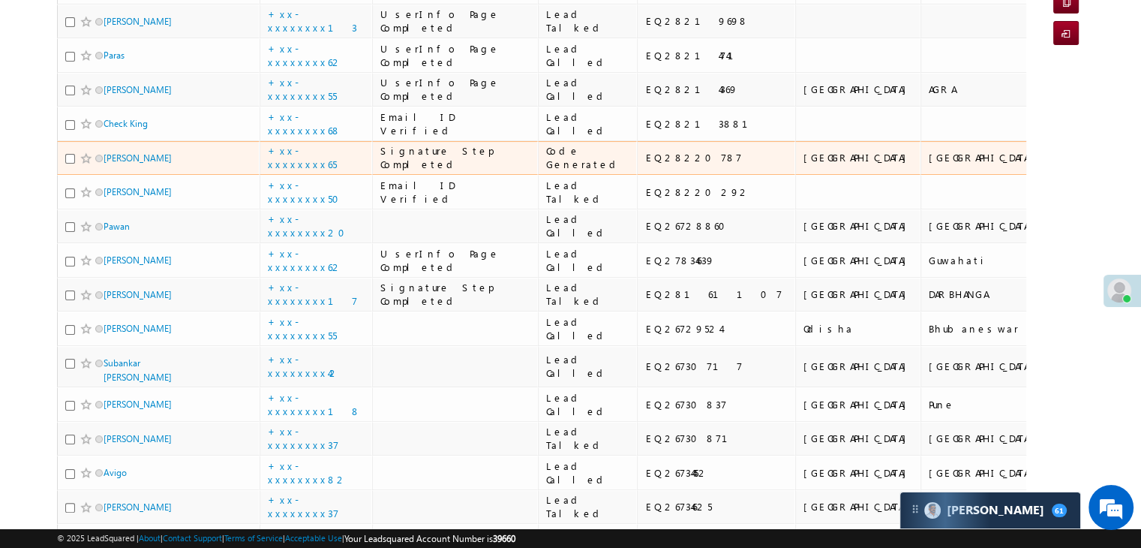
scroll to position [300, 0]
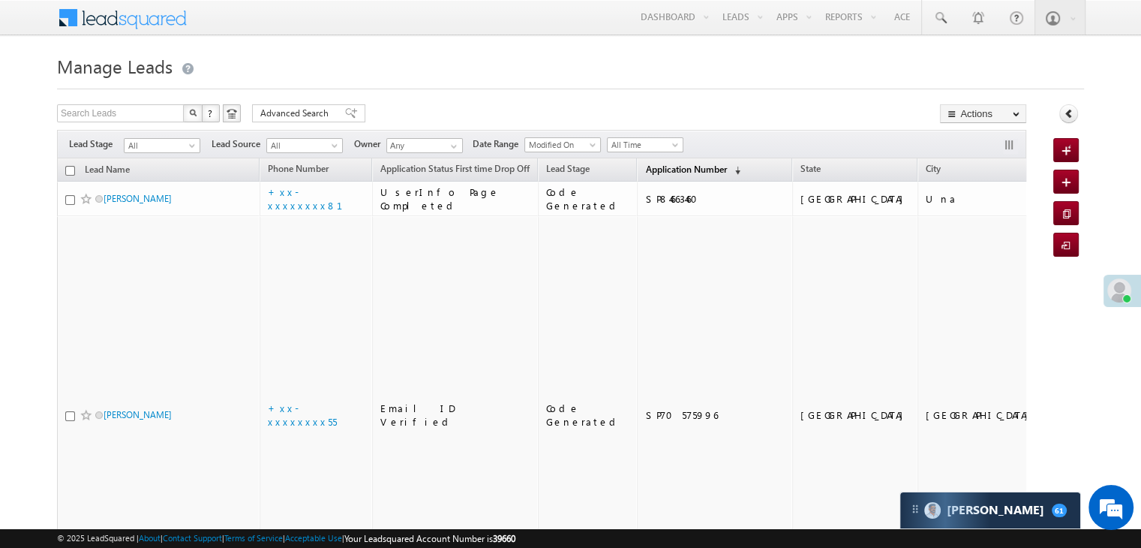
click at [650, 171] on span "Application Number" at bounding box center [685, 169] width 81 height 11
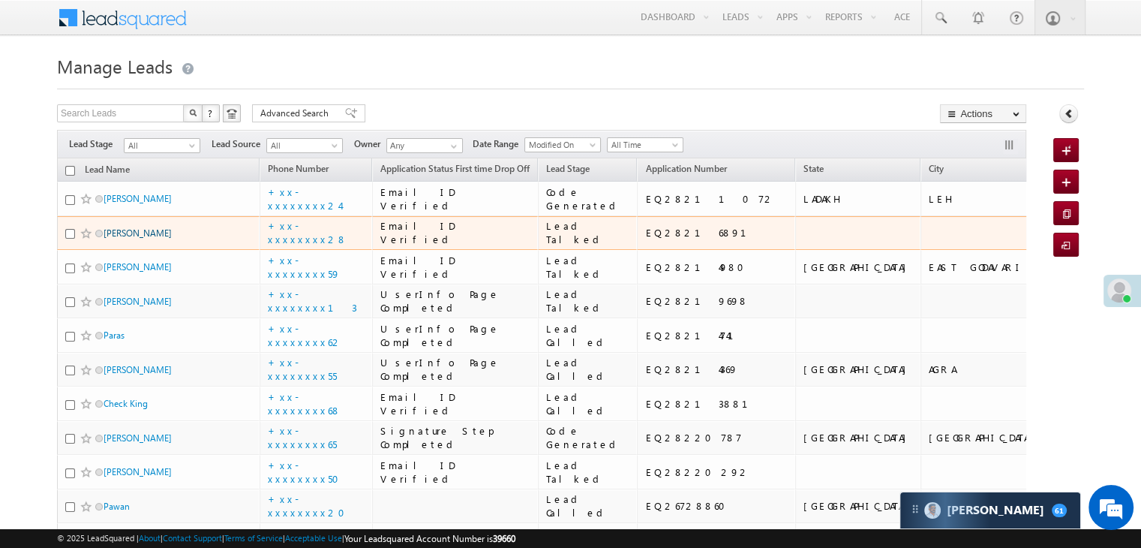
click at [127, 239] on link "Tej Dhar" at bounding box center [138, 232] width 68 height 11
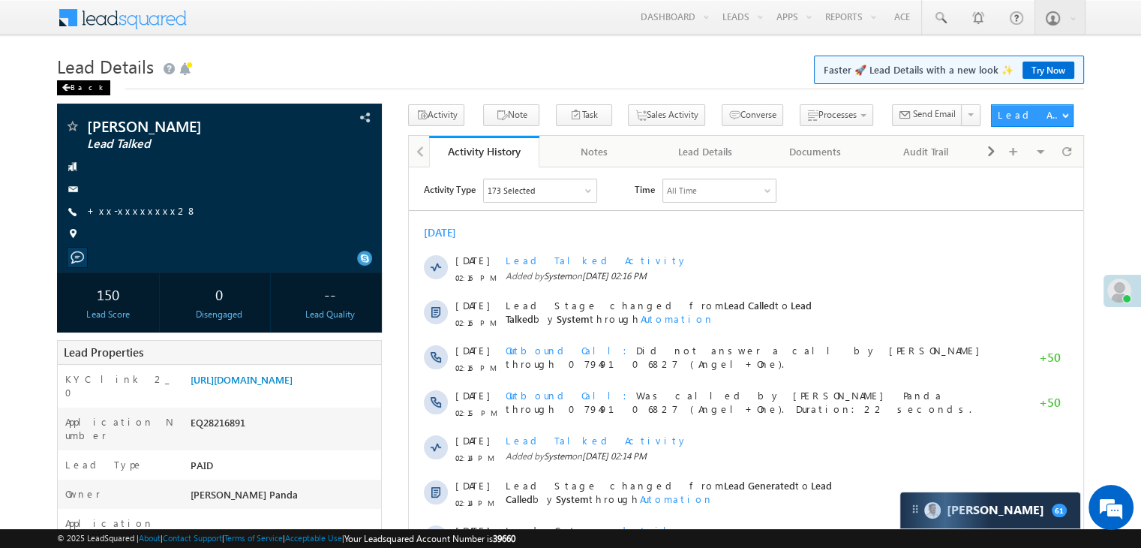
click at [71, 91] on div "Back" at bounding box center [83, 87] width 53 height 15
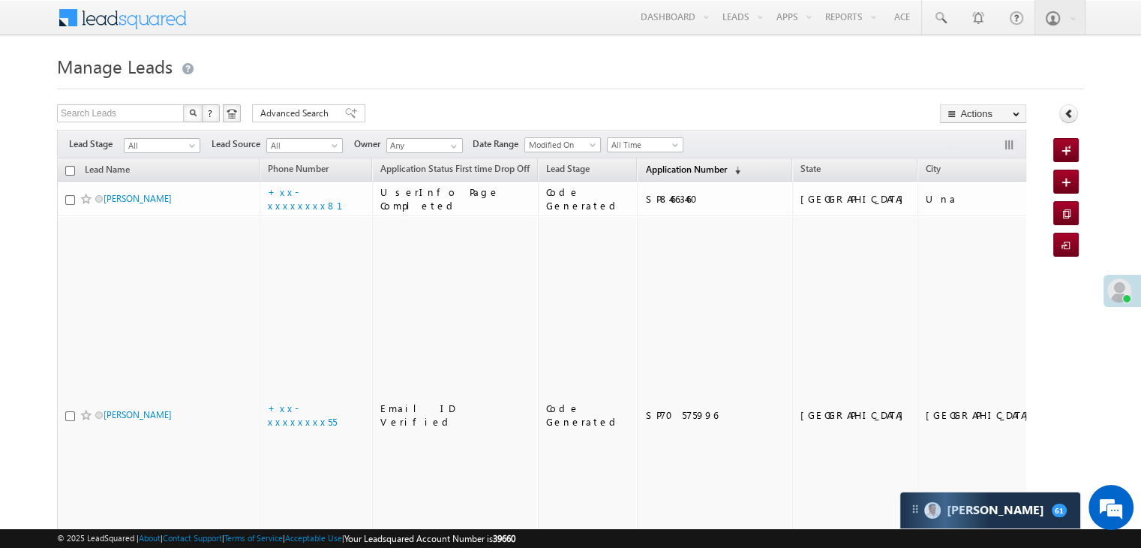
click at [645, 169] on span "Application Number" at bounding box center [685, 169] width 81 height 11
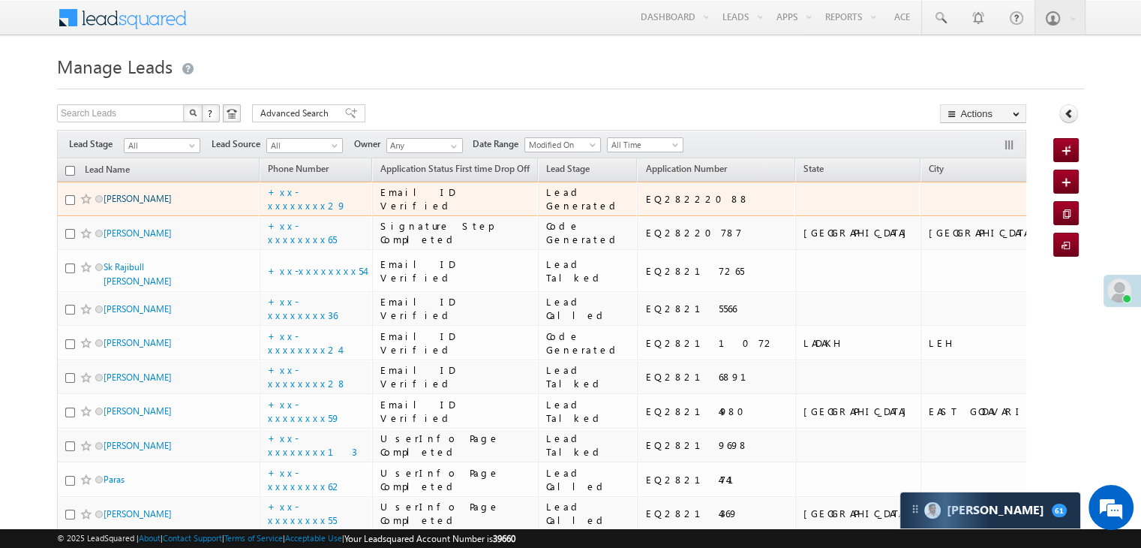
click at [134, 204] on link "[PERSON_NAME]" at bounding box center [138, 198] width 68 height 11
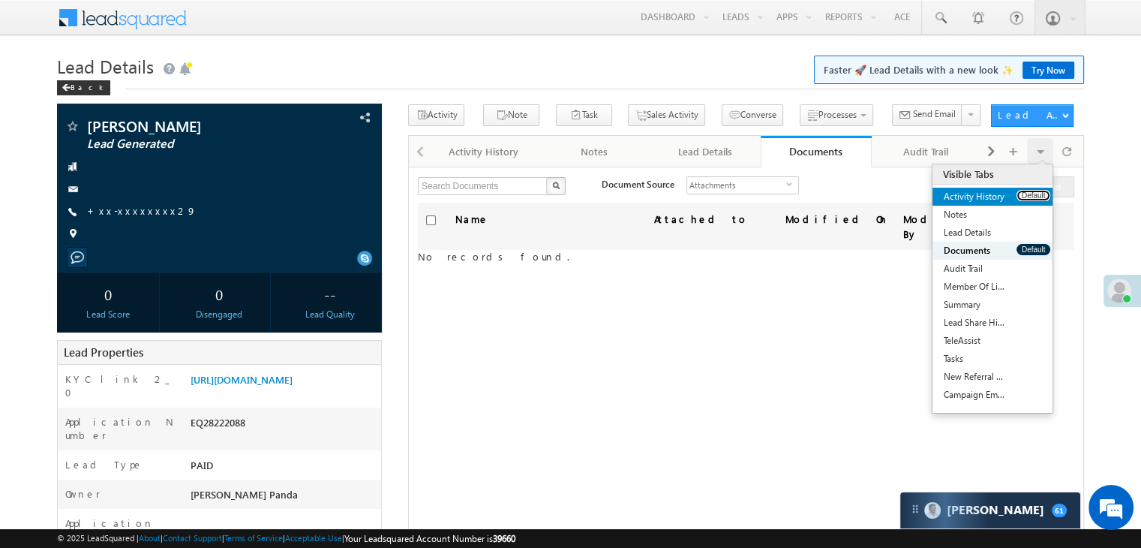
click at [1030, 197] on button "Default" at bounding box center [1034, 195] width 34 height 11
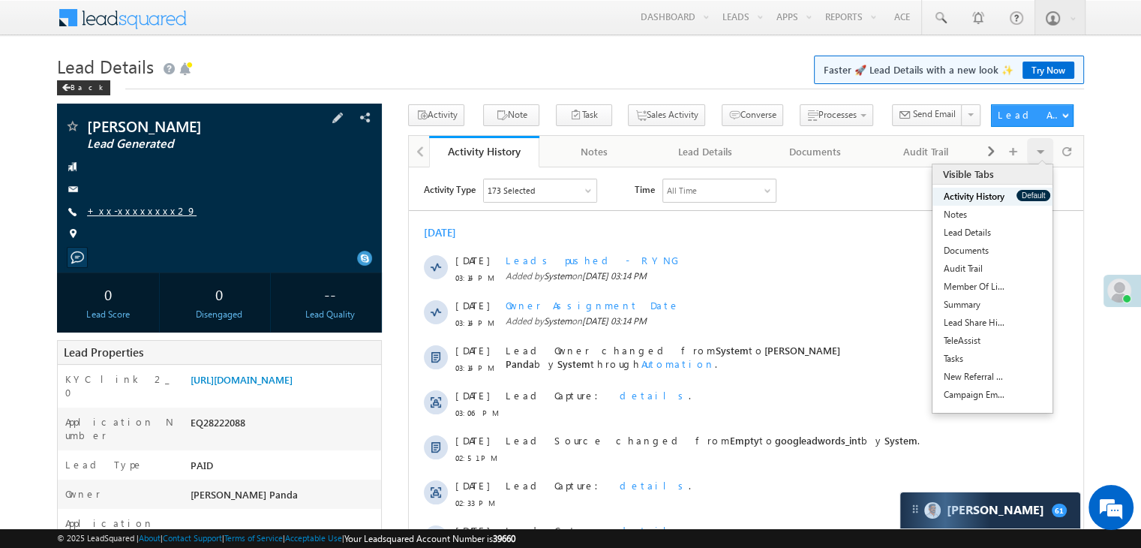
click at [115, 210] on link "+xx-xxxxxxxx29" at bounding box center [142, 210] width 110 height 13
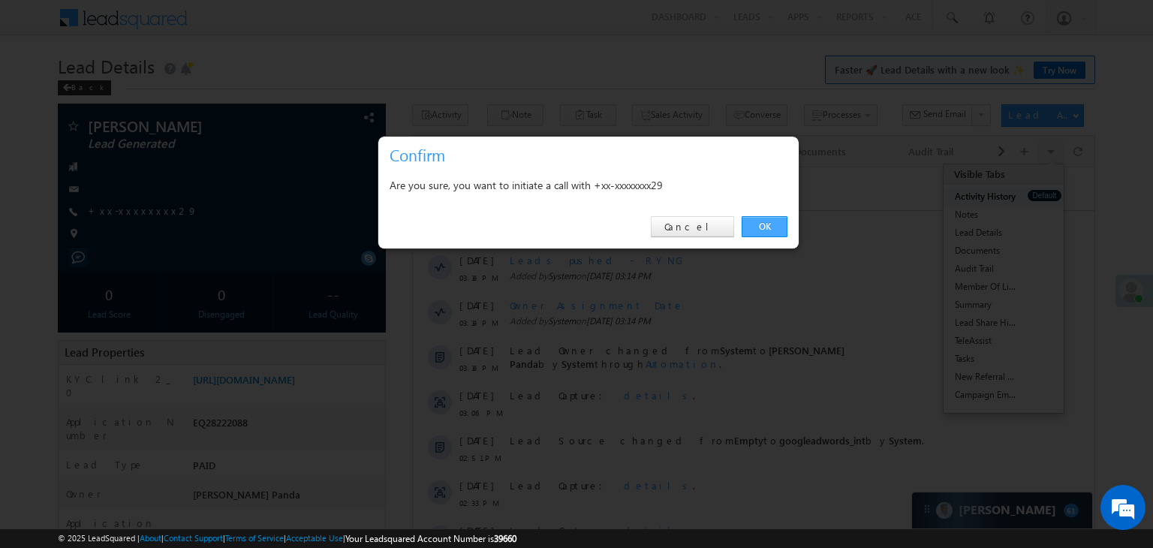
click at [758, 223] on link "OK" at bounding box center [764, 226] width 46 height 21
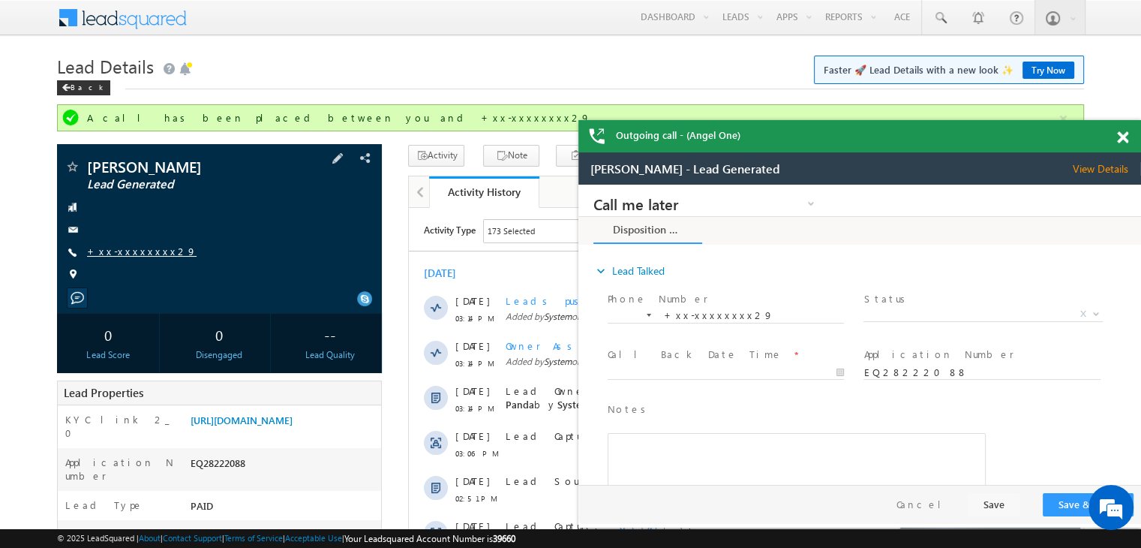
click at [0, 0] on link "+xx-xxxxxxxx29" at bounding box center [0, 0] width 0 height 0
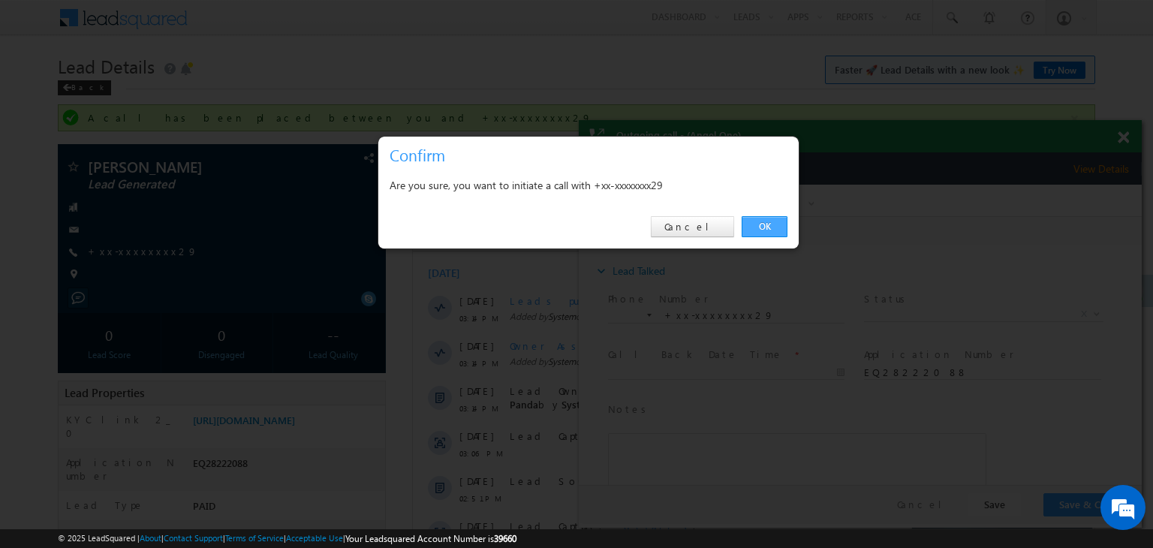
click at [776, 231] on link "OK" at bounding box center [764, 226] width 46 height 21
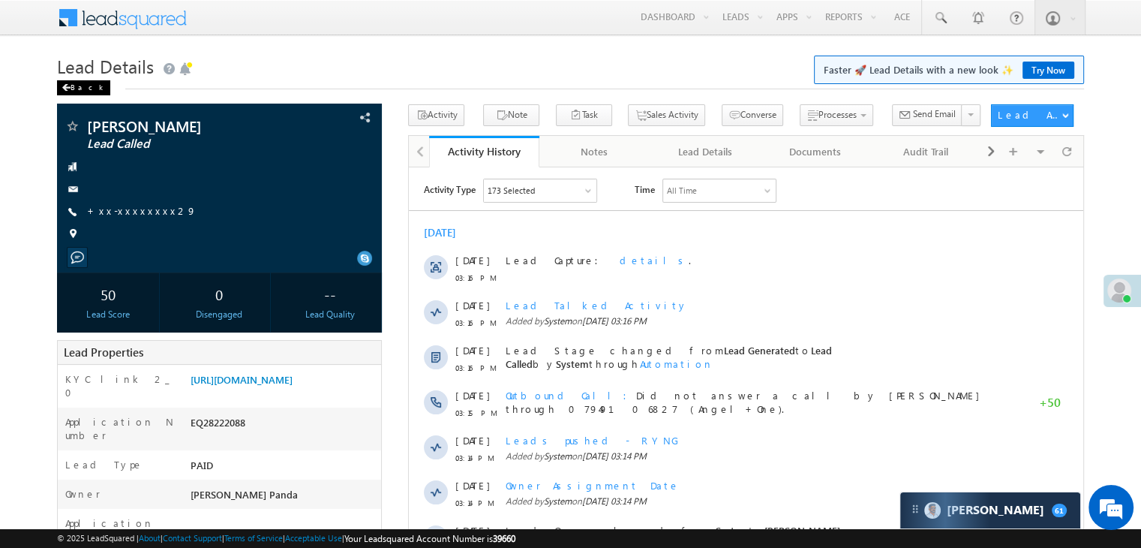
click at [77, 89] on div "Back" at bounding box center [83, 87] width 53 height 15
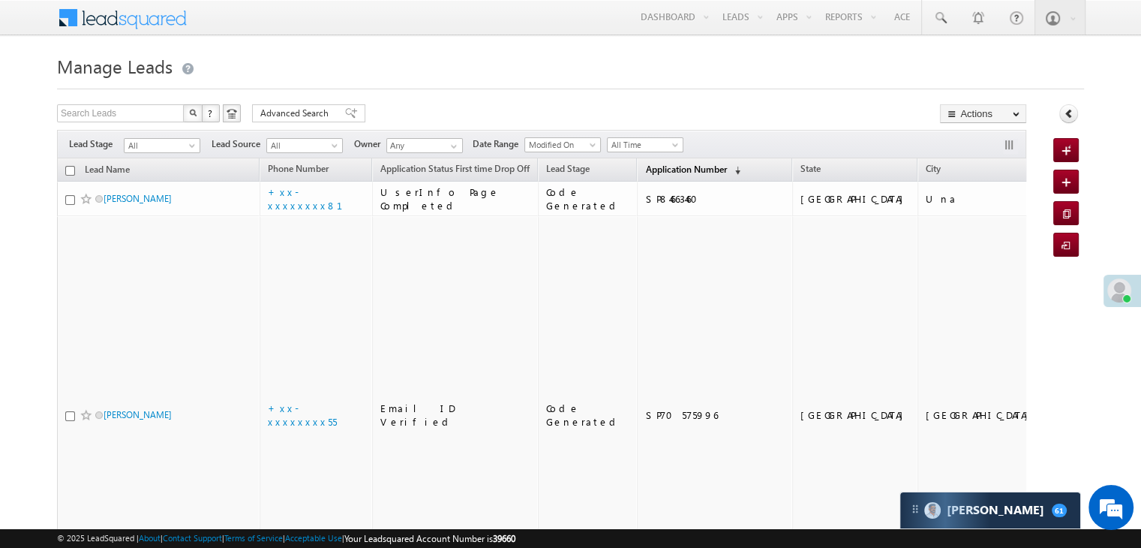
click at [645, 169] on span "Application Number" at bounding box center [685, 169] width 81 height 11
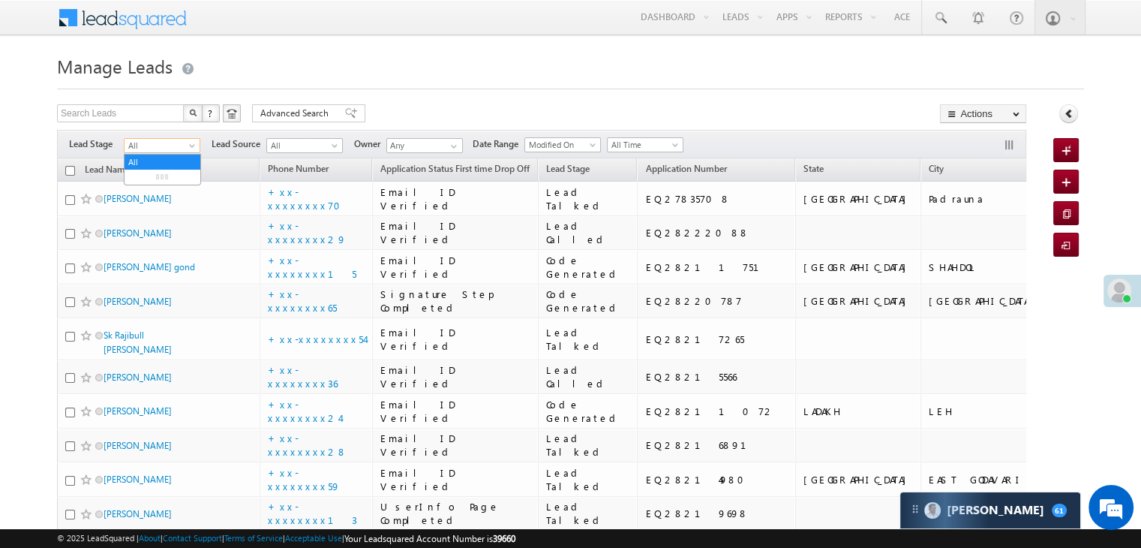
click at [188, 148] on span at bounding box center [194, 149] width 12 height 12
click at [167, 178] on link "Lead Generated" at bounding box center [163, 177] width 76 height 14
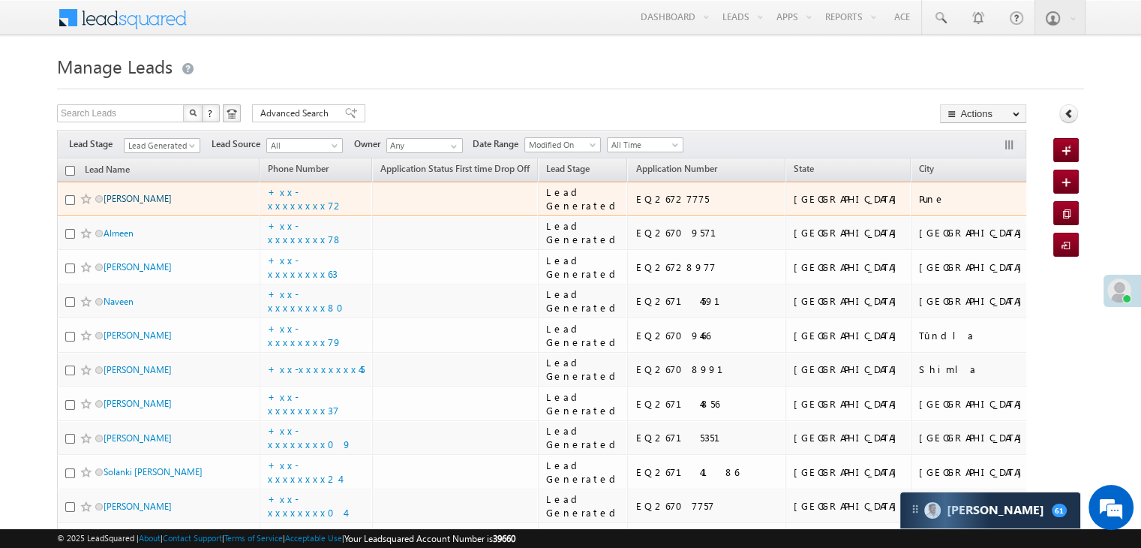
click at [150, 204] on link "Nagnath Pawar" at bounding box center [138, 198] width 68 height 11
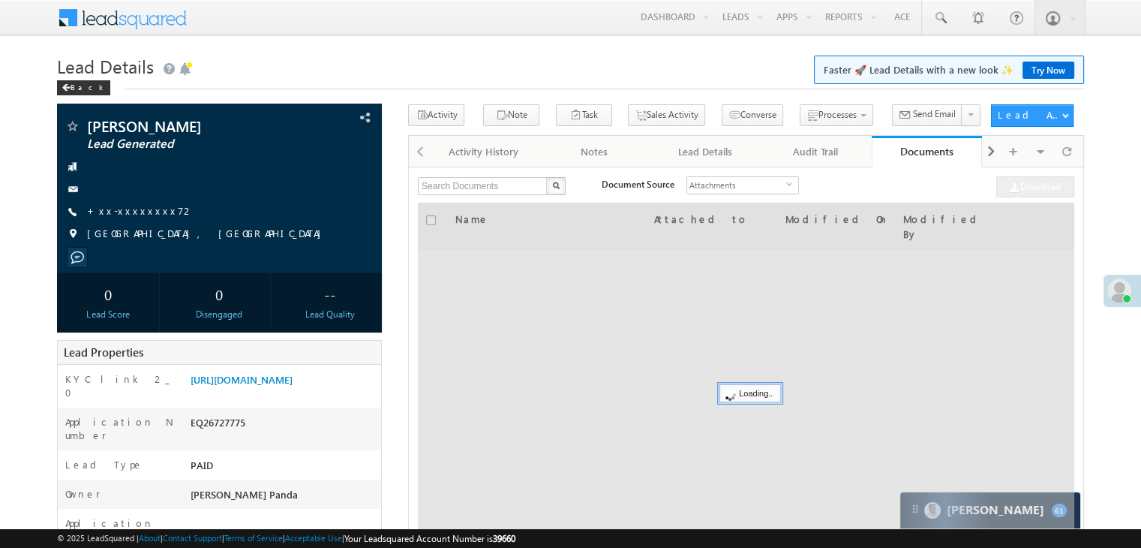
click at [126, 213] on link "+xx-xxxxxxxx72" at bounding box center [140, 210] width 107 height 13
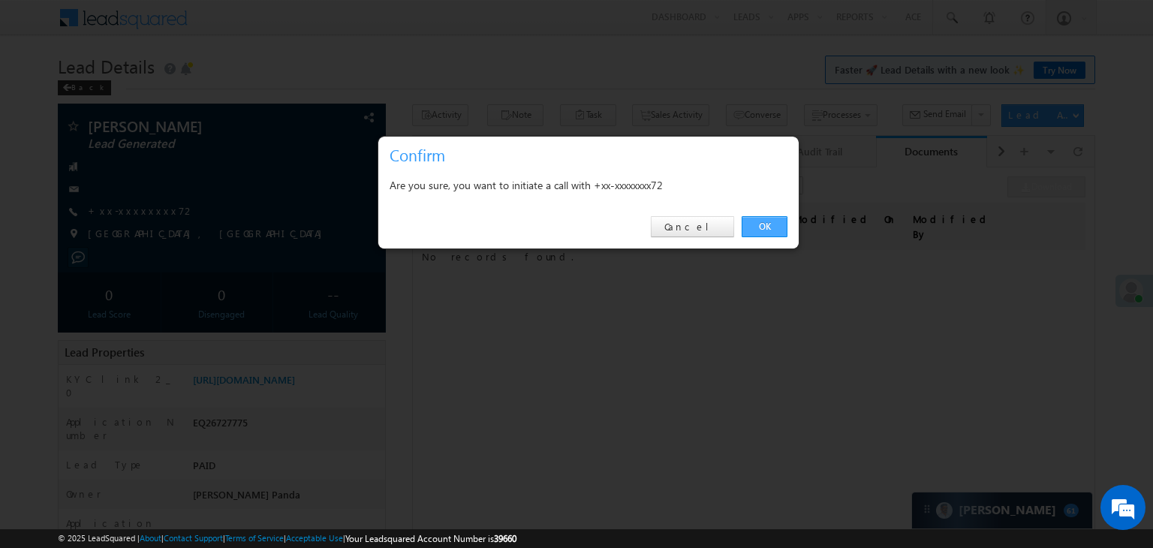
click at [760, 223] on link "OK" at bounding box center [764, 226] width 46 height 21
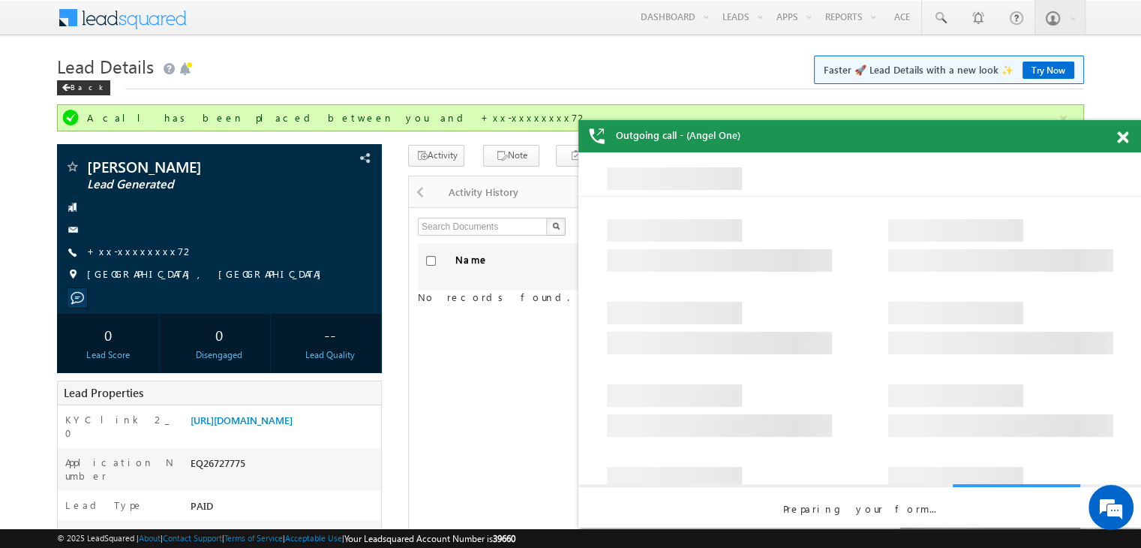
click at [1119, 140] on span at bounding box center [1122, 137] width 11 height 13
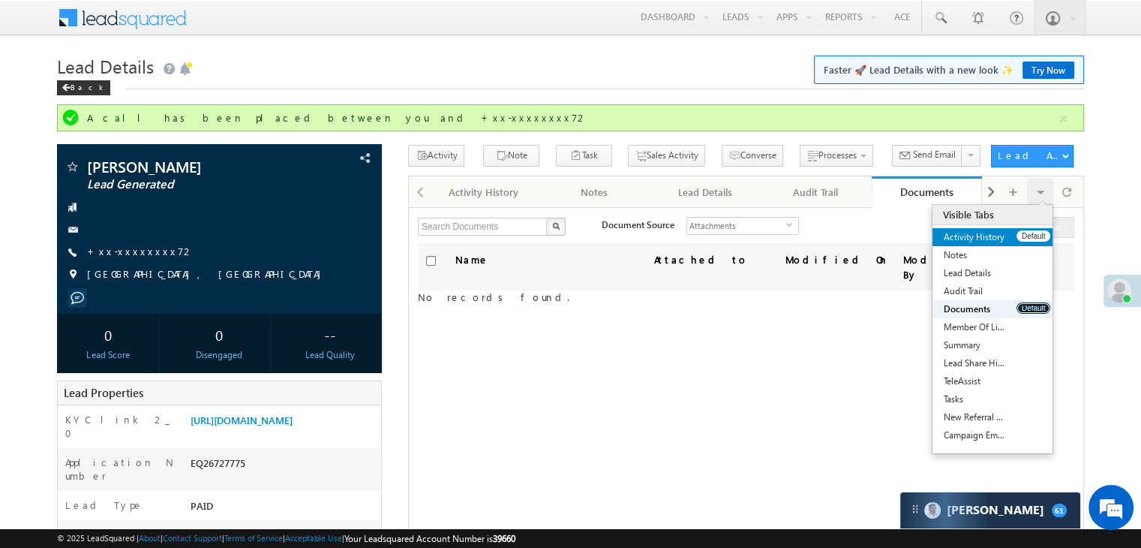
drag, startPoint x: 1036, startPoint y: 308, endPoint x: 1039, endPoint y: 239, distance: 69.1
click at [1039, 239] on ul "Activity History Default Notes Default Lead Details Default Audit Trail Default…" at bounding box center [993, 336] width 120 height 216
click at [1039, 239] on button "Default" at bounding box center [1034, 235] width 34 height 11
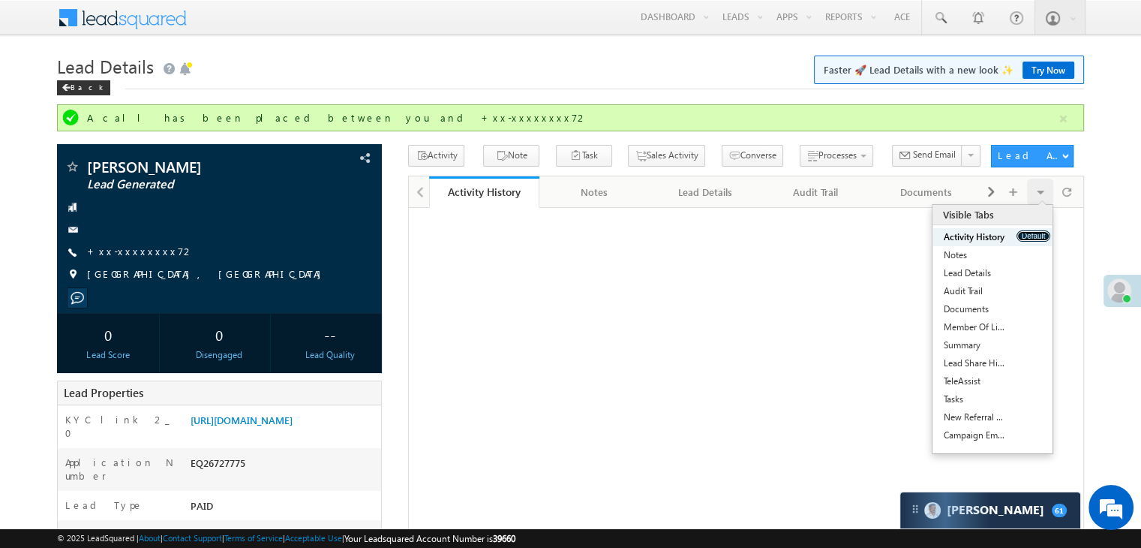
click at [1039, 239] on button "Default" at bounding box center [1034, 235] width 34 height 11
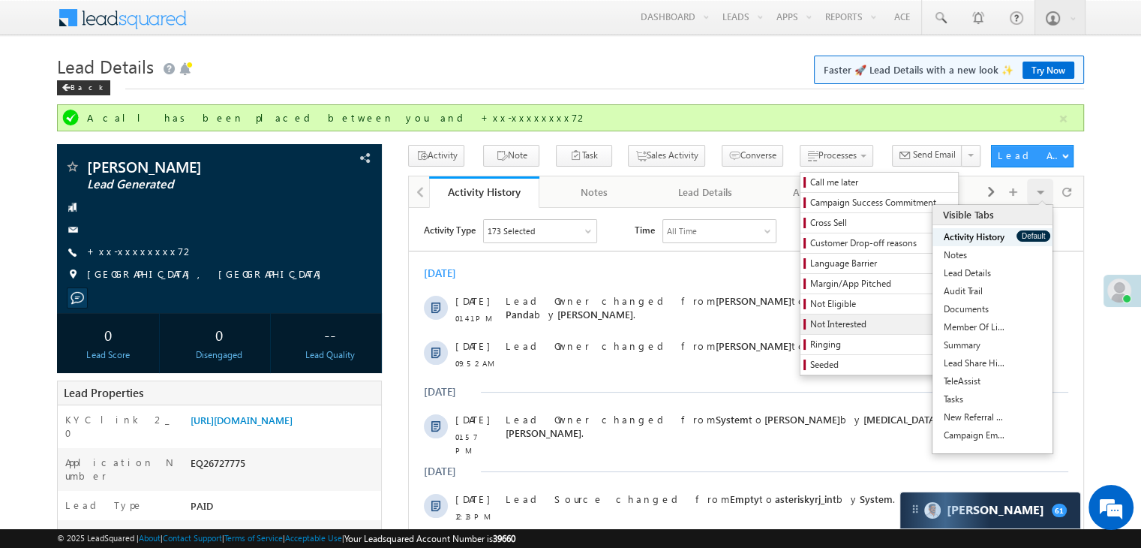
click at [810, 323] on span "Not Interested" at bounding box center [881, 324] width 143 height 14
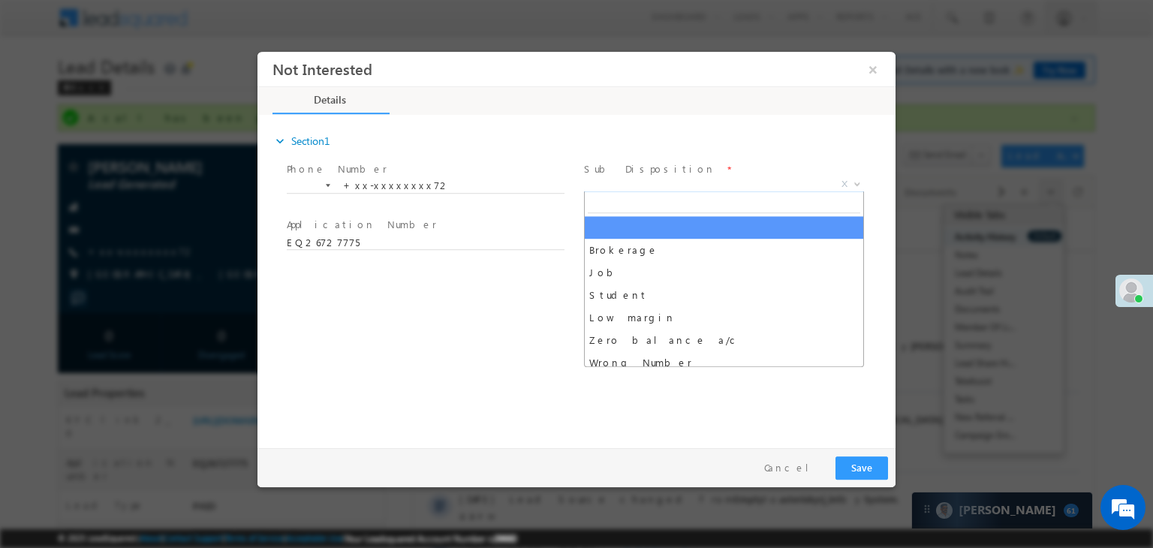
click at [758, 179] on span "X" at bounding box center [724, 184] width 280 height 15
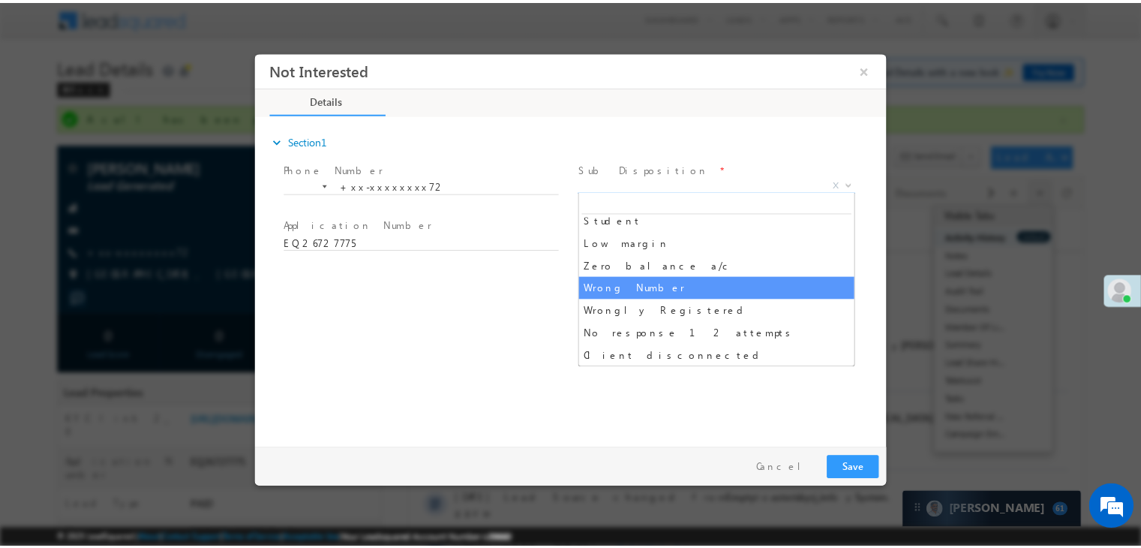
scroll to position [150, 0]
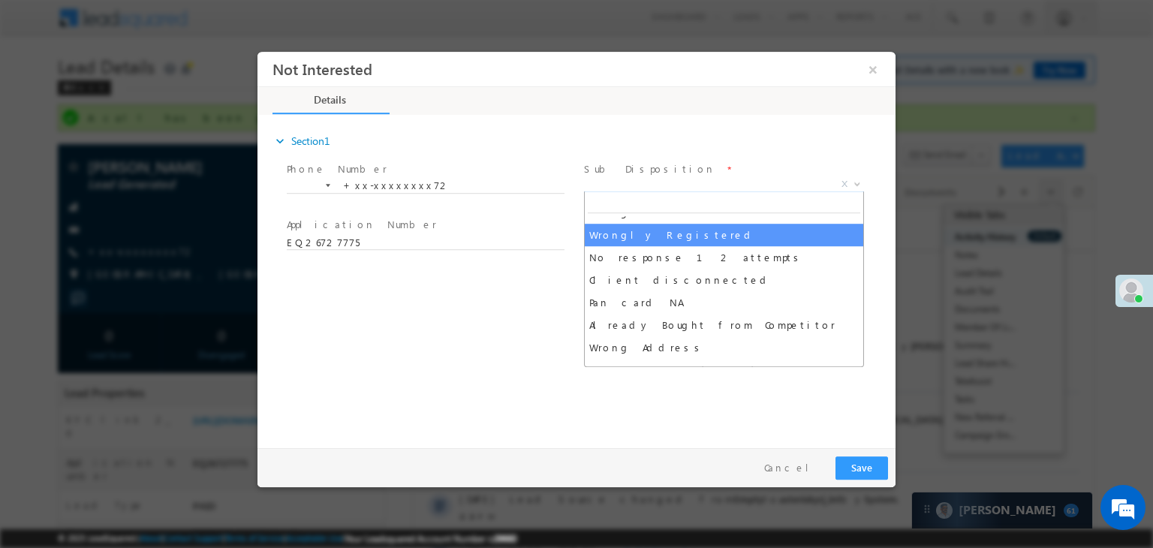
select select "Wrongly Registered"
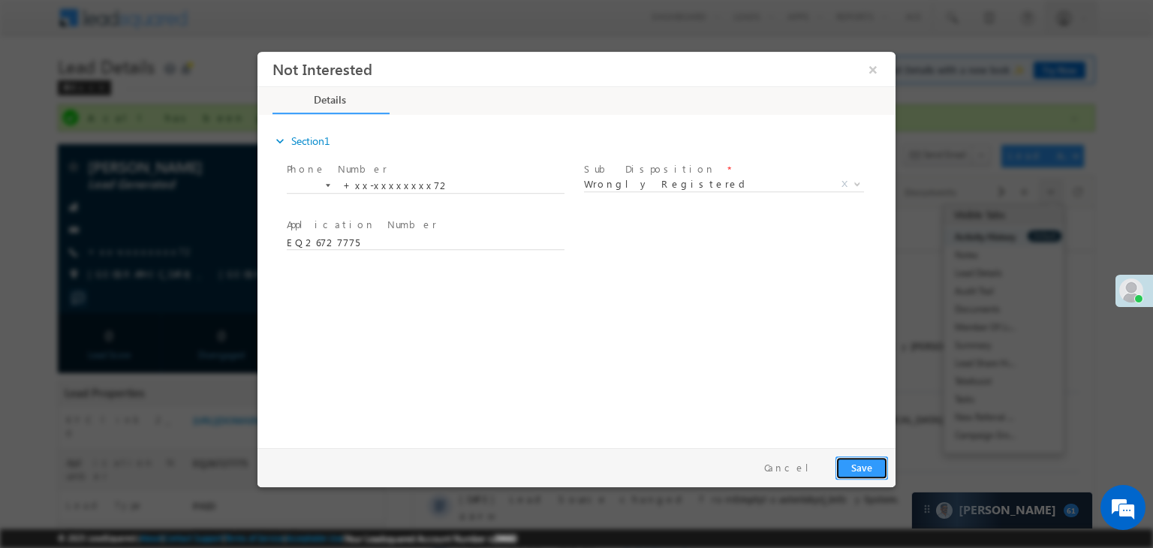
click at [853, 468] on button "Save" at bounding box center [861, 467] width 53 height 23
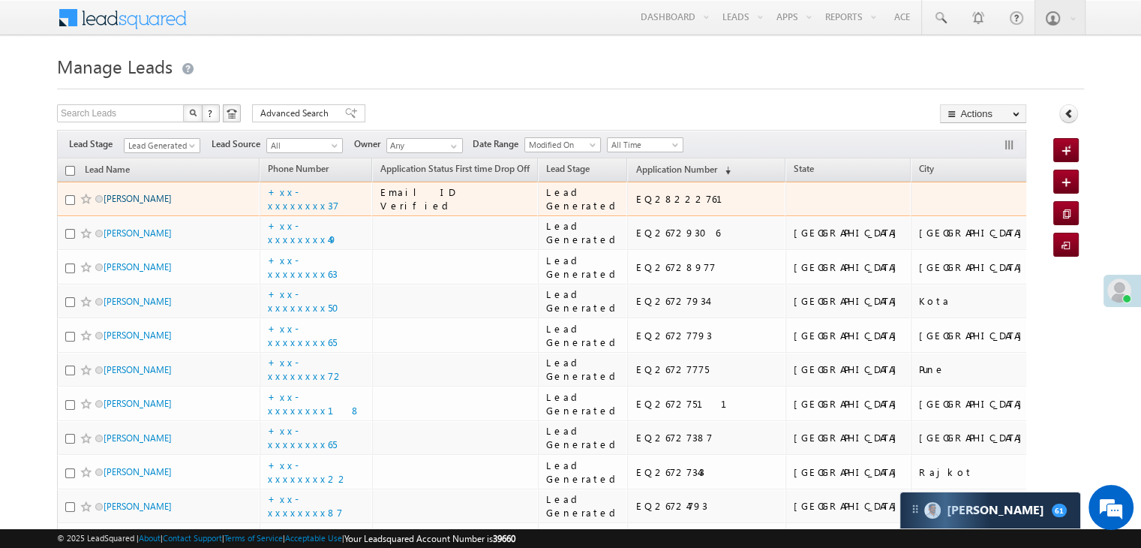
click at [137, 204] on link "Fekan Pandit" at bounding box center [138, 198] width 68 height 11
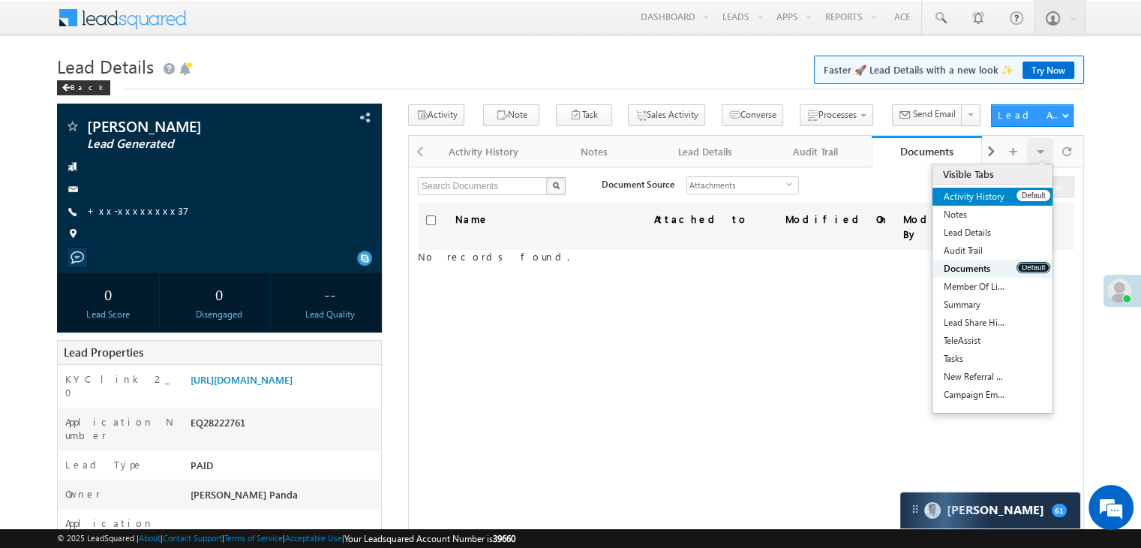
drag, startPoint x: 1033, startPoint y: 266, endPoint x: 1016, endPoint y: 201, distance: 67.3
click at [1016, 201] on ul "Activity History Default Notes Default Lead Details Default Audit Trail Default…" at bounding box center [993, 296] width 120 height 216
click at [1022, 197] on button "Default" at bounding box center [1034, 195] width 34 height 11
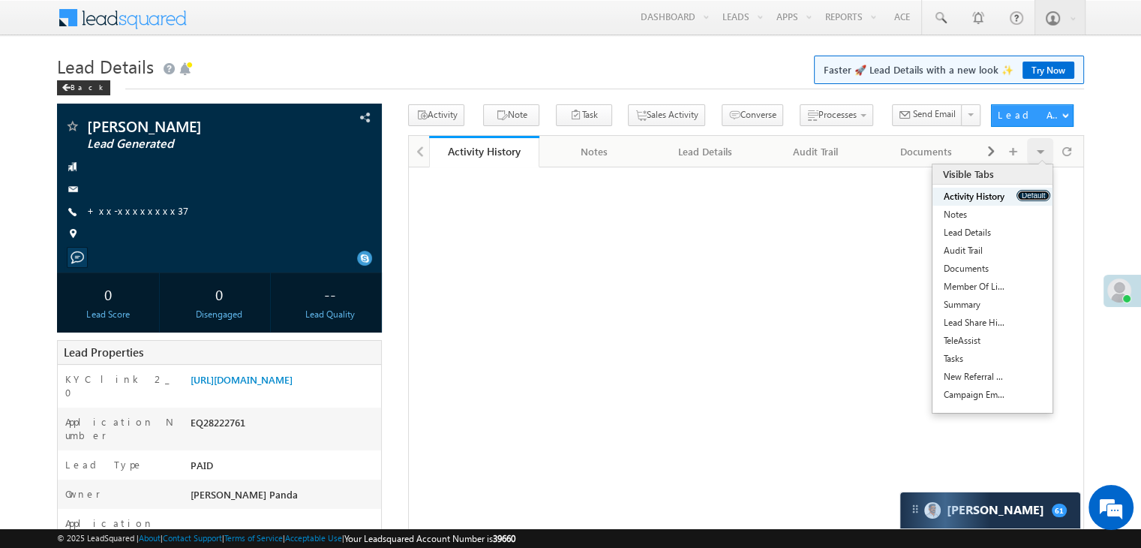
click at [1022, 197] on button "Default" at bounding box center [1034, 195] width 34 height 11
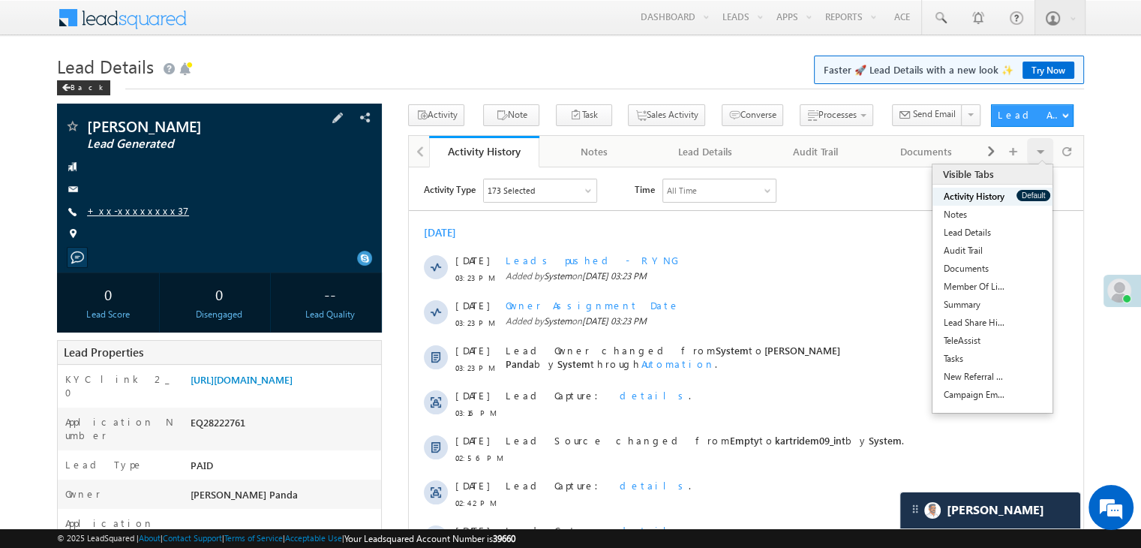
click at [125, 214] on link "+xx-xxxxxxxx37" at bounding box center [138, 210] width 102 height 13
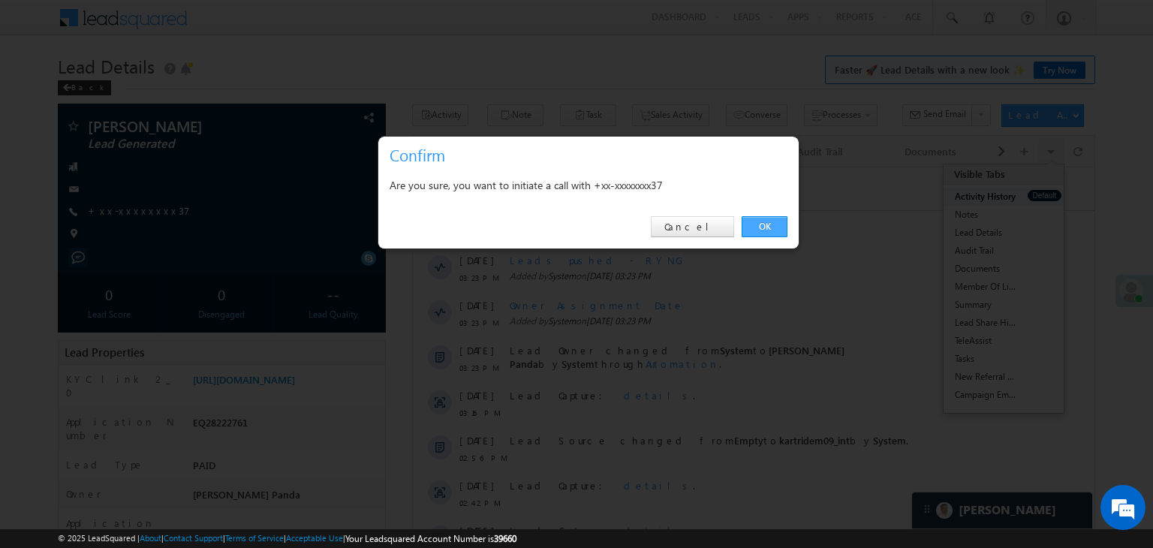
click at [759, 226] on link "OK" at bounding box center [764, 226] width 46 height 21
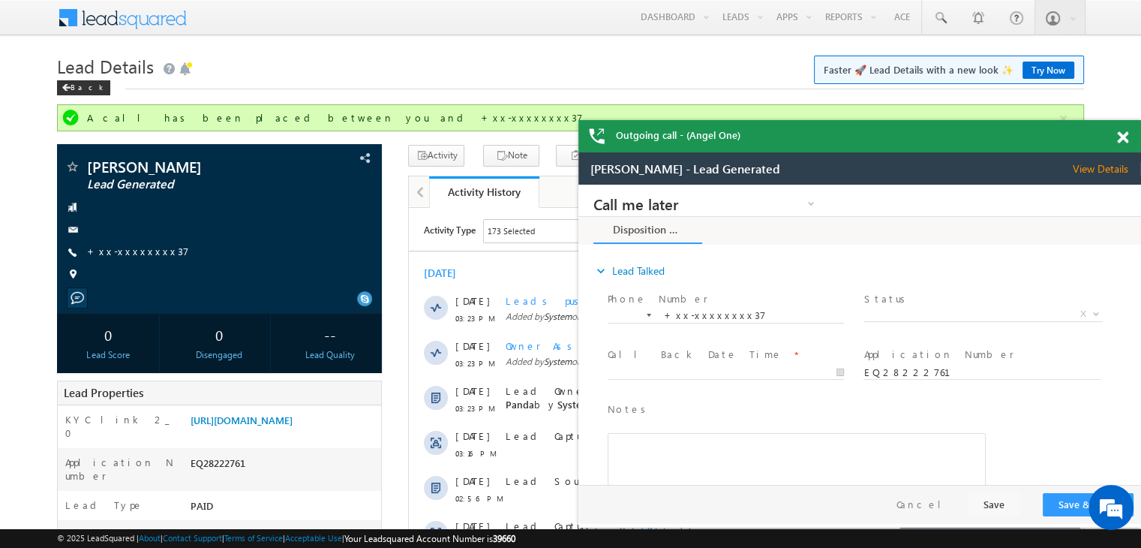
click at [1119, 142] on span at bounding box center [1122, 137] width 11 height 13
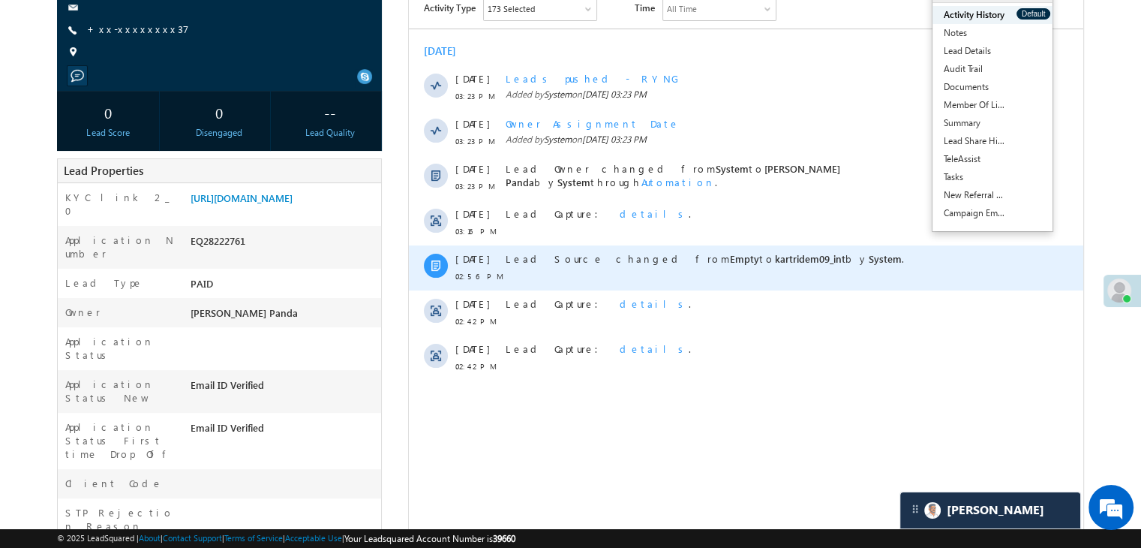
scroll to position [225, 0]
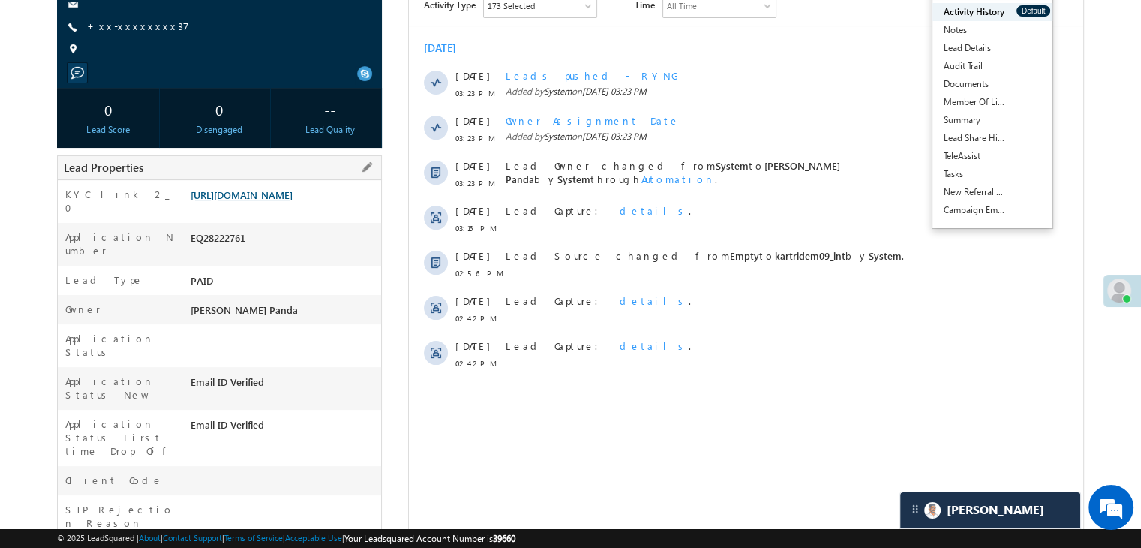
click at [276, 201] on link "https://angelbroking1-pk3em7sa.customui-test.leadsquared.com?leadId=9aa97968-3f…" at bounding box center [242, 194] width 102 height 13
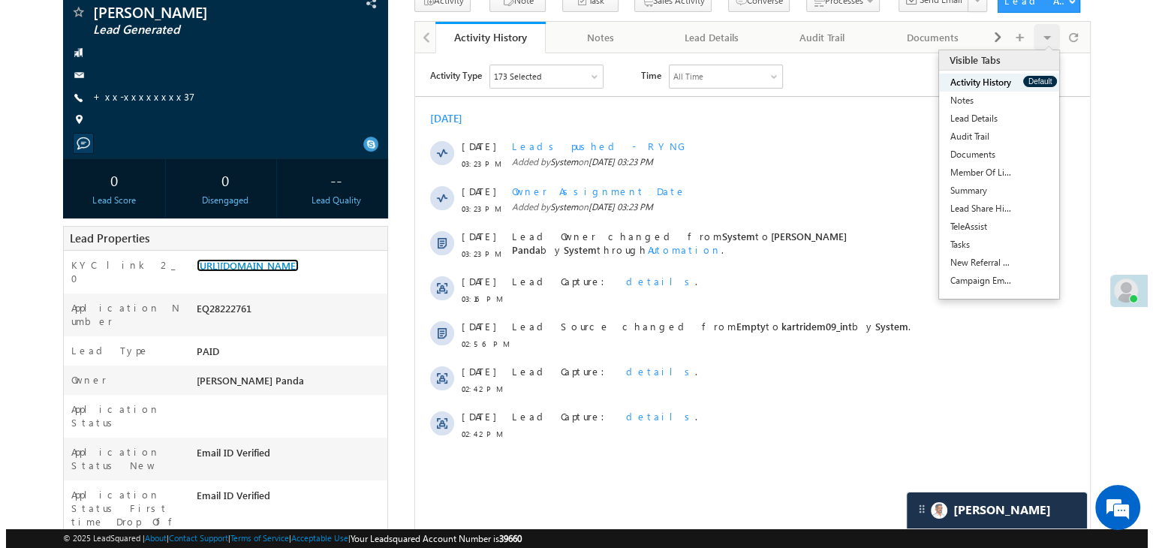
scroll to position [75, 0]
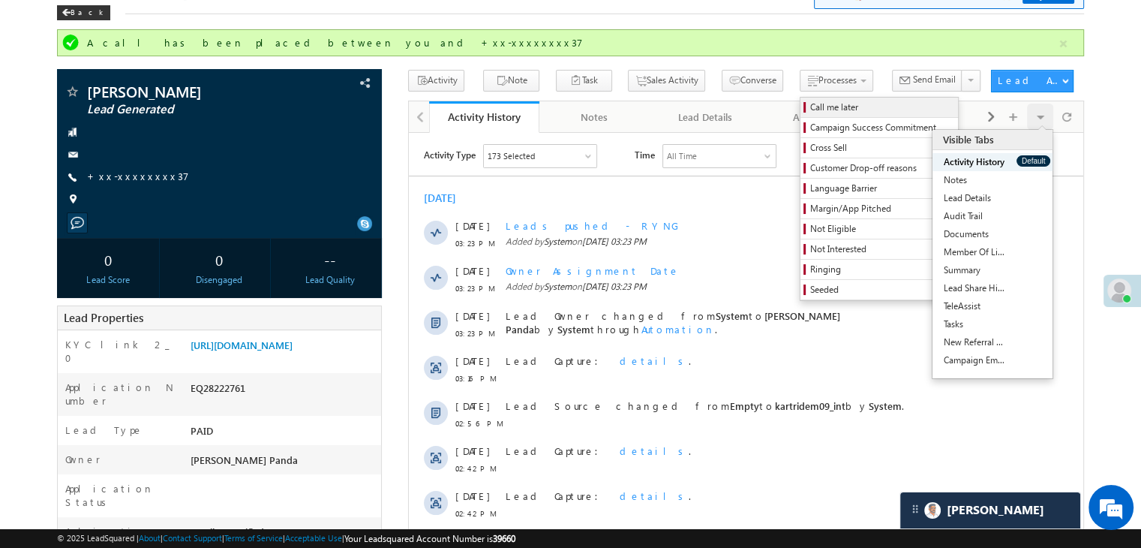
click at [810, 113] on span "Call me later" at bounding box center [881, 108] width 143 height 14
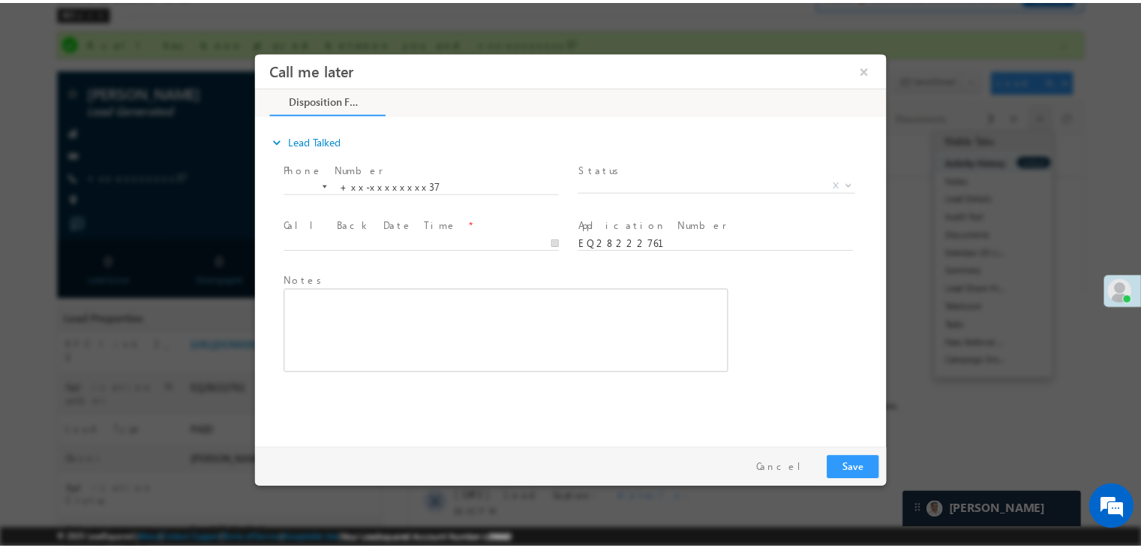
scroll to position [0, 0]
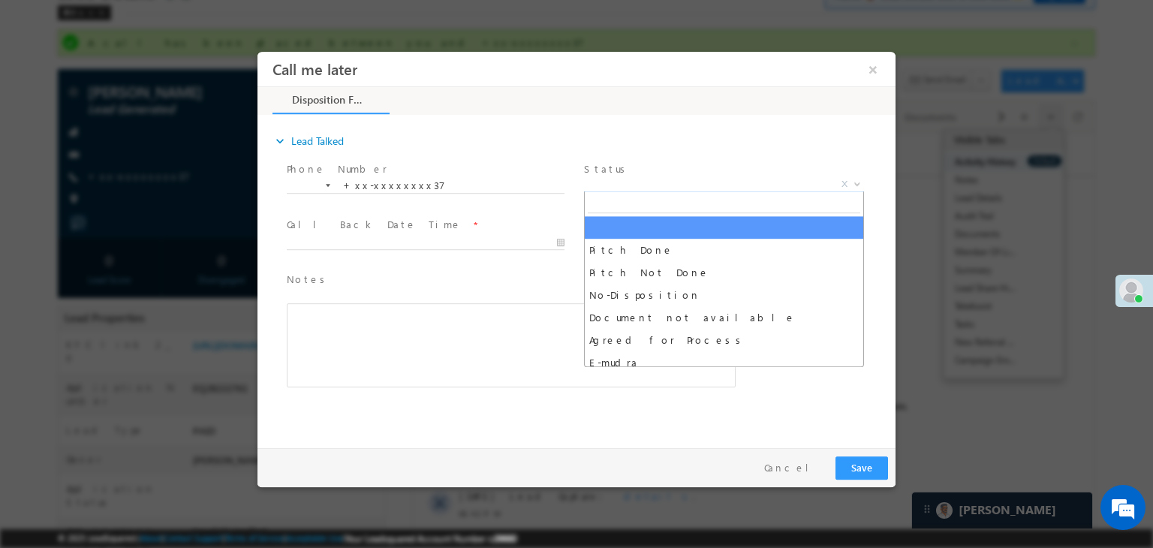
click at [753, 186] on span "X" at bounding box center [724, 184] width 280 height 15
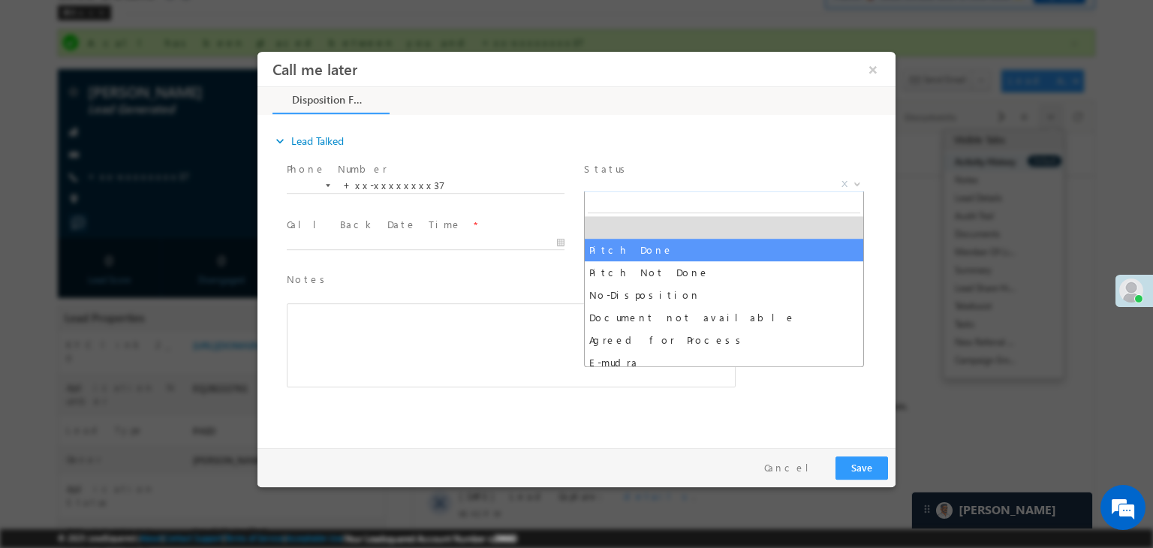
select select "Pitch Done"
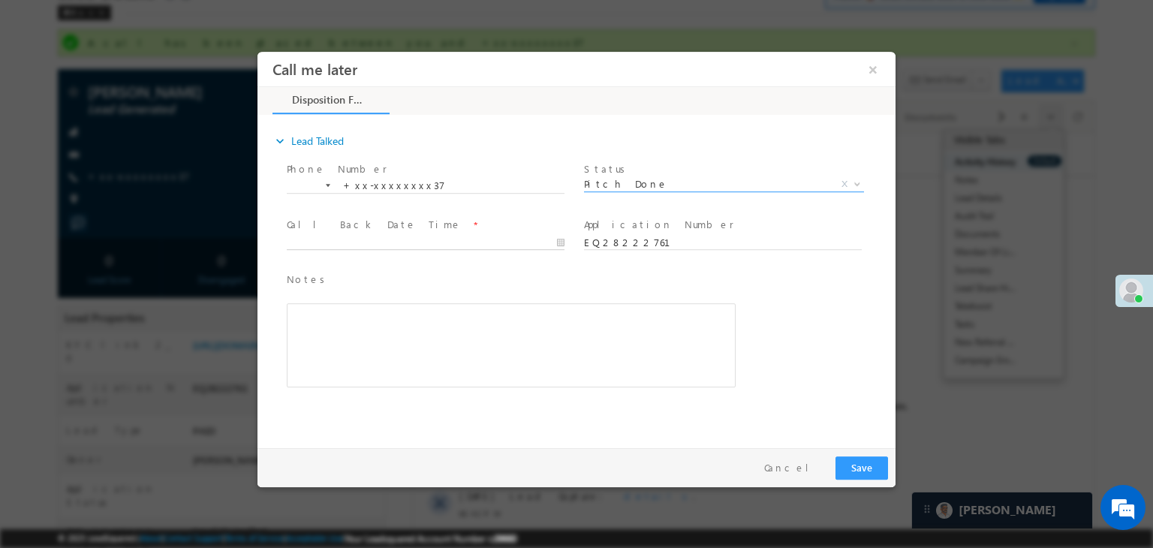
type input "09/02/25 3:27 PM"
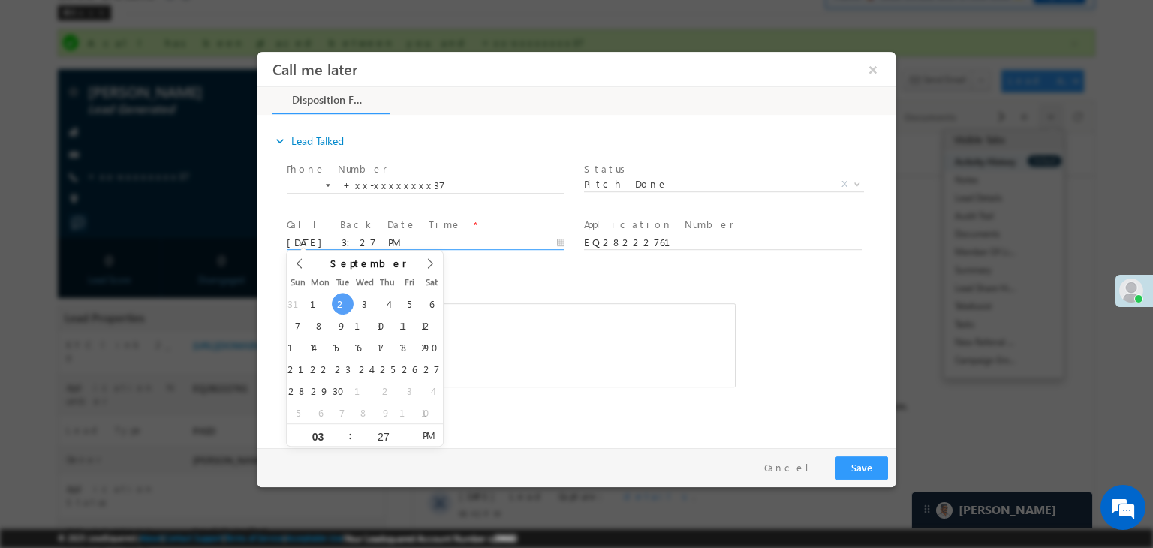
click at [506, 244] on input "09/02/25 3:27 PM" at bounding box center [426, 243] width 278 height 15
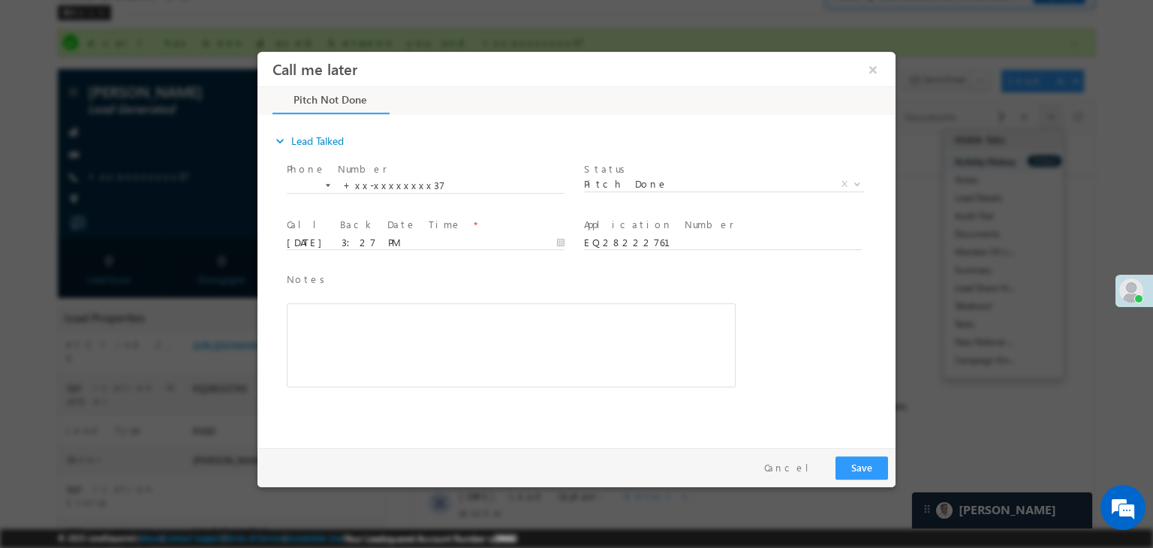
drag, startPoint x: 506, startPoint y: 244, endPoint x: 792, endPoint y: 259, distance: 286.3
click at [792, 259] on span at bounding box center [722, 257] width 277 height 17
click at [857, 463] on button "Save" at bounding box center [861, 467] width 53 height 23
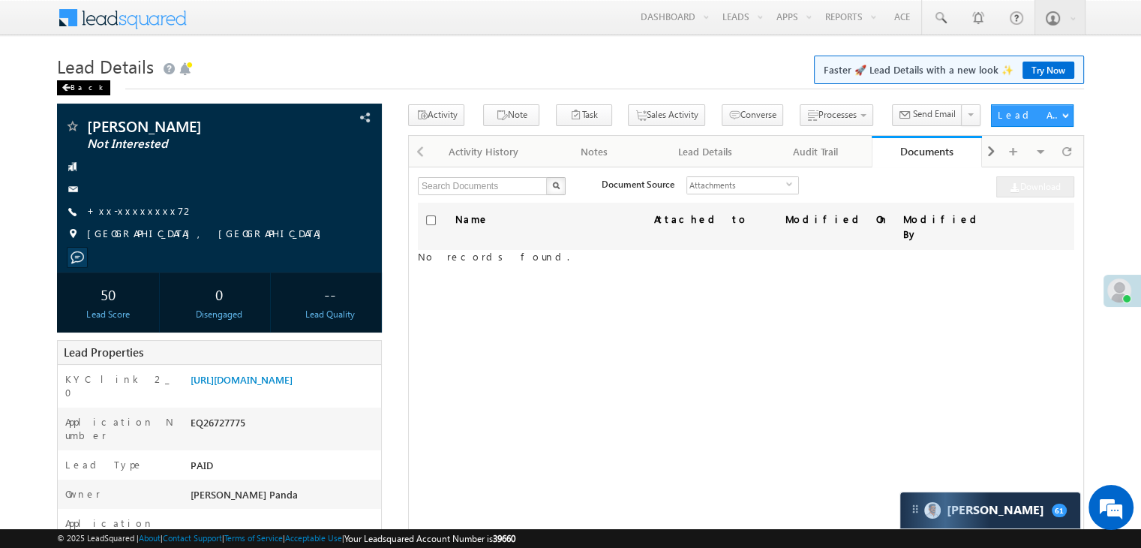
click at [84, 87] on div "Back" at bounding box center [83, 87] width 53 height 15
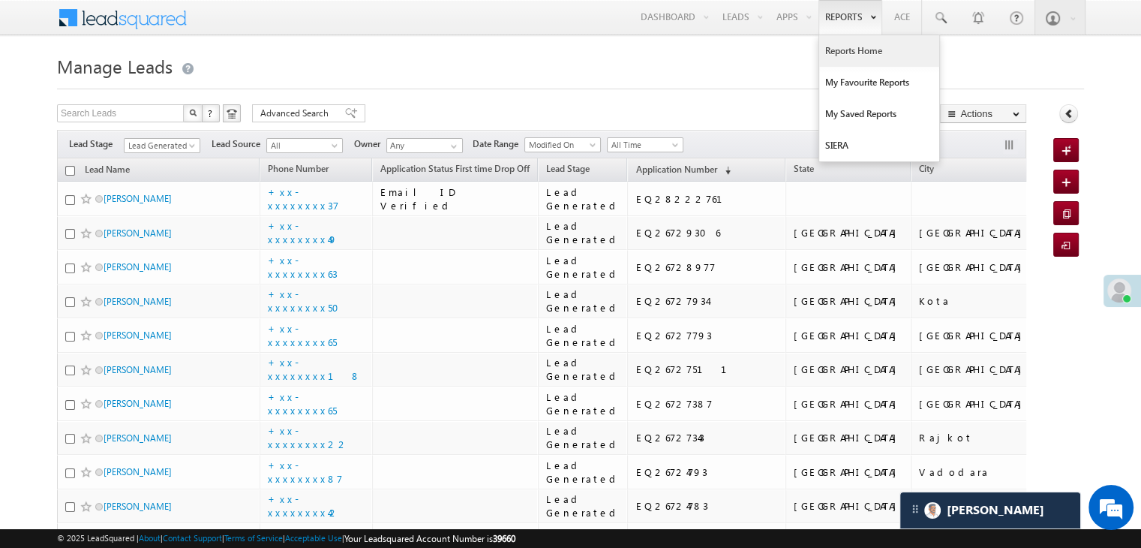
click at [846, 53] on link "Reports Home" at bounding box center [879, 51] width 120 height 32
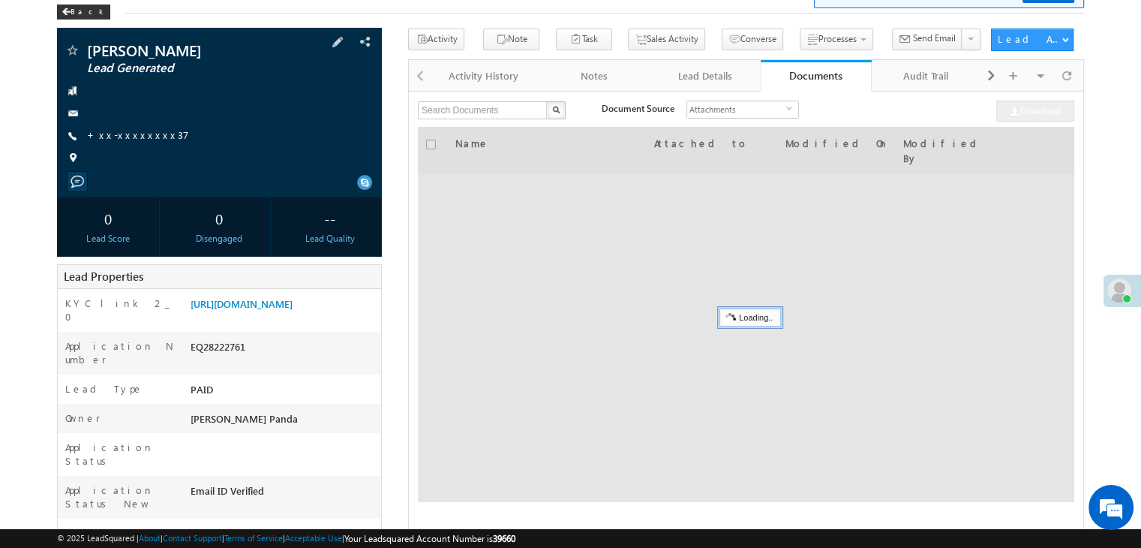
scroll to position [75, 0]
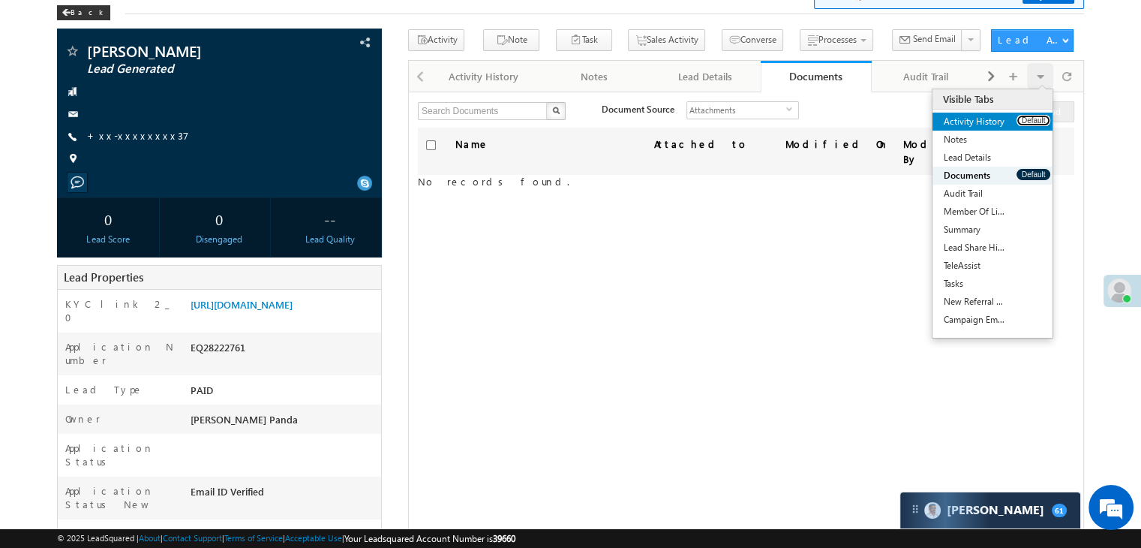
click at [1035, 124] on button "Default" at bounding box center [1034, 120] width 34 height 11
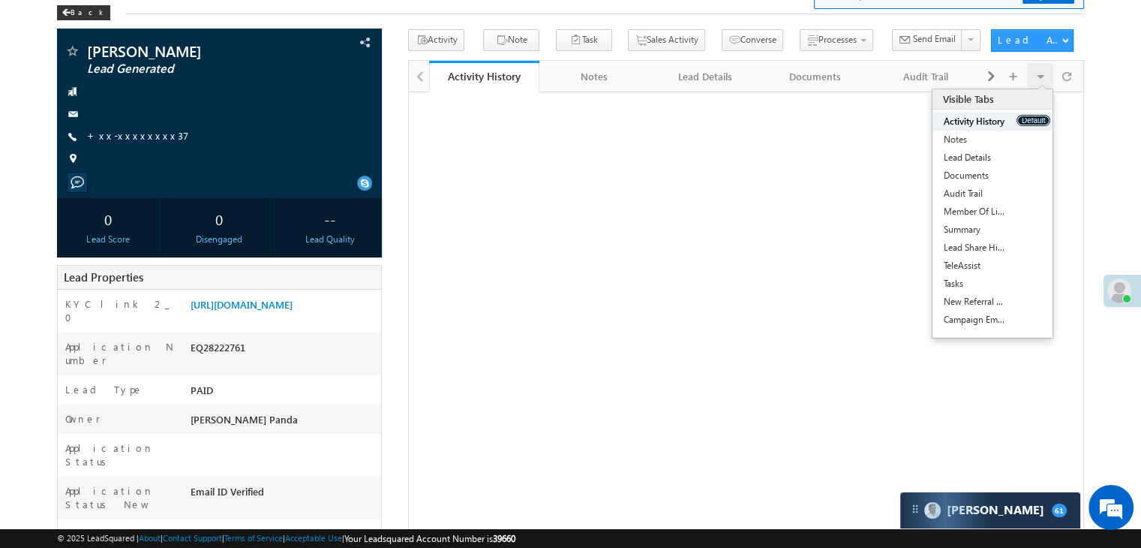
click at [1035, 124] on button "Default" at bounding box center [1034, 120] width 34 height 11
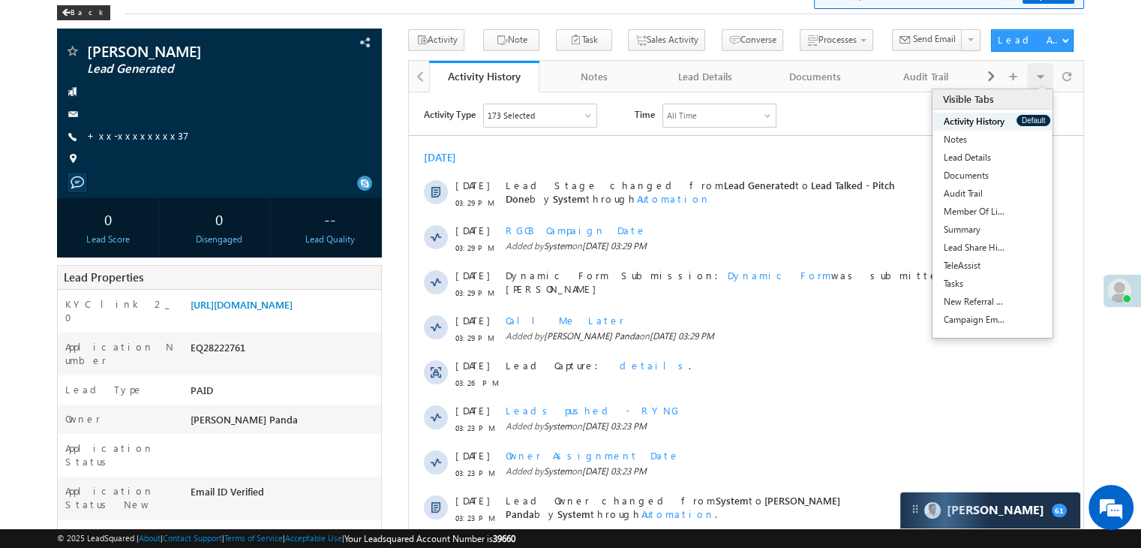
scroll to position [0, 0]
click at [63, 10] on span at bounding box center [66, 13] width 9 height 8
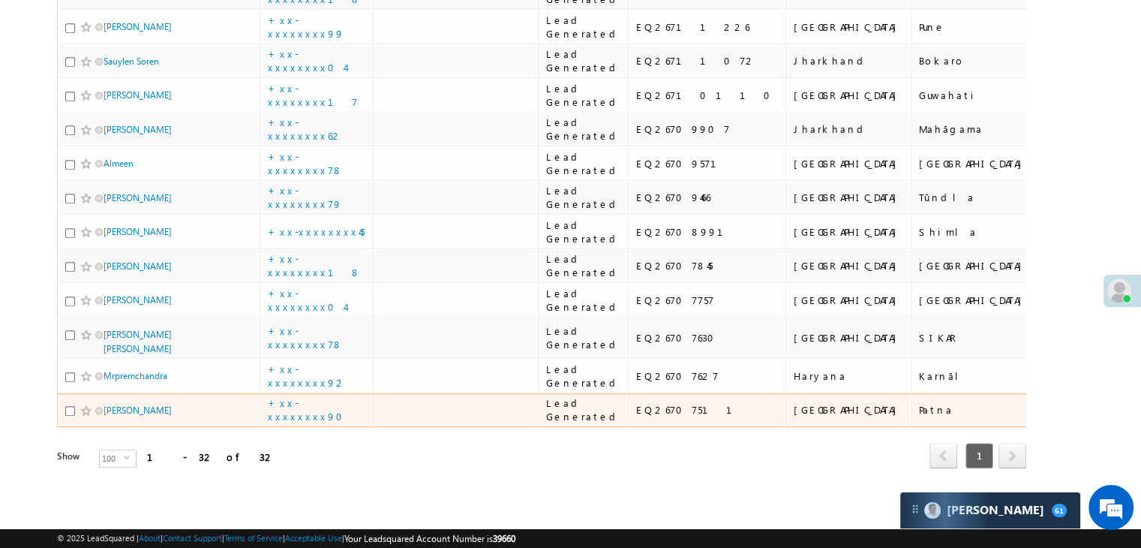
scroll to position [2553, 0]
click at [121, 404] on link "[PERSON_NAME]" at bounding box center [138, 409] width 68 height 11
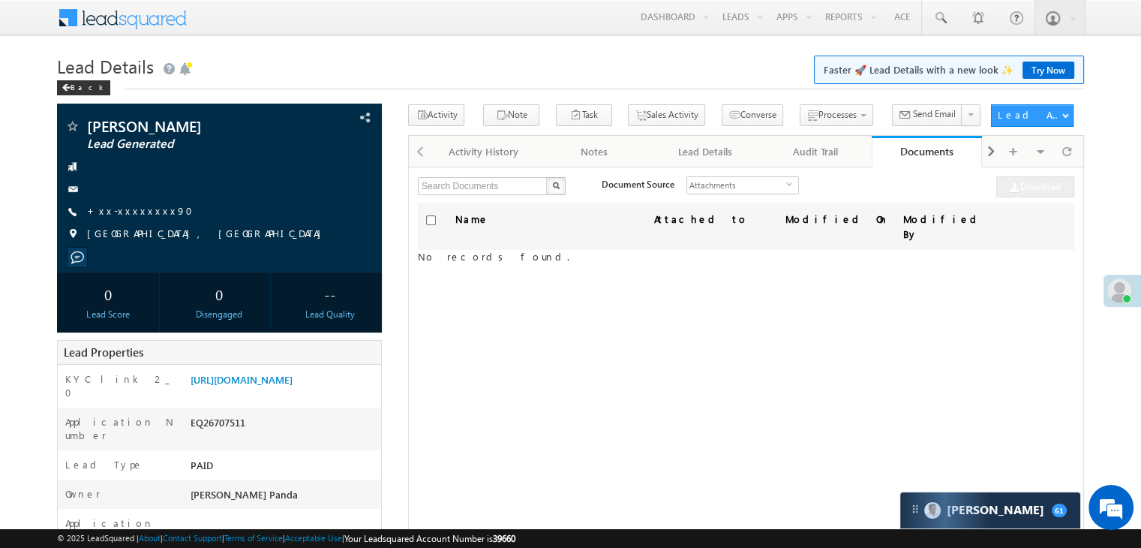
click at [110, 205] on link "+xx-xxxxxxxx90" at bounding box center [144, 210] width 115 height 13
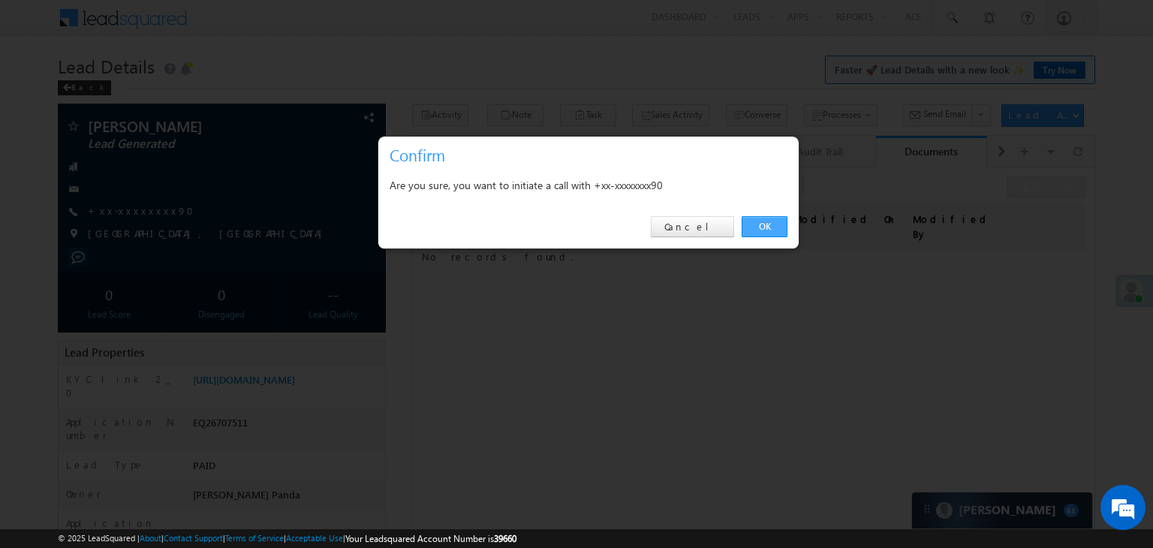
click at [756, 226] on link "OK" at bounding box center [764, 226] width 46 height 21
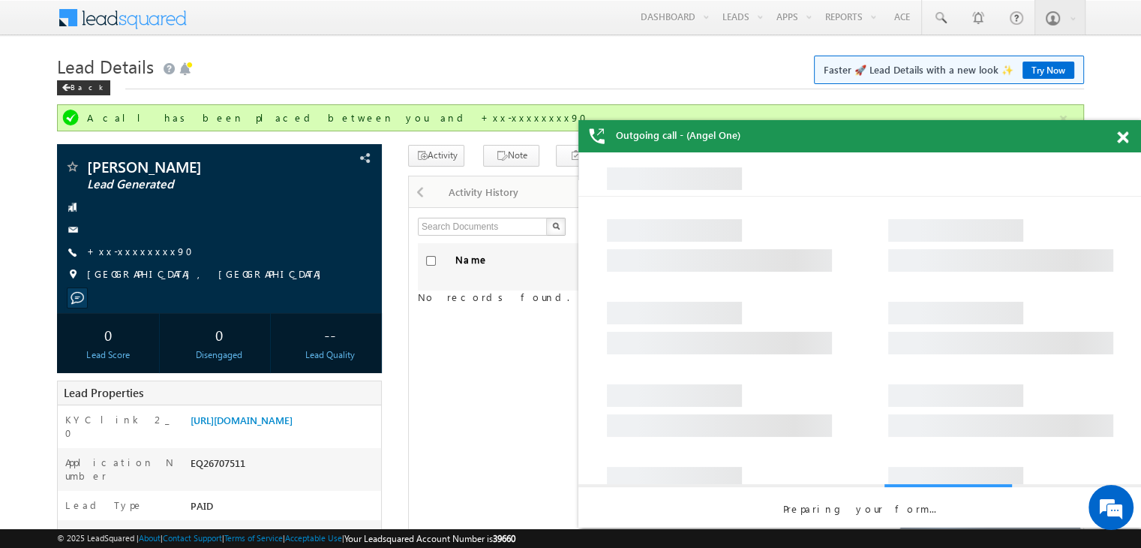
click at [1121, 137] on span at bounding box center [1122, 137] width 11 height 13
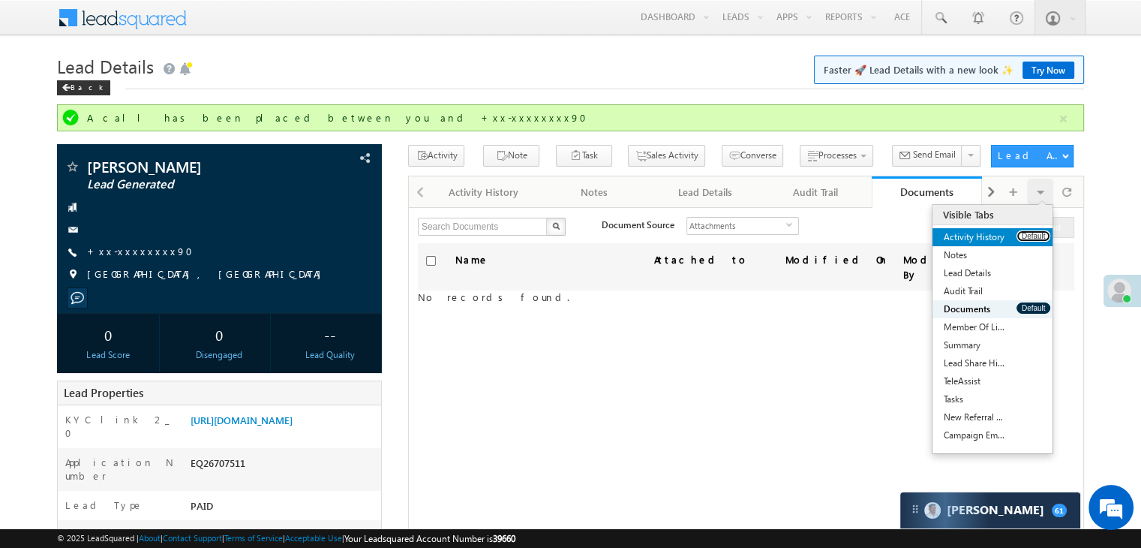
click at [1044, 232] on button "Default" at bounding box center [1034, 235] width 34 height 11
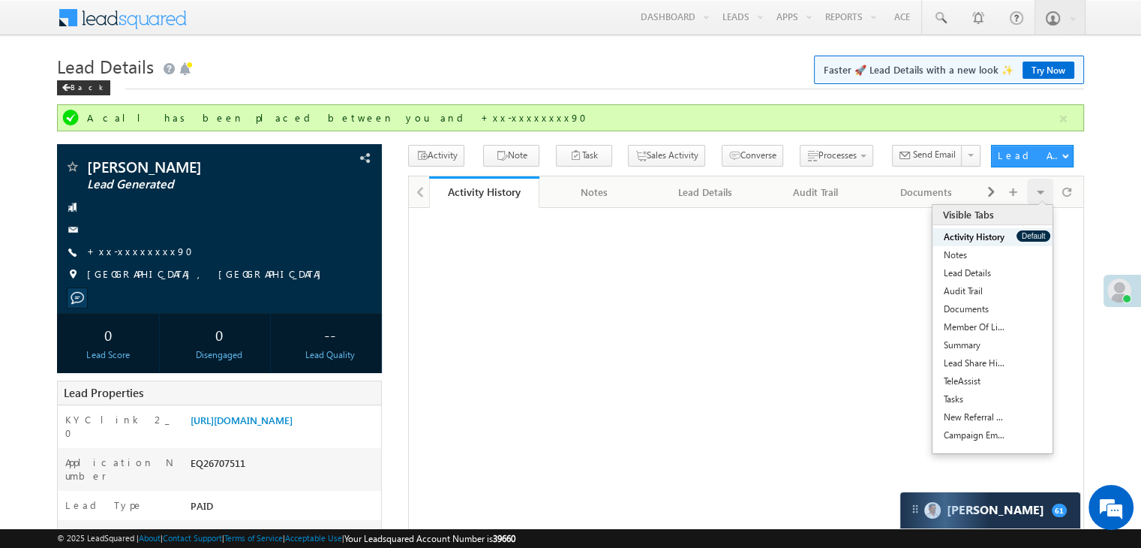
click at [1044, 232] on button "Default" at bounding box center [1034, 235] width 34 height 11
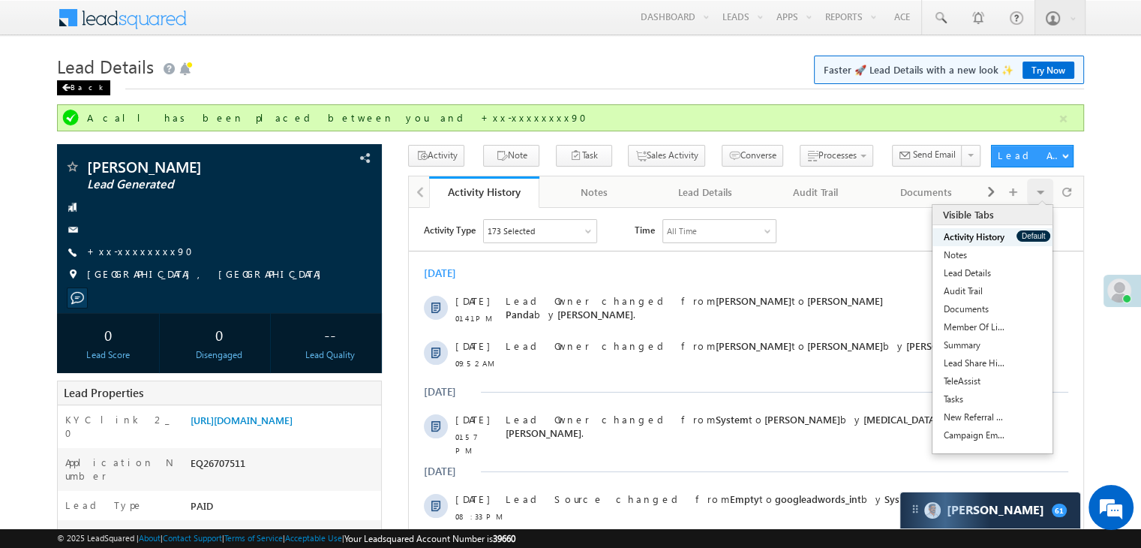
click at [72, 94] on div "Back" at bounding box center [83, 87] width 53 height 15
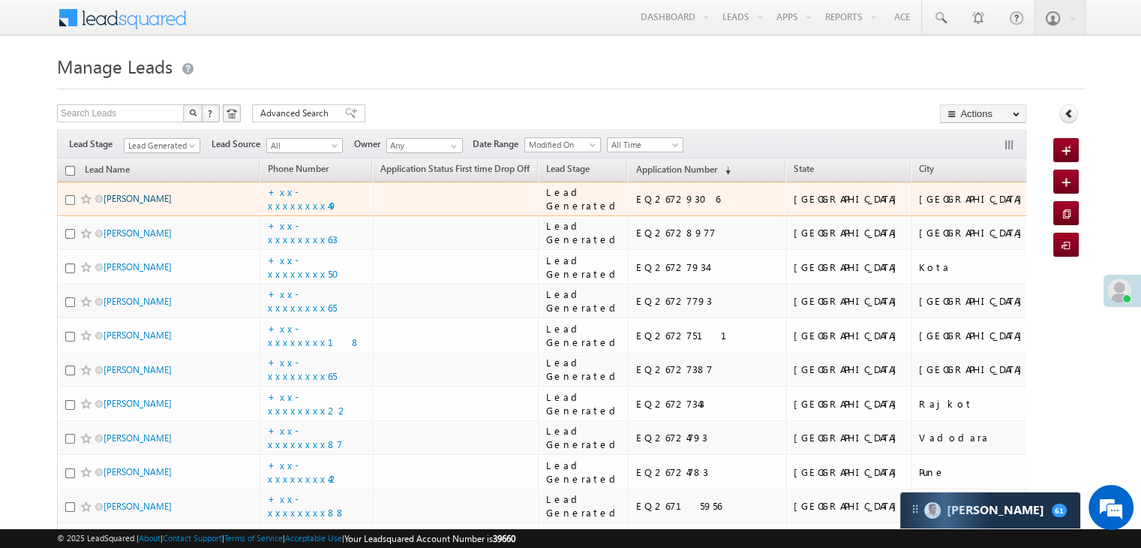
click at [144, 204] on link "[PERSON_NAME]" at bounding box center [138, 198] width 68 height 11
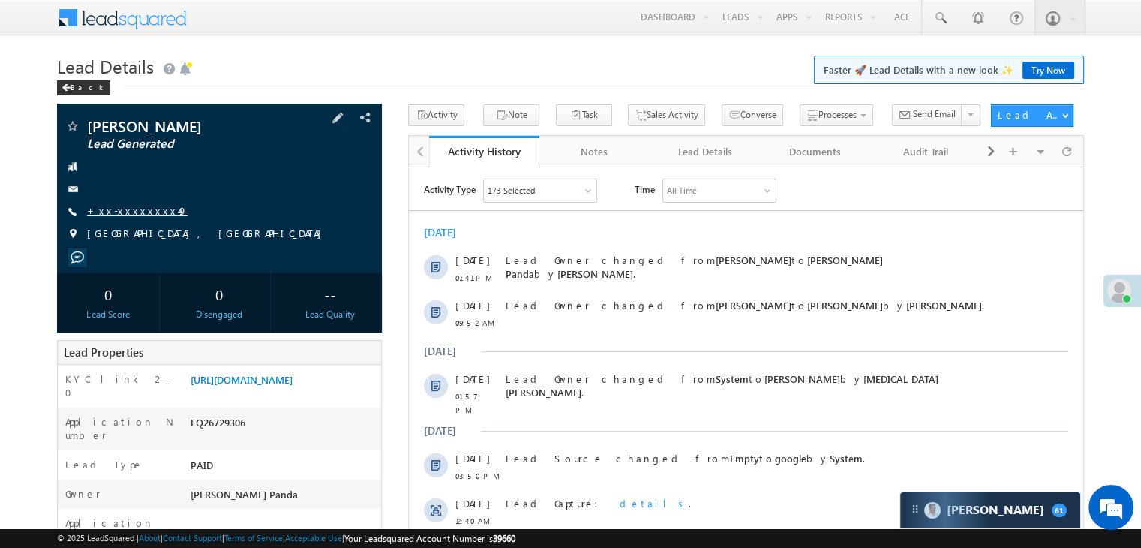
click at [119, 209] on link "+xx-xxxxxxxx49" at bounding box center [137, 210] width 101 height 13
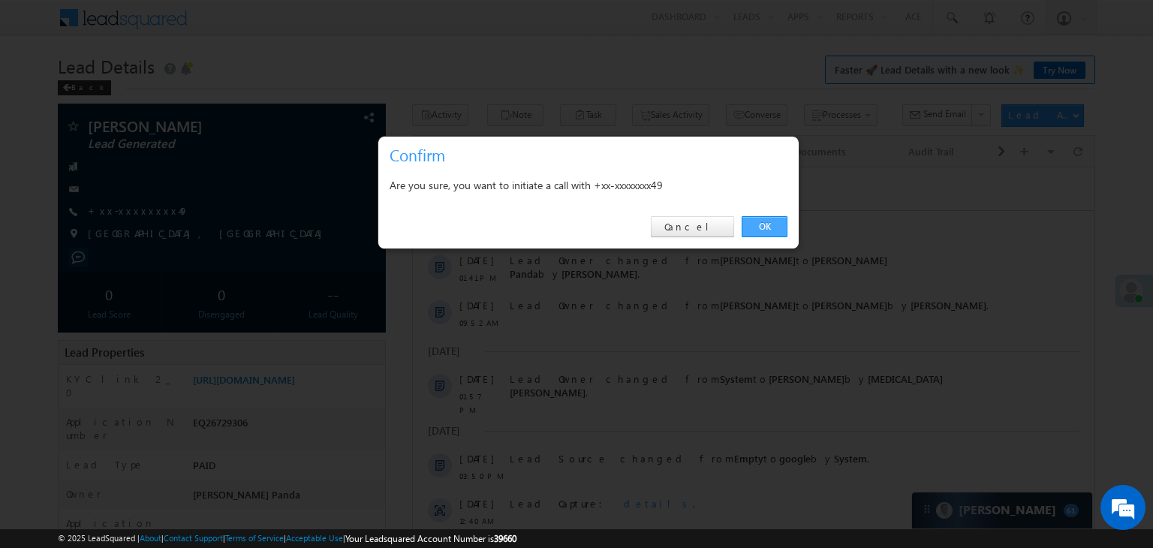
drag, startPoint x: 770, startPoint y: 229, endPoint x: 357, endPoint y: 56, distance: 447.4
click at [765, 225] on link "OK" at bounding box center [764, 226] width 46 height 21
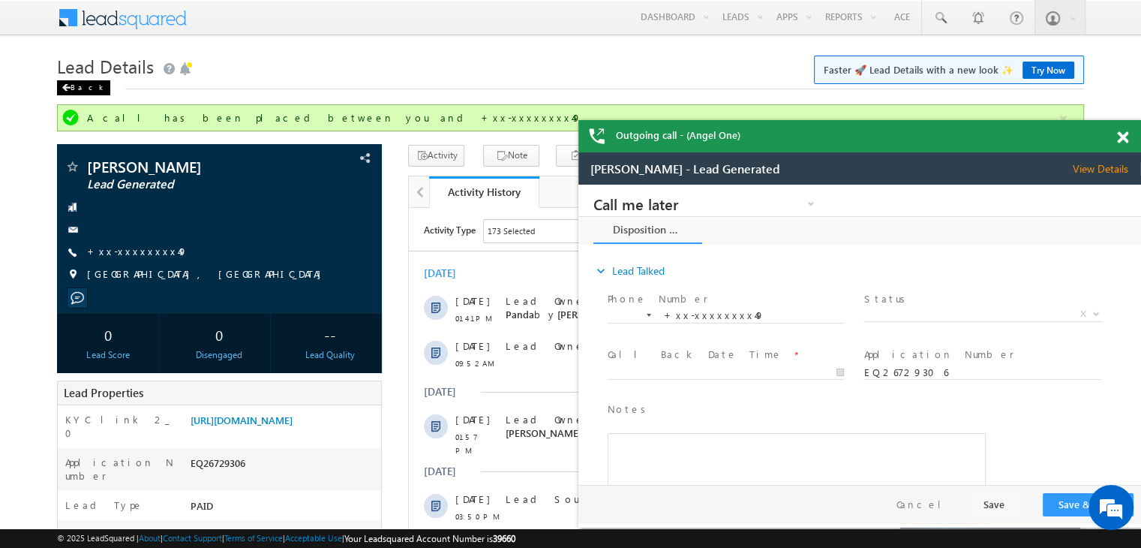
click at [0, 0] on div "Back" at bounding box center [0, 0] width 0 height 0
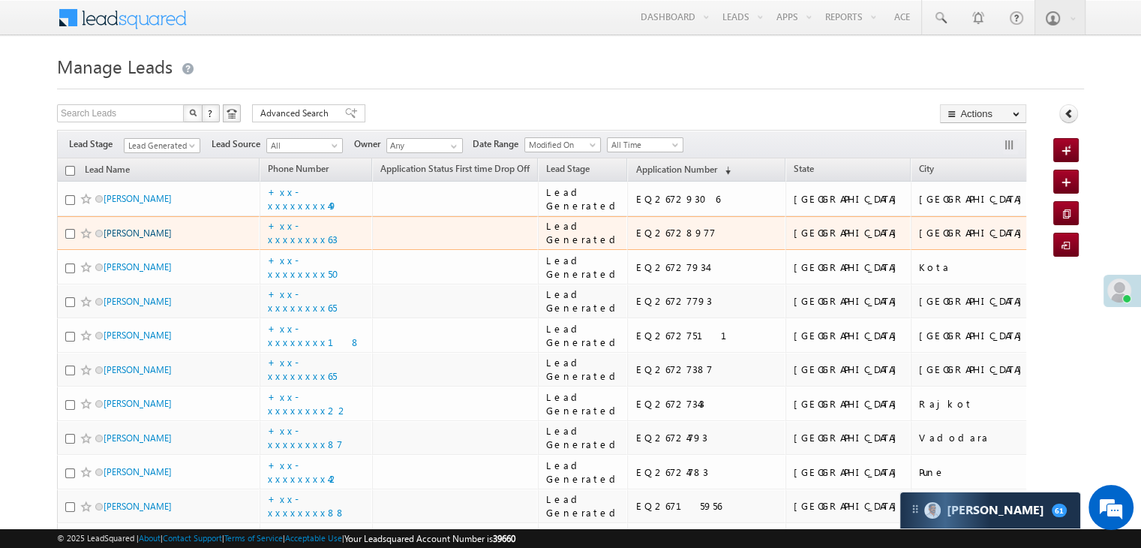
click at [149, 239] on link "[PERSON_NAME]" at bounding box center [138, 232] width 68 height 11
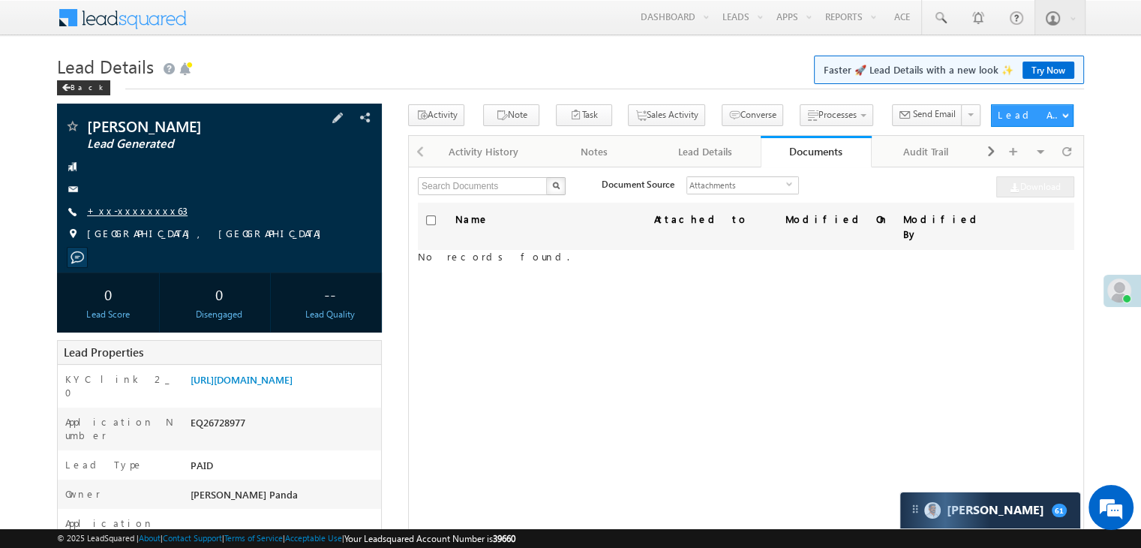
click at [138, 211] on link "+xx-xxxxxxxx63" at bounding box center [137, 210] width 101 height 13
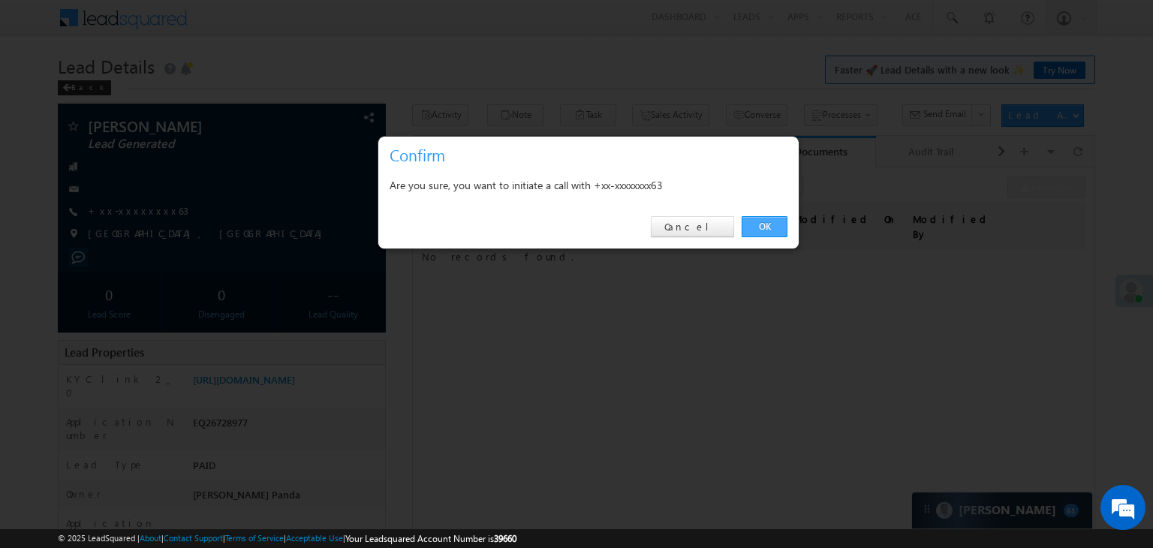
click at [769, 224] on link "OK" at bounding box center [764, 226] width 46 height 21
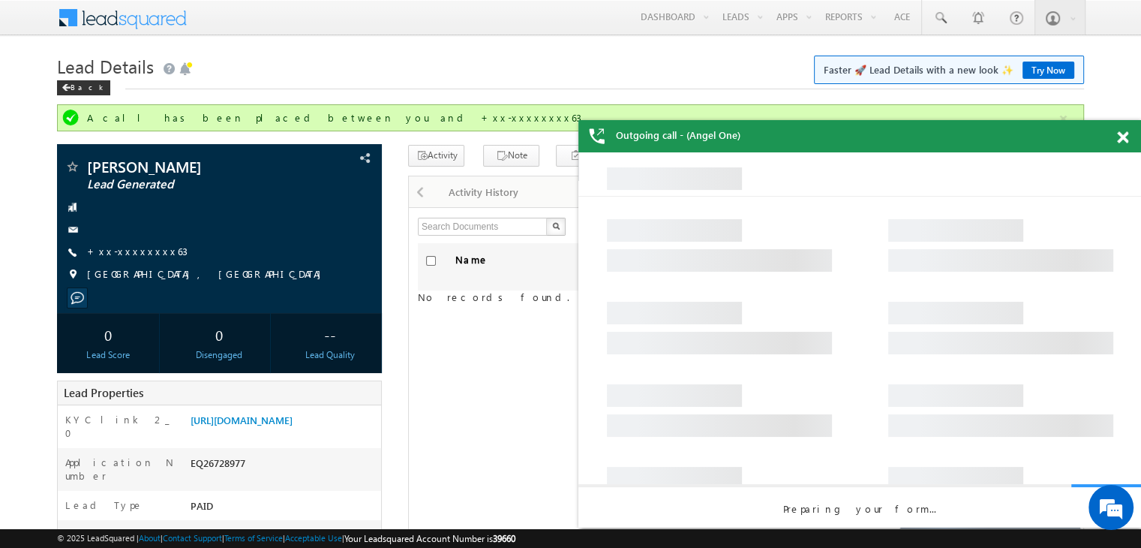
click at [1122, 140] on span at bounding box center [1122, 137] width 11 height 13
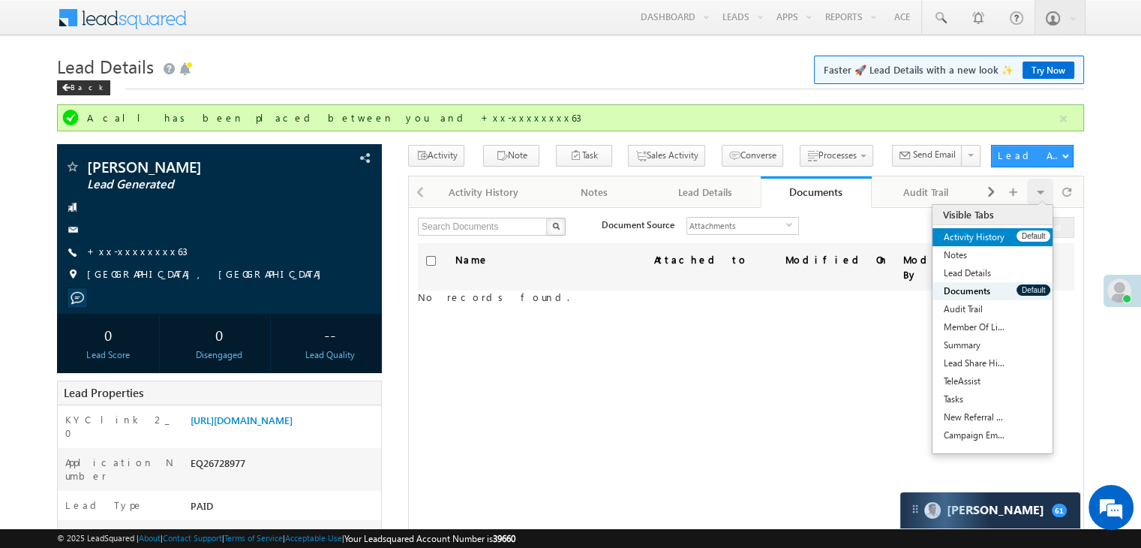
click at [1016, 240] on link "Activity History" at bounding box center [975, 237] width 84 height 18
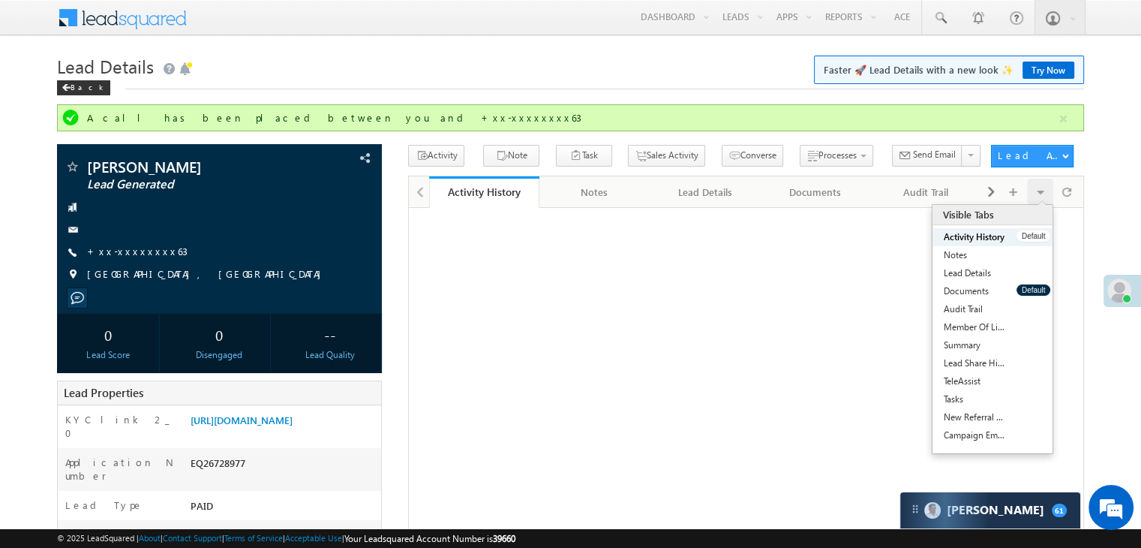
click at [1016, 240] on link "Activity History" at bounding box center [975, 237] width 84 height 18
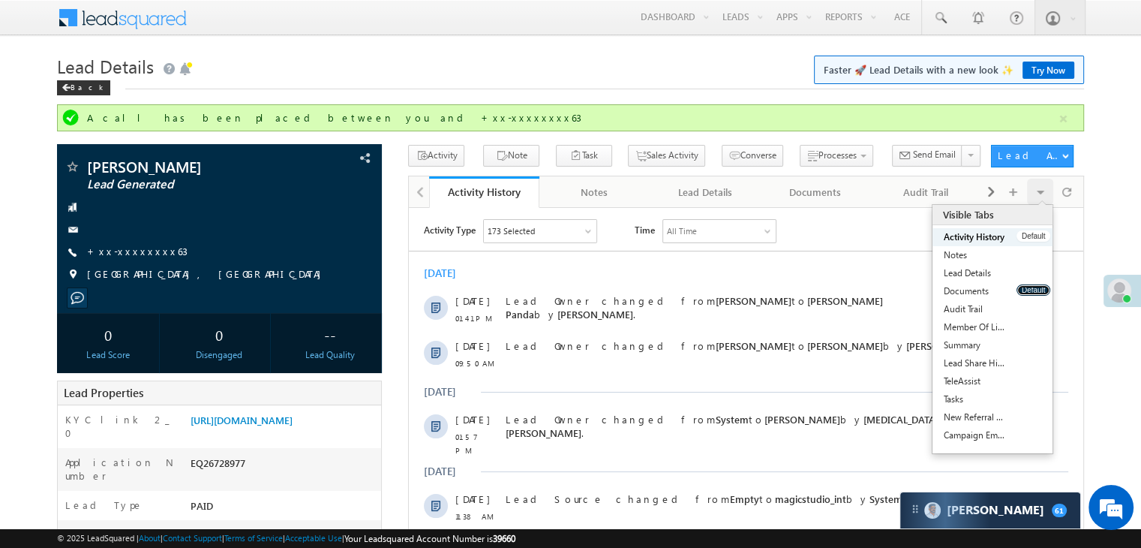
drag, startPoint x: 1034, startPoint y: 286, endPoint x: 1010, endPoint y: 236, distance: 55.0
click at [1010, 237] on ul "Activity History Default Notes Default Lead Details Default Documents Default A…" at bounding box center [993, 336] width 120 height 216
click at [1010, 236] on link "Activity History" at bounding box center [975, 237] width 84 height 18
click at [1030, 237] on button "Default" at bounding box center [1034, 235] width 34 height 11
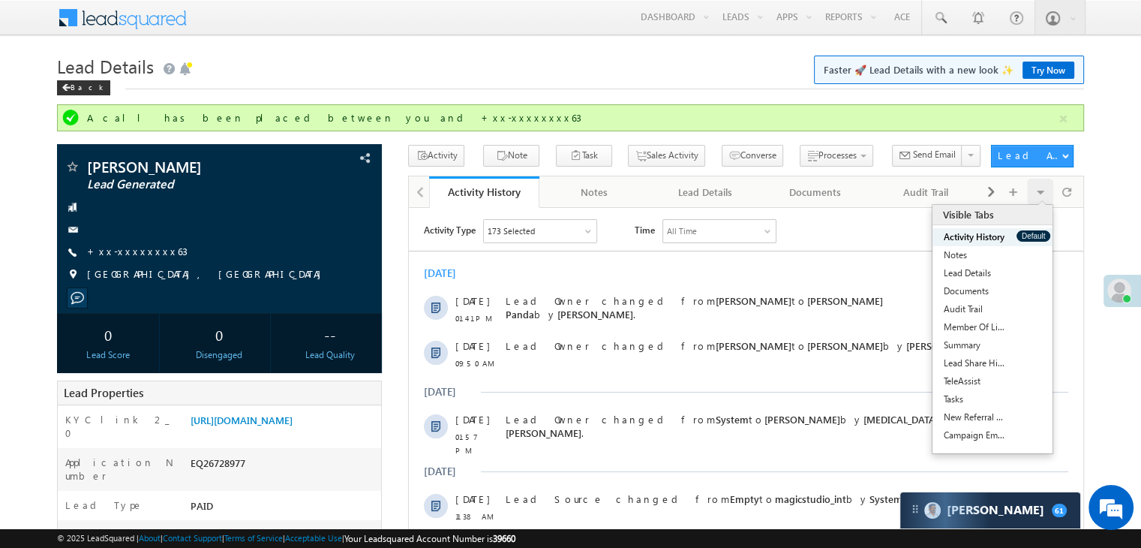
click at [1030, 237] on button "Default" at bounding box center [1034, 235] width 34 height 11
click at [1030, 236] on button "Default" at bounding box center [1034, 235] width 34 height 11
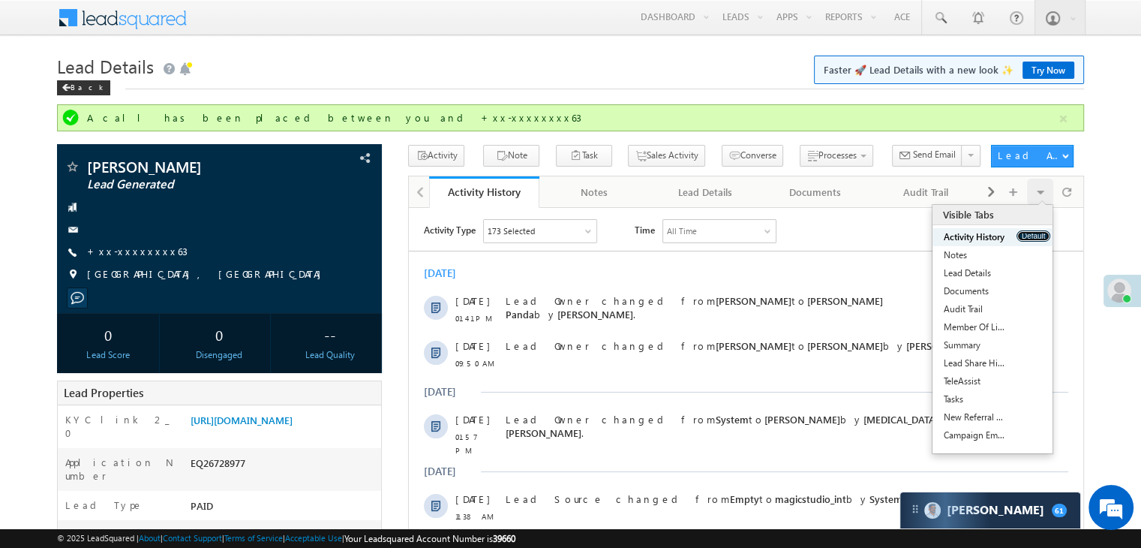
click at [1030, 236] on button "Default" at bounding box center [1034, 235] width 34 height 11
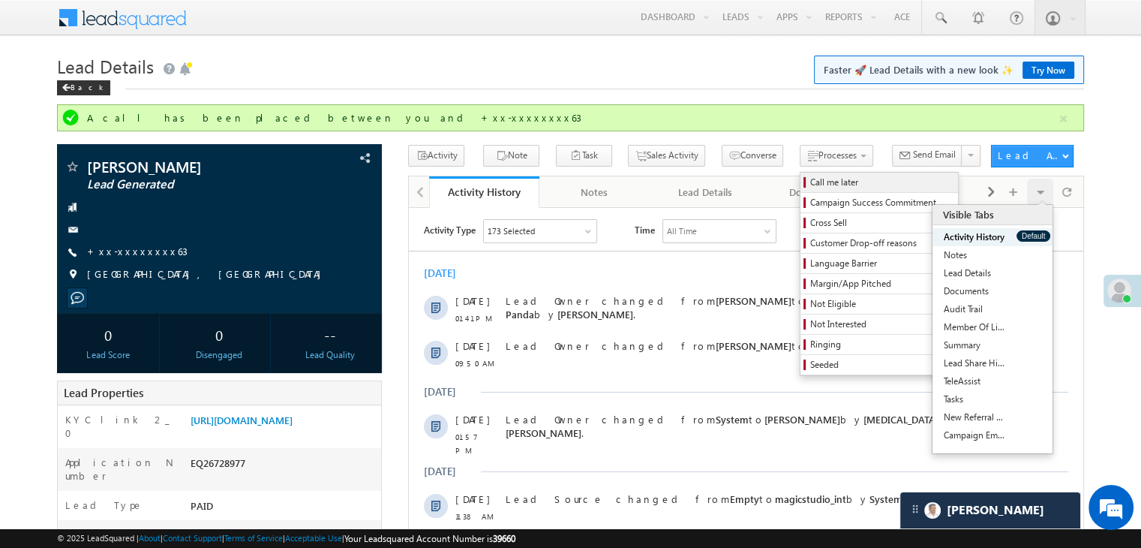
click at [810, 183] on span "Call me later" at bounding box center [881, 183] width 143 height 14
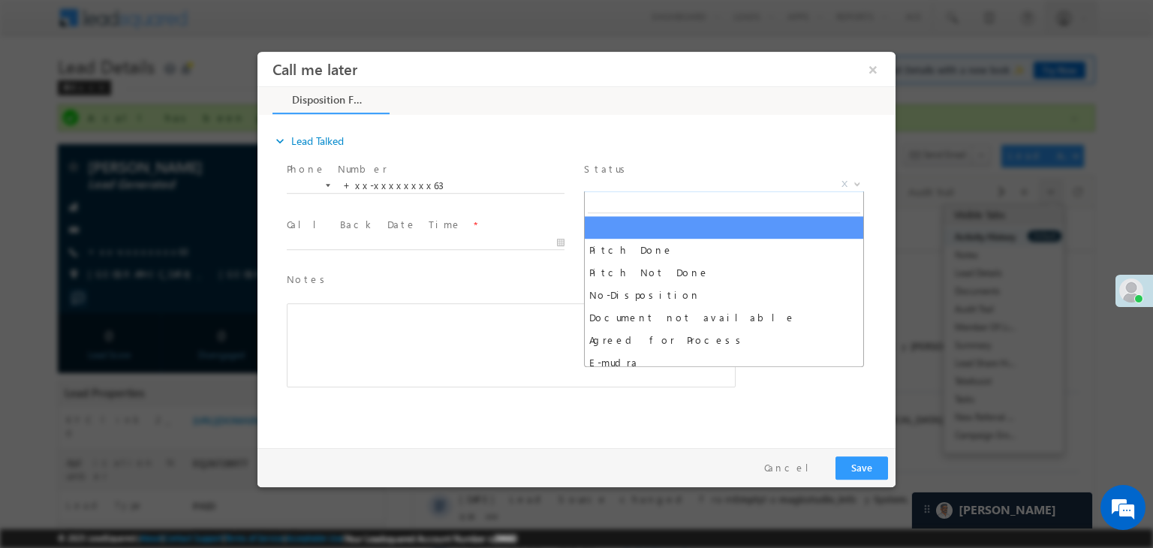
click at [741, 187] on span "X" at bounding box center [724, 184] width 280 height 15
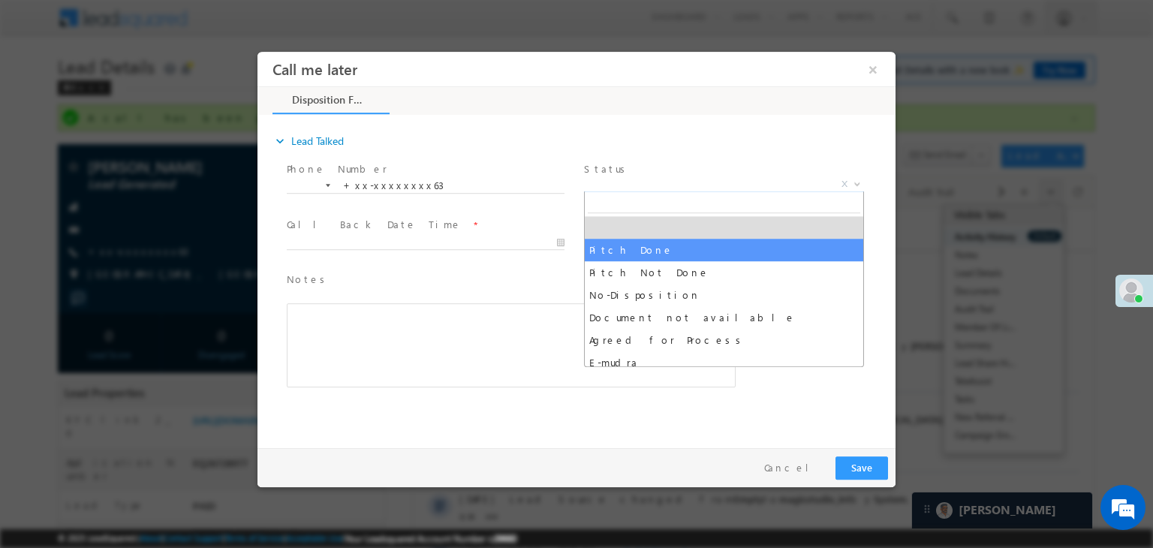
select select "Pitch Done"
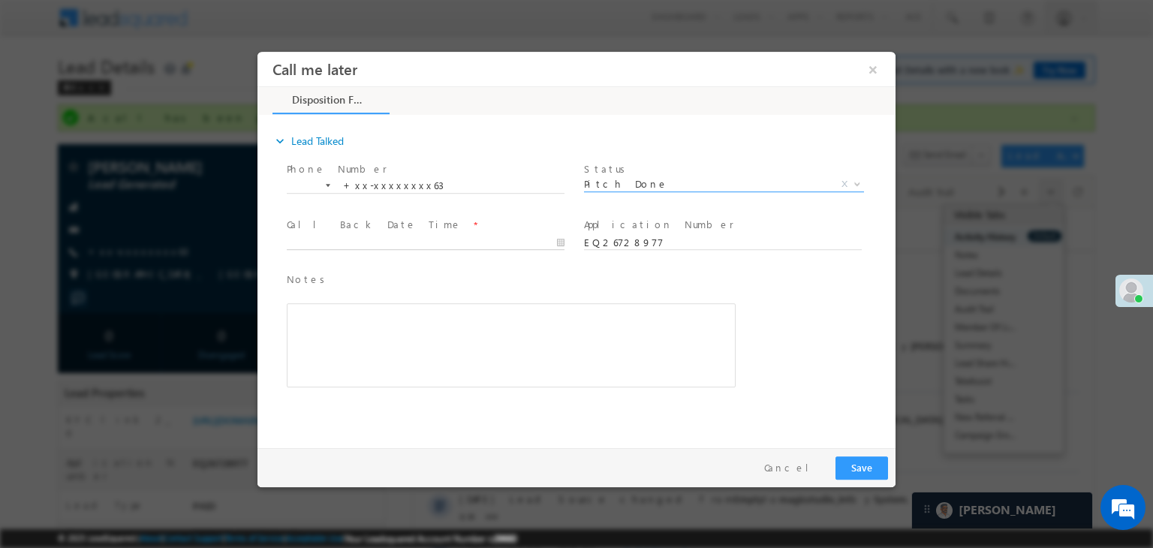
type input "09/02/25 3:42 PM"
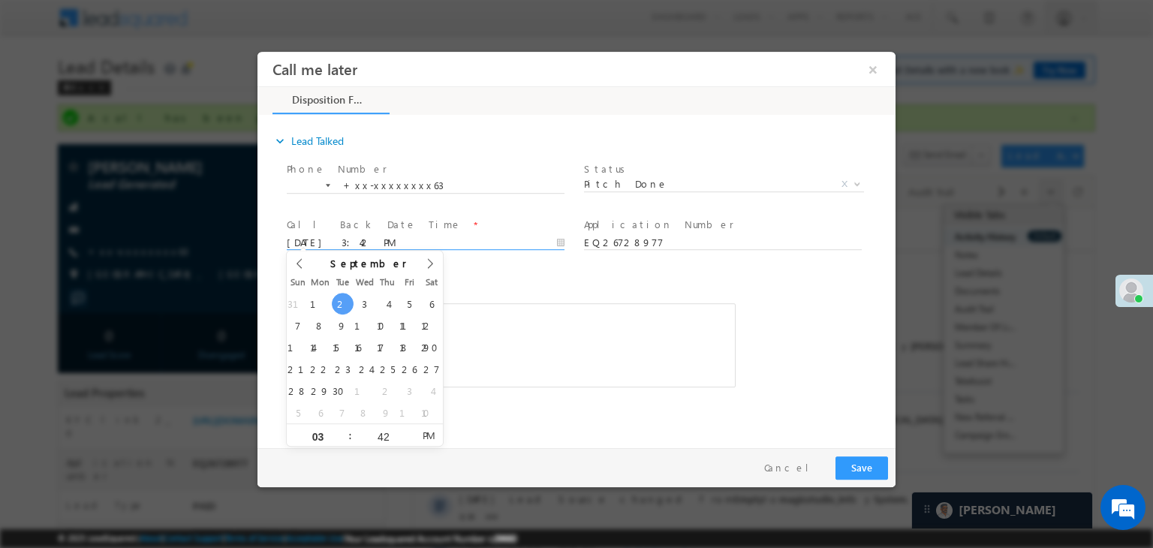
click at [539, 244] on input "09/02/25 3:42 PM" at bounding box center [426, 243] width 278 height 15
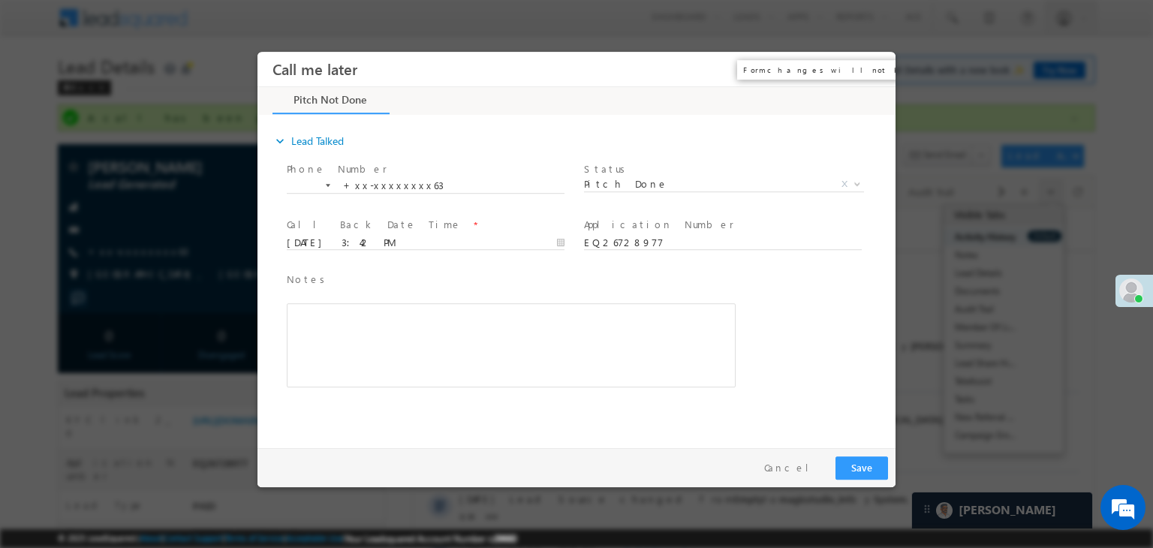
click at [871, 71] on button "×" at bounding box center [873, 70] width 26 height 28
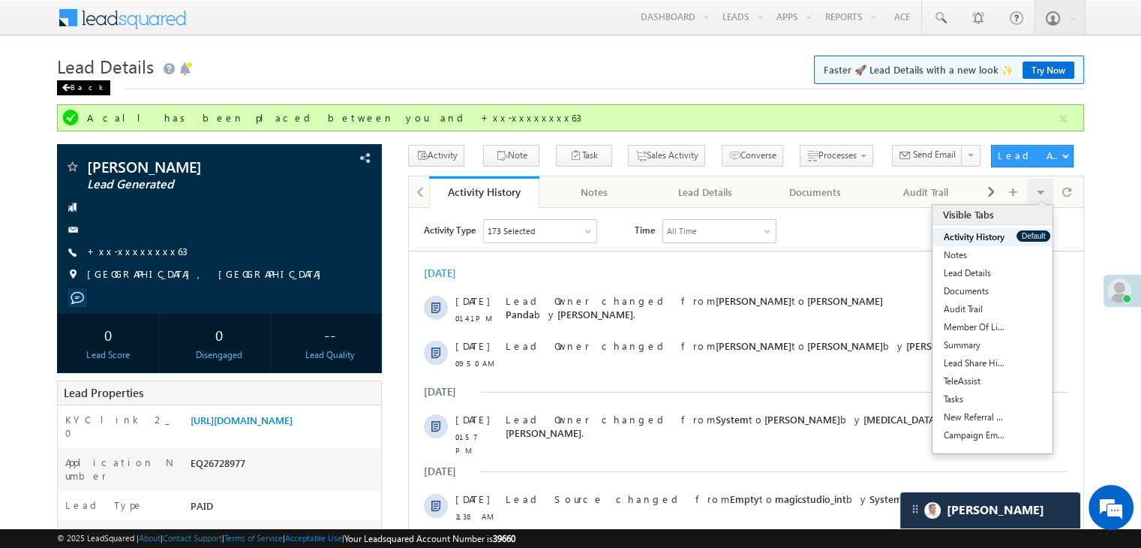
click at [74, 95] on div "Back" at bounding box center [83, 87] width 53 height 15
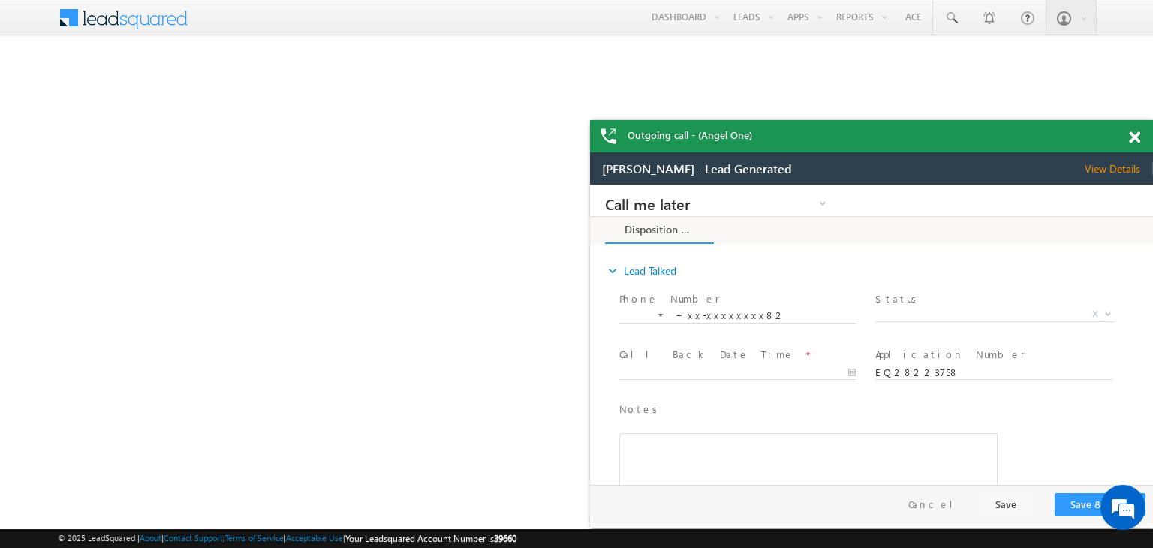
click at [1132, 142] on span at bounding box center [1134, 137] width 11 height 13
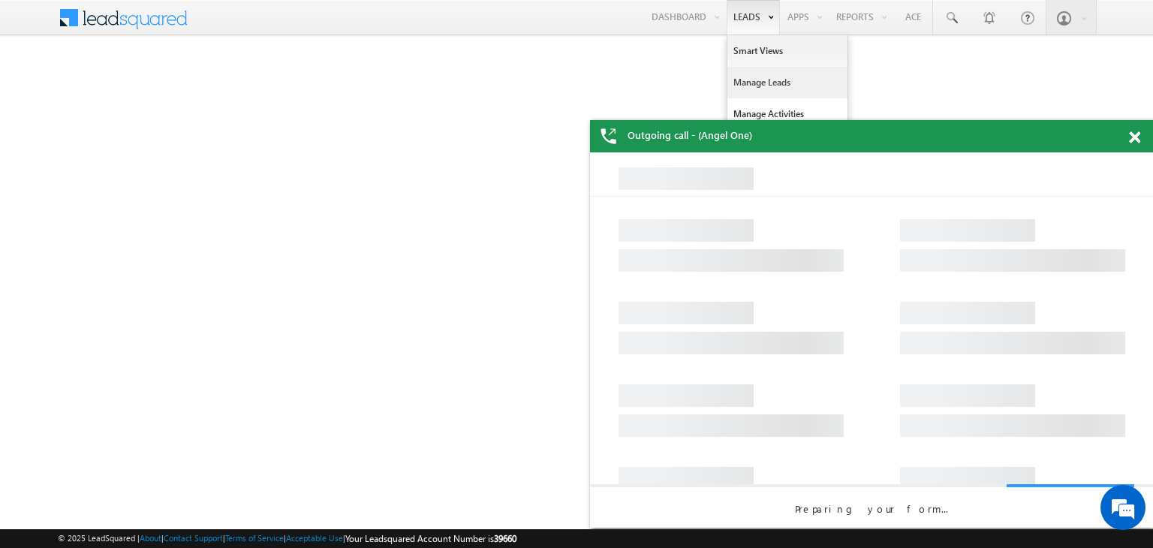
click at [753, 79] on link "Manage Leads" at bounding box center [787, 83] width 120 height 32
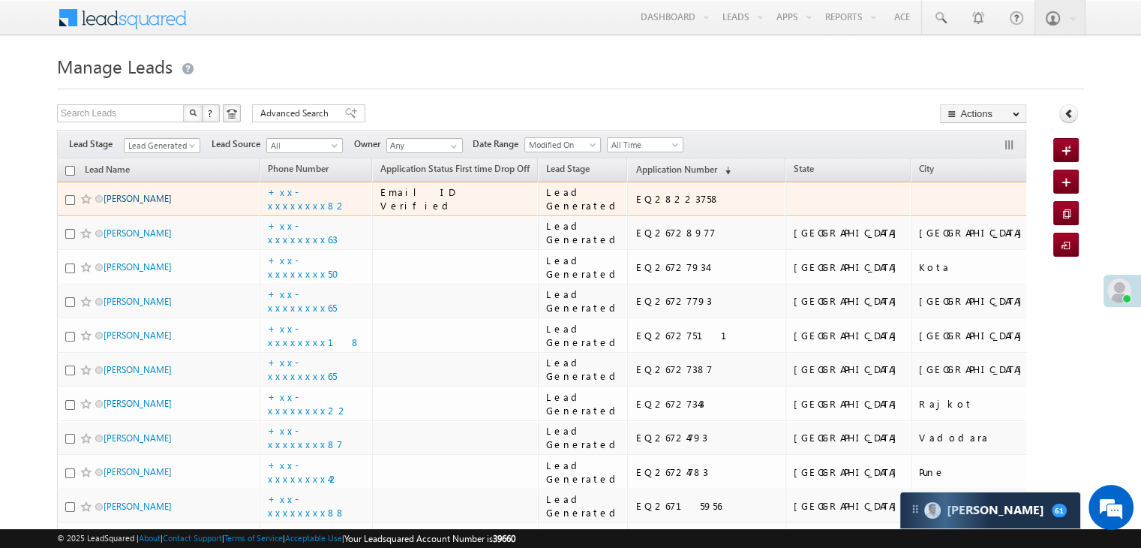
click at [127, 204] on link "[PERSON_NAME]" at bounding box center [138, 198] width 68 height 11
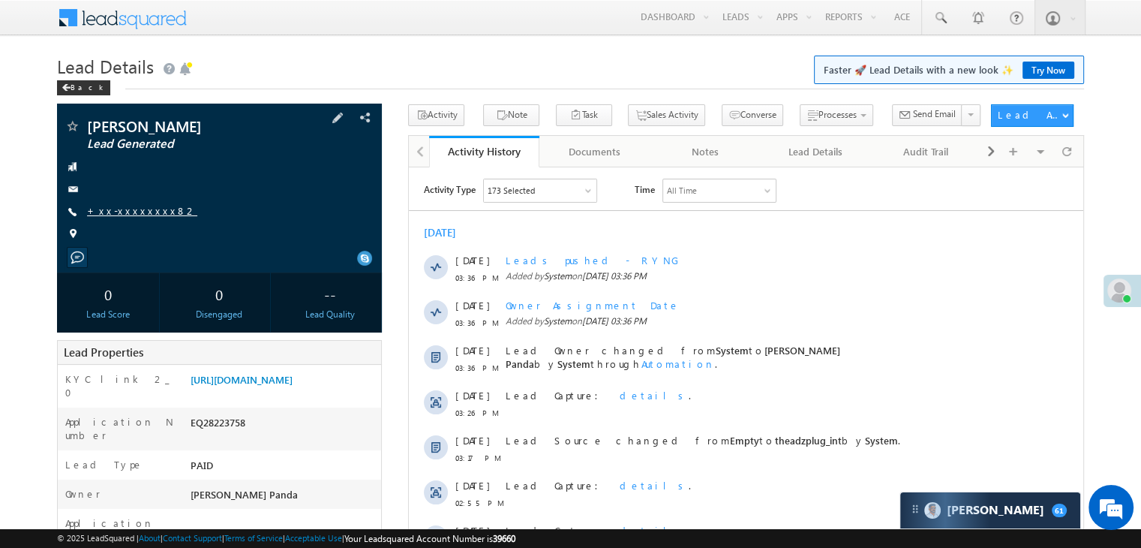
click at [141, 211] on link "+xx-xxxxxxxx82" at bounding box center [142, 210] width 110 height 13
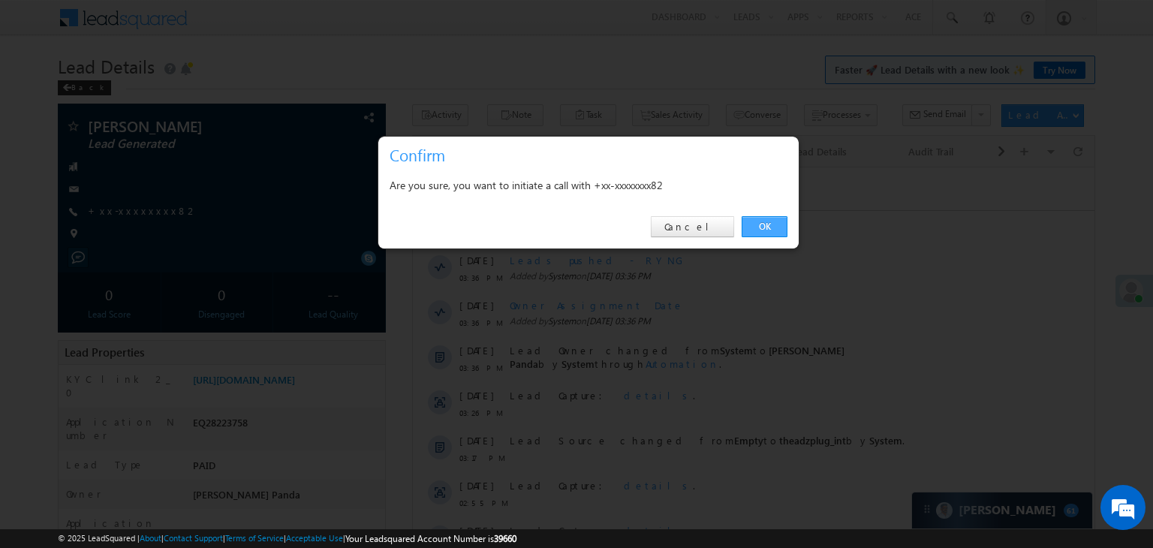
click at [774, 232] on link "OK" at bounding box center [764, 226] width 46 height 21
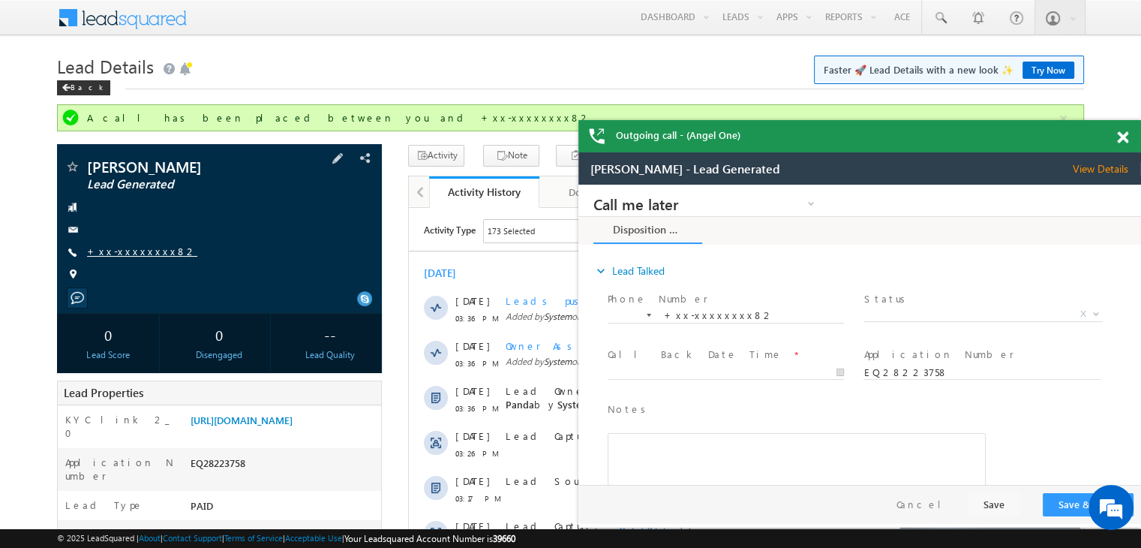
click at [118, 254] on link "+xx-xxxxxxxx82" at bounding box center [142, 251] width 110 height 13
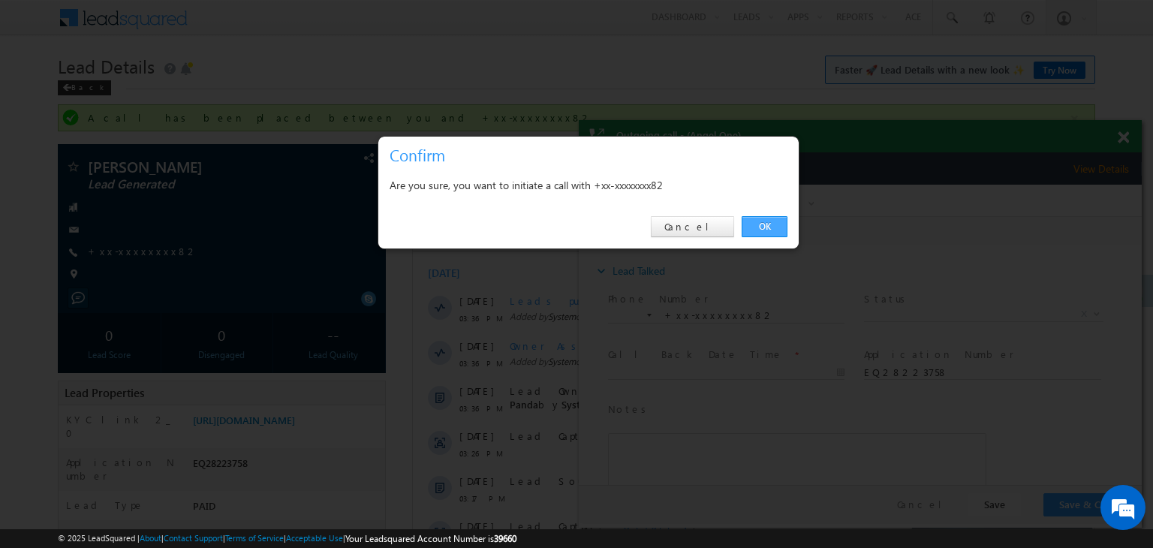
click at [759, 221] on link "OK" at bounding box center [764, 226] width 46 height 21
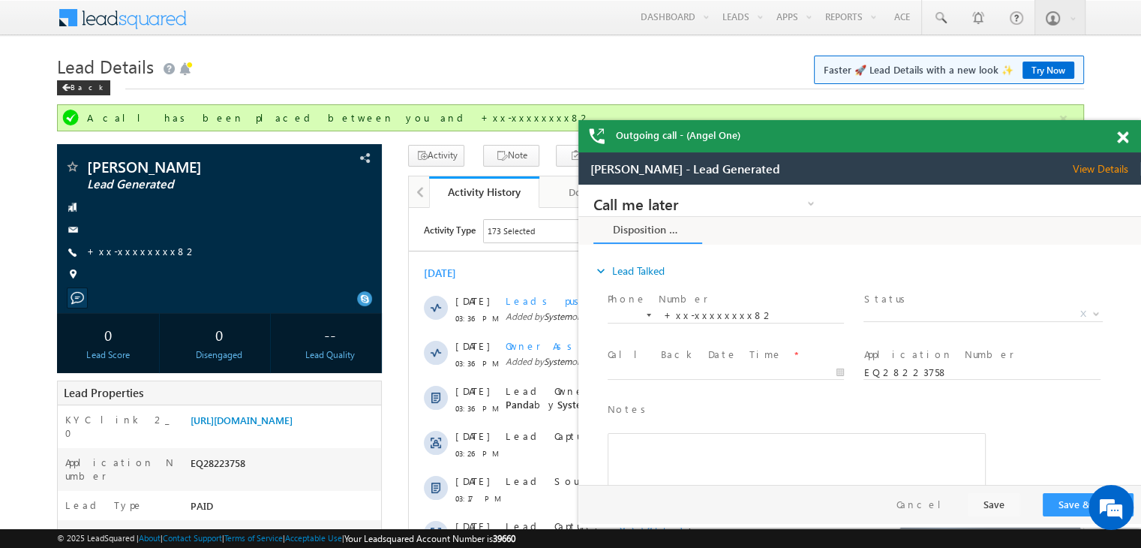
click at [1123, 139] on span at bounding box center [1122, 137] width 11 height 13
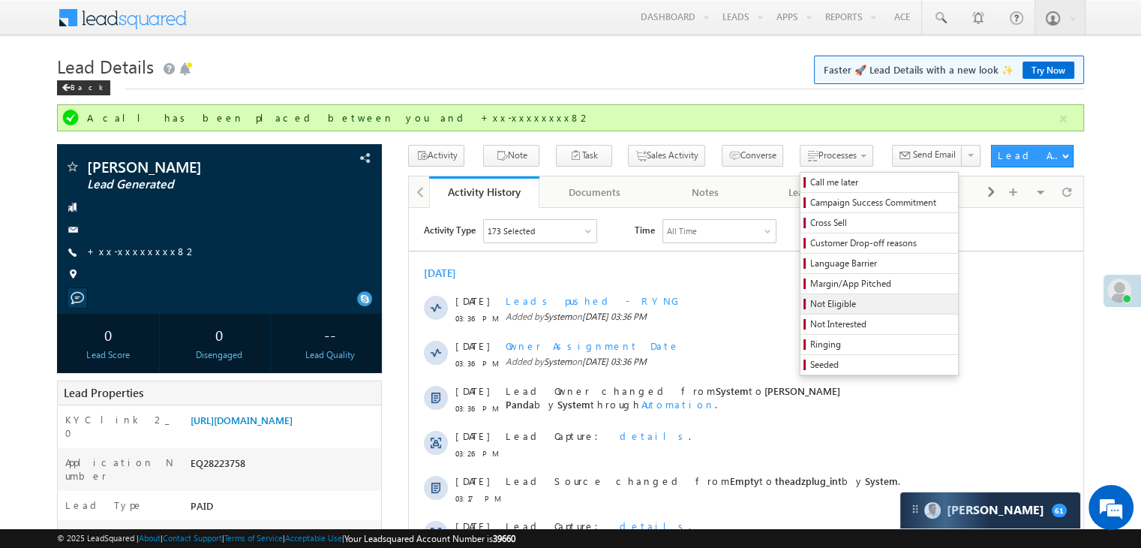
click at [810, 303] on span "Not Eligible" at bounding box center [881, 304] width 143 height 14
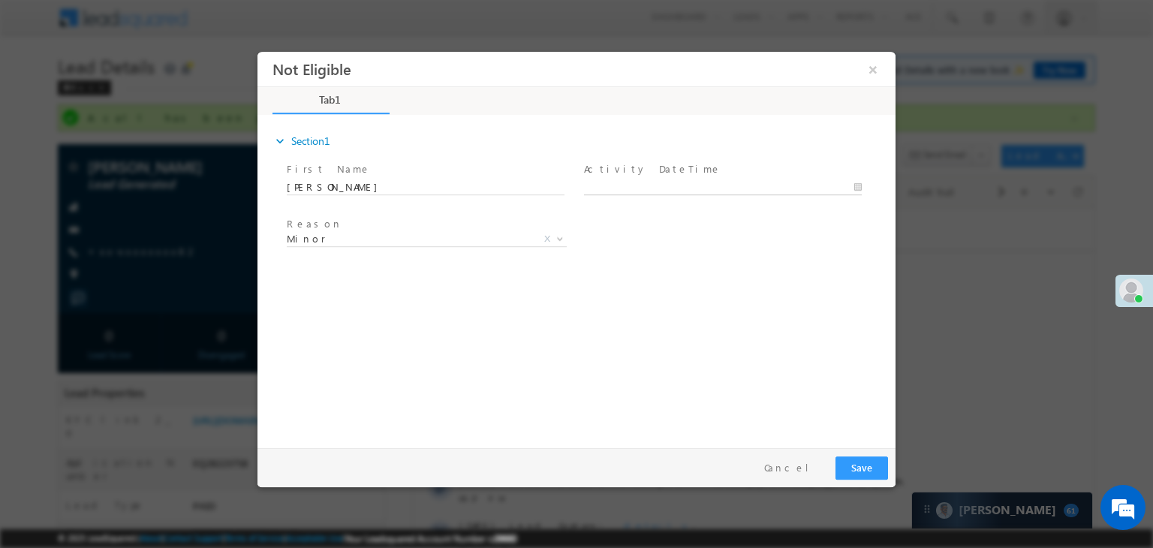
type input "09/02/25 3:44 PM"
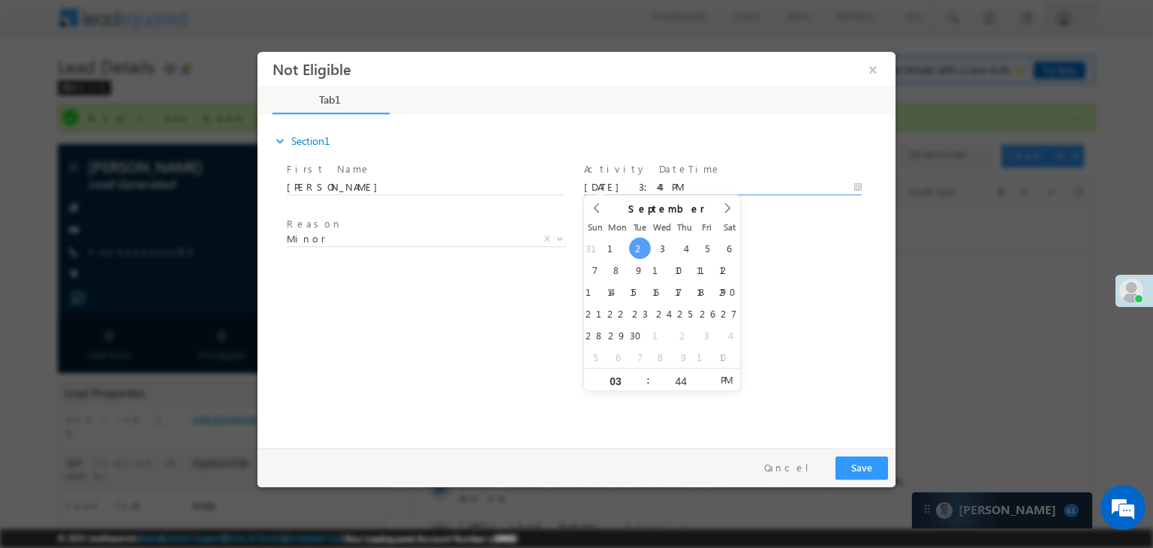
click at [795, 184] on input "09/02/25 3:44 PM" at bounding box center [723, 187] width 278 height 15
click at [819, 247] on div "Reason * Minor Existing Client Out of India DRA - FDS Termination DRA - Already…" at bounding box center [590, 242] width 612 height 56
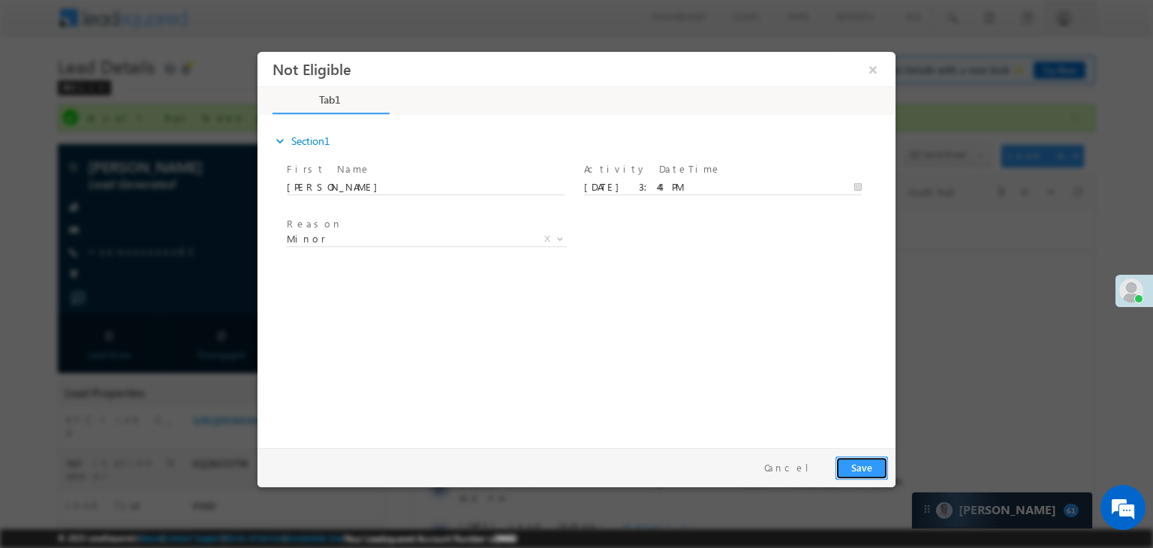
click at [870, 467] on button "Save" at bounding box center [861, 467] width 53 height 23
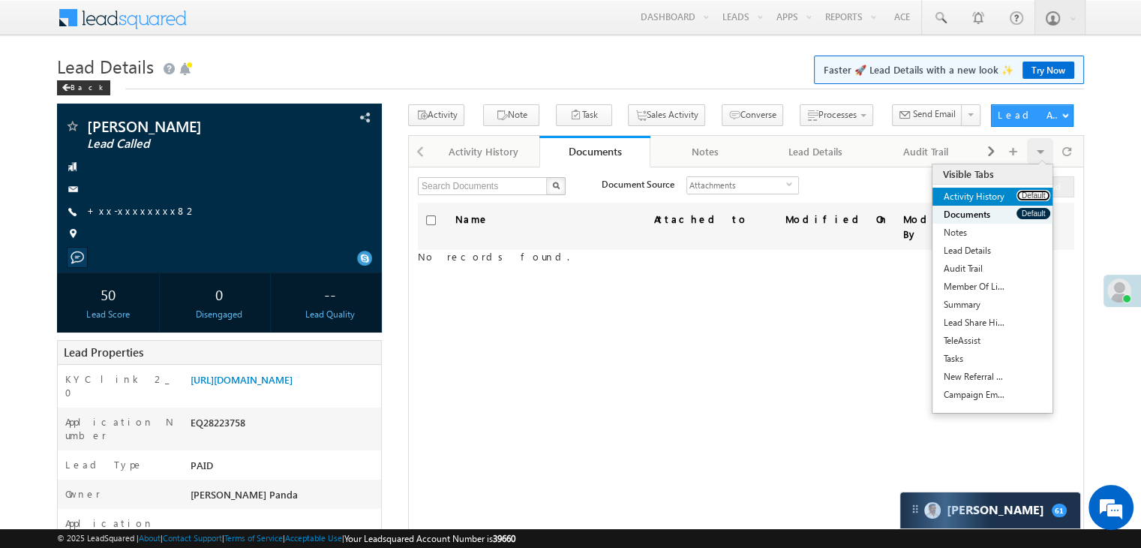
click at [1031, 200] on button "Default" at bounding box center [1034, 195] width 34 height 11
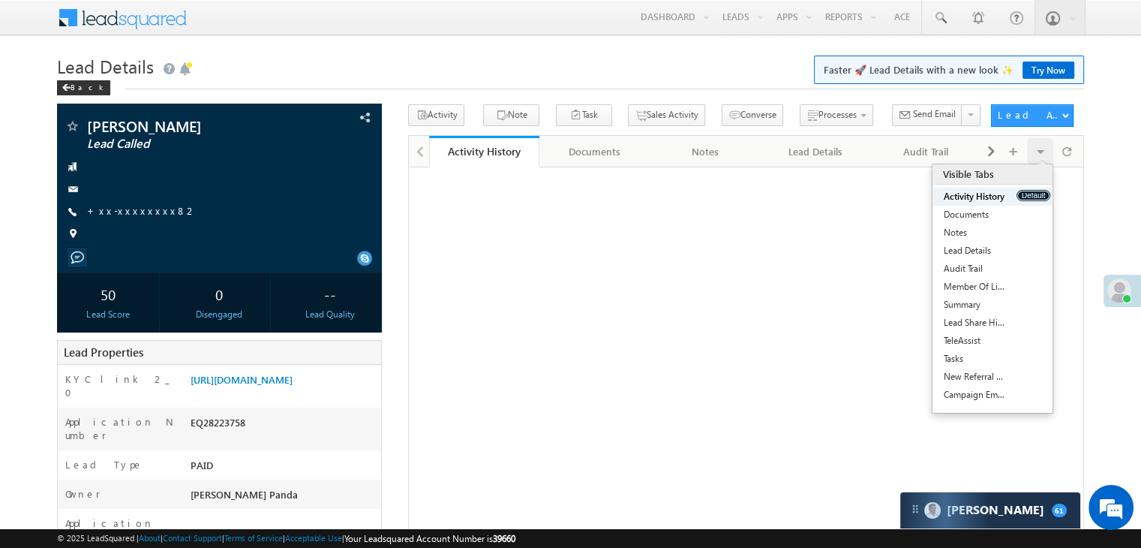
click at [1031, 200] on button "Default" at bounding box center [1034, 195] width 34 height 11
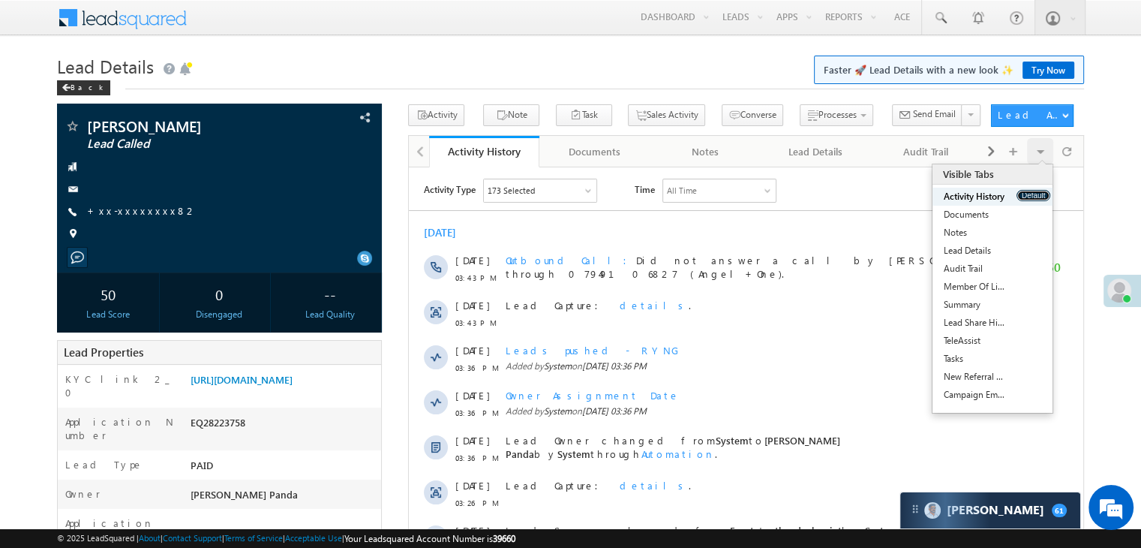
click at [1031, 200] on button "Default" at bounding box center [1034, 195] width 34 height 11
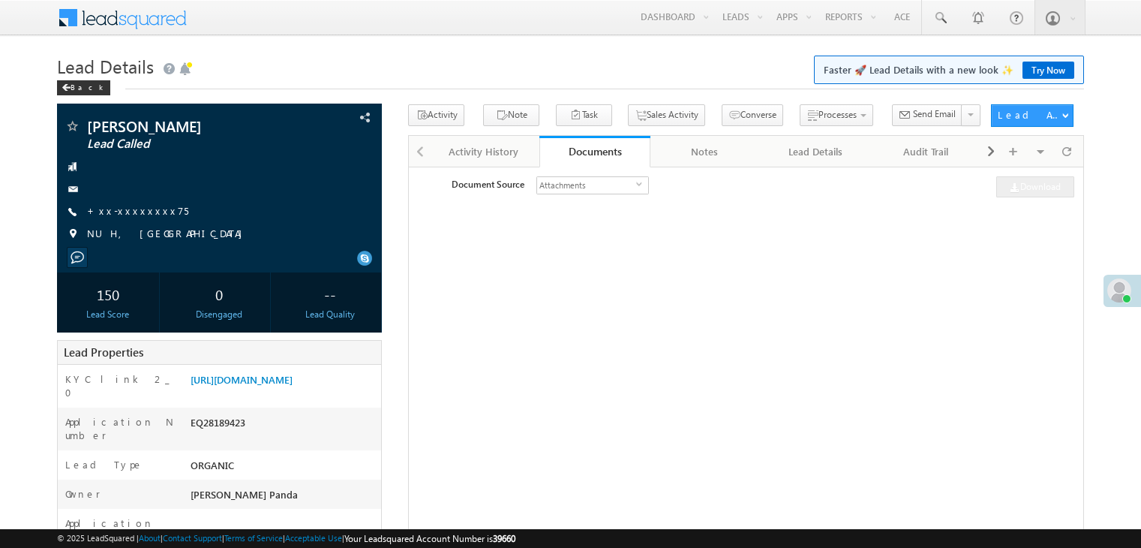
click at [116, 215] on link "+xx-xxxxxxxx75" at bounding box center [137, 210] width 101 height 13
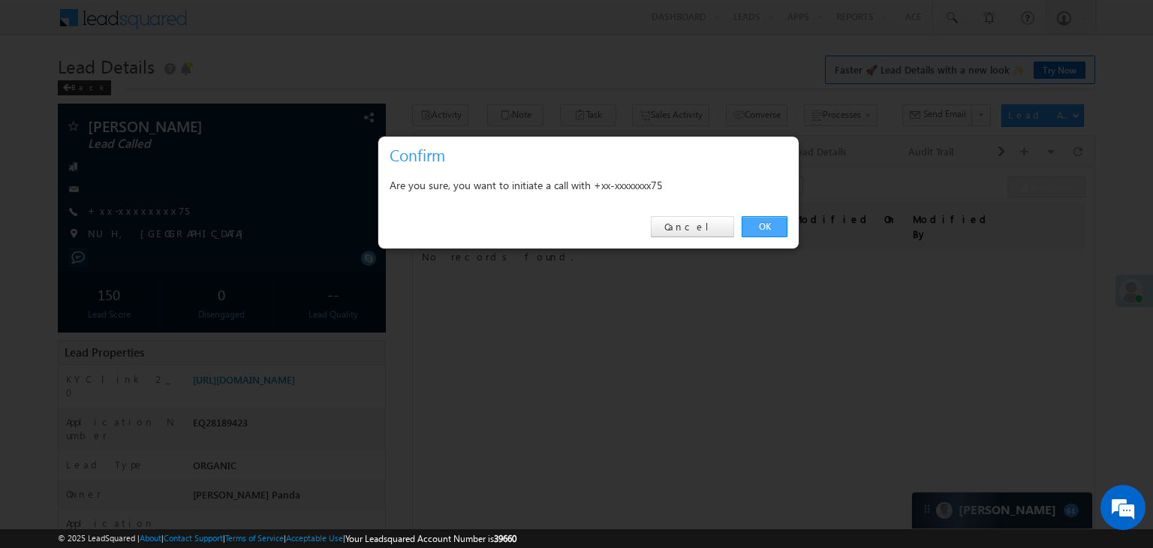
click at [749, 229] on link "OK" at bounding box center [764, 226] width 46 height 21
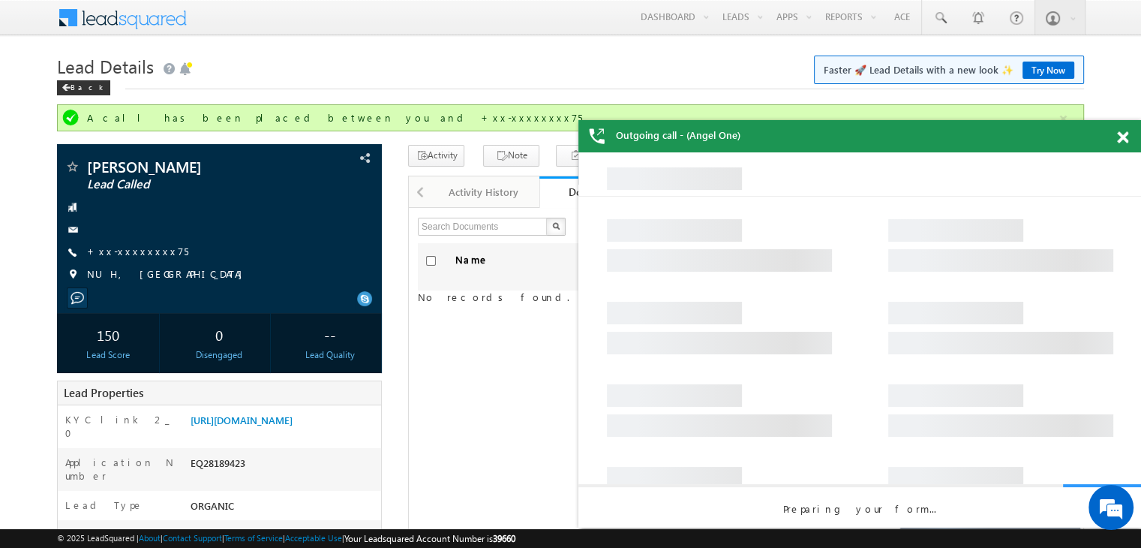
click at [1119, 144] on div "Outgoing call - (Angel One)" at bounding box center [860, 136] width 563 height 32
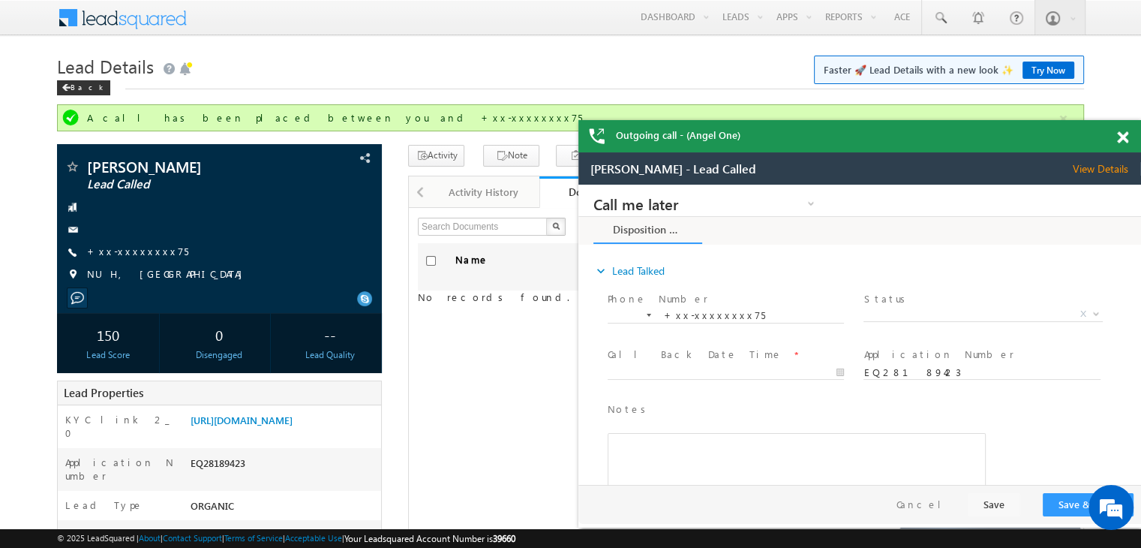
click at [1123, 133] on span at bounding box center [1122, 137] width 11 height 13
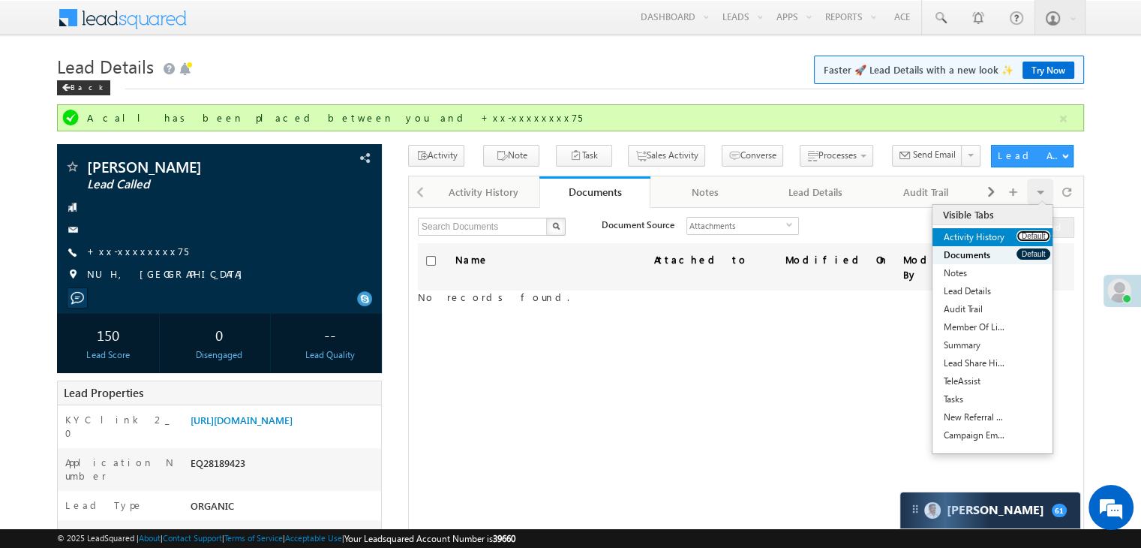
click at [1030, 236] on button "Default" at bounding box center [1034, 235] width 34 height 11
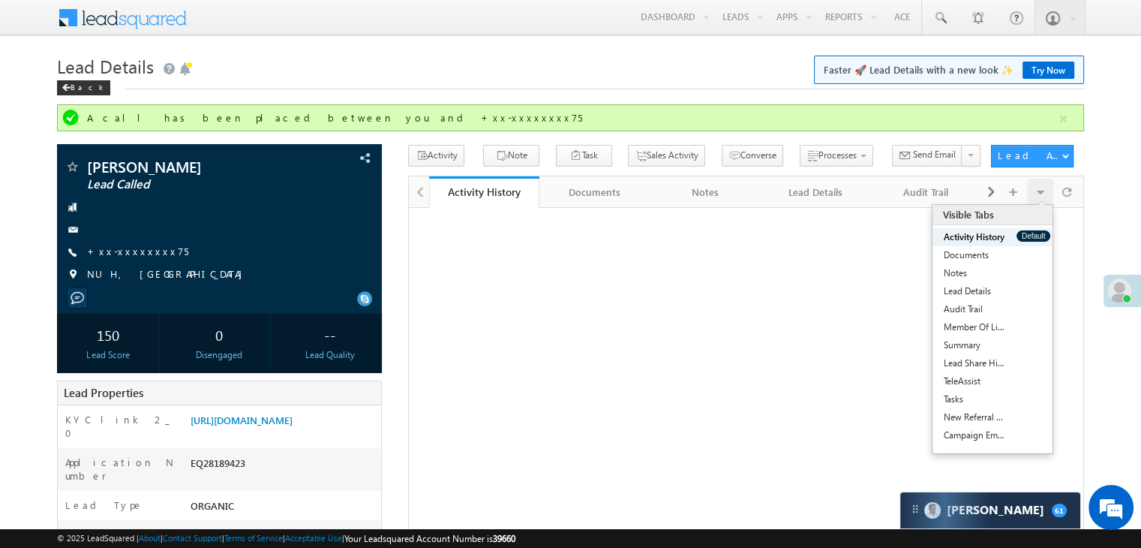
click at [1030, 237] on button "Default" at bounding box center [1034, 235] width 34 height 11
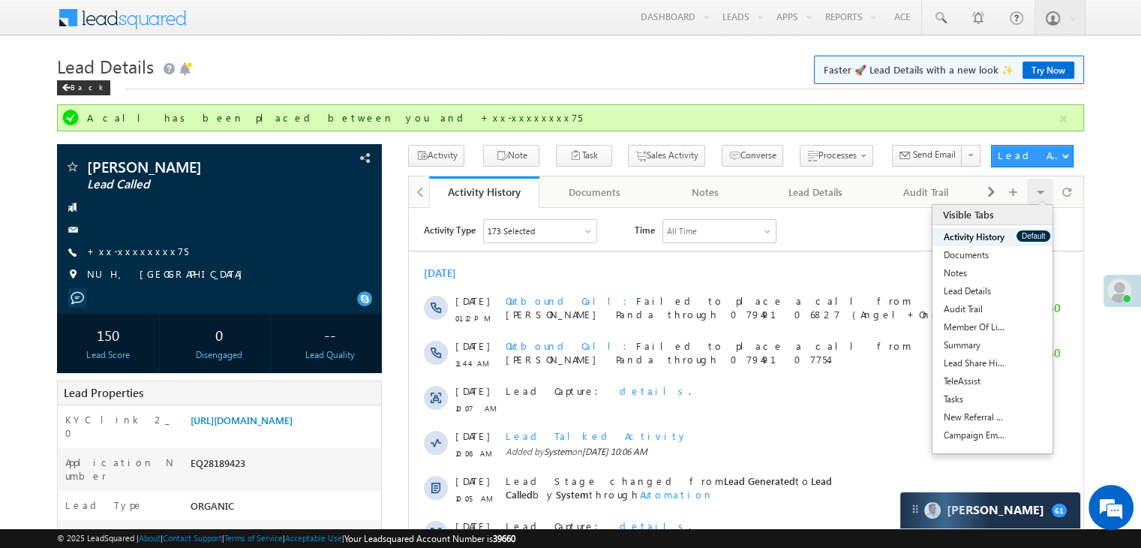
click at [1030, 237] on button "Default" at bounding box center [1034, 235] width 34 height 11
click at [1029, 237] on button "Default" at bounding box center [1034, 235] width 34 height 11
click at [1027, 237] on button "Default" at bounding box center [1034, 235] width 34 height 11
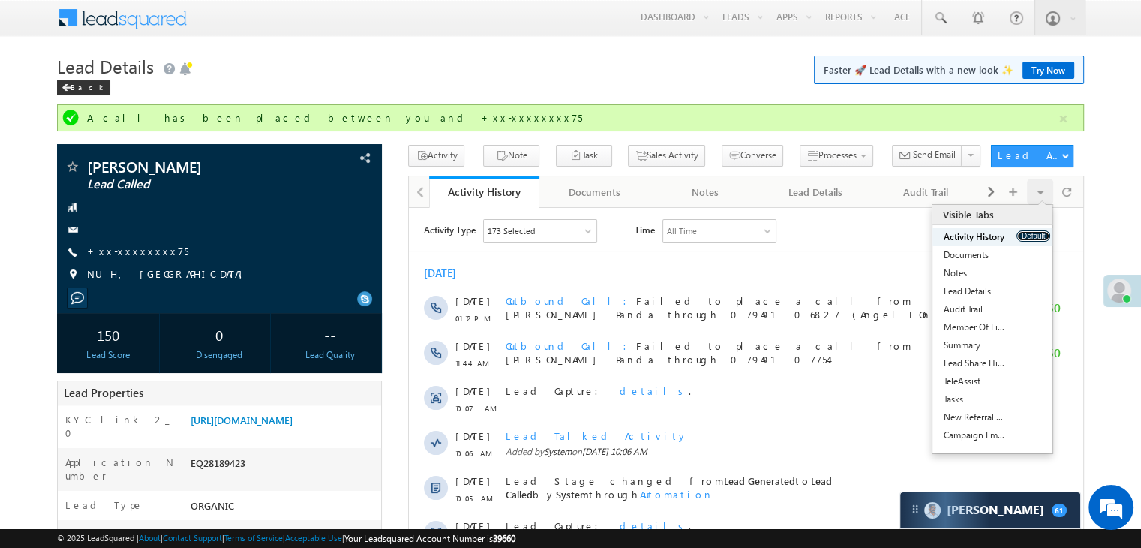
click at [1027, 237] on button "Default" at bounding box center [1034, 235] width 34 height 11
click at [288, 426] on link "[URL][DOMAIN_NAME]" at bounding box center [242, 419] width 102 height 13
